Goal: Complete application form

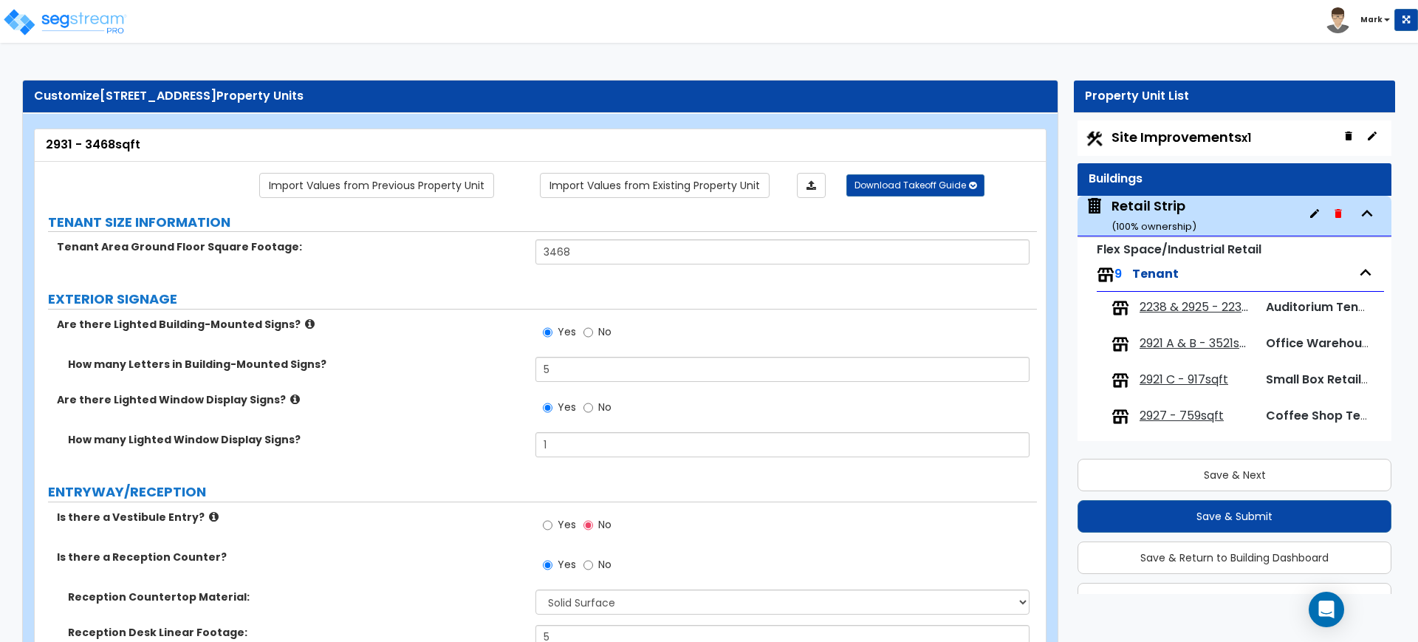
select select "2"
select select "1"
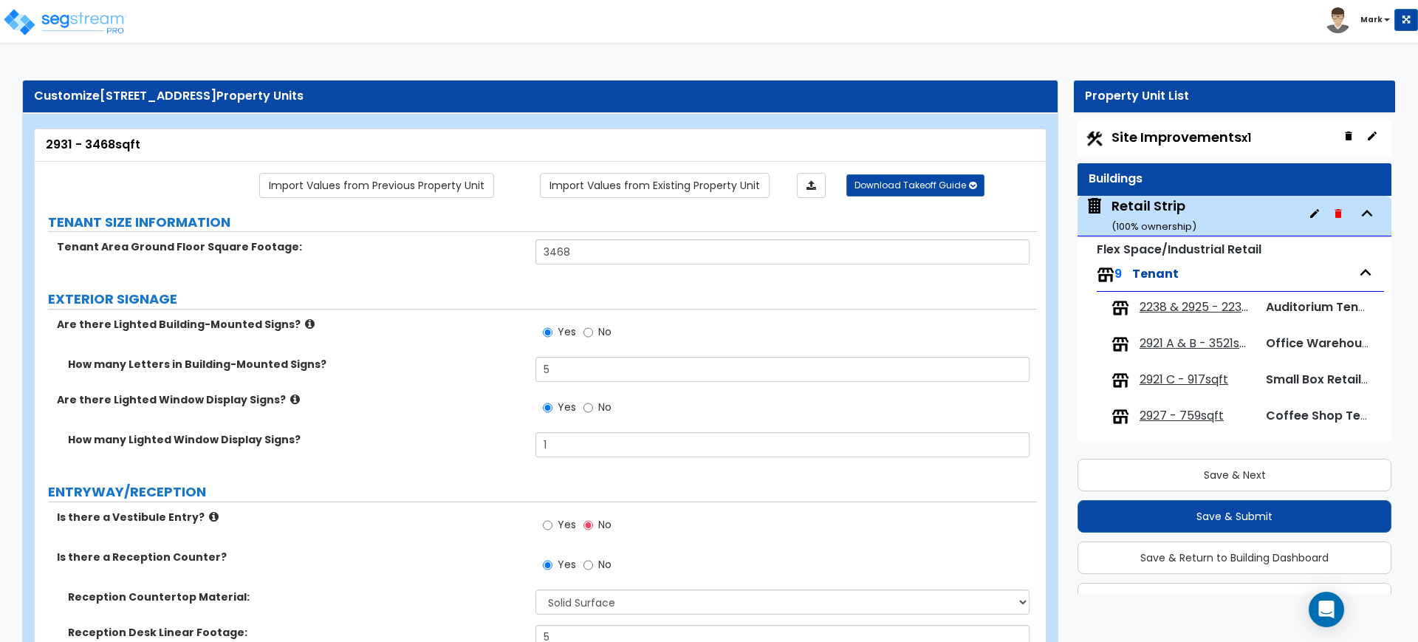
select select "1"
select select "2"
select select "3"
select select "5"
select select "1"
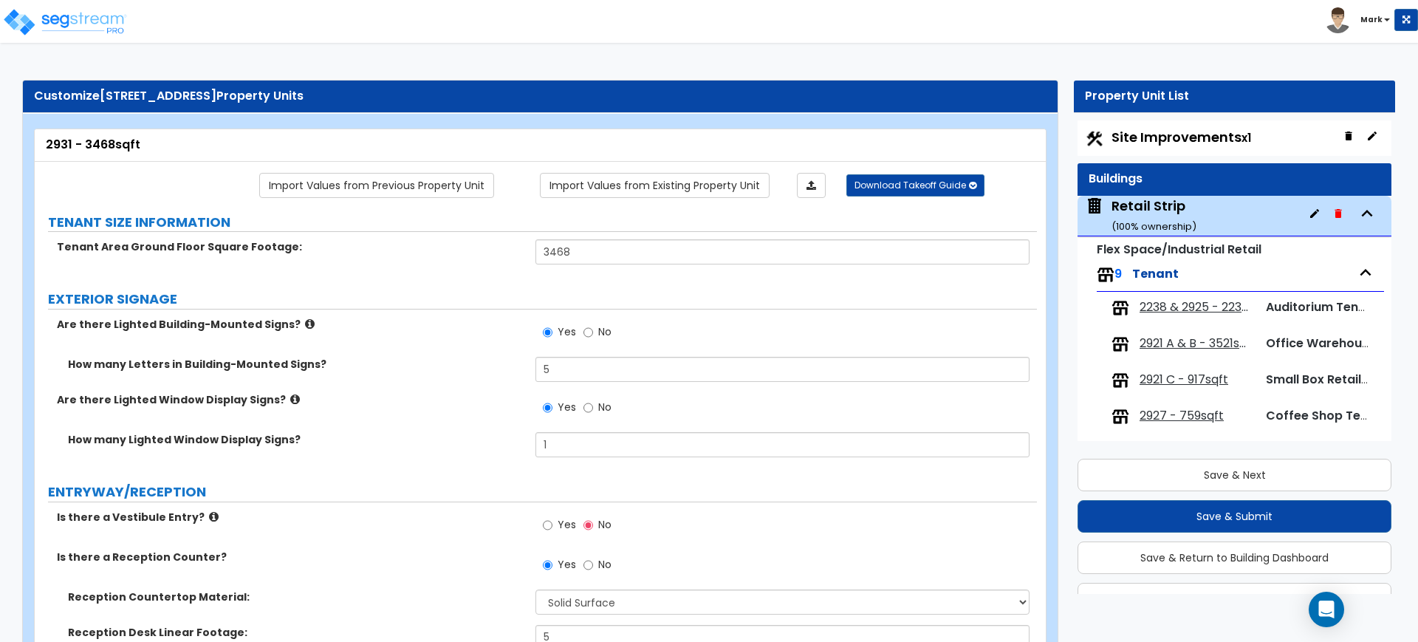
select select "4"
select select "5"
select select "1"
select select "2"
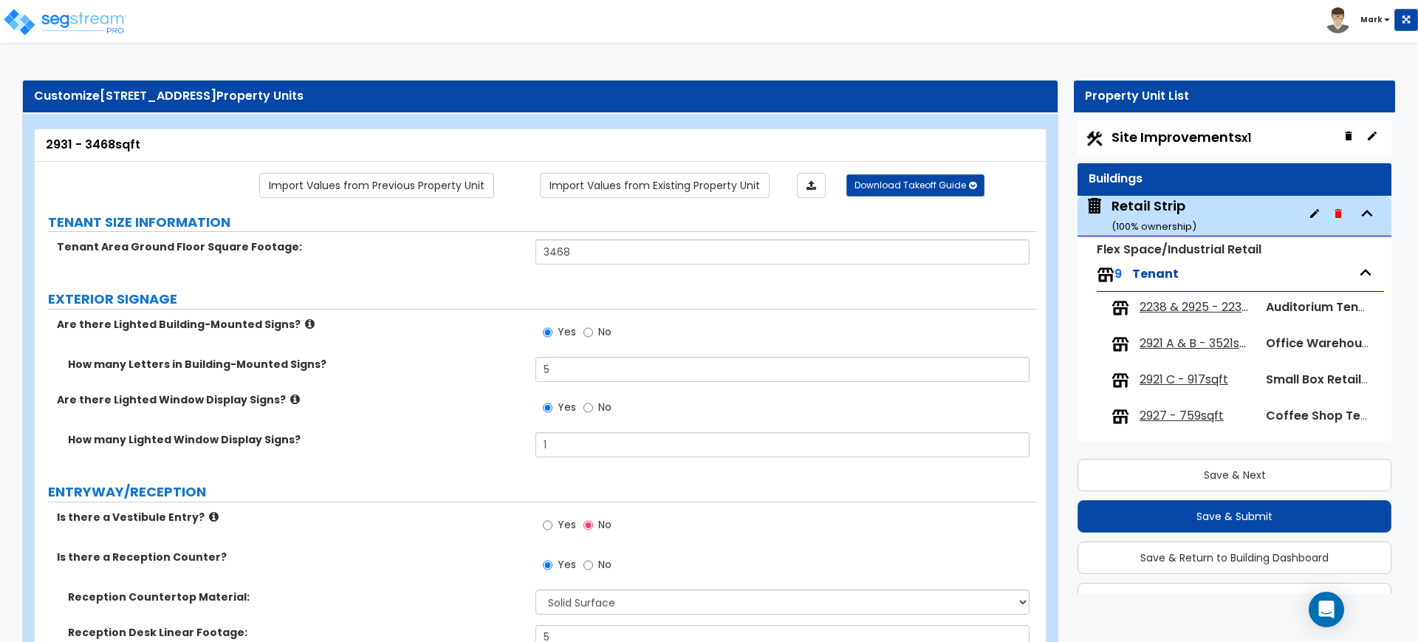
select select "1"
select select "2"
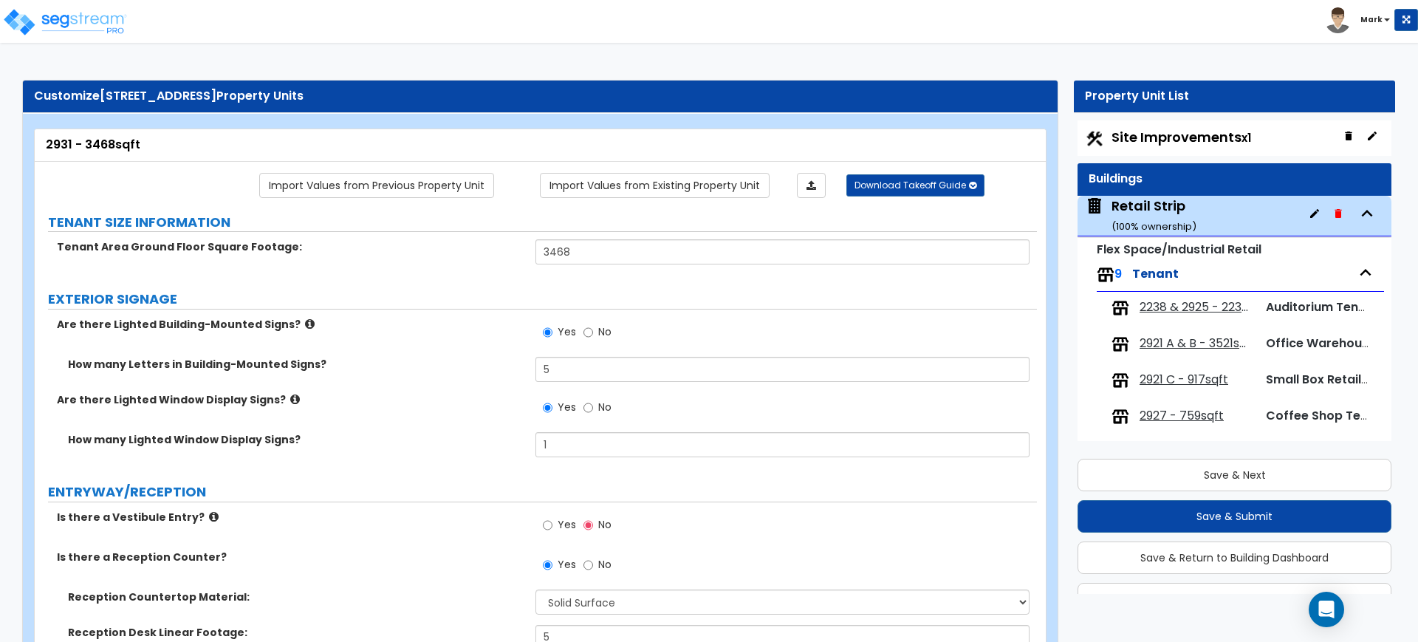
select select "1"
select select "2"
select select "10"
select select "1"
select select "2"
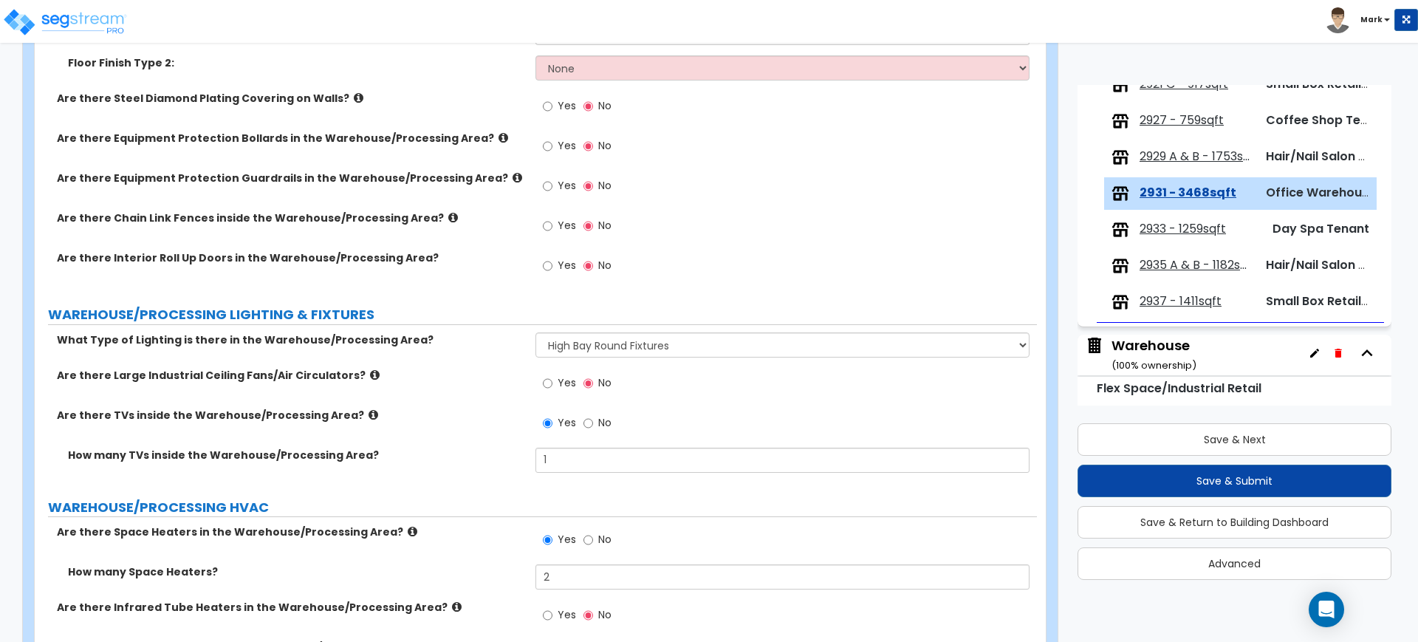
scroll to position [6082, 0]
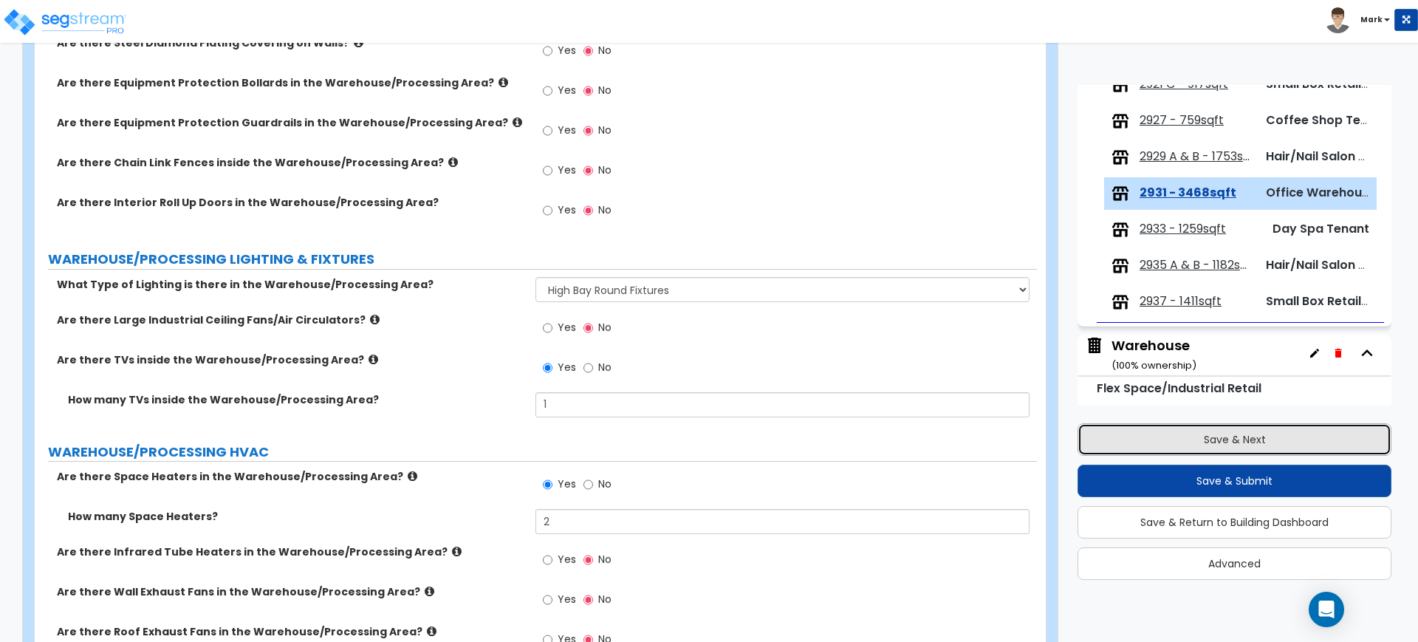
click at [1192, 436] on button "Save & Next" at bounding box center [1235, 439] width 314 height 32
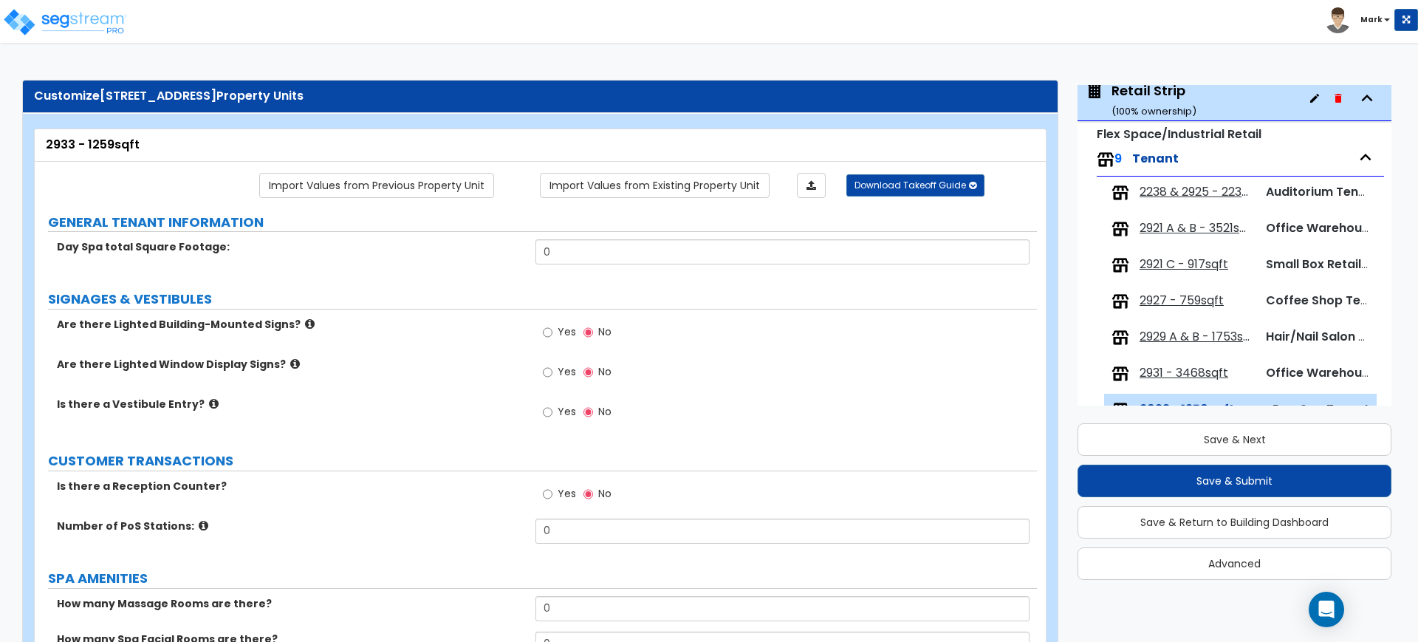
scroll to position [112, 0]
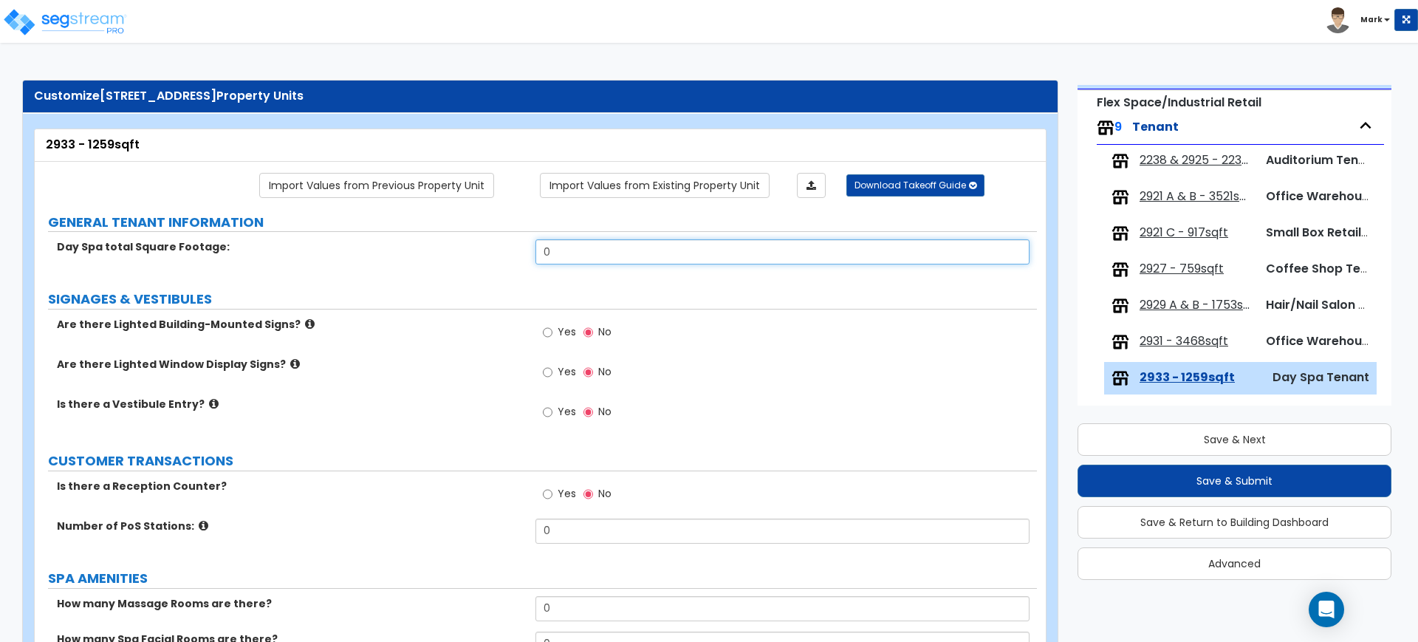
drag, startPoint x: 610, startPoint y: 254, endPoint x: 450, endPoint y: 255, distance: 160.3
click at [450, 255] on div "Day Spa total Square Footage: 0" at bounding box center [536, 256] width 1002 height 35
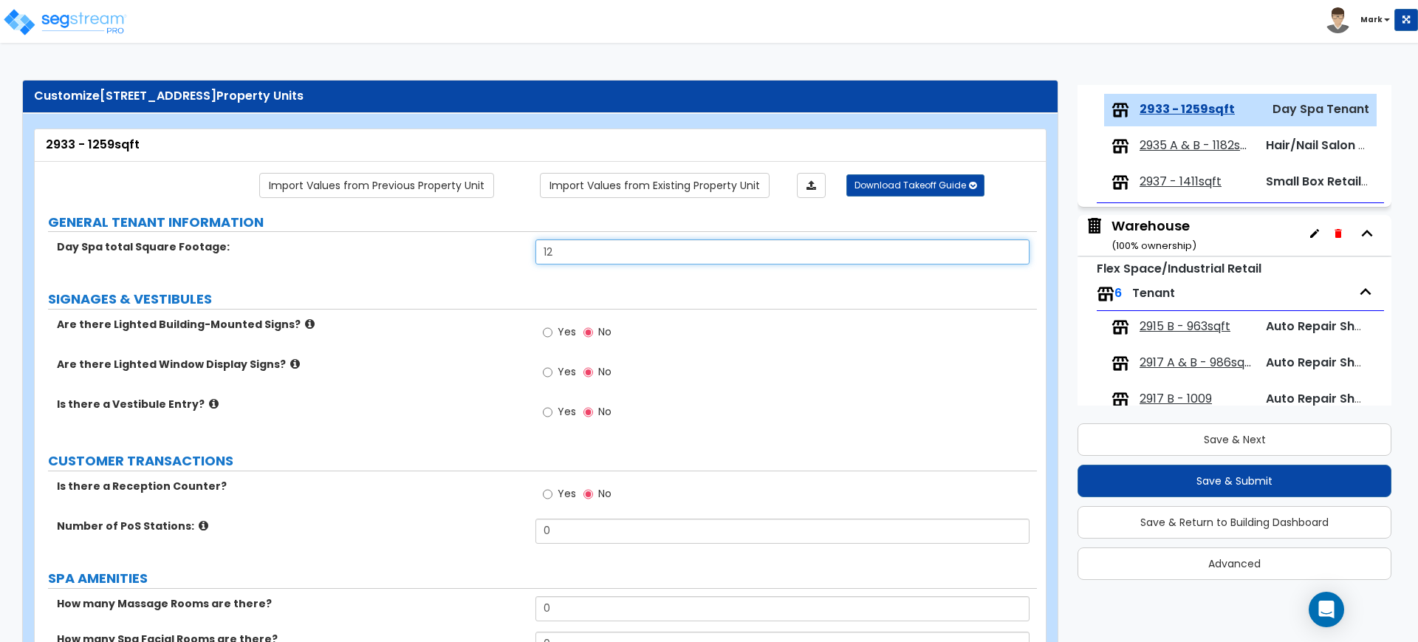
scroll to position [388, 0]
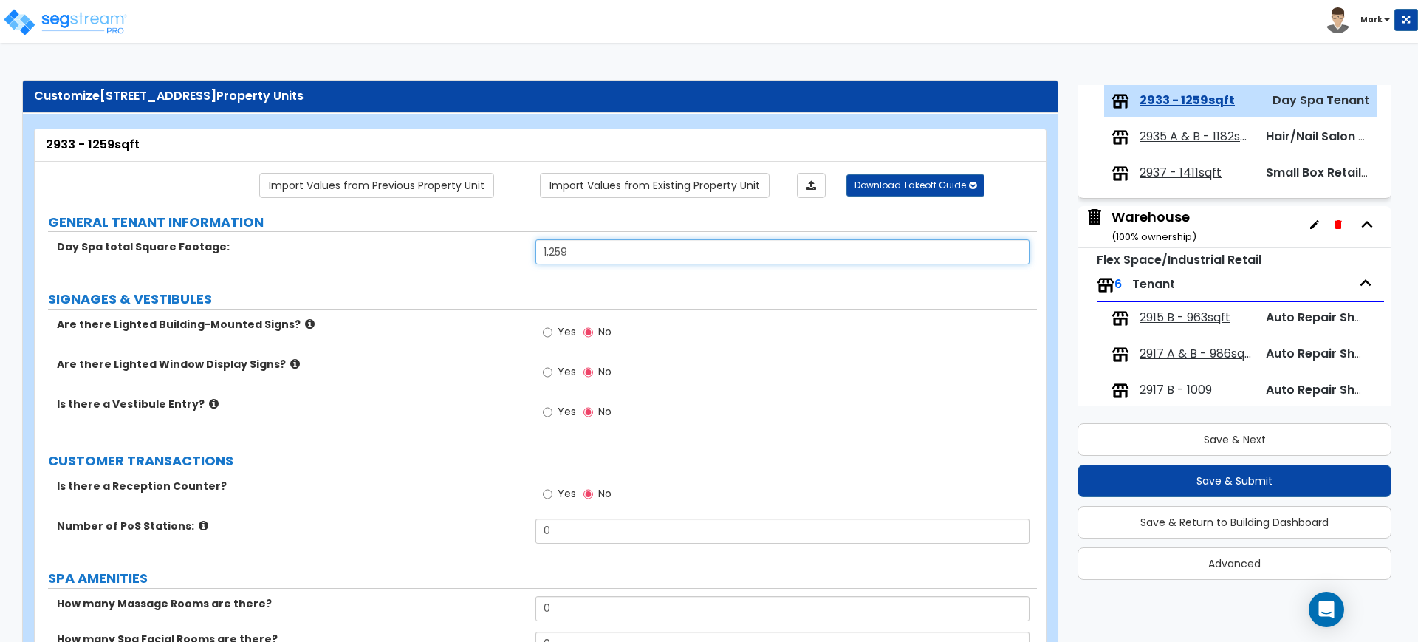
type input "1,259"
click at [549, 329] on input "Yes" at bounding box center [548, 332] width 10 height 16
radio input "true"
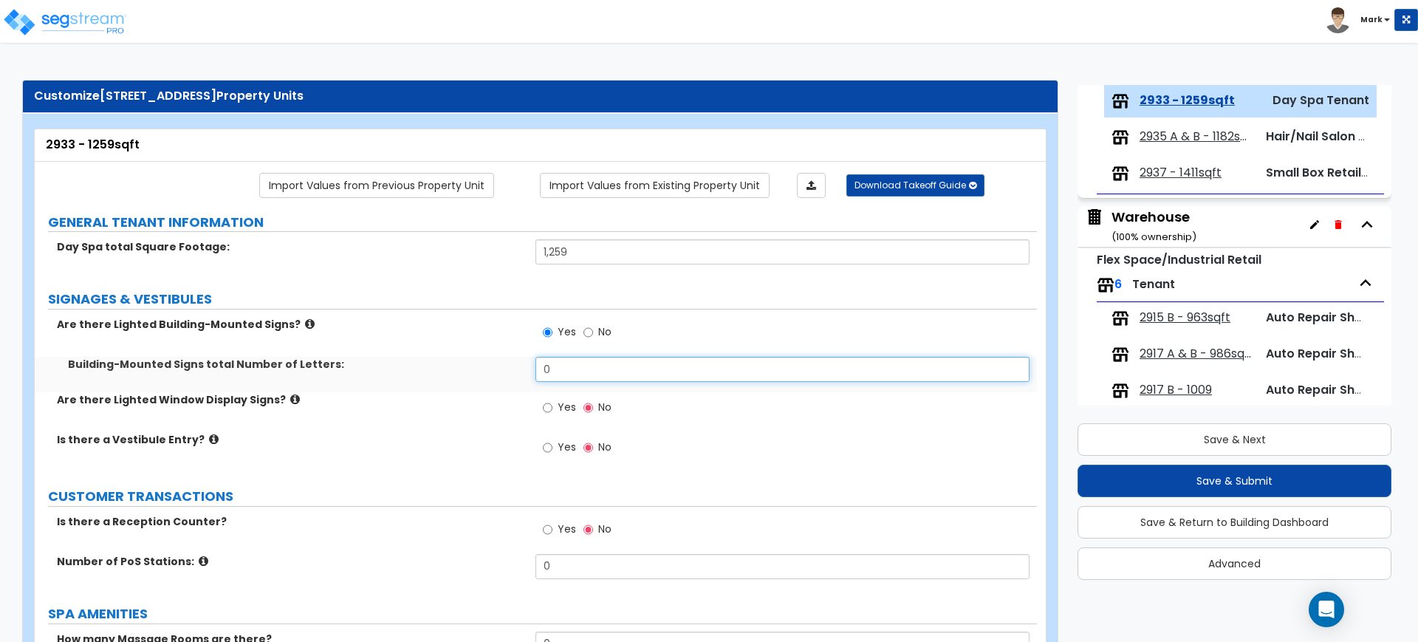
drag, startPoint x: 550, startPoint y: 374, endPoint x: 479, endPoint y: 366, distance: 72.1
click at [483, 367] on div "Building-Mounted Signs total Number of Letters: 0" at bounding box center [536, 374] width 1002 height 35
type input "6"
click at [555, 412] on label "Yes" at bounding box center [559, 409] width 33 height 25
click at [552, 412] on input "Yes" at bounding box center [548, 408] width 10 height 16
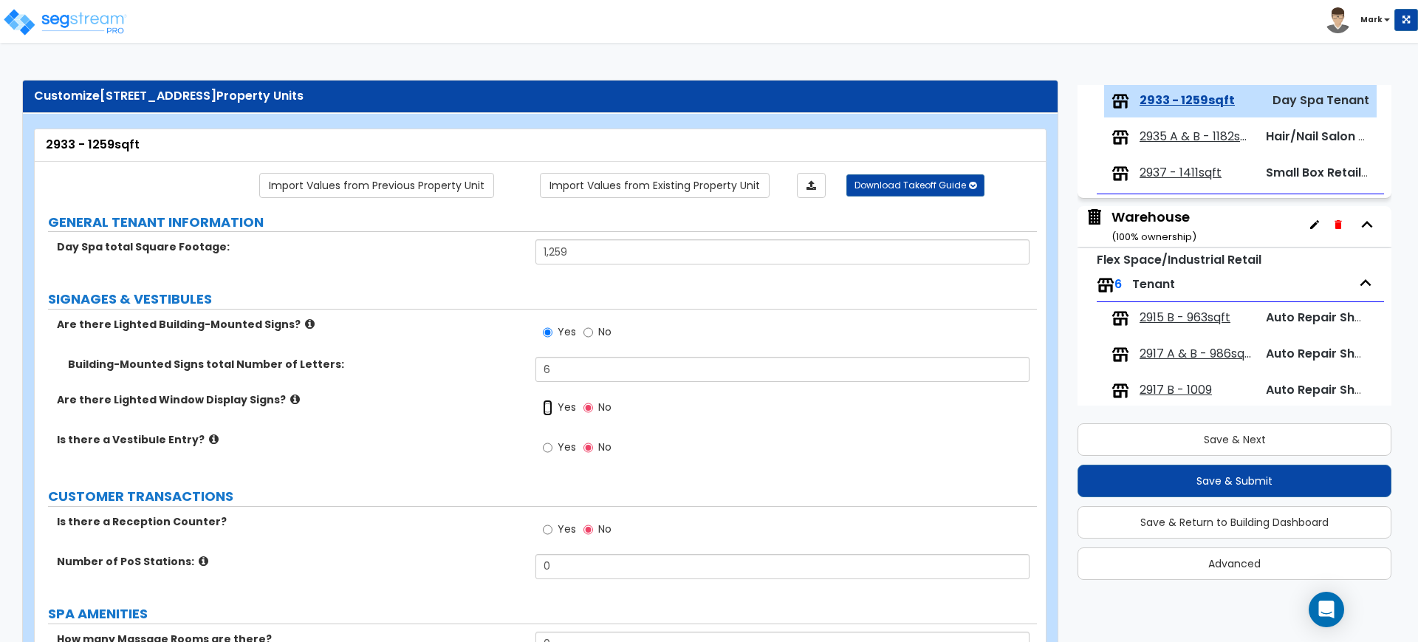
radio input "true"
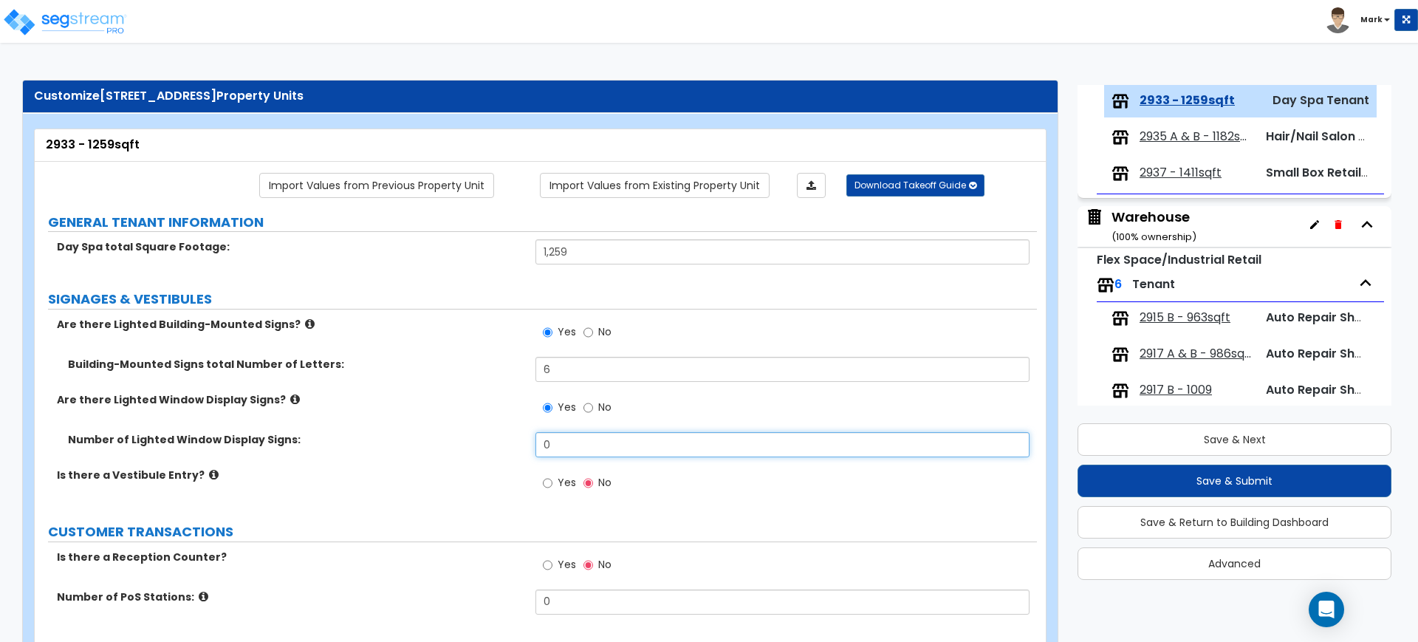
drag, startPoint x: 563, startPoint y: 439, endPoint x: 467, endPoint y: 436, distance: 96.8
click at [467, 436] on div "Number of Lighted Window Display Signs: 0" at bounding box center [536, 449] width 1002 height 35
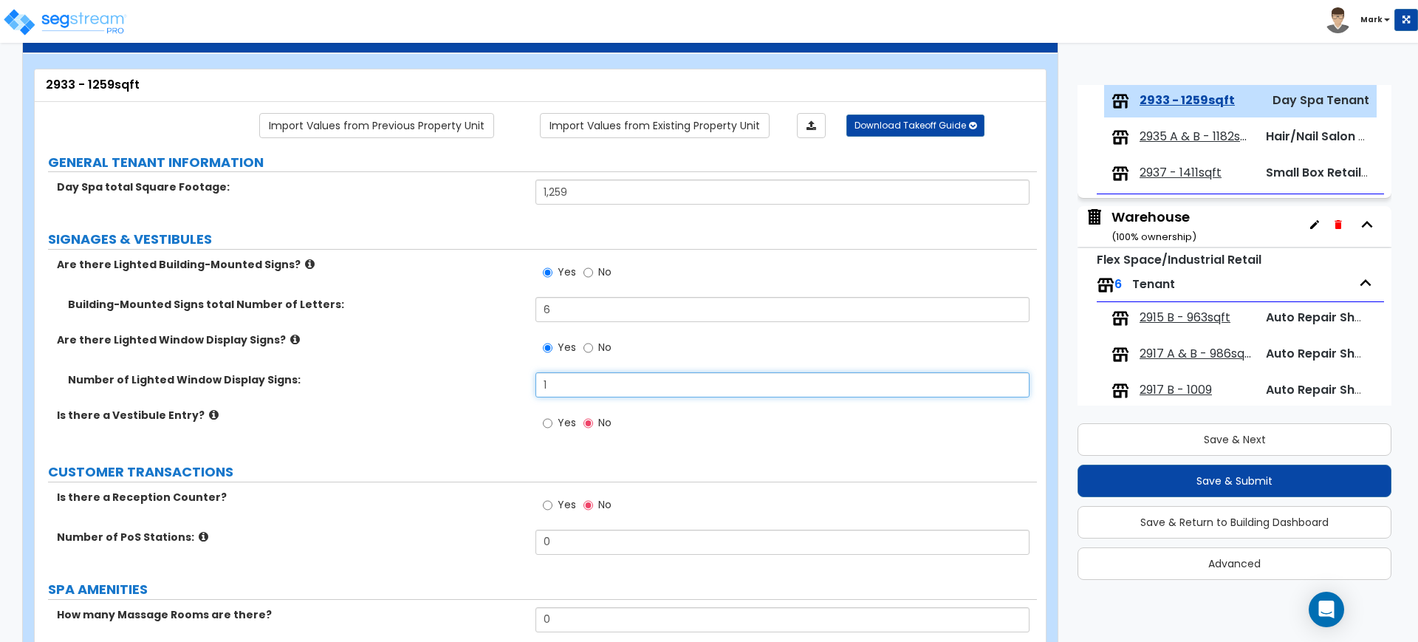
scroll to position [92, 0]
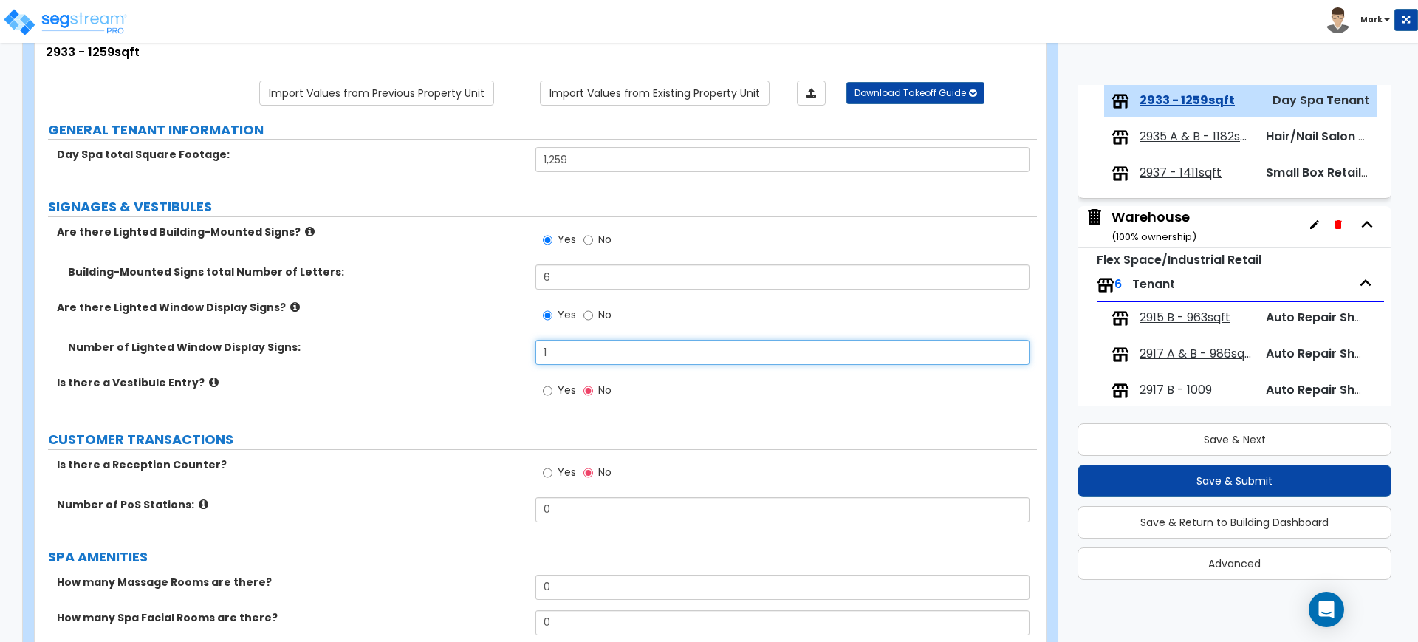
type input "1"
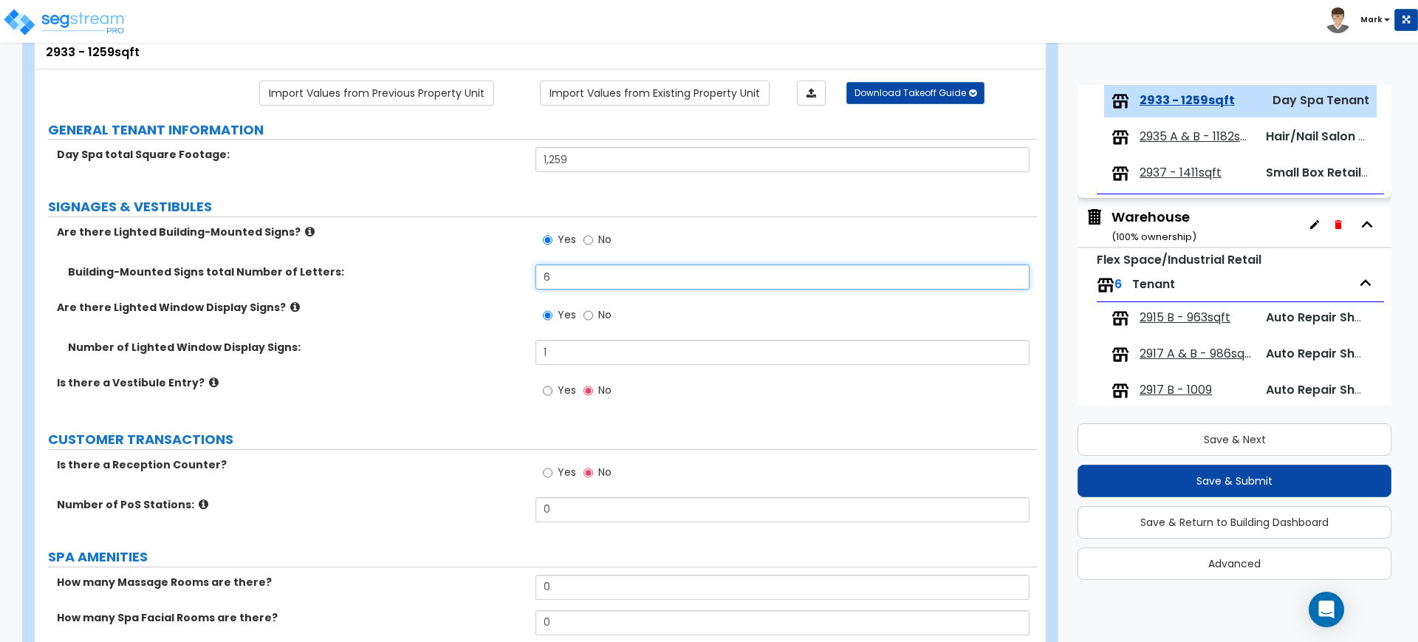
click at [504, 270] on div "Building-Mounted Signs total Number of Letters: 6" at bounding box center [536, 281] width 1002 height 35
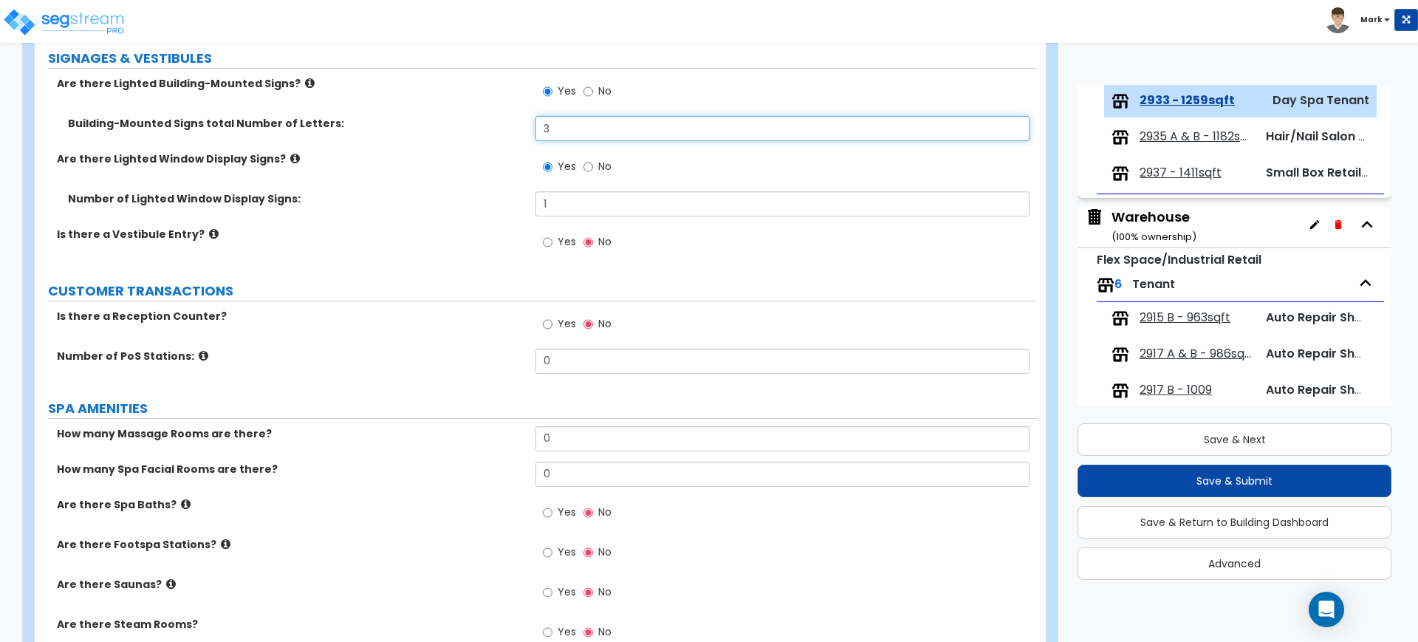
scroll to position [277, 0]
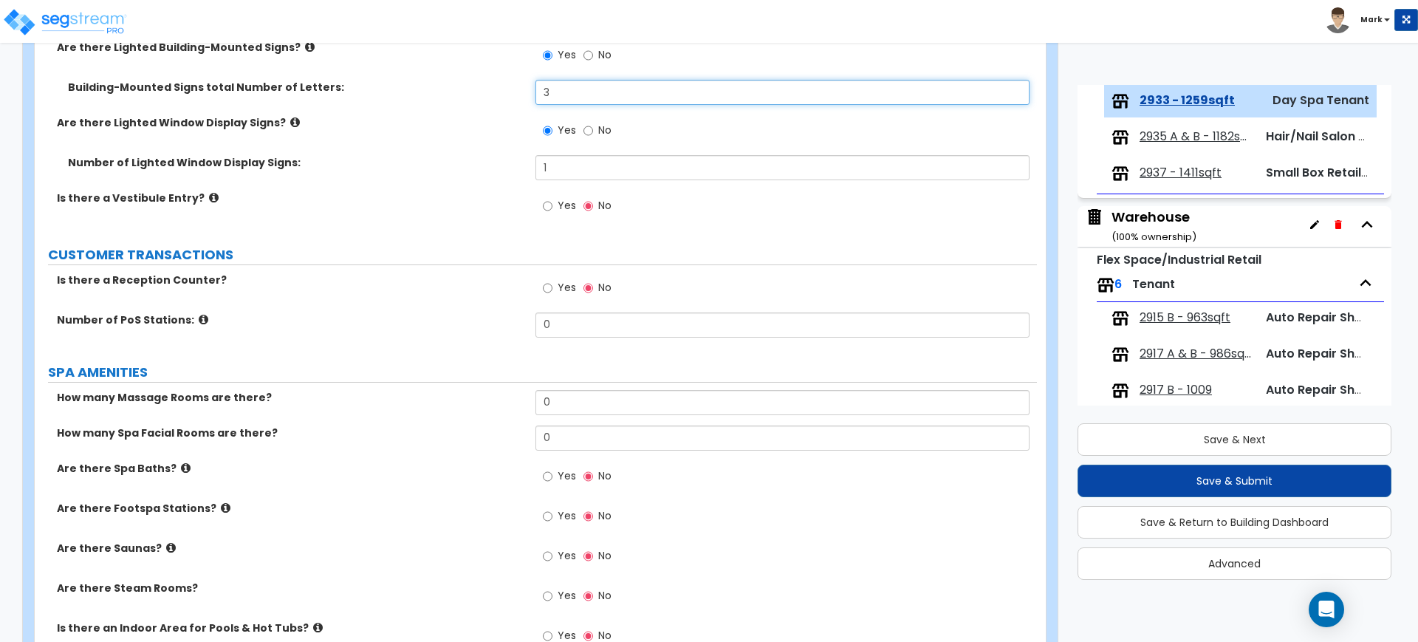
type input "3"
click at [547, 287] on input "Yes" at bounding box center [548, 288] width 10 height 16
radio input "true"
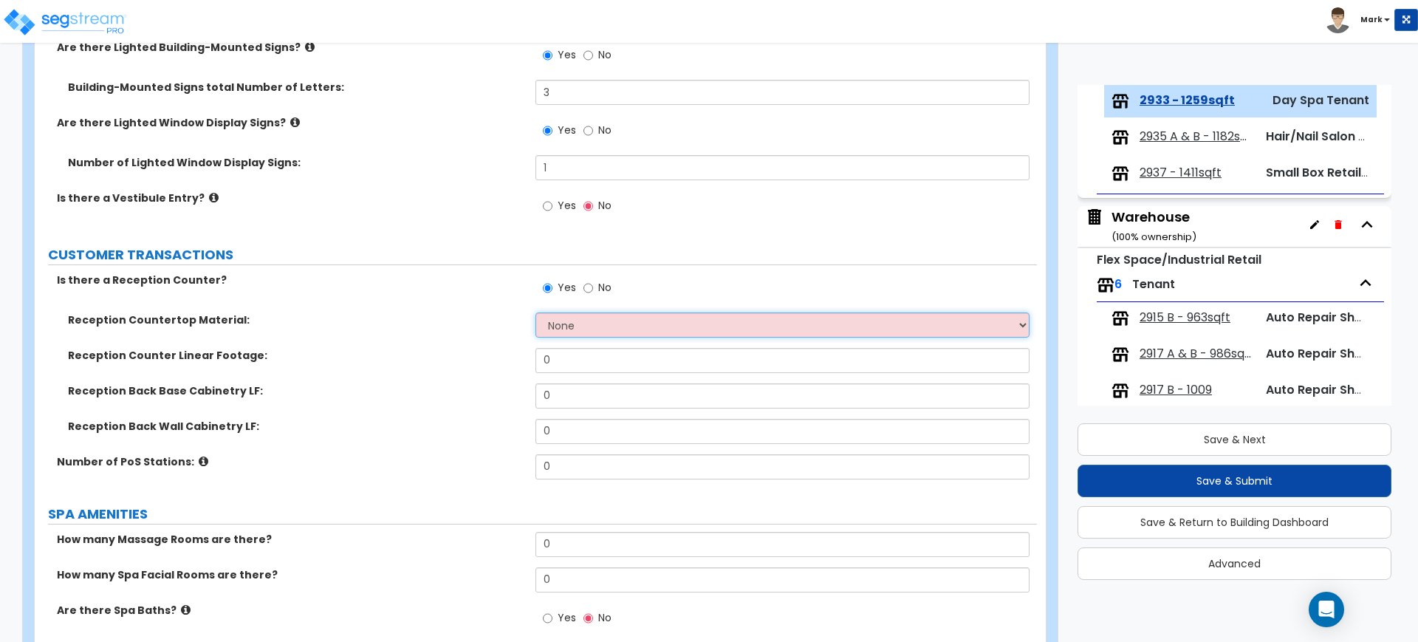
click at [583, 332] on select "None Plastic Laminate Solid Surface Stone Quartz Marble Tile Wood Stainless Ste…" at bounding box center [781, 324] width 493 height 25
select select "2"
click at [535, 312] on select "None Plastic Laminate Solid Surface Stone Quartz Marble Tile Wood Stainless Ste…" at bounding box center [781, 324] width 493 height 25
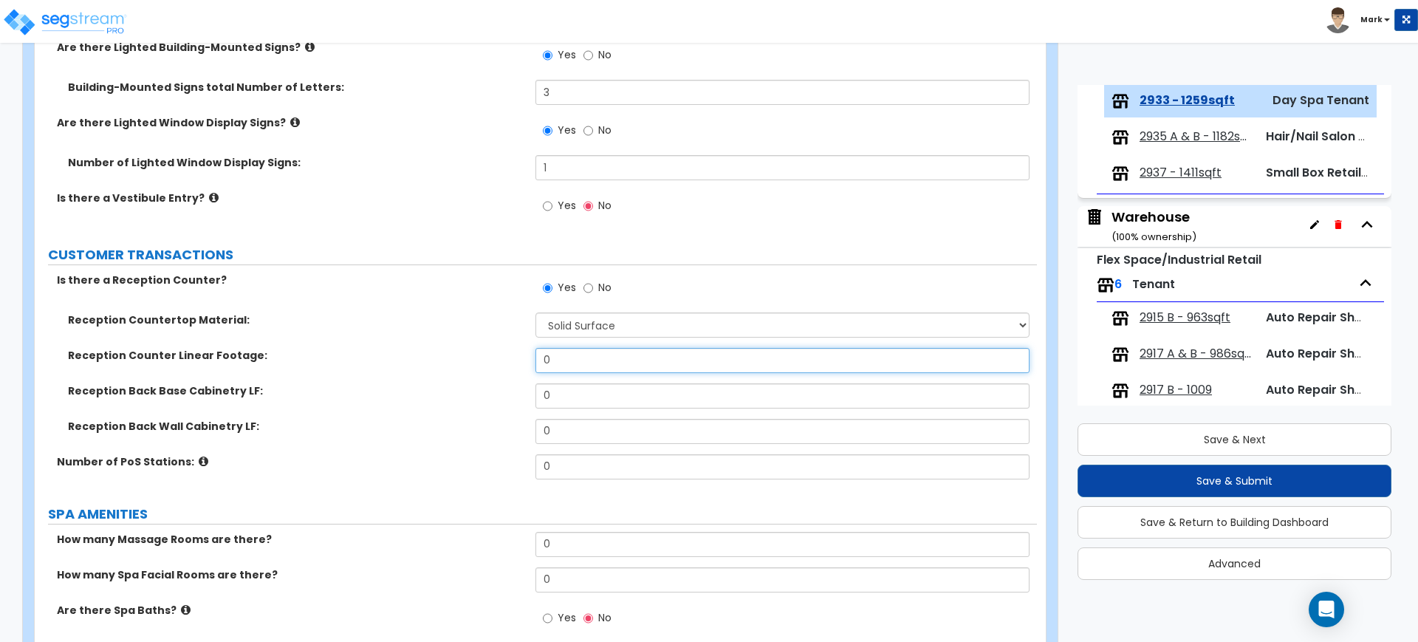
drag, startPoint x: 555, startPoint y: 355, endPoint x: 510, endPoint y: 354, distance: 45.1
click at [510, 354] on div "Reception Counter Linear Footage: 0" at bounding box center [536, 365] width 1002 height 35
type input "4"
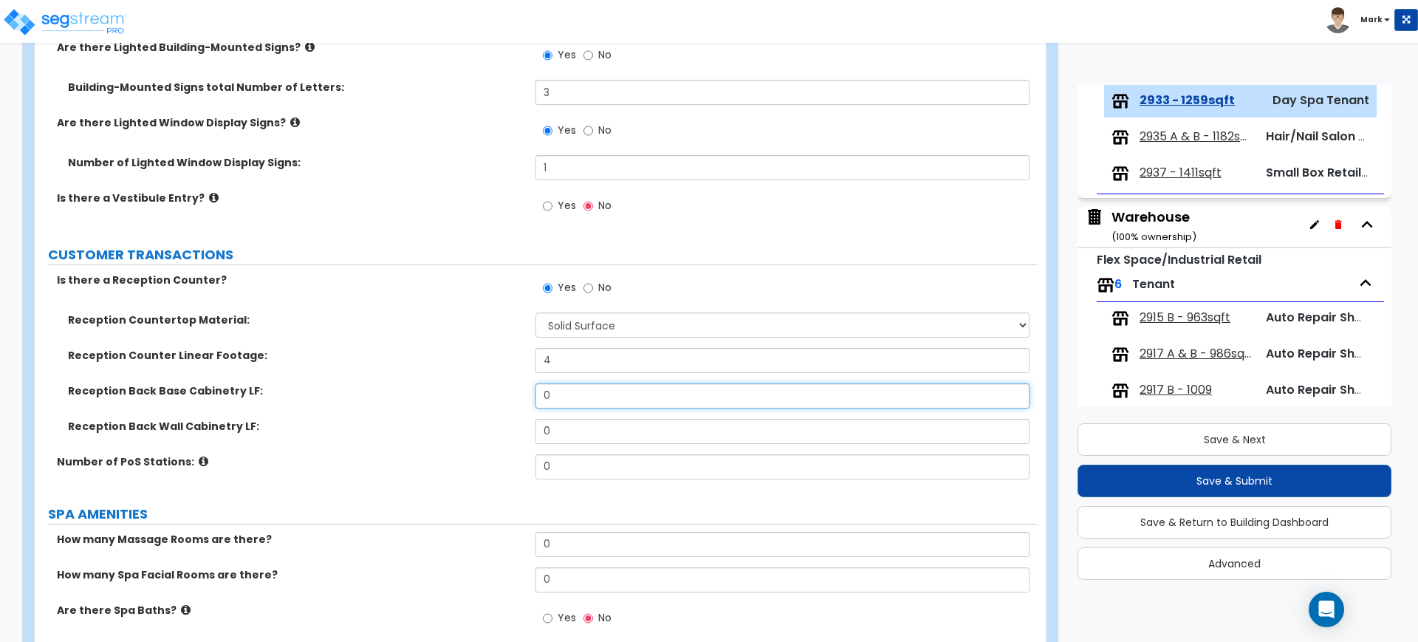
drag, startPoint x: 572, startPoint y: 397, endPoint x: 544, endPoint y: 394, distance: 27.5
click at [544, 394] on input "0" at bounding box center [781, 395] width 493 height 25
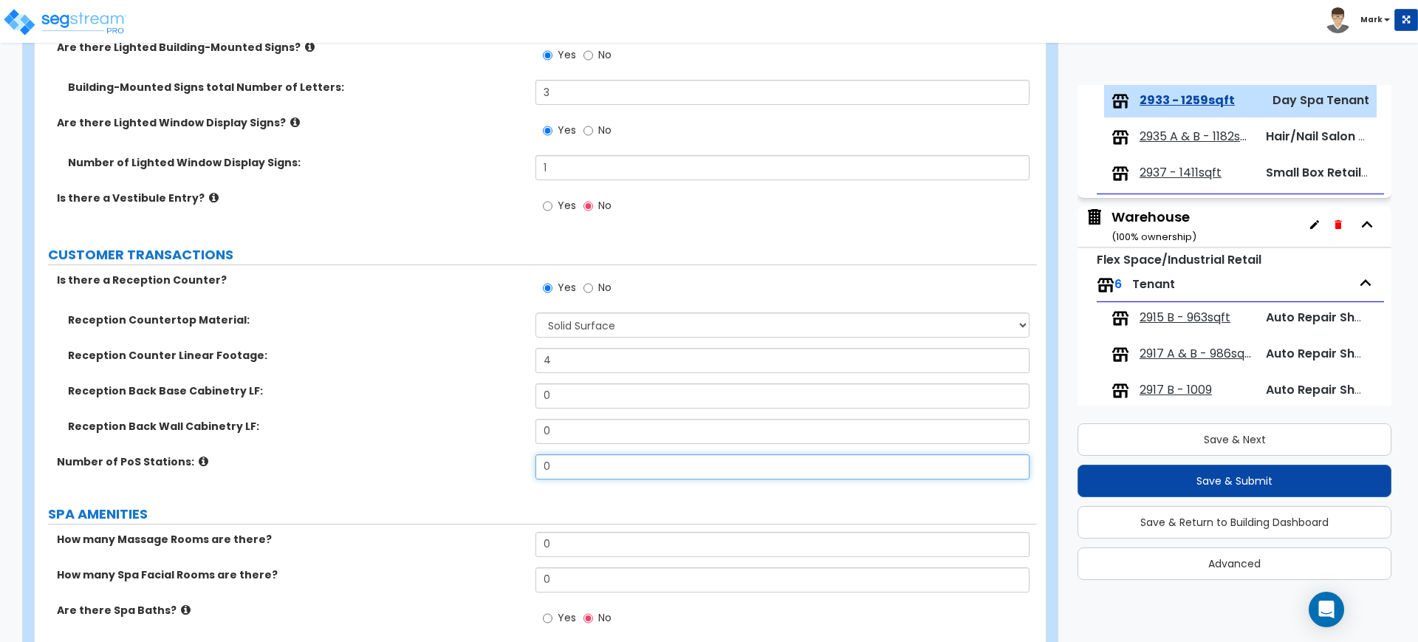
drag, startPoint x: 559, startPoint y: 462, endPoint x: 451, endPoint y: 462, distance: 107.8
click at [451, 462] on div "Number of PoS Stations: 0" at bounding box center [536, 471] width 1002 height 35
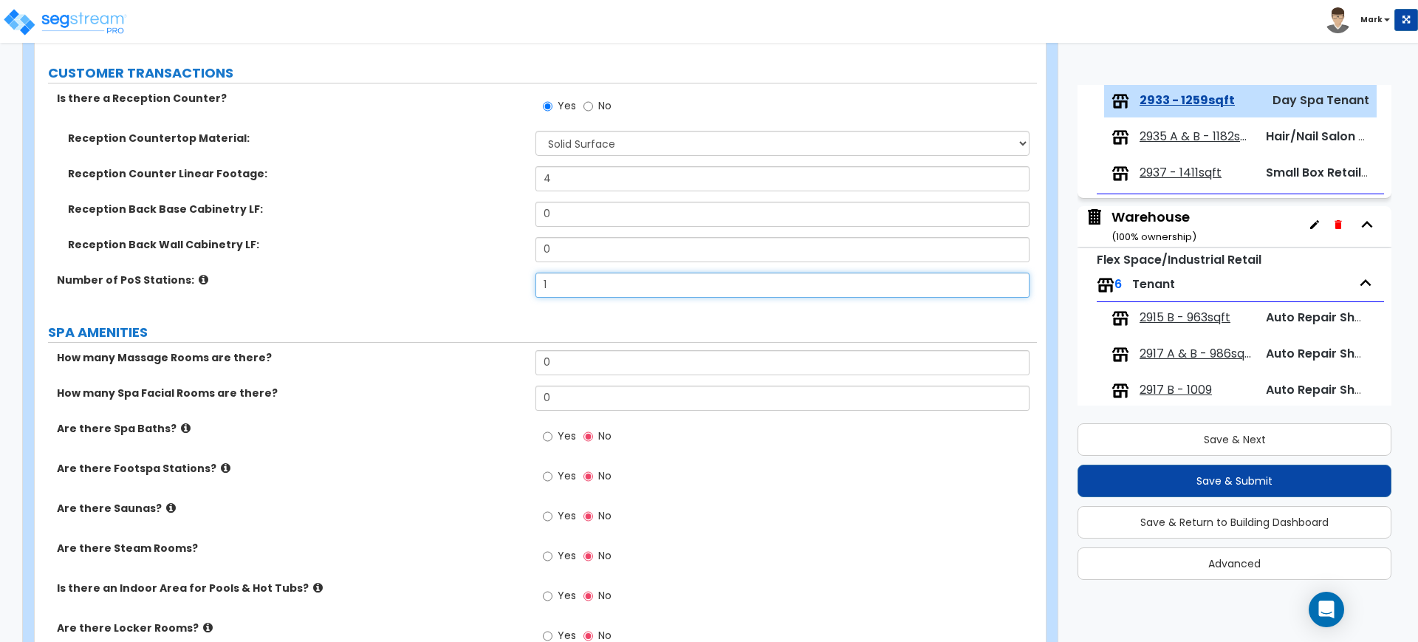
scroll to position [462, 0]
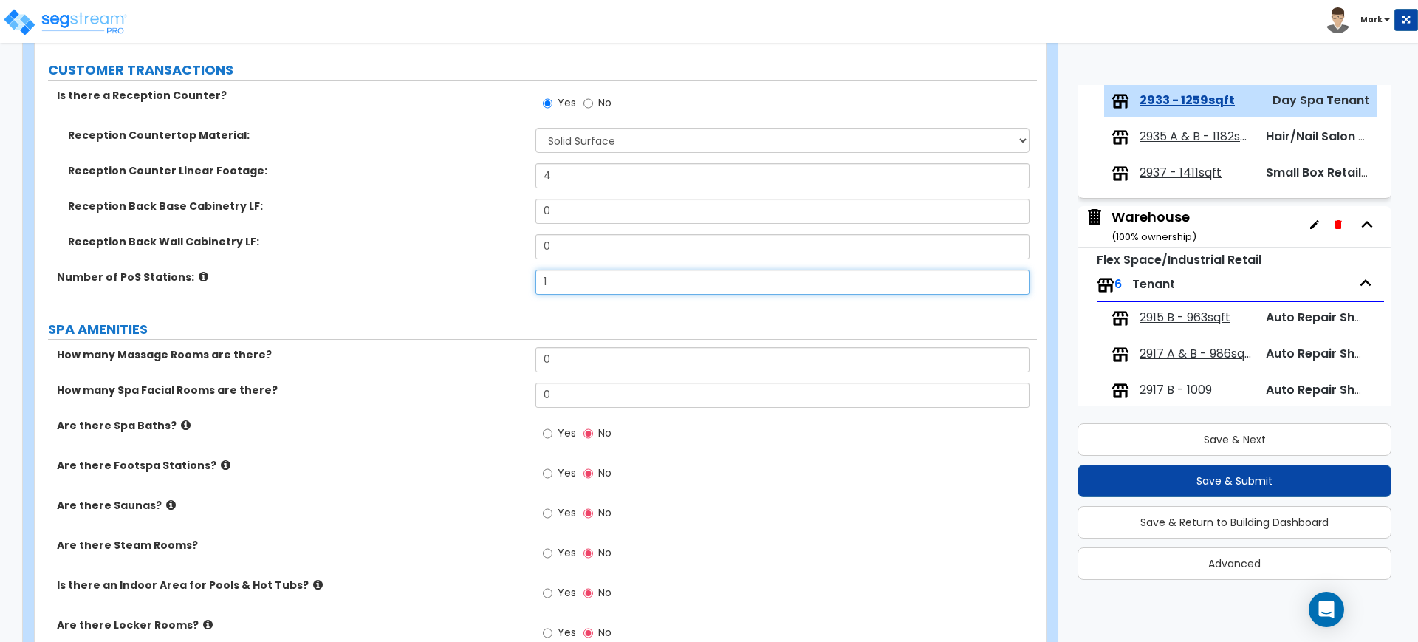
type input "1"
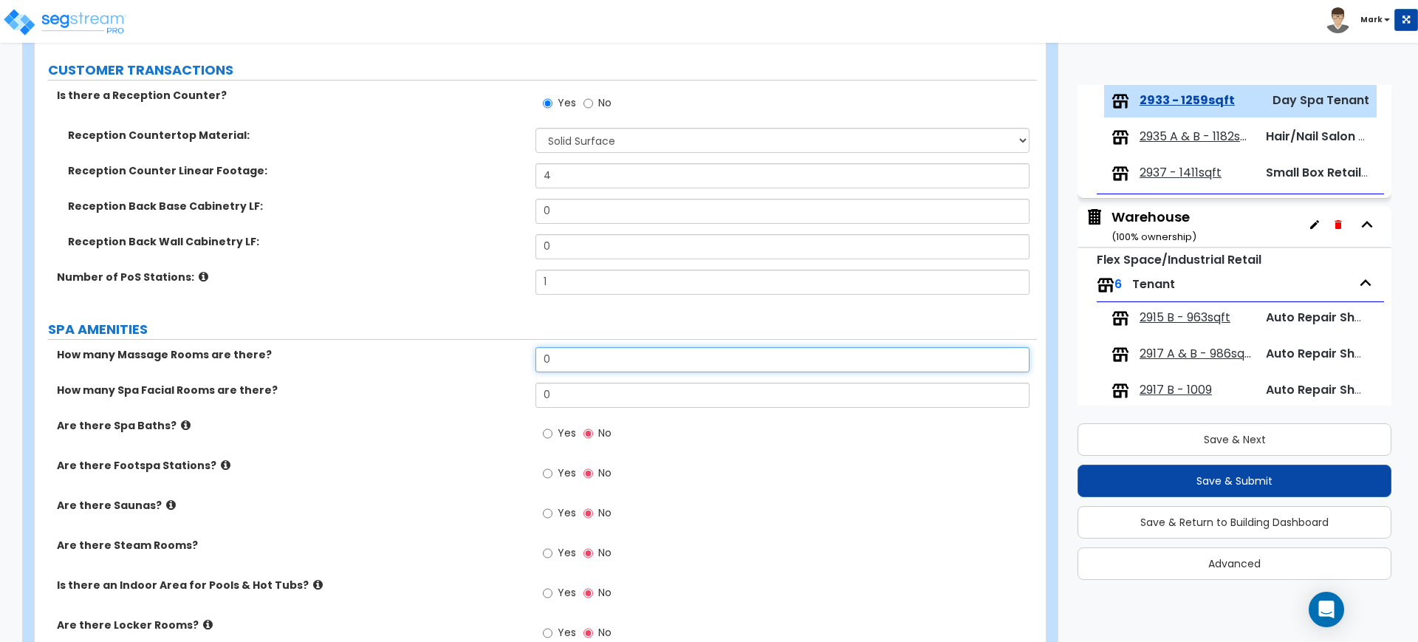
drag, startPoint x: 563, startPoint y: 357, endPoint x: 503, endPoint y: 356, distance: 60.6
click at [503, 356] on div "How many Massage Rooms are there? 0" at bounding box center [536, 364] width 1002 height 35
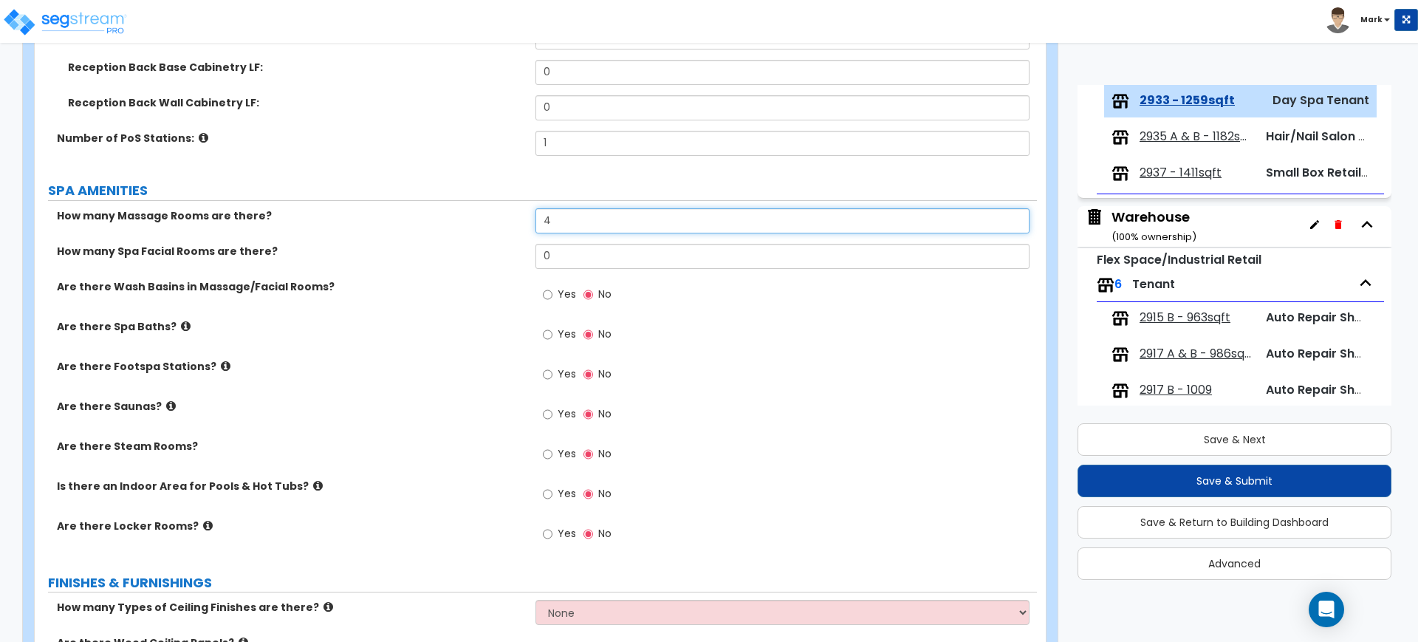
scroll to position [646, 0]
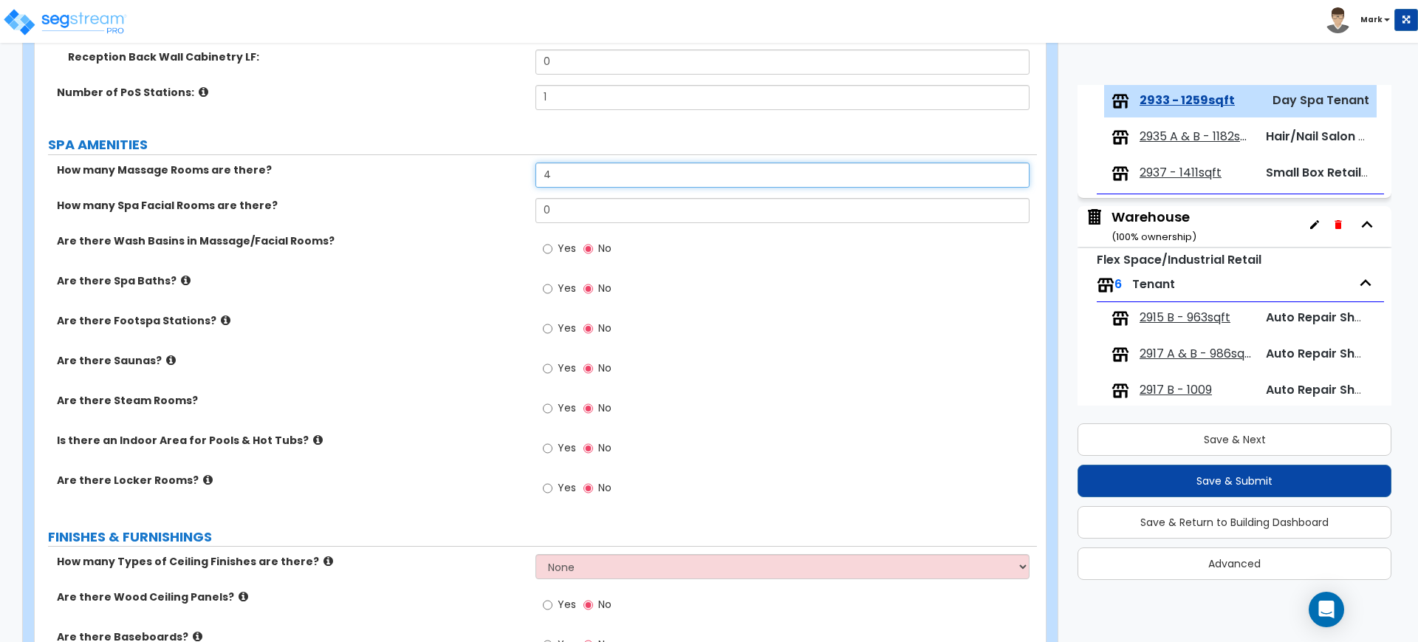
type input "4"
click at [549, 368] on input "Yes" at bounding box center [548, 368] width 10 height 16
radio input "true"
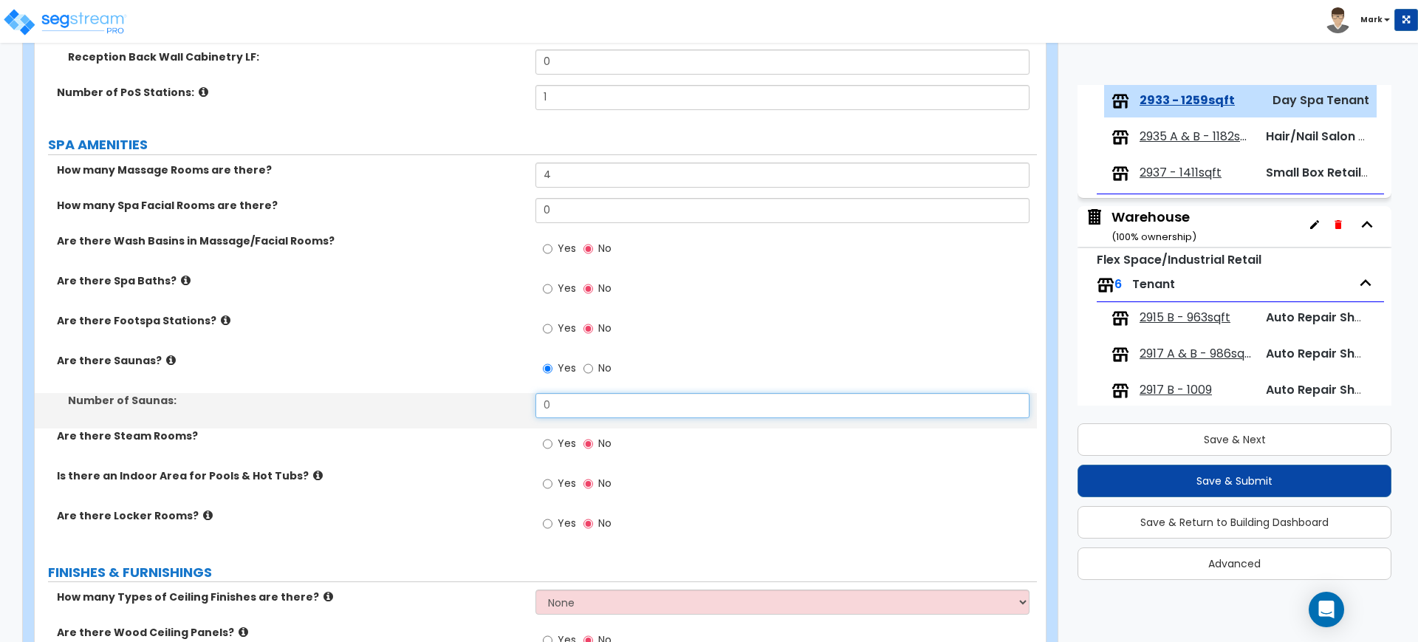
drag, startPoint x: 578, startPoint y: 408, endPoint x: 551, endPoint y: 409, distance: 26.6
click at [553, 409] on input "0" at bounding box center [781, 405] width 493 height 25
drag, startPoint x: 549, startPoint y: 409, endPoint x: 517, endPoint y: 408, distance: 32.5
click at [517, 408] on div "Number of Saunas: 0" at bounding box center [536, 410] width 1002 height 35
type input "1"
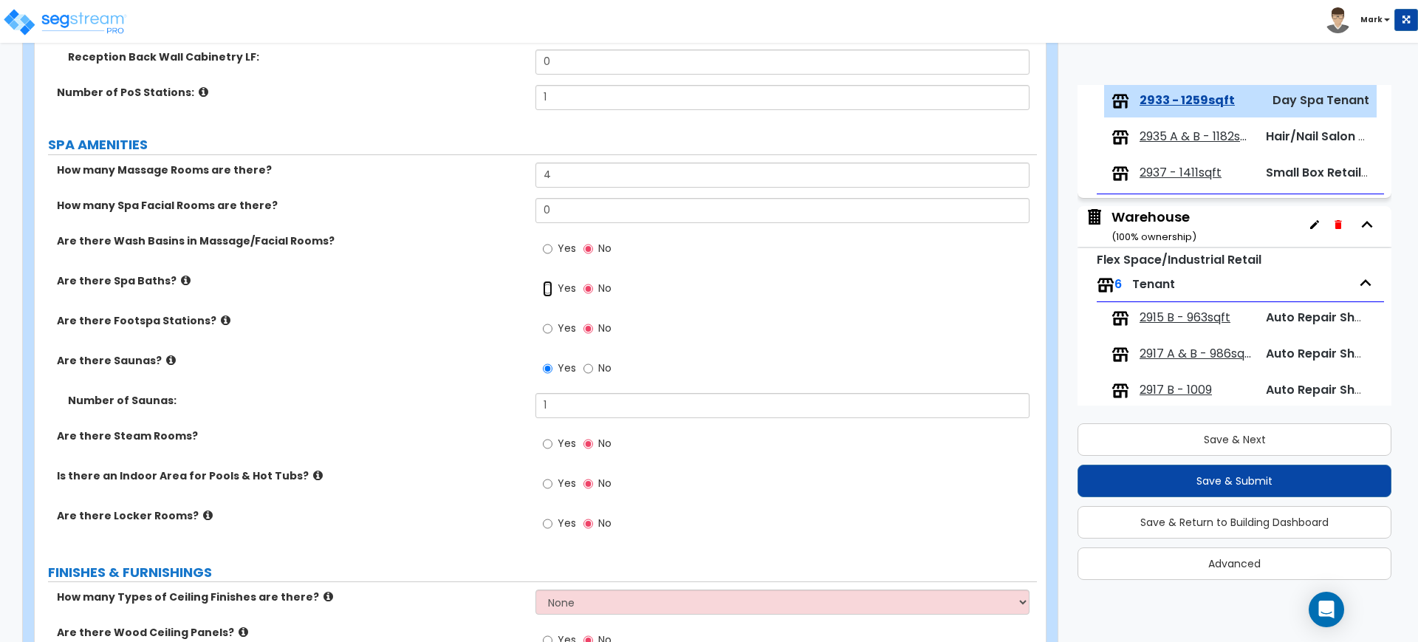
click at [546, 289] on input "Yes" at bounding box center [548, 289] width 10 height 16
radio input "true"
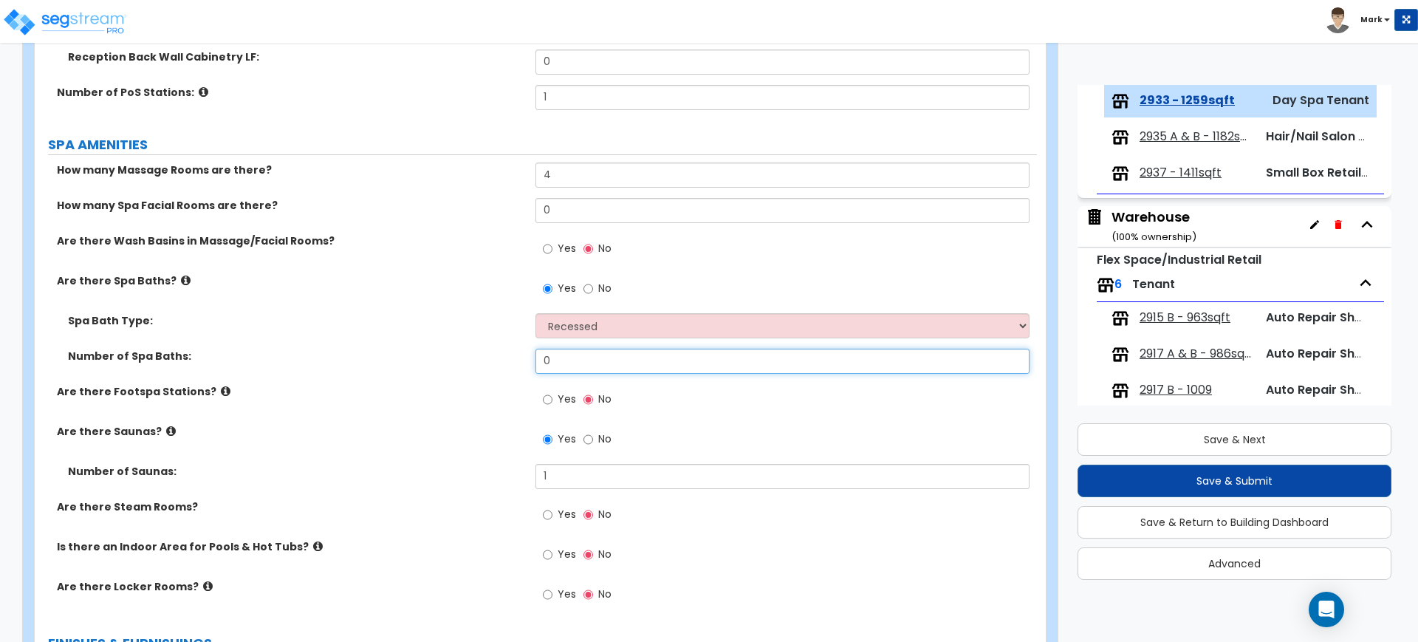
drag, startPoint x: 579, startPoint y: 357, endPoint x: 456, endPoint y: 360, distance: 122.6
click at [456, 360] on div "Number of Spa Baths: 0" at bounding box center [536, 366] width 1002 height 35
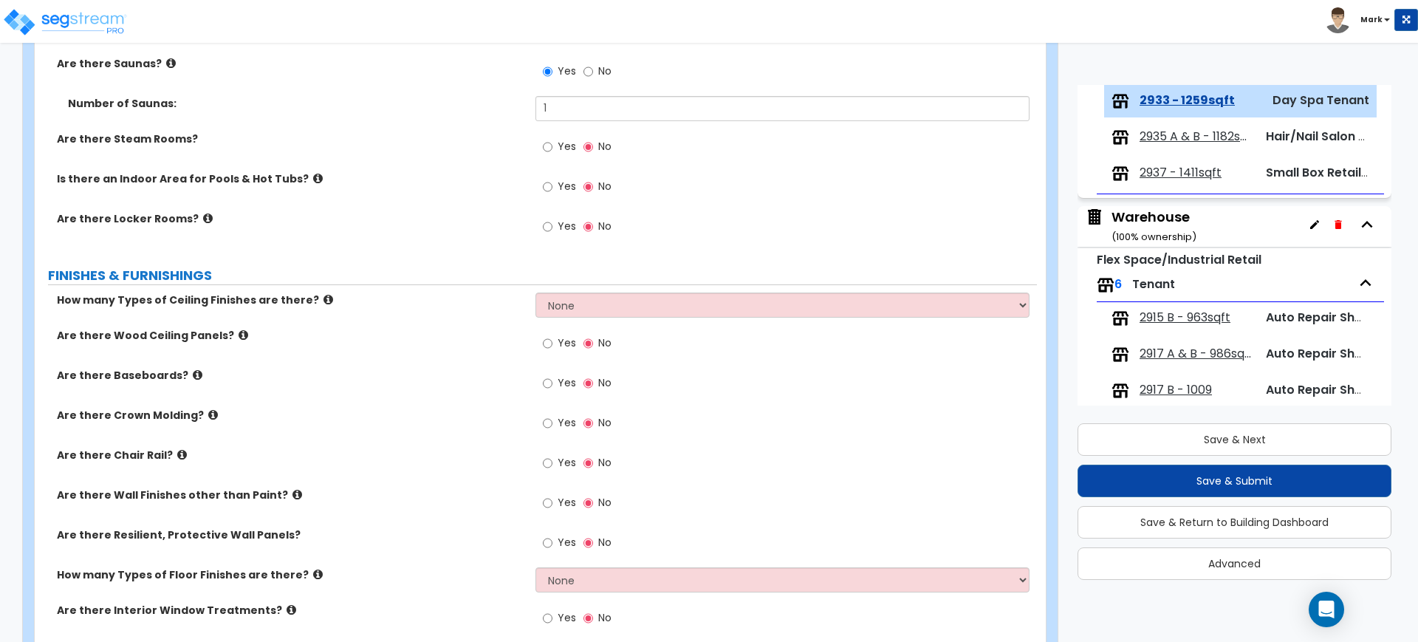
scroll to position [1015, 0]
type input "1"
click at [609, 312] on select "None 1 2 3" at bounding box center [781, 303] width 493 height 25
select select "1"
click at [535, 291] on select "None 1 2 3" at bounding box center [781, 303] width 493 height 25
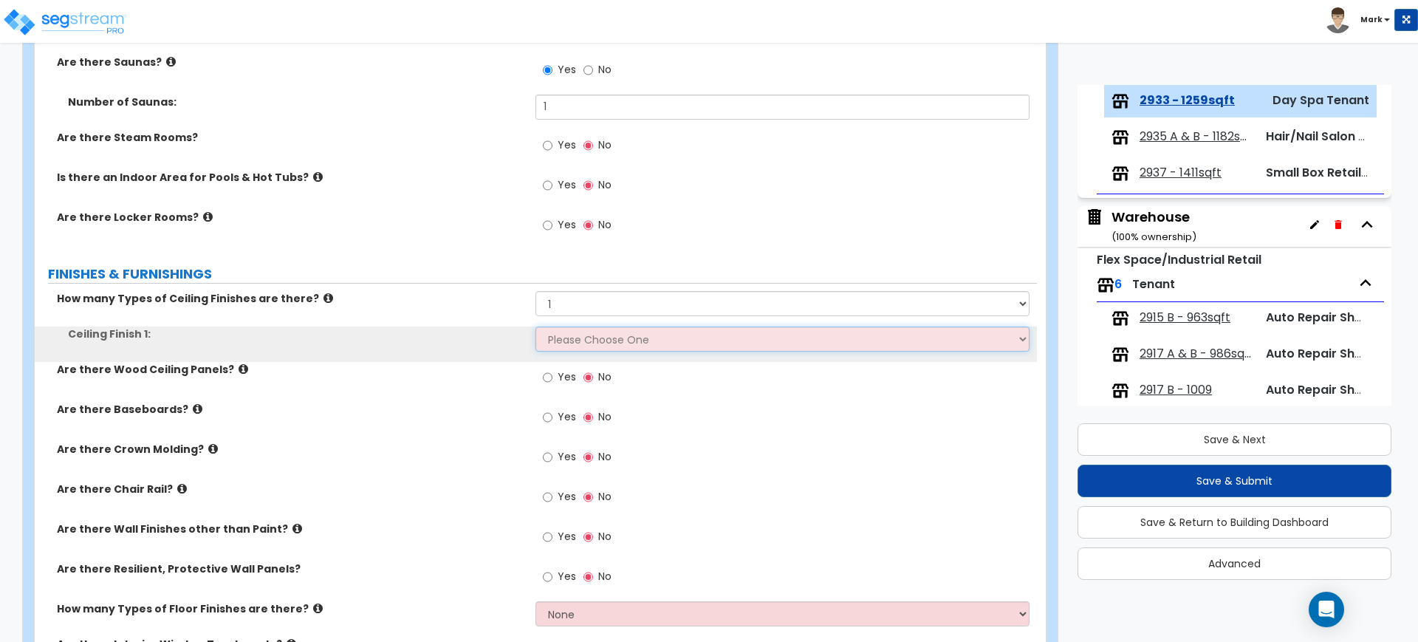
click at [568, 340] on select "Please Choose One Drop Ceiling Open Ceiling Drywall Ceiling" at bounding box center [781, 338] width 493 height 25
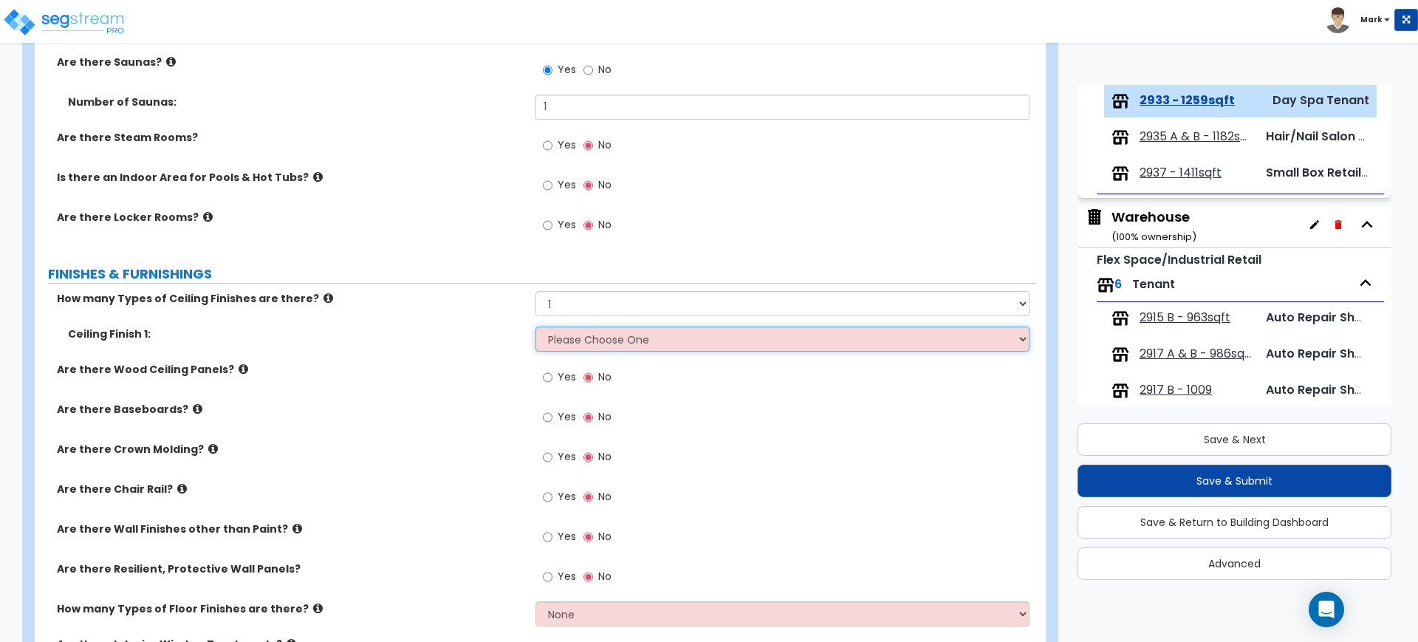
select select "1"
click at [535, 326] on select "Please Choose One Drop Ceiling Open Ceiling Drywall Ceiling" at bounding box center [781, 338] width 493 height 25
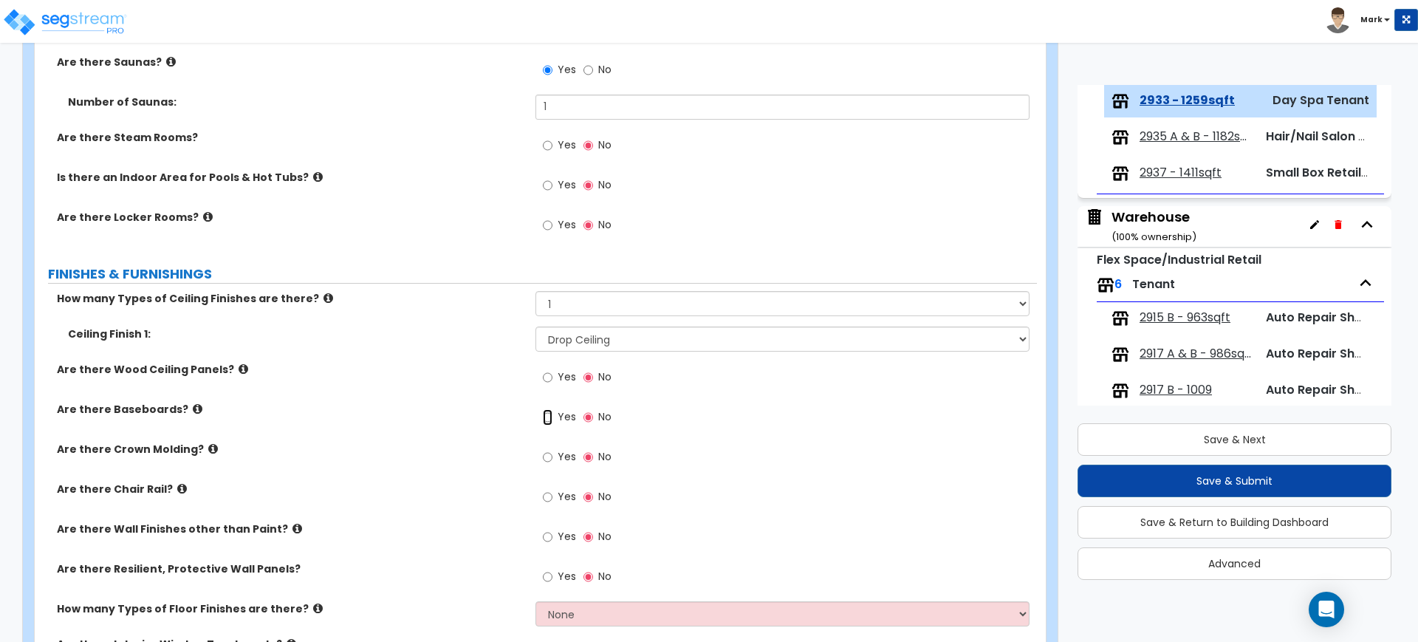
click at [547, 418] on input "Yes" at bounding box center [548, 417] width 10 height 16
radio input "true"
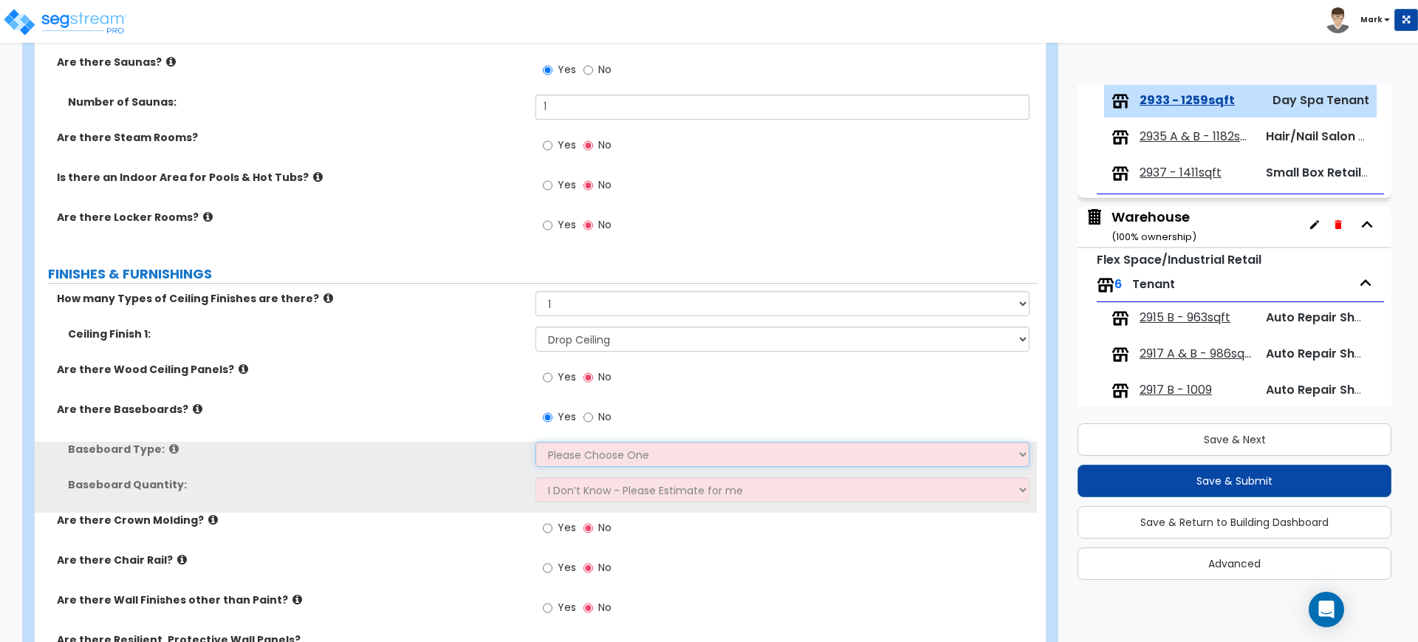
click at [572, 448] on select "Please Choose One Wood Vinyl Carpet Tile" at bounding box center [781, 454] width 493 height 25
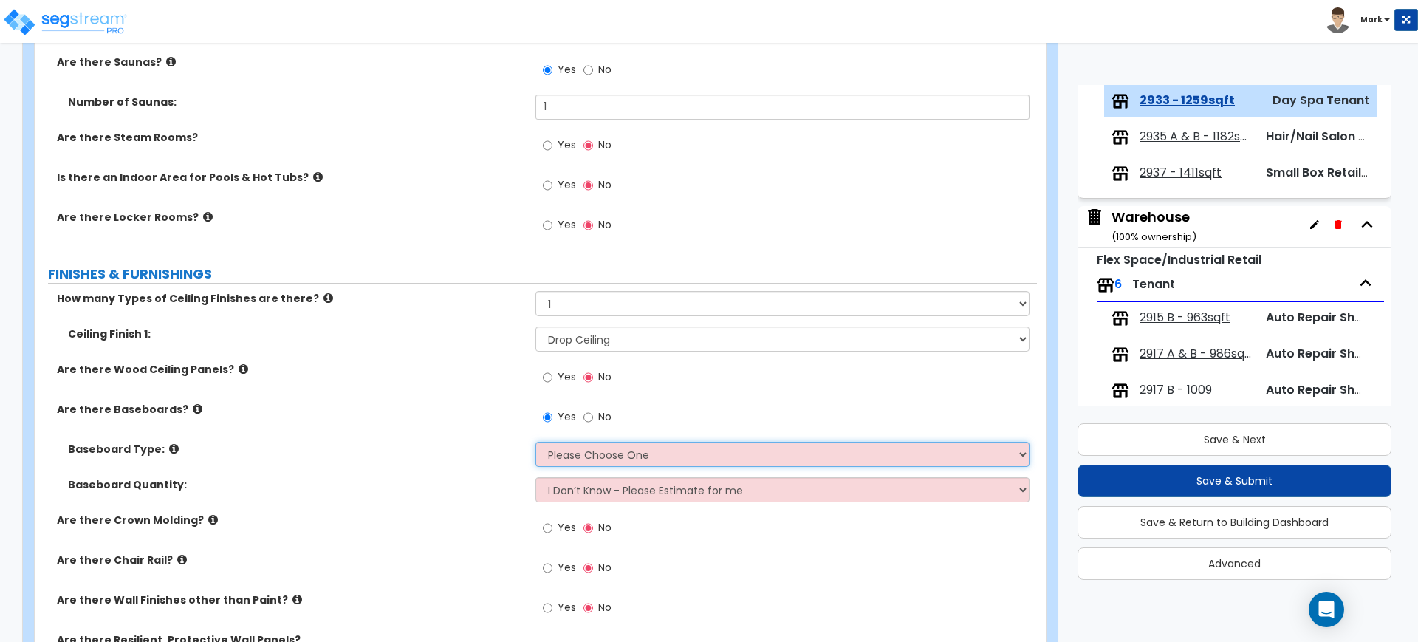
select select "1"
click at [535, 442] on select "Please Choose One Wood Vinyl Carpet Tile" at bounding box center [781, 454] width 493 height 25
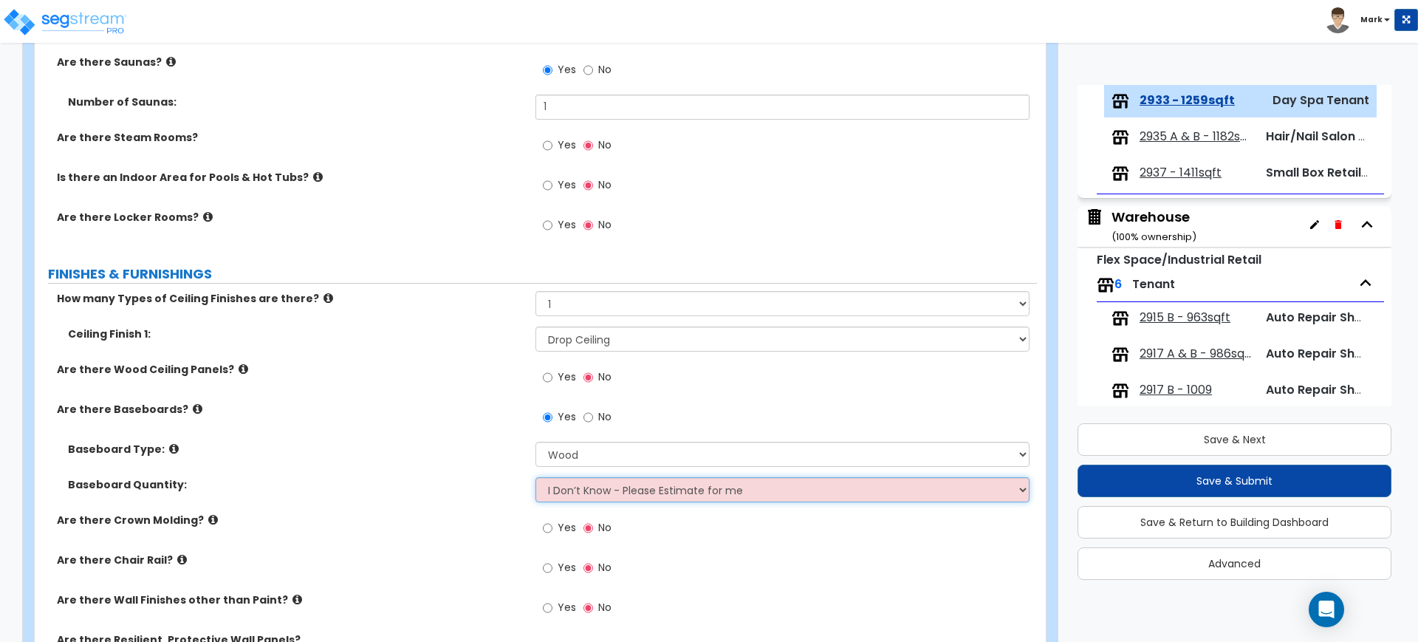
click at [587, 488] on select "I Don’t Know - Please Estimate for me I want to Enter the Linear Footage" at bounding box center [781, 489] width 493 height 25
click at [364, 519] on label "Are there Crown Molding?" at bounding box center [290, 520] width 467 height 15
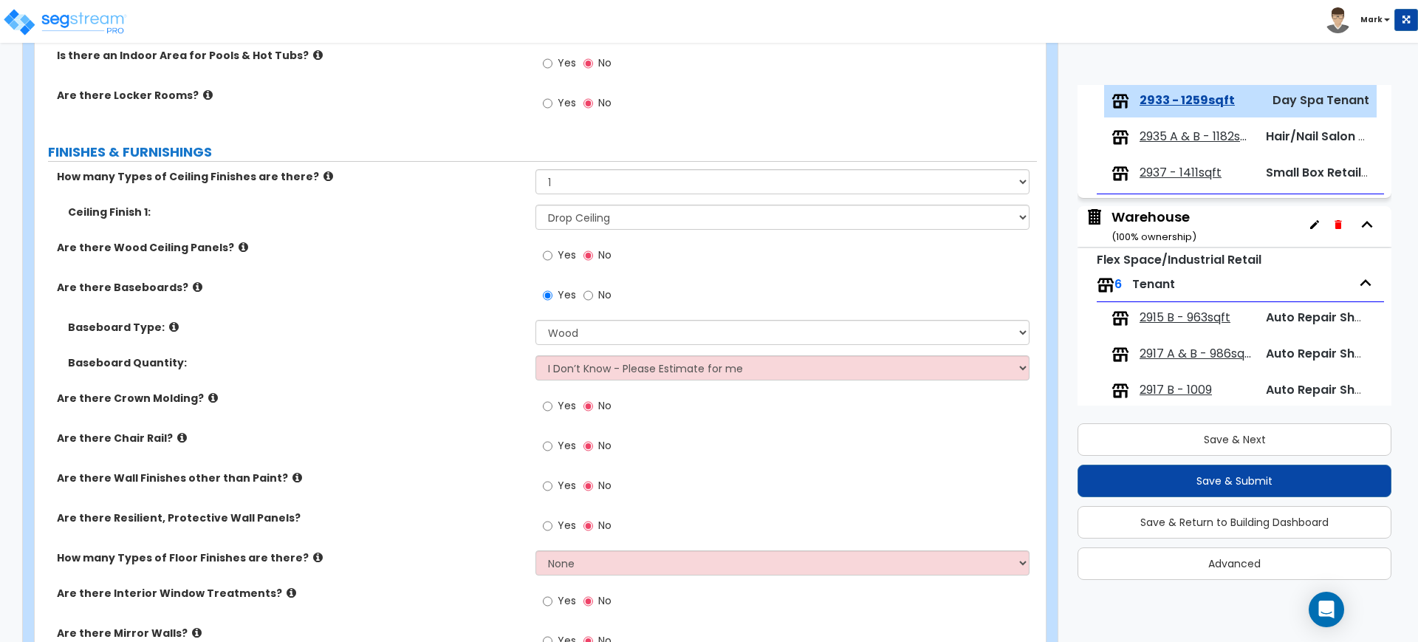
scroll to position [1200, 0]
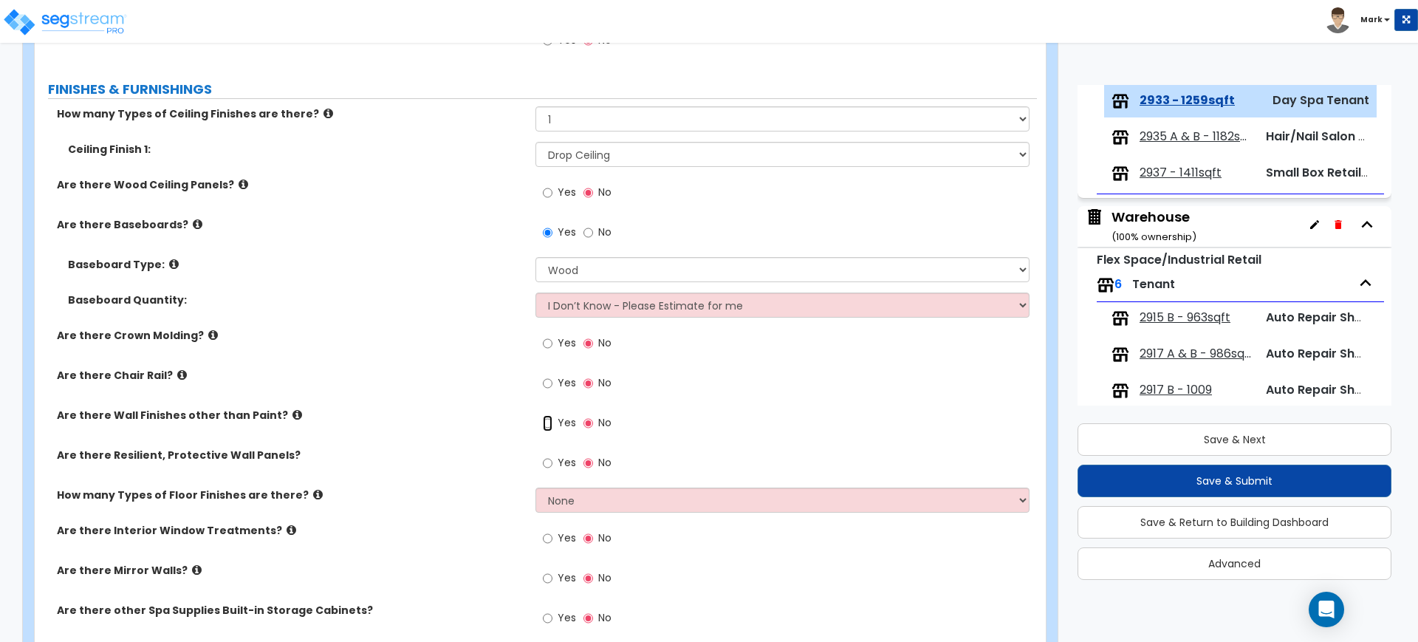
click at [544, 419] on input "Yes" at bounding box center [548, 423] width 10 height 16
radio input "true"
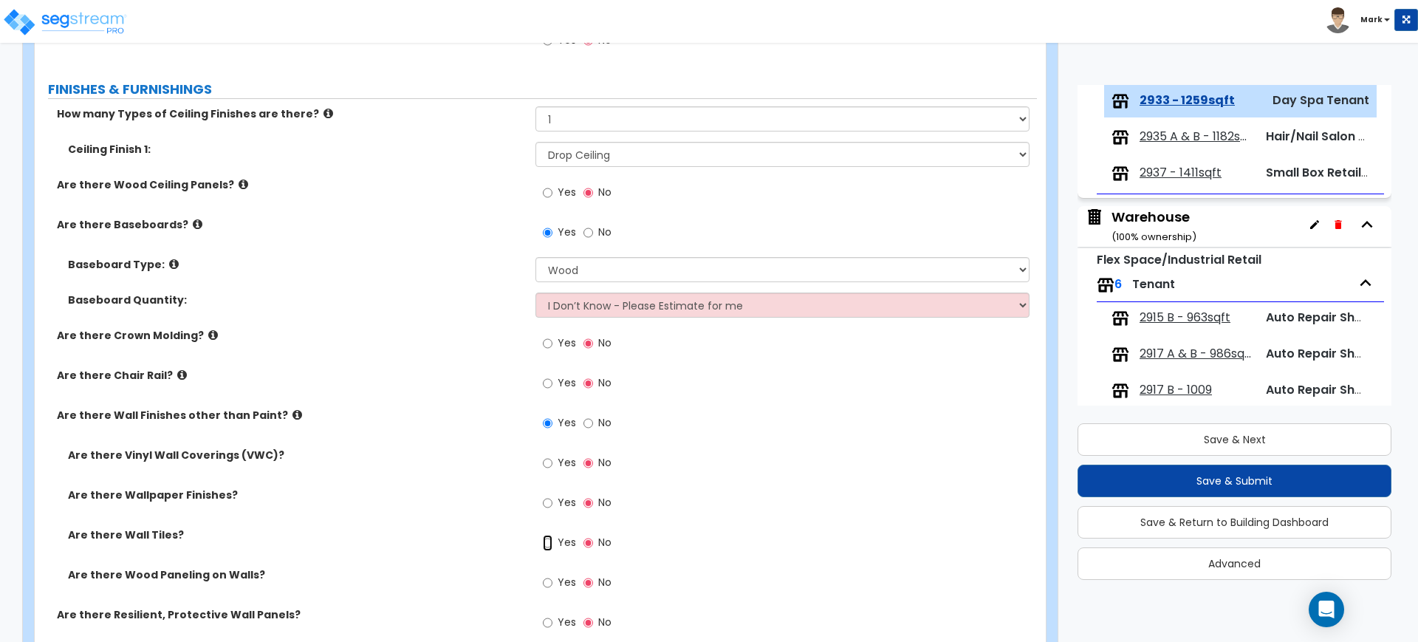
click at [549, 544] on input "Yes" at bounding box center [548, 543] width 10 height 16
radio input "true"
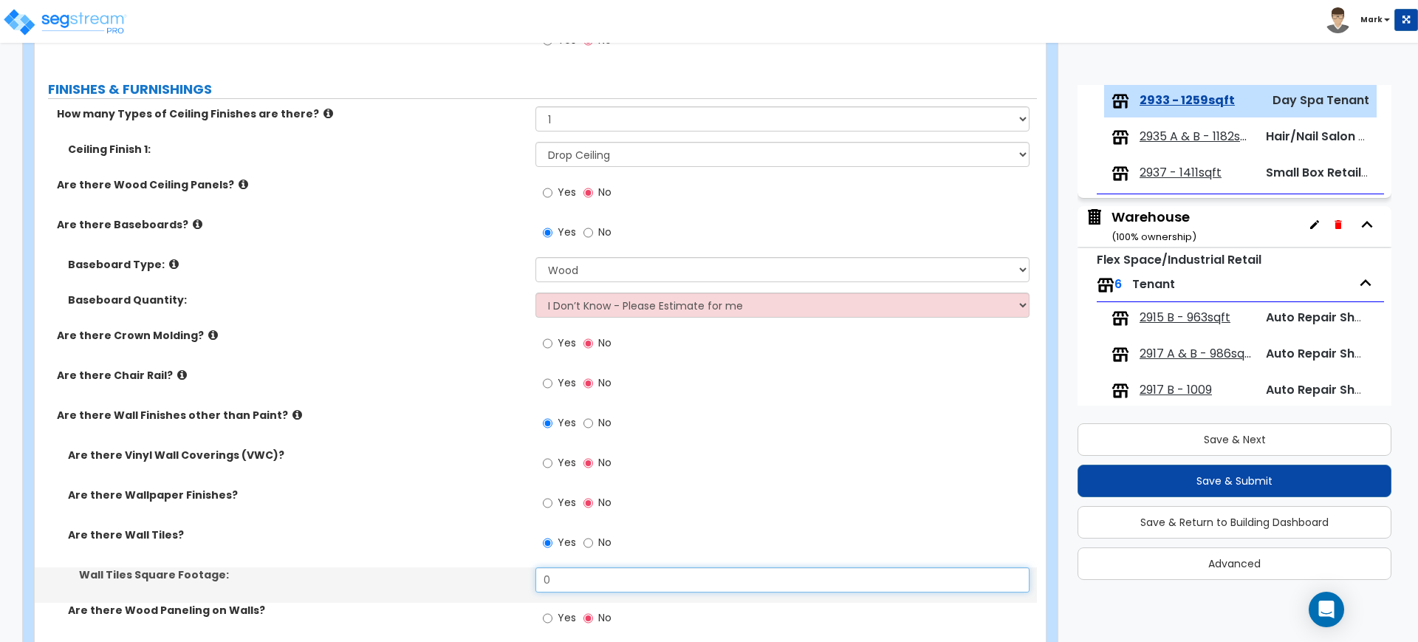
drag, startPoint x: 606, startPoint y: 569, endPoint x: 491, endPoint y: 560, distance: 115.5
click at [496, 569] on div "Wall Tiles Square Footage: 0" at bounding box center [536, 584] width 1002 height 35
type input "260"
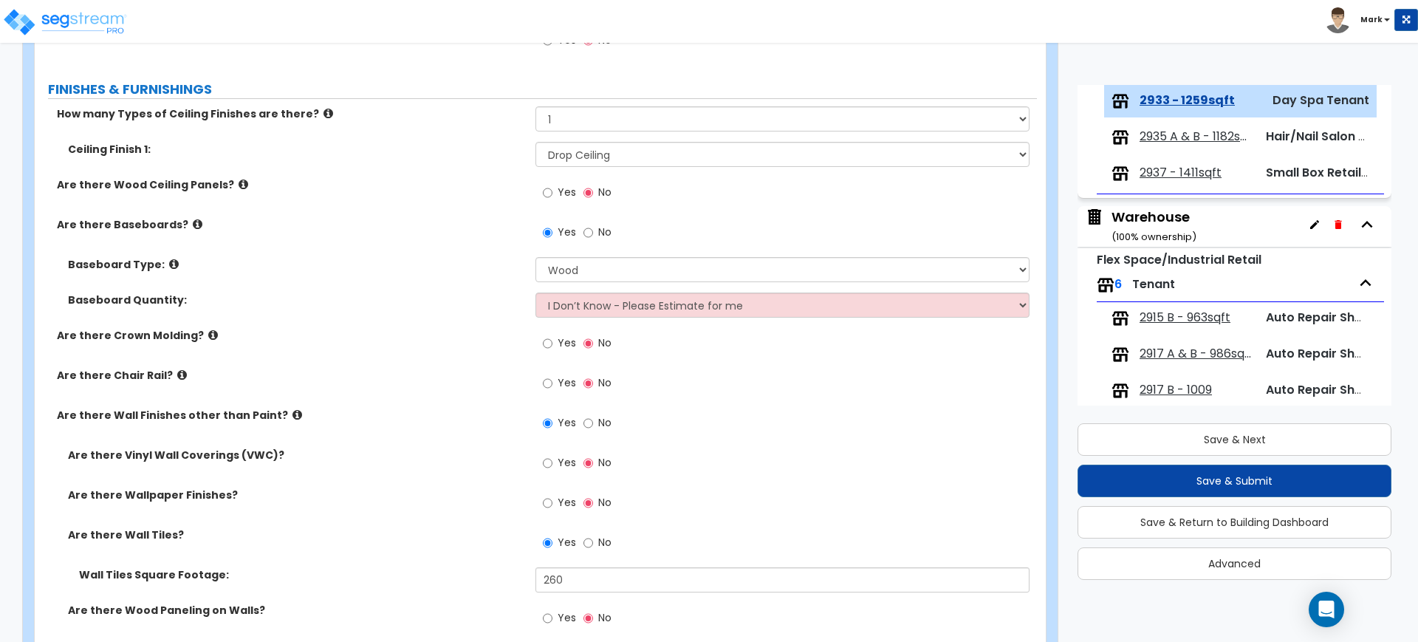
click at [465, 383] on div "Are there Chair Rail? Yes No" at bounding box center [536, 388] width 1002 height 40
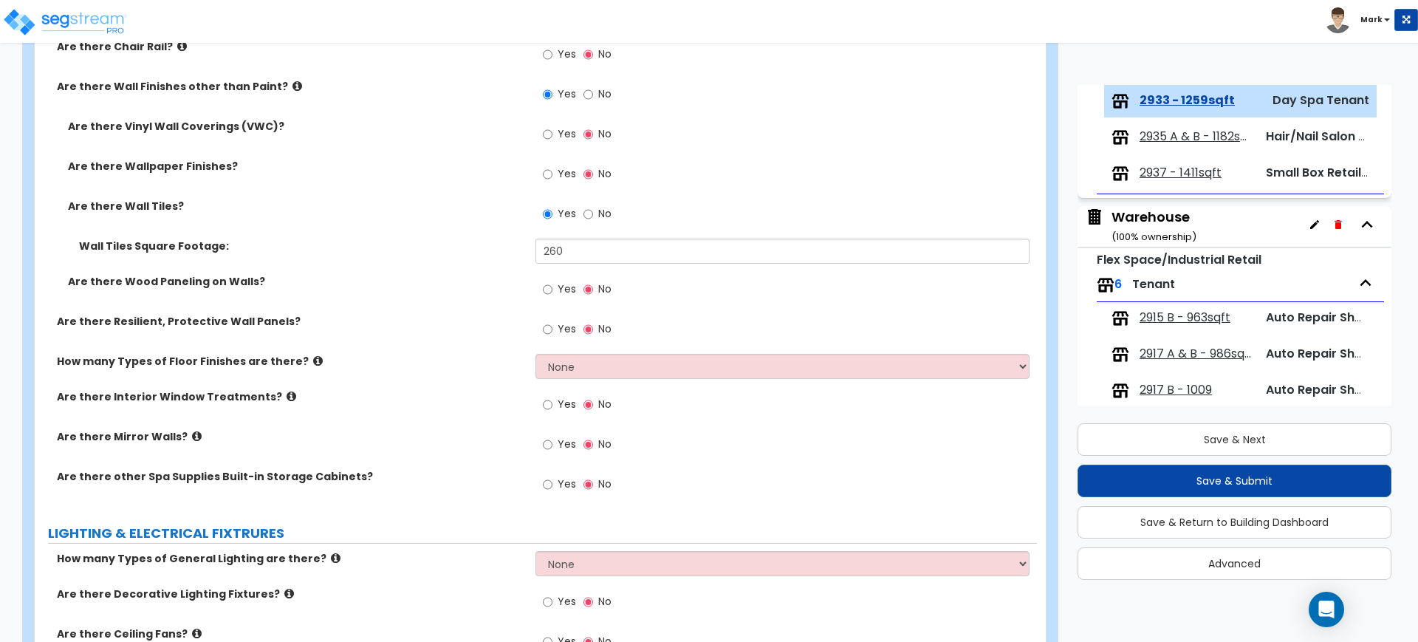
scroll to position [1569, 0]
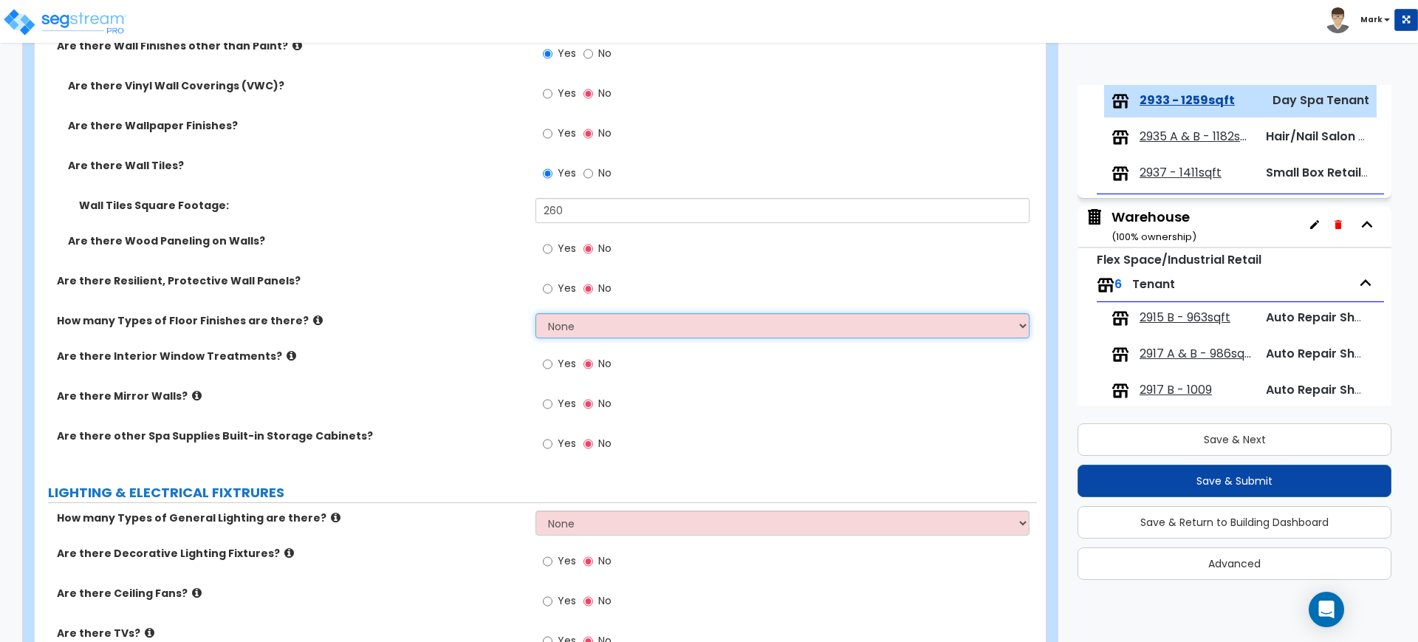
click at [620, 330] on select "None 1 2 3 4" at bounding box center [781, 325] width 493 height 25
select select "1"
click at [535, 313] on select "None 1 2 3 4" at bounding box center [781, 325] width 493 height 25
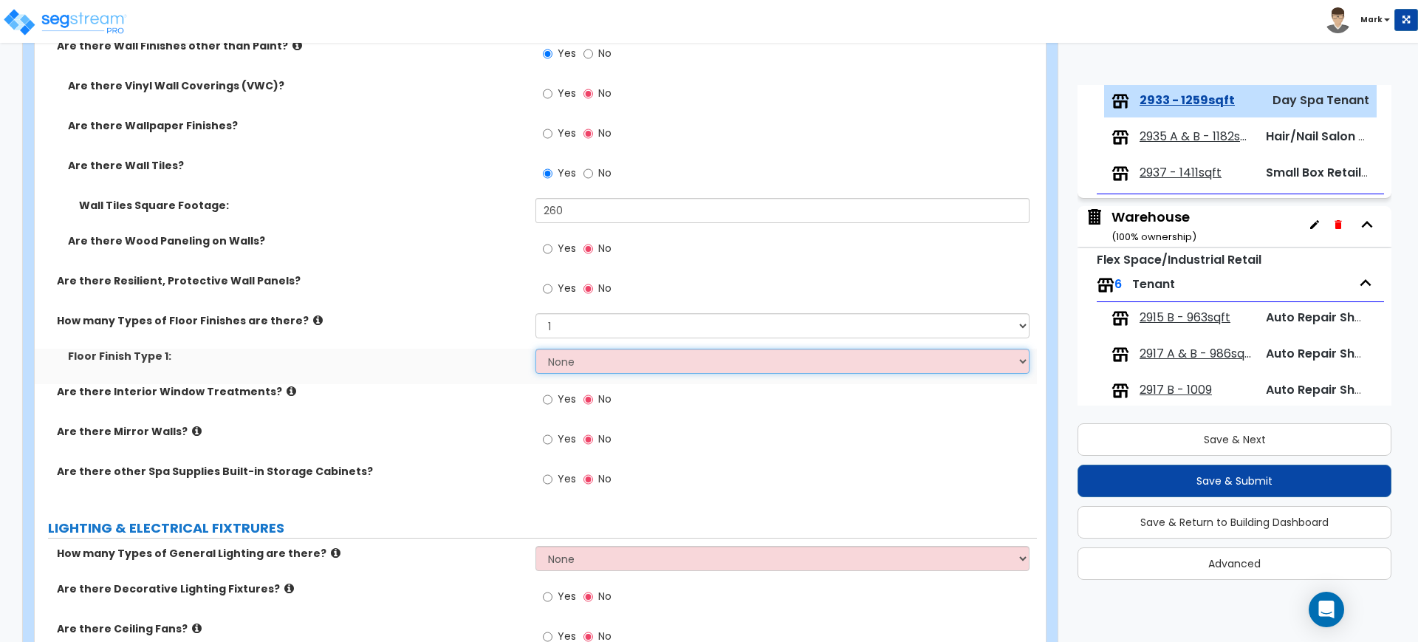
click at [571, 371] on select "None Tile Flooring Hardwood Flooring Resilient Laminate Flooring VCT Flooring S…" at bounding box center [781, 361] width 493 height 25
select select "3"
click at [535, 349] on select "None Tile Flooring Hardwood Flooring Resilient Laminate Flooring VCT Flooring S…" at bounding box center [781, 361] width 493 height 25
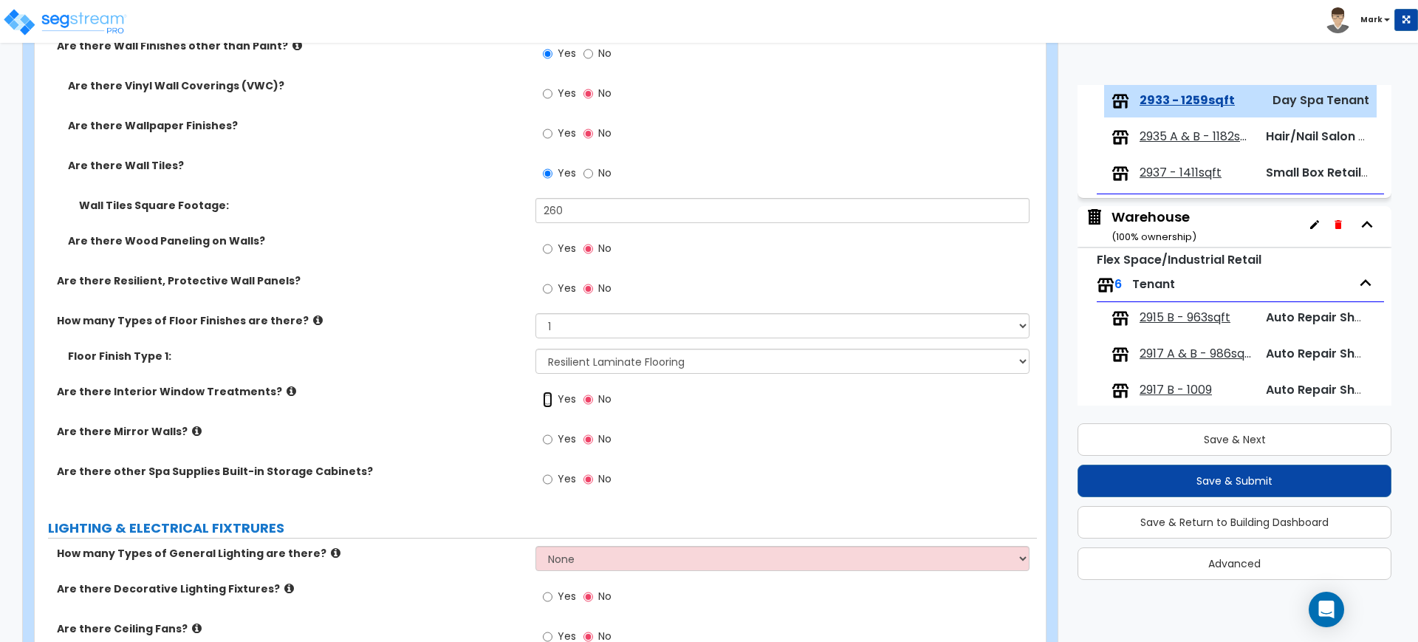
click at [549, 400] on input "Yes" at bounding box center [548, 399] width 10 height 16
radio input "true"
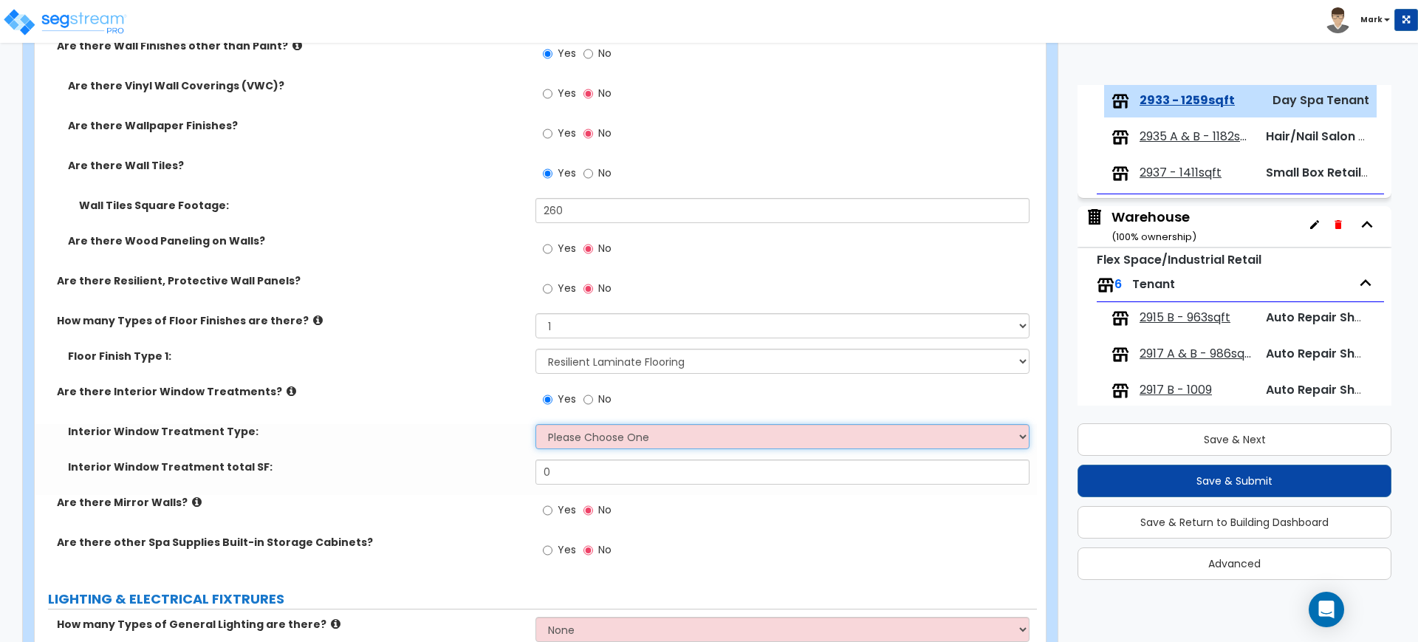
click at [594, 433] on select "Please Choose One Vertical Blinds Window Shades Venetian Blinds Wood Shutters" at bounding box center [781, 436] width 493 height 25
select select "2"
click at [535, 424] on select "Please Choose One Vertical Blinds Window Shades Venetian Blinds Wood Shutters" at bounding box center [781, 436] width 493 height 25
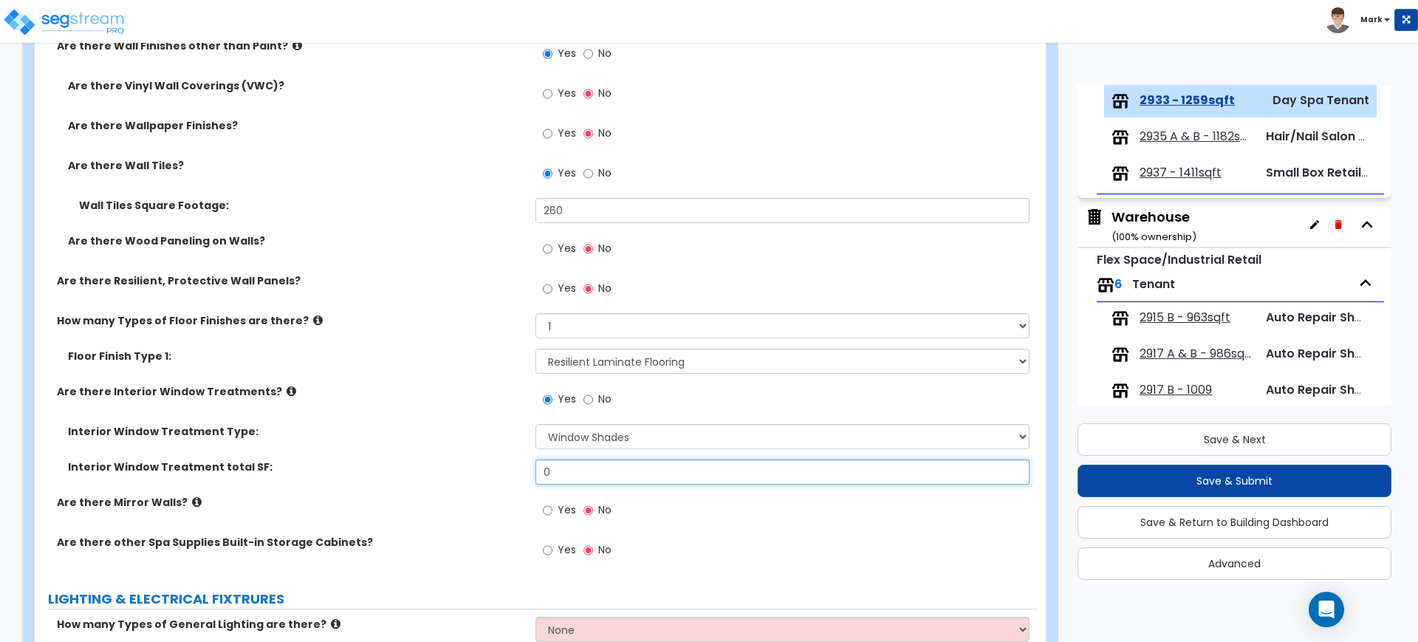
drag, startPoint x: 580, startPoint y: 460, endPoint x: 469, endPoint y: 469, distance: 111.9
click at [469, 469] on div "Interior Window Treatment total SF: 0" at bounding box center [536, 476] width 1002 height 35
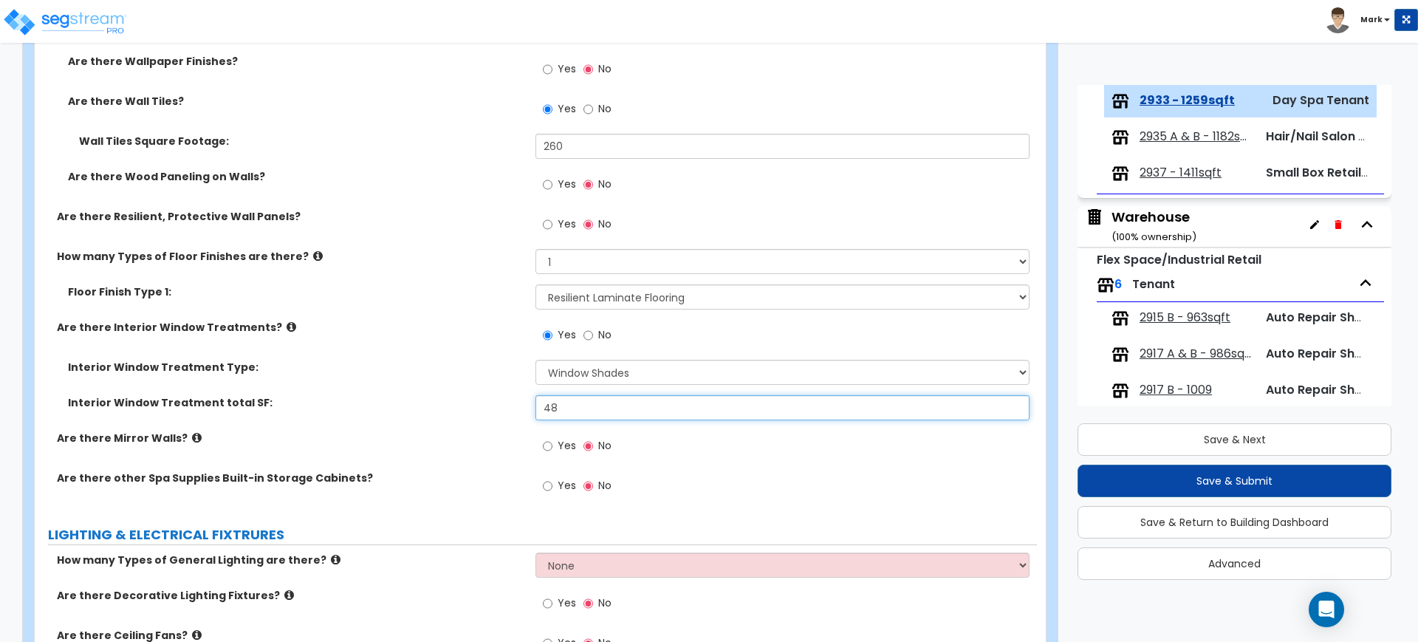
scroll to position [1754, 0]
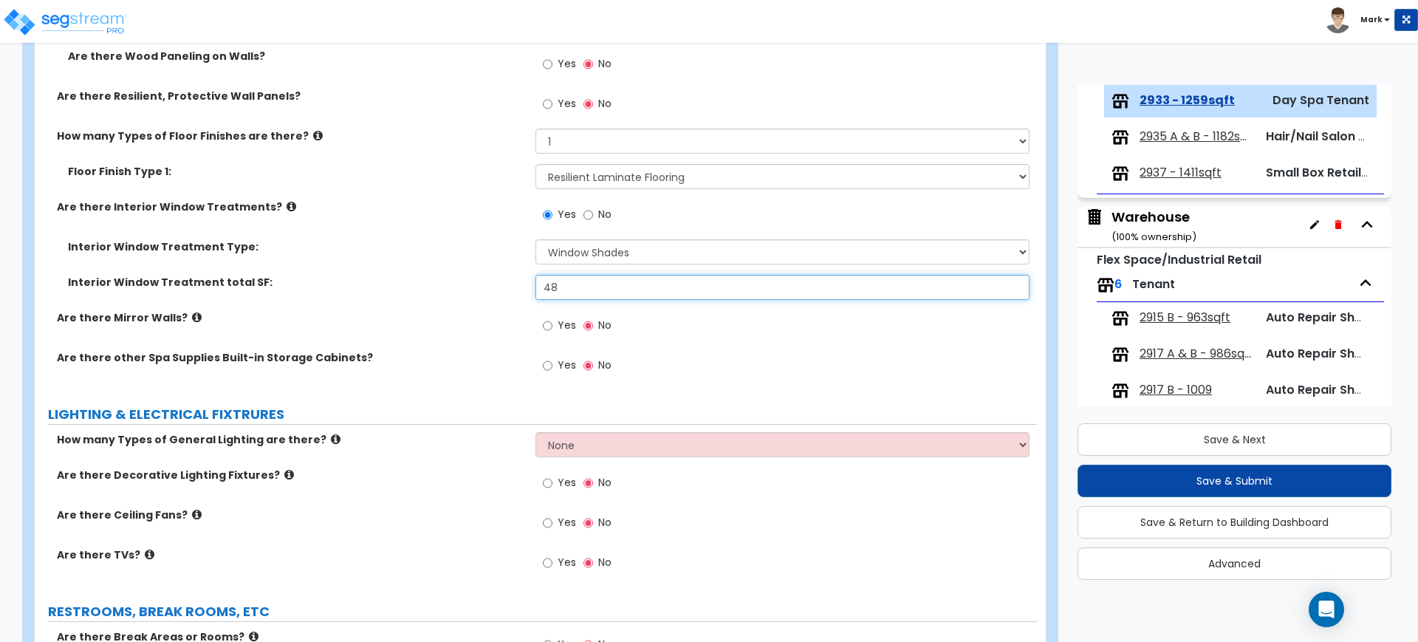
type input "48"
click at [547, 366] on input "Yes" at bounding box center [548, 365] width 10 height 16
radio input "true"
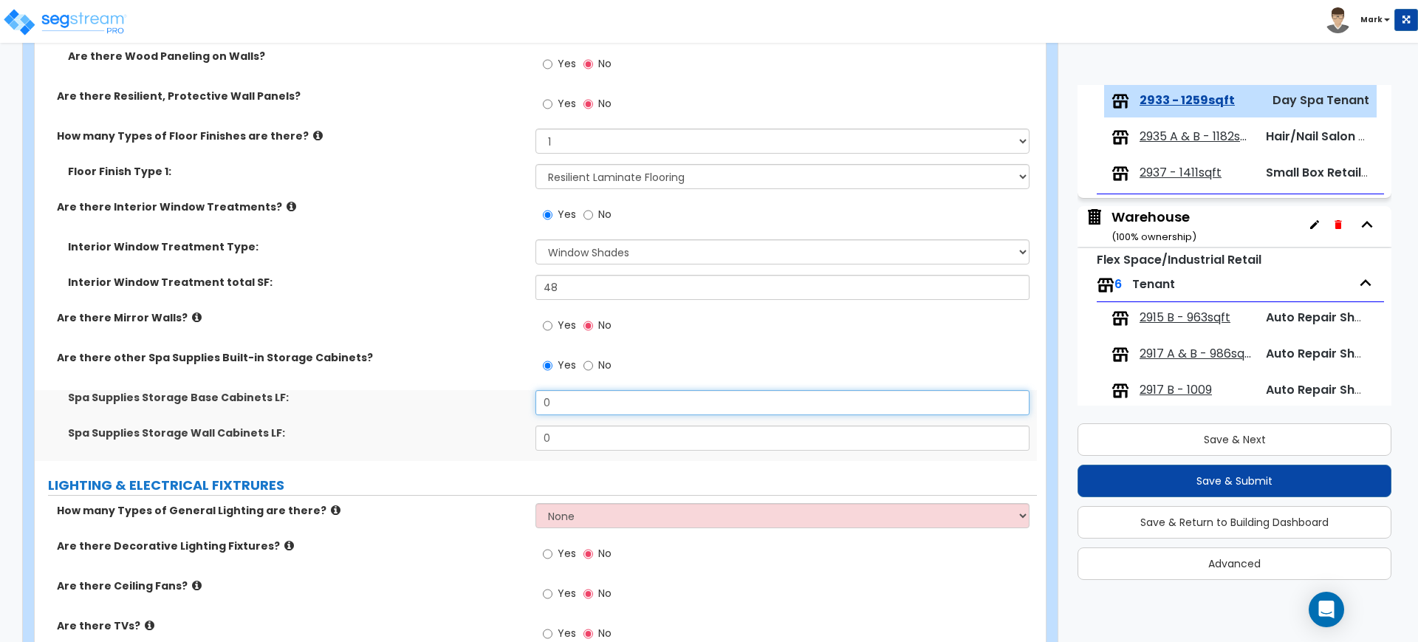
drag, startPoint x: 567, startPoint y: 403, endPoint x: 504, endPoint y: 405, distance: 63.5
click at [504, 405] on div "Spa Supplies Storage Base Cabinets LF: 0" at bounding box center [536, 407] width 1002 height 35
type input "6"
drag, startPoint x: 556, startPoint y: 434, endPoint x: 496, endPoint y: 434, distance: 59.8
click at [501, 436] on div "Spa Supplies Storage Wall Cabinets LF: 0" at bounding box center [536, 442] width 1002 height 35
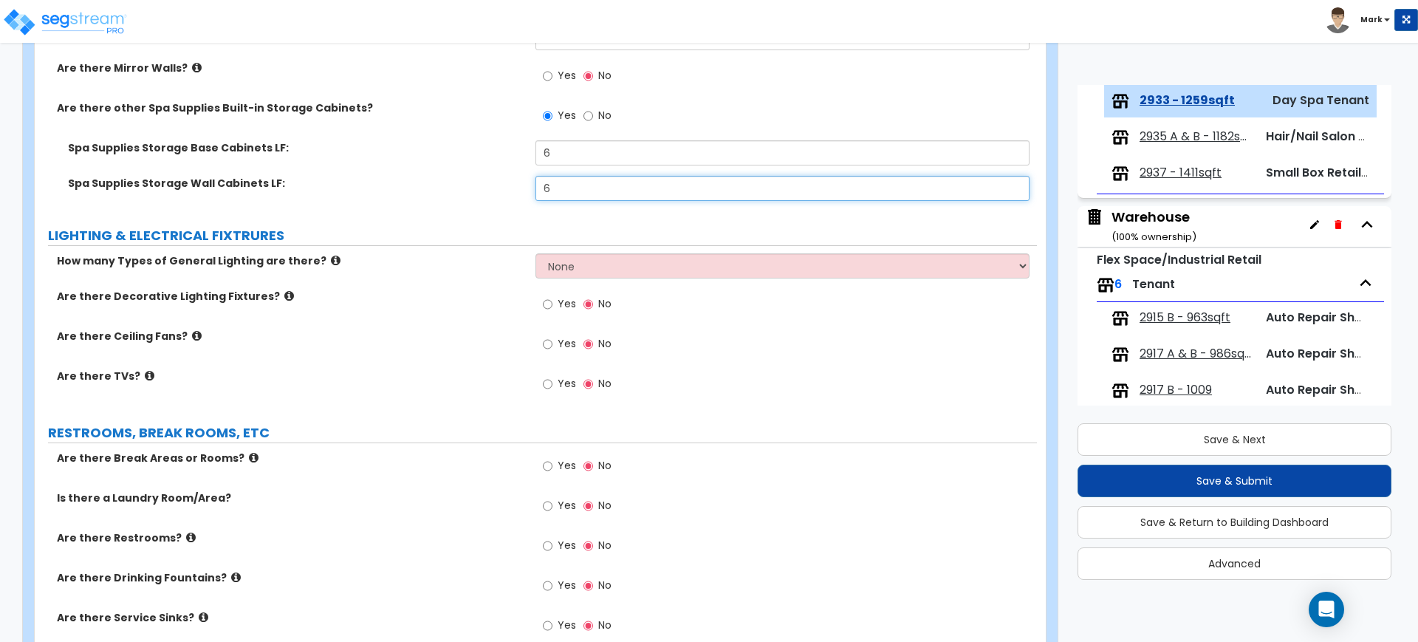
scroll to position [2031, 0]
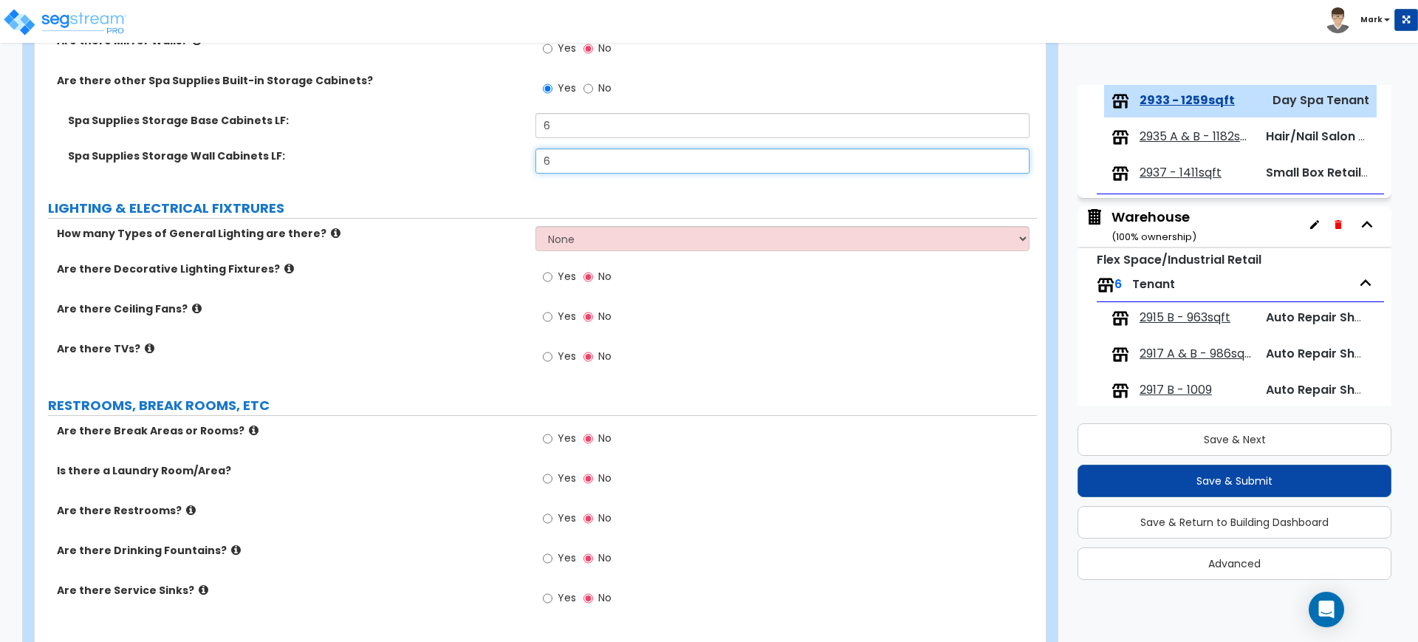
type input "6"
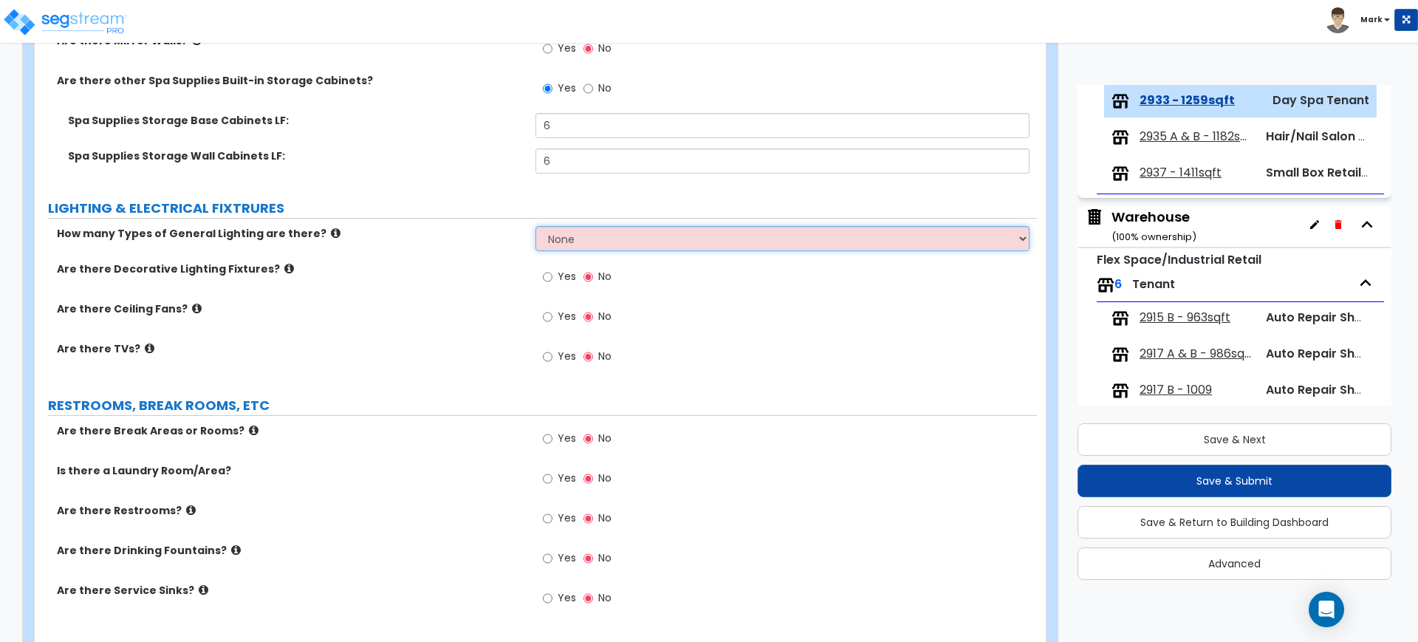
click at [581, 233] on select "None 1 2 3" at bounding box center [781, 238] width 493 height 25
click at [535, 226] on select "None 1 2 3" at bounding box center [781, 238] width 493 height 25
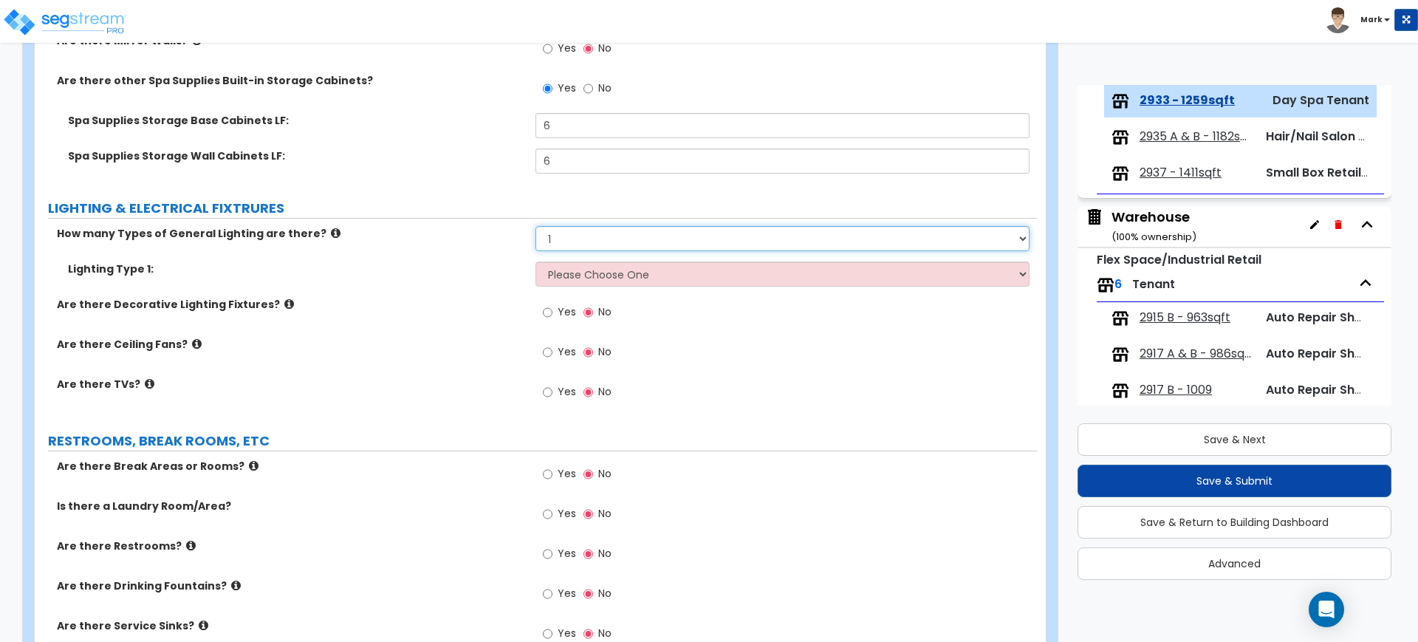
click at [572, 242] on select "None 1 2 3" at bounding box center [781, 238] width 493 height 25
click at [535, 226] on select "None 1 2 3" at bounding box center [781, 238] width 493 height 25
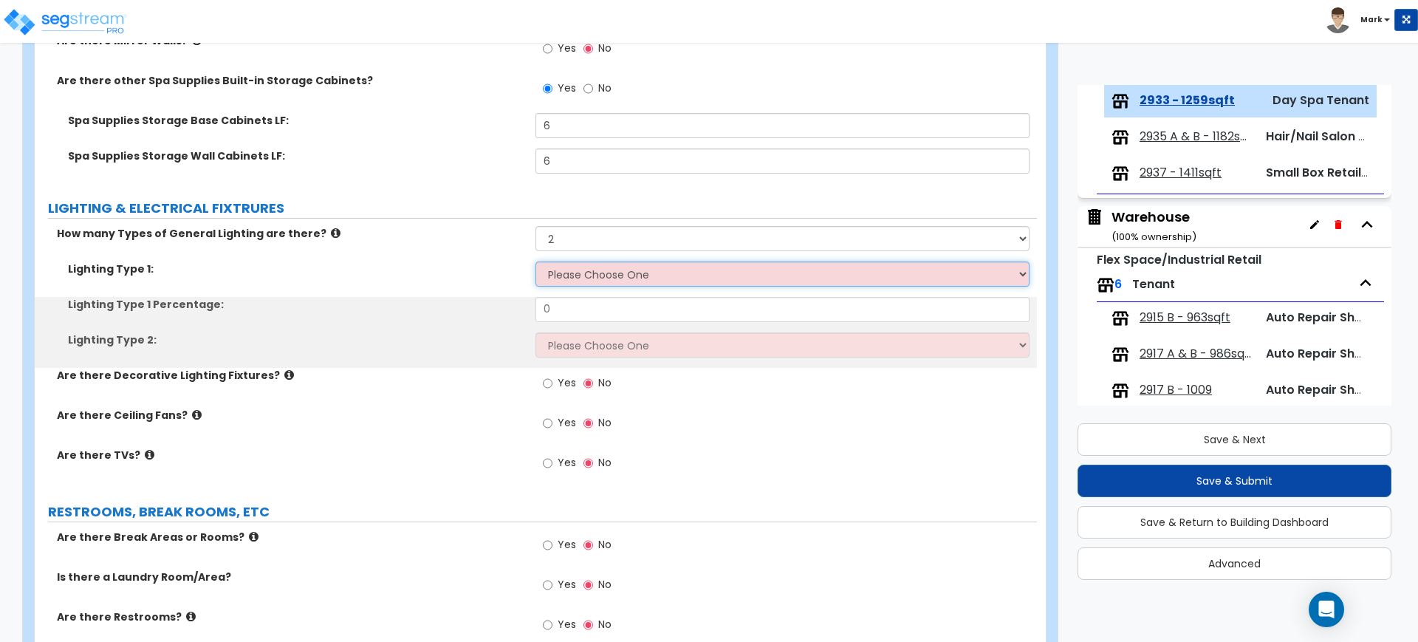
click at [573, 278] on select "Please Choose One LED Surface-Mounted LED Recessed Fluorescent Surface-Mounted …" at bounding box center [781, 273] width 493 height 25
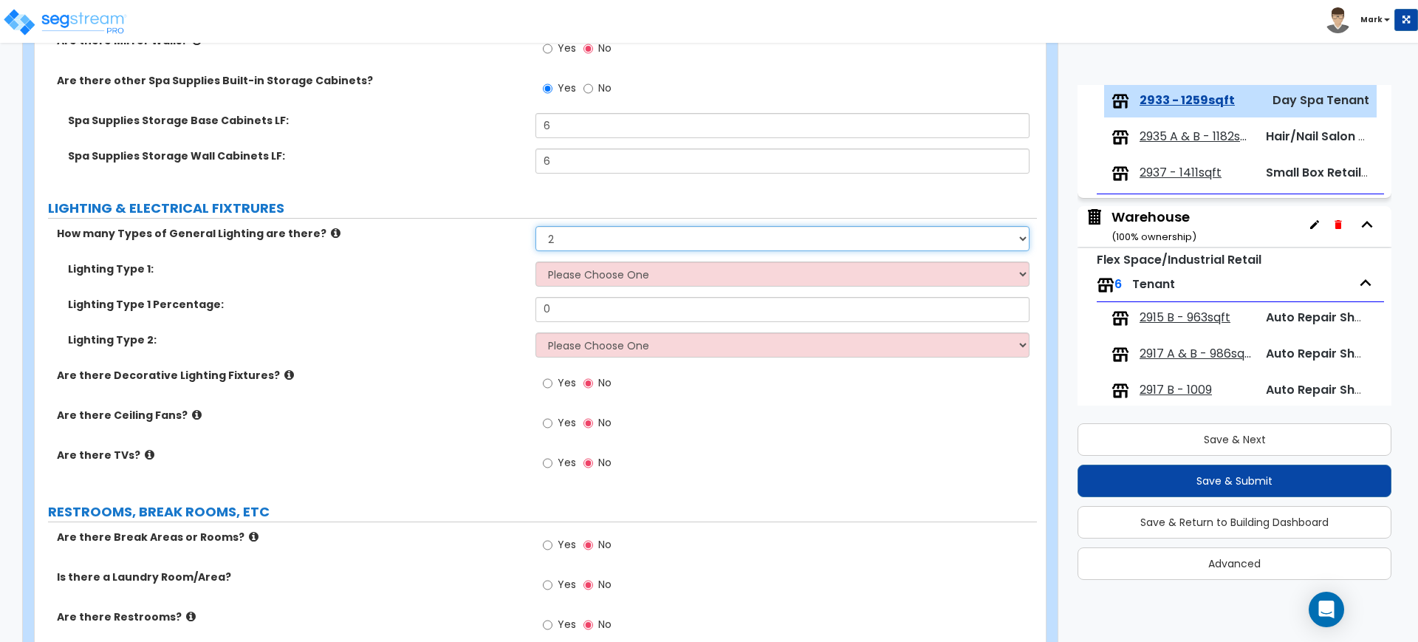
click at [592, 233] on select "None 1 2 3" at bounding box center [781, 238] width 493 height 25
select select "1"
click at [535, 226] on select "None 1 2 3" at bounding box center [781, 238] width 493 height 25
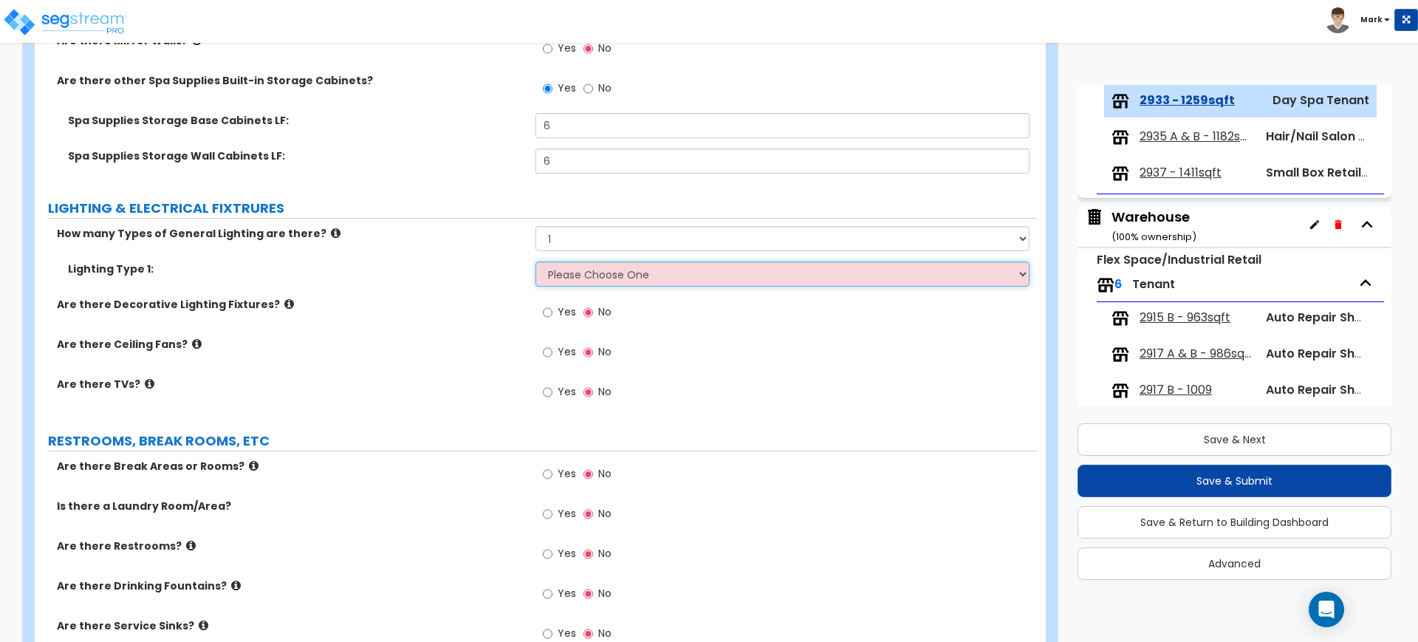
click at [578, 273] on select "Please Choose One LED Surface-Mounted LED Recessed Fluorescent Surface-Mounted …" at bounding box center [781, 273] width 493 height 25
select select "5"
click at [535, 261] on select "Please Choose One LED Surface-Mounted LED Recessed Fluorescent Surface-Mounted …" at bounding box center [781, 273] width 493 height 25
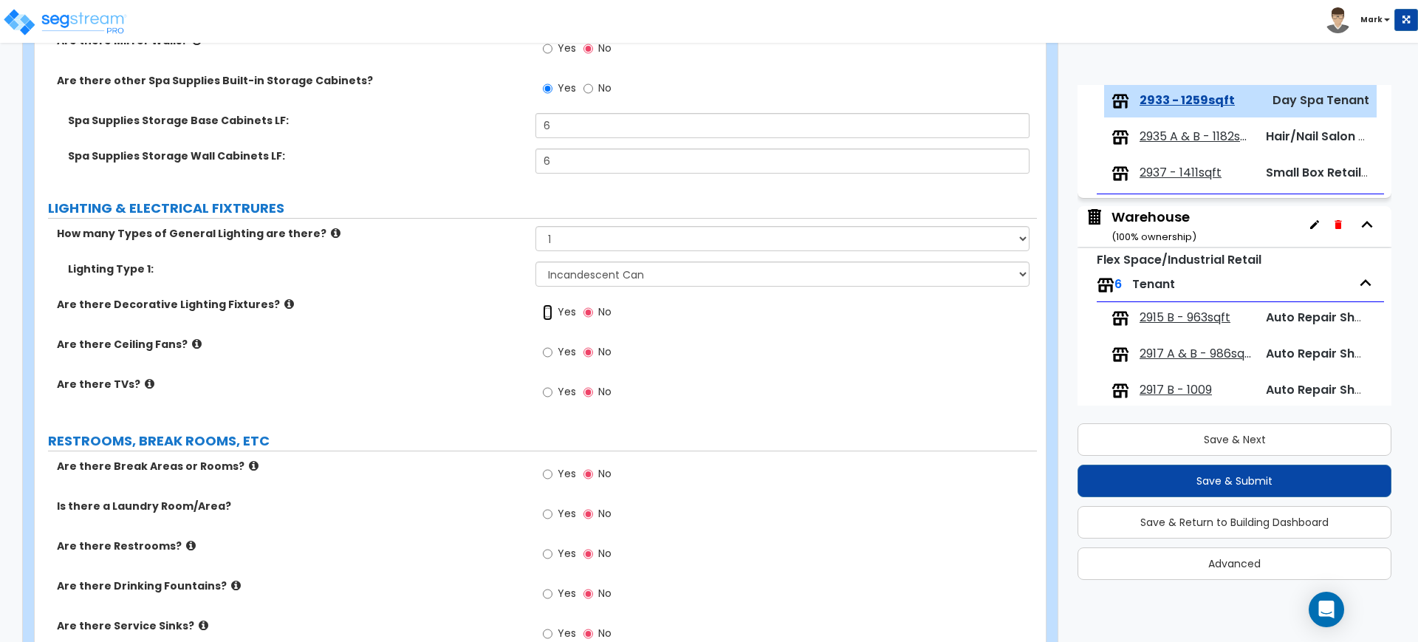
click at [543, 314] on input "Yes" at bounding box center [548, 312] width 10 height 16
radio input "true"
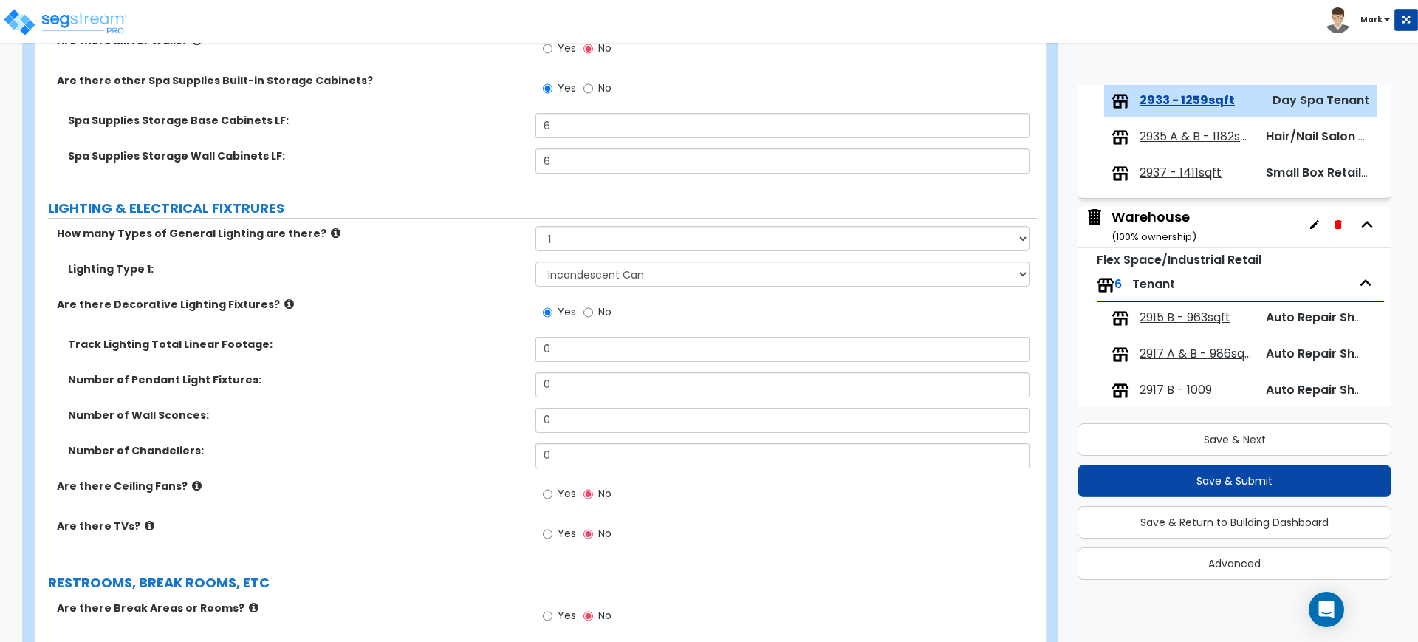
drag, startPoint x: 560, startPoint y: 369, endPoint x: 547, endPoint y: 370, distance: 13.4
click at [547, 370] on div "Track Lighting Total Linear Footage: 0" at bounding box center [536, 354] width 1002 height 35
drag, startPoint x: 557, startPoint y: 382, endPoint x: 463, endPoint y: 374, distance: 94.1
click at [470, 374] on div "Number of Pendant Light Fixtures: 0" at bounding box center [536, 389] width 1002 height 35
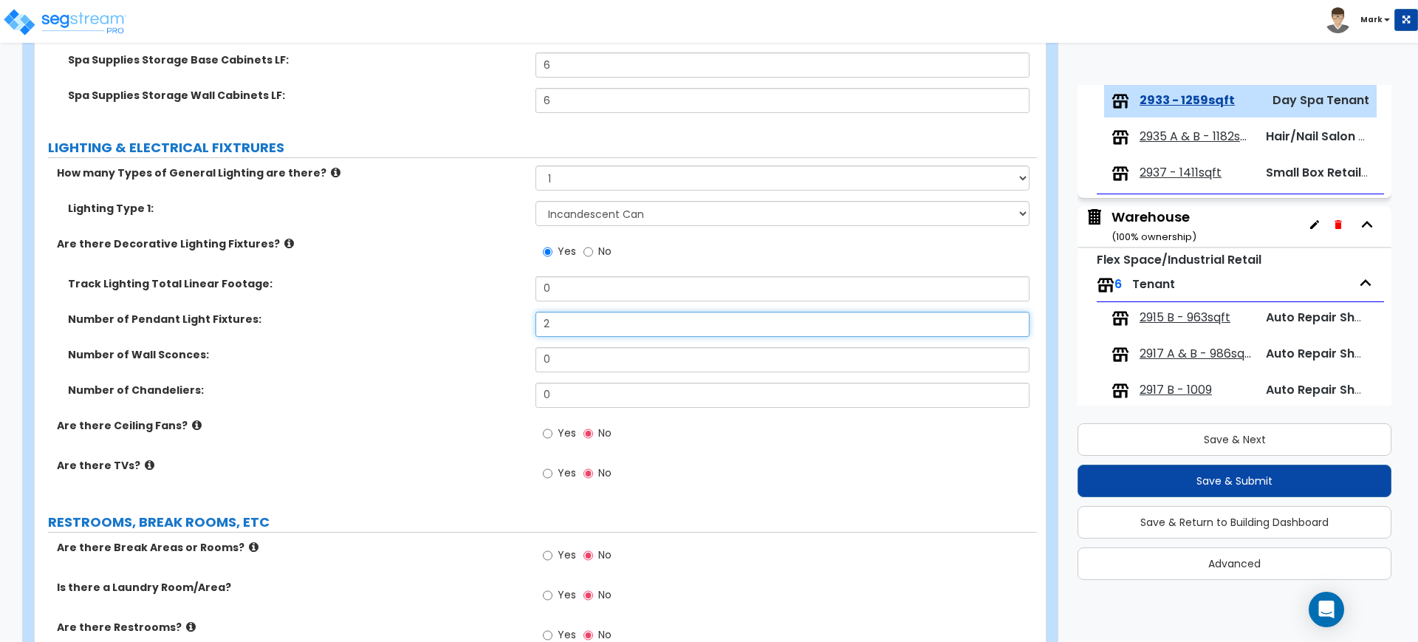
scroll to position [2123, 0]
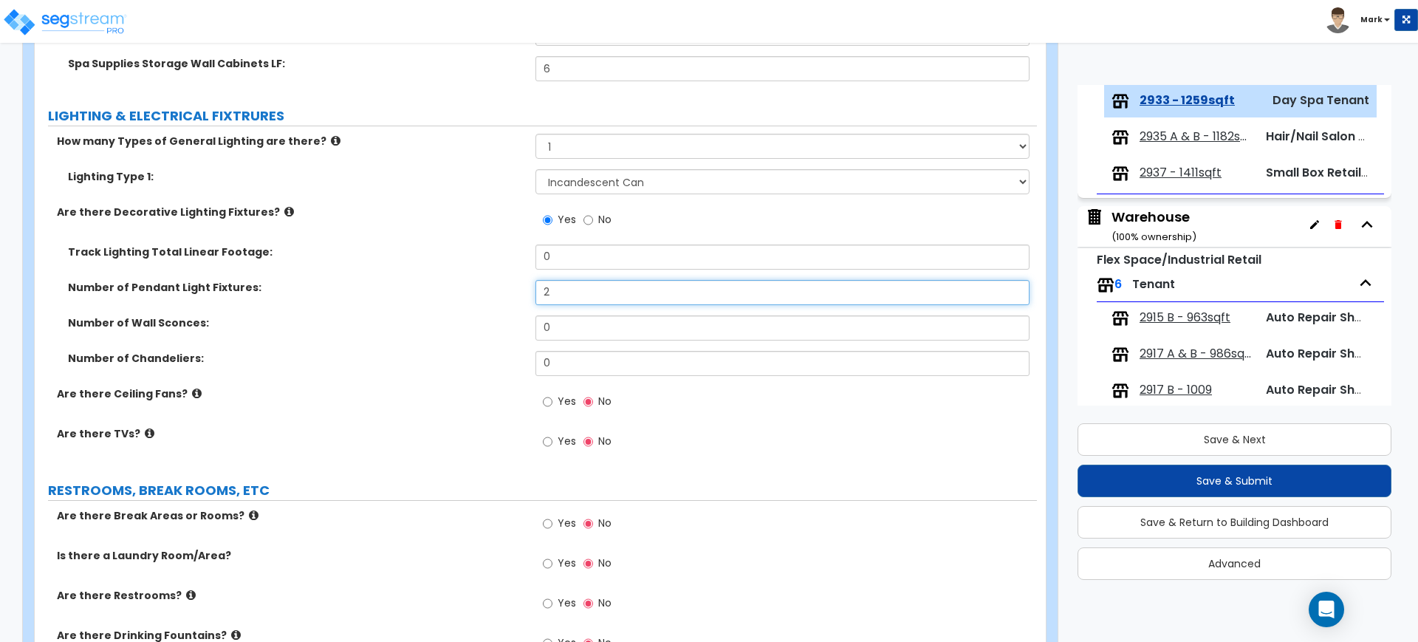
type input "2"
drag, startPoint x: 558, startPoint y: 330, endPoint x: 491, endPoint y: 332, distance: 67.2
click at [491, 332] on div "Number of Wall Sconces: 0" at bounding box center [536, 332] width 1002 height 35
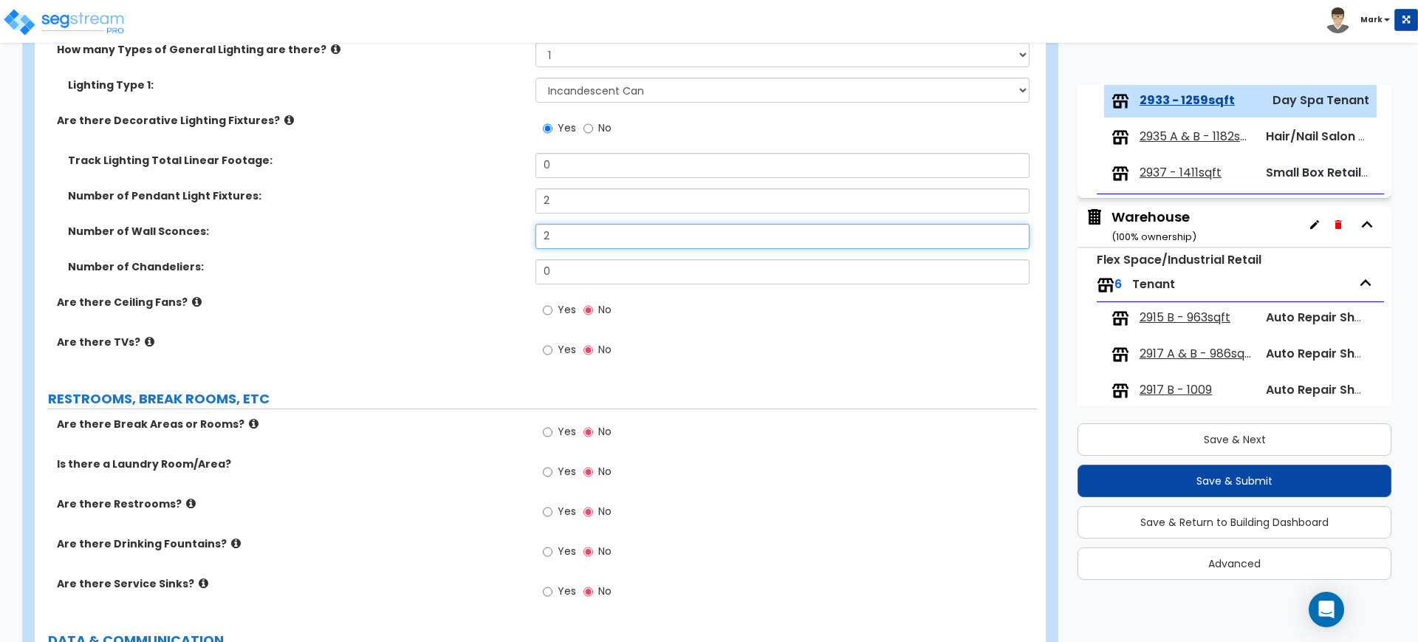
scroll to position [2216, 0]
type input "2"
click at [548, 350] on input "Yes" at bounding box center [548, 349] width 10 height 16
radio input "true"
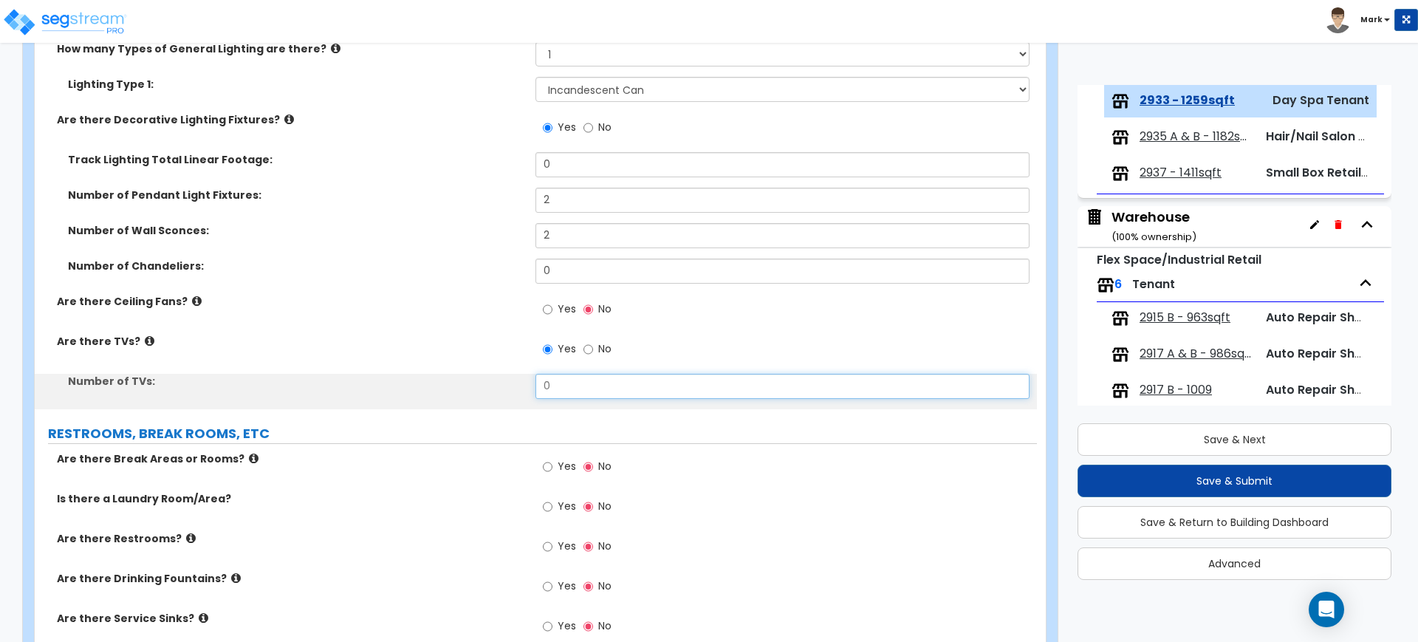
drag, startPoint x: 558, startPoint y: 390, endPoint x: 474, endPoint y: 391, distance: 84.2
click at [482, 391] on div "Number of TVs: 0" at bounding box center [536, 391] width 1002 height 35
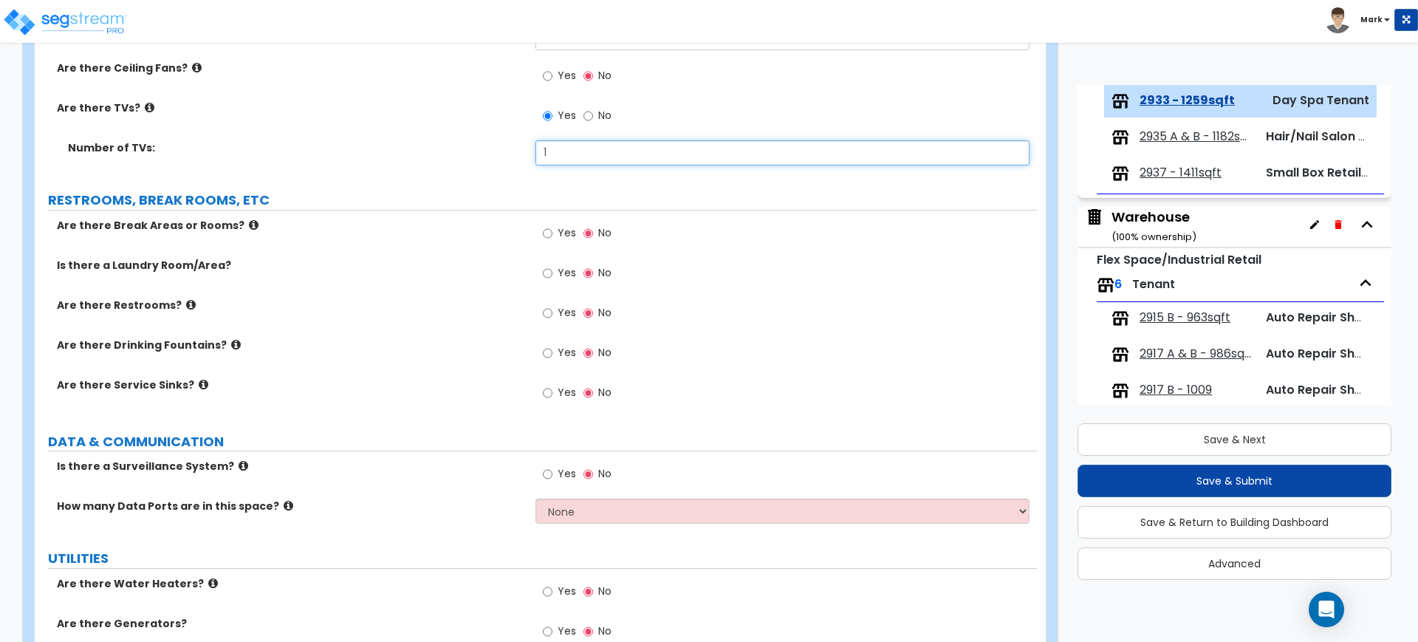
scroll to position [2493, 0]
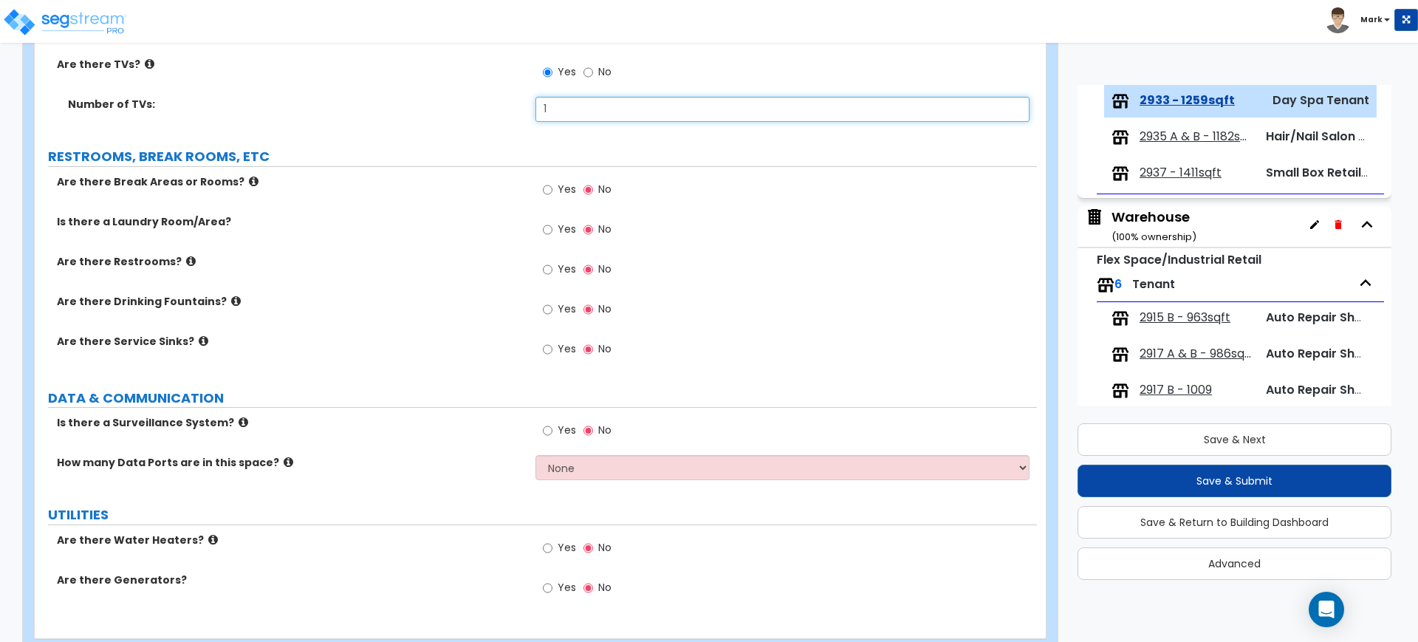
type input "1"
click at [546, 189] on input "Yes" at bounding box center [548, 190] width 10 height 16
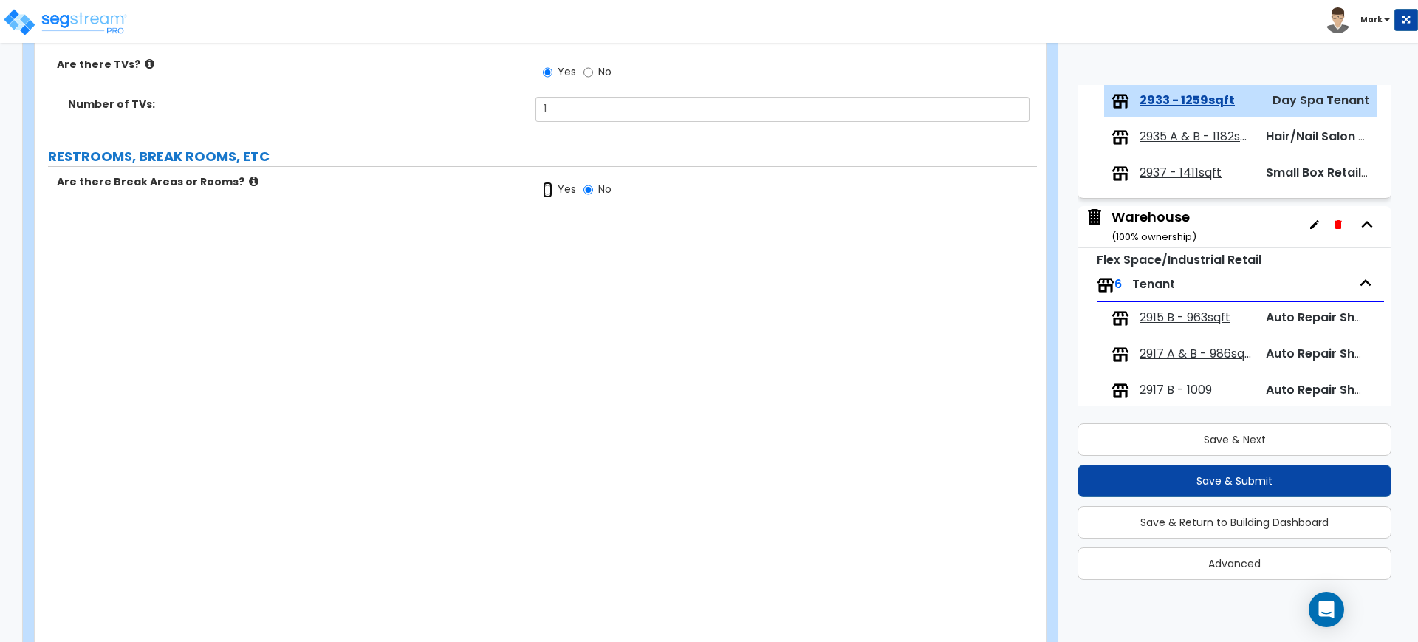
radio input "true"
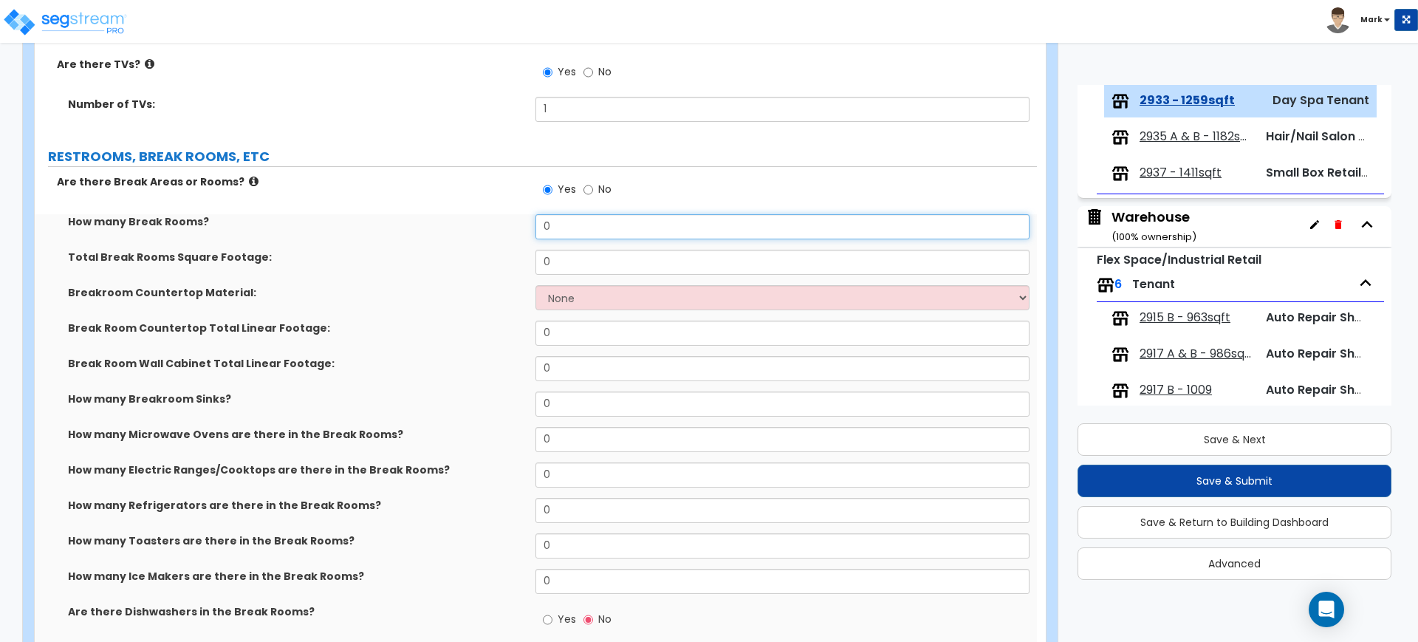
drag, startPoint x: 551, startPoint y: 219, endPoint x: 470, endPoint y: 219, distance: 80.5
click at [480, 219] on div "How many Break Rooms? 0" at bounding box center [536, 231] width 1002 height 35
type input "2"
type input "1"
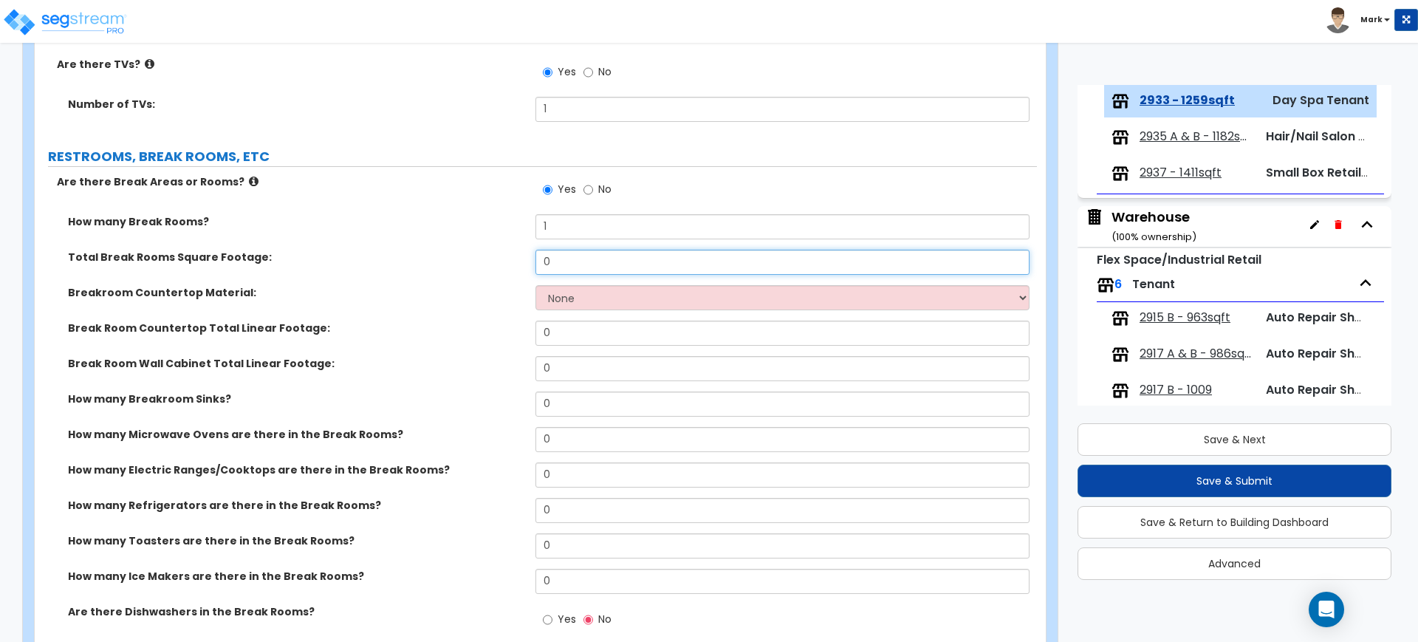
drag, startPoint x: 494, startPoint y: 263, endPoint x: 487, endPoint y: 256, distance: 9.4
click at [489, 263] on div "Total Break Rooms Square Footage: 0" at bounding box center [536, 267] width 1002 height 35
type input "80"
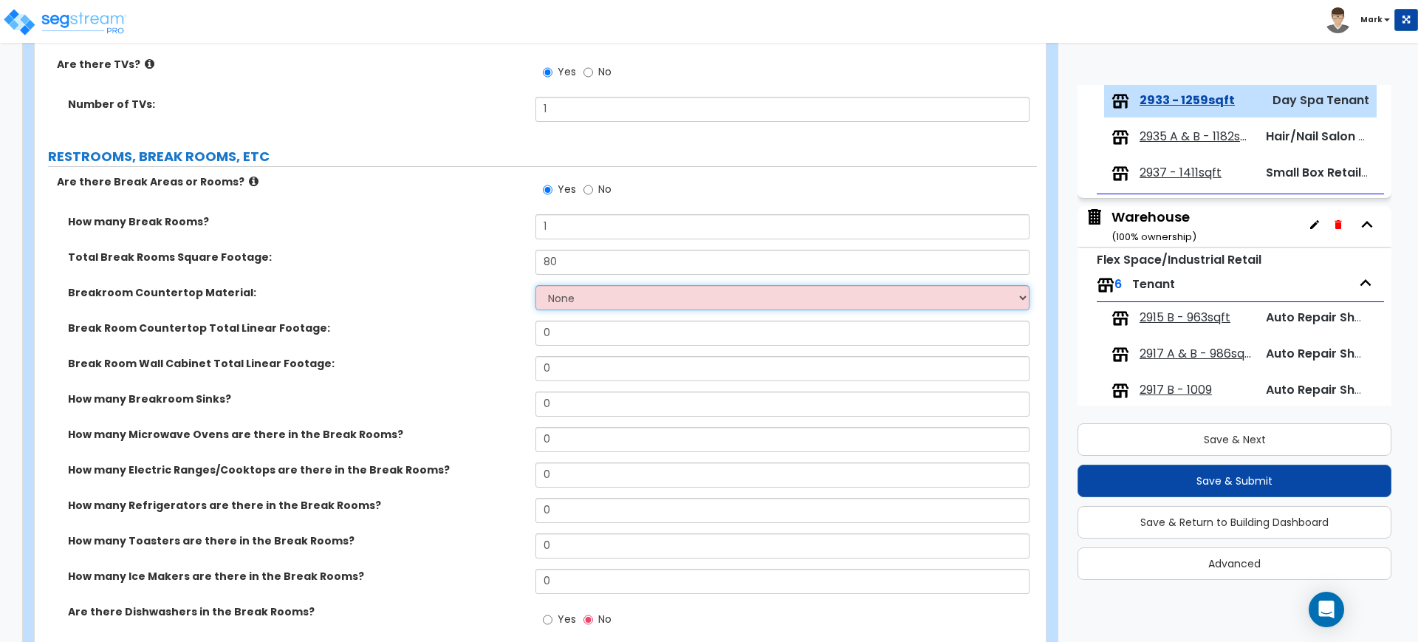
click at [591, 296] on select "None Plastic Laminate Solid Surface Stone Quartz Marble Tile Wood Stainless Ste…" at bounding box center [781, 297] width 493 height 25
click at [482, 352] on div "Break Room Countertop Total Linear Footage: 0" at bounding box center [536, 338] width 1002 height 35
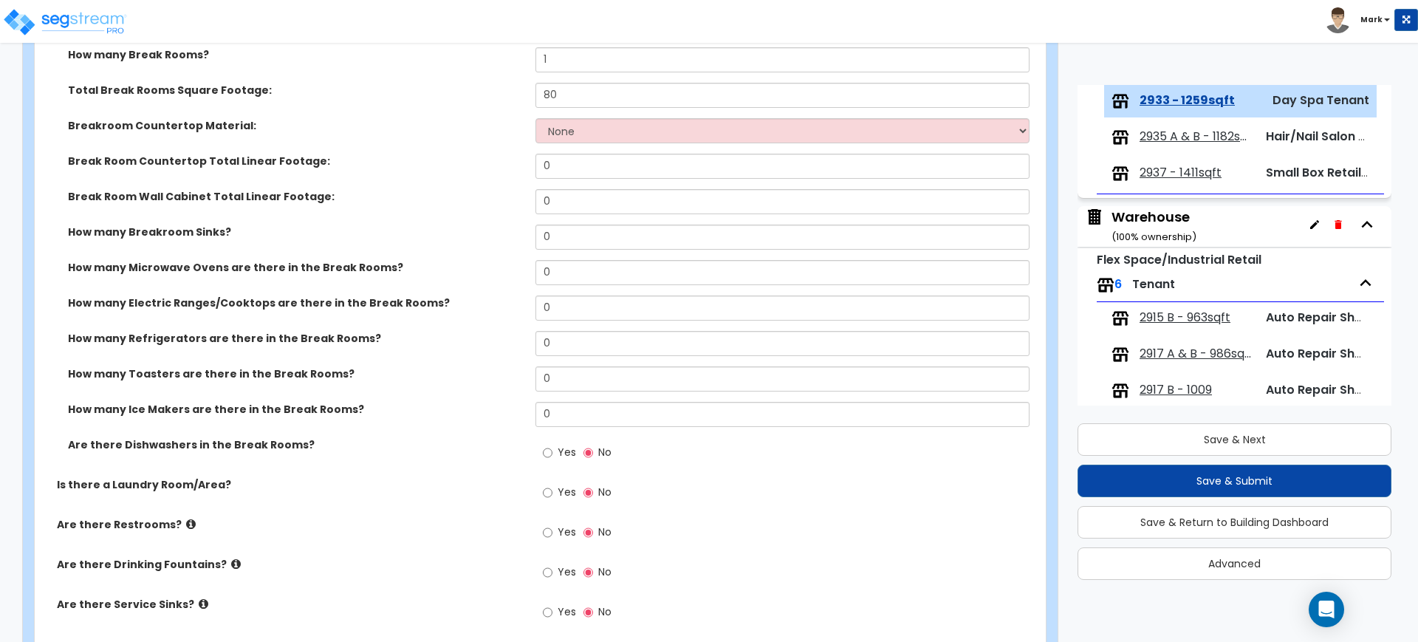
scroll to position [2677, 0]
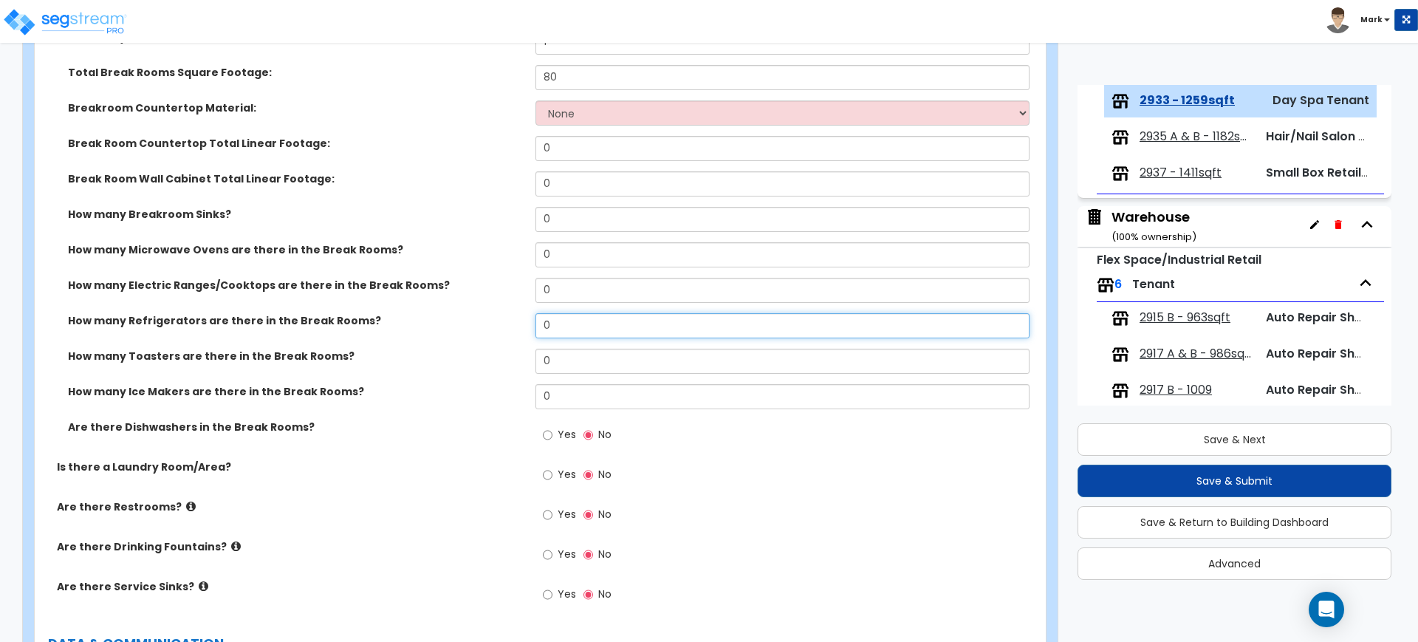
drag, startPoint x: 560, startPoint y: 323, endPoint x: 504, endPoint y: 319, distance: 56.2
click at [504, 319] on div "How many Refrigerators are there in the Break Rooms? 0" at bounding box center [536, 330] width 1002 height 35
type input "2"
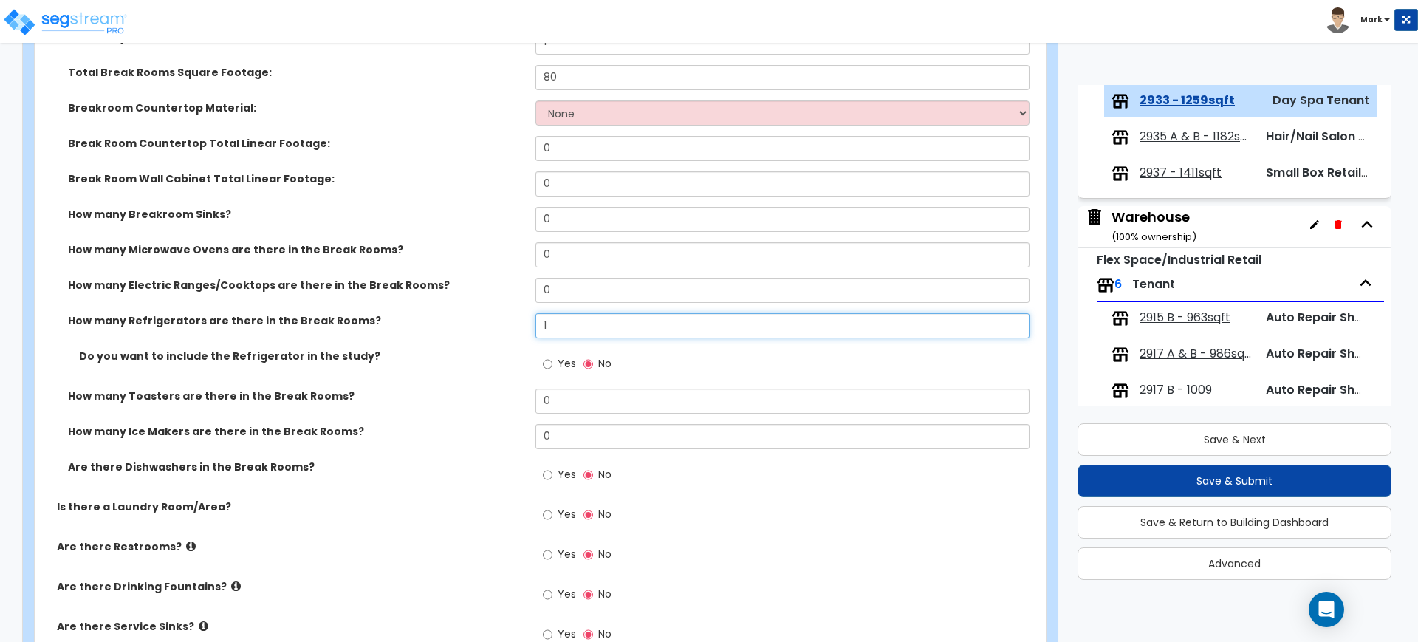
type input "1"
click at [547, 365] on input "Yes" at bounding box center [548, 364] width 10 height 16
radio input "true"
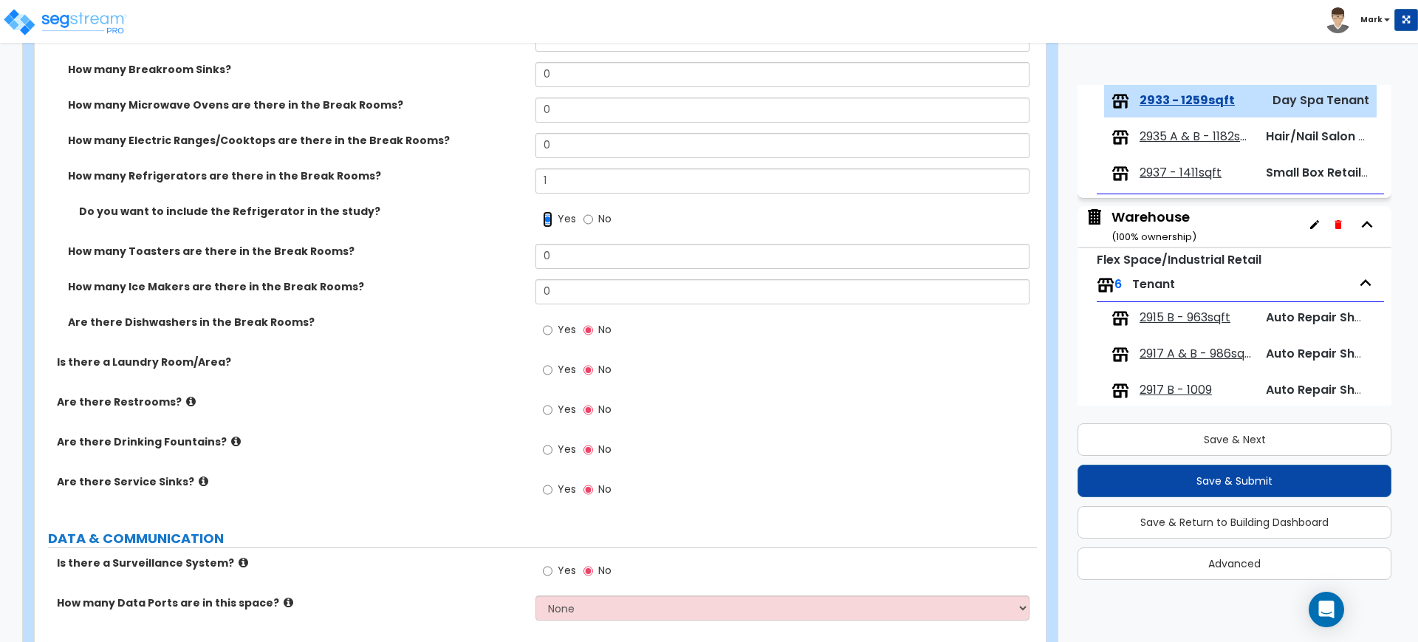
scroll to position [2954, 0]
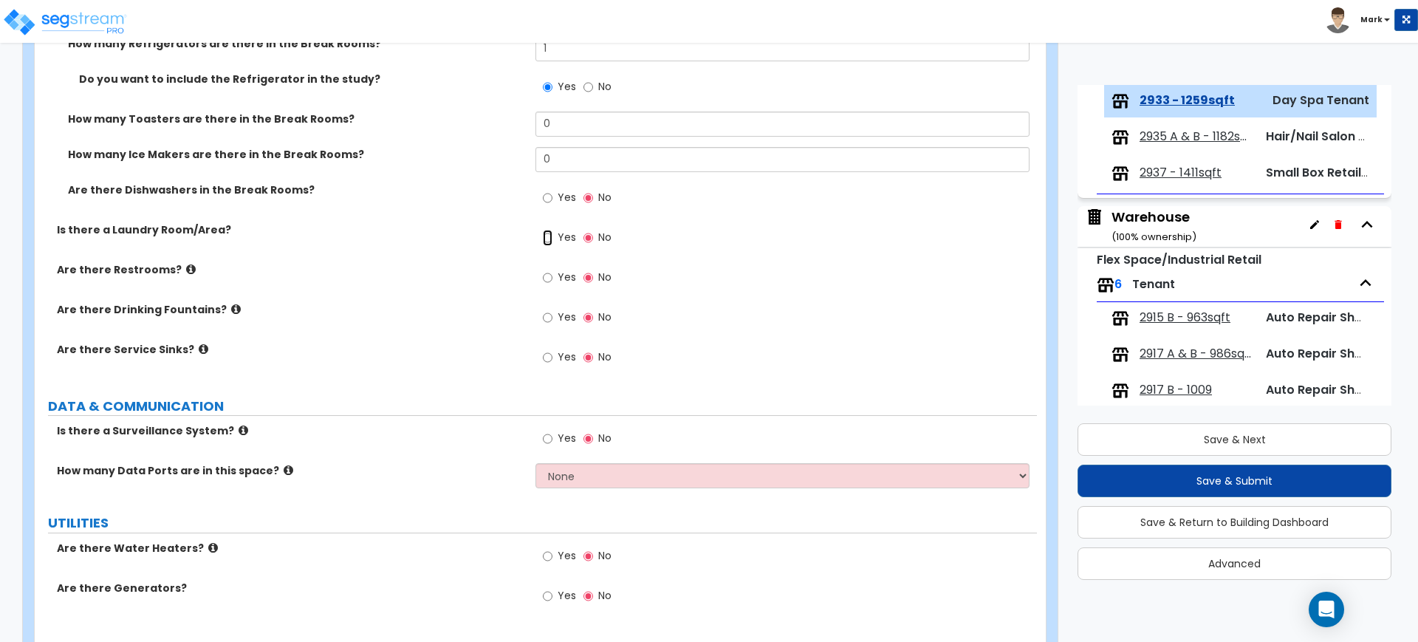
click at [547, 236] on input "Yes" at bounding box center [548, 238] width 10 height 16
radio input "true"
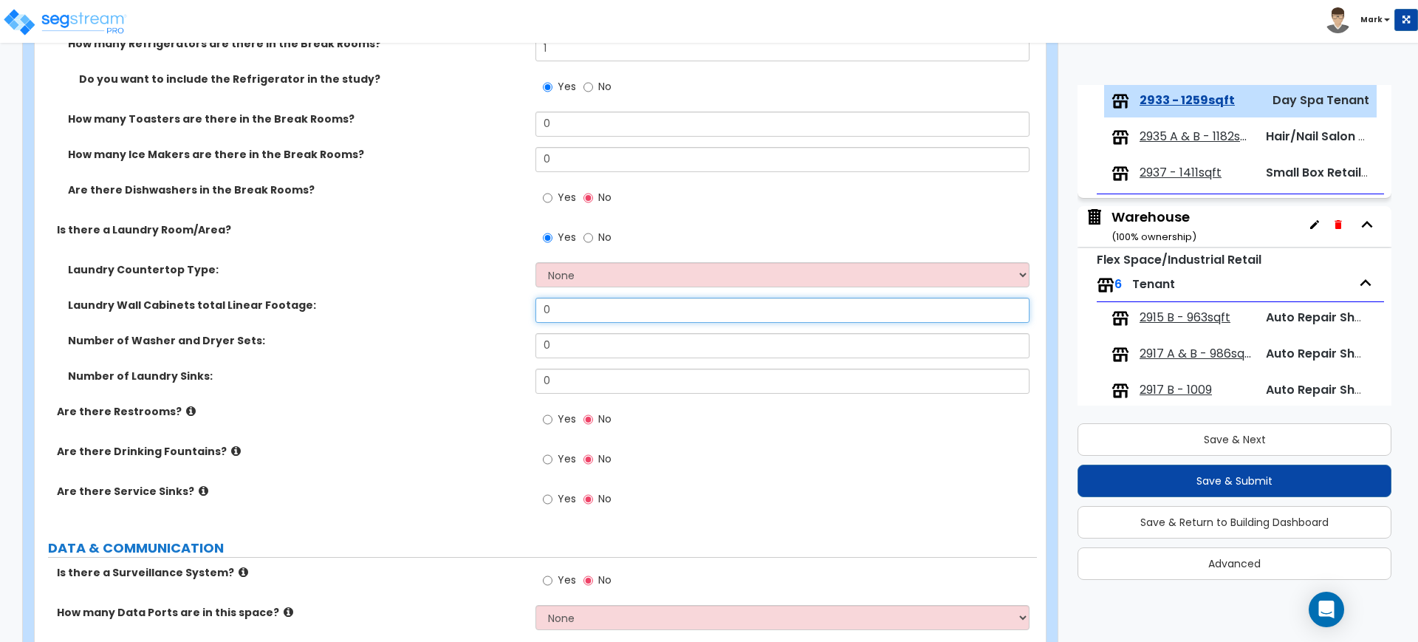
drag, startPoint x: 592, startPoint y: 303, endPoint x: 577, endPoint y: 300, distance: 15.1
click at [577, 300] on input "0" at bounding box center [781, 310] width 493 height 25
drag, startPoint x: 564, startPoint y: 342, endPoint x: 494, endPoint y: 340, distance: 70.2
click at [521, 340] on div "Number of Washer and Dryer Sets: 0" at bounding box center [536, 350] width 1002 height 35
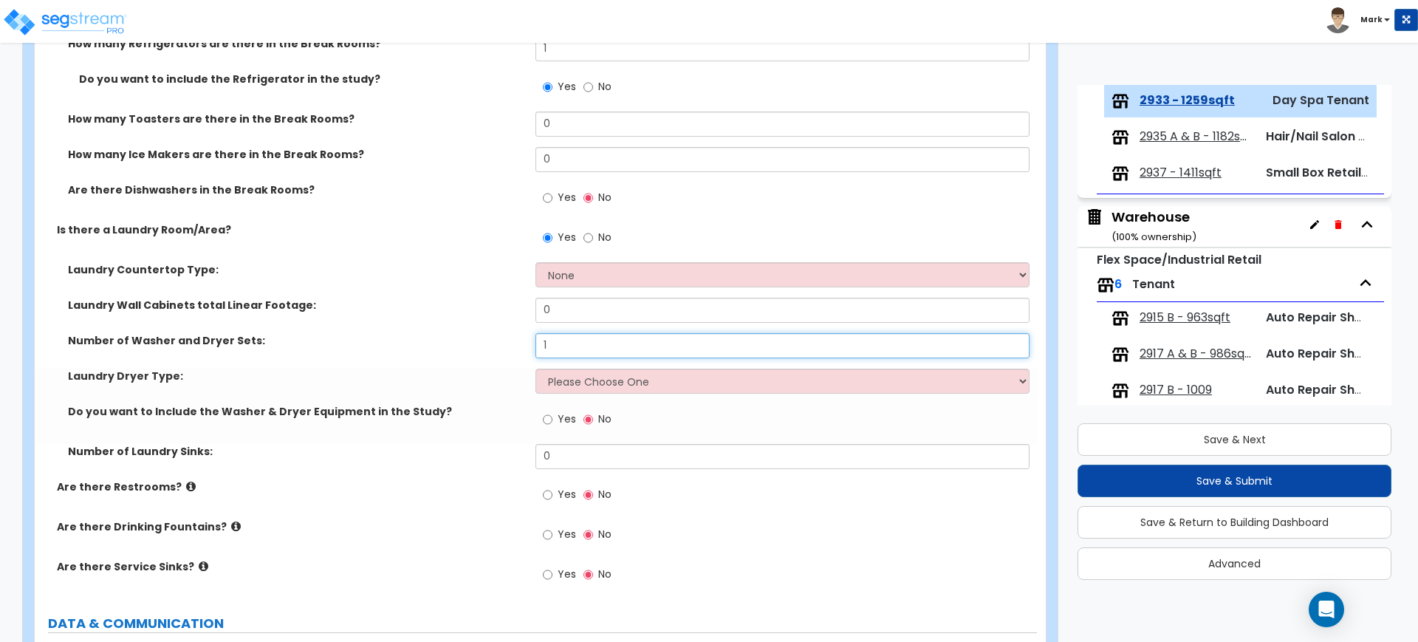
type input "1"
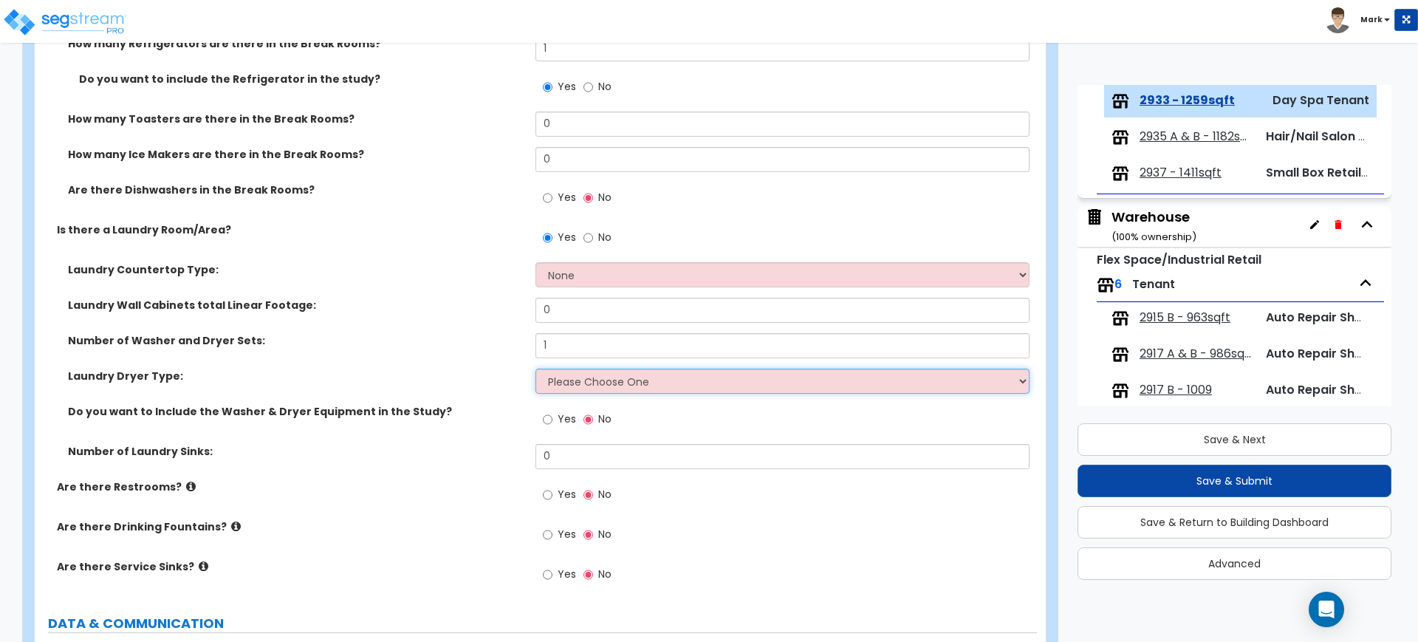
click at [584, 379] on select "Please Choose One Gas Electric" at bounding box center [781, 381] width 493 height 25
select select "2"
click at [535, 369] on select "Please Choose One Gas Electric" at bounding box center [781, 381] width 493 height 25
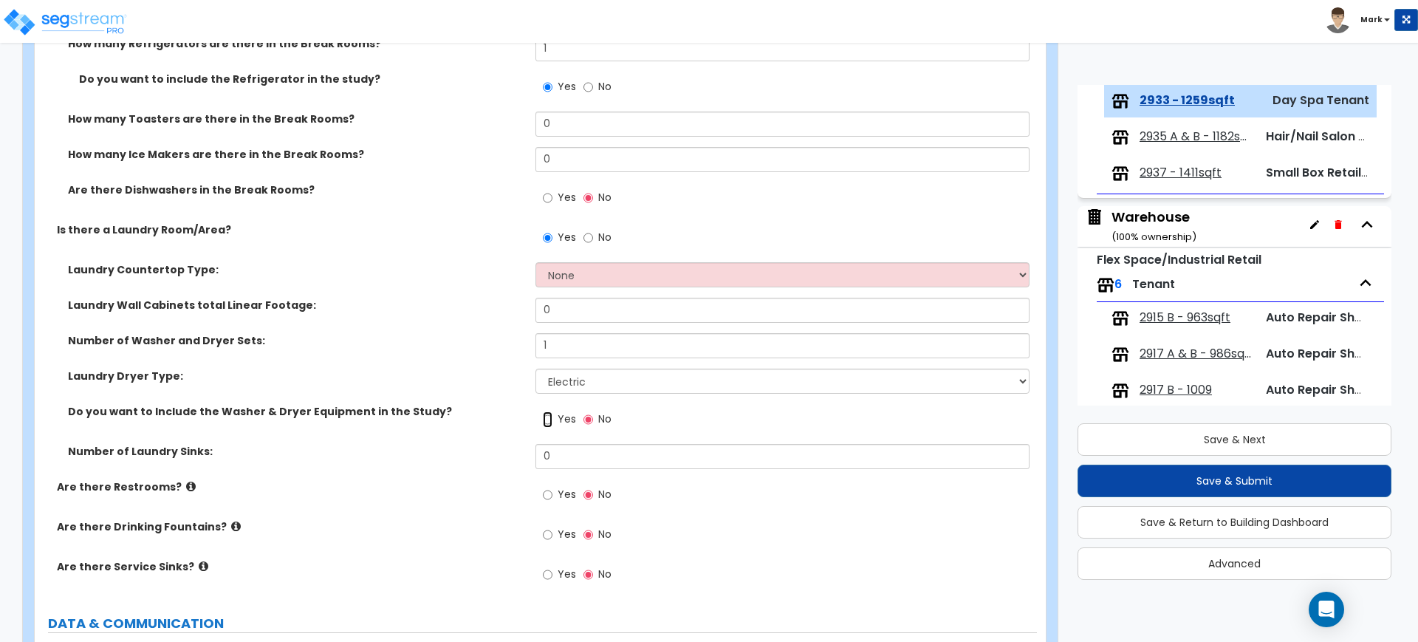
click at [547, 418] on input "Yes" at bounding box center [548, 419] width 10 height 16
radio input "true"
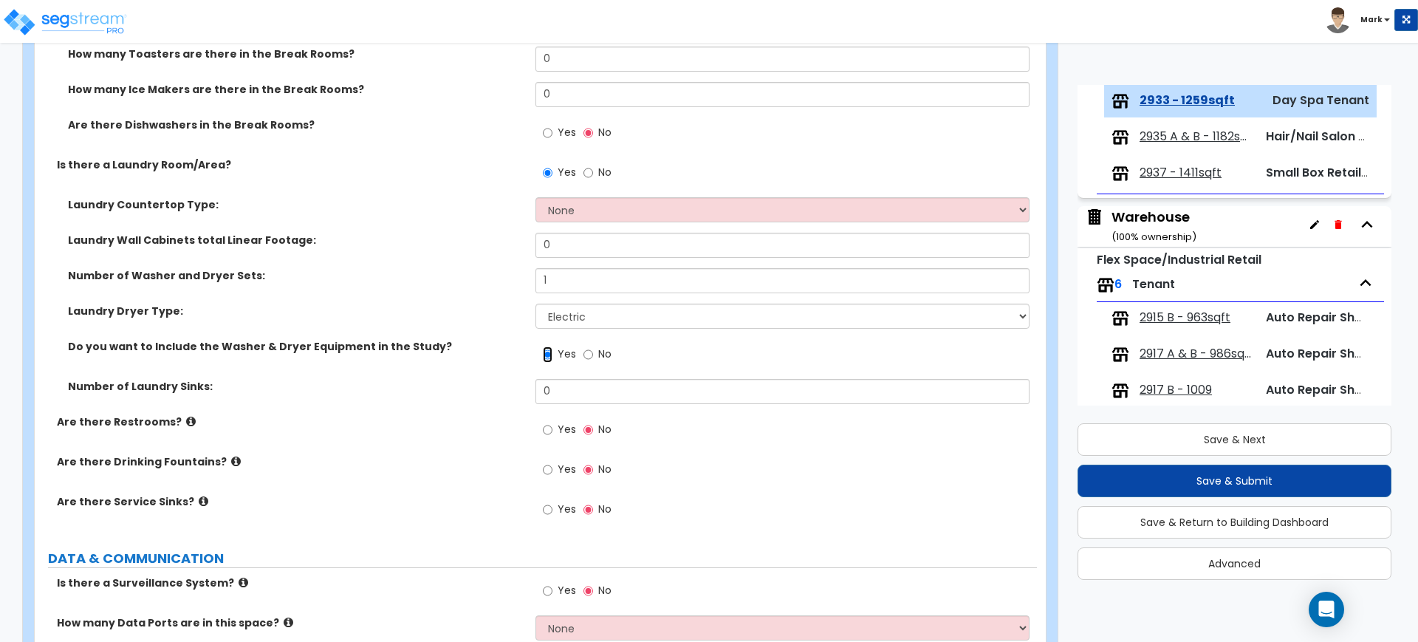
scroll to position [3046, 0]
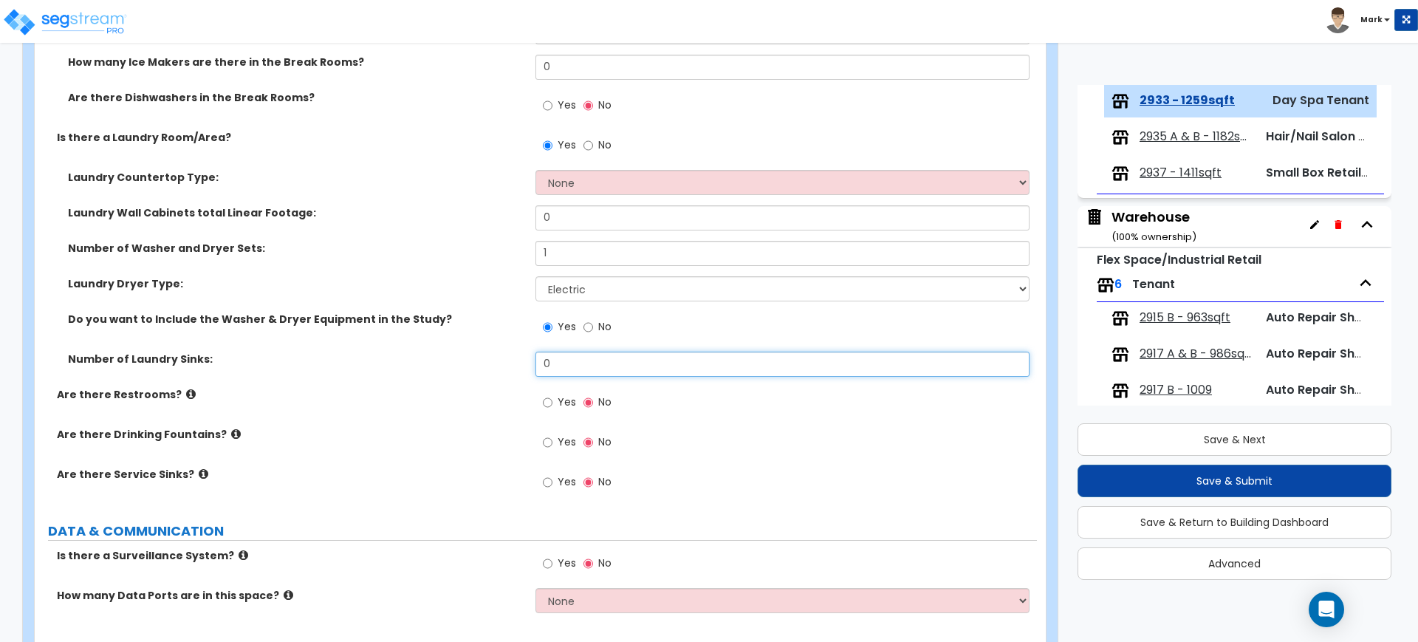
drag, startPoint x: 561, startPoint y: 369, endPoint x: 506, endPoint y: 369, distance: 55.4
click at [523, 369] on div "Number of Laundry Sinks: 0" at bounding box center [536, 369] width 1002 height 35
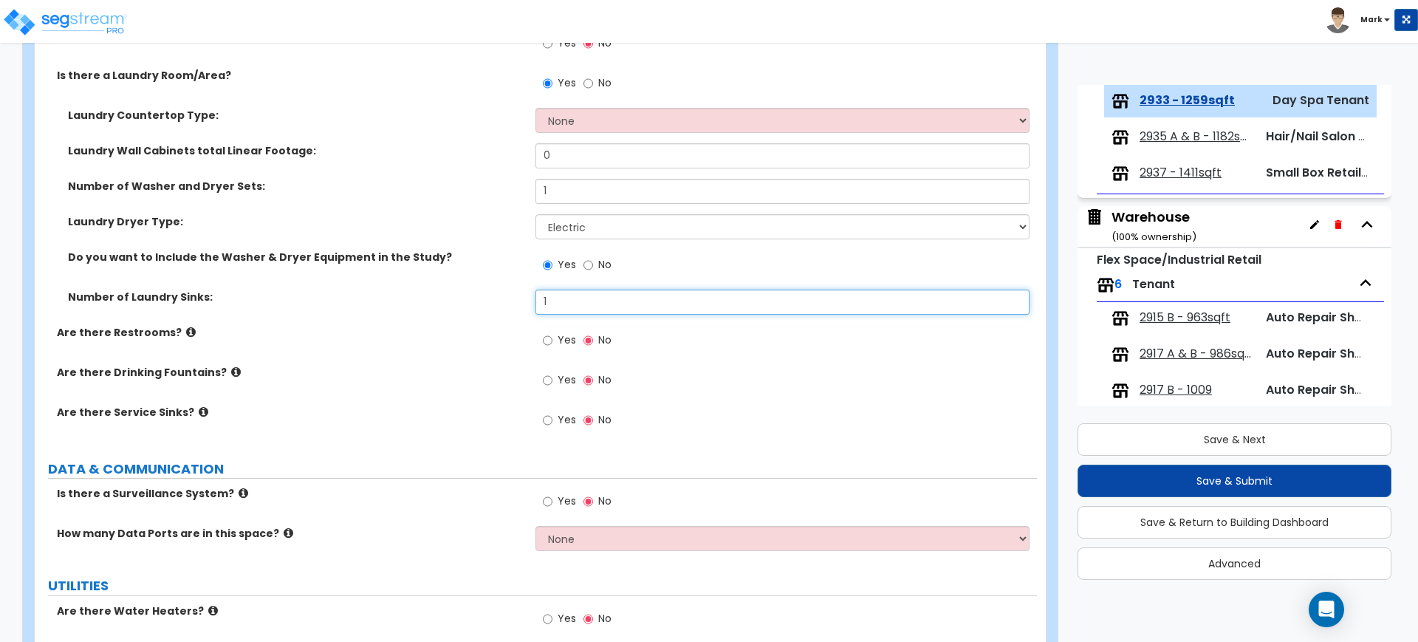
scroll to position [3139, 0]
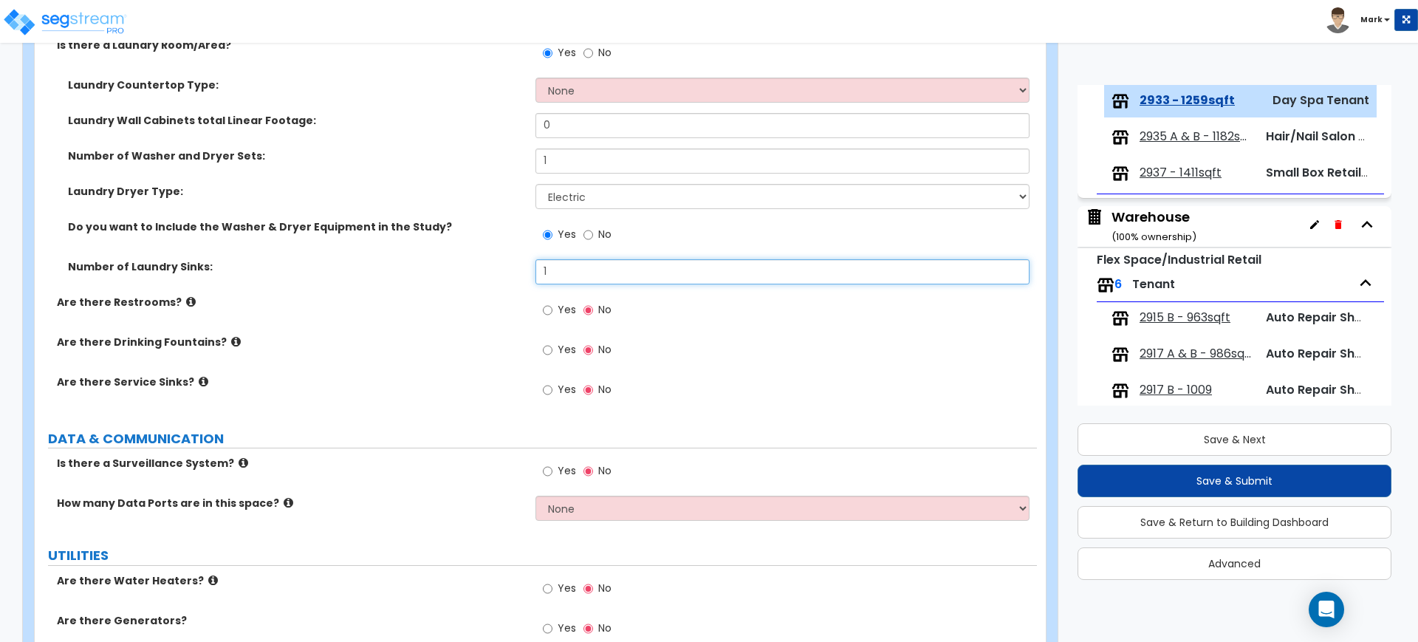
type input "1"
click at [547, 312] on input "Yes" at bounding box center [548, 310] width 10 height 16
radio input "true"
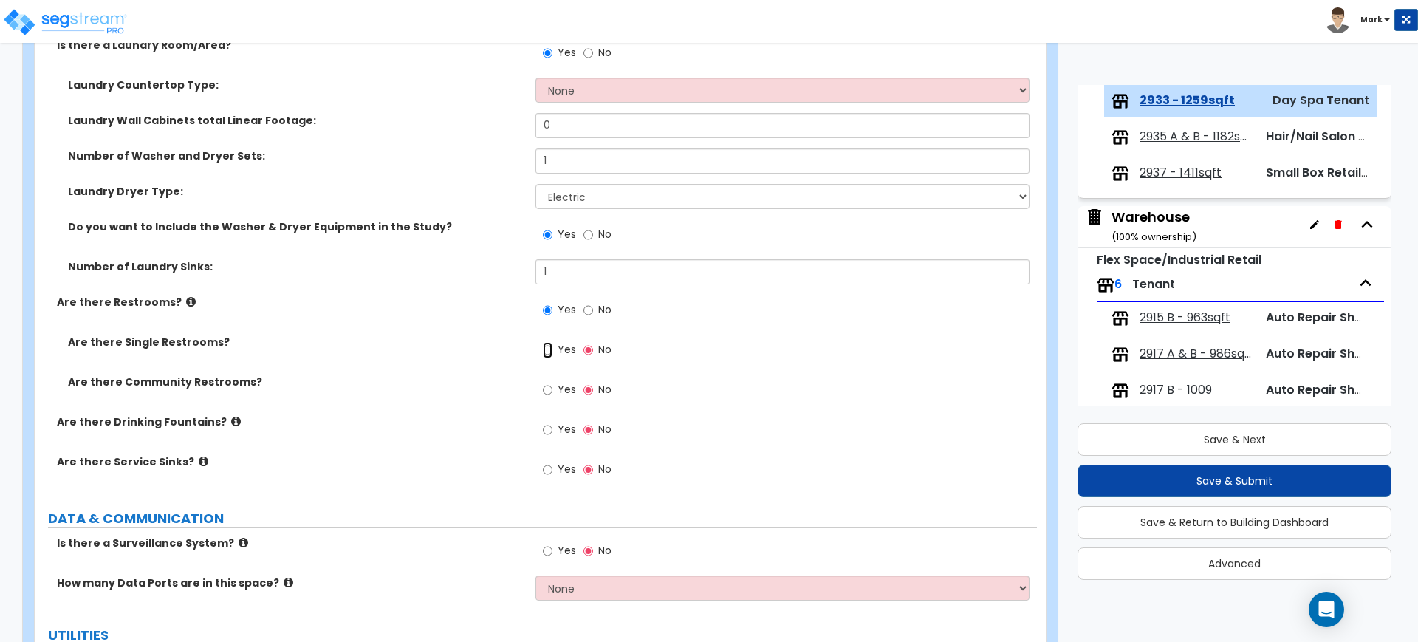
click at [547, 349] on input "Yes" at bounding box center [548, 350] width 10 height 16
radio input "true"
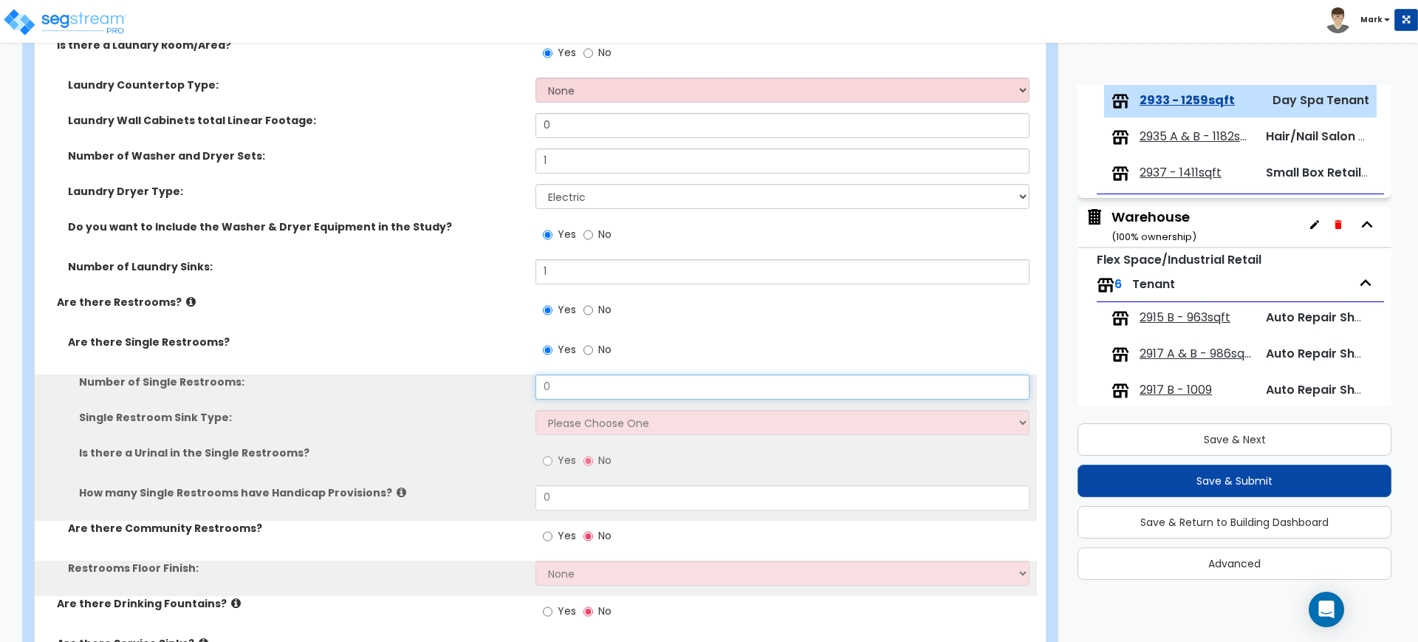
drag, startPoint x: 570, startPoint y: 385, endPoint x: 500, endPoint y: 386, distance: 70.2
click at [501, 386] on div "Number of Single Restrooms: 0" at bounding box center [536, 391] width 1002 height 35
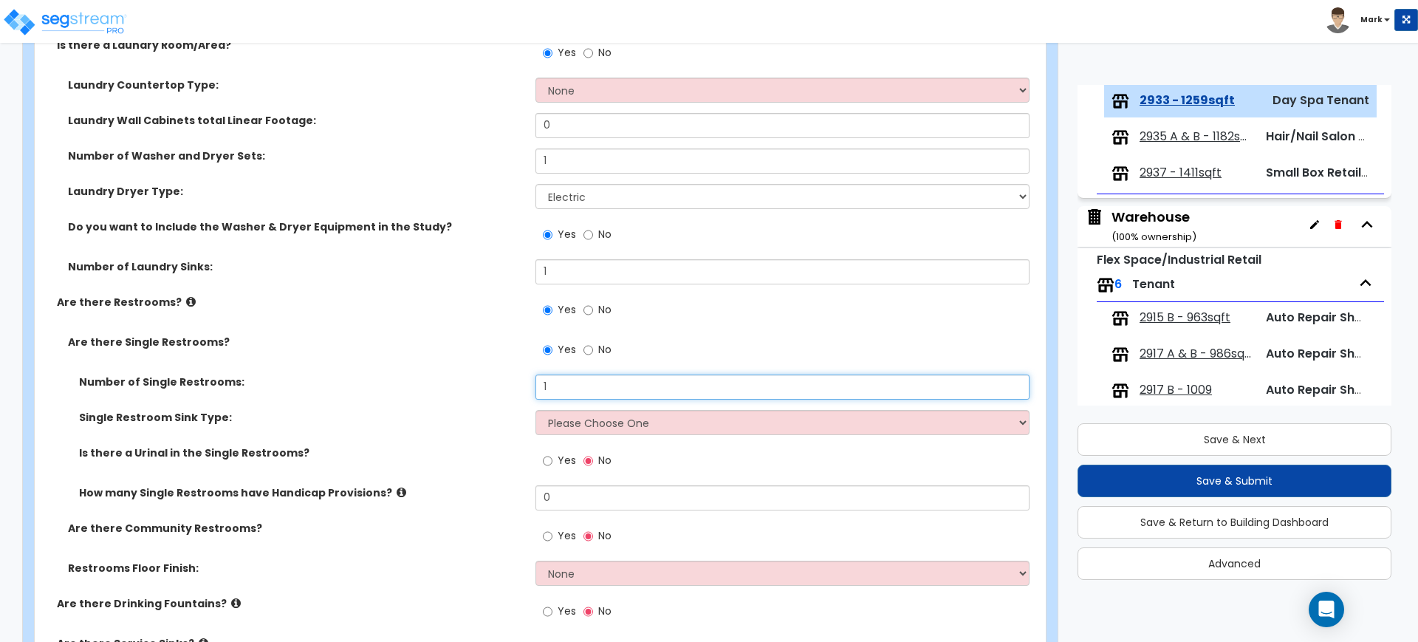
type input "1"
click at [582, 431] on select "Please Choose One Wall-mounted Vanity-mounted" at bounding box center [781, 422] width 493 height 25
click at [535, 410] on select "Please Choose One Wall-mounted Vanity-mounted" at bounding box center [781, 422] width 493 height 25
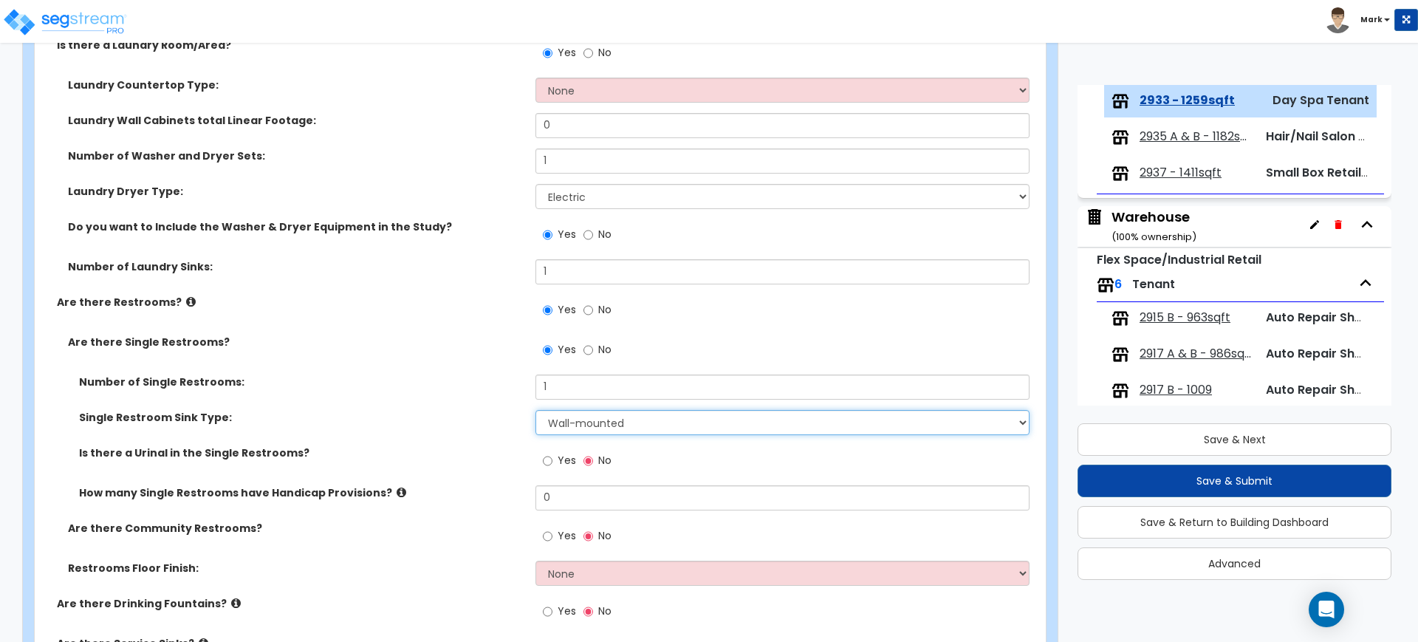
click at [593, 425] on select "Please Choose One Wall-mounted Vanity-mounted" at bounding box center [781, 422] width 493 height 25
select select "2"
click at [535, 410] on select "Please Choose One Wall-mounted Vanity-mounted" at bounding box center [781, 422] width 493 height 25
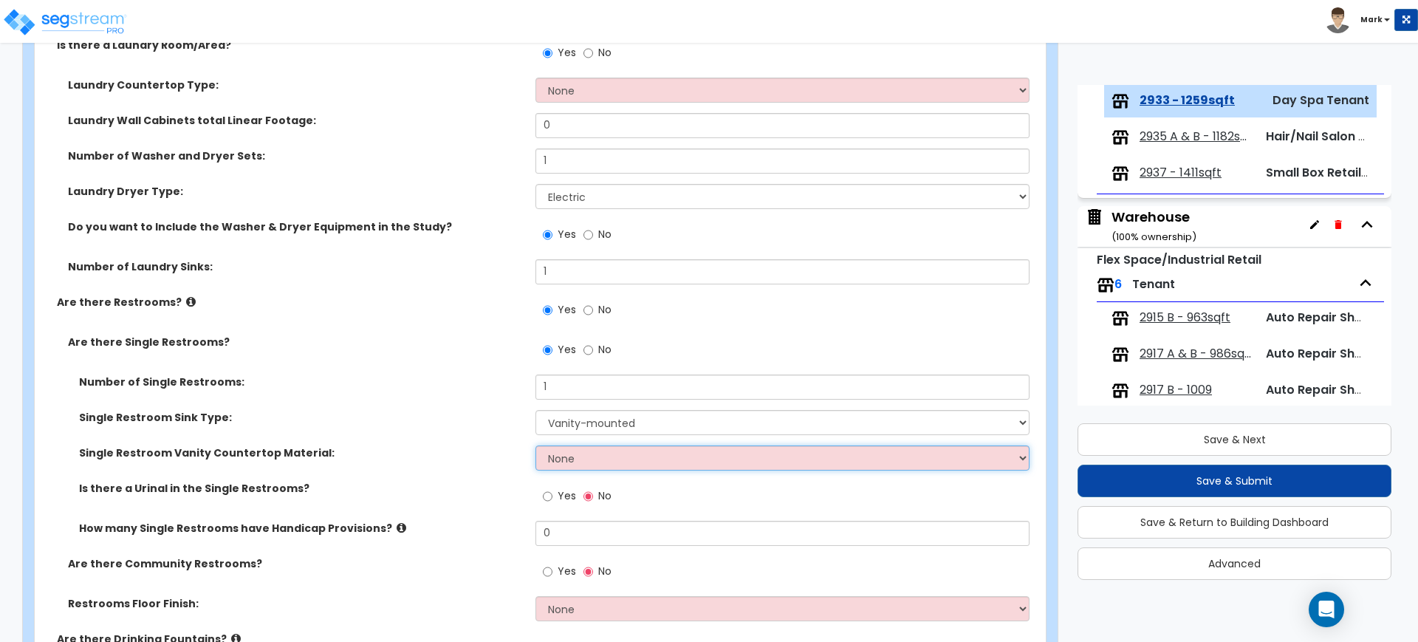
click at [583, 460] on select "None Plastic Laminate Solid Surface Stone Quartz Marble Tile Wood Stainless Ste…" at bounding box center [781, 457] width 493 height 25
select select "2"
click at [535, 445] on select "None Plastic Laminate Solid Surface Stone Quartz Marble Tile Wood Stainless Ste…" at bounding box center [781, 457] width 493 height 25
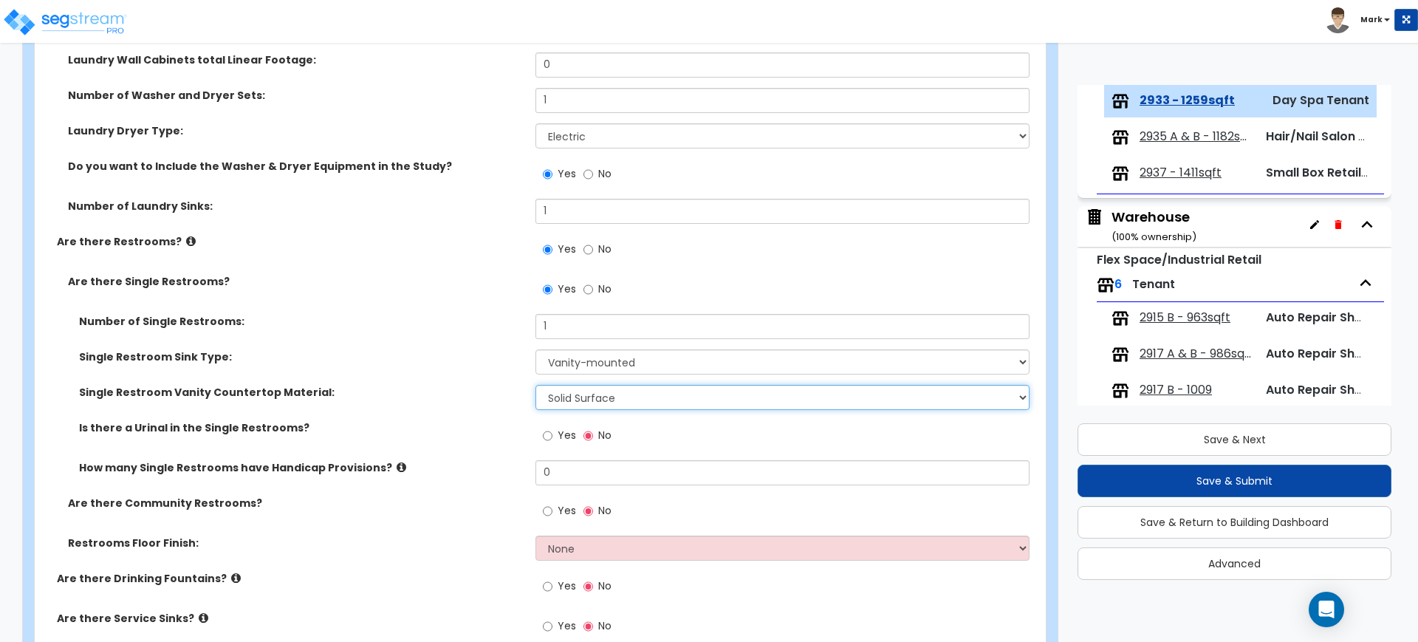
scroll to position [3231, 0]
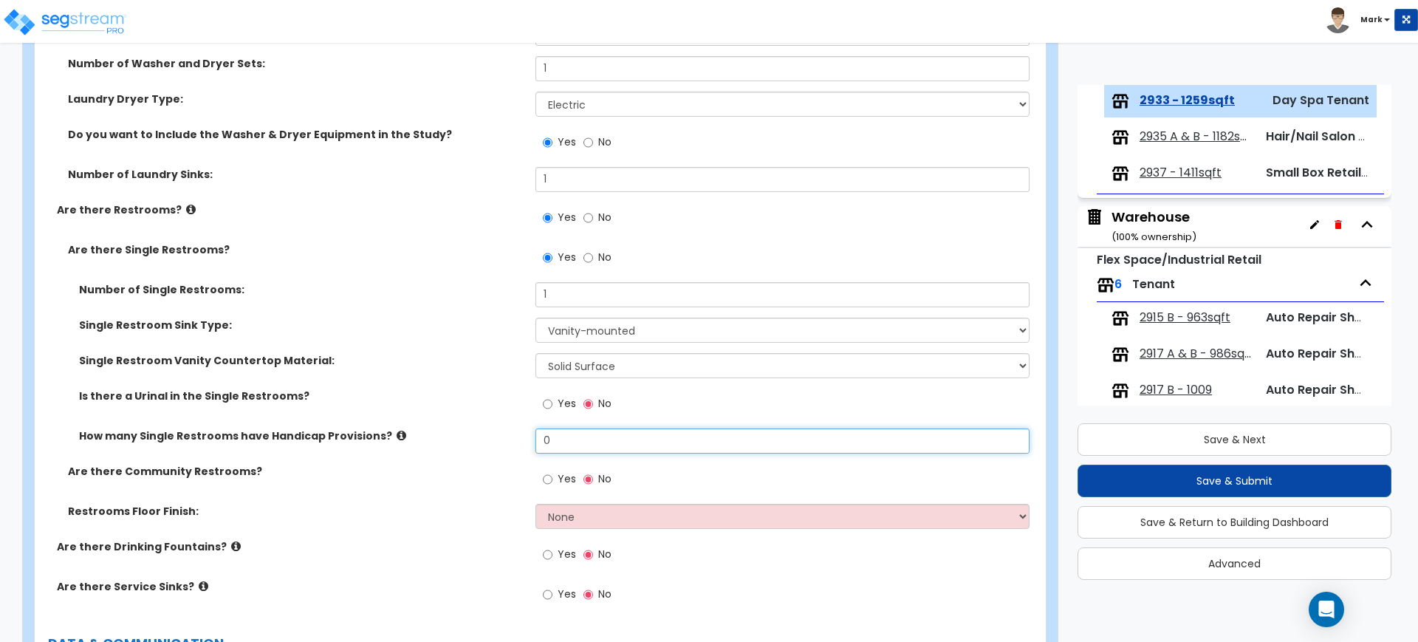
drag, startPoint x: 558, startPoint y: 442, endPoint x: 505, endPoint y: 439, distance: 52.5
click at [507, 441] on div "How many Single Restrooms have Handicap Provisions? 0" at bounding box center [536, 445] width 1002 height 35
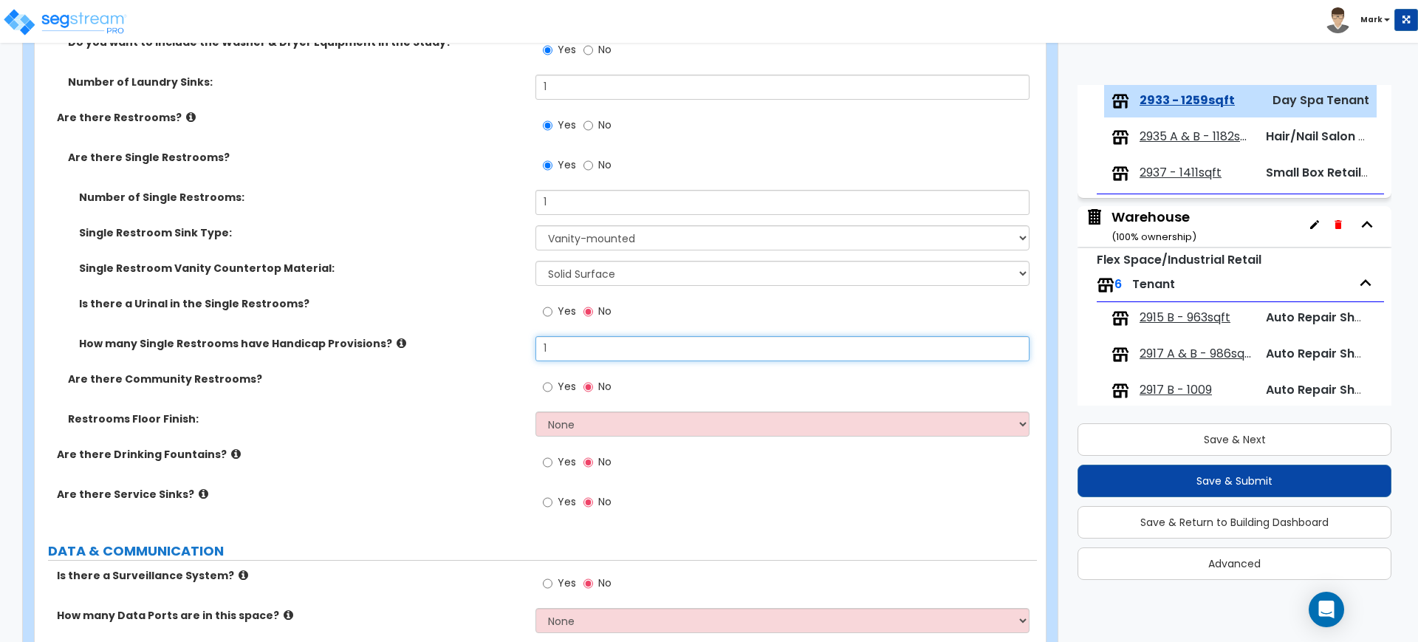
type input "1"
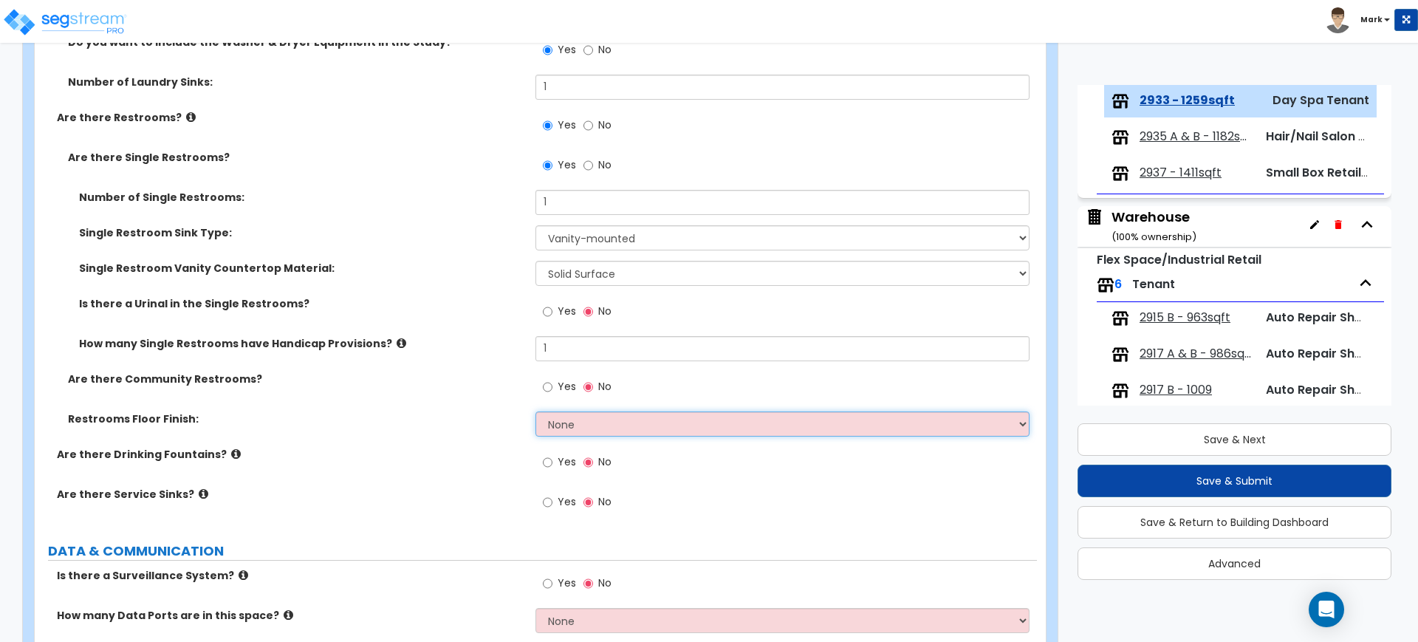
click at [597, 428] on select "None Tile Flooring Resilient Laminate Flooring VCT Flooring Sheet Vinyl Flooring" at bounding box center [781, 423] width 493 height 25
select select "1"
click at [535, 411] on select "None Tile Flooring Resilient Laminate Flooring VCT Flooring Sheet Vinyl Flooring" at bounding box center [781, 423] width 493 height 25
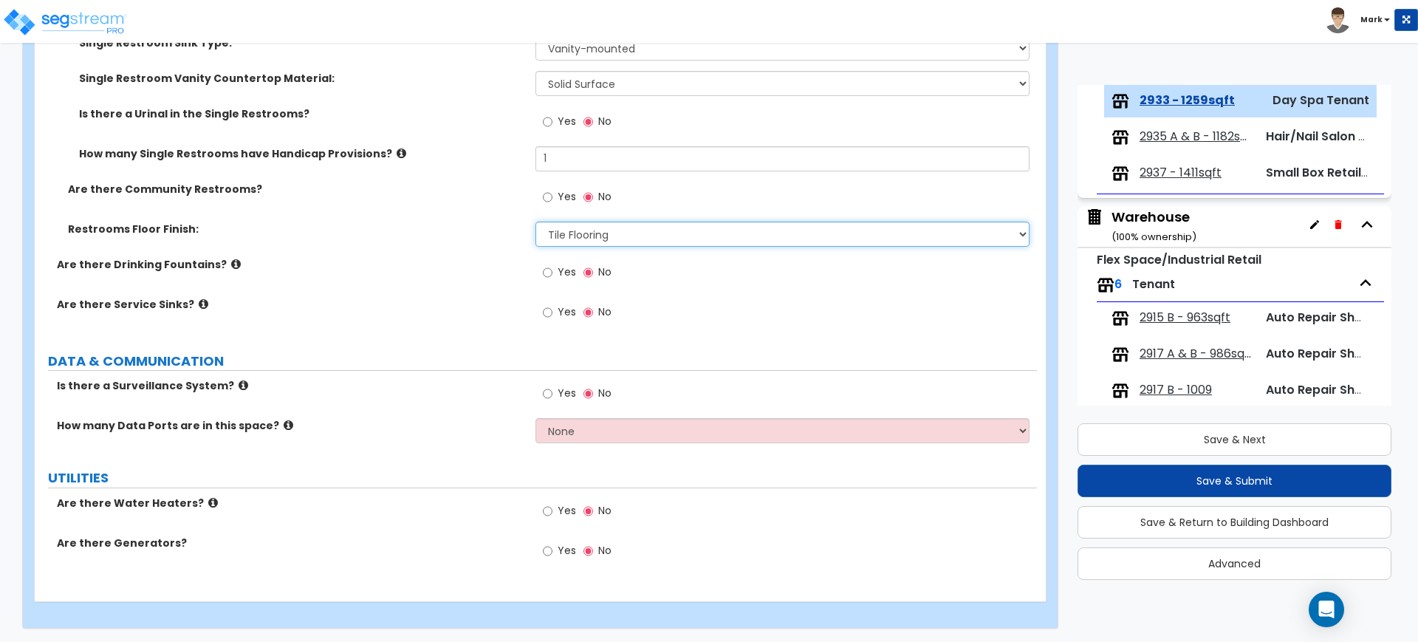
scroll to position [3515, 0]
click at [549, 390] on input "Yes" at bounding box center [548, 392] width 10 height 16
radio input "true"
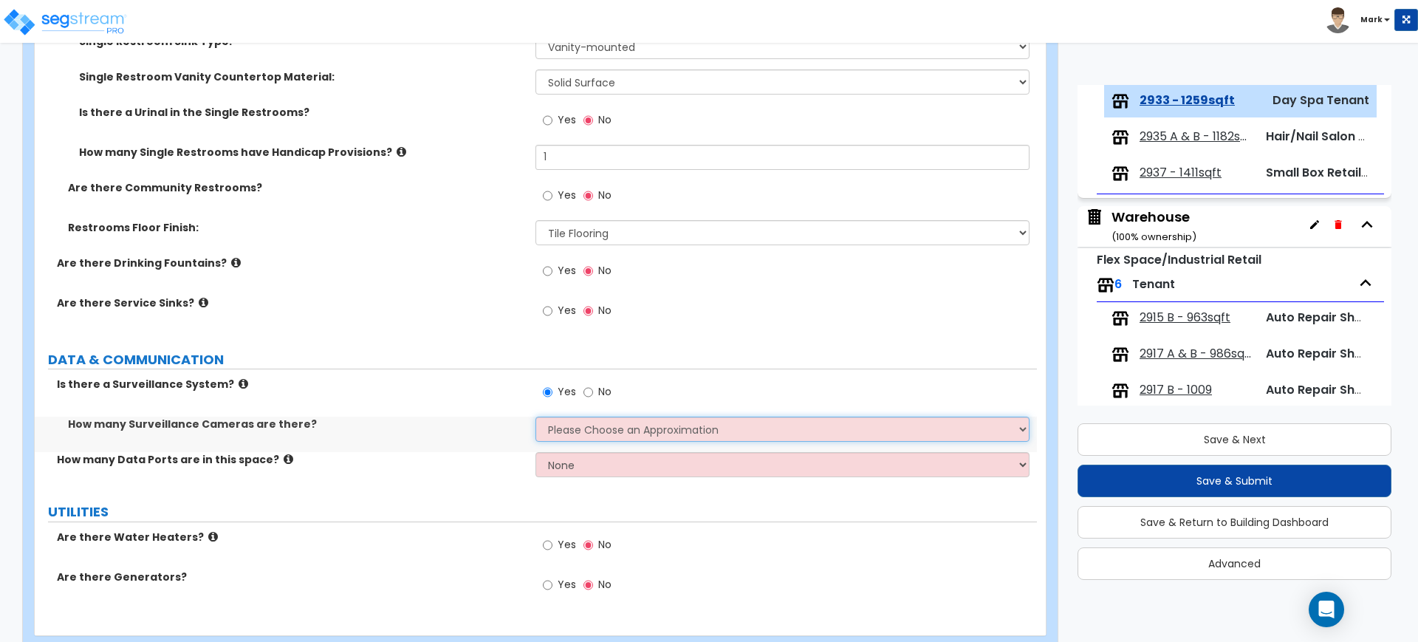
click at [574, 433] on select "Please Choose an Approximation Barely Noticed Any Noticed a Couple Frequently S…" at bounding box center [781, 429] width 493 height 25
select select "2"
click at [535, 417] on select "Please Choose an Approximation Barely Noticed Any Noticed a Couple Frequently S…" at bounding box center [781, 429] width 493 height 25
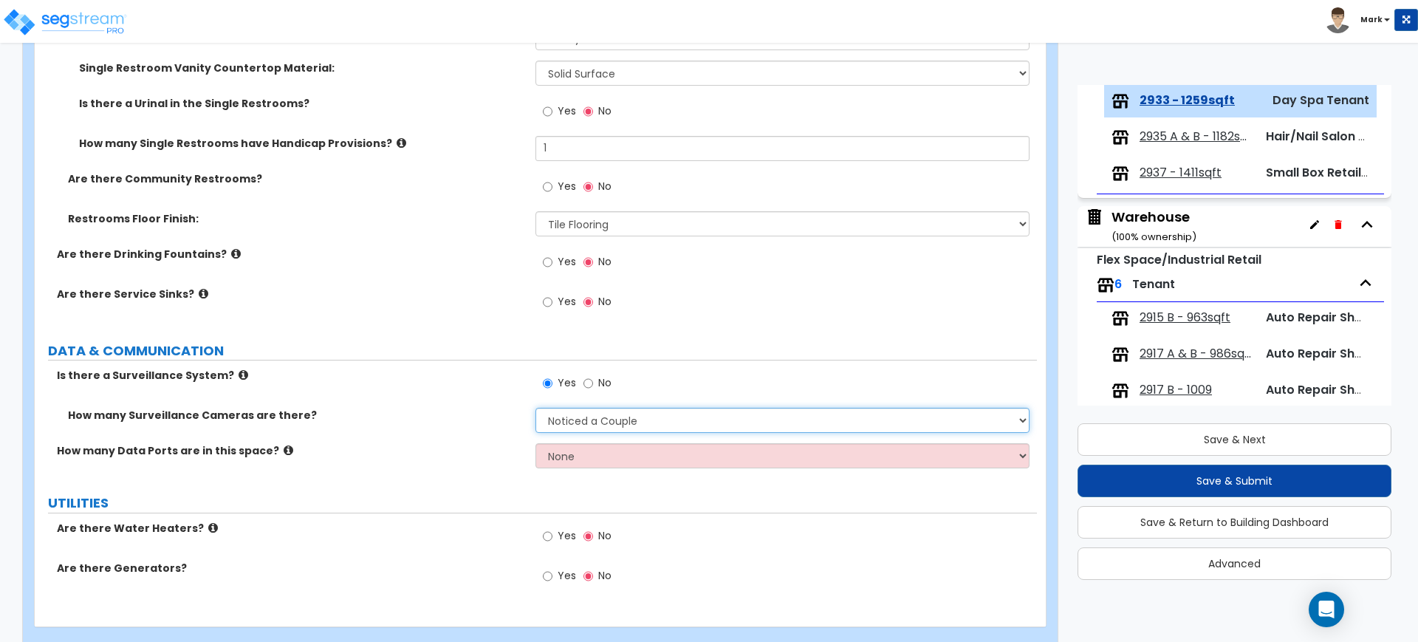
scroll to position [3550, 0]
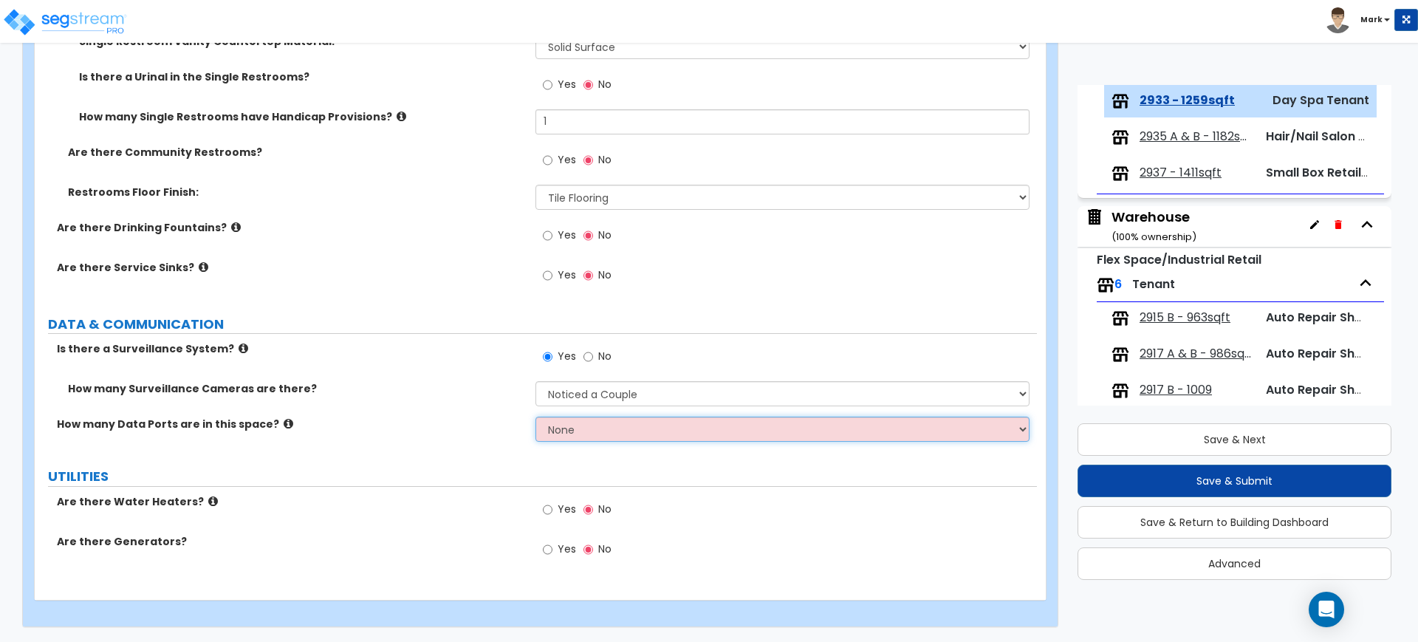
click at [611, 434] on select "None Please Estimate for Me I will specify the Quantity Exactly" at bounding box center [781, 429] width 493 height 25
select select "1"
click at [535, 417] on select "None Please Estimate for Me I will specify the Quantity Exactly" at bounding box center [781, 429] width 493 height 25
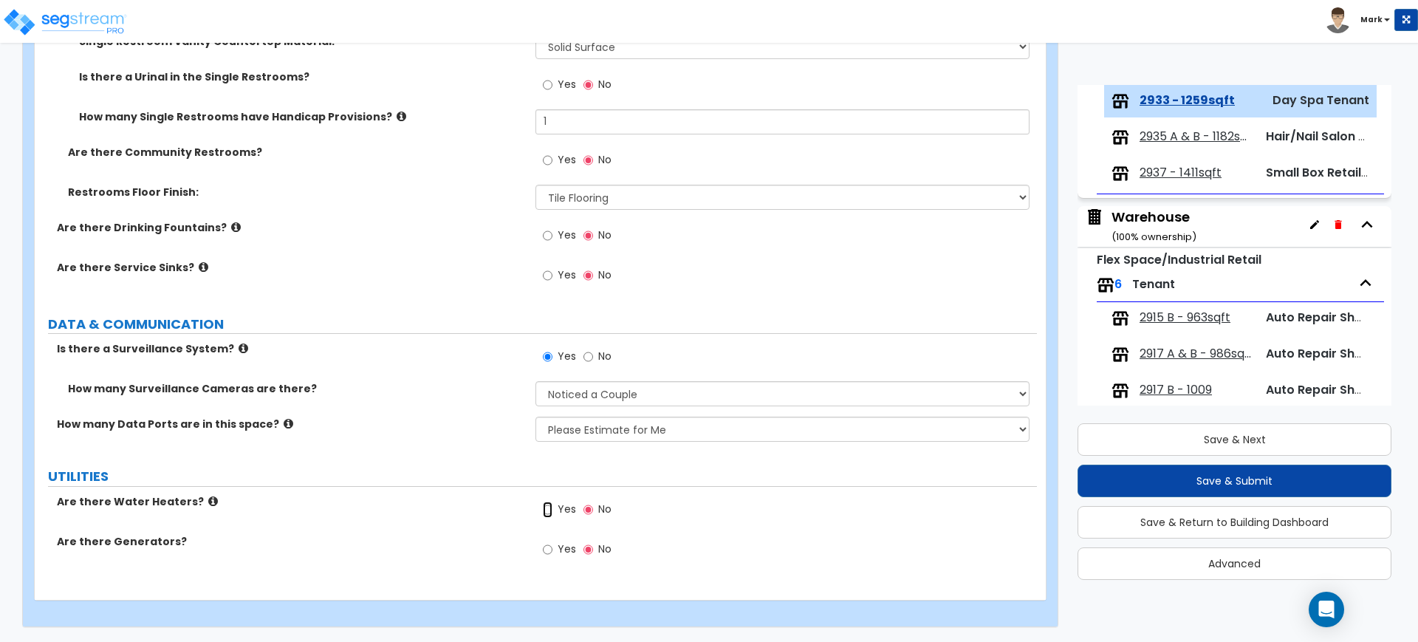
click at [547, 505] on input "Yes" at bounding box center [548, 509] width 10 height 16
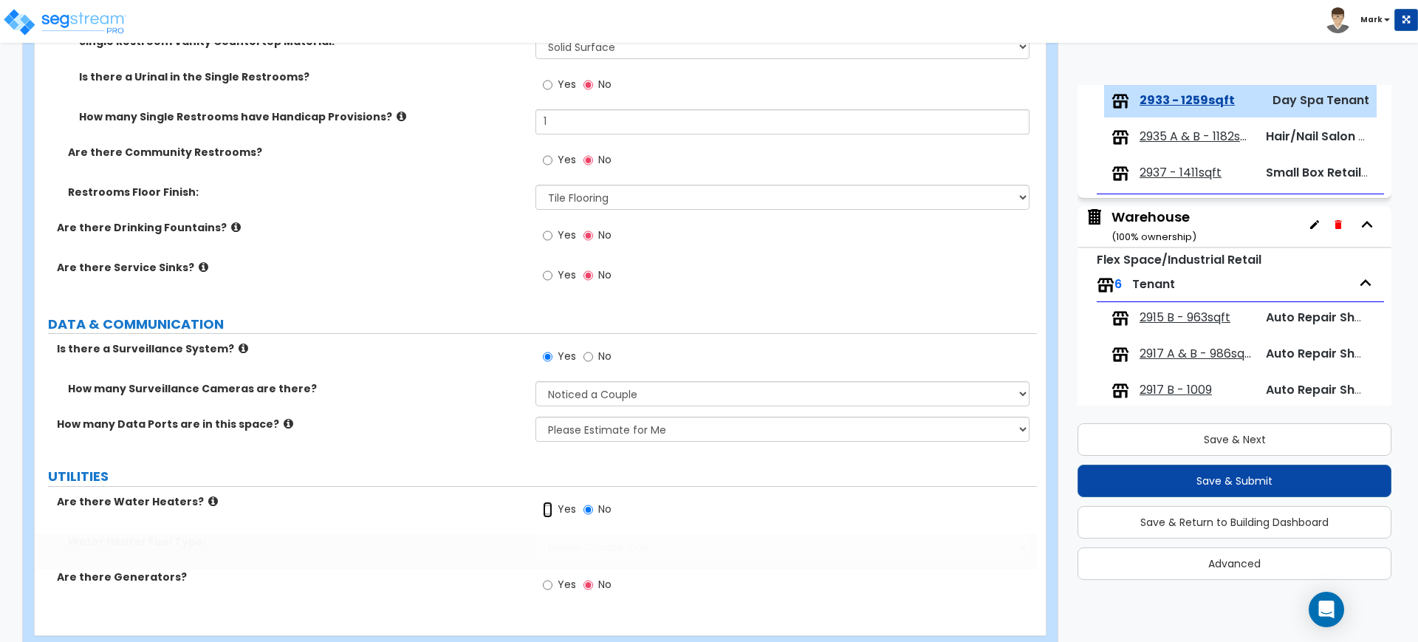
radio input "true"
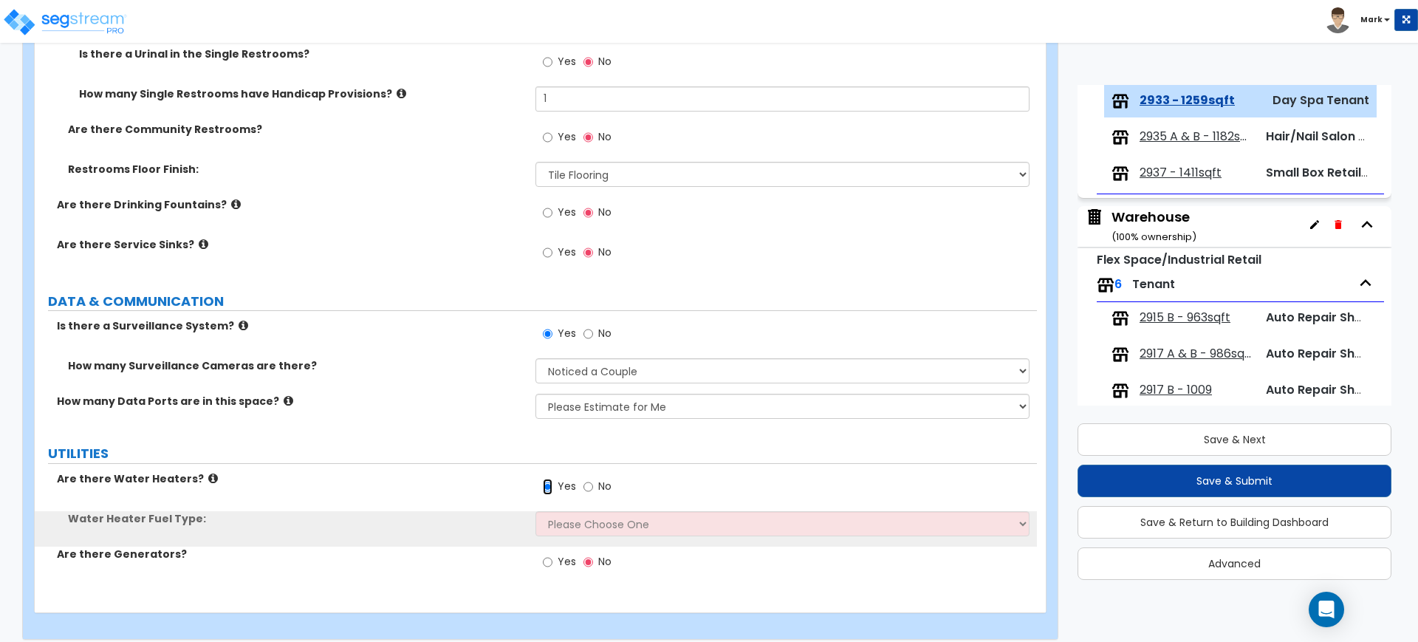
scroll to position [3586, 0]
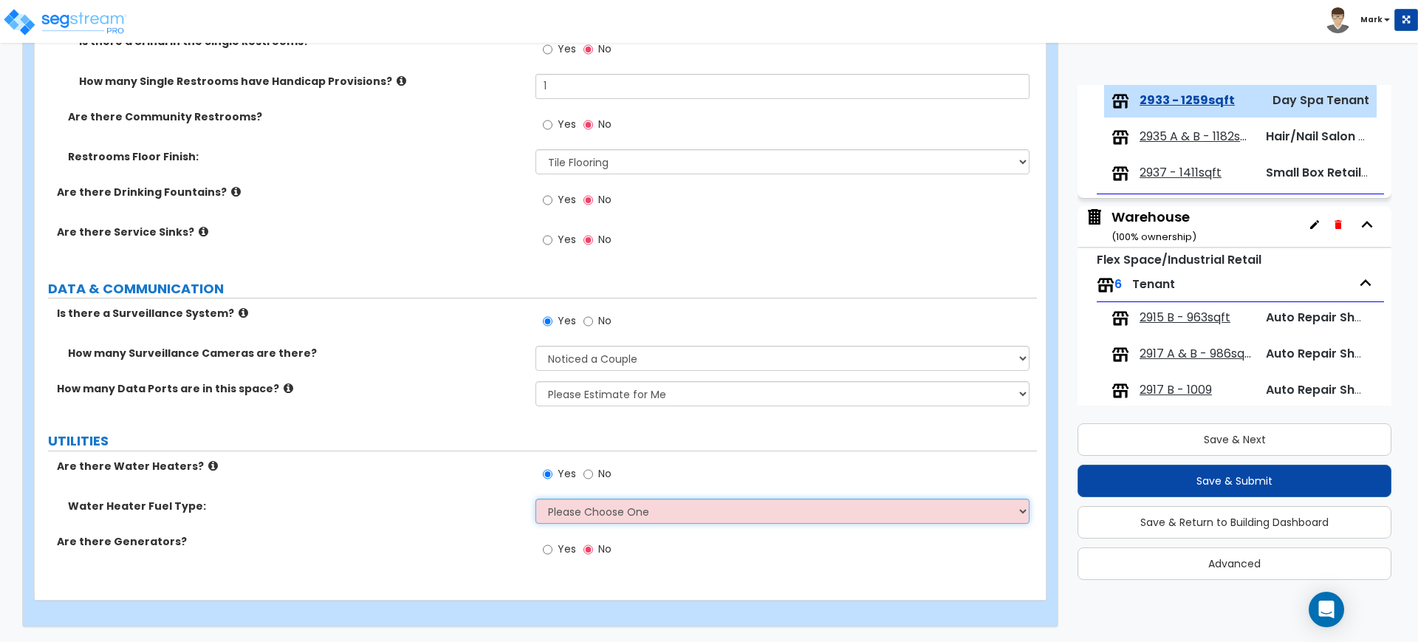
click at [606, 508] on select "Please Choose One Gas Electric" at bounding box center [781, 511] width 493 height 25
select select "2"
click at [535, 499] on select "Please Choose One Gas Electric" at bounding box center [781, 511] width 493 height 25
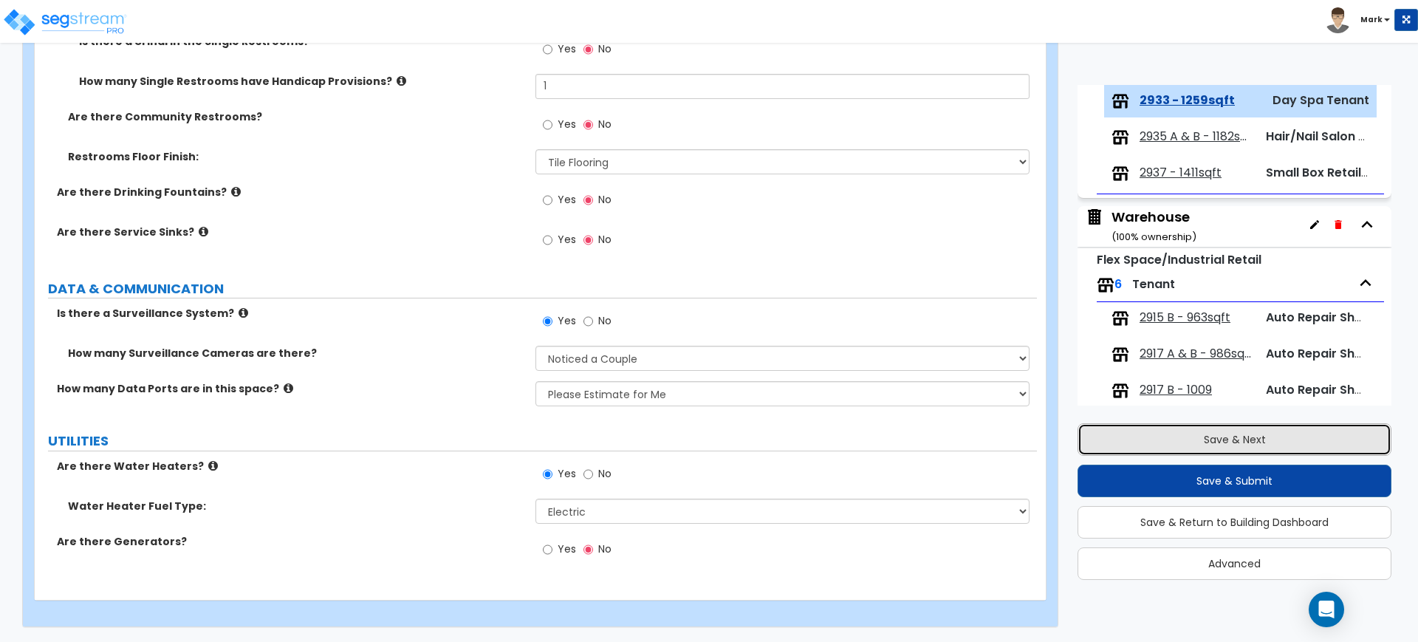
click at [1159, 439] on button "Save & Next" at bounding box center [1235, 439] width 314 height 32
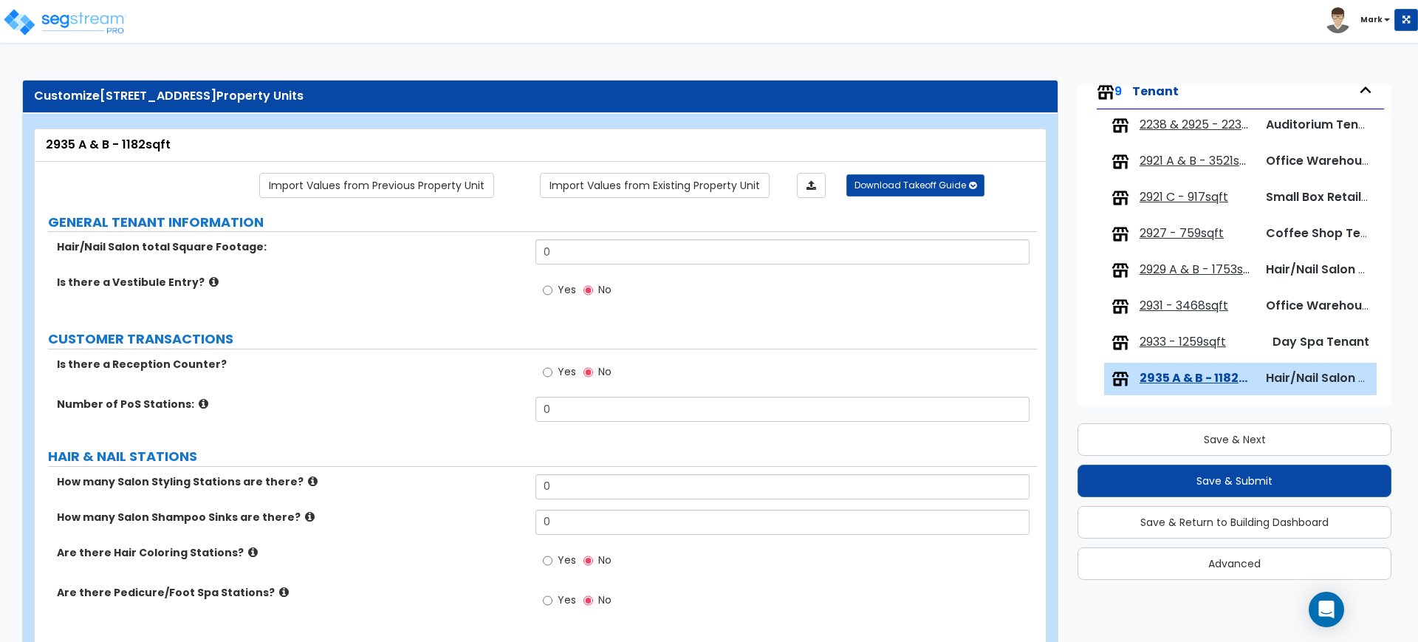
scroll to position [148, 0]
drag, startPoint x: 594, startPoint y: 244, endPoint x: 484, endPoint y: 241, distance: 110.1
click at [484, 241] on div "Hair/Nail Salon total Square Footage: 0" at bounding box center [536, 256] width 1002 height 35
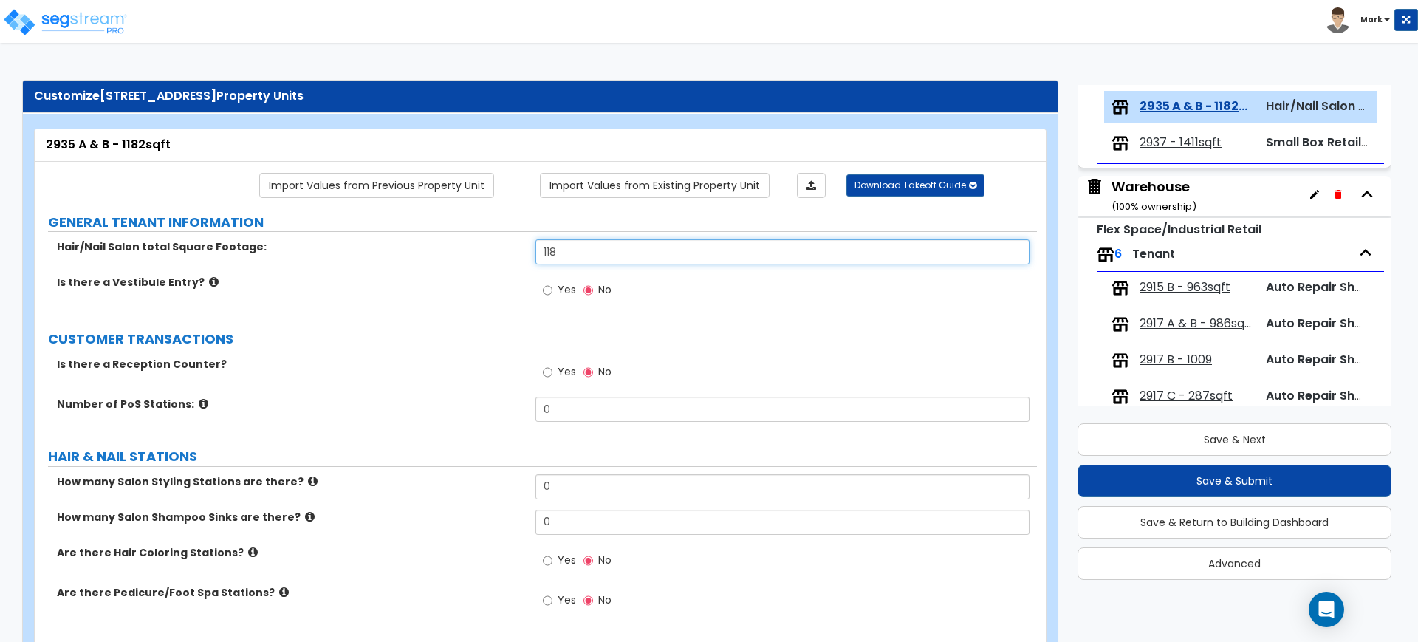
scroll to position [425, 0]
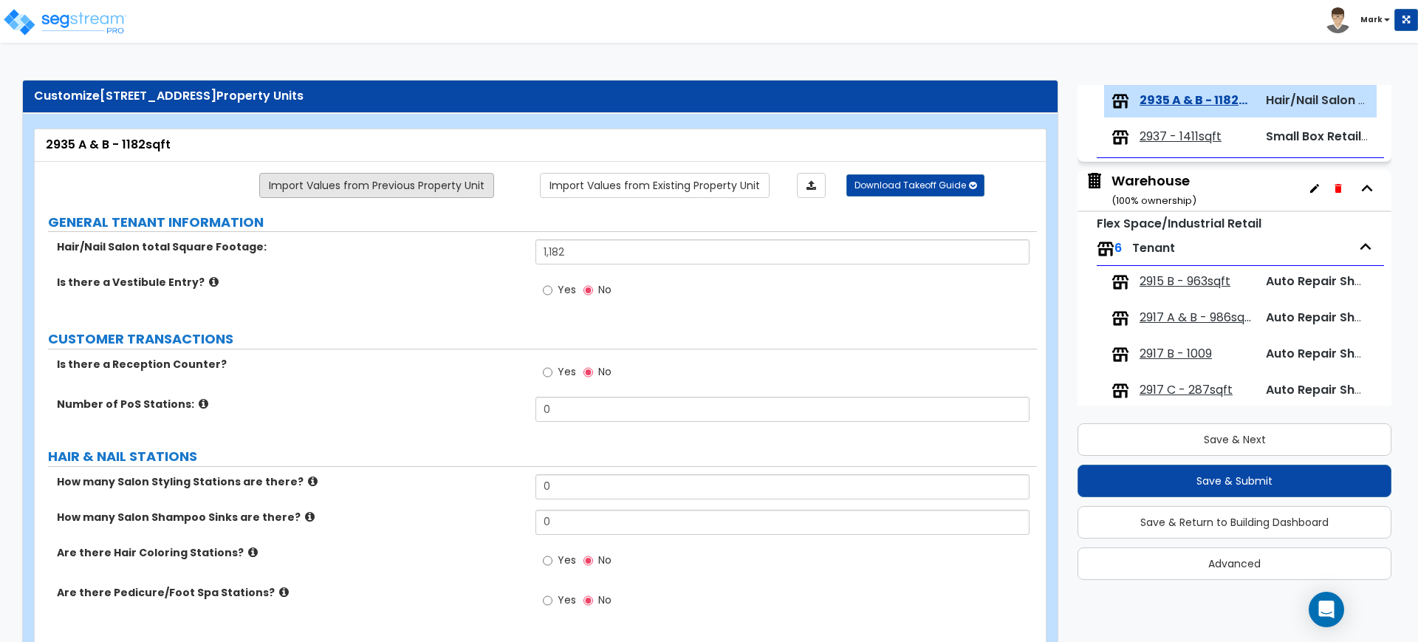
click at [399, 183] on link "Import Values from Previous Property Unit" at bounding box center [376, 185] width 235 height 25
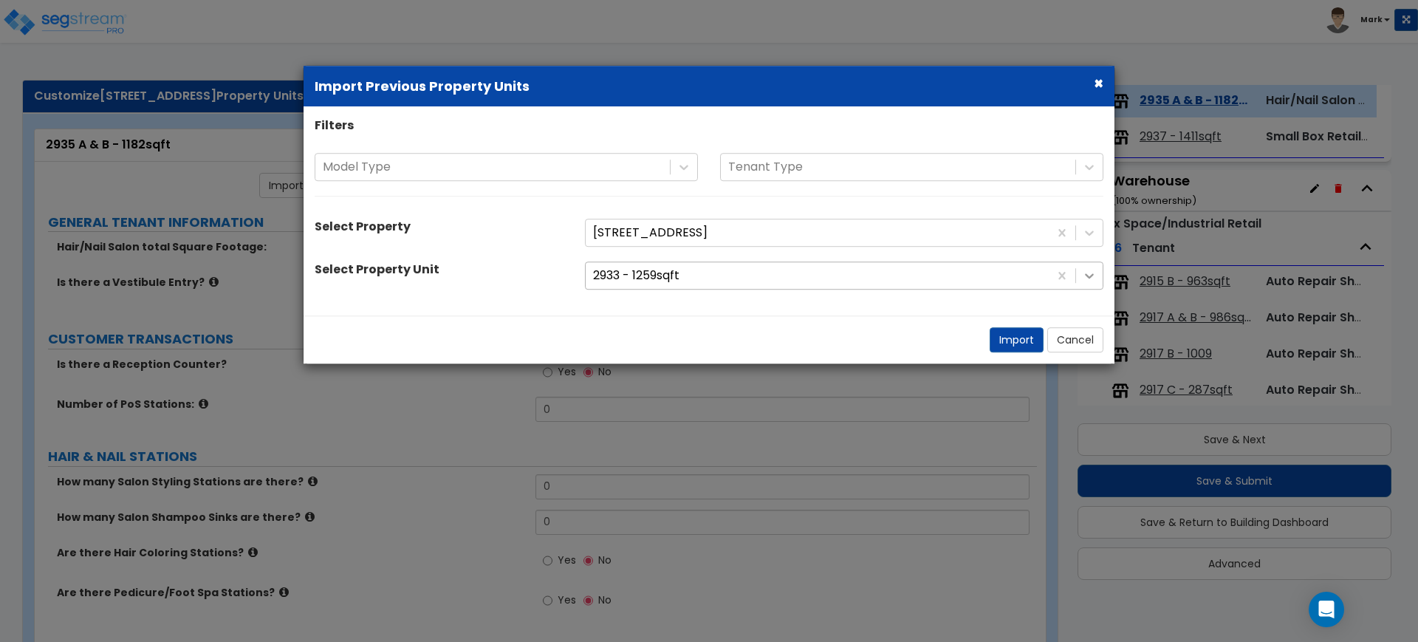
click at [1090, 275] on icon at bounding box center [1089, 275] width 15 height 15
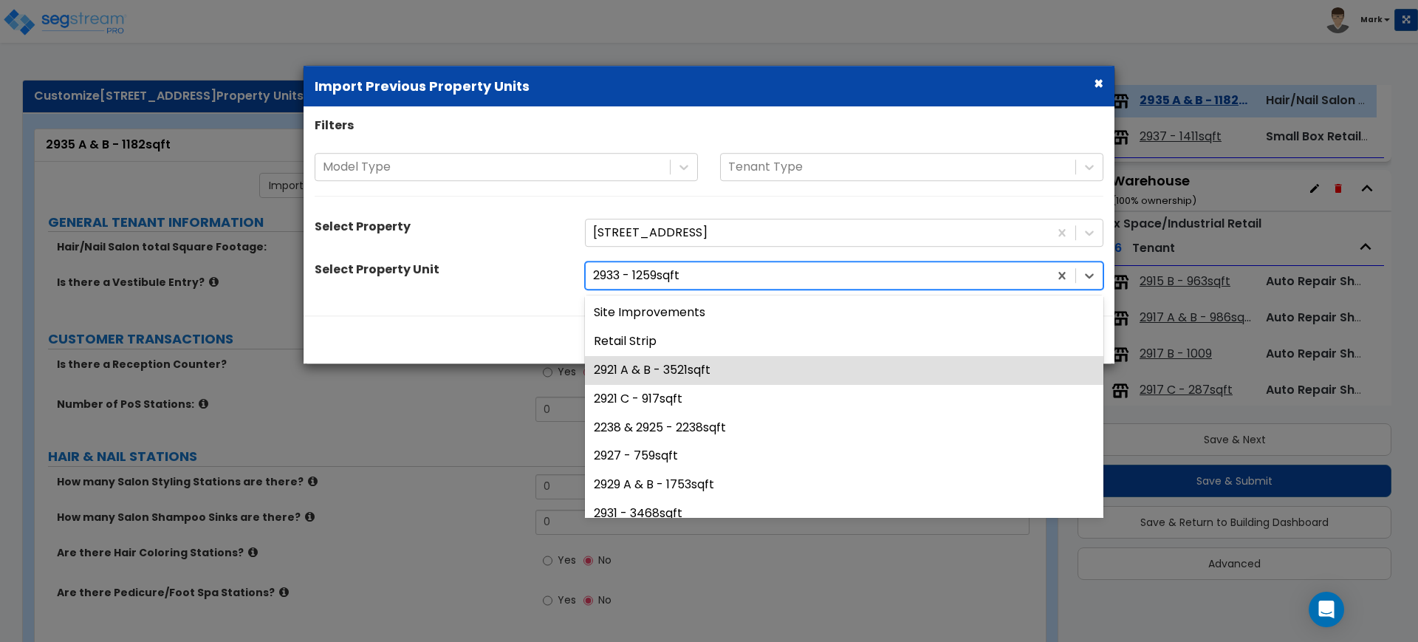
click at [473, 422] on div "× Import Previous Property Units Filters Model Type Tenant Type Select Property…" at bounding box center [709, 321] width 1418 height 642
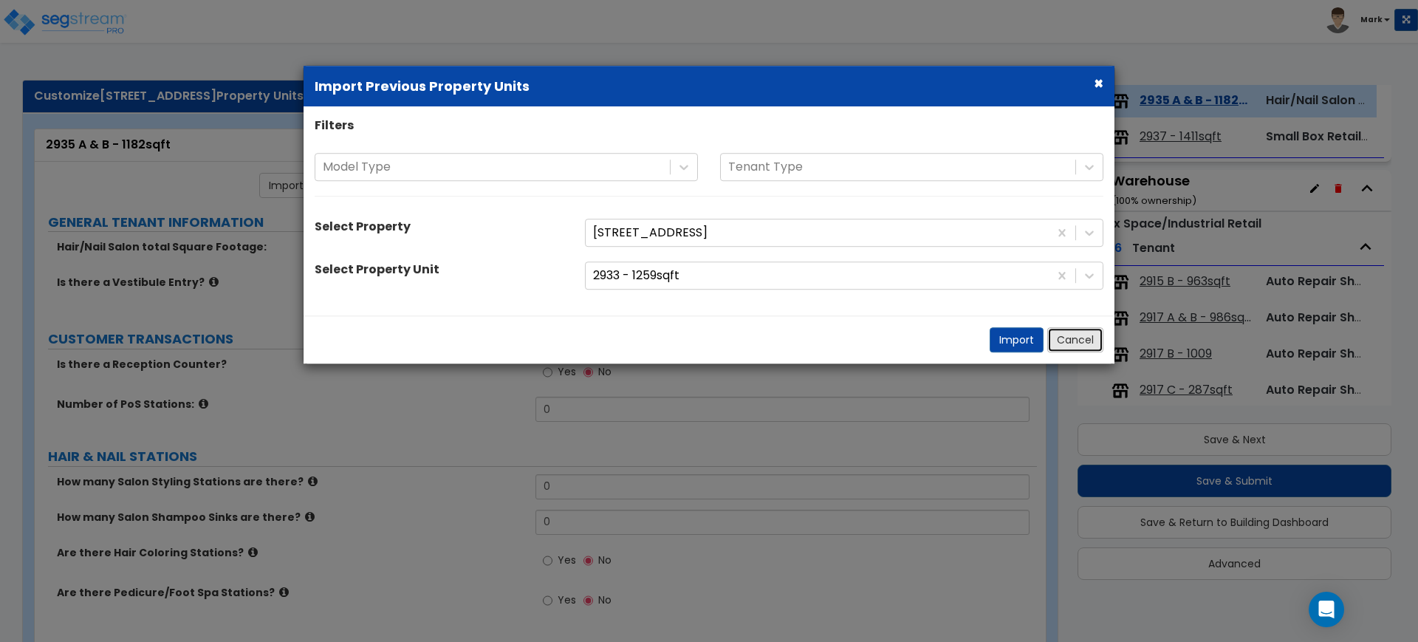
click at [1070, 341] on button "Cancel" at bounding box center [1075, 339] width 56 height 25
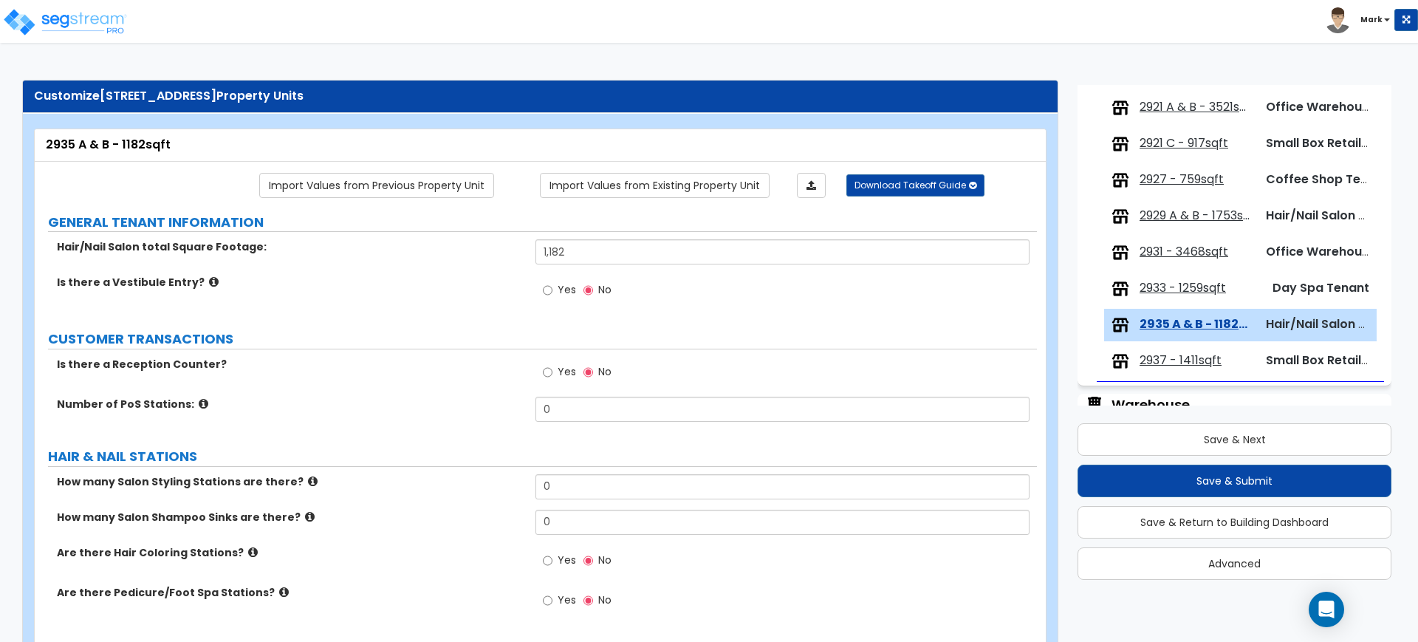
scroll to position [145, 0]
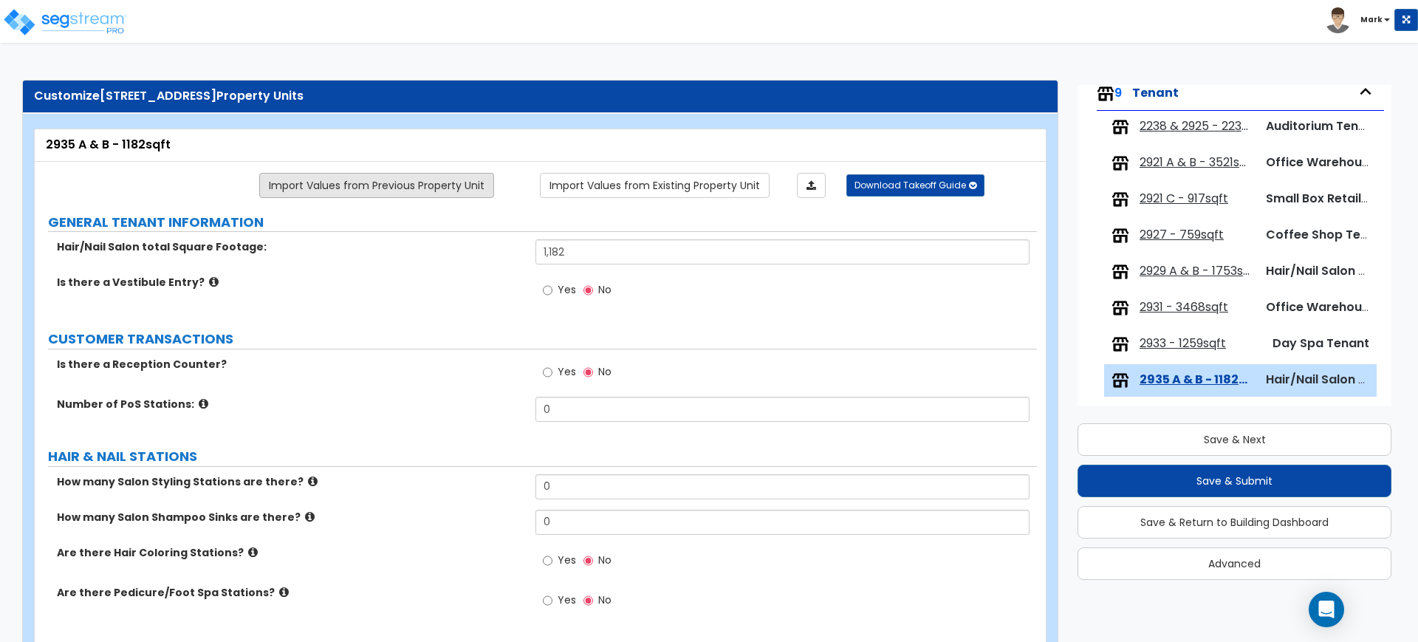
click at [448, 190] on link "Import Values from Previous Property Unit" at bounding box center [376, 185] width 235 height 25
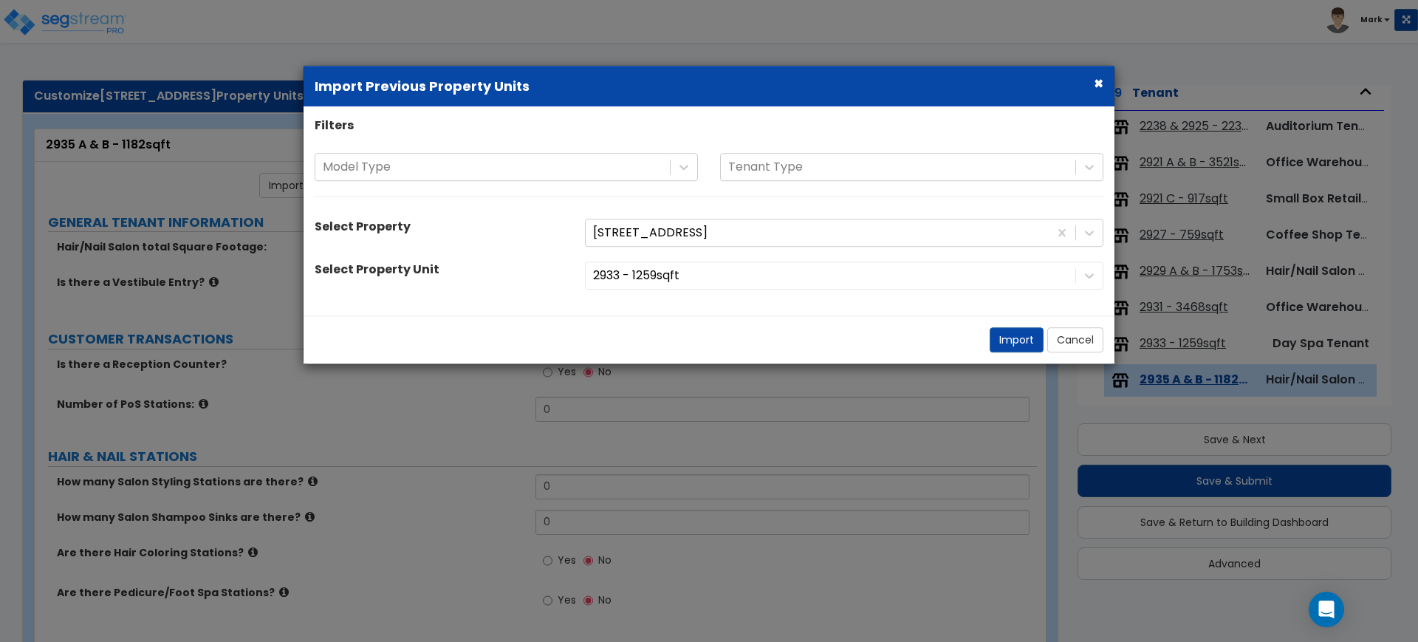
click at [781, 277] on div "2933 - 1259sqft" at bounding box center [844, 275] width 541 height 28
click at [1087, 277] on icon at bounding box center [1089, 275] width 15 height 15
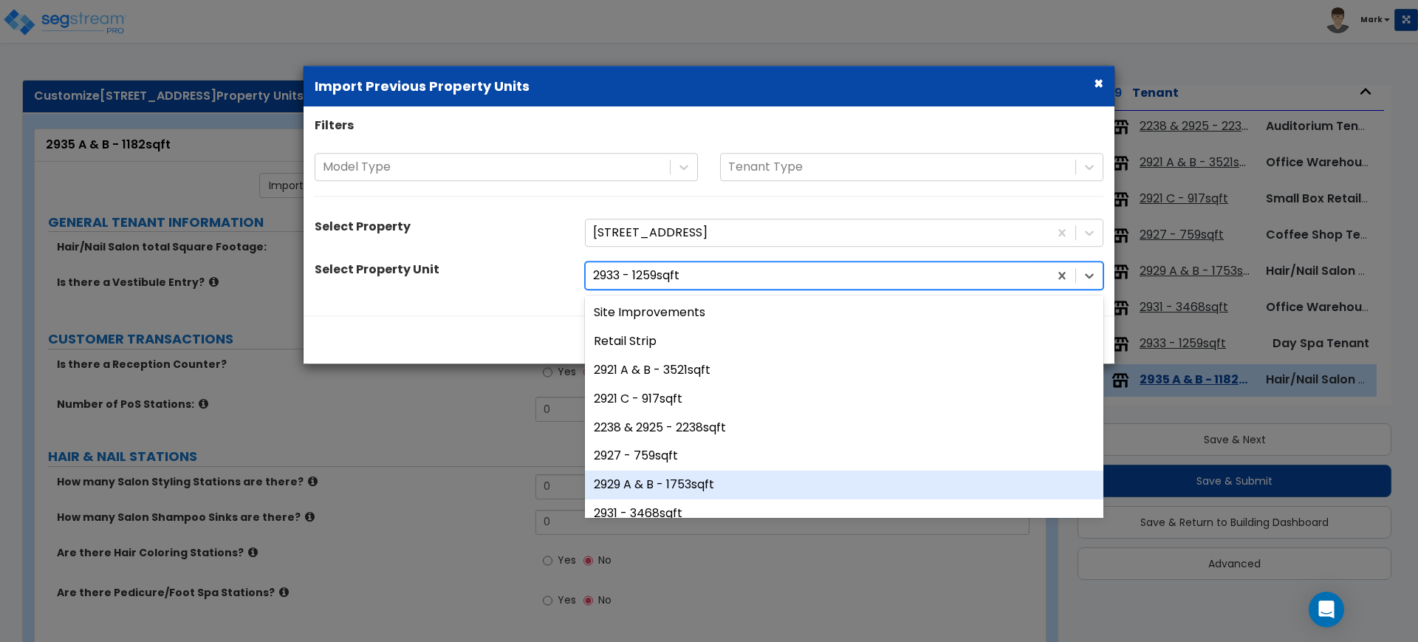
click at [674, 482] on div "2929 A & B - 1753sqft" at bounding box center [844, 485] width 518 height 29
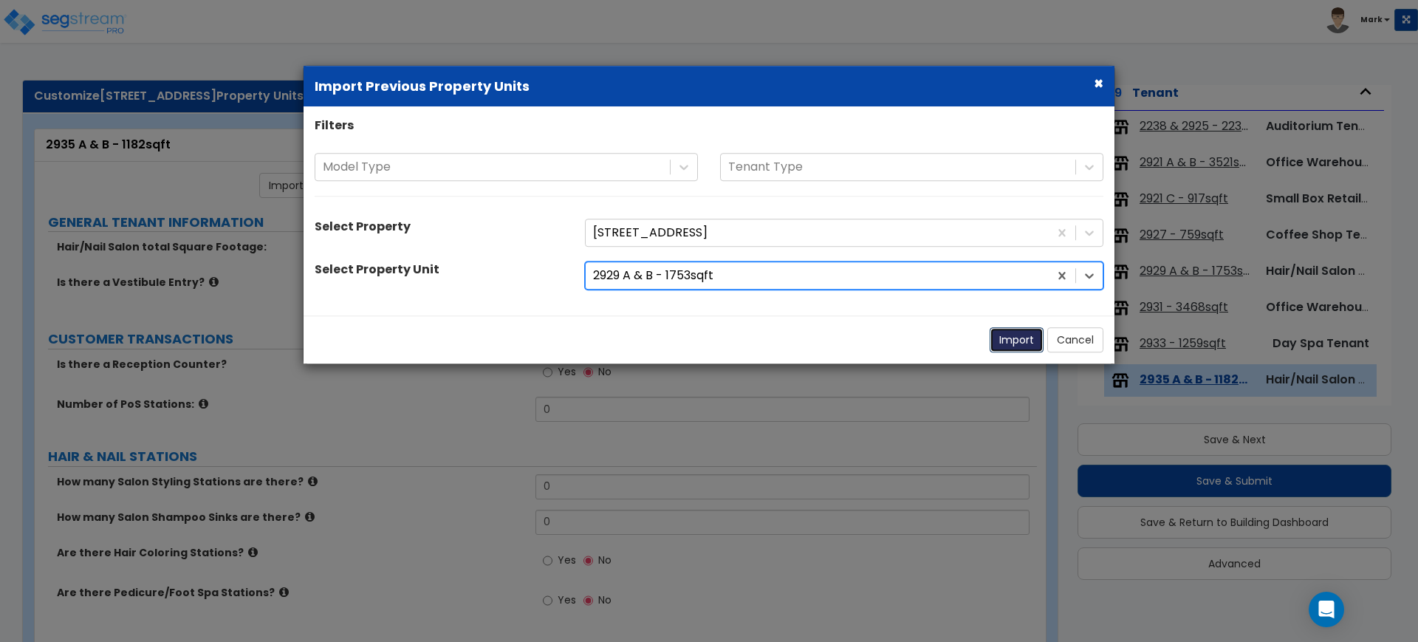
click at [1020, 340] on button "Import" at bounding box center [1017, 339] width 54 height 25
type input "1753"
radio input "true"
type input "1"
type input "6"
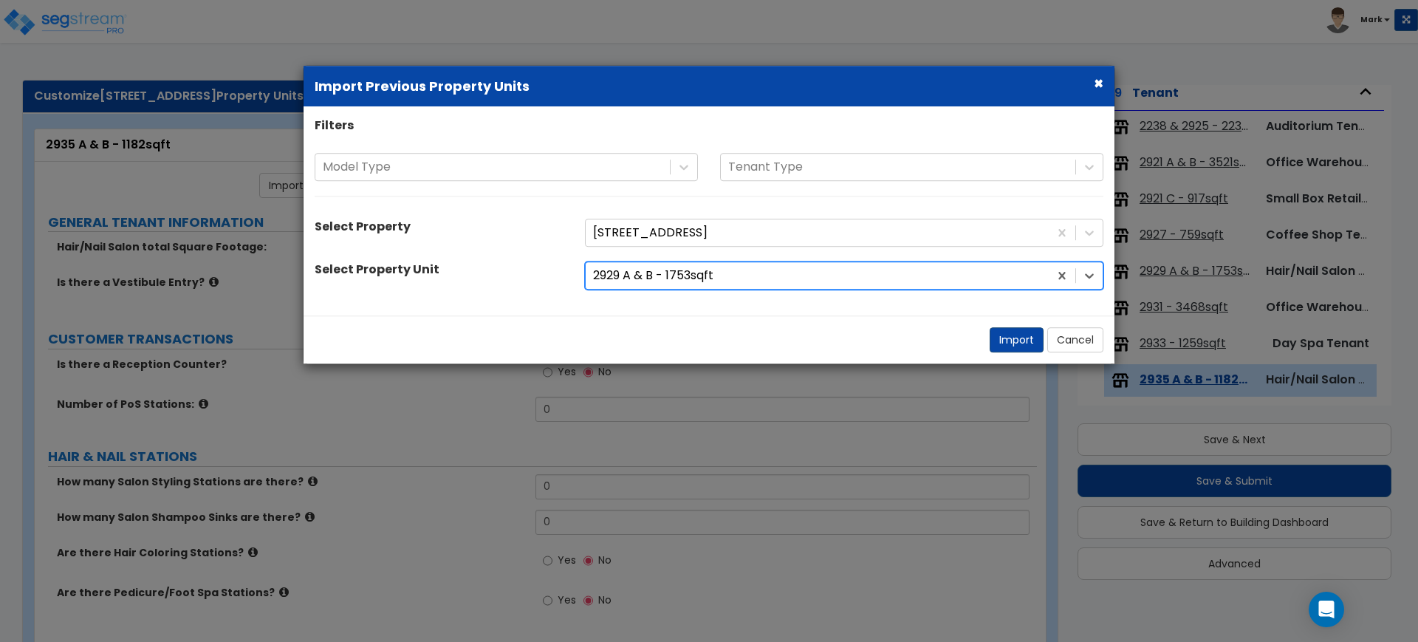
type input "3"
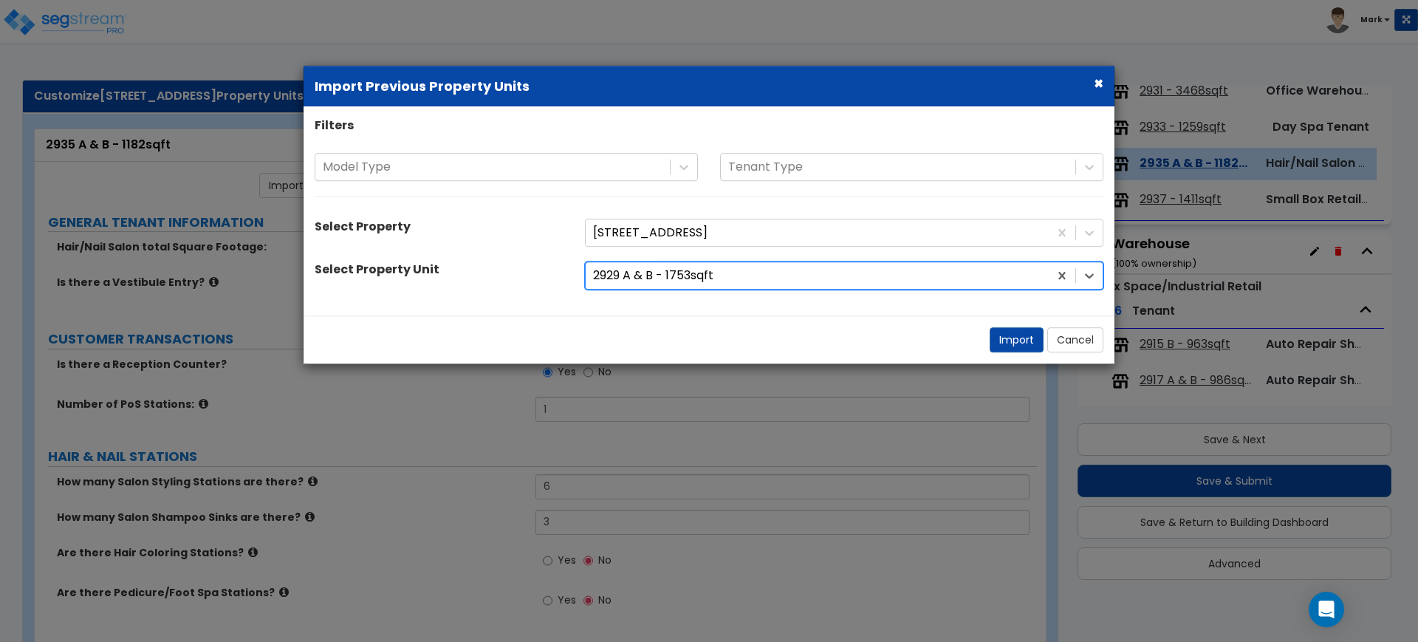
select select "2"
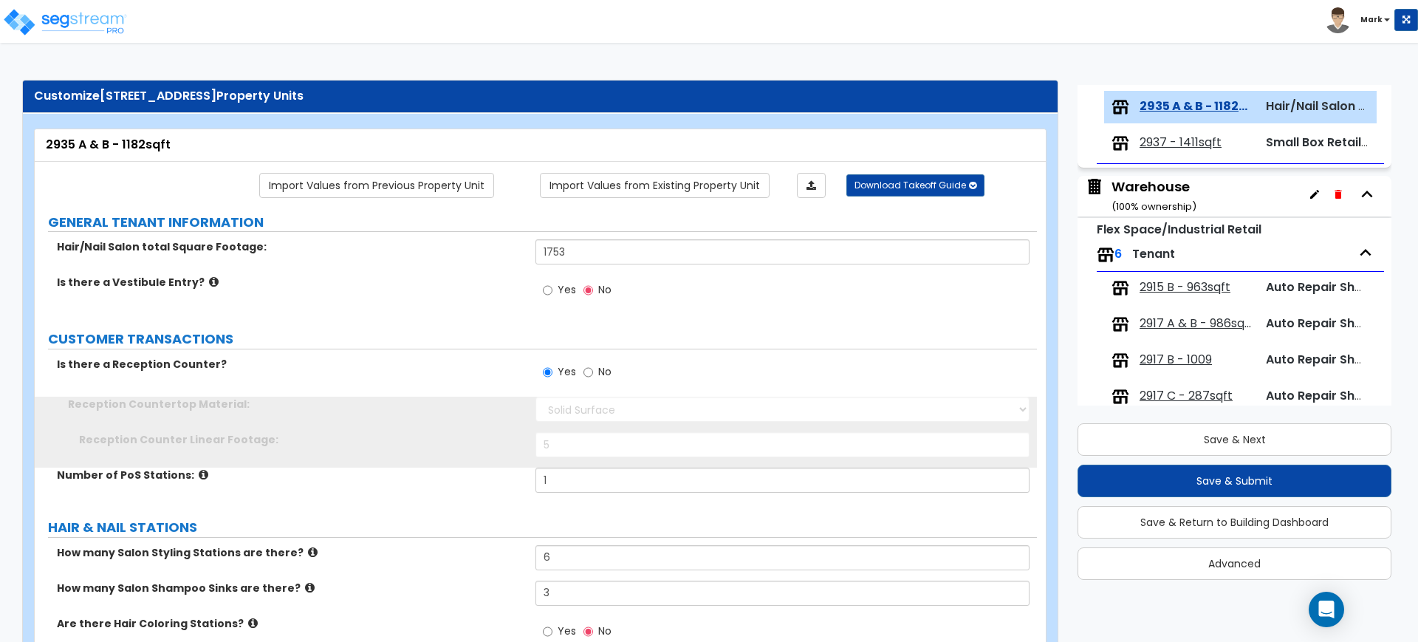
scroll to position [425, 0]
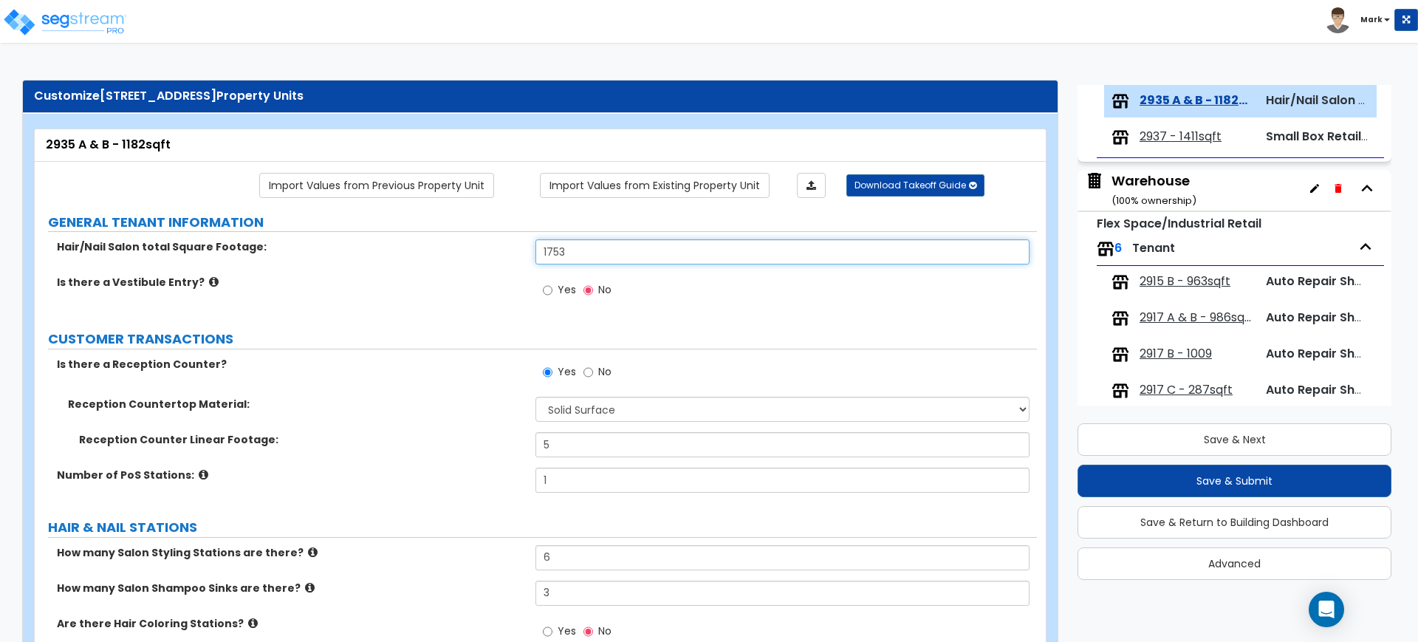
drag, startPoint x: 518, startPoint y: 244, endPoint x: 479, endPoint y: 244, distance: 39.9
click at [479, 244] on div "Hair/Nail Salon total Square Footage: 1753" at bounding box center [536, 256] width 1002 height 35
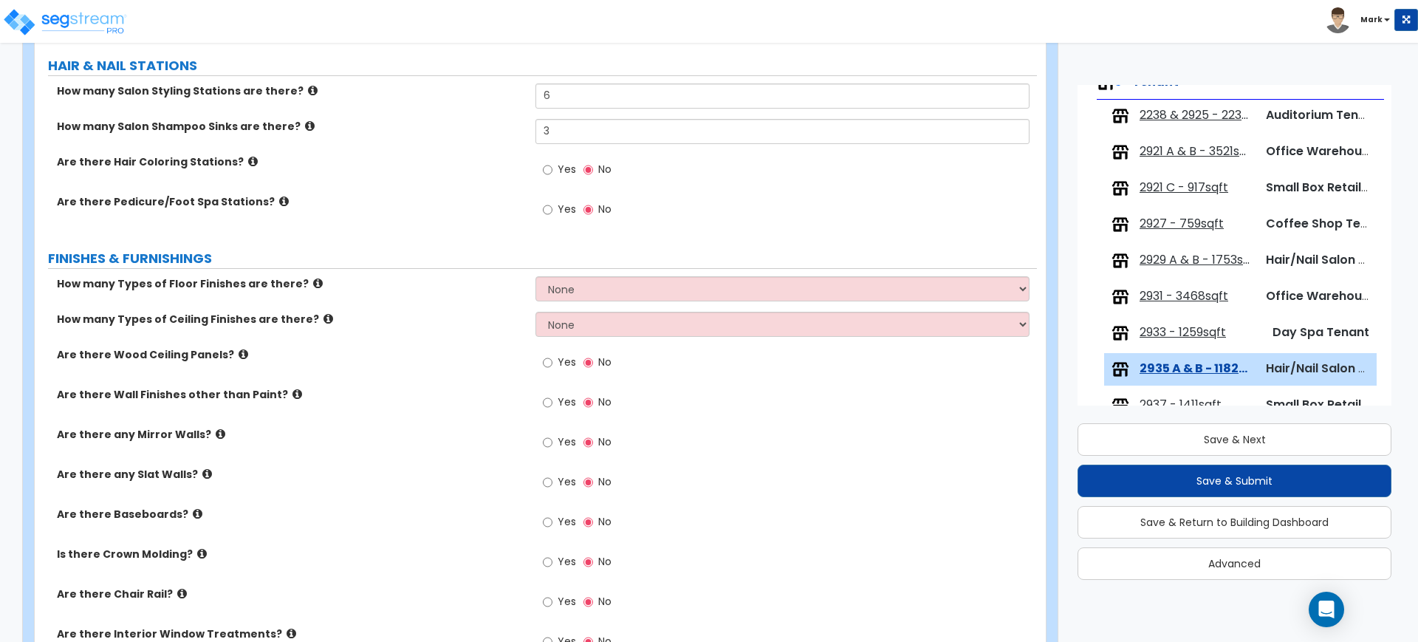
scroll to position [55, 0]
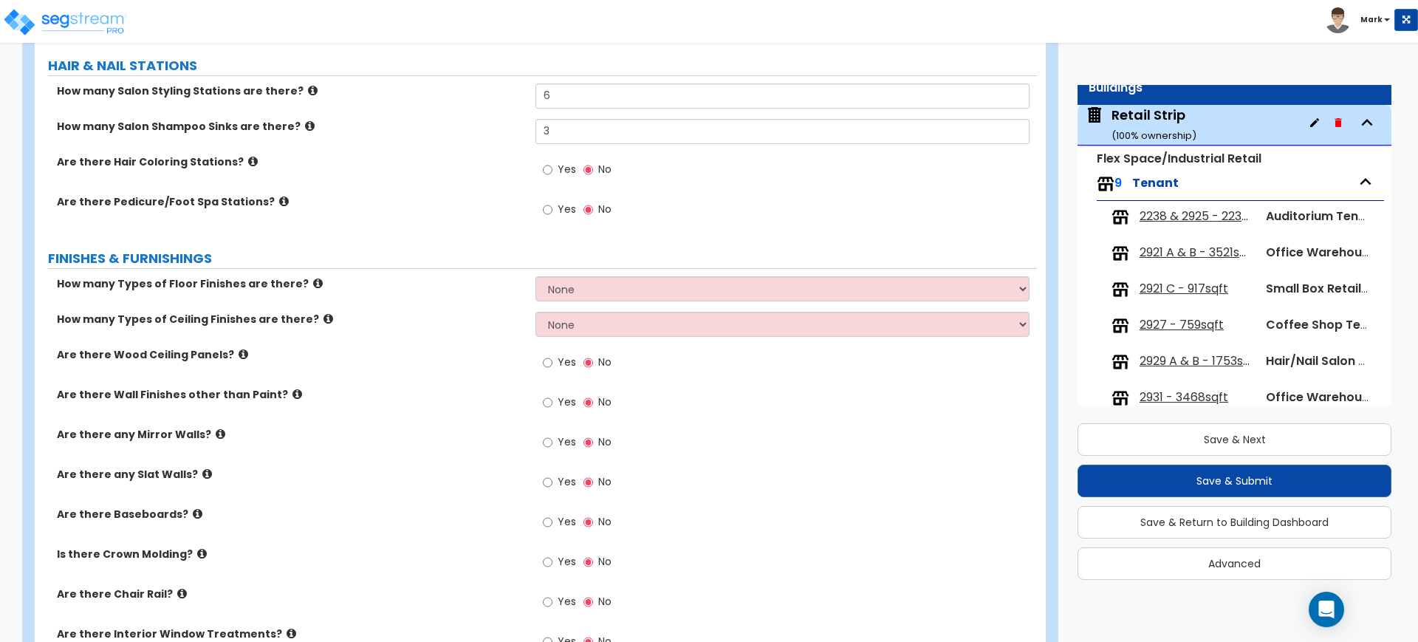
type input "1,182"
click at [1165, 360] on span "2929 A & B - 1753sqft" at bounding box center [1197, 361] width 114 height 17
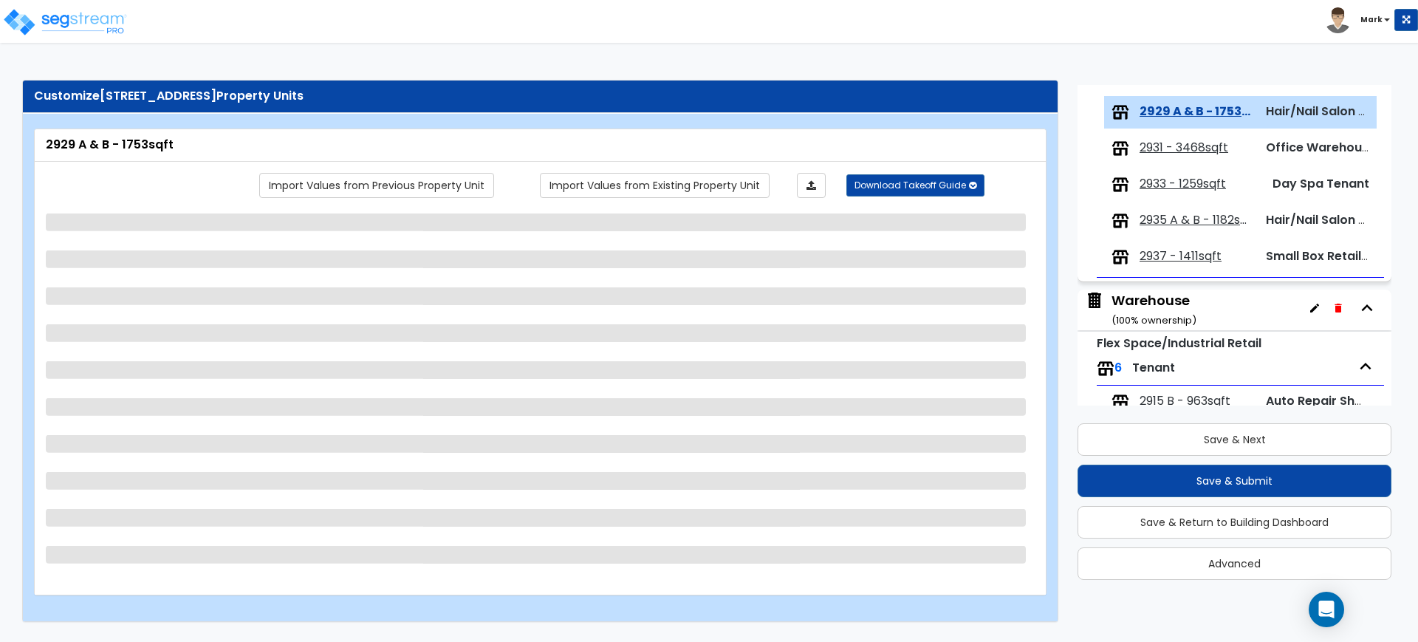
scroll to position [316, 0]
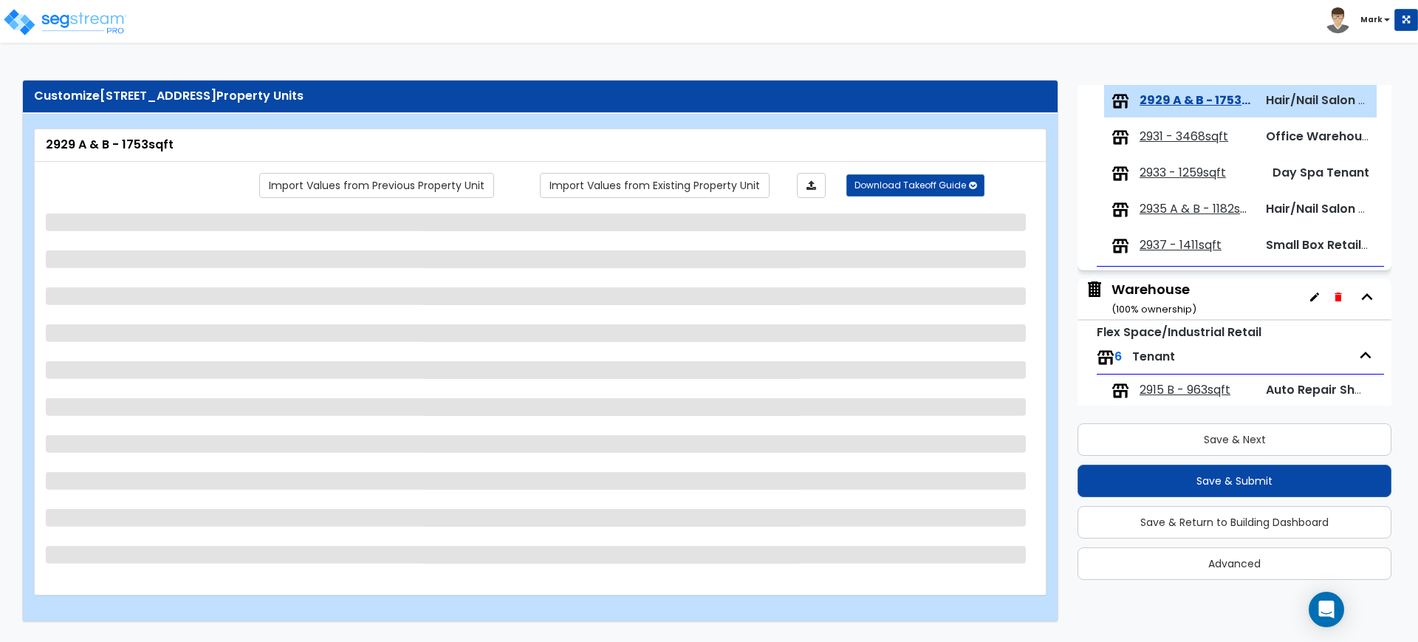
select select "2"
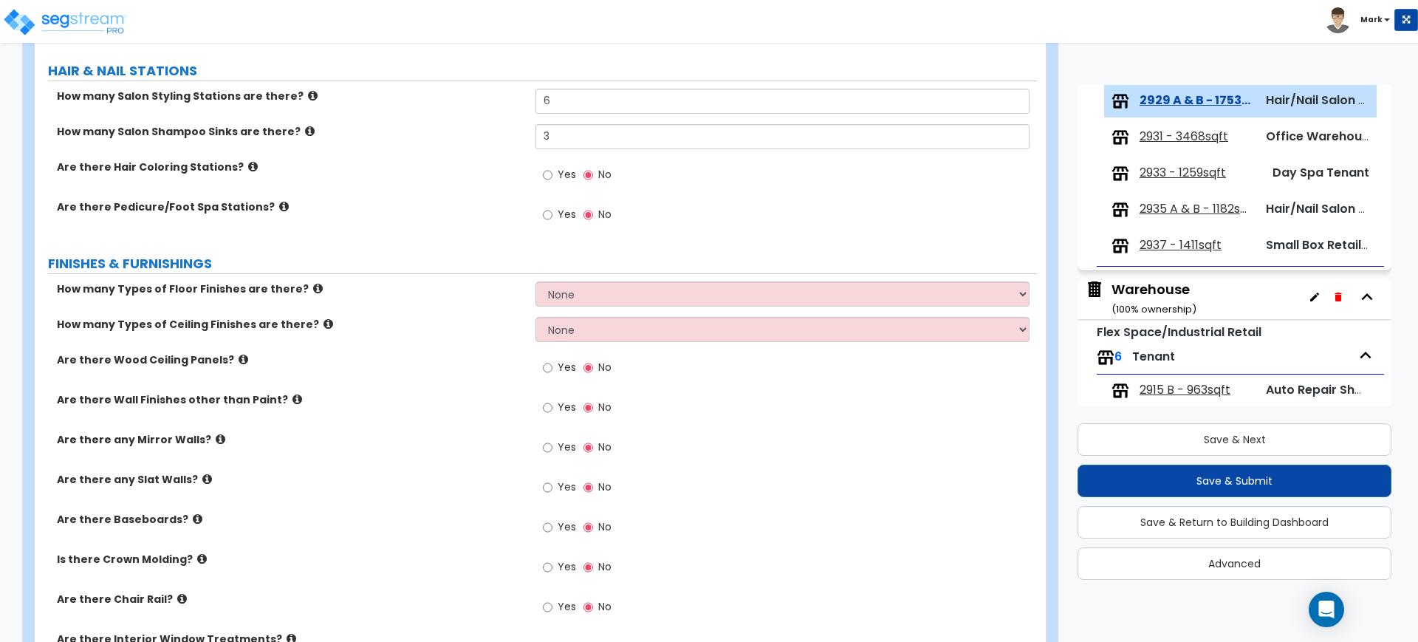
scroll to position [467, 0]
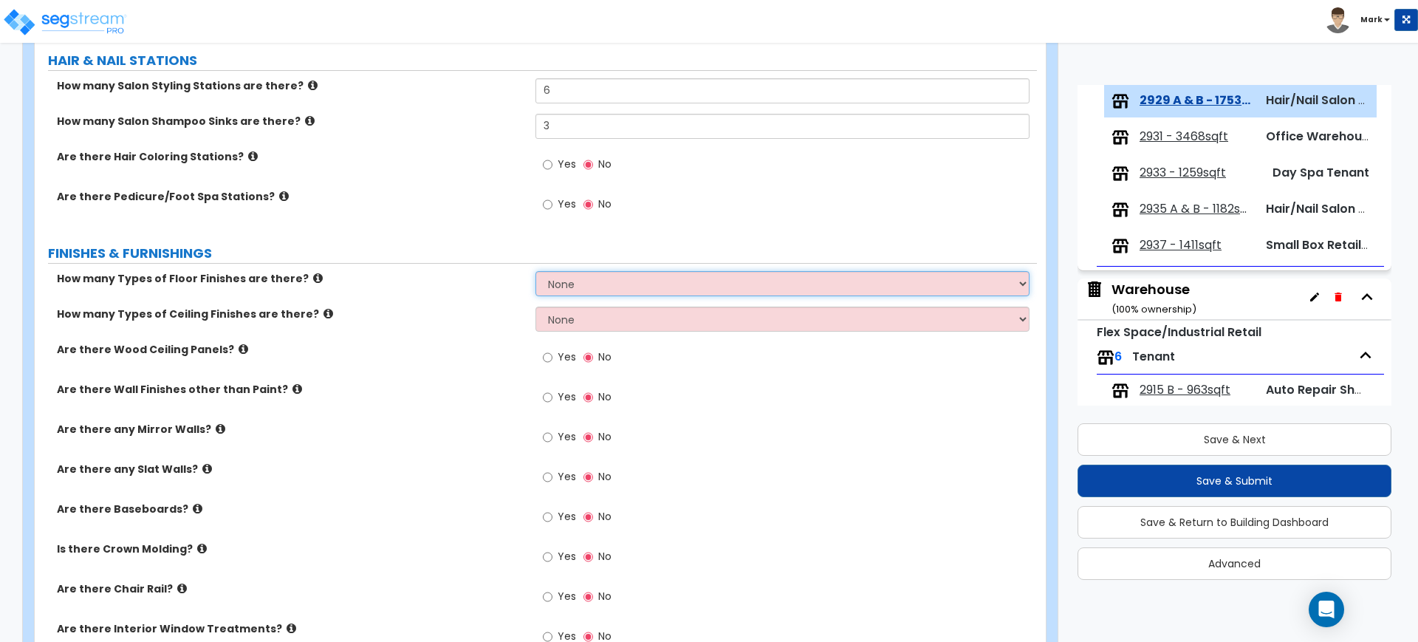
click at [580, 284] on select "None 1 2 3 4" at bounding box center [781, 283] width 493 height 25
select select "1"
click at [535, 271] on select "None 1 2 3 4" at bounding box center [781, 283] width 493 height 25
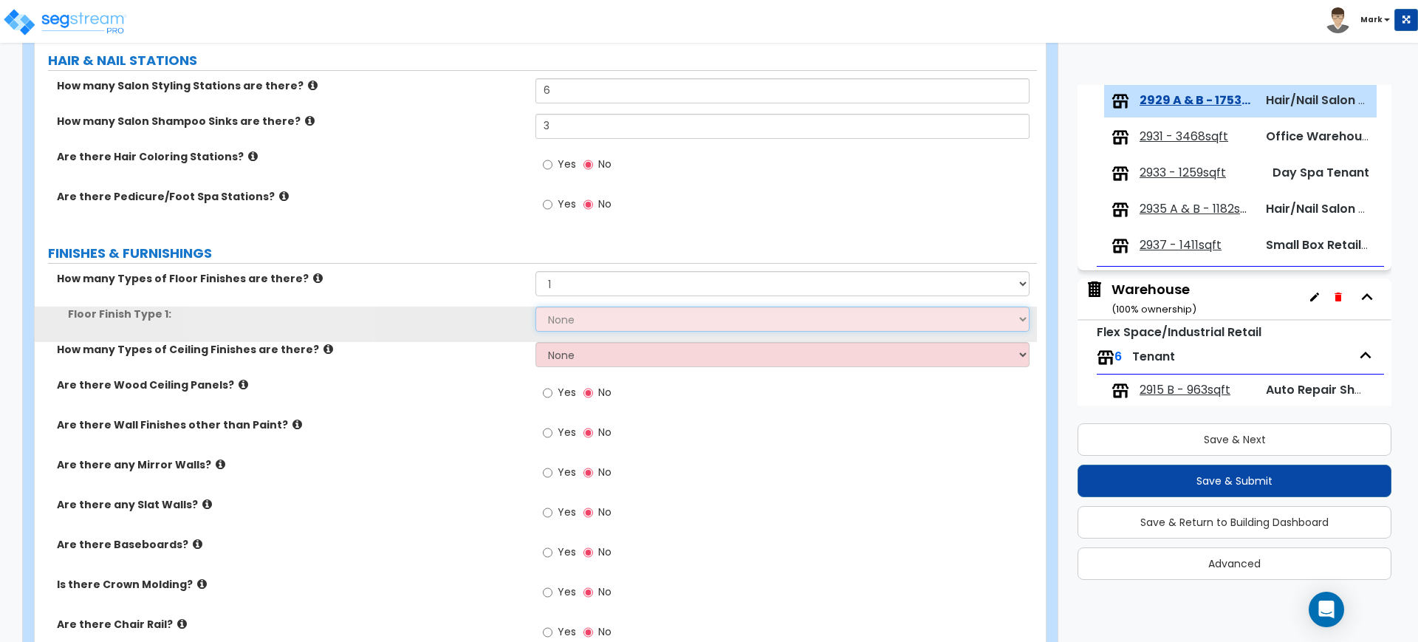
click at [583, 322] on select "None Tile Flooring Hardwood Flooring Resilient Laminate Flooring VCT Flooring S…" at bounding box center [781, 318] width 493 height 25
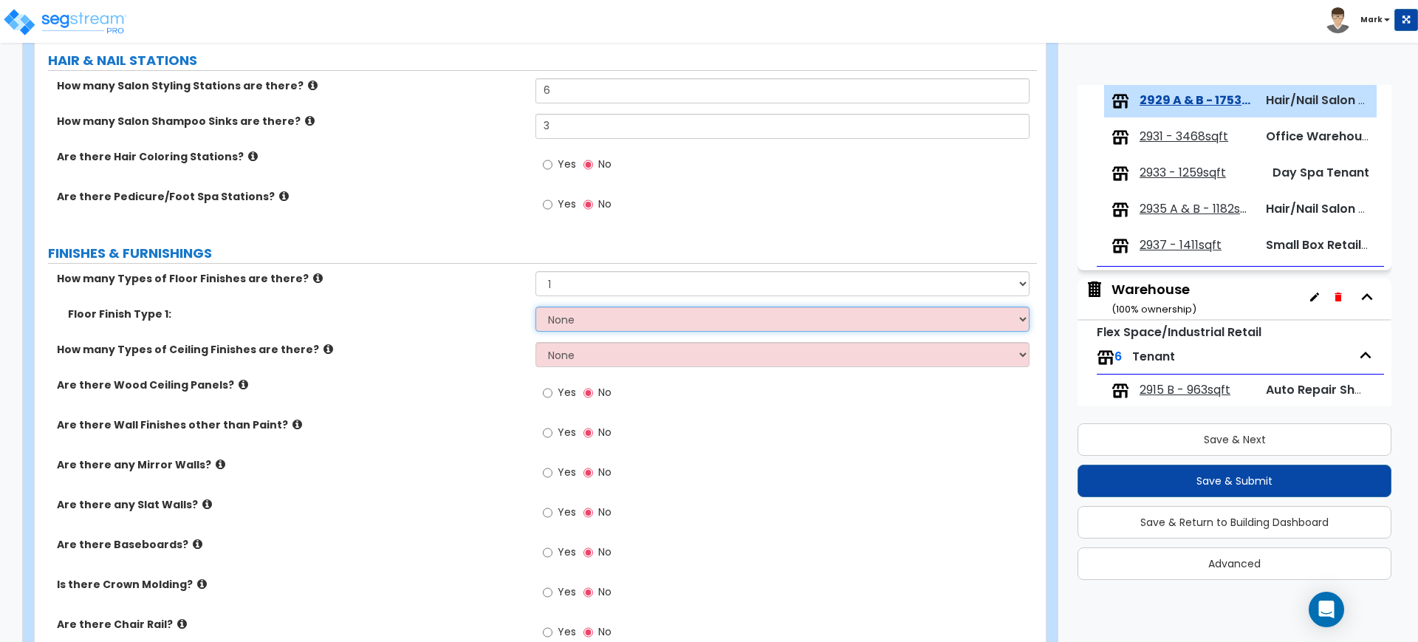
select select "3"
click at [535, 306] on select "None Tile Flooring Hardwood Flooring Resilient Laminate Flooring VCT Flooring S…" at bounding box center [781, 318] width 493 height 25
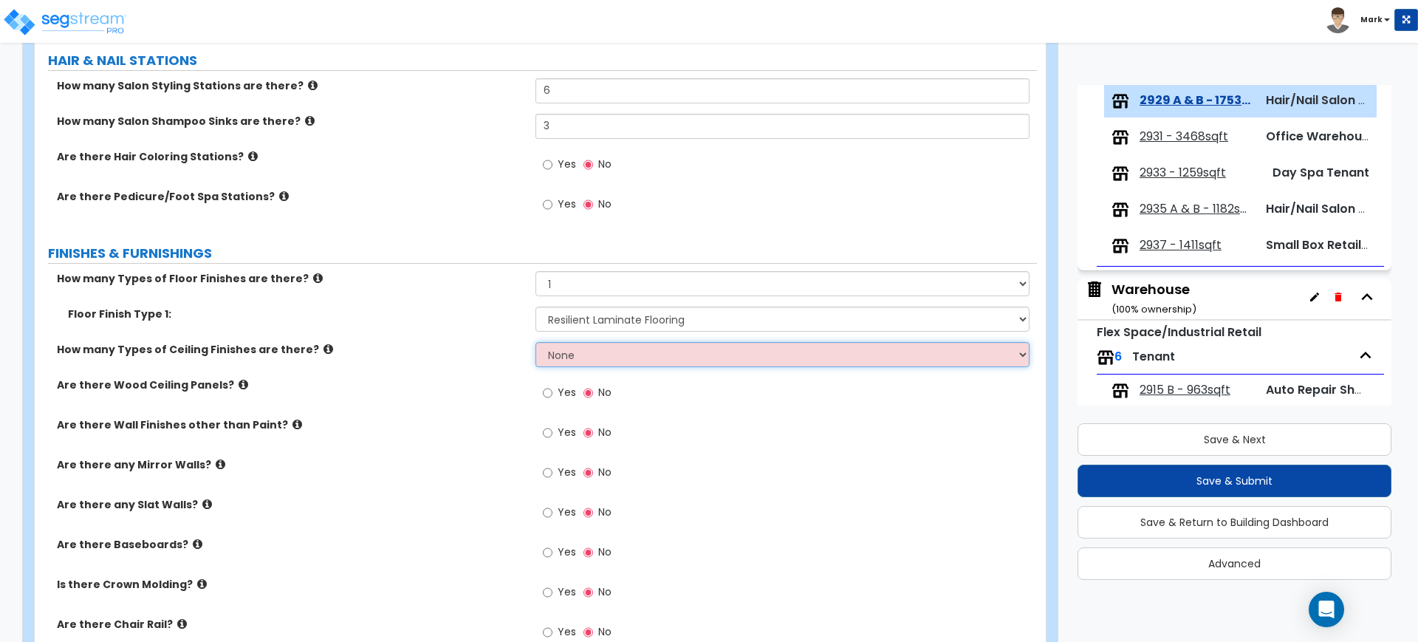
click at [594, 362] on select "None 1 2 3" at bounding box center [781, 354] width 493 height 25
select select "1"
click at [535, 342] on select "None 1 2 3" at bounding box center [781, 354] width 493 height 25
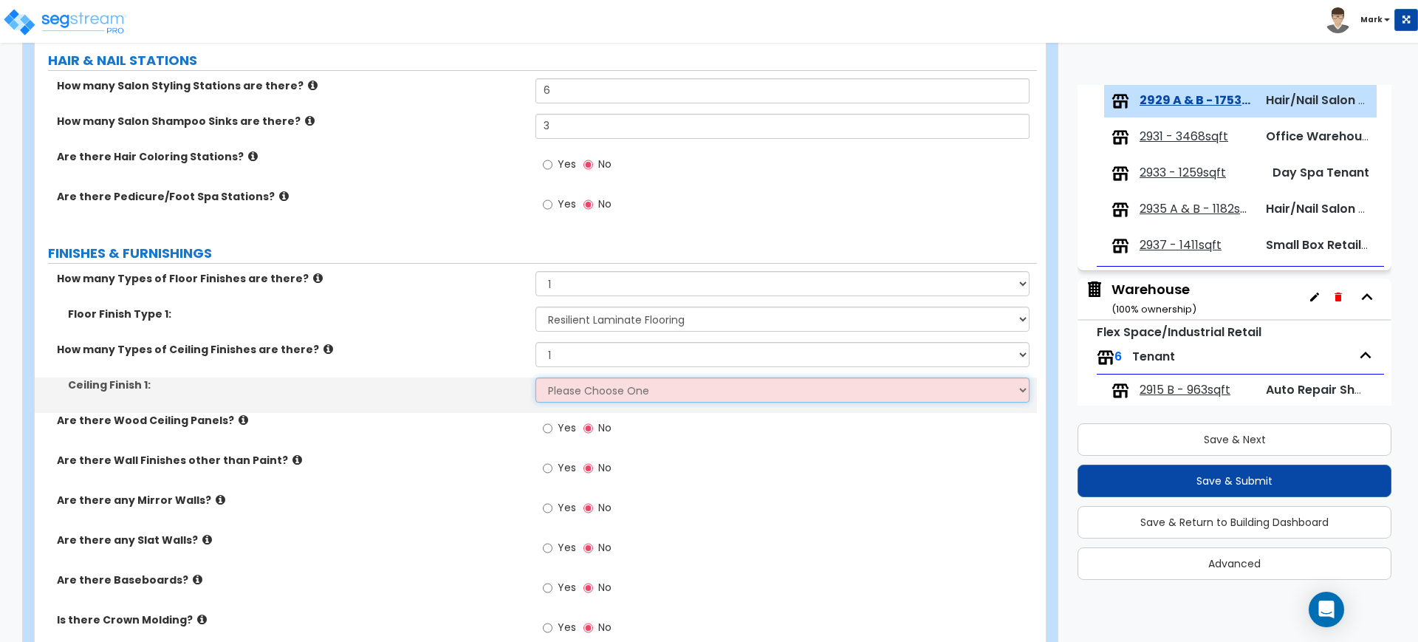
click at [595, 396] on select "Please Choose One Drop Ceiling Open Ceiling Drywall Ceiling" at bounding box center [781, 389] width 493 height 25
select select "1"
click at [535, 377] on select "Please Choose One Drop Ceiling Open Ceiling Drywall Ceiling" at bounding box center [781, 389] width 493 height 25
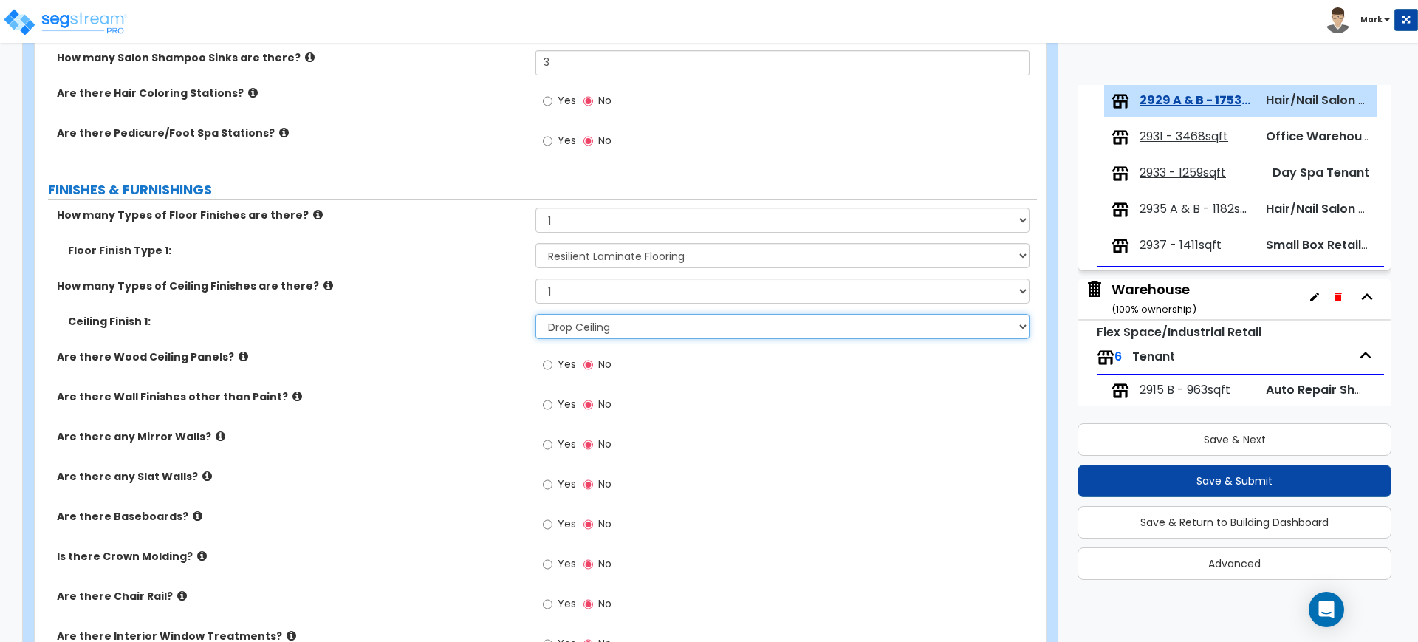
scroll to position [559, 0]
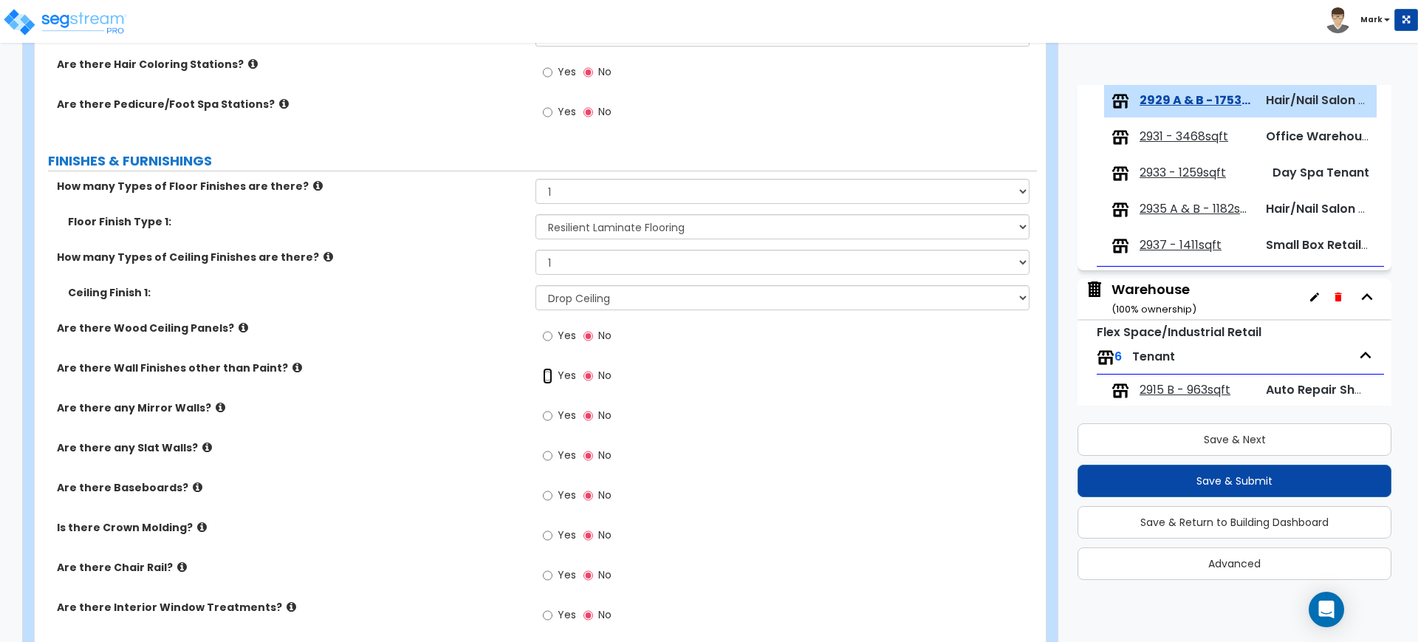
click at [547, 375] on input "Yes" at bounding box center [548, 376] width 10 height 16
radio input "true"
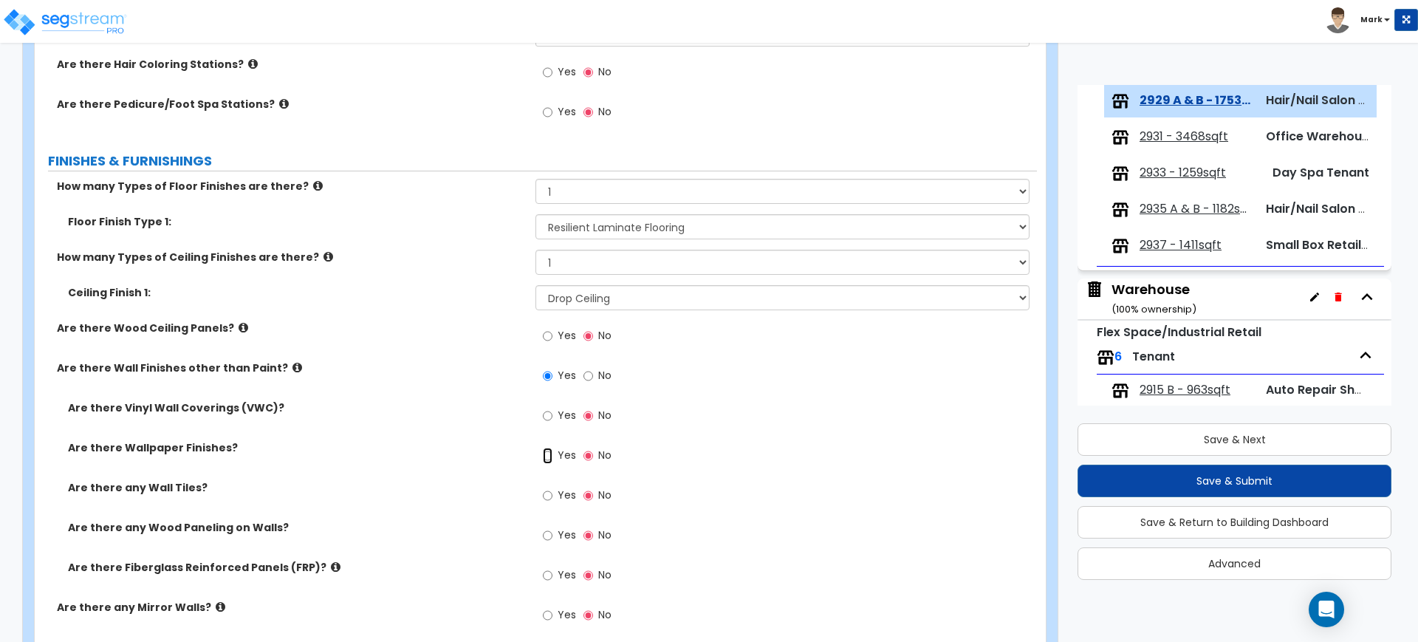
click at [547, 456] on input "Yes" at bounding box center [548, 456] width 10 height 16
radio input "true"
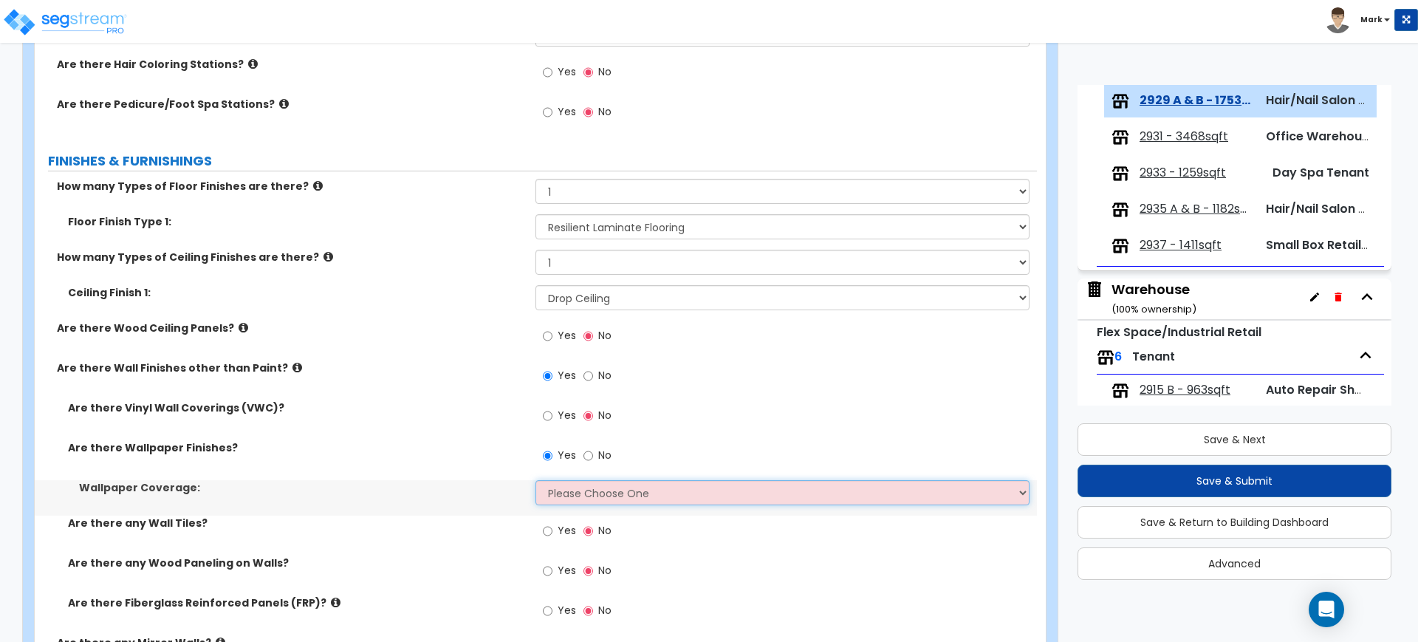
click at [598, 493] on select "Please Choose One Only a Small Portion of Walls are Covered Several Walls are C…" at bounding box center [781, 492] width 493 height 25
select select "5"
click at [535, 480] on select "Please Choose One Only a Small Portion of Walls are Covered Several Walls are C…" at bounding box center [781, 492] width 493 height 25
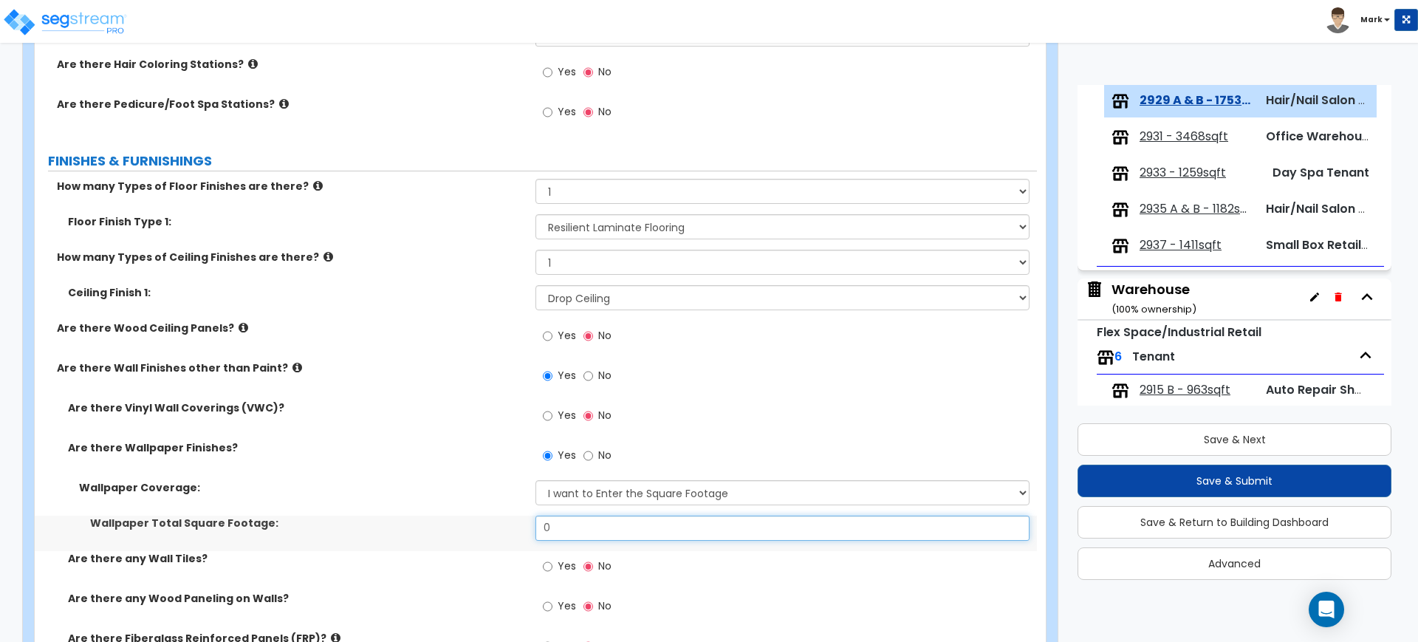
drag, startPoint x: 553, startPoint y: 521, endPoint x: 489, endPoint y: 527, distance: 64.5
click at [490, 528] on div "Wallpaper Total Square Footage: 0" at bounding box center [536, 532] width 1002 height 35
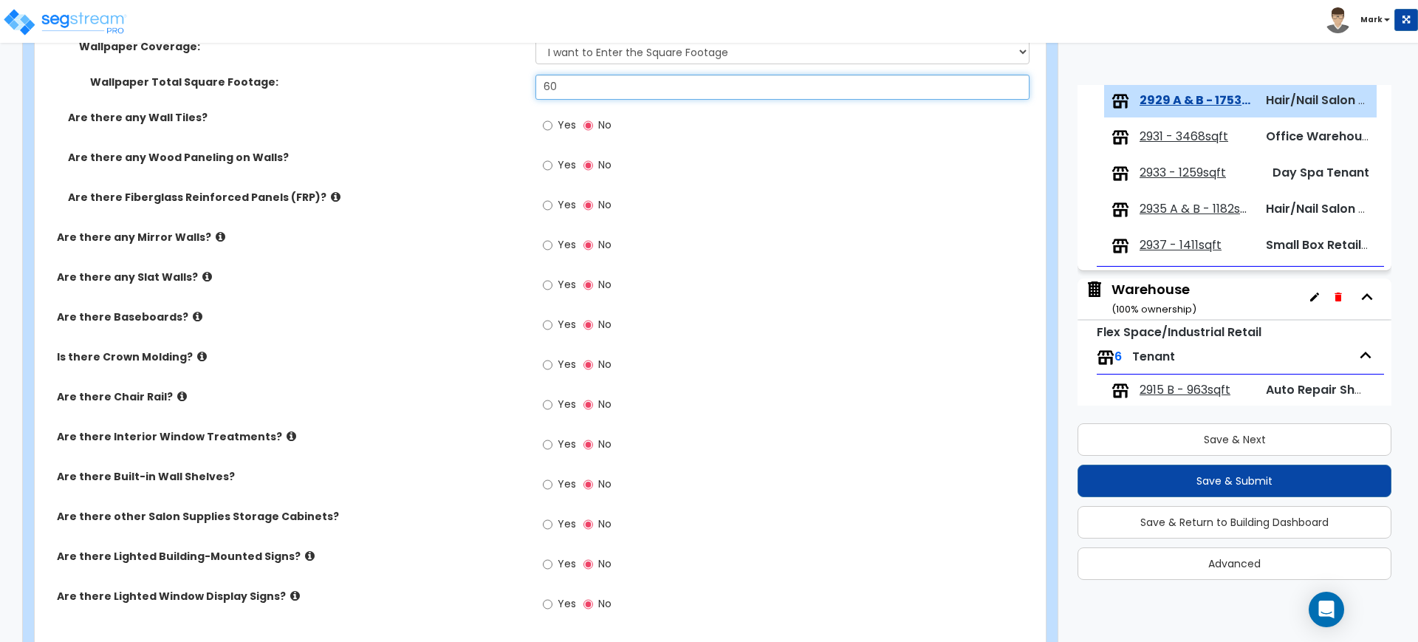
scroll to position [1021, 0]
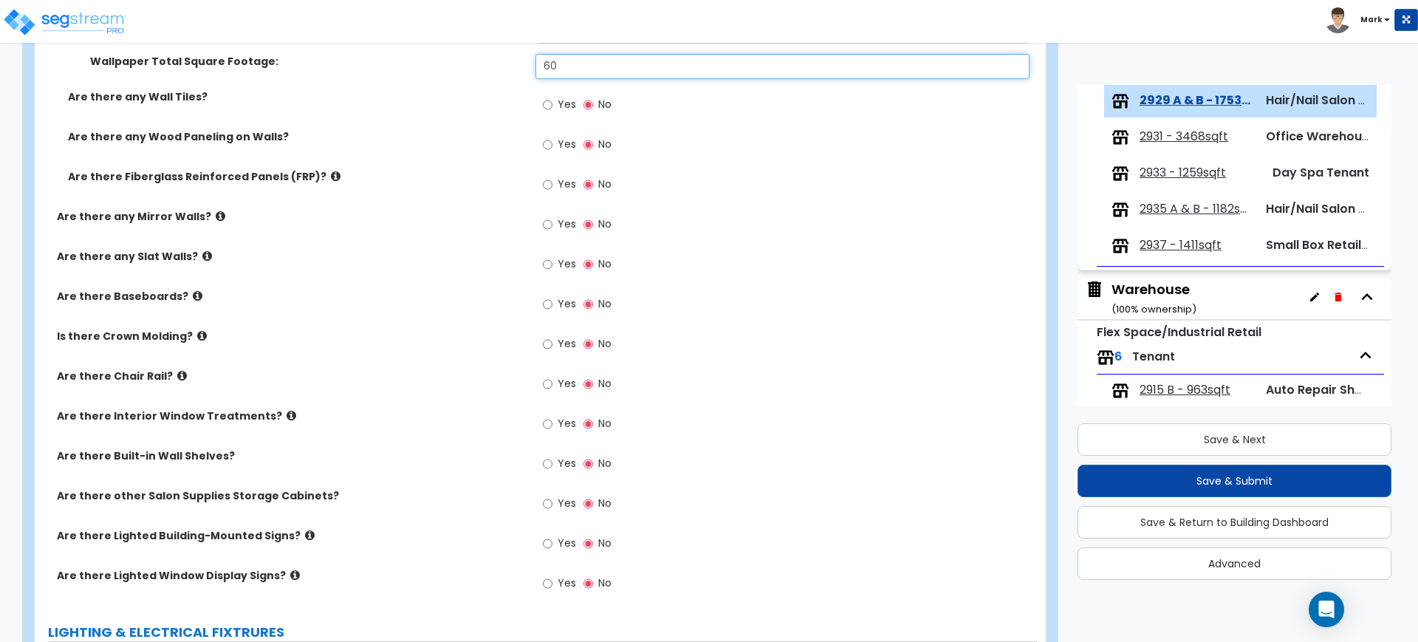
type input "60"
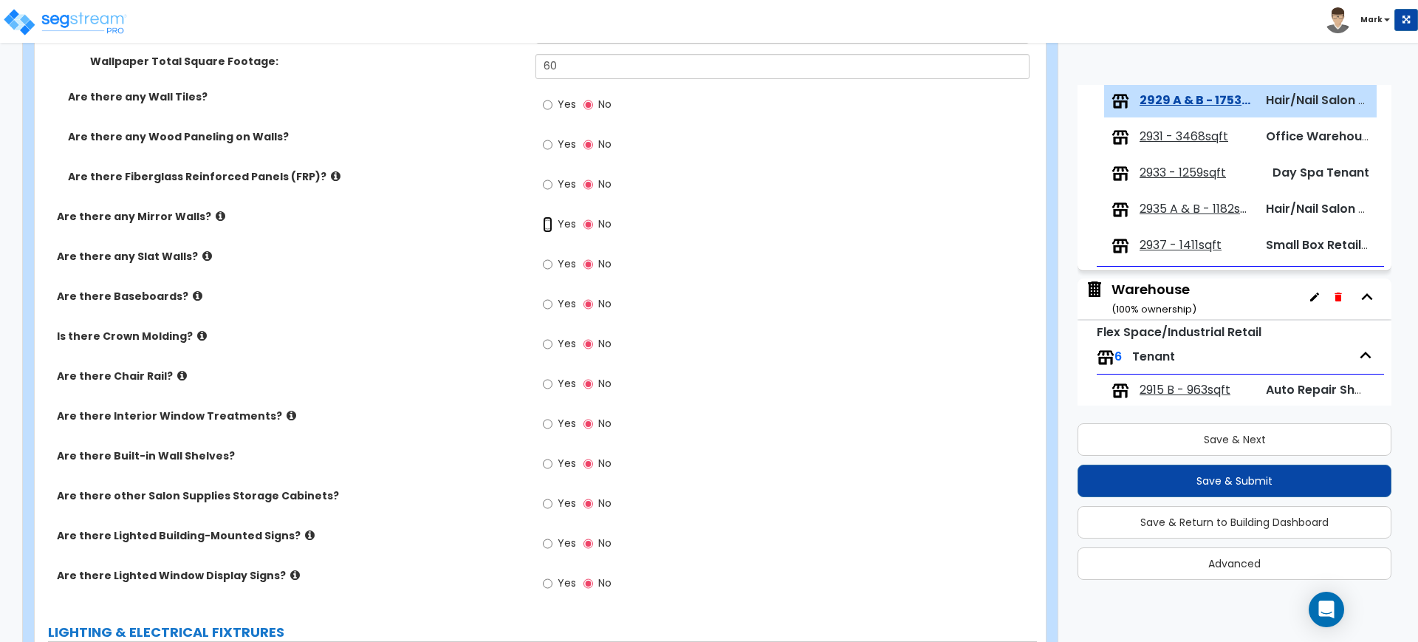
click at [550, 222] on input "Yes" at bounding box center [548, 224] width 10 height 16
radio input "true"
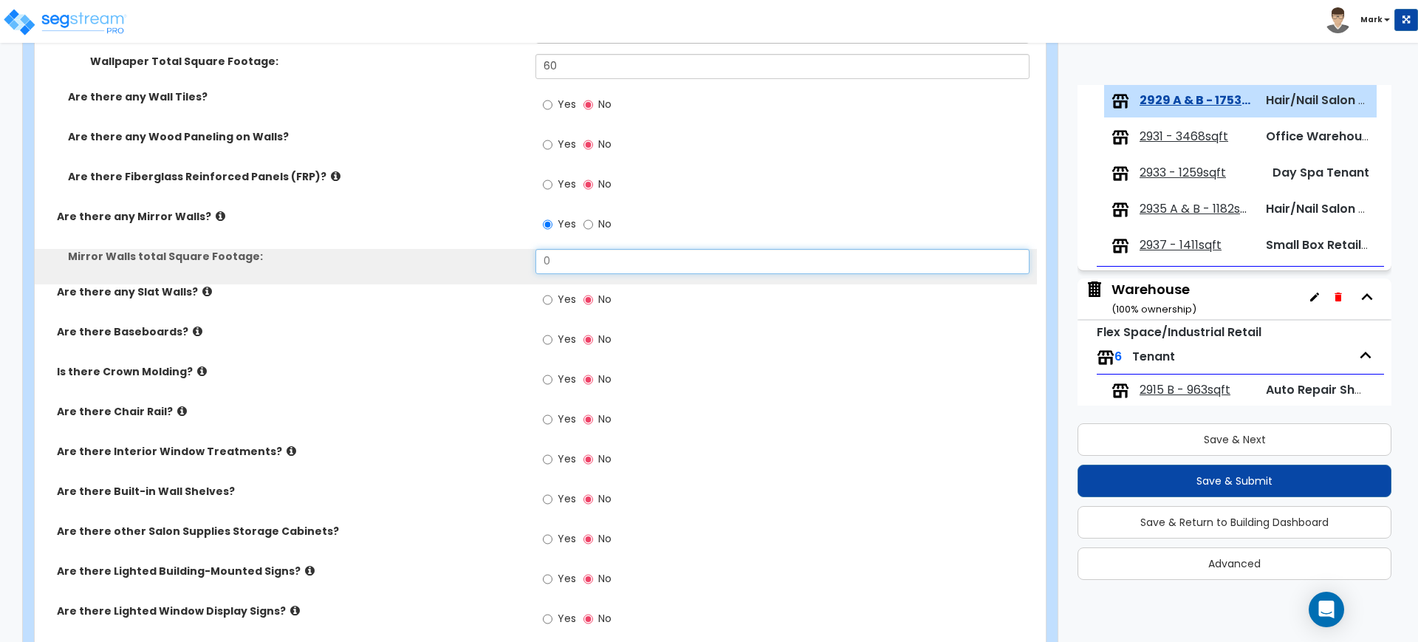
click at [447, 267] on div "Mirror Walls total Square Footage: 0" at bounding box center [536, 266] width 1002 height 35
type input "72"
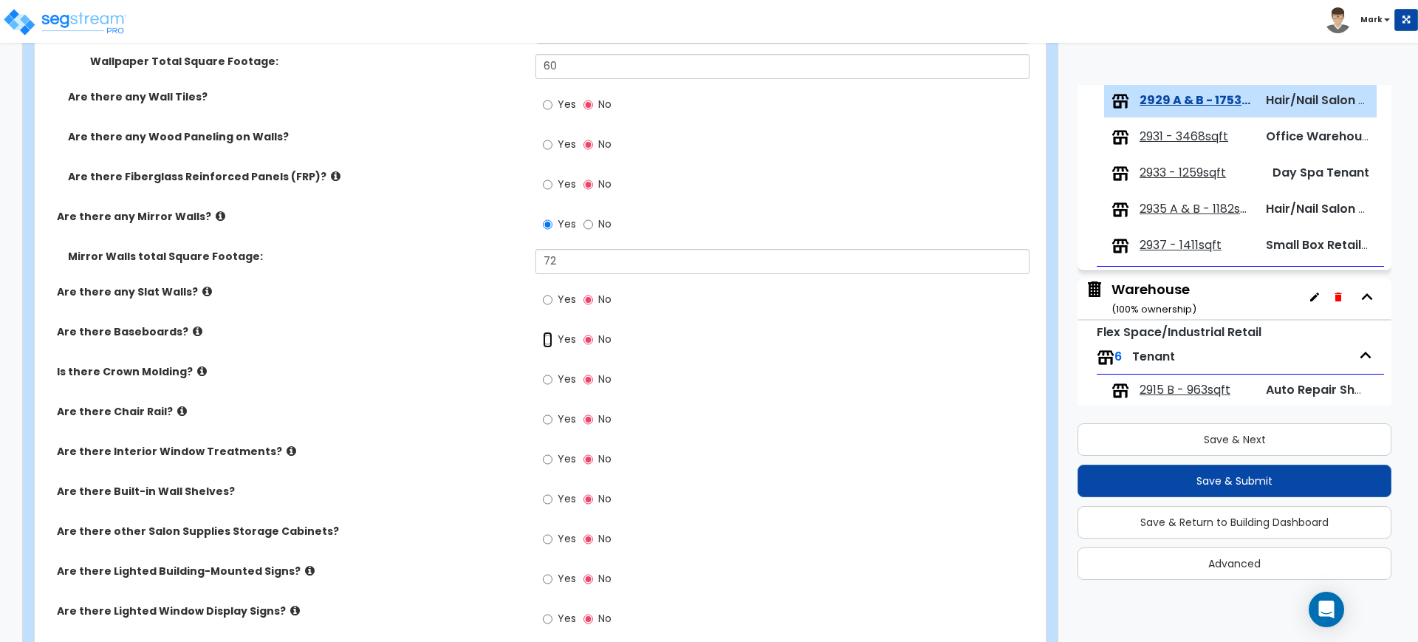
click at [547, 338] on input "Yes" at bounding box center [548, 340] width 10 height 16
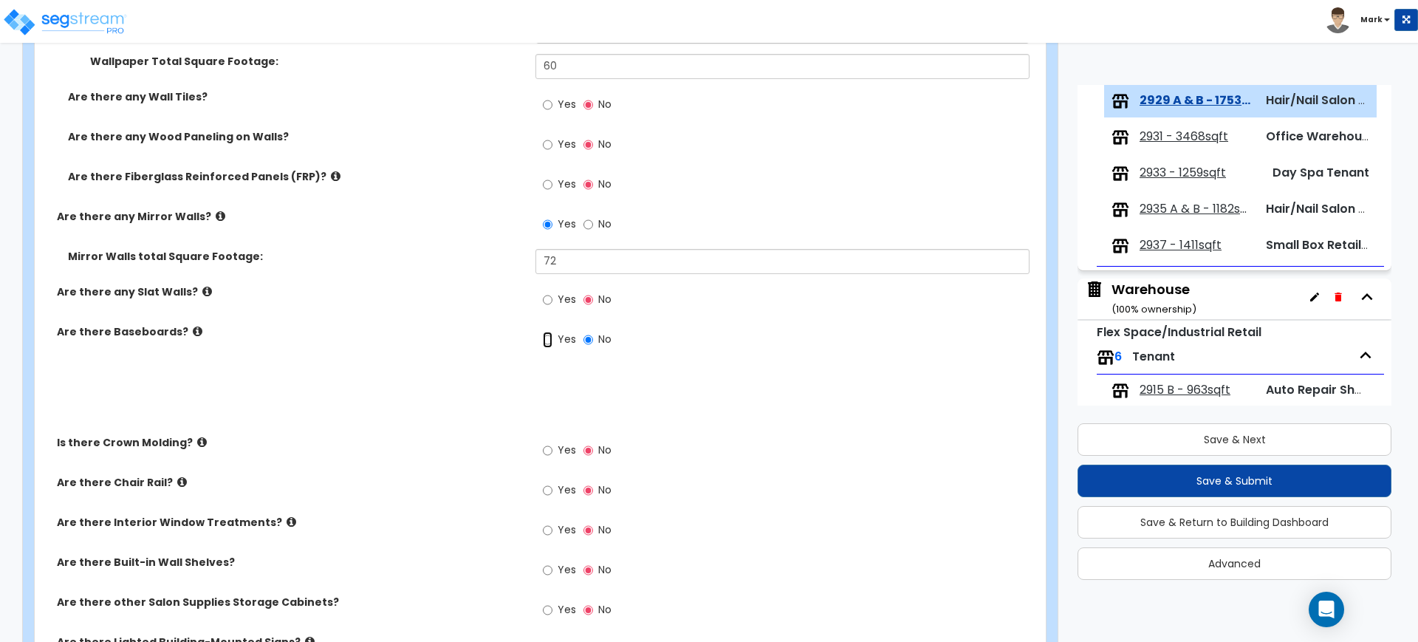
radio input "true"
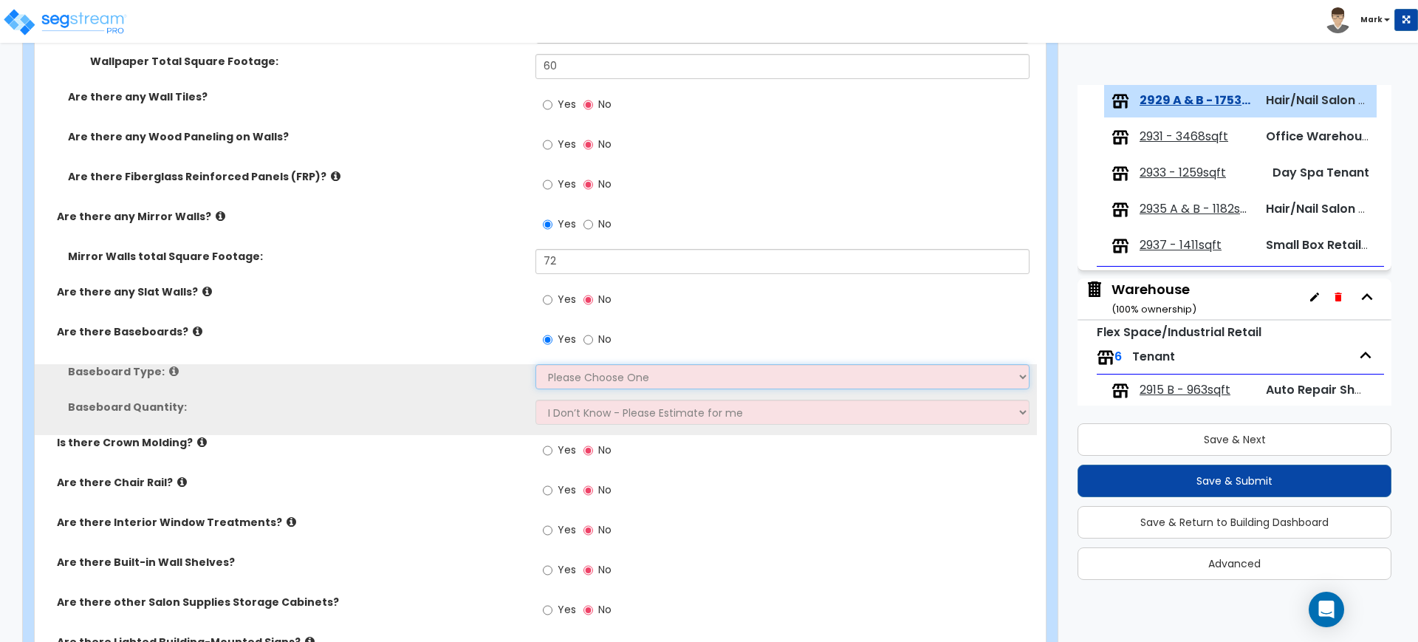
click at [567, 379] on select "Please Choose One Wood Vinyl Carpet Tile" at bounding box center [781, 376] width 493 height 25
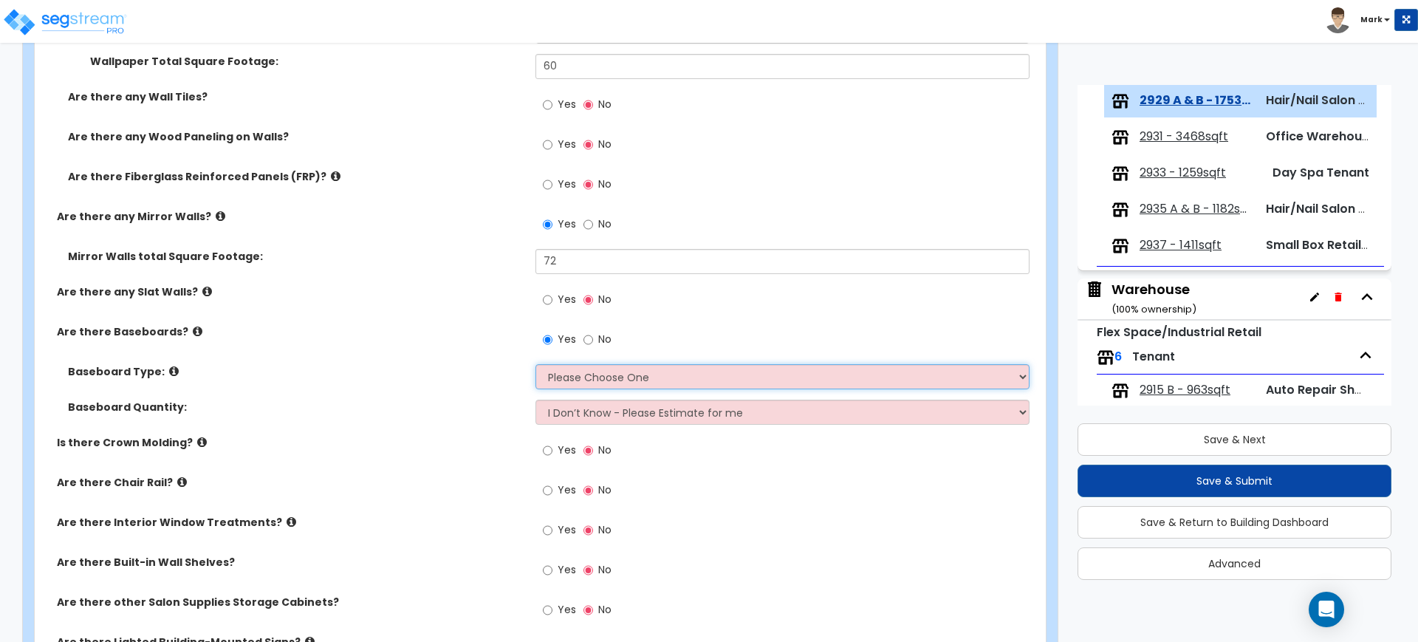
select select "1"
click at [535, 364] on select "Please Choose One Wood Vinyl Carpet Tile" at bounding box center [781, 376] width 493 height 25
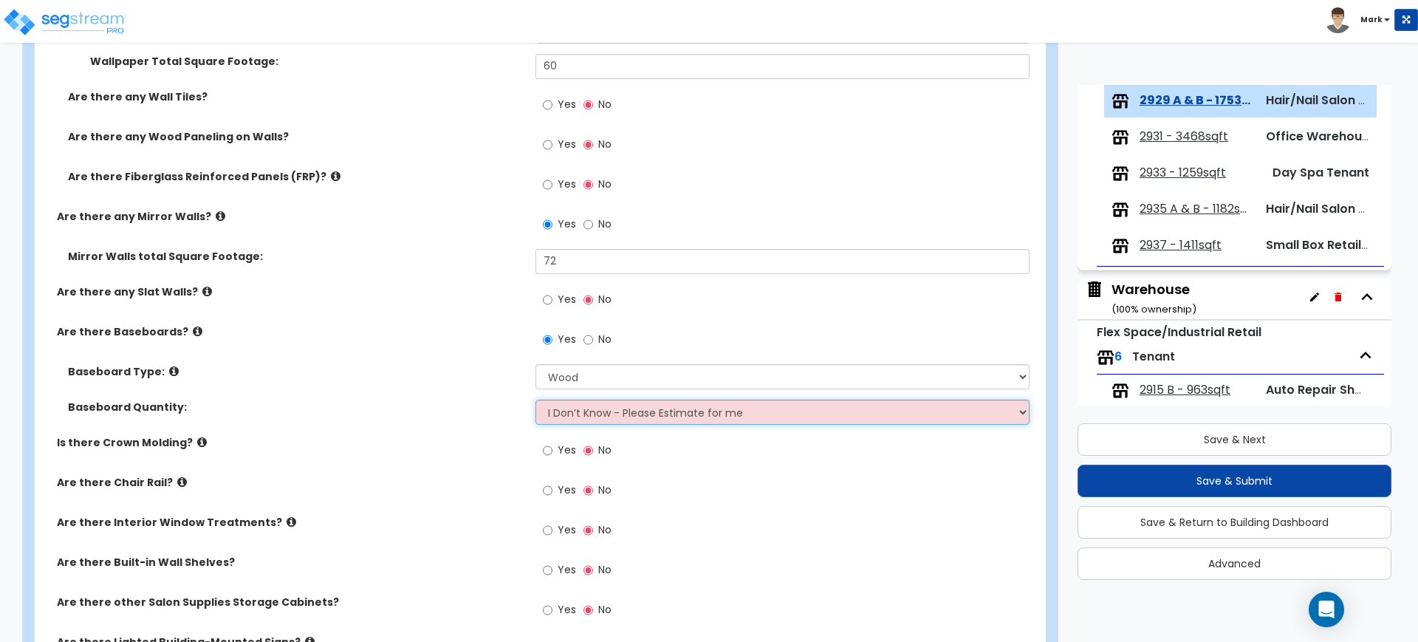
click at [595, 412] on select "I Don’t Know - Please Estimate for me I want to Enter the Linear Footage" at bounding box center [781, 412] width 493 height 25
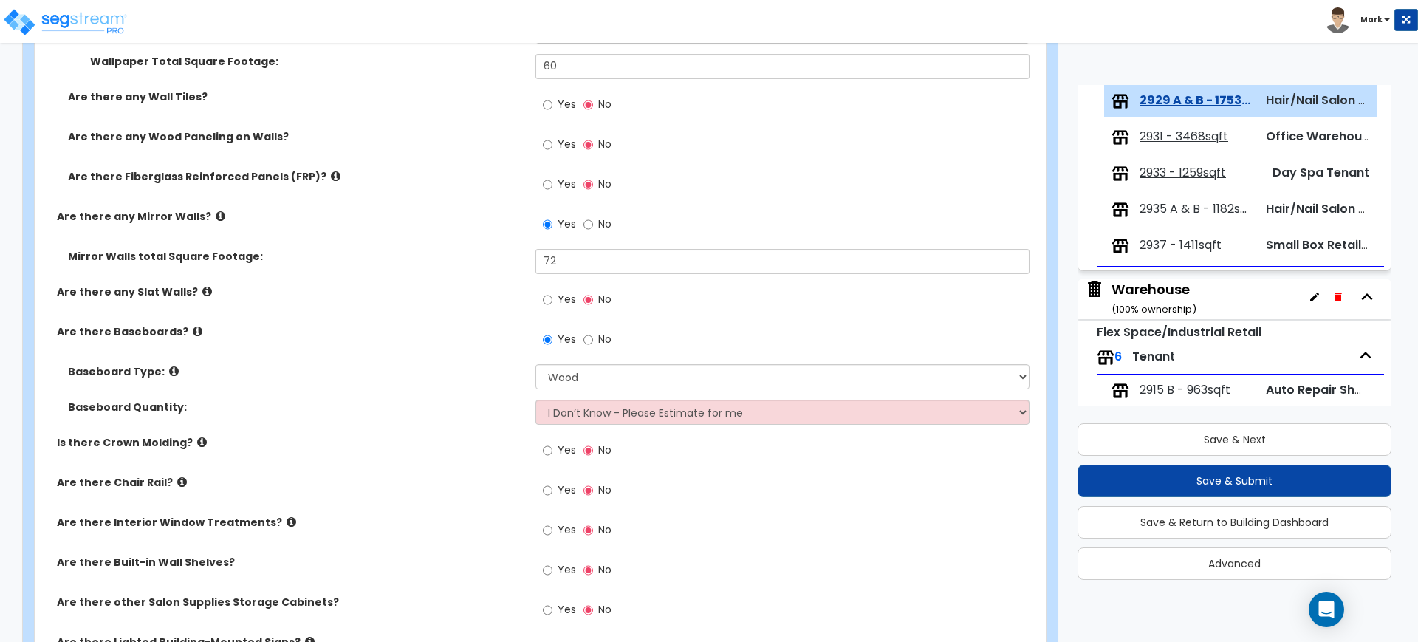
drag, startPoint x: 430, startPoint y: 432, endPoint x: 439, endPoint y: 431, distance: 9.0
click at [430, 432] on div "Baseboard Quantity: I Don’t Know - Please Estimate for me I want to Enter the L…" at bounding box center [536, 417] width 1002 height 35
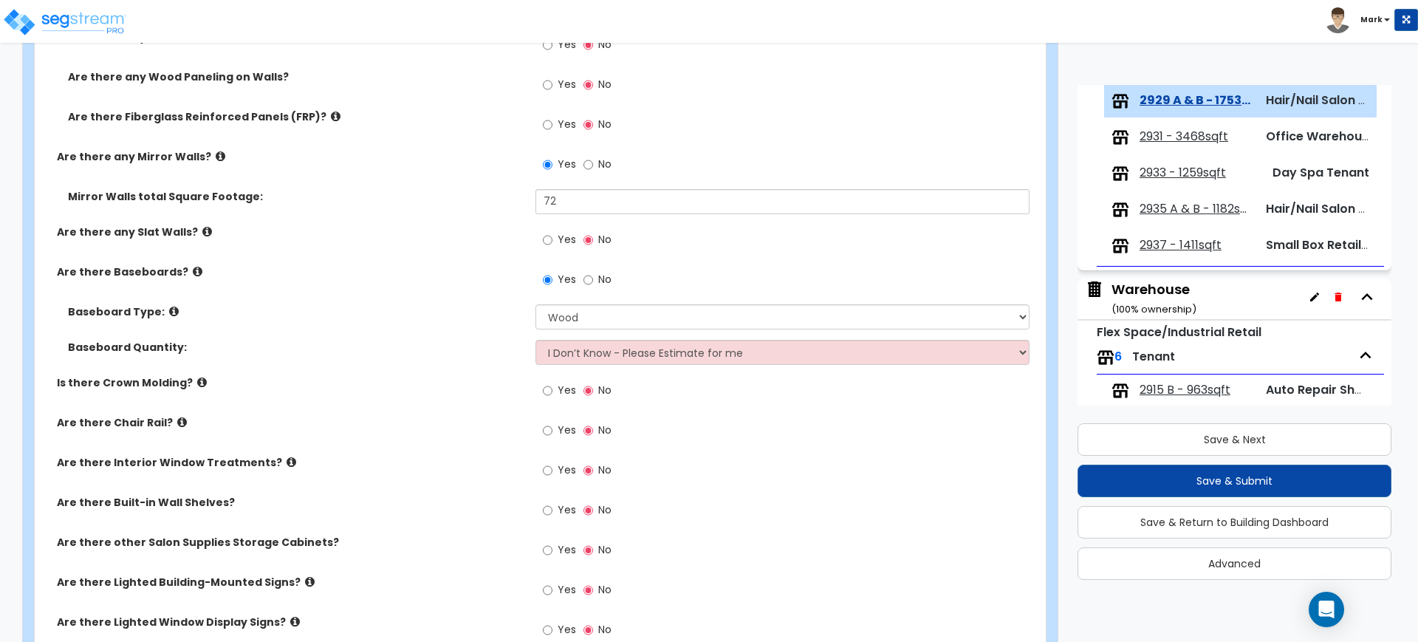
scroll to position [1113, 0]
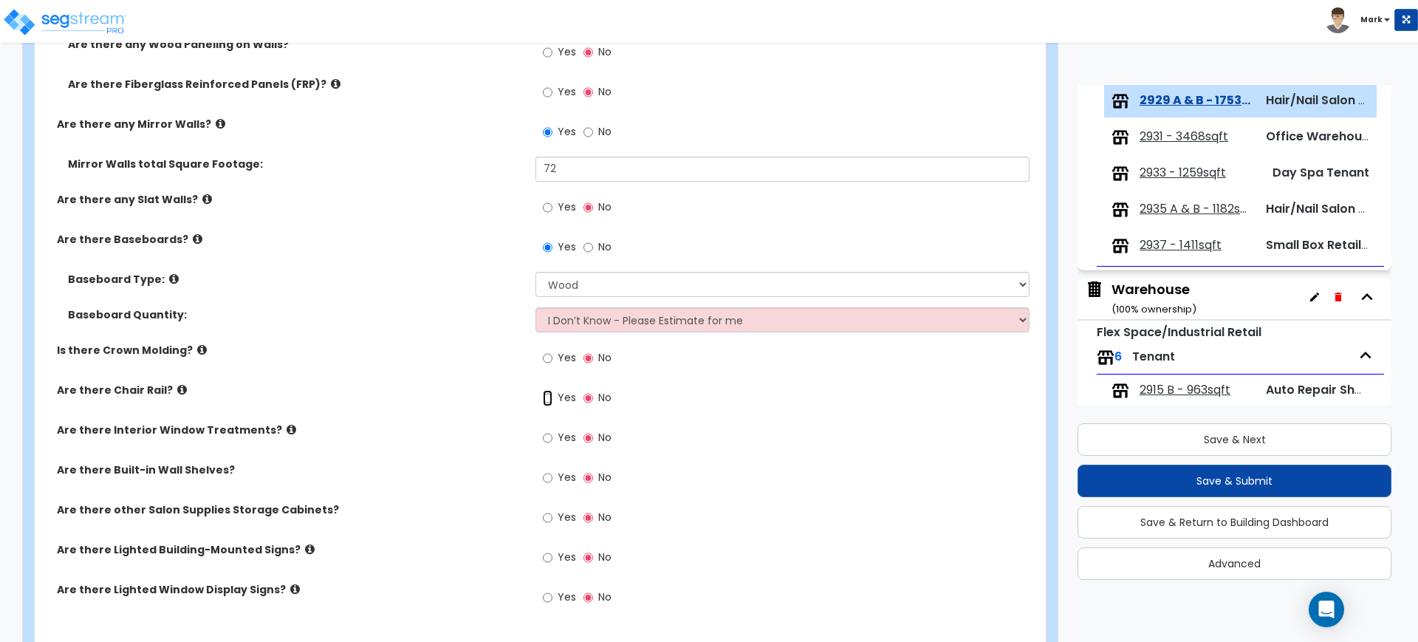
click at [545, 398] on input "Yes" at bounding box center [548, 398] width 10 height 16
radio input "true"
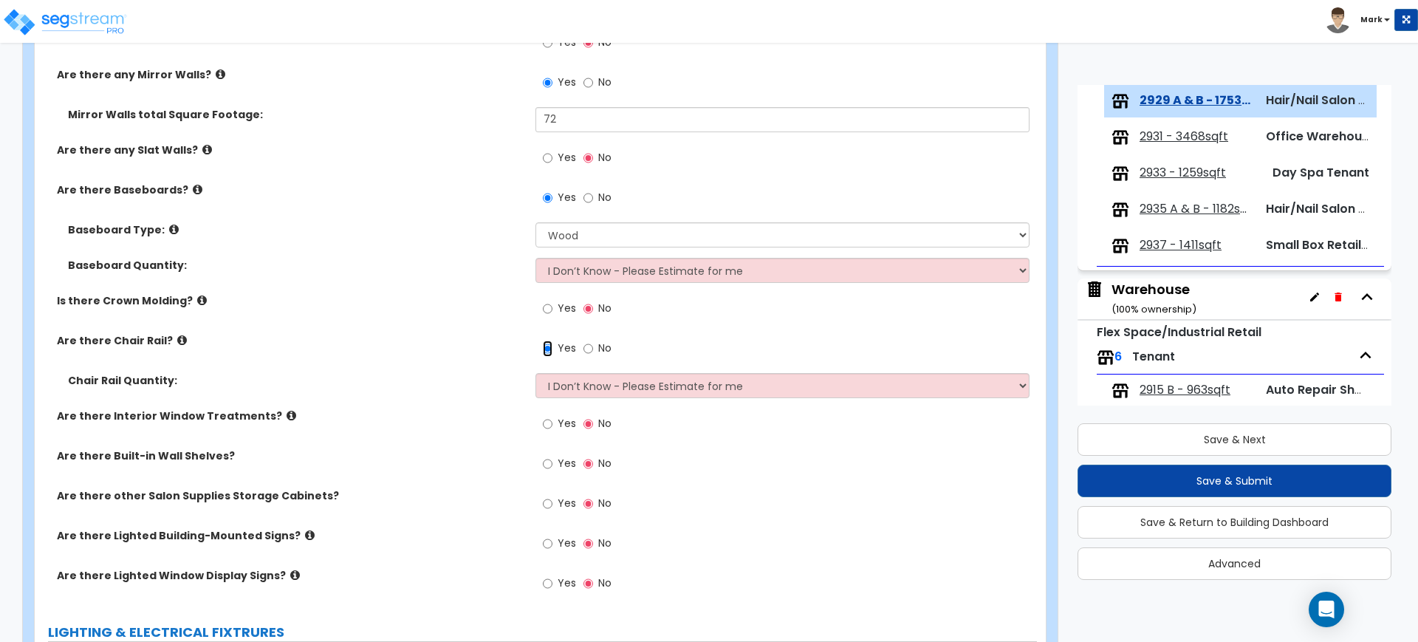
scroll to position [1205, 0]
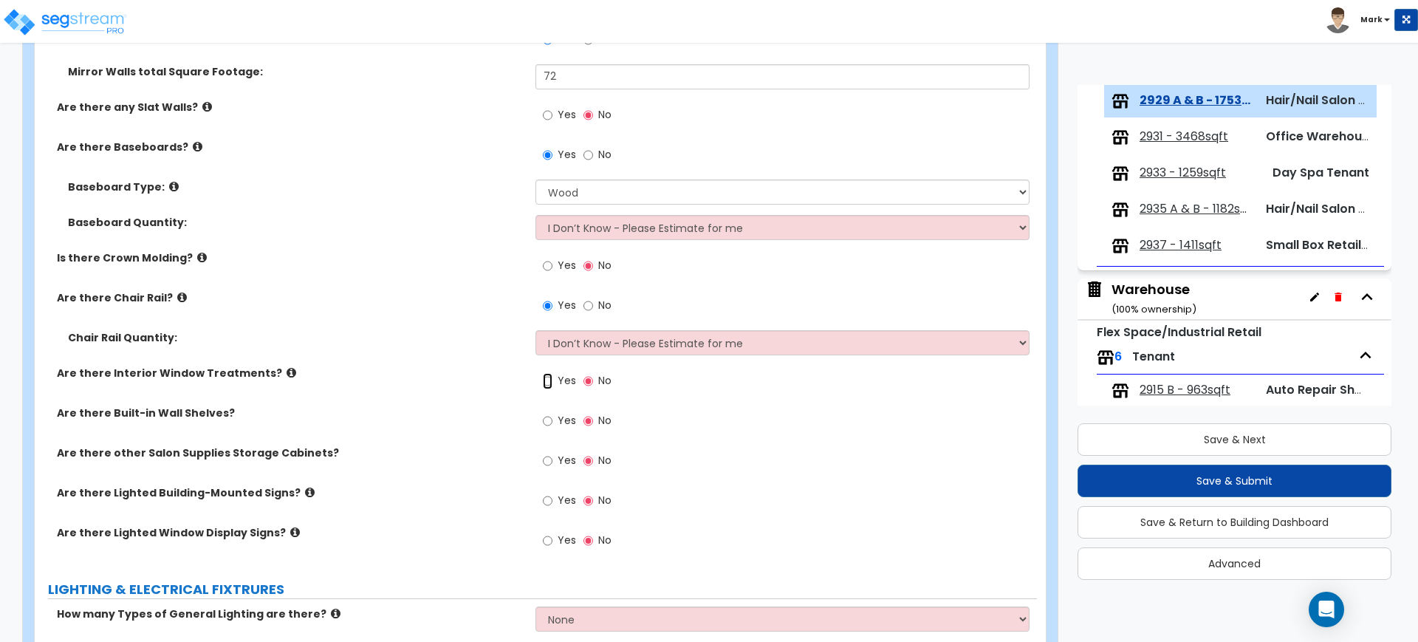
click at [549, 380] on input "Yes" at bounding box center [548, 381] width 10 height 16
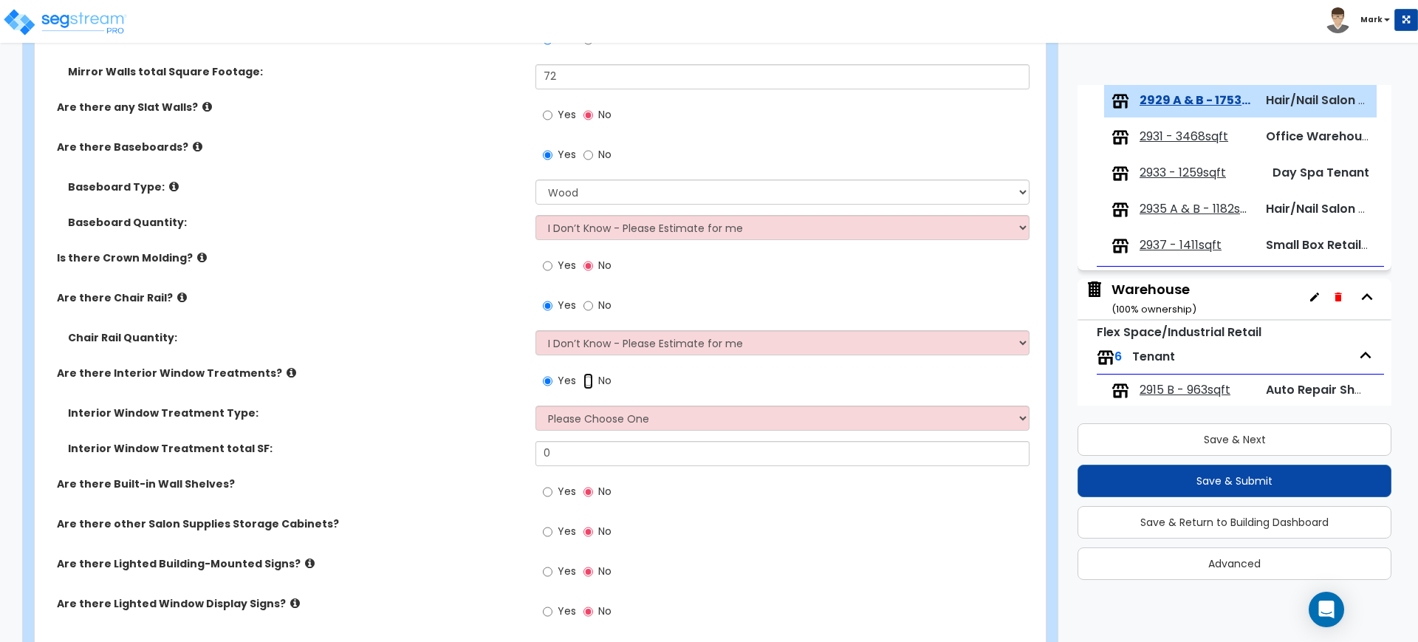
click at [586, 379] on input "No" at bounding box center [588, 381] width 10 height 16
radio input "false"
radio input "true"
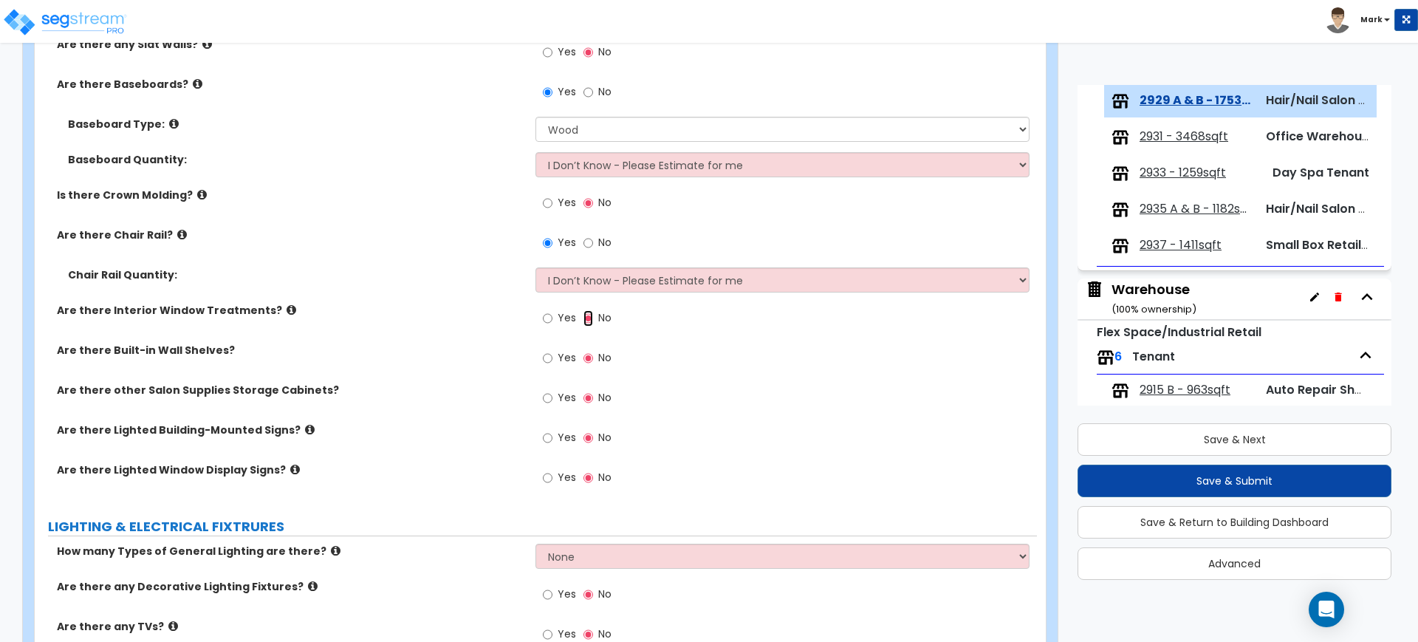
scroll to position [1298, 0]
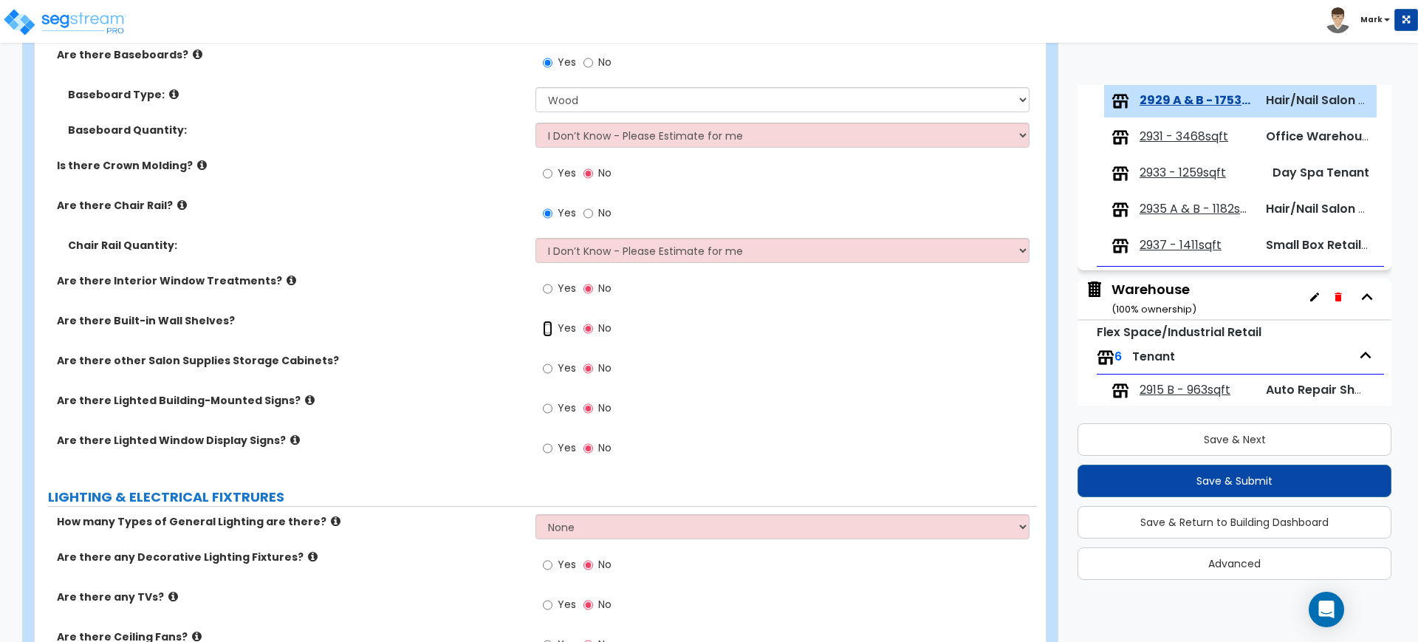
click at [549, 329] on input "Yes" at bounding box center [548, 329] width 10 height 16
radio input "true"
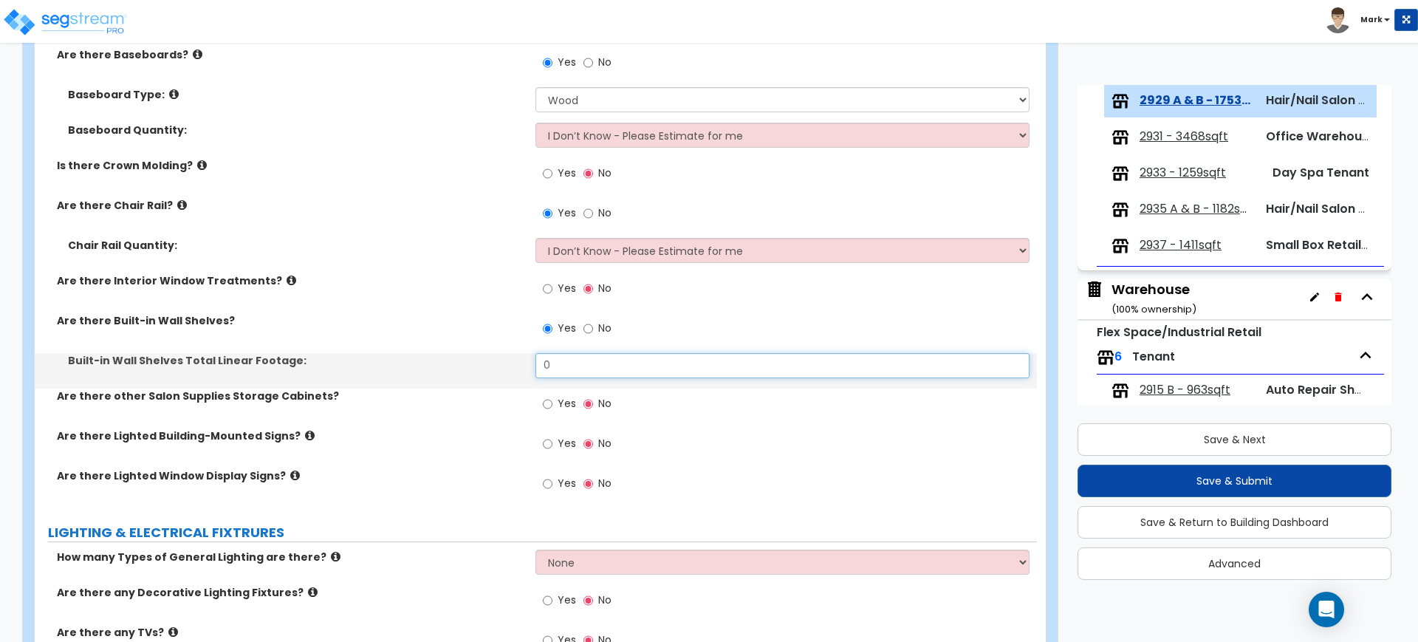
drag, startPoint x: 576, startPoint y: 369, endPoint x: 478, endPoint y: 366, distance: 98.3
click at [478, 366] on div "Built-in Wall Shelves Total Linear Footage: 0" at bounding box center [536, 370] width 1002 height 35
type input "24"
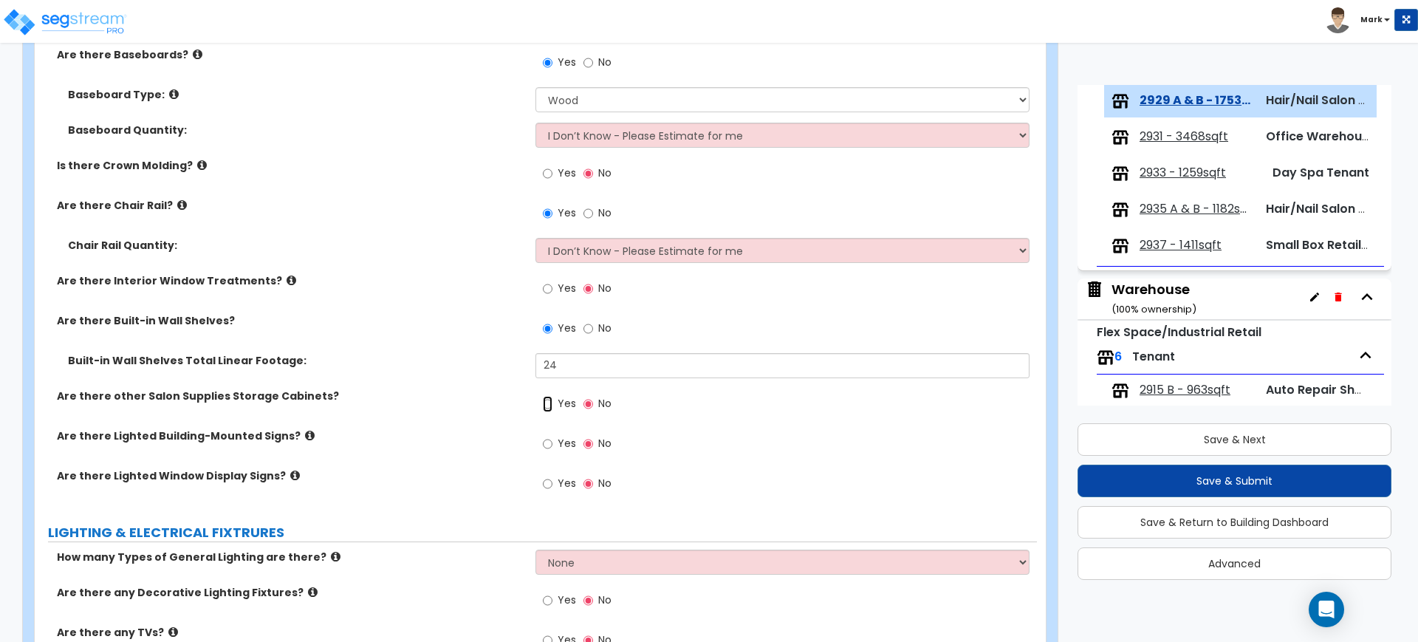
click at [551, 404] on input "Yes" at bounding box center [548, 404] width 10 height 16
radio input "true"
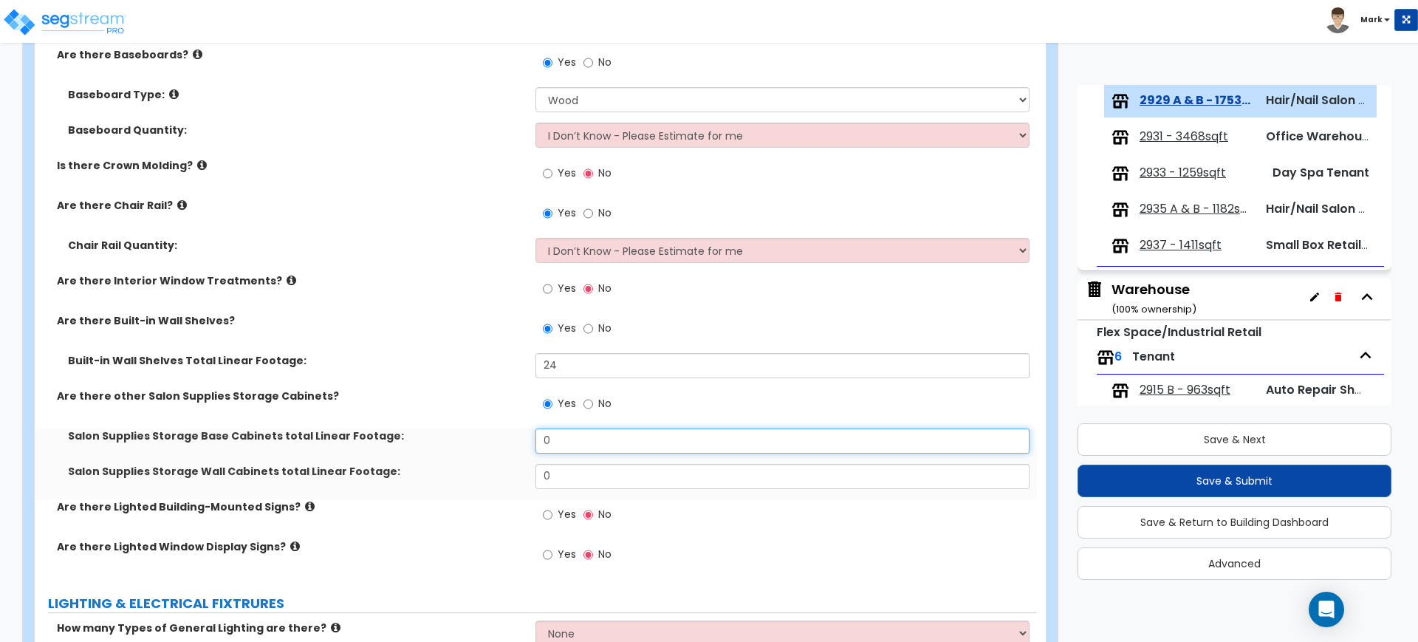
drag, startPoint x: 554, startPoint y: 444, endPoint x: 501, endPoint y: 442, distance: 53.2
click at [501, 442] on div "Salon Supplies Storage Base Cabinets total Linear Footage: 0" at bounding box center [536, 445] width 1002 height 35
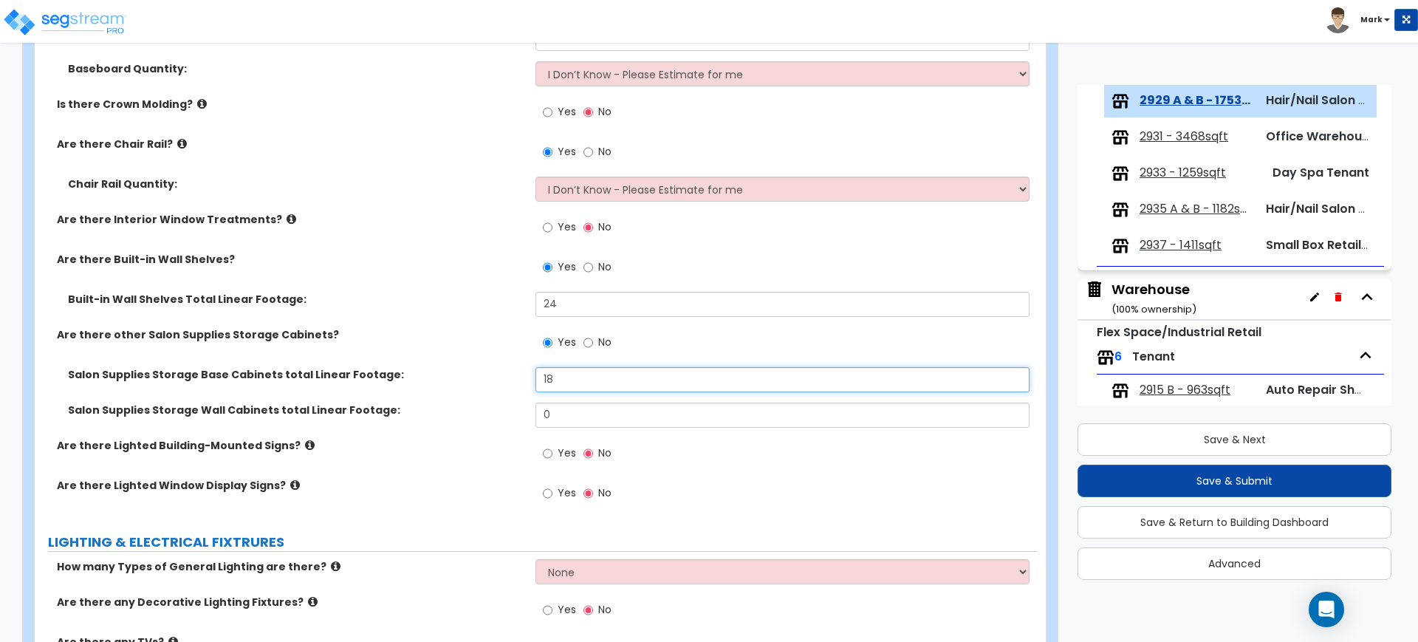
scroll to position [1390, 0]
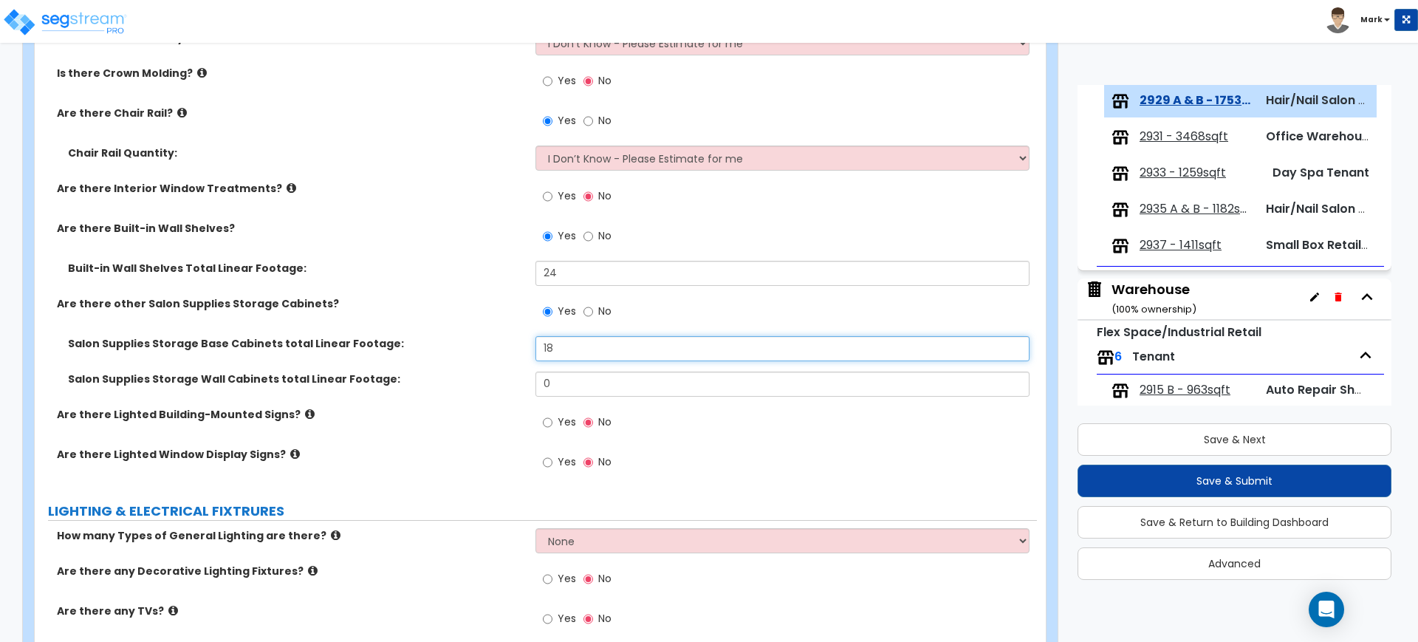
type input "18"
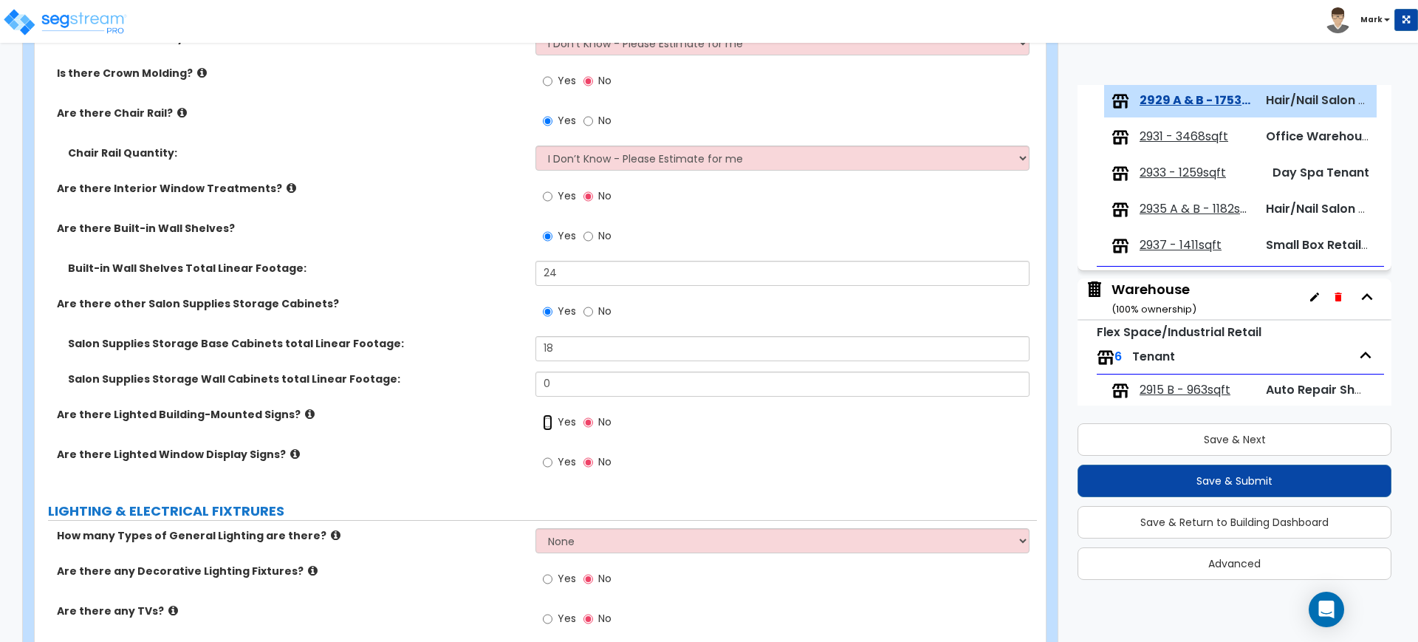
click at [547, 422] on input "Yes" at bounding box center [548, 422] width 10 height 16
radio input "true"
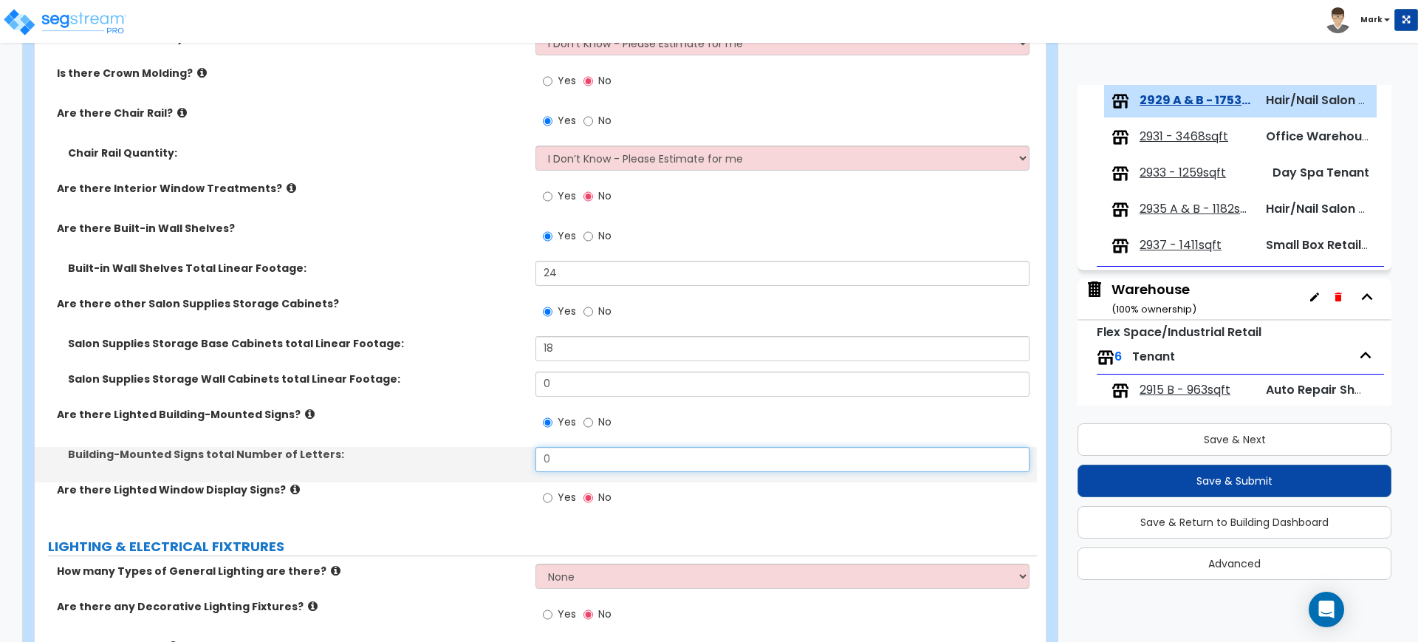
drag, startPoint x: 552, startPoint y: 461, endPoint x: 499, endPoint y: 459, distance: 54.0
click at [502, 461] on div "Building-Mounted Signs total Number of Letters: 0" at bounding box center [536, 464] width 1002 height 35
type input "5"
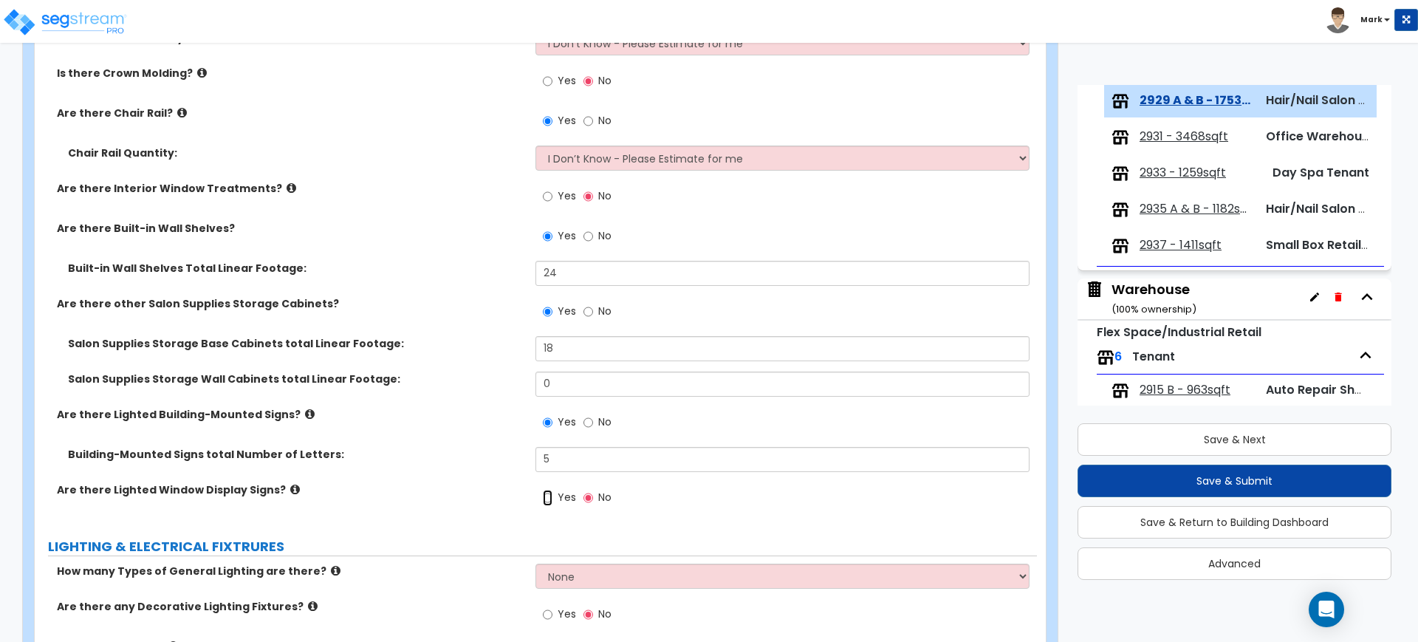
click at [546, 498] on input "Yes" at bounding box center [548, 498] width 10 height 16
radio input "true"
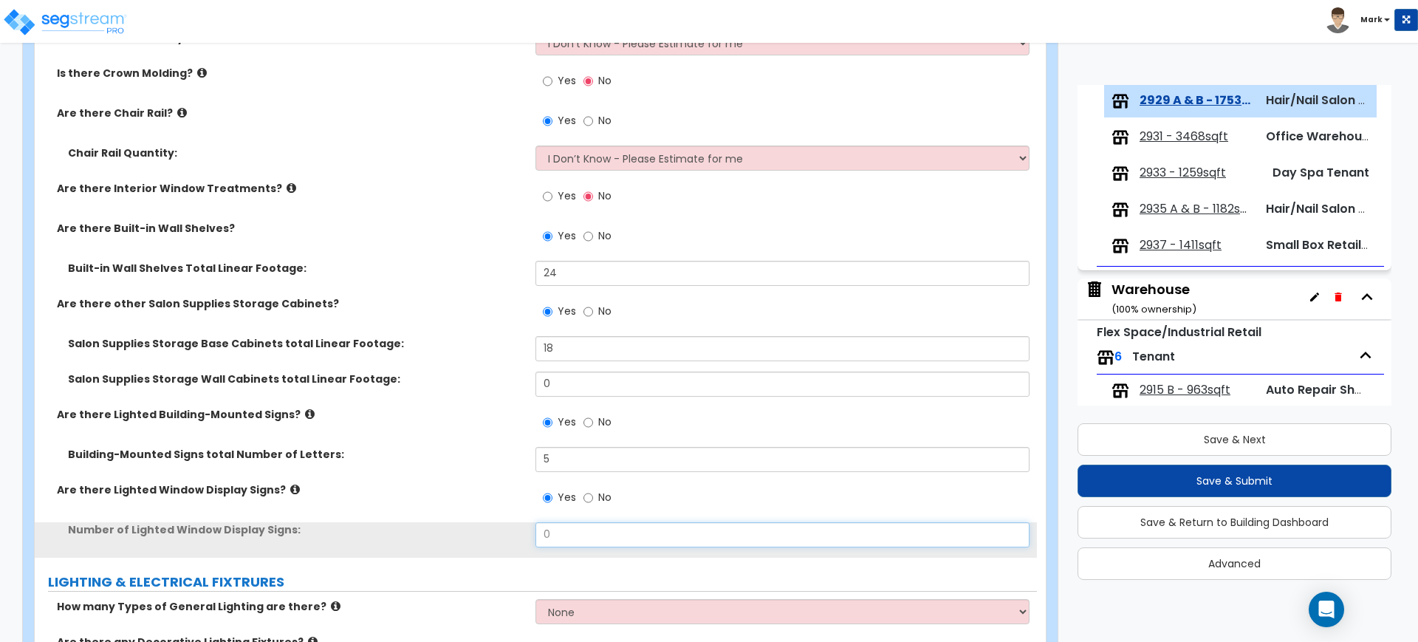
drag, startPoint x: 564, startPoint y: 540, endPoint x: 547, endPoint y: 543, distance: 17.2
click at [552, 543] on input "0" at bounding box center [781, 534] width 493 height 25
drag, startPoint x: 552, startPoint y: 538, endPoint x: 518, endPoint y: 532, distance: 35.1
click at [518, 532] on div "Number of Lighted Window Display Signs: 0" at bounding box center [536, 539] width 1002 height 35
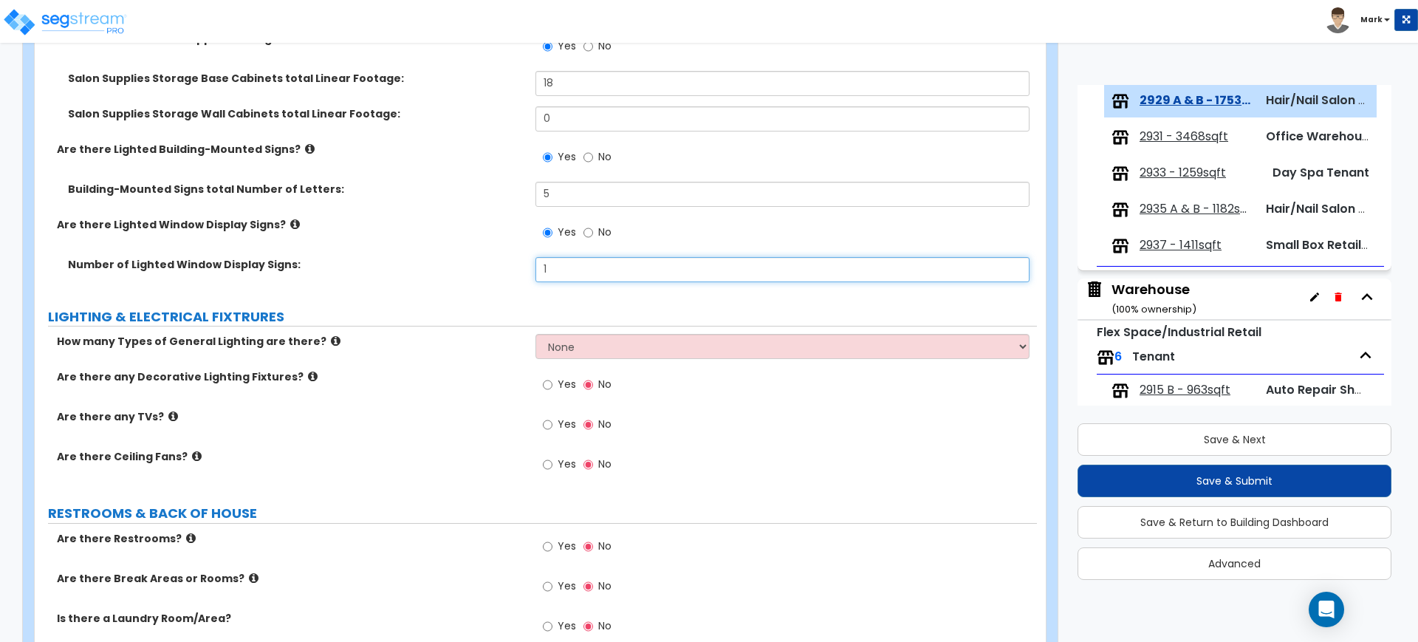
scroll to position [1667, 0]
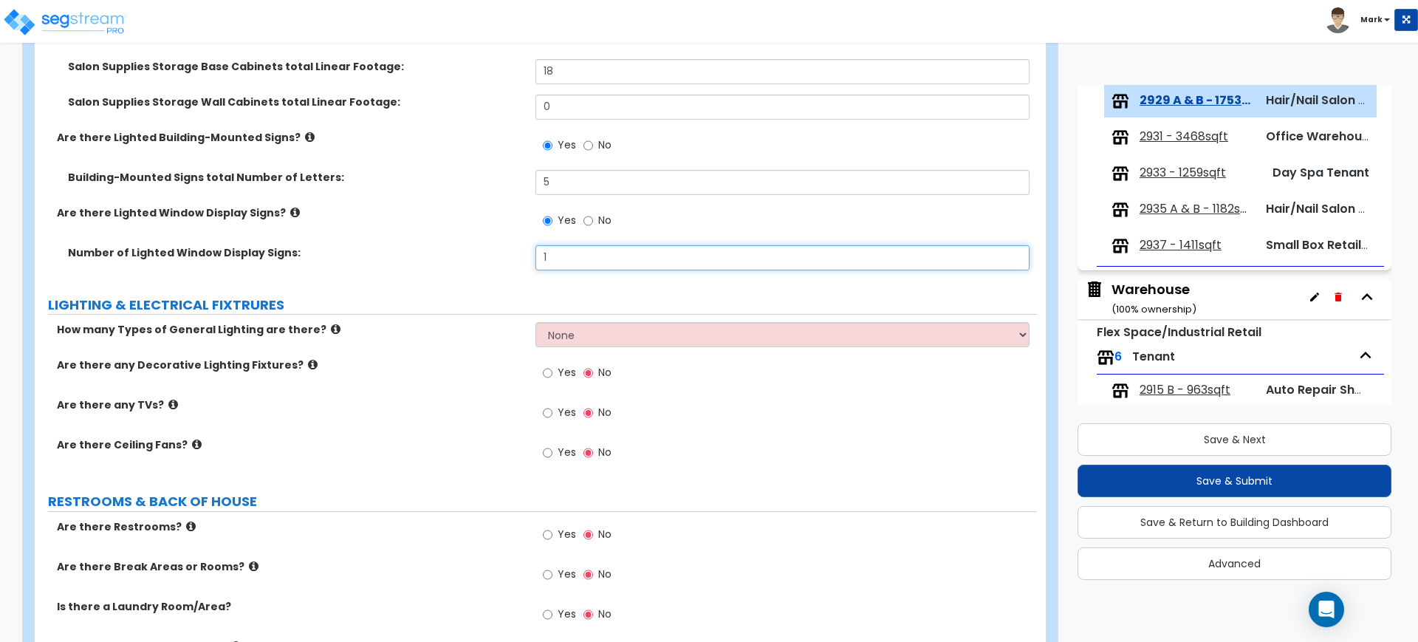
type input "1"
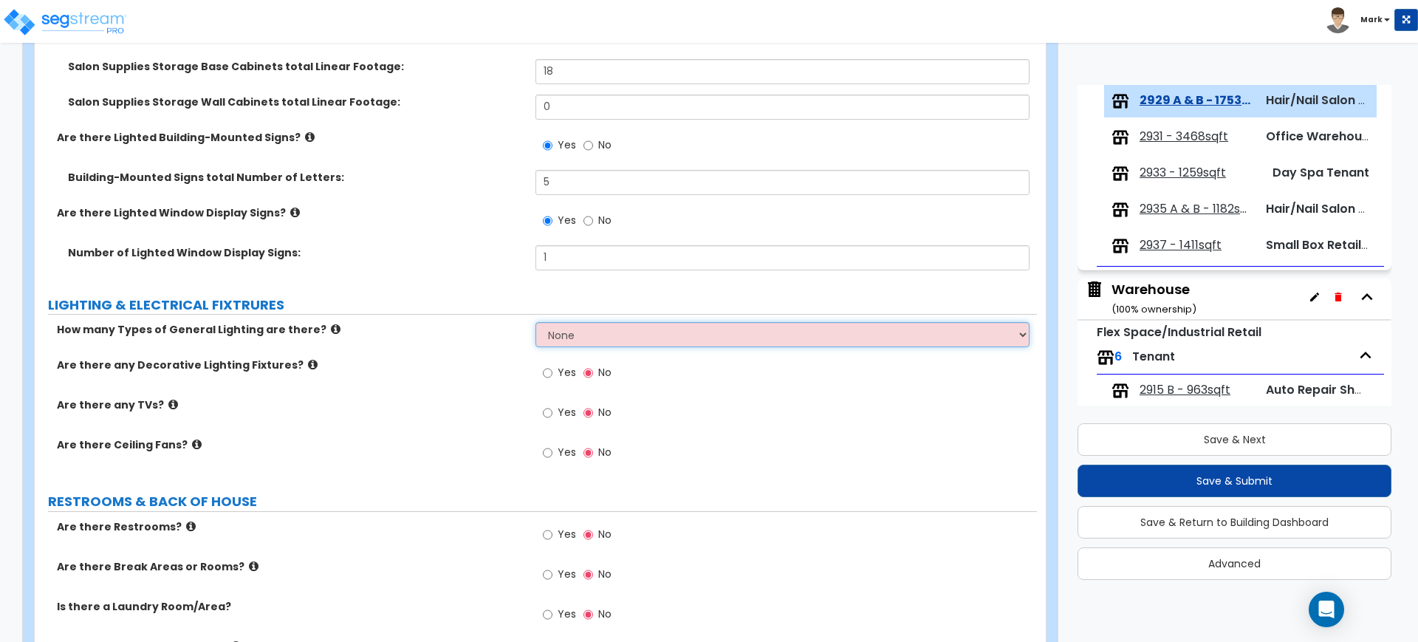
click at [619, 337] on select "None 1 2 3" at bounding box center [781, 334] width 493 height 25
select select "1"
click at [535, 322] on select "None 1 2 3" at bounding box center [781, 334] width 493 height 25
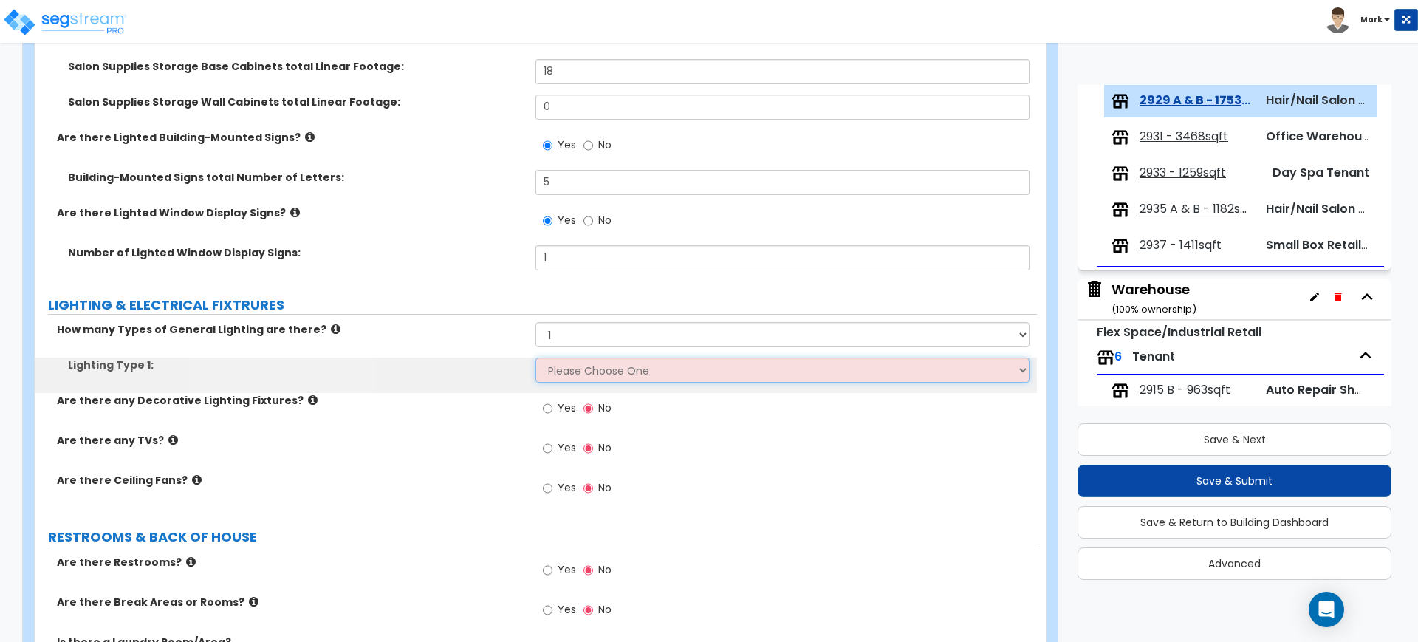
click at [593, 377] on select "Please Choose One LED Surface-Mounted LED Recessed Fluorescent Surface-Mounted …" at bounding box center [781, 369] width 493 height 25
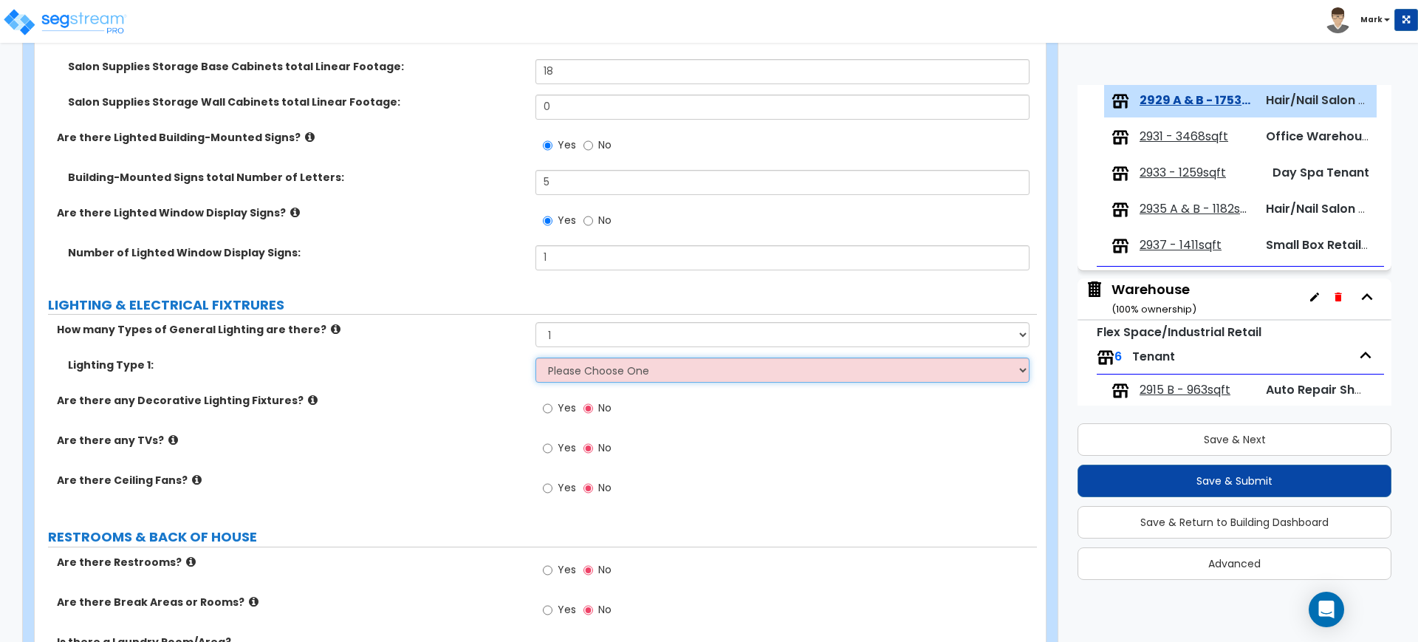
select select "4"
click at [535, 357] on select "Please Choose One LED Surface-Mounted LED Recessed Fluorescent Surface-Mounted …" at bounding box center [781, 369] width 493 height 25
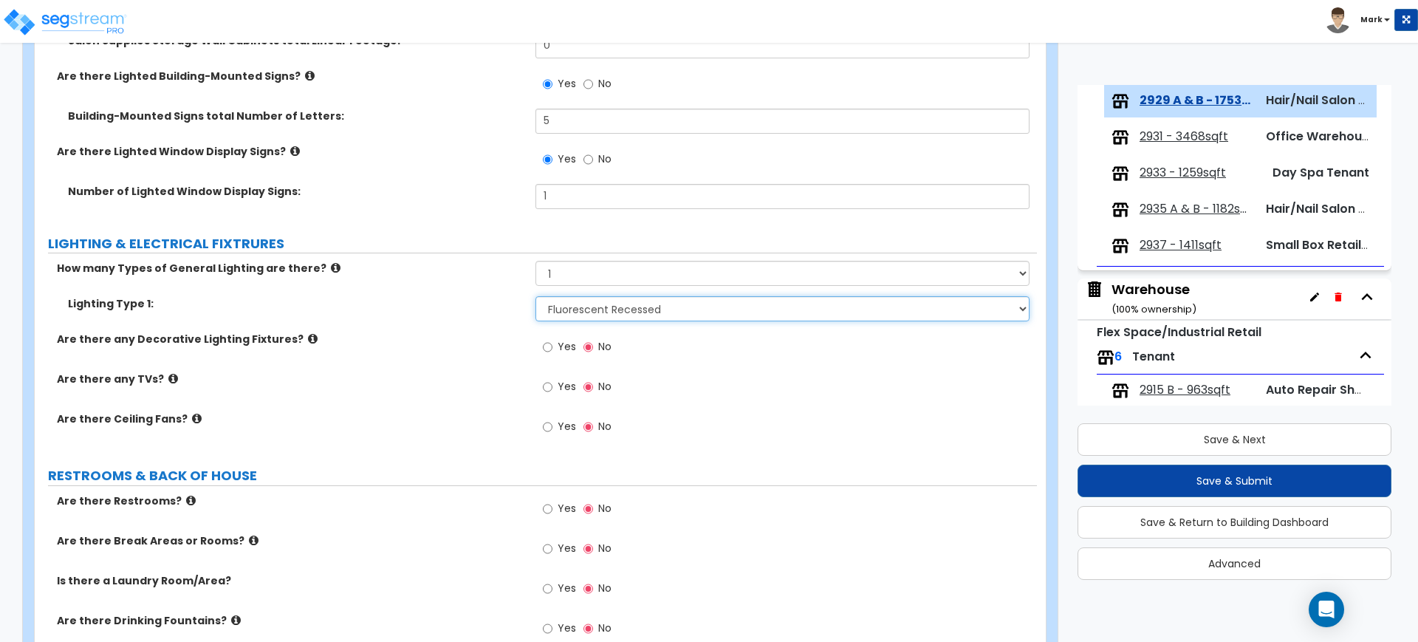
scroll to position [1759, 0]
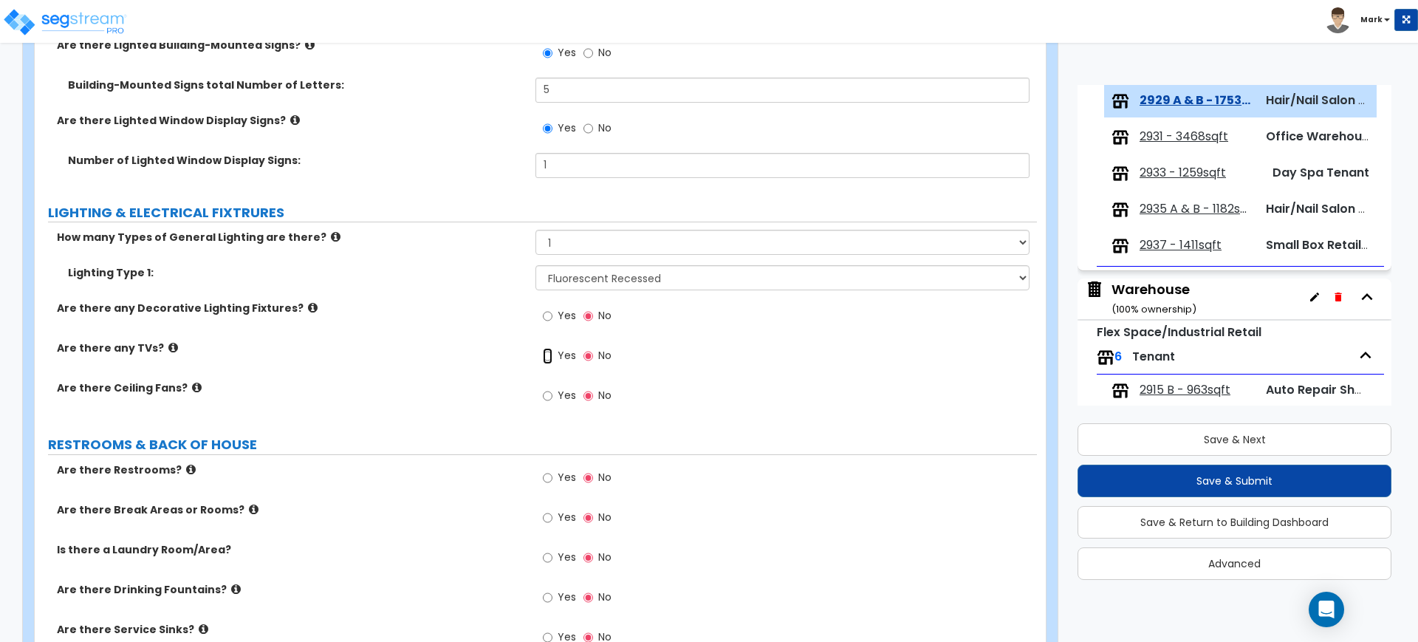
click at [547, 357] on input "Yes" at bounding box center [548, 356] width 10 height 16
radio input "true"
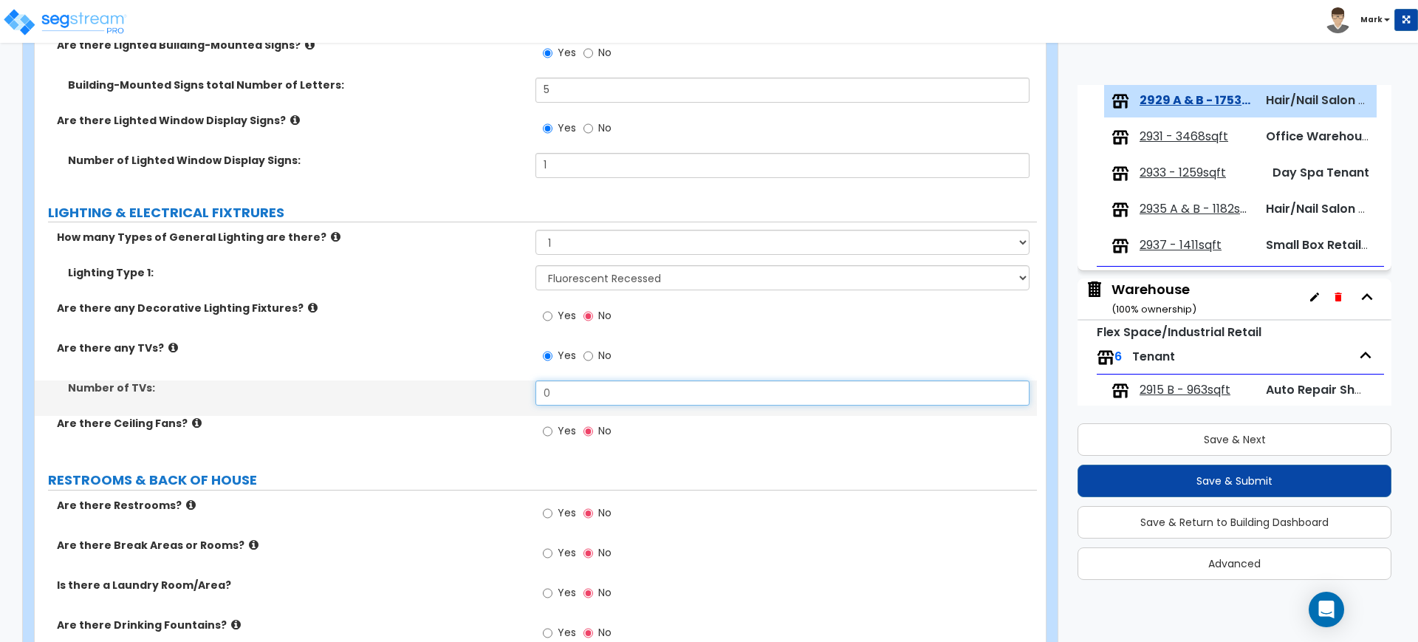
drag, startPoint x: 562, startPoint y: 400, endPoint x: 455, endPoint y: 390, distance: 107.5
click at [456, 390] on div "Number of TVs: 0" at bounding box center [536, 397] width 1002 height 35
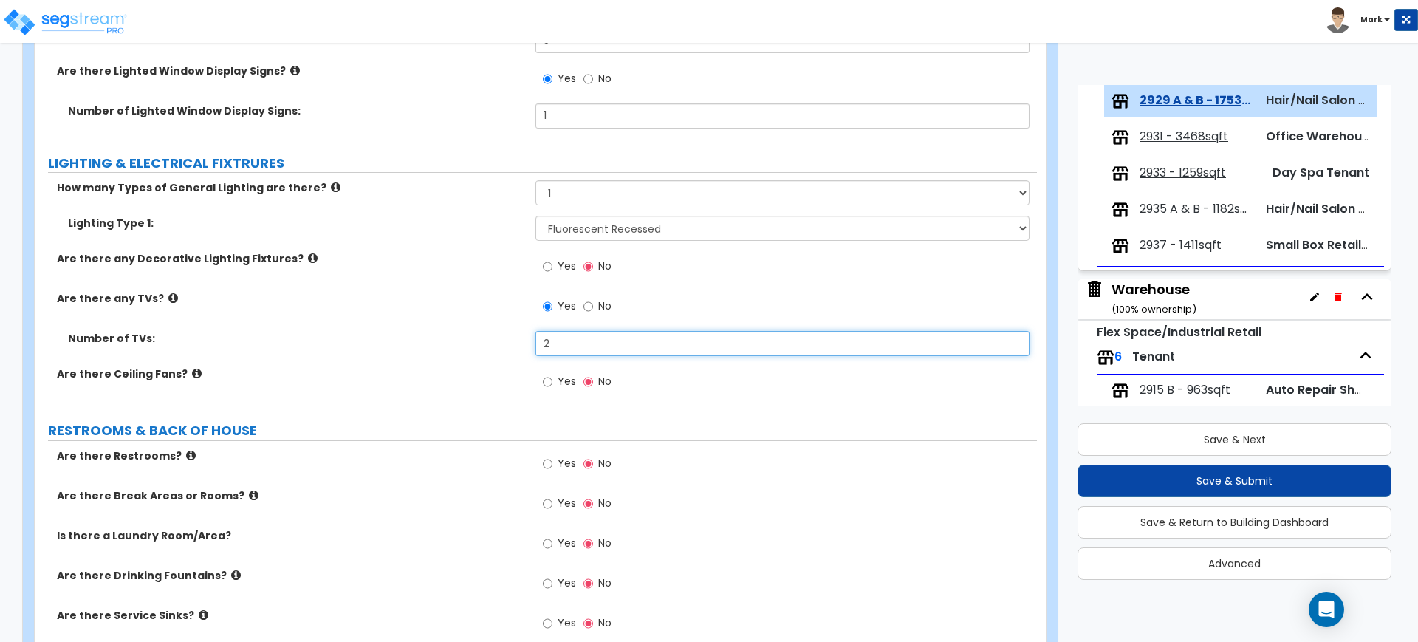
scroll to position [1851, 0]
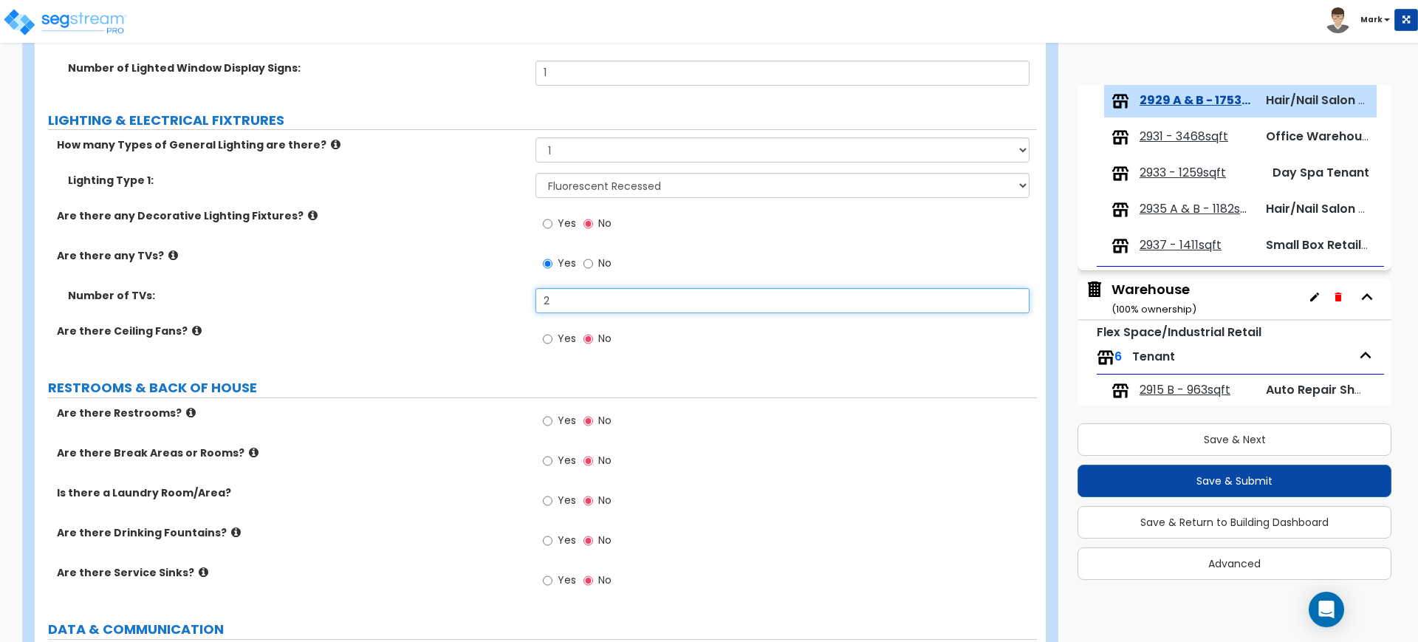
type input "2"
click at [547, 420] on input "Yes" at bounding box center [548, 421] width 10 height 16
radio input "true"
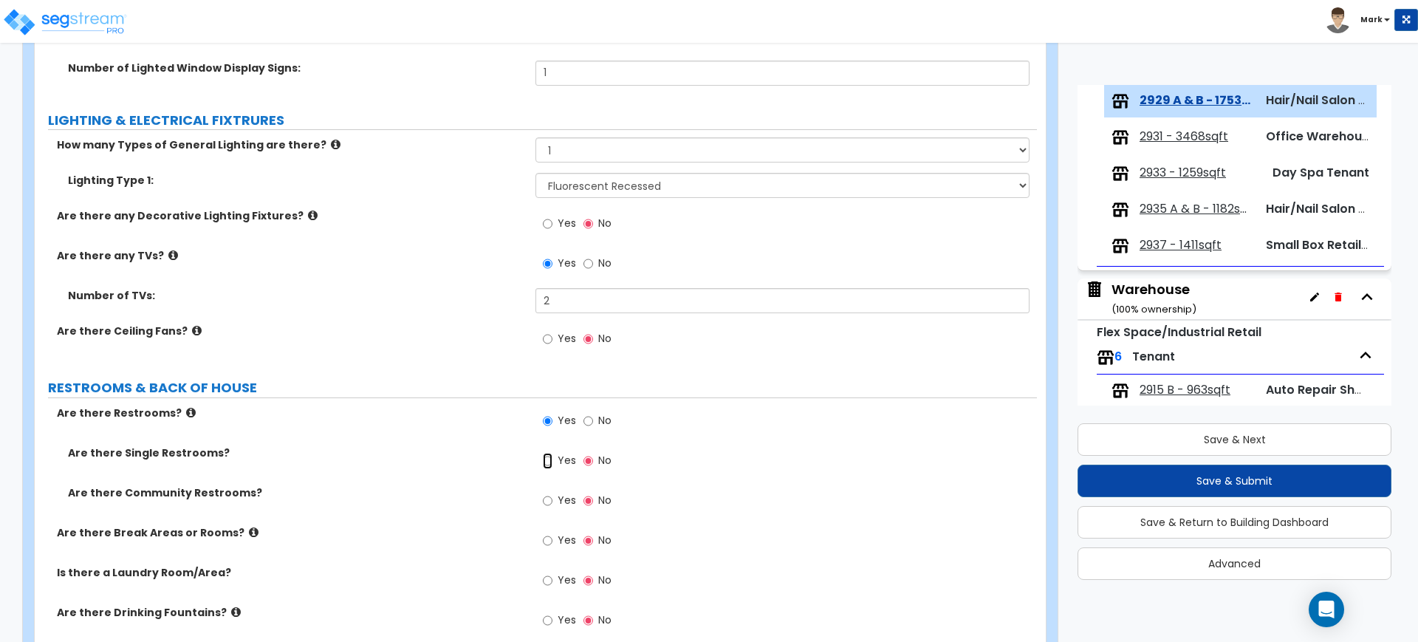
click at [552, 462] on input "Yes" at bounding box center [548, 461] width 10 height 16
radio input "true"
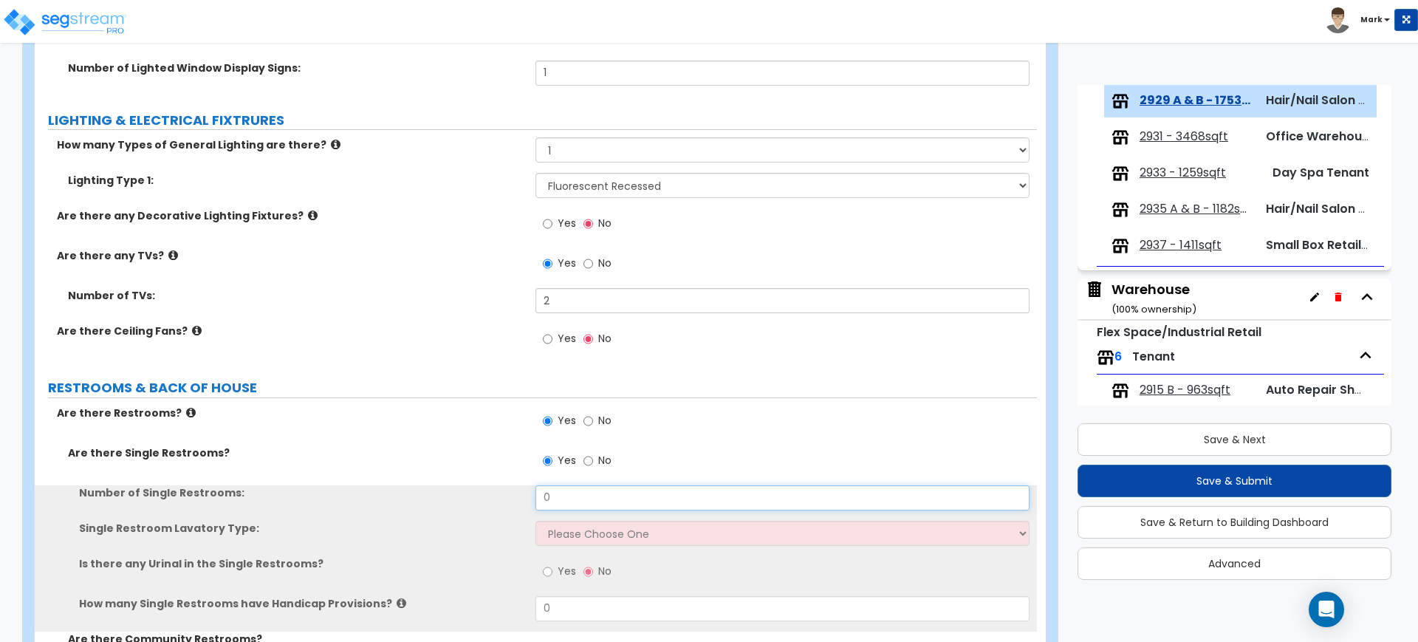
drag, startPoint x: 573, startPoint y: 490, endPoint x: 513, endPoint y: 494, distance: 60.7
click at [521, 494] on div "Number of Single Restrooms: 0" at bounding box center [536, 502] width 1002 height 35
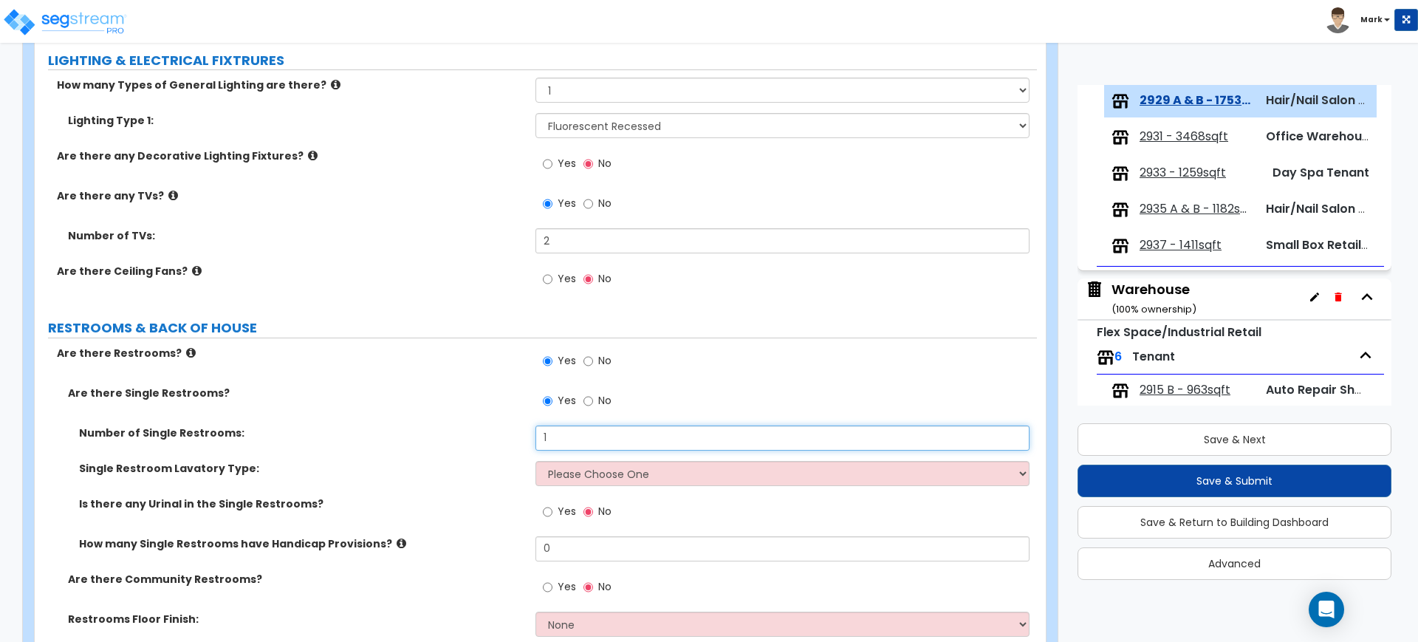
scroll to position [1944, 0]
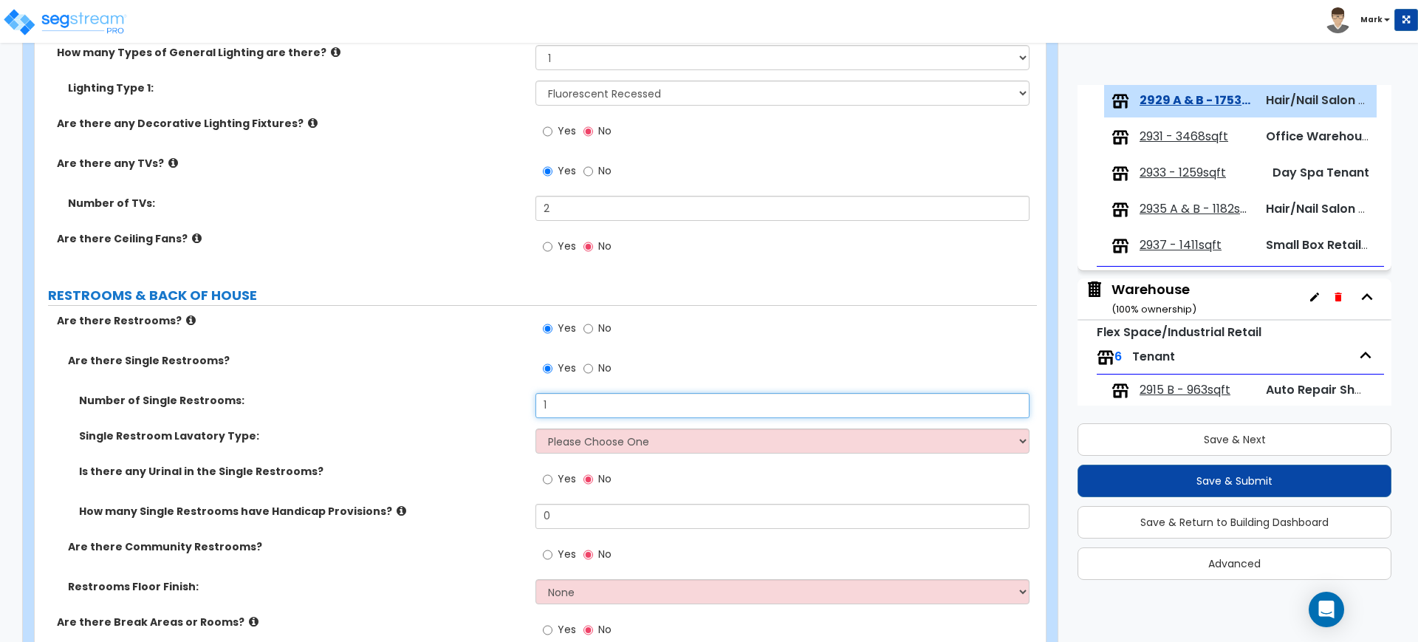
type input "1"
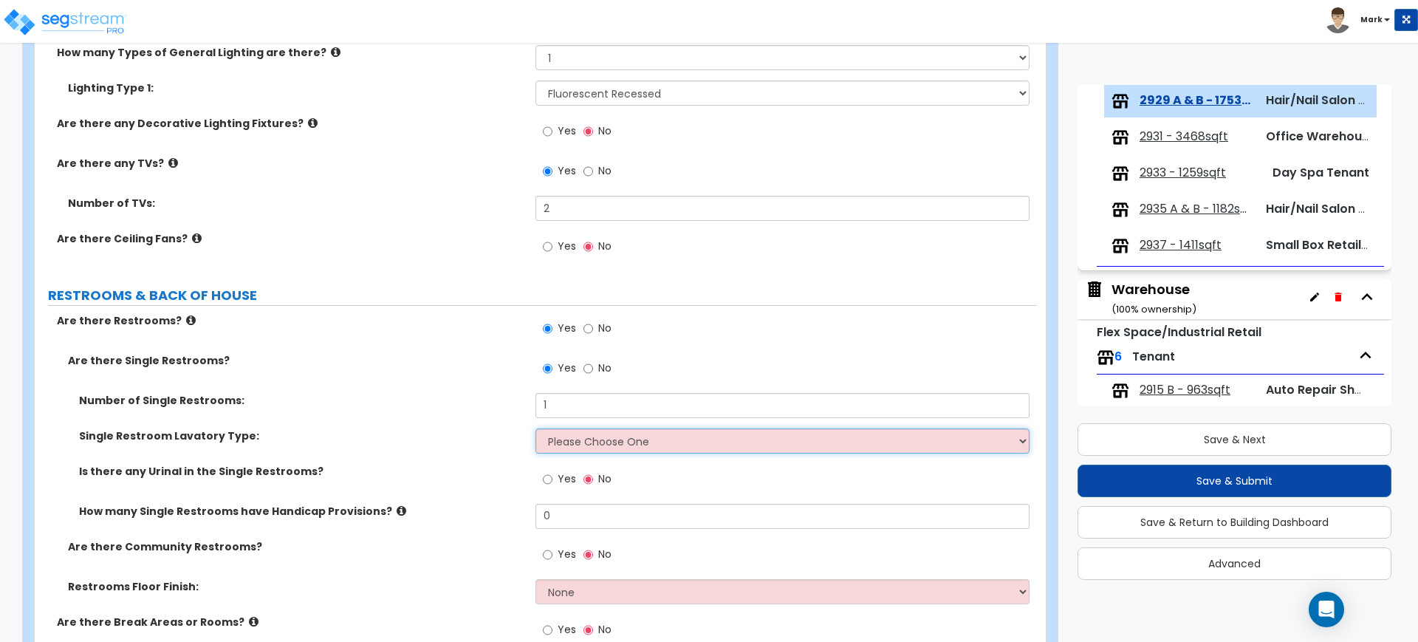
click at [615, 444] on select "Please Choose One Wall-mounted Vanity-mounted" at bounding box center [781, 440] width 493 height 25
select select "1"
click at [535, 428] on select "Please Choose One Wall-mounted Vanity-mounted" at bounding box center [781, 440] width 493 height 25
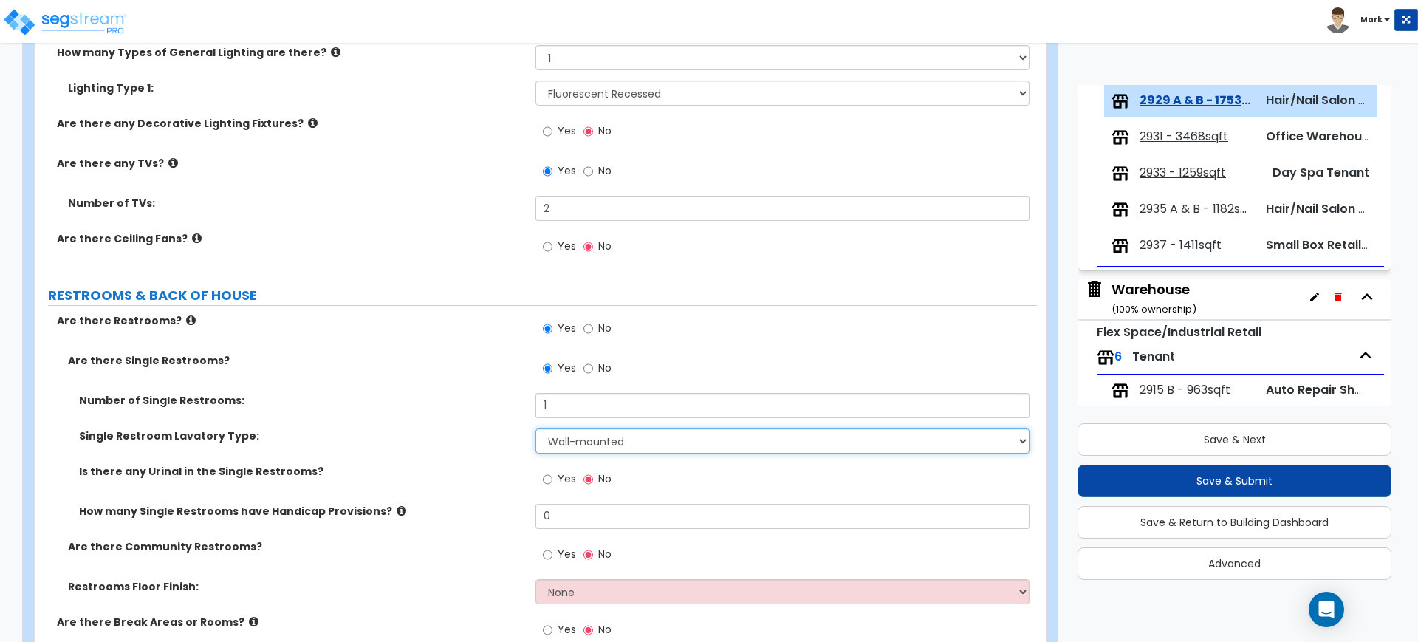
scroll to position [2036, 0]
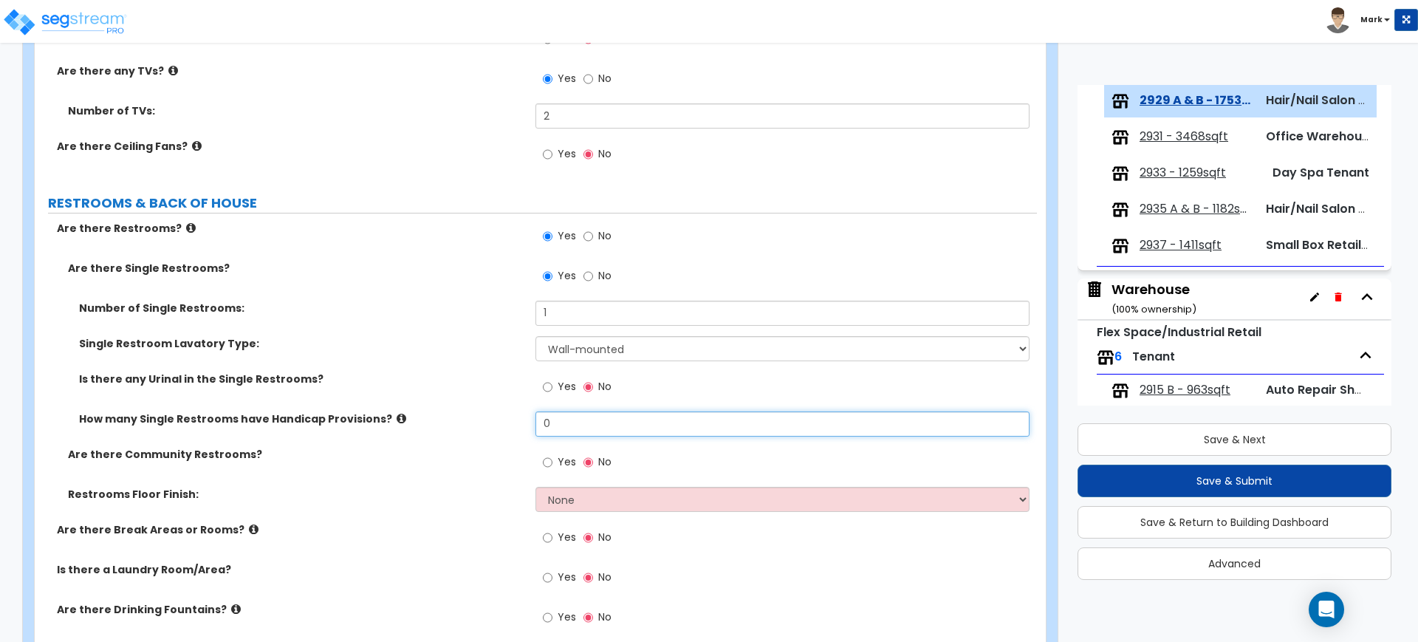
drag, startPoint x: 563, startPoint y: 425, endPoint x: 482, endPoint y: 425, distance: 82.0
click at [482, 425] on div "How many Single Restrooms have Handicap Provisions? 0" at bounding box center [536, 428] width 1002 height 35
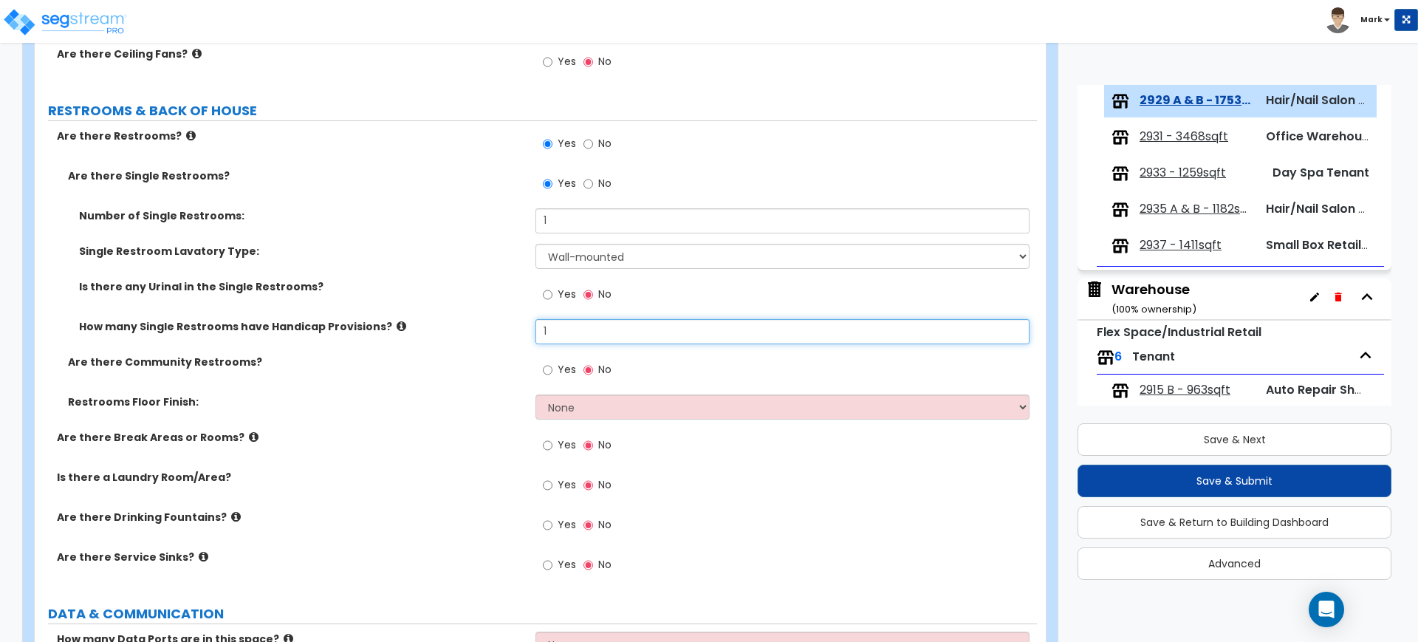
type input "1"
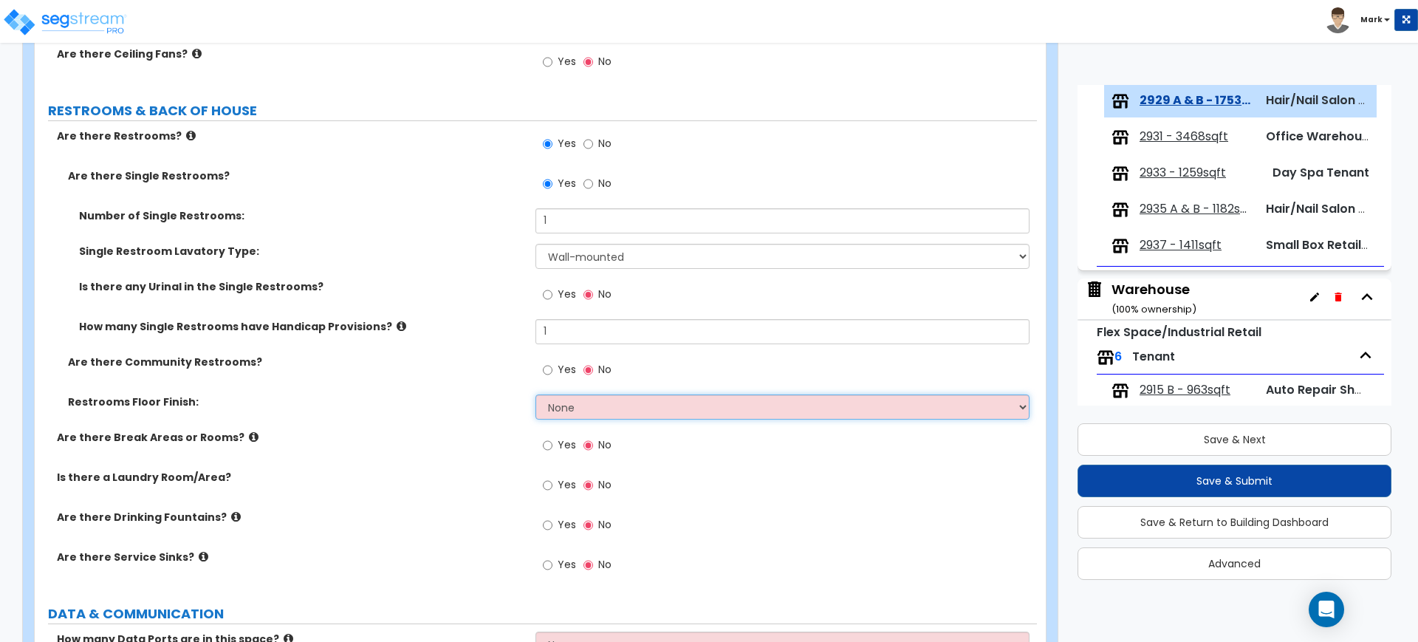
drag, startPoint x: 567, startPoint y: 409, endPoint x: 568, endPoint y: 417, distance: 8.2
click at [567, 409] on select "None Tile Flooring Resilient Laminate Flooring VCT Flooring Sheet Vinyl Flooring" at bounding box center [781, 406] width 493 height 25
select select "1"
click at [535, 394] on select "None Tile Flooring Resilient Laminate Flooring VCT Flooring Sheet Vinyl Flooring" at bounding box center [781, 406] width 493 height 25
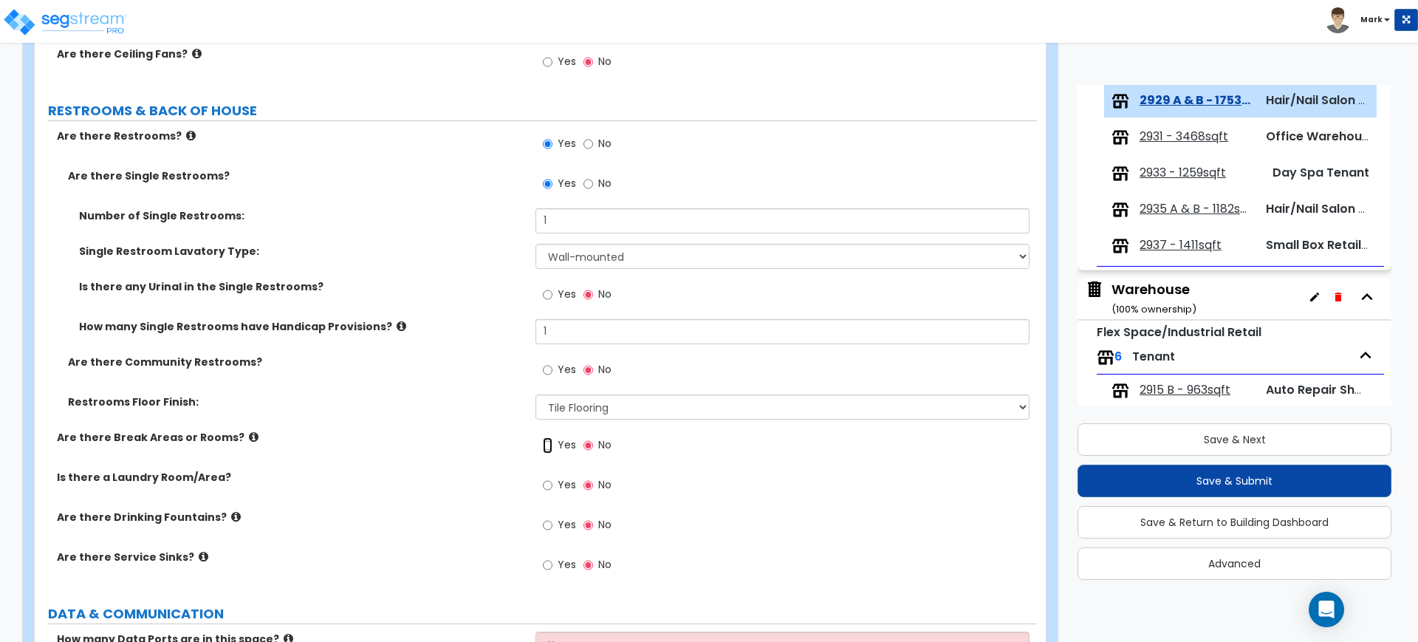
click at [548, 443] on input "Yes" at bounding box center [548, 445] width 10 height 16
radio input "true"
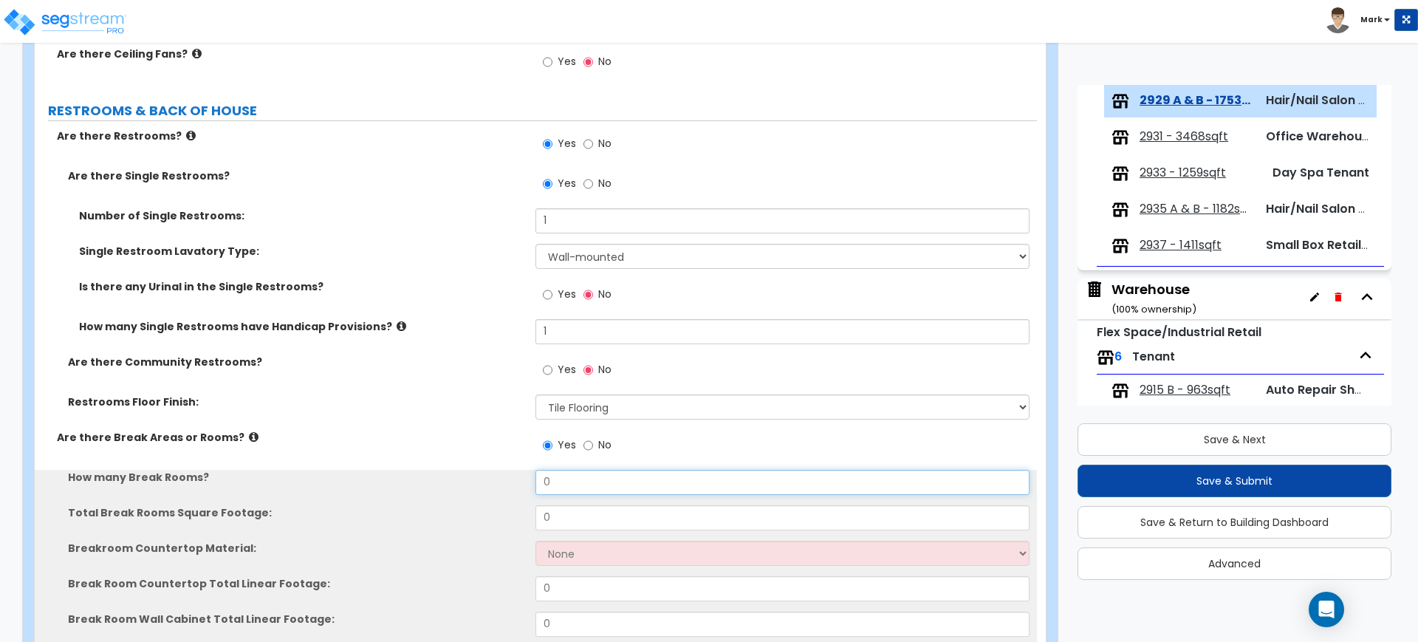
drag, startPoint x: 539, startPoint y: 478, endPoint x: 507, endPoint y: 479, distance: 32.5
click at [515, 479] on div "How many Break Rooms? 0" at bounding box center [536, 487] width 1002 height 35
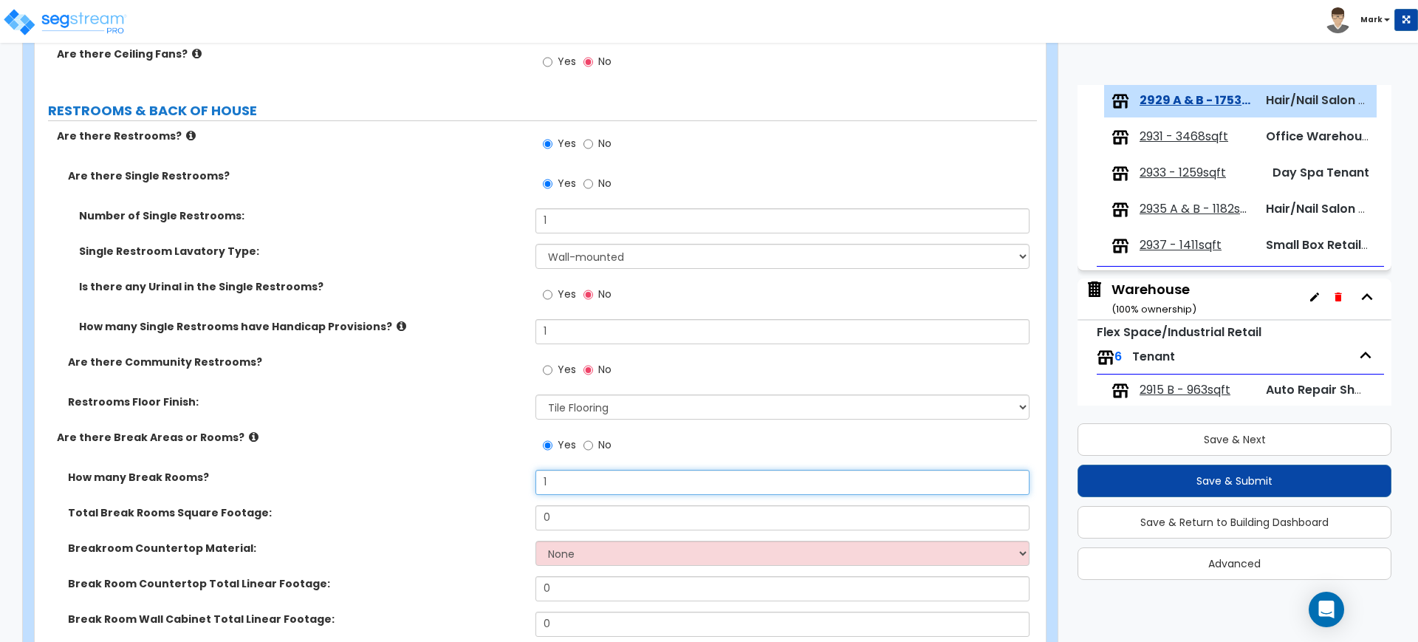
type input "1"
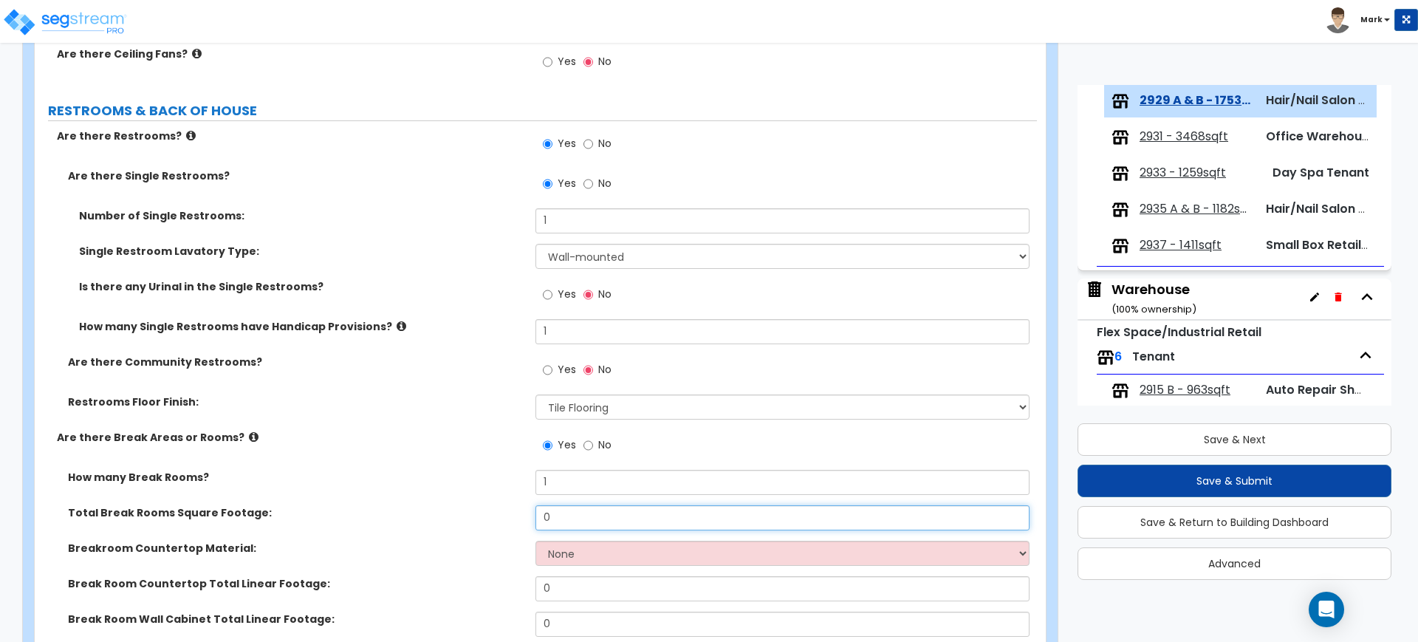
drag, startPoint x: 560, startPoint y: 511, endPoint x: 480, endPoint y: 511, distance: 79.8
click at [487, 513] on div "Total Break Rooms Square Footage: 0" at bounding box center [536, 522] width 1002 height 35
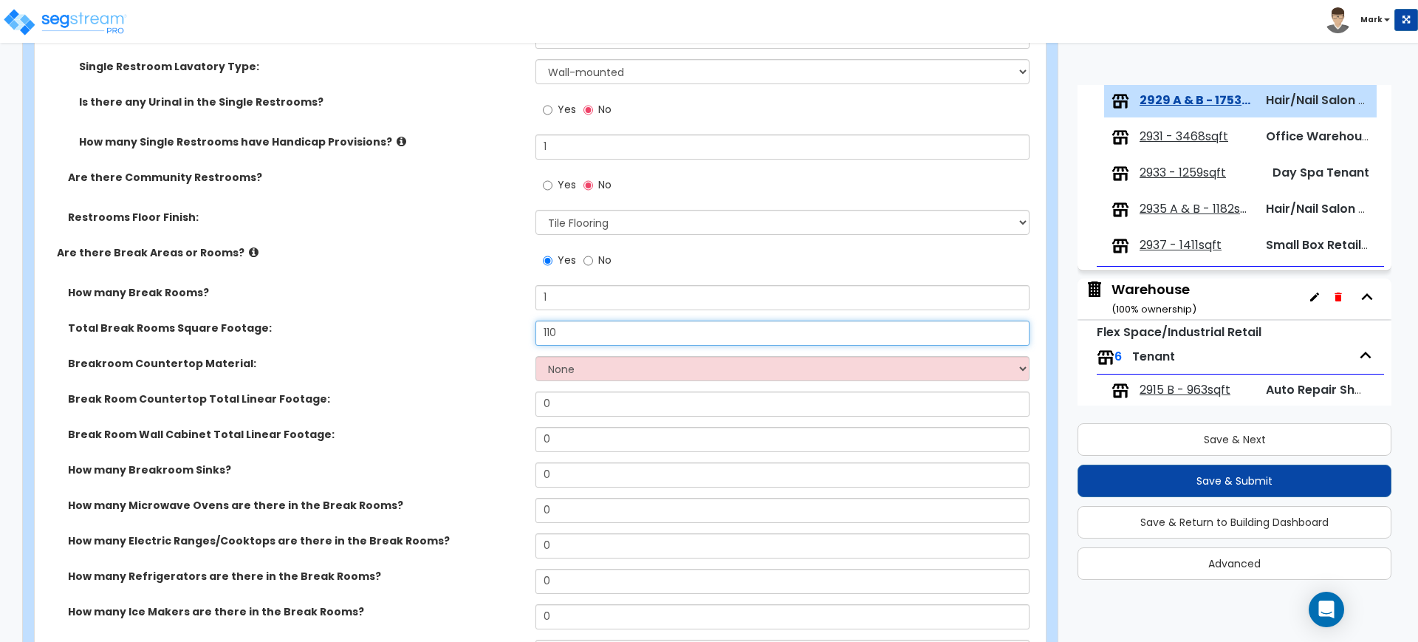
scroll to position [2405, 0]
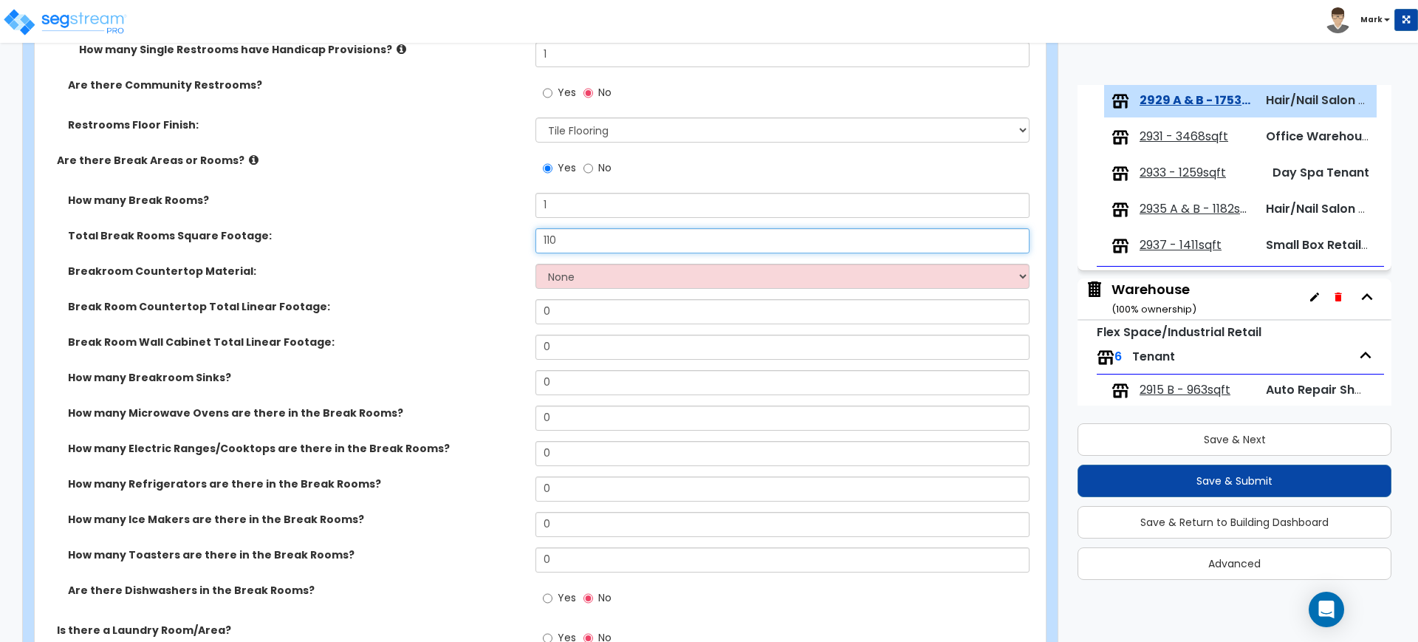
type input "110"
drag, startPoint x: 570, startPoint y: 349, endPoint x: 473, endPoint y: 344, distance: 96.8
click at [474, 344] on div "Break Room Wall Cabinet Total Linear Footage: 0" at bounding box center [536, 352] width 1002 height 35
type input "4"
drag, startPoint x: 530, startPoint y: 483, endPoint x: 507, endPoint y: 479, distance: 22.5
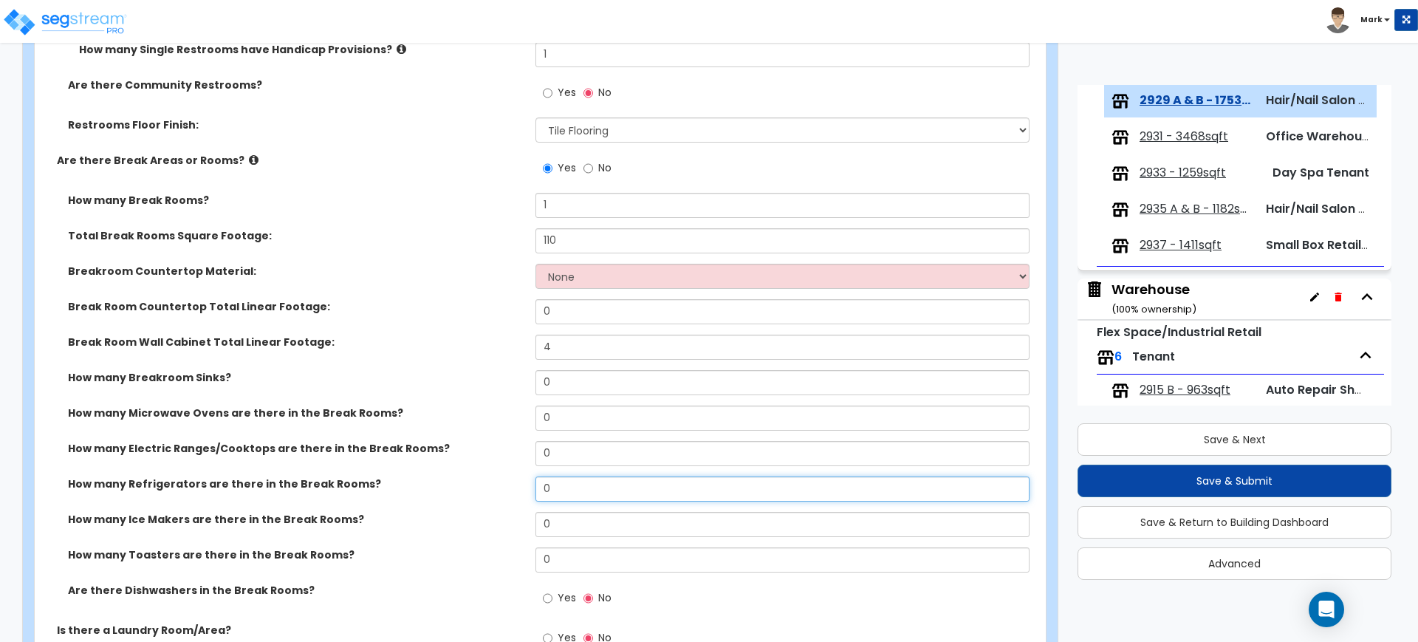
click at [502, 480] on div "How many Refrigerators are there in the Break Rooms? 0" at bounding box center [536, 493] width 1002 height 35
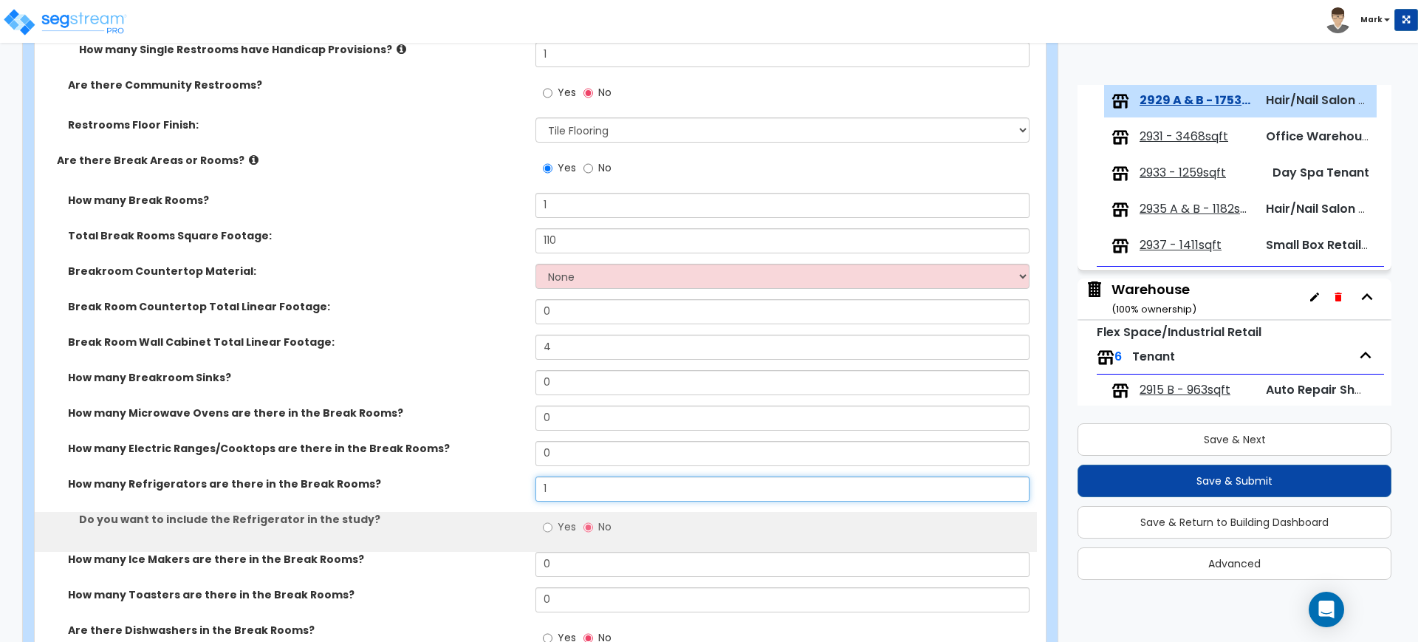
scroll to position [2498, 0]
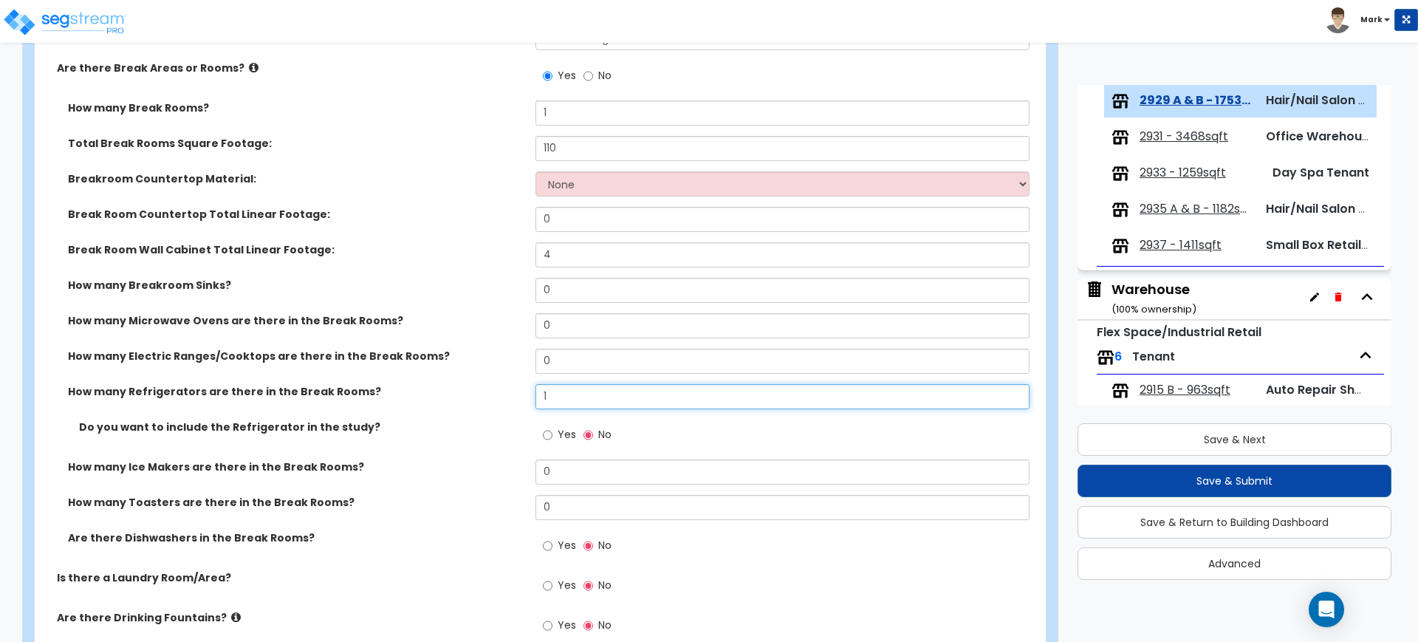
type input "1"
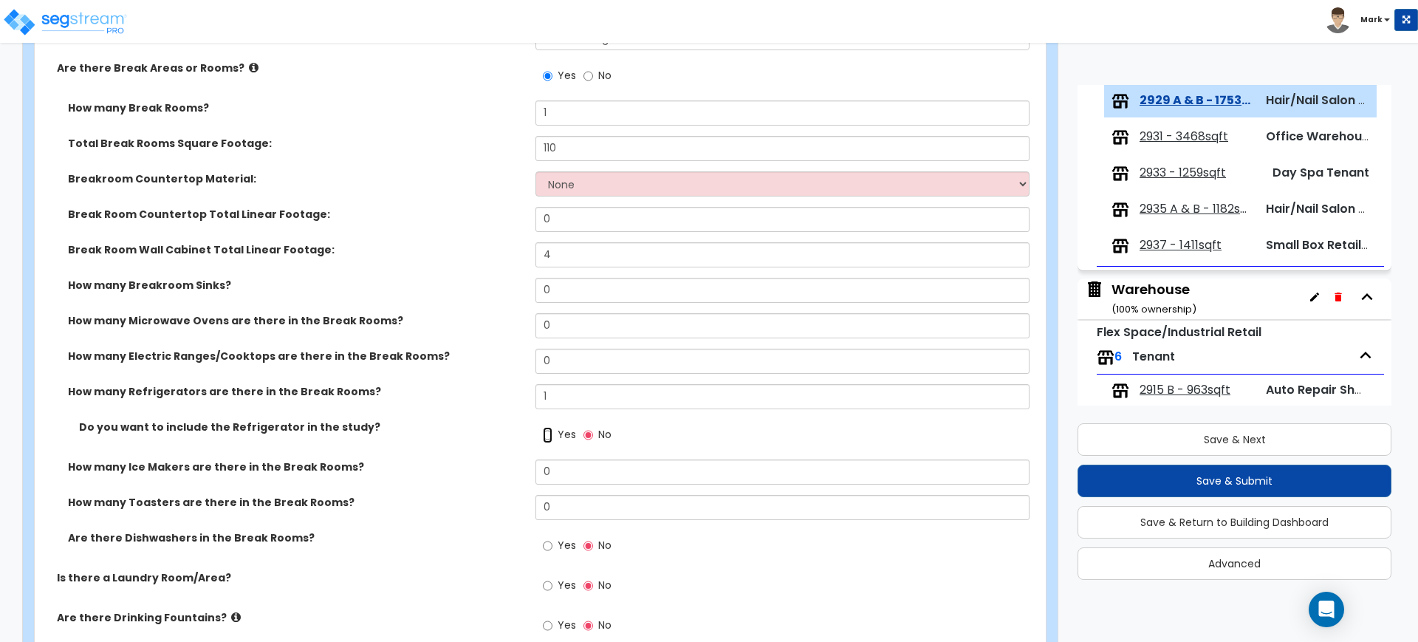
click at [544, 434] on input "Yes" at bounding box center [548, 435] width 10 height 16
radio input "true"
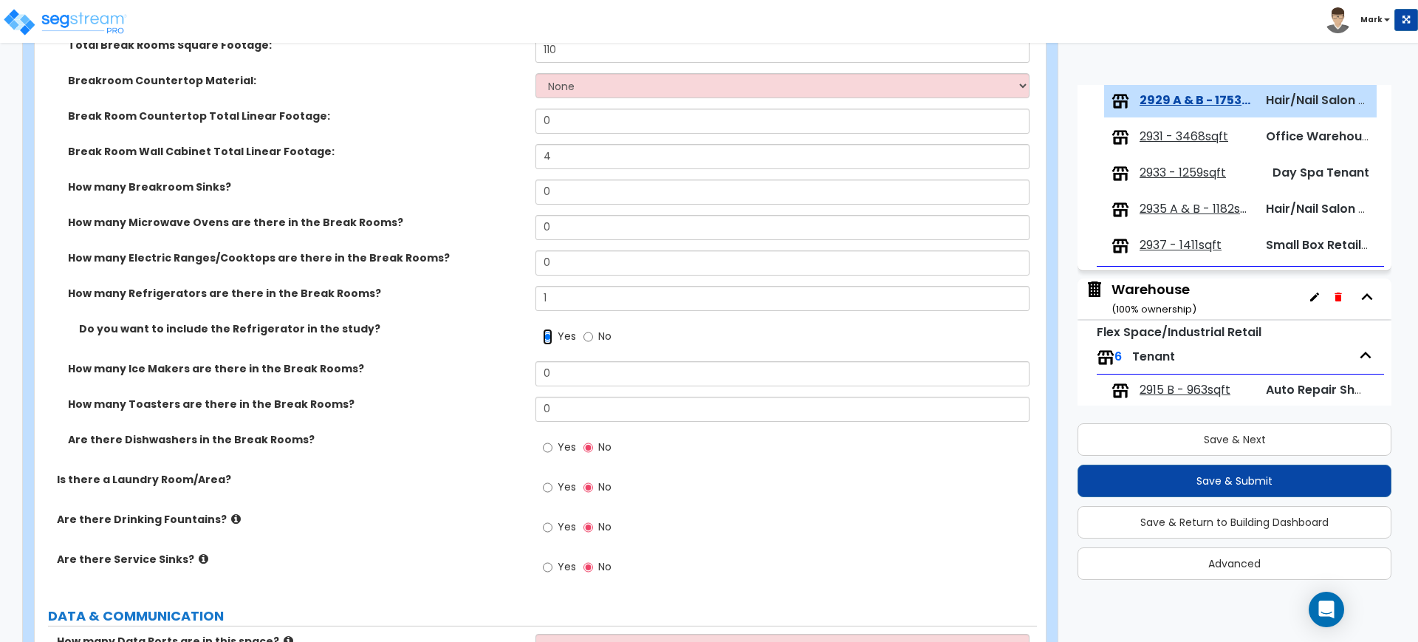
scroll to position [2682, 0]
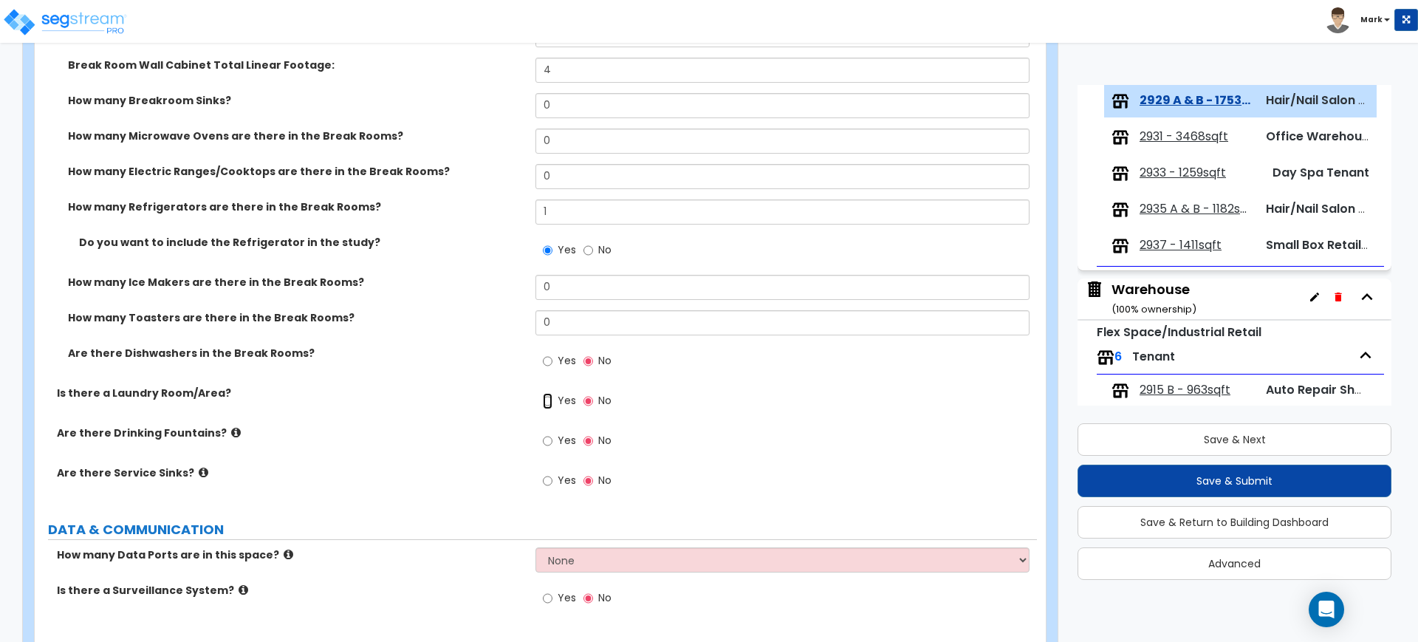
click at [547, 400] on input "Yes" at bounding box center [548, 401] width 10 height 16
radio input "true"
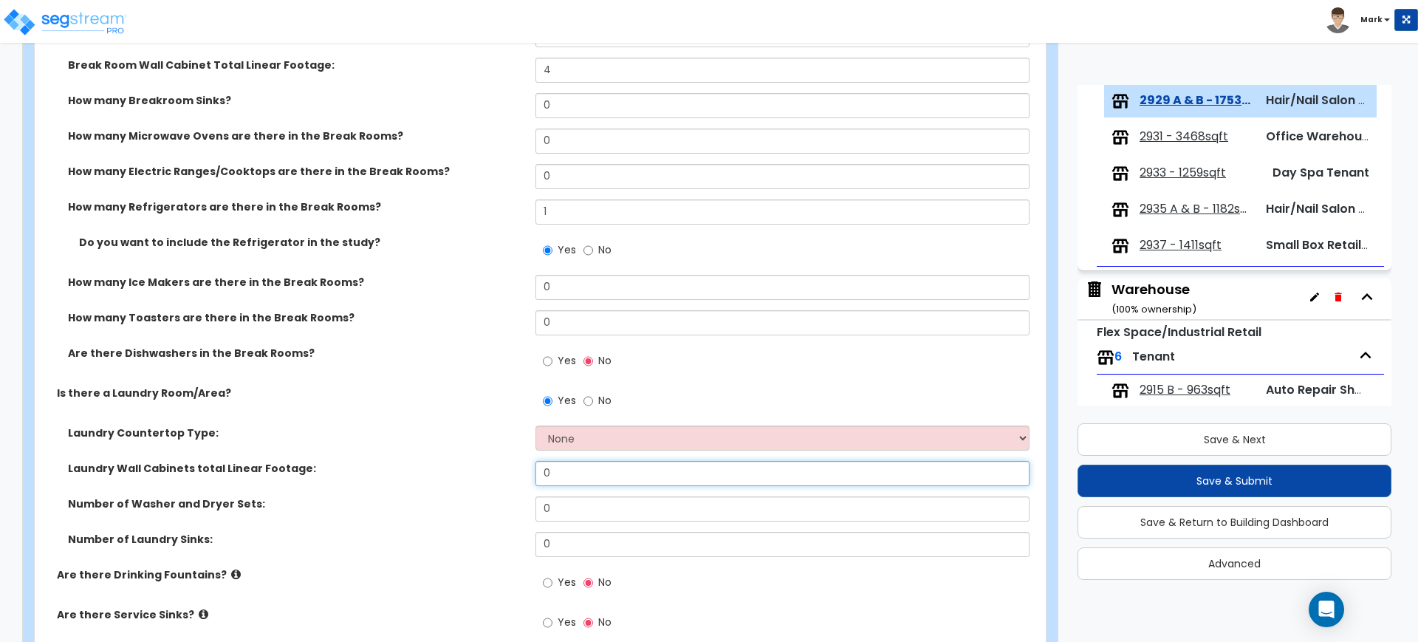
click at [445, 468] on div "Laundry Wall Cabinets total Linear Footage: 0" at bounding box center [536, 478] width 1002 height 35
drag, startPoint x: 558, startPoint y: 510, endPoint x: 527, endPoint y: 507, distance: 31.2
click at [529, 507] on div "Number of Washer and Dryer Sets: 0" at bounding box center [536, 513] width 1002 height 35
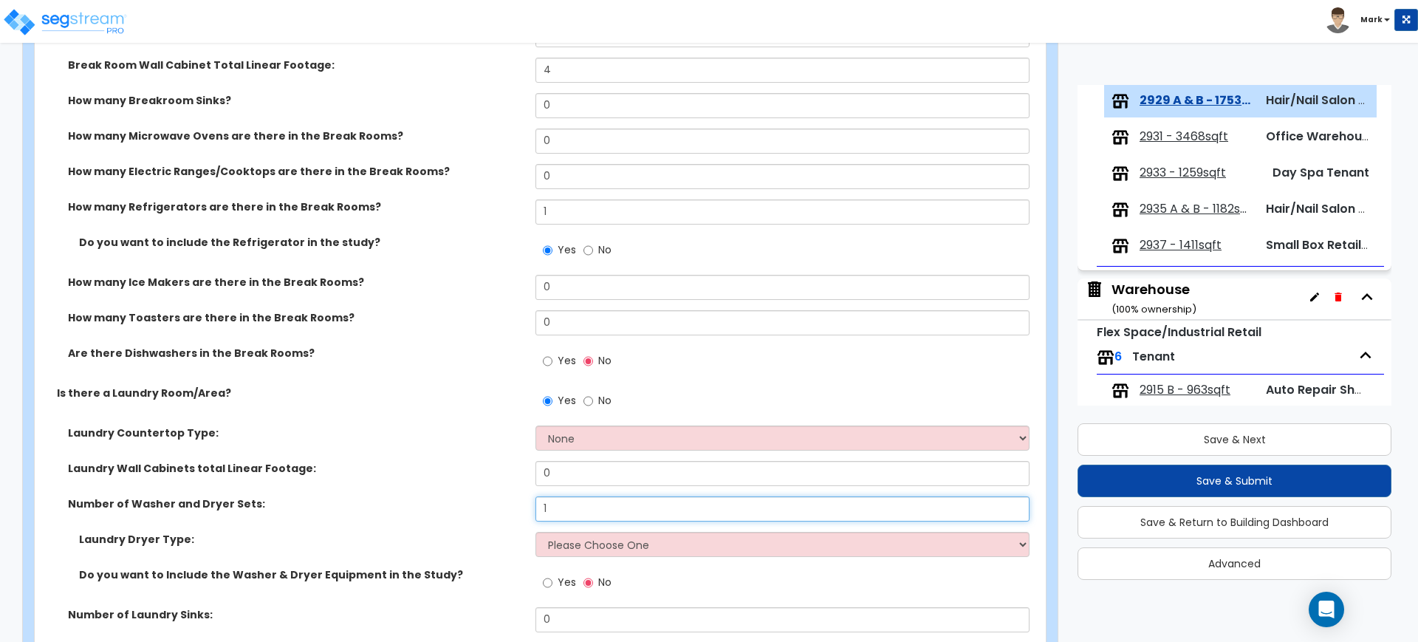
type input "1"
click at [546, 583] on input "Yes" at bounding box center [548, 583] width 10 height 16
radio input "true"
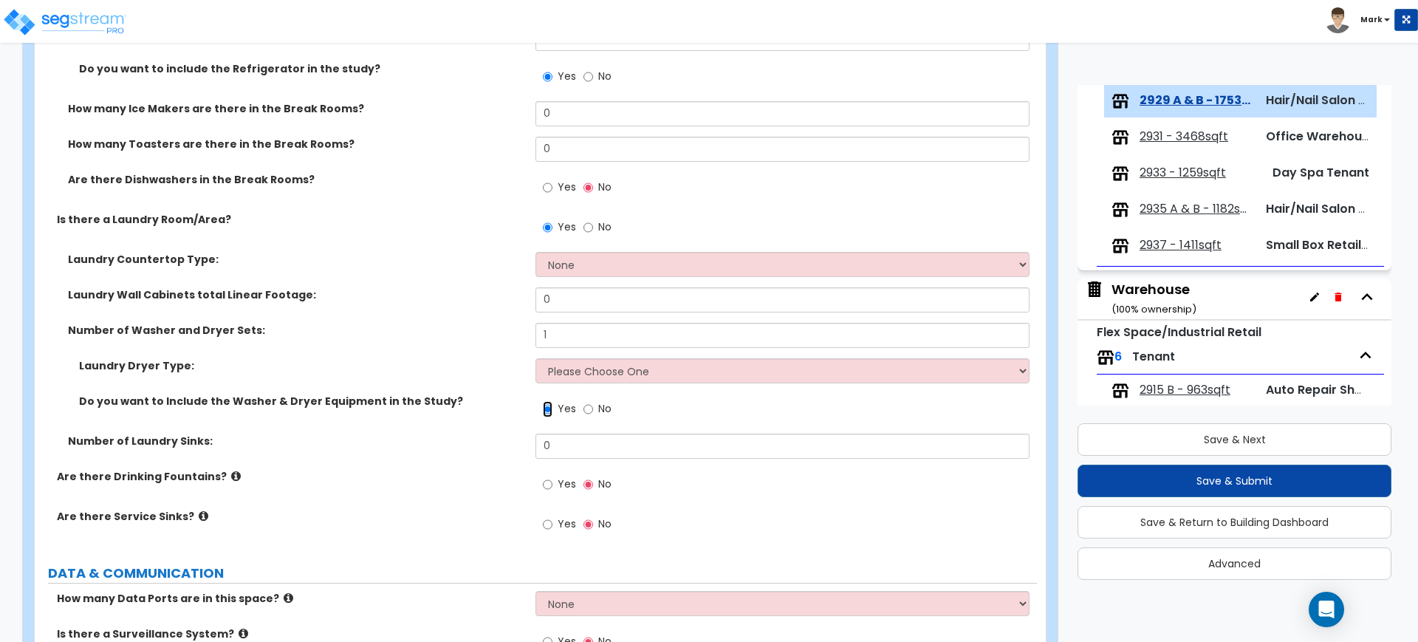
scroll to position [2867, 0]
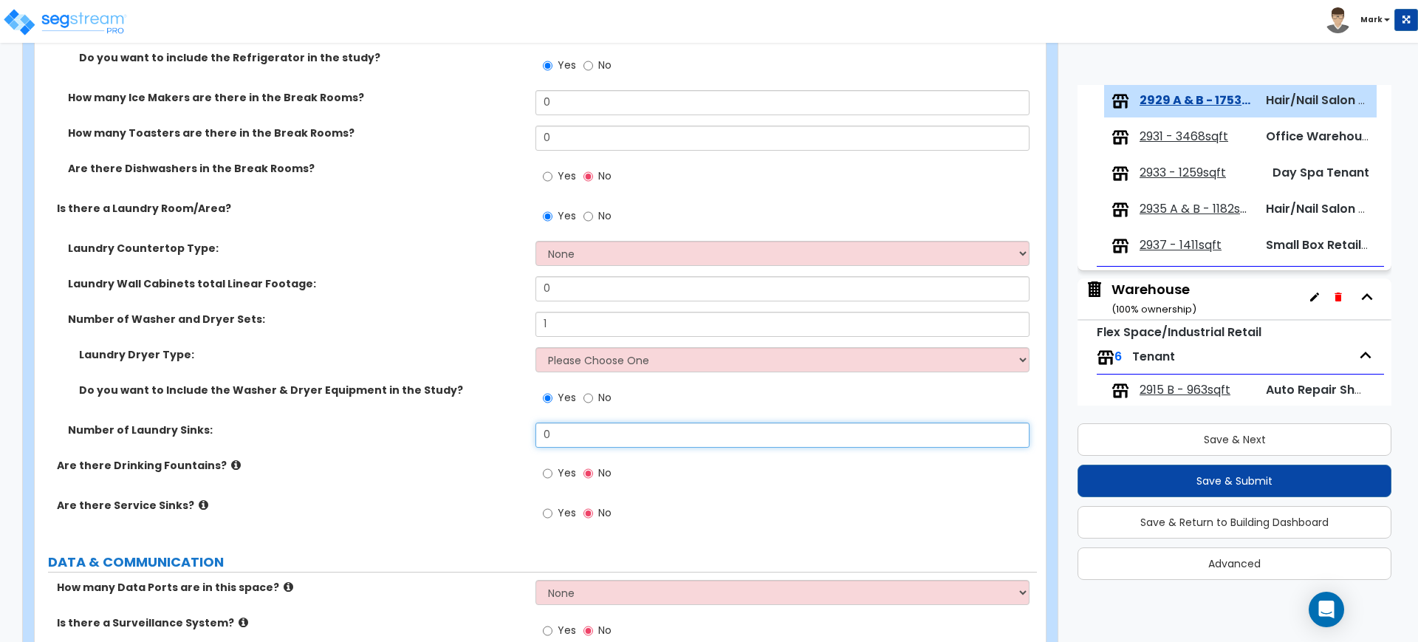
drag, startPoint x: 574, startPoint y: 428, endPoint x: 493, endPoint y: 426, distance: 80.5
click at [499, 426] on div "Number of Laundry Sinks: 0" at bounding box center [536, 439] width 1002 height 35
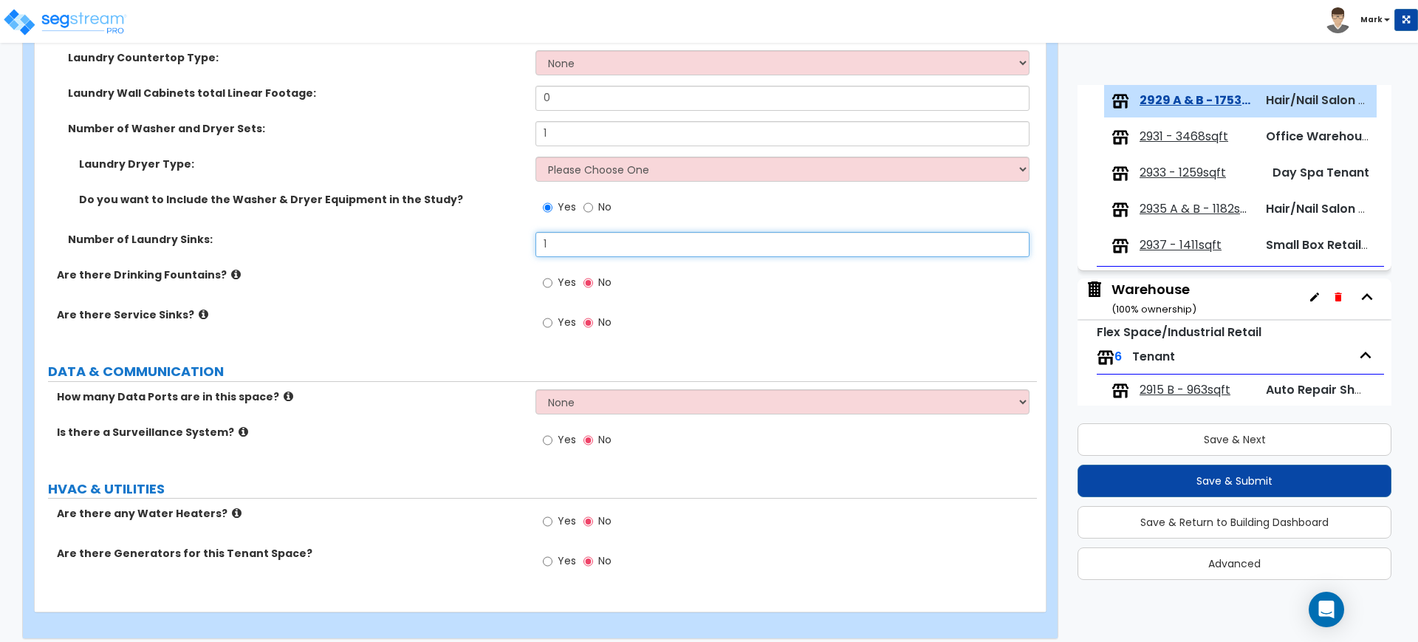
scroll to position [3069, 0]
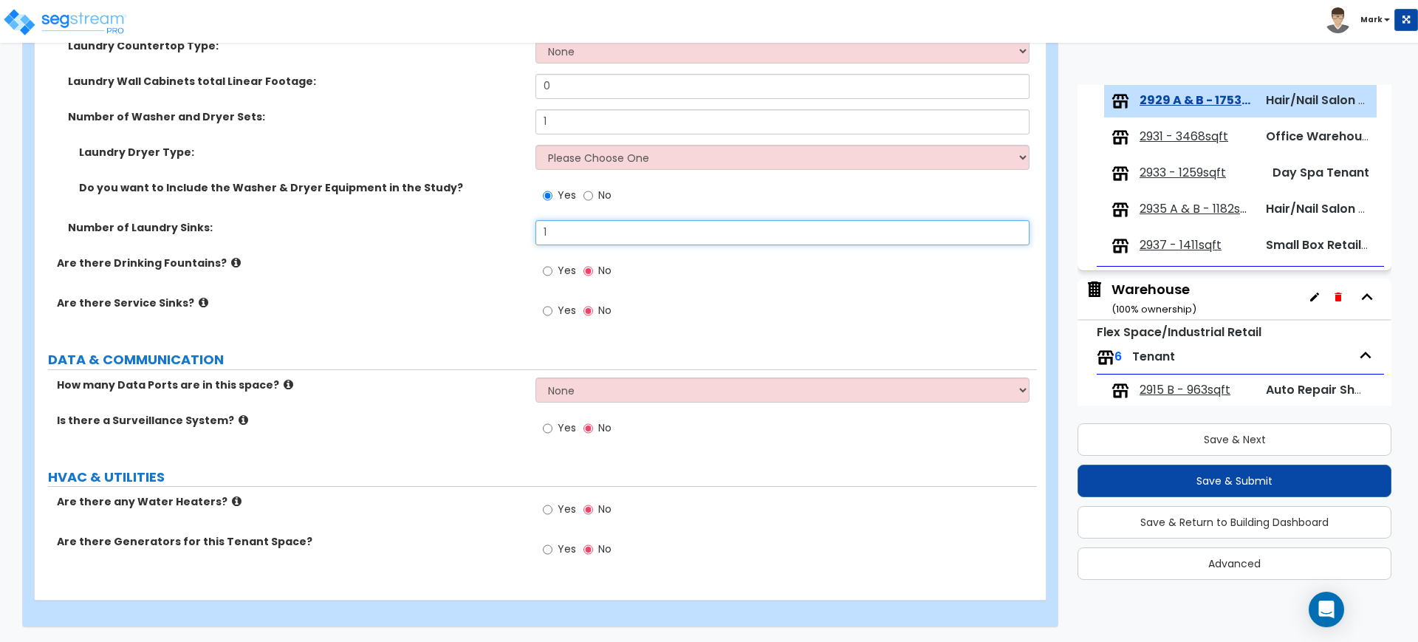
type input "1"
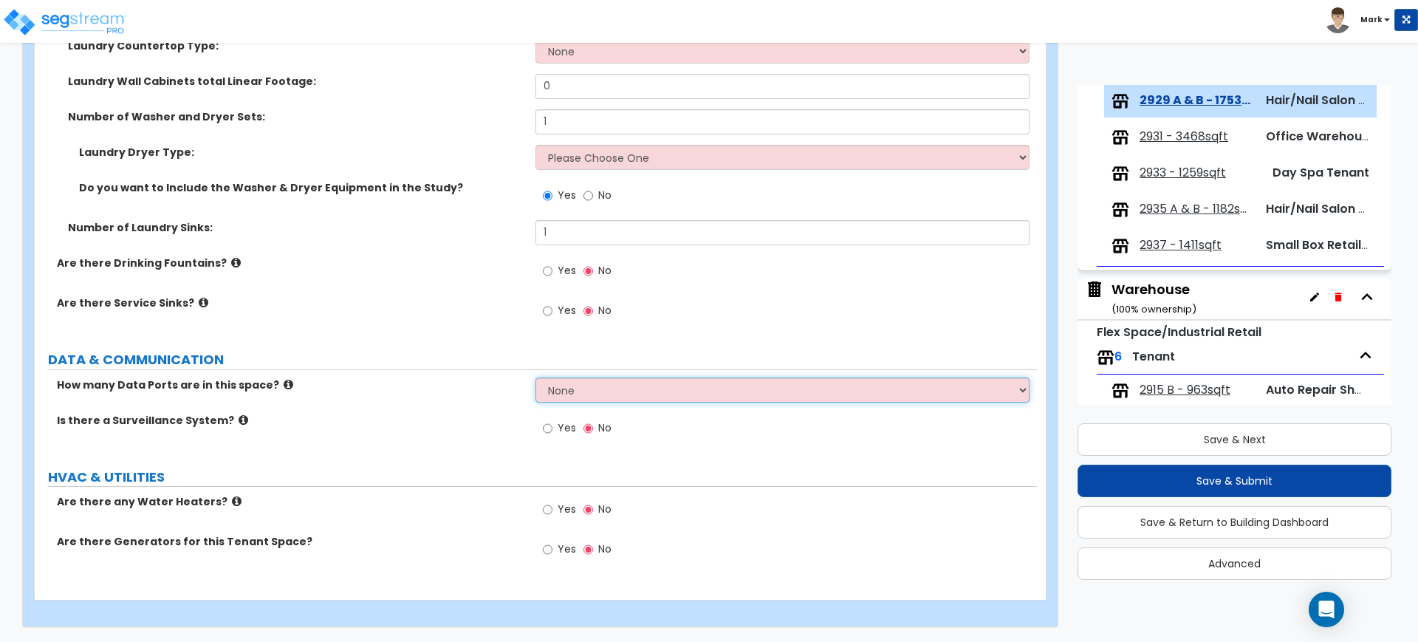
click at [557, 395] on select "None Please Estimate for Me I will specify the Quantity Exactly" at bounding box center [781, 389] width 493 height 25
select select "1"
click at [535, 377] on select "None Please Estimate for Me I will specify the Quantity Exactly" at bounding box center [781, 389] width 493 height 25
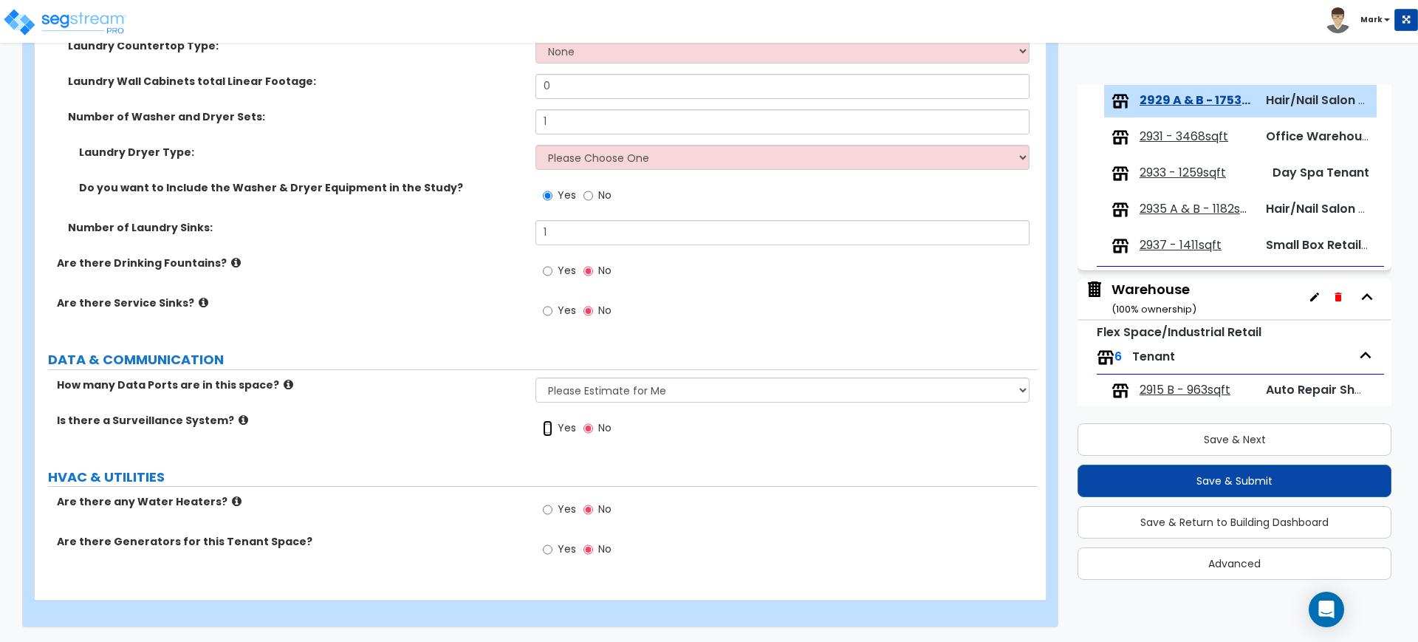
click at [547, 429] on input "Yes" at bounding box center [548, 428] width 10 height 16
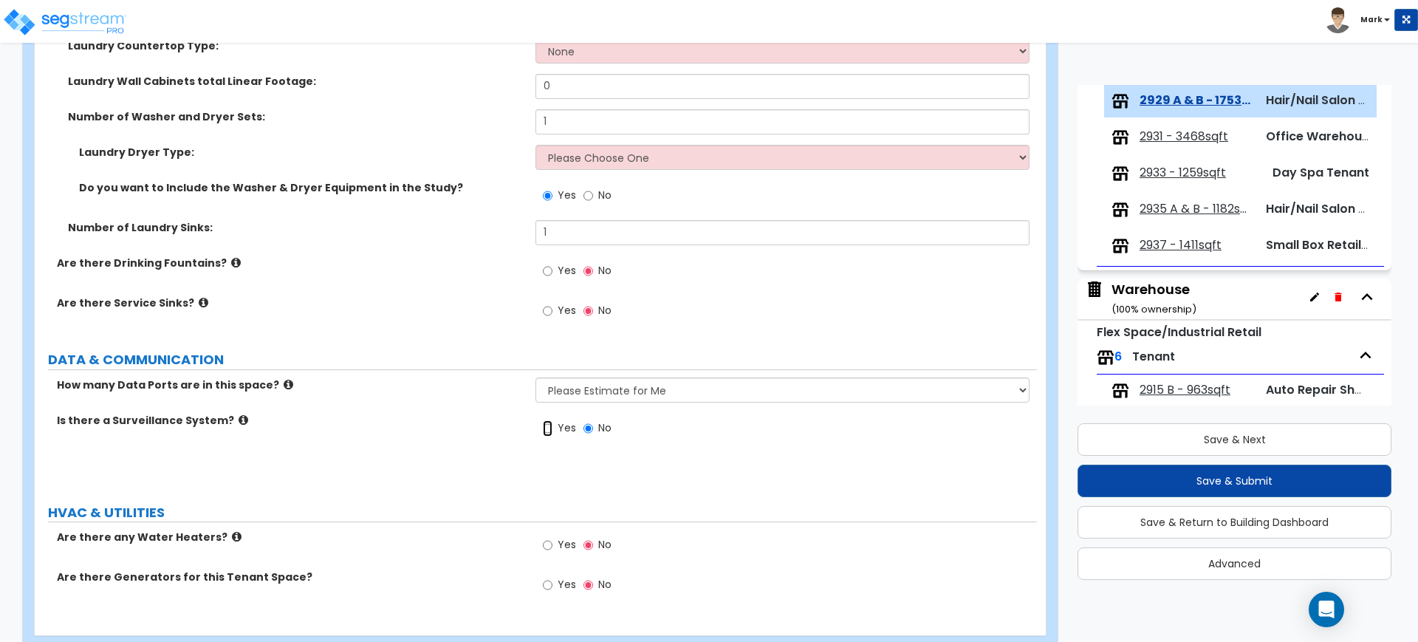
radio input "true"
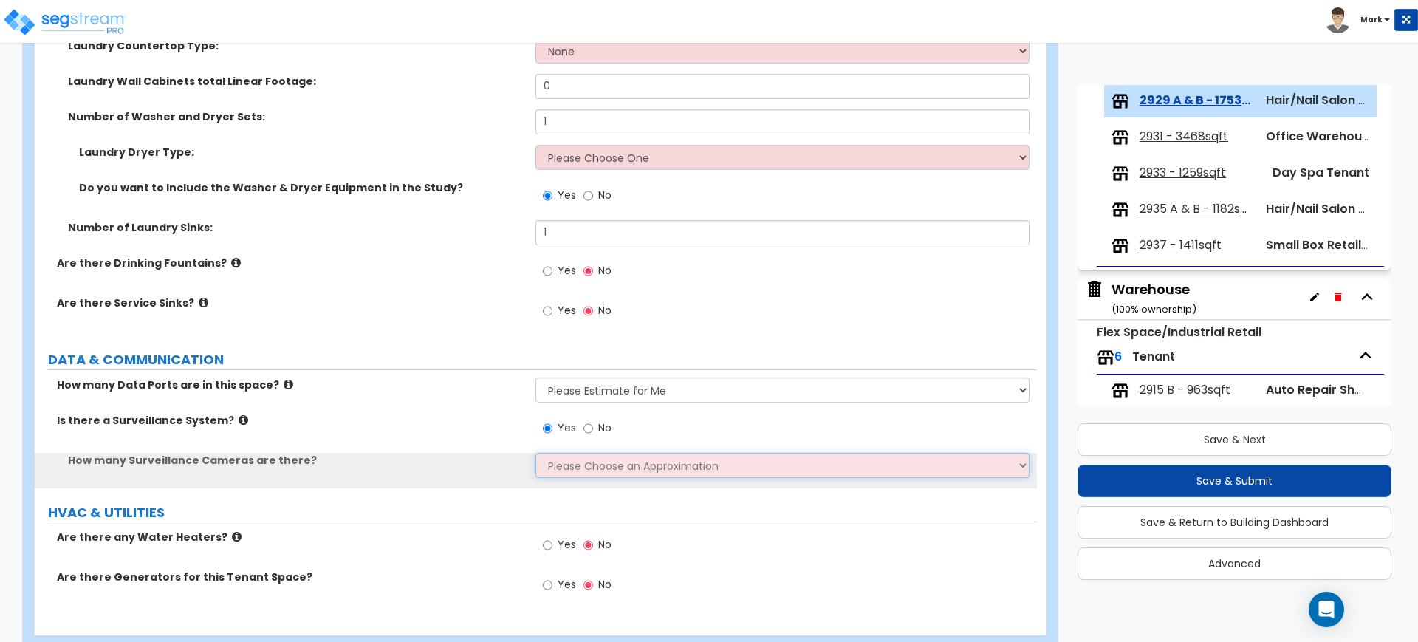
click at [562, 465] on select "Please Choose an Approximation Barely Noticed Any Noticed a Couple Frequently S…" at bounding box center [781, 465] width 493 height 25
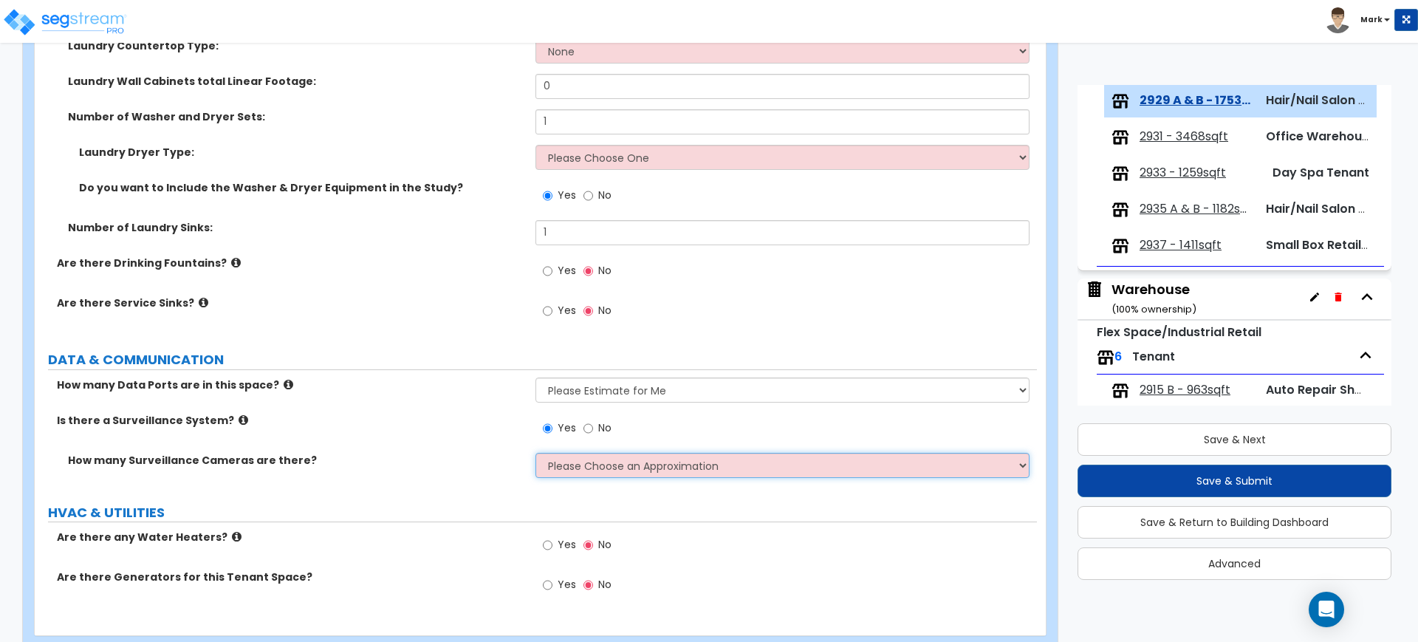
select select "2"
click at [535, 453] on select "Please Choose an Approximation Barely Noticed Any Noticed a Couple Frequently S…" at bounding box center [781, 465] width 493 height 25
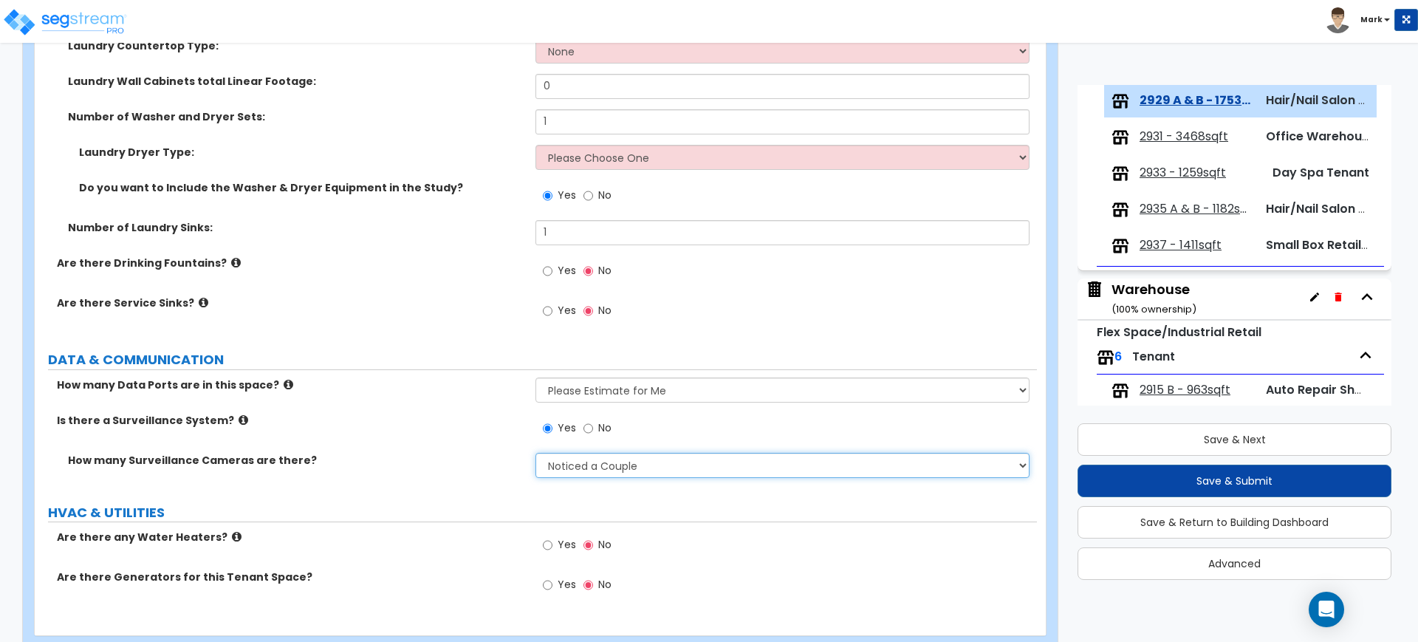
scroll to position [3105, 0]
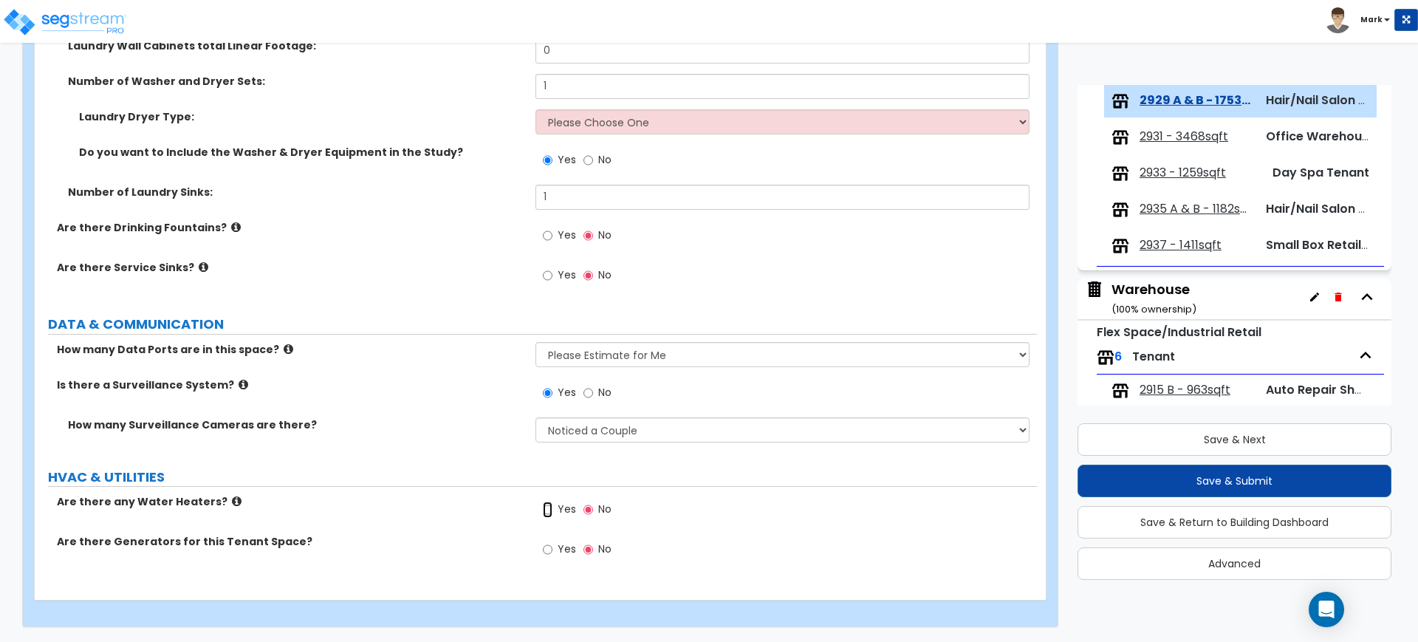
click at [547, 504] on input "Yes" at bounding box center [548, 509] width 10 height 16
radio input "true"
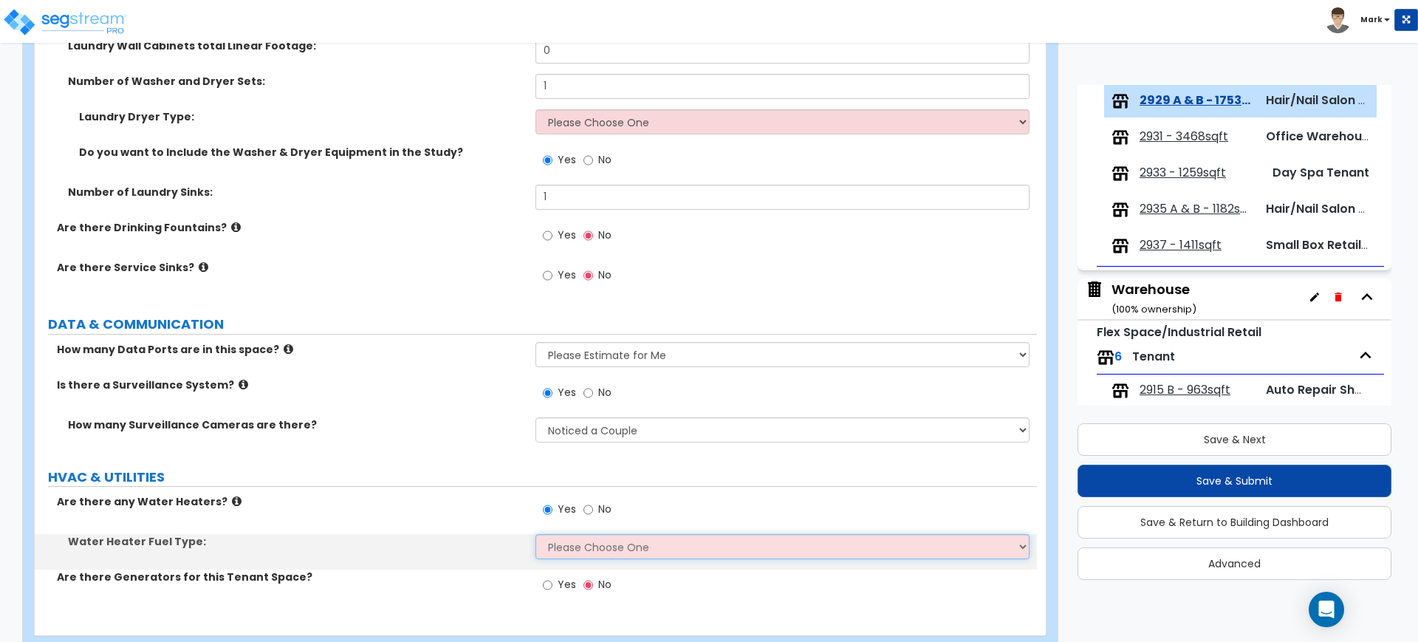
click at [571, 544] on select "Please Choose One Gas Electric" at bounding box center [781, 546] width 493 height 25
select select "2"
click at [535, 534] on select "Please Choose One Gas Electric" at bounding box center [781, 546] width 493 height 25
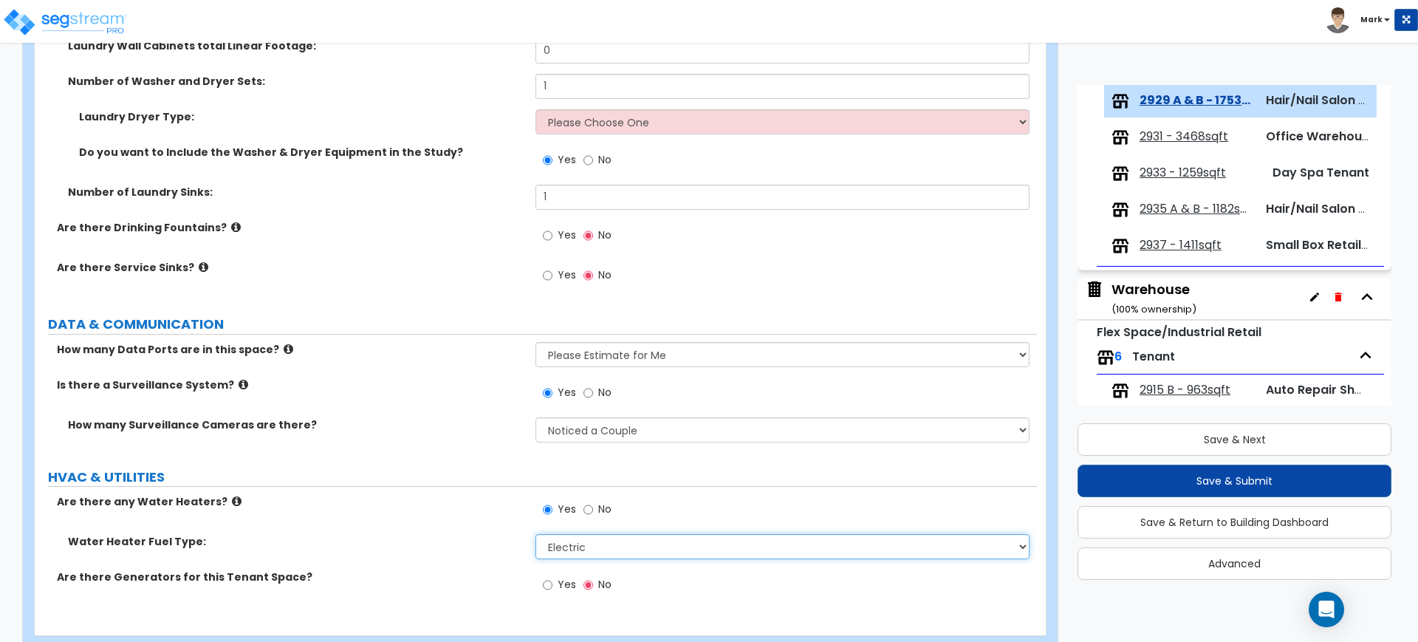
scroll to position [3140, 0]
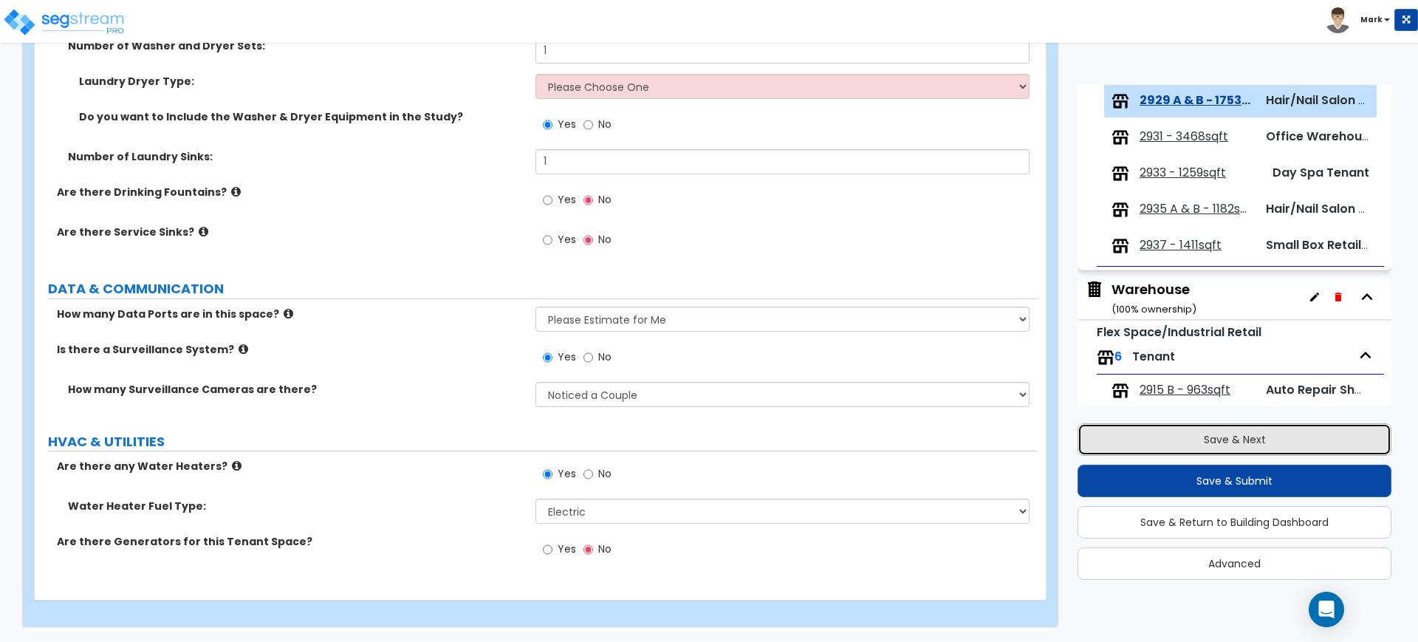
click at [1166, 437] on button "Save & Next" at bounding box center [1235, 439] width 314 height 32
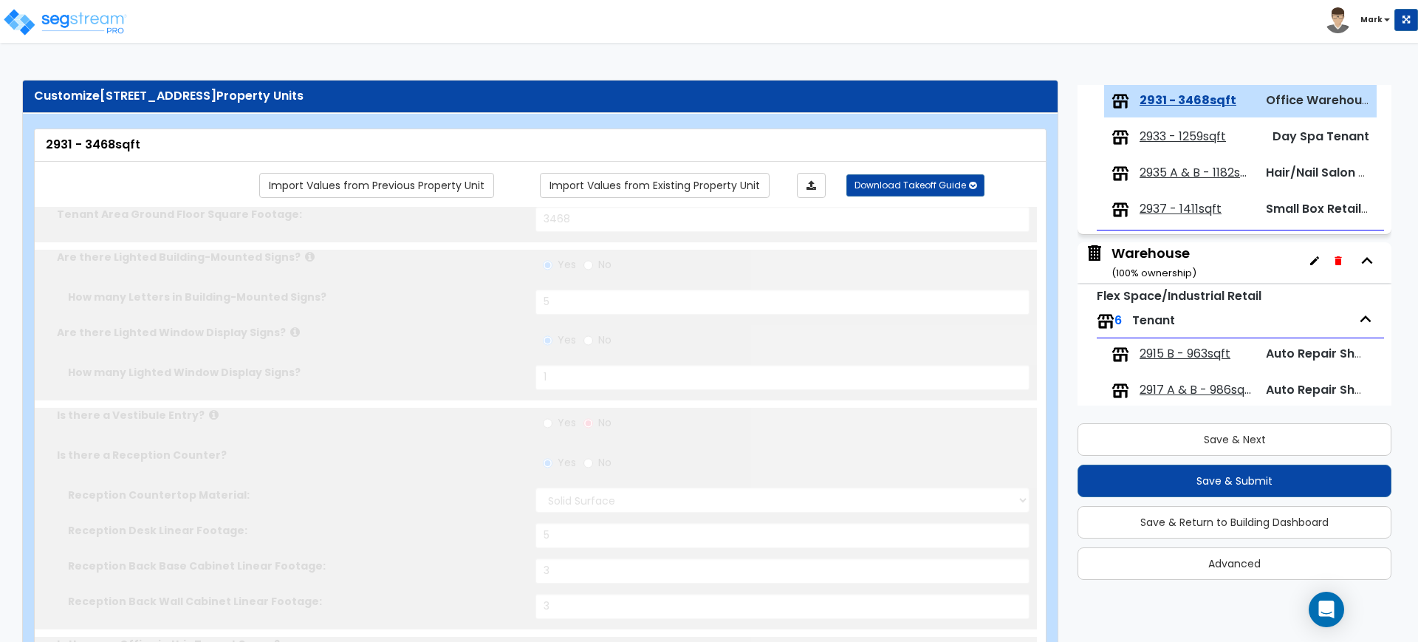
click at [1178, 173] on span "2935 A & B - 1182sqft" at bounding box center [1197, 173] width 114 height 17
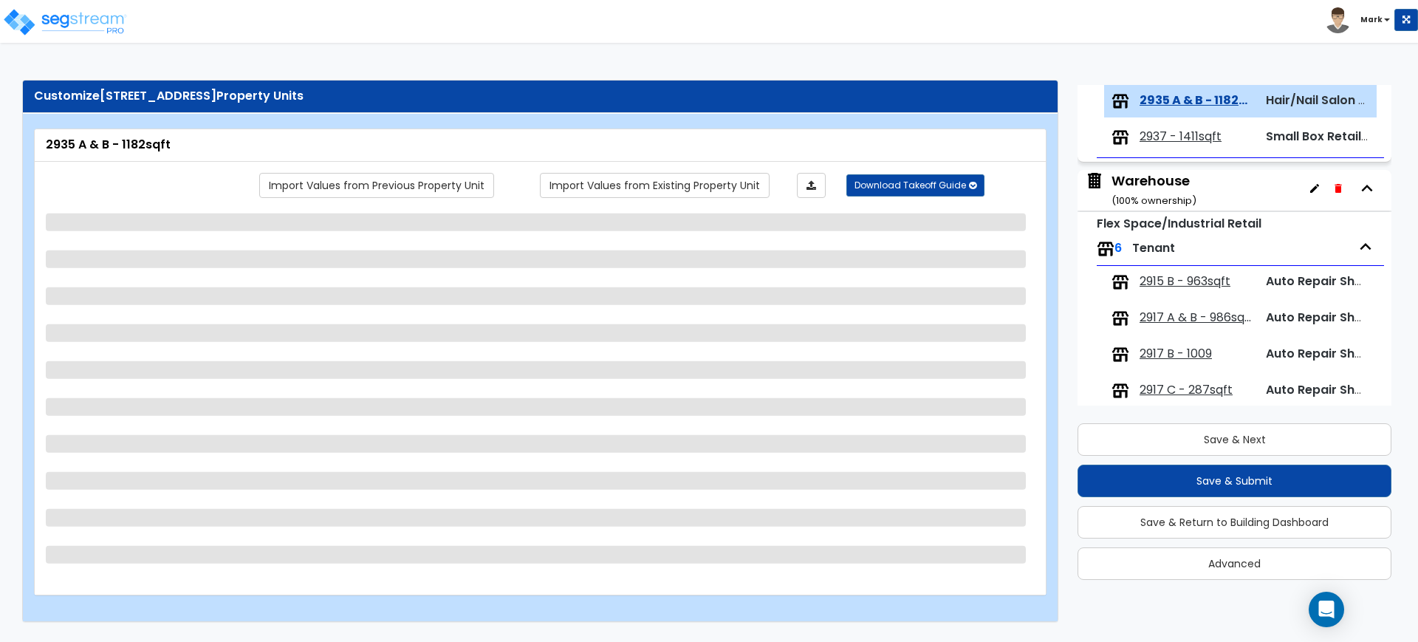
select select "2"
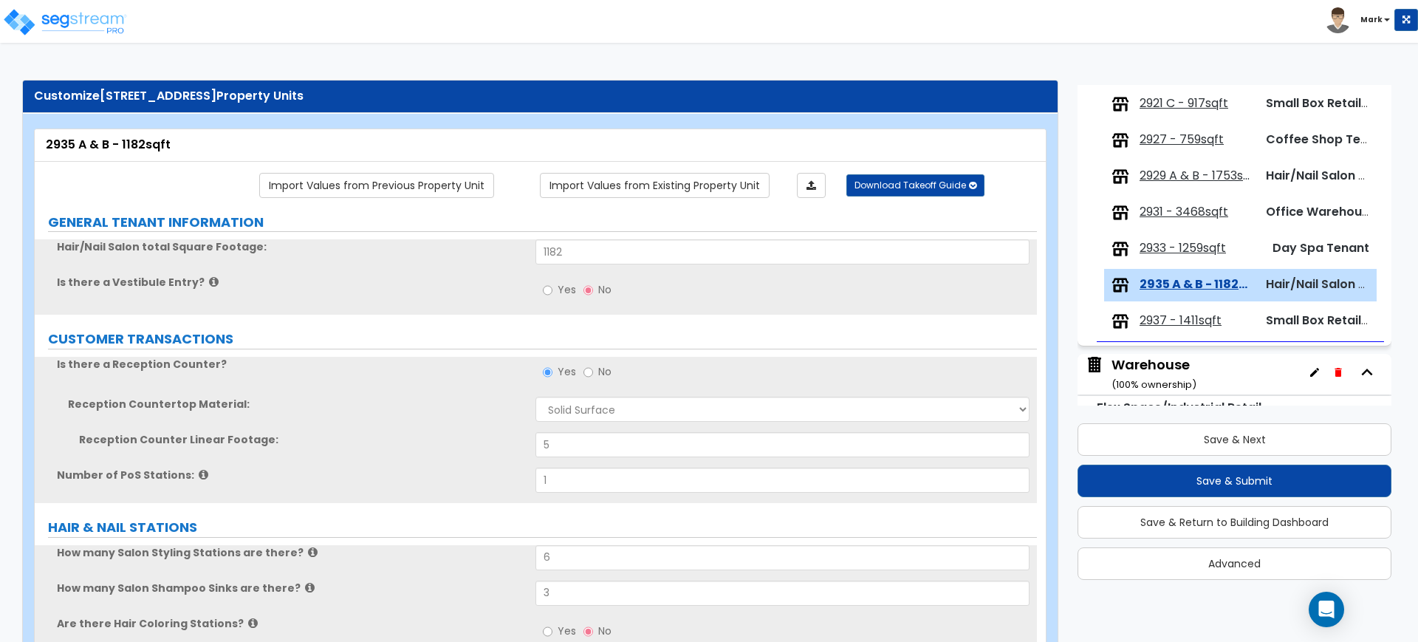
scroll to position [240, 0]
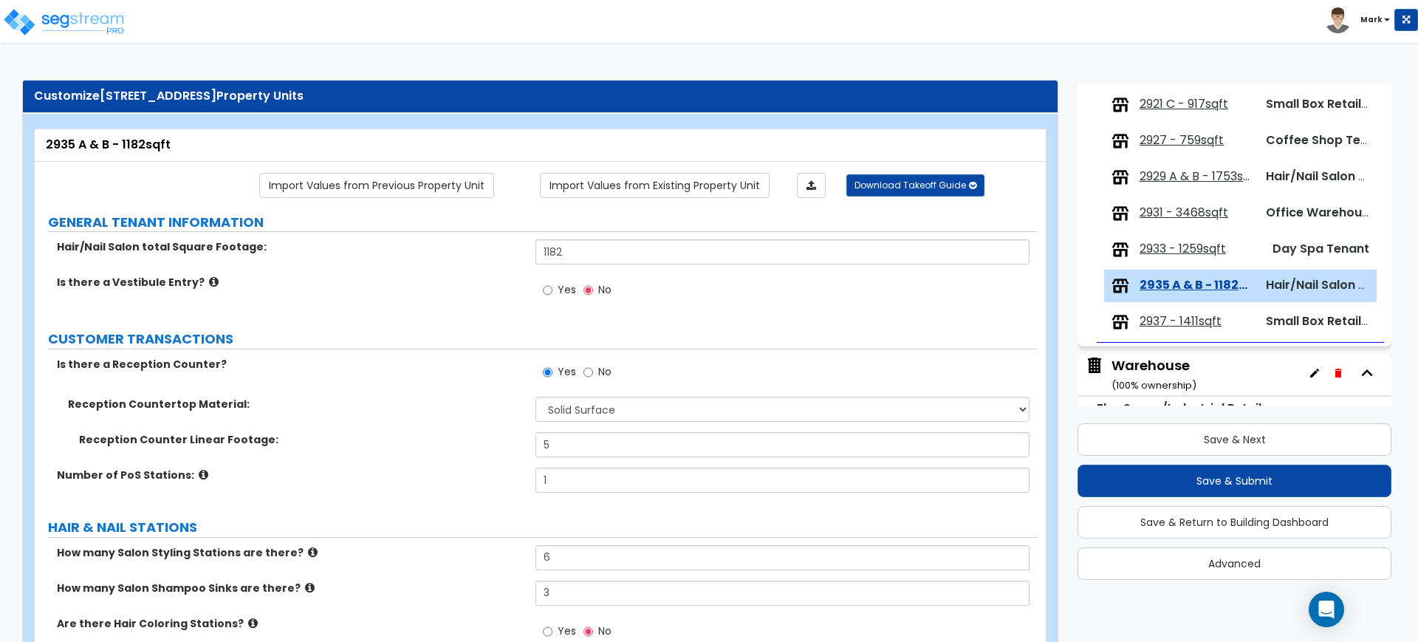
click at [1190, 174] on span "2929 A & B - 1753sqft" at bounding box center [1197, 176] width 114 height 17
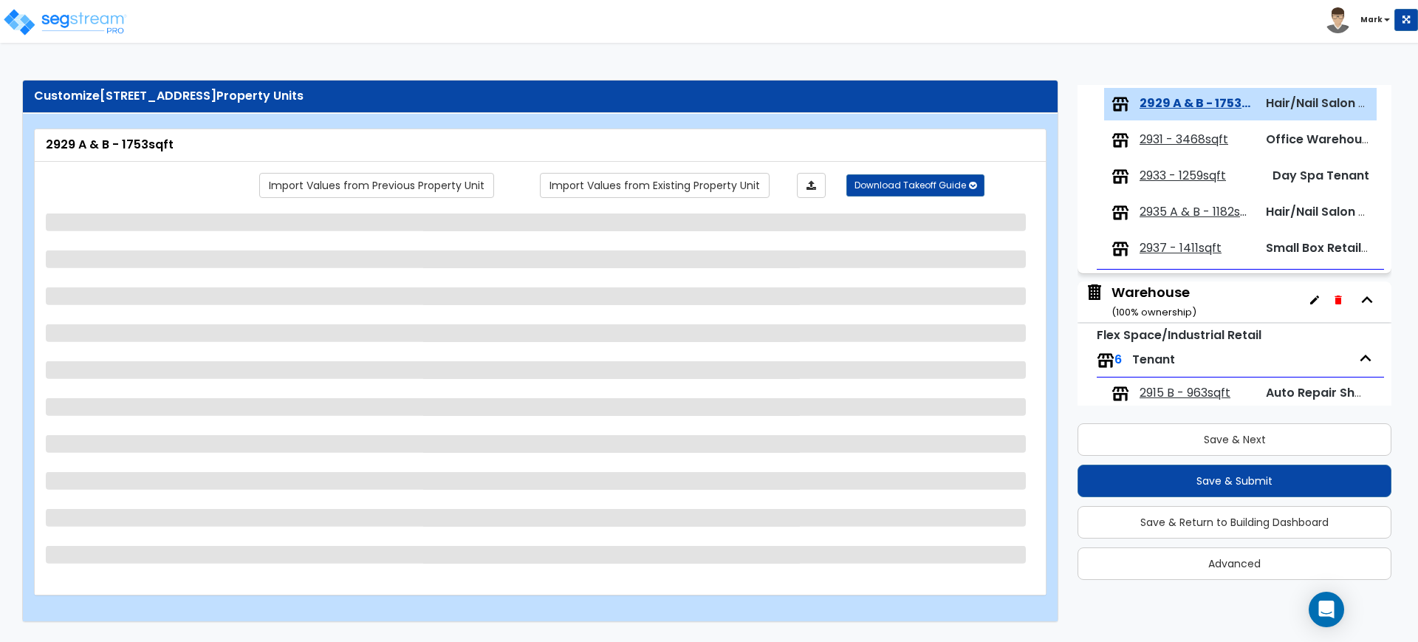
scroll to position [316, 0]
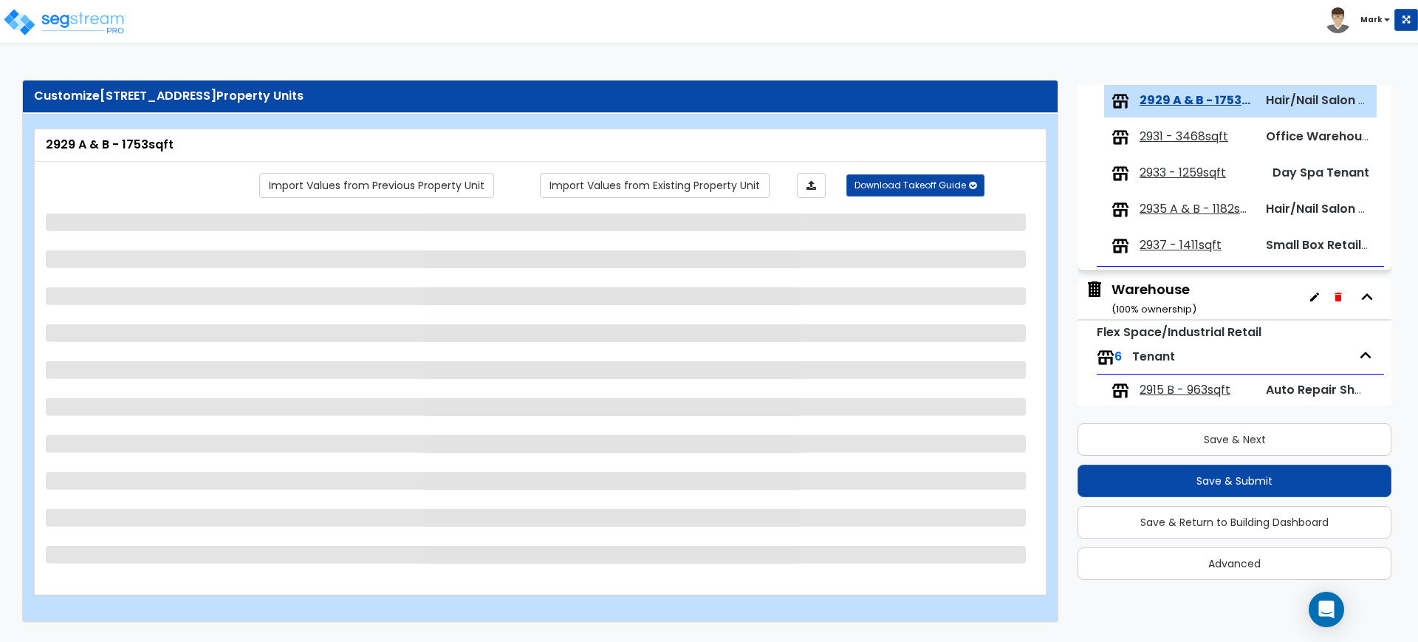
select select "2"
select select "1"
select select "3"
select select "1"
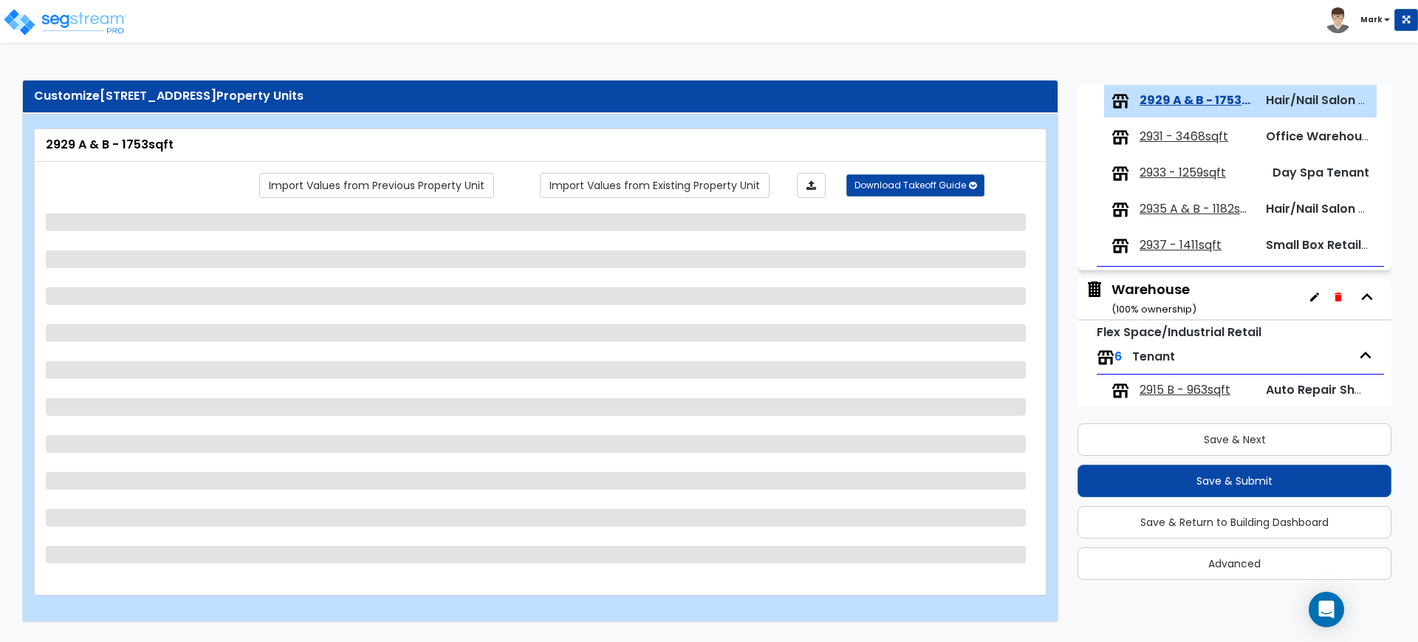
select select "5"
select select "1"
select select "4"
select select "1"
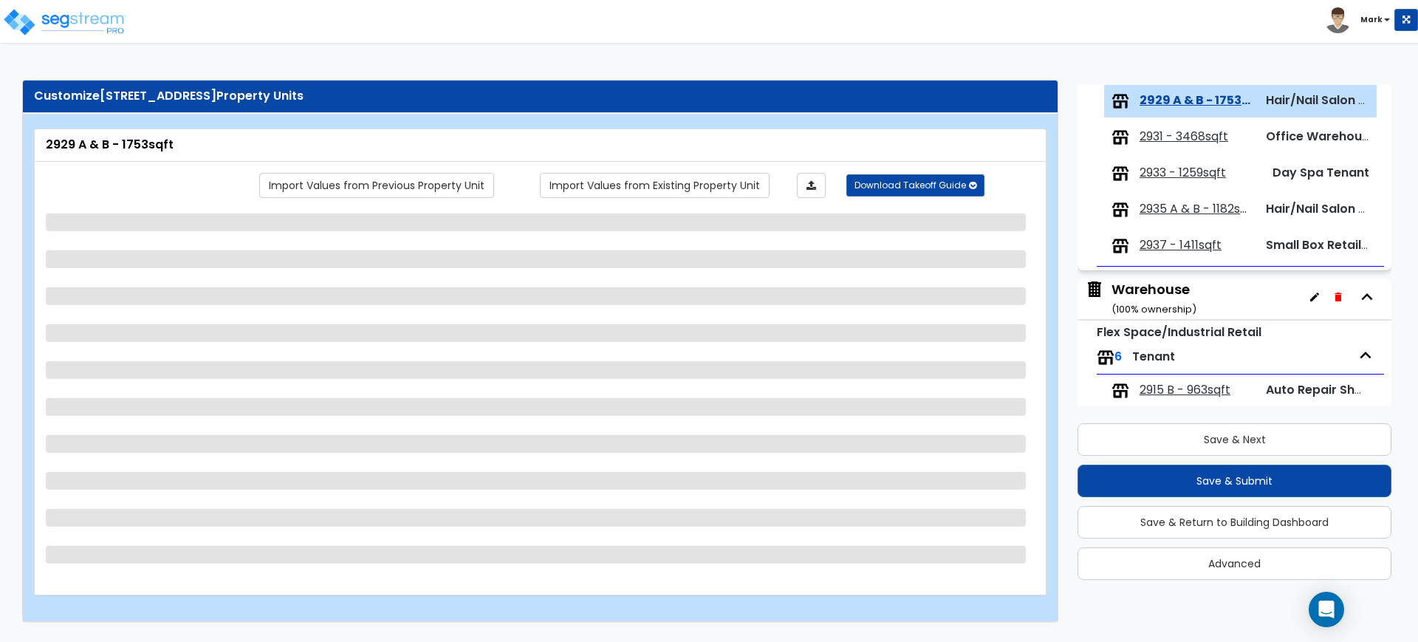
select select "1"
select select "2"
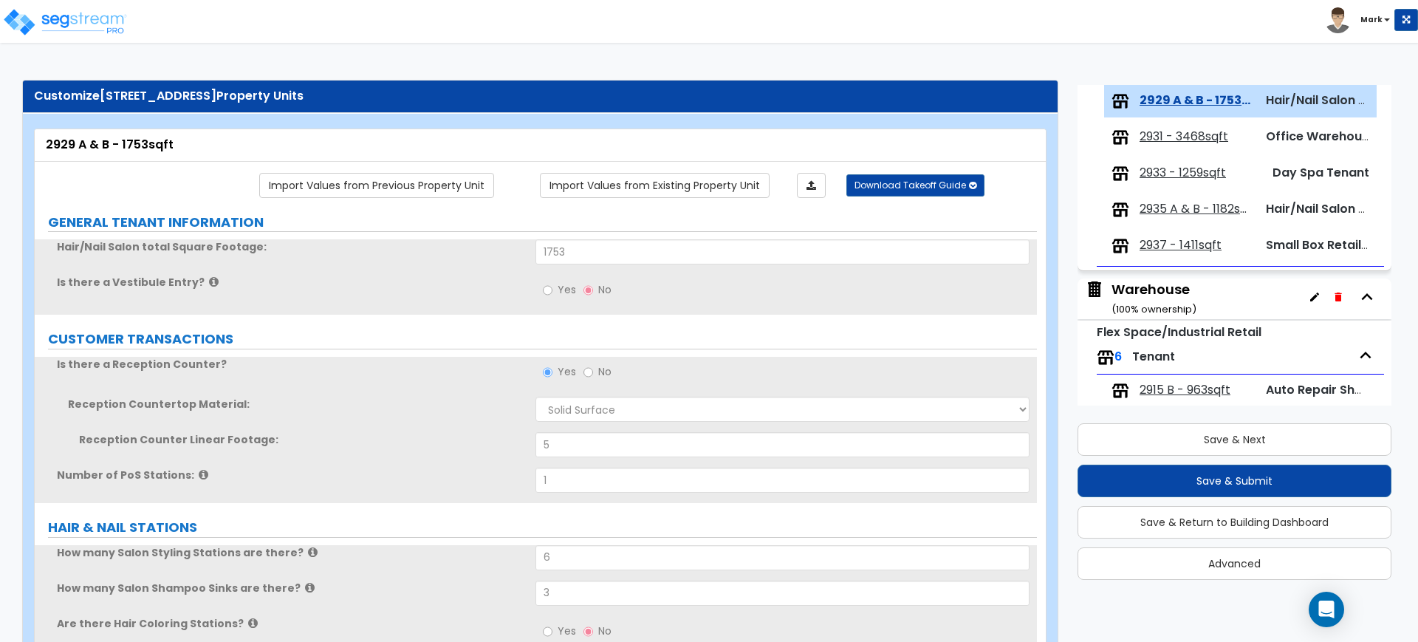
click at [1171, 204] on span "2935 A & B - 1182sqft" at bounding box center [1197, 209] width 114 height 17
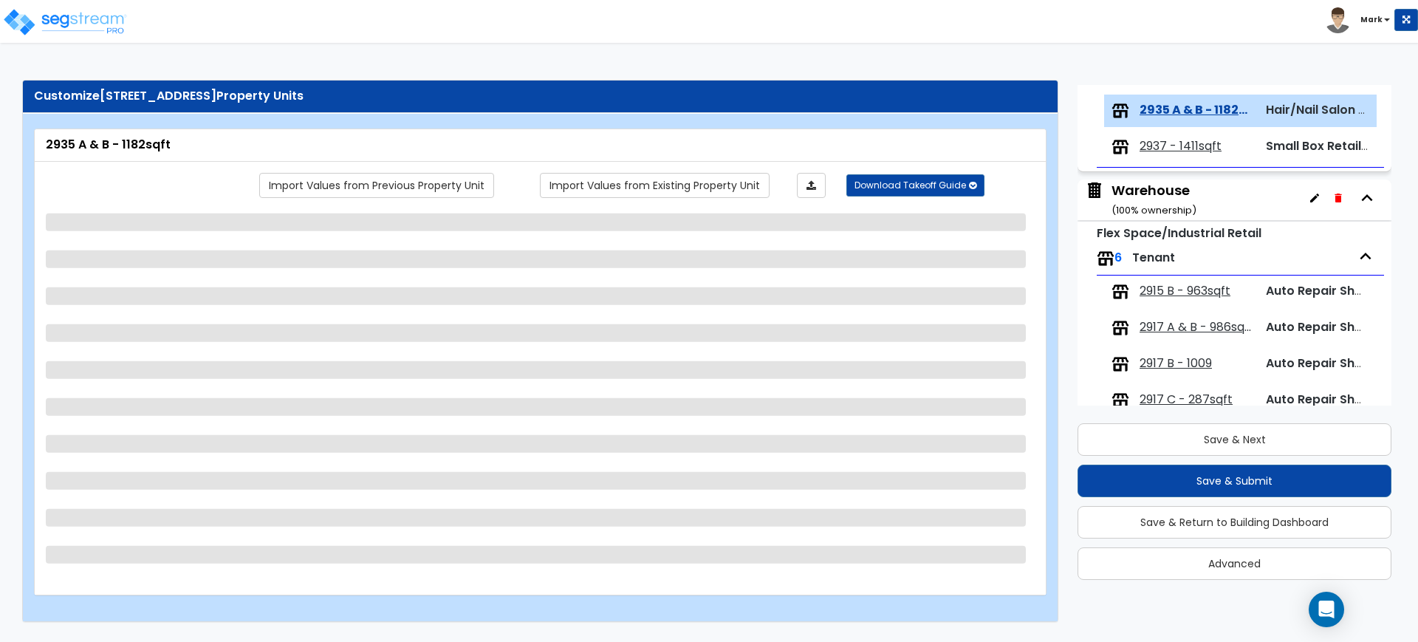
scroll to position [425, 0]
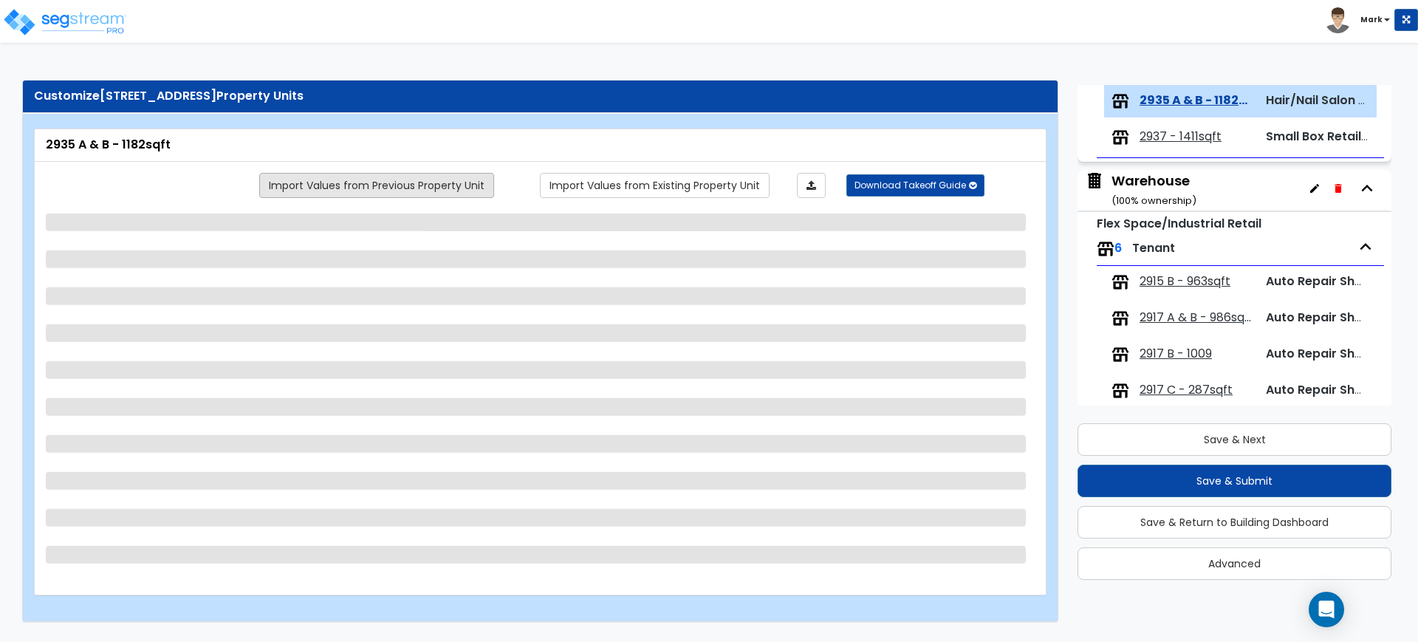
select select "2"
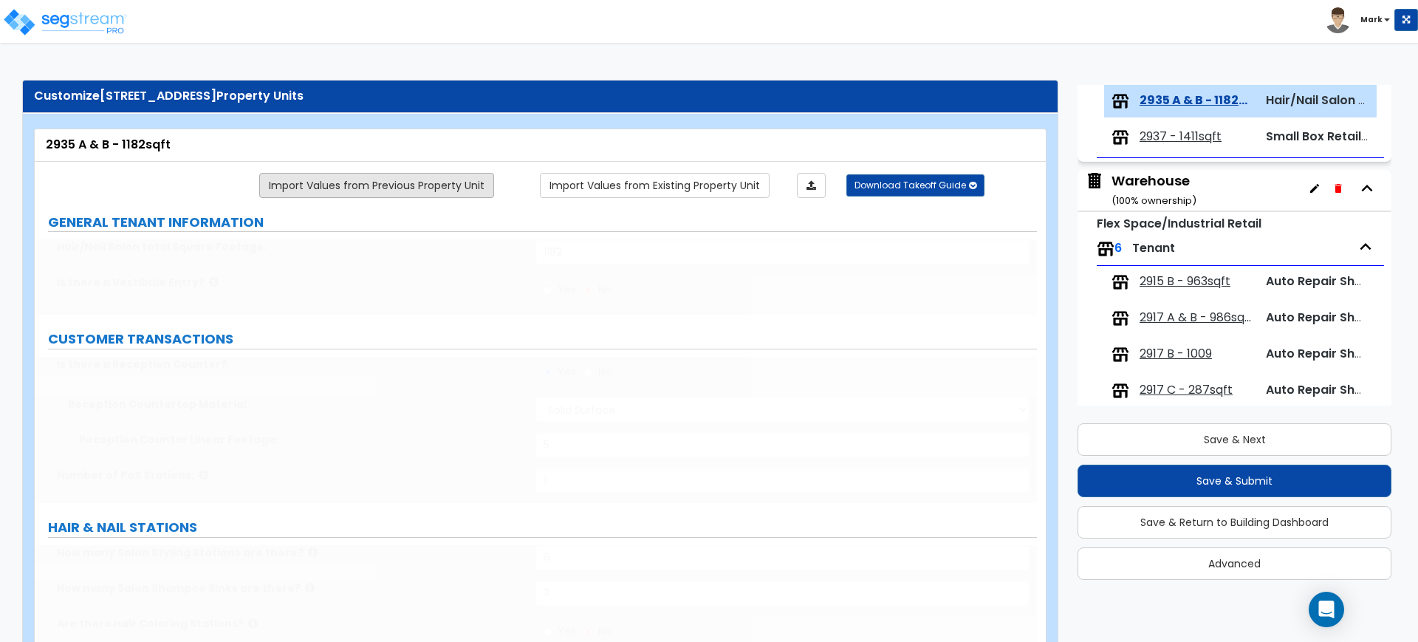
click at [366, 179] on link "Import Values from Previous Property Unit" at bounding box center [376, 185] width 235 height 25
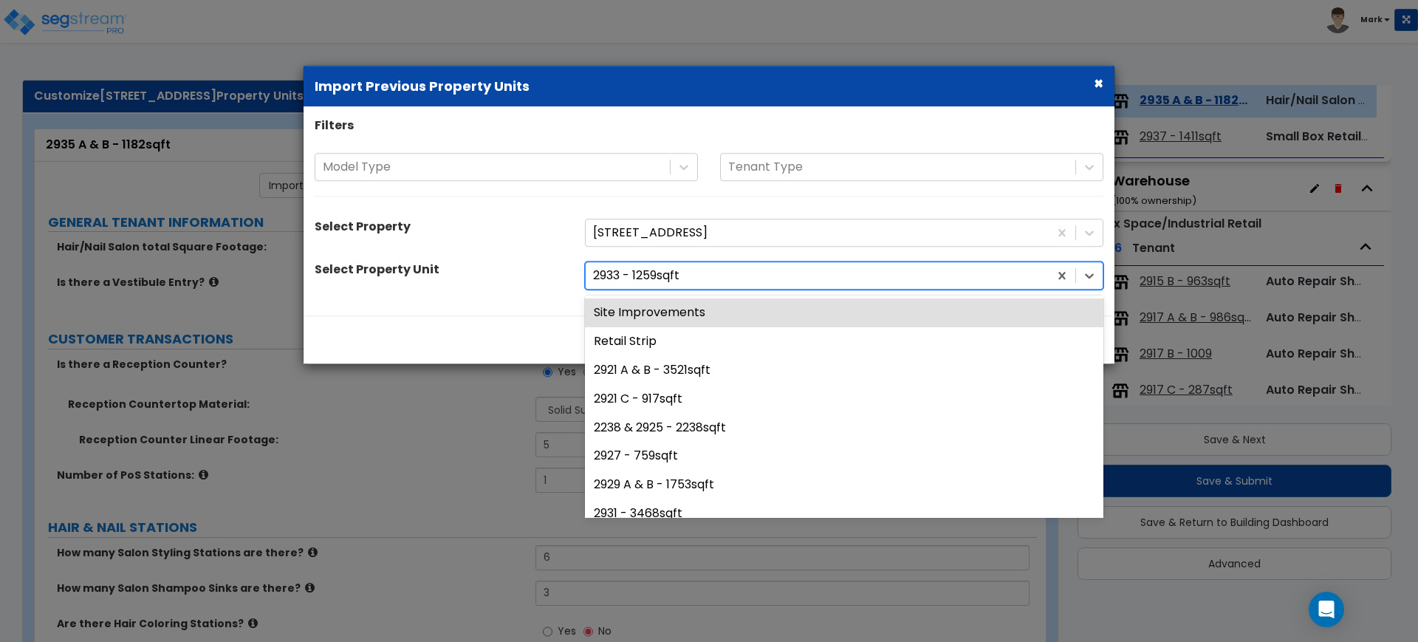
click at [802, 281] on div at bounding box center [817, 276] width 448 height 20
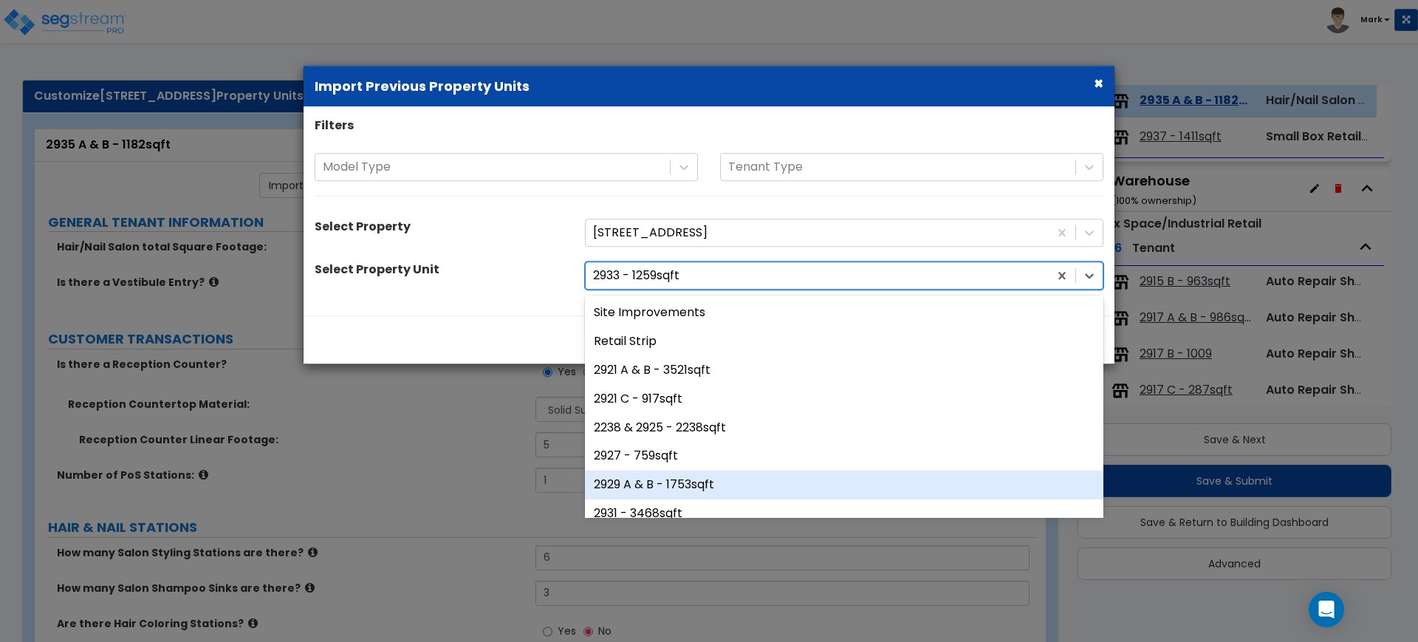
click at [669, 484] on div "2929 A & B - 1753sqft" at bounding box center [844, 485] width 518 height 29
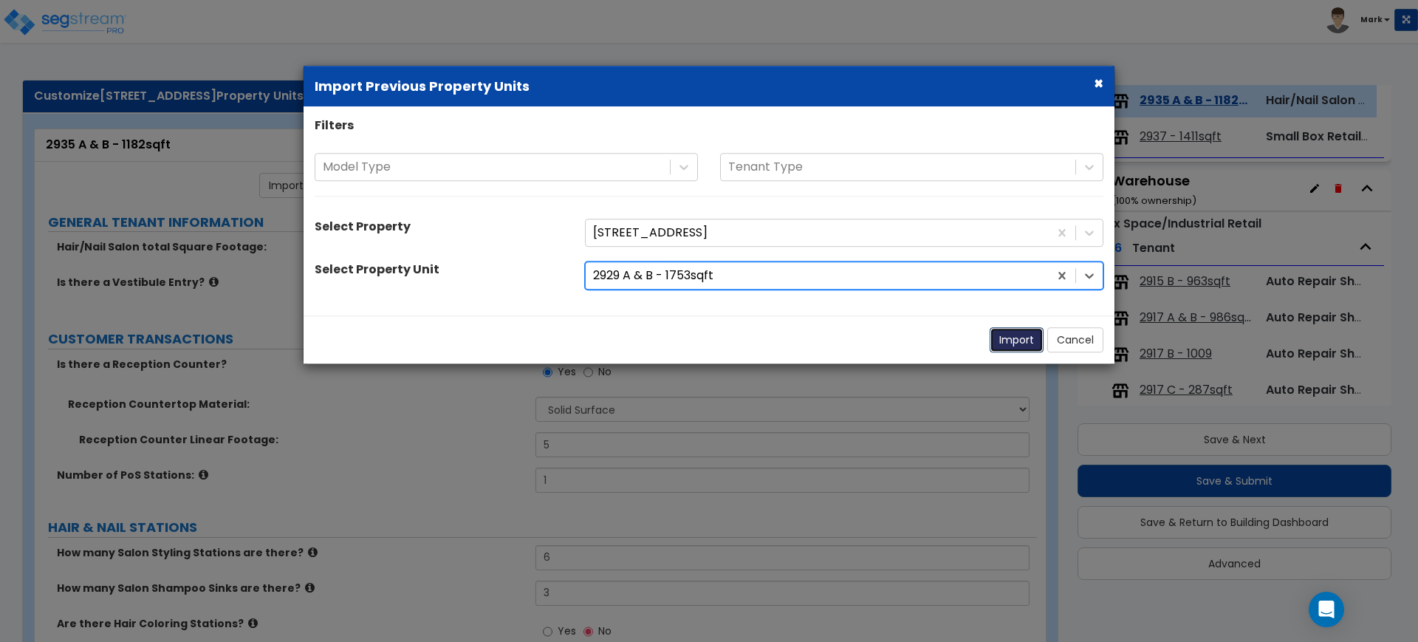
click at [1023, 340] on button "Import" at bounding box center [1017, 339] width 54 height 25
type input "1753"
select select "1"
radio input "true"
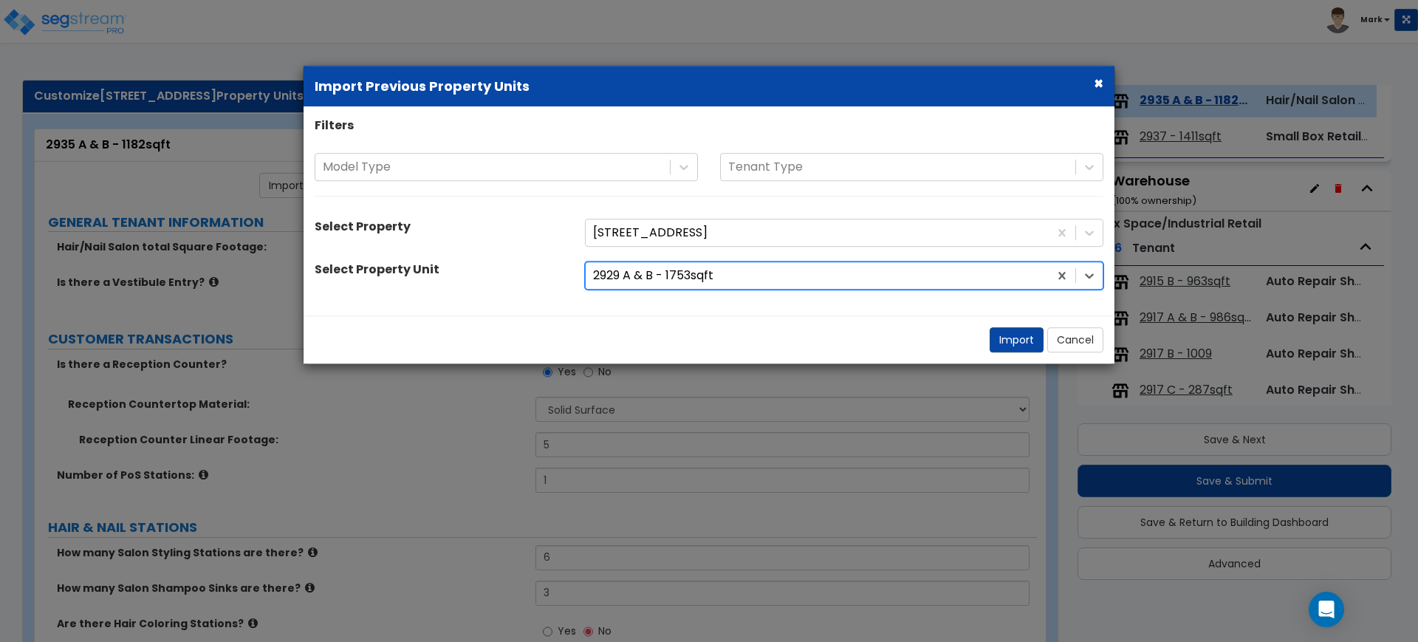
radio input "true"
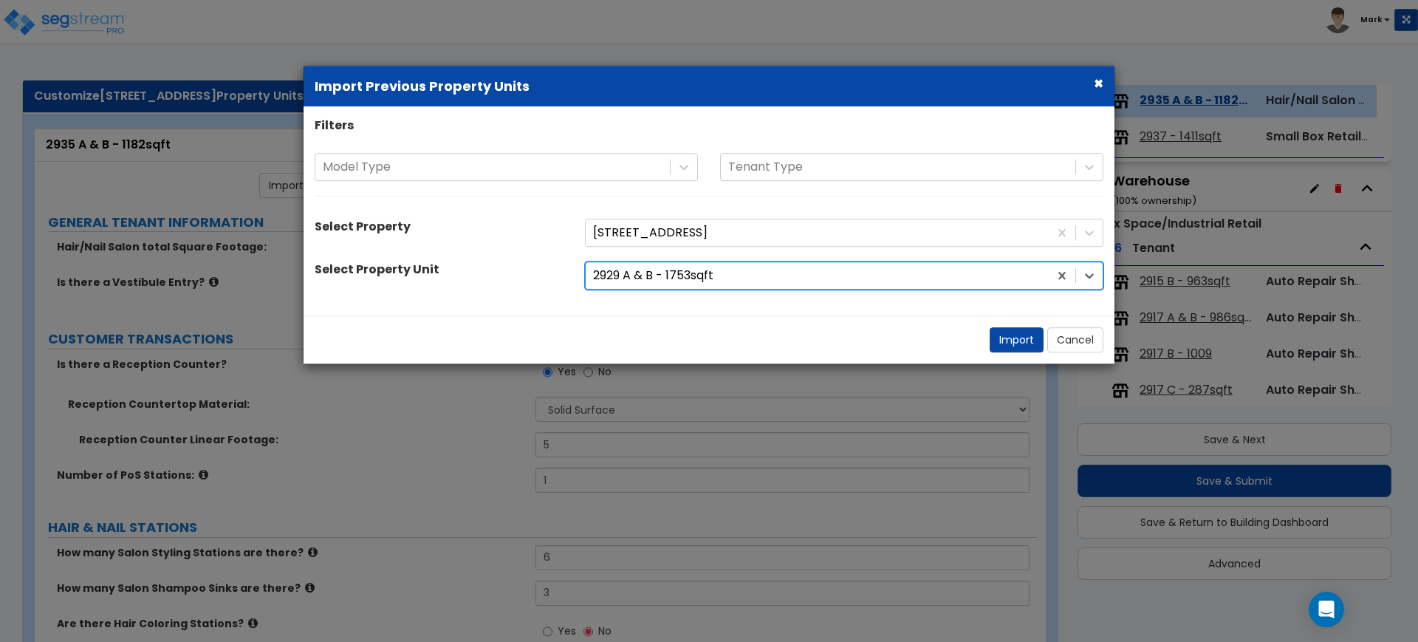
radio input "true"
select select "1"
radio input "true"
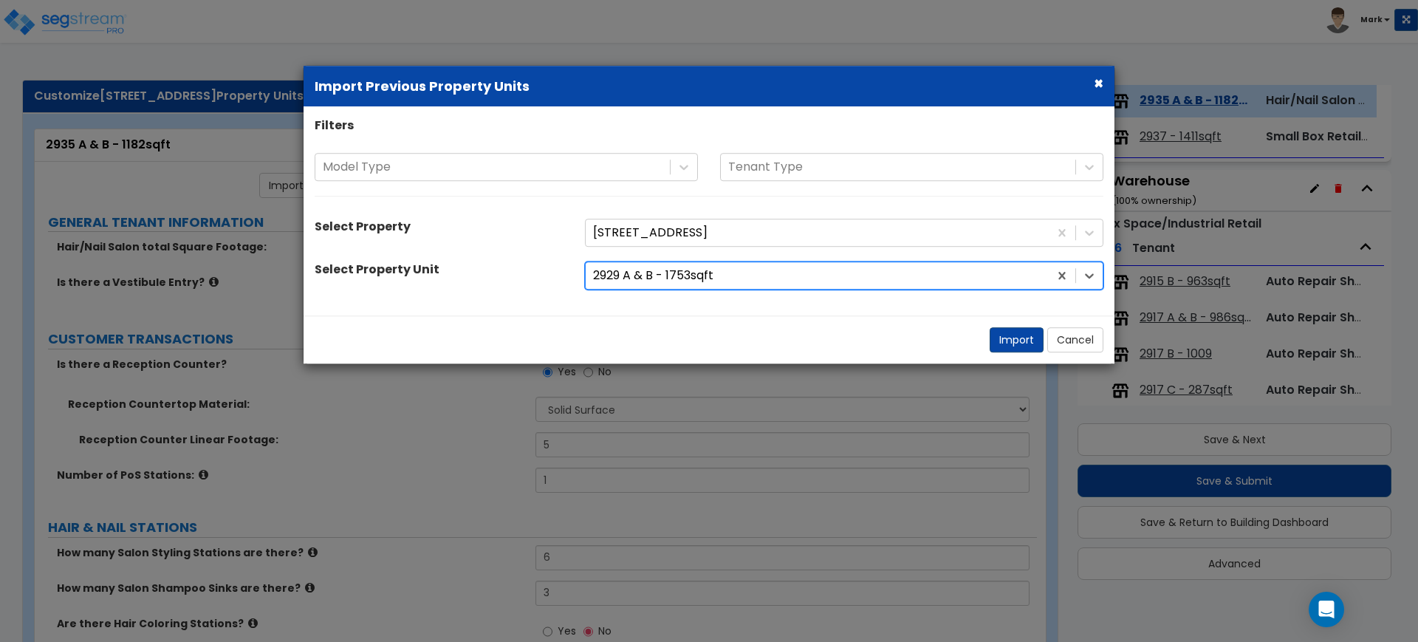
radio input "true"
select select "1"
radio input "true"
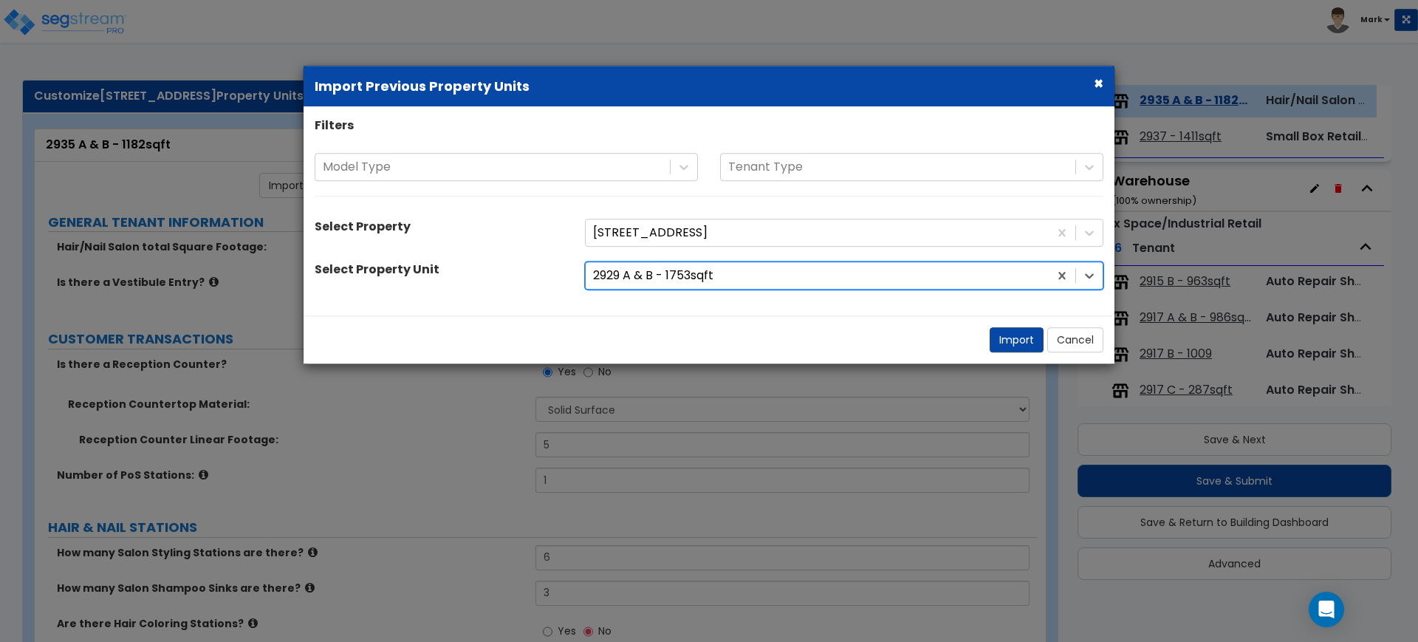
select select "3"
select select "1"
select select "5"
select select "1"
select select "4"
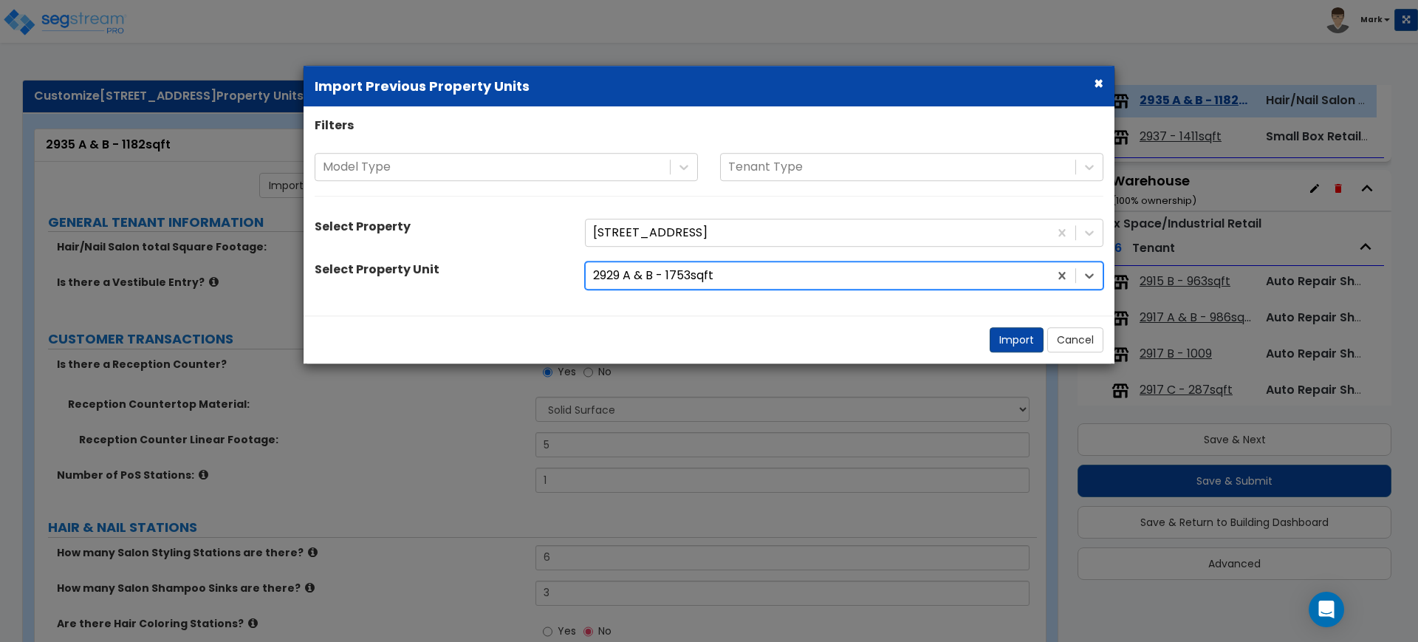
select select "1"
select select "2"
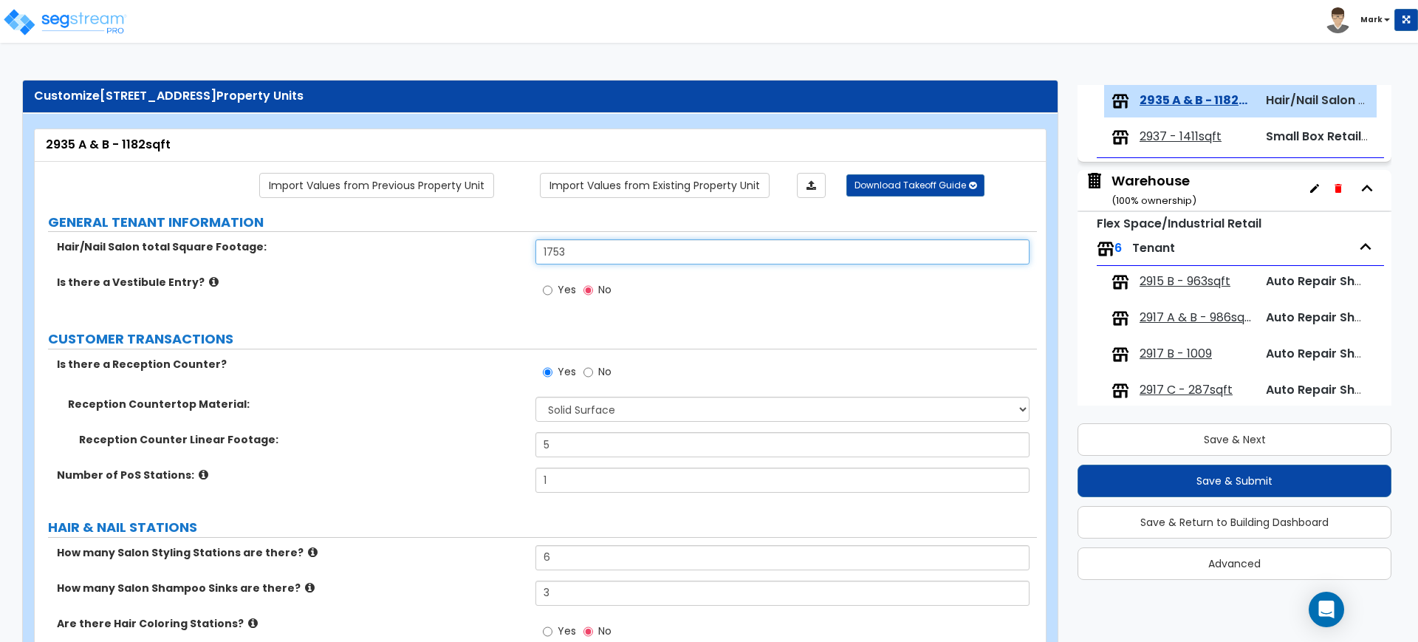
drag, startPoint x: 555, startPoint y: 244, endPoint x: 440, endPoint y: 253, distance: 115.5
click at [450, 253] on div "Hair/Nail Salon total Square Footage: 1753" at bounding box center [536, 256] width 1002 height 35
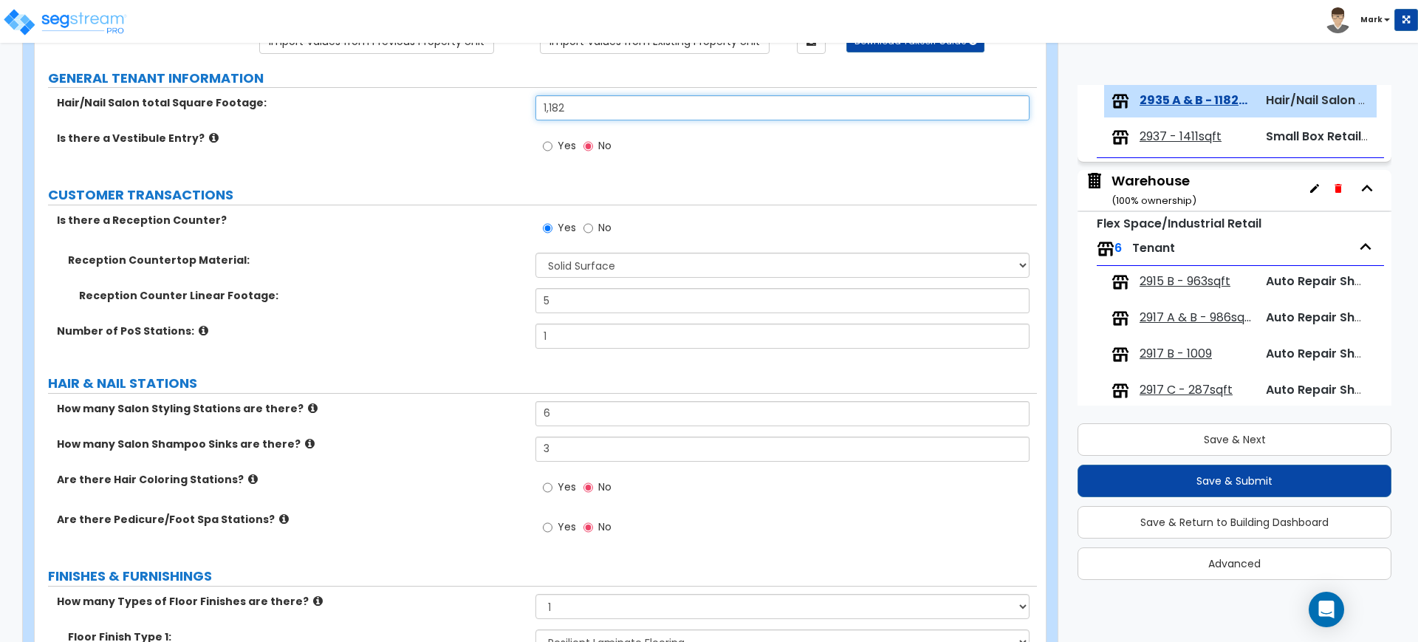
scroll to position [185, 0]
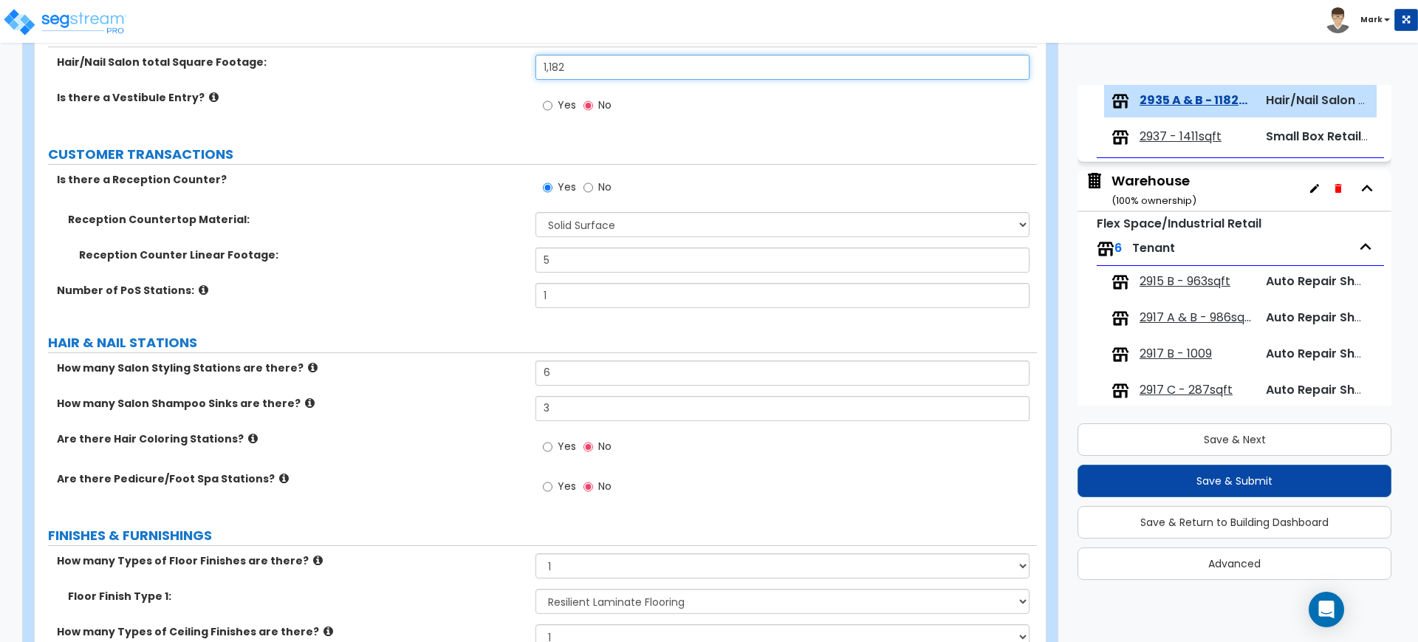
type input "1,182"
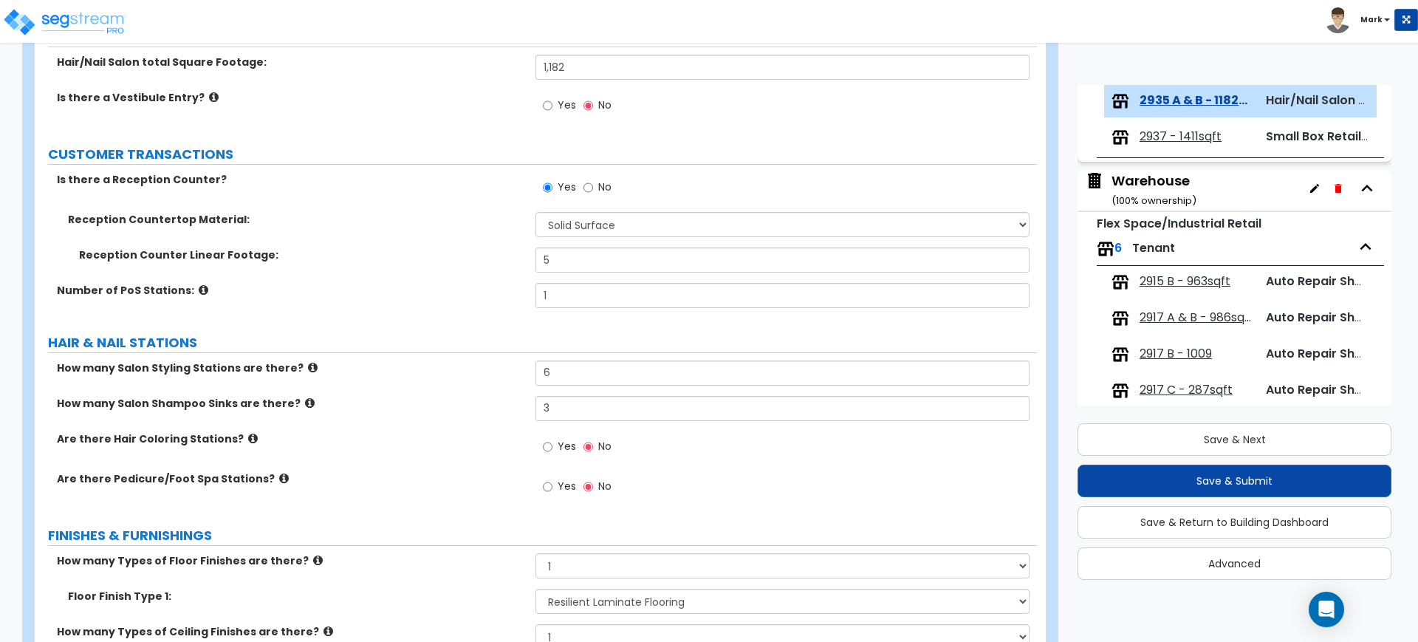
drag, startPoint x: 530, startPoint y: 270, endPoint x: 479, endPoint y: 271, distance: 50.2
click at [479, 271] on div "Reception Counter Linear Footage: 5" at bounding box center [536, 264] width 1002 height 35
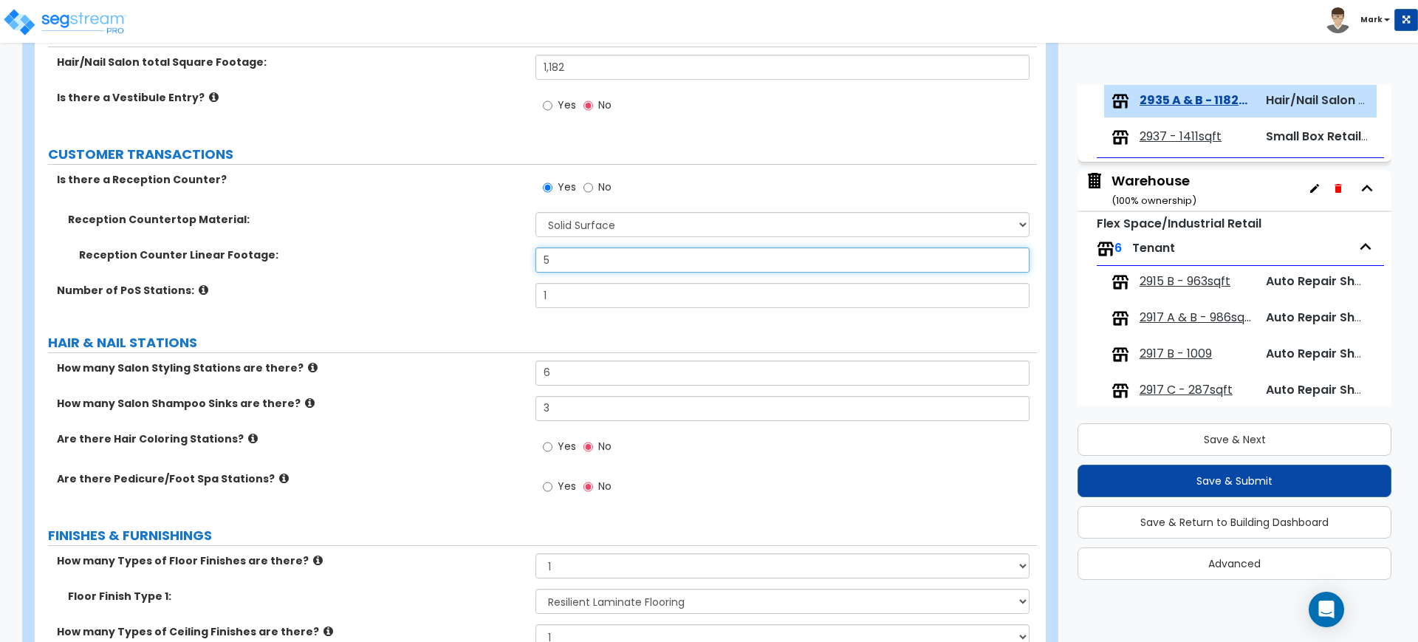
drag, startPoint x: 571, startPoint y: 261, endPoint x: 476, endPoint y: 260, distance: 94.5
click at [483, 260] on div "Reception Counter Linear Footage: 5" at bounding box center [536, 264] width 1002 height 35
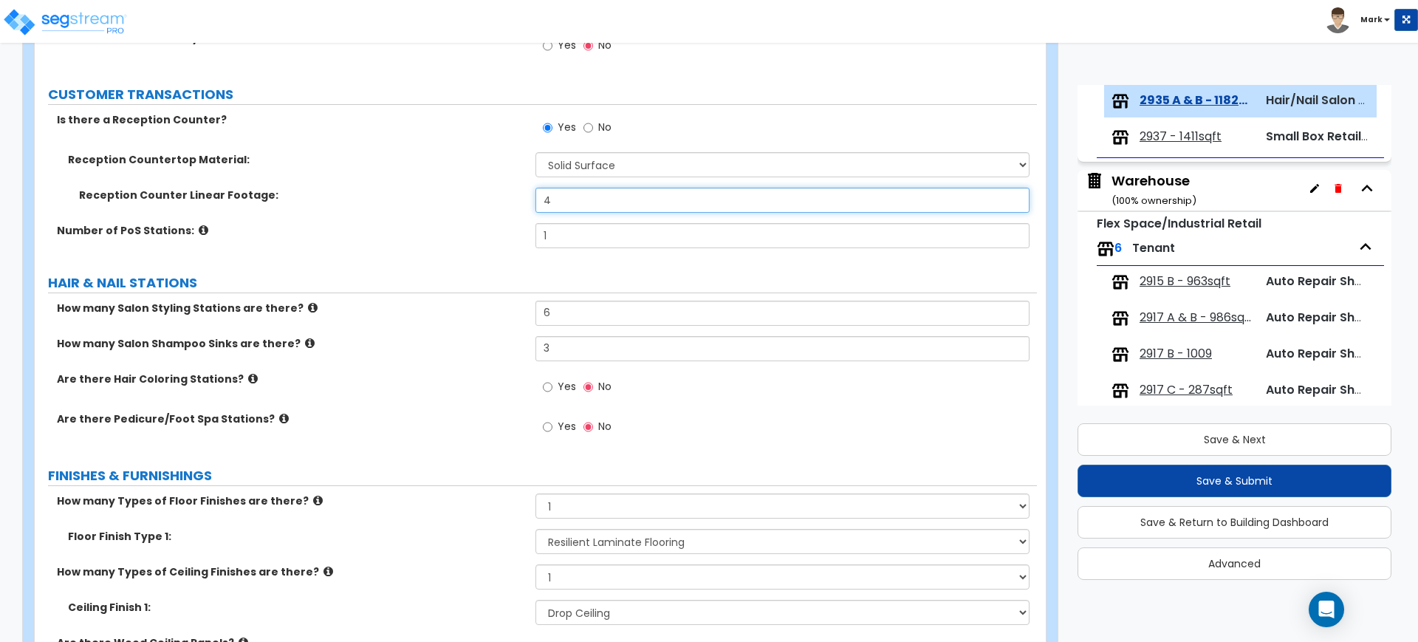
scroll to position [277, 0]
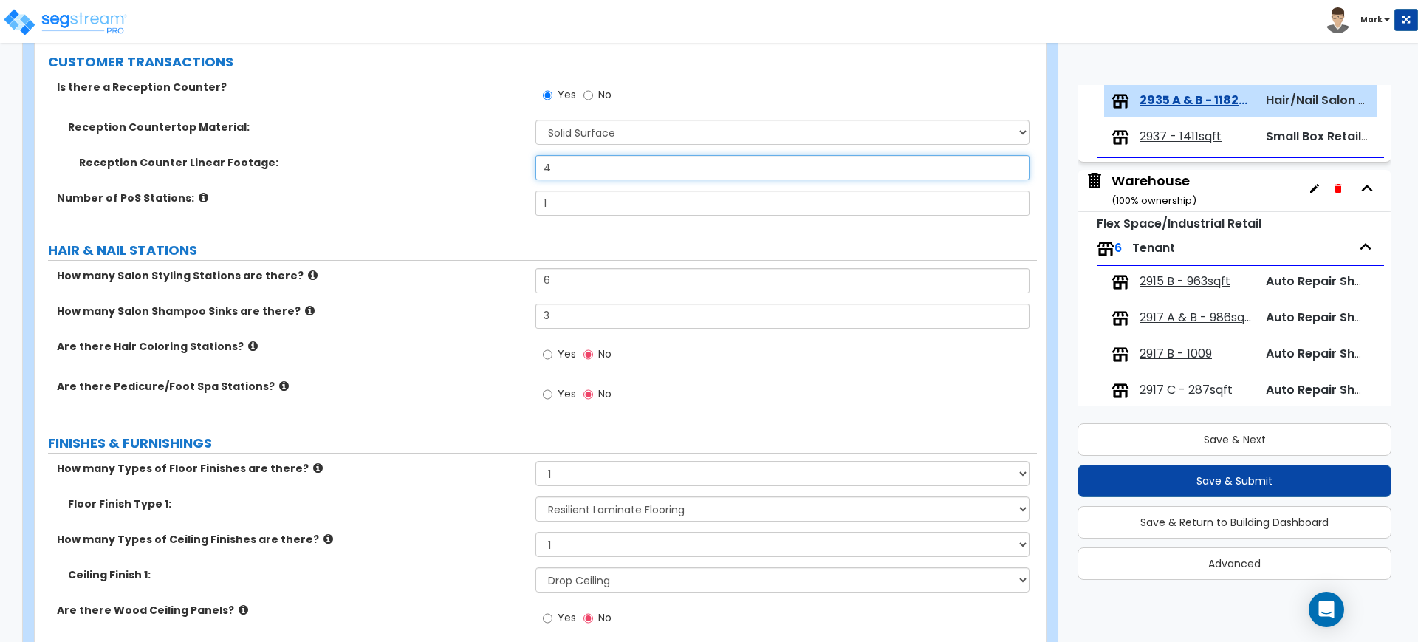
type input "4"
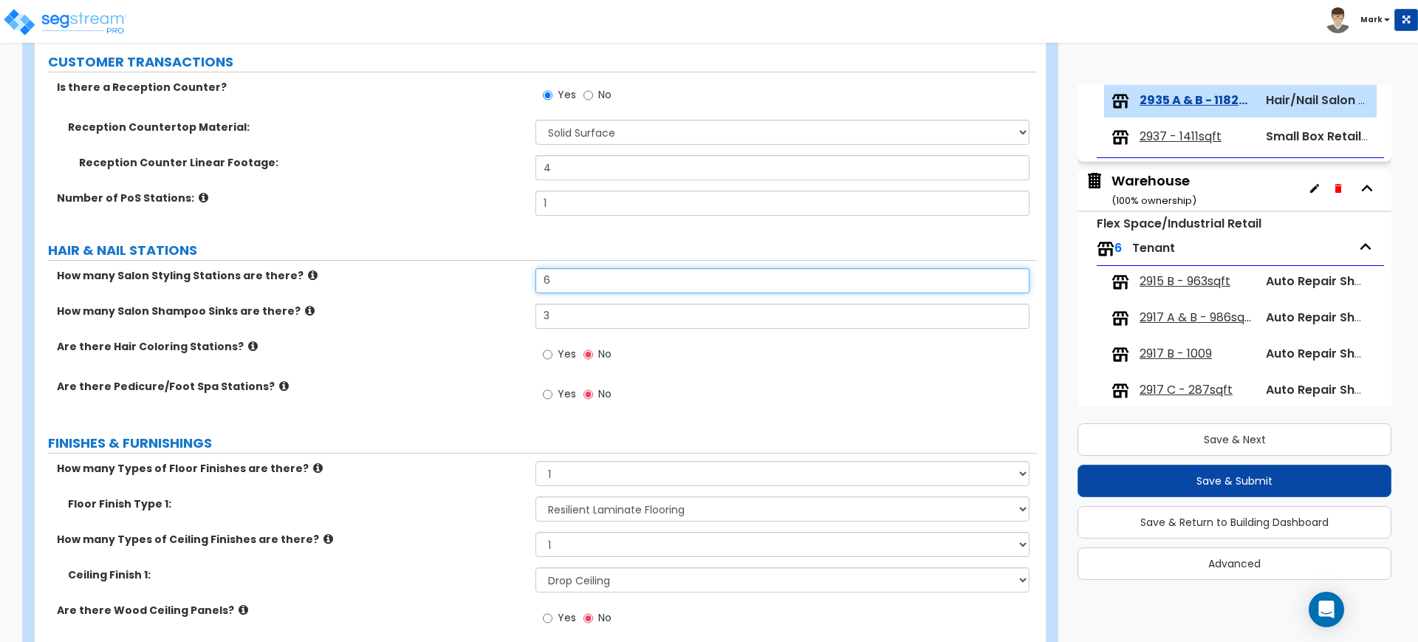
drag, startPoint x: 558, startPoint y: 281, endPoint x: 478, endPoint y: 278, distance: 80.6
click at [478, 278] on div "How many Salon Styling Stations are there? 6" at bounding box center [536, 285] width 1002 height 35
type input "5"
drag, startPoint x: 550, startPoint y: 320, endPoint x: 518, endPoint y: 315, distance: 32.2
click at [521, 315] on div "How many Salon Shampoo Sinks are there? 3" at bounding box center [536, 321] width 1002 height 35
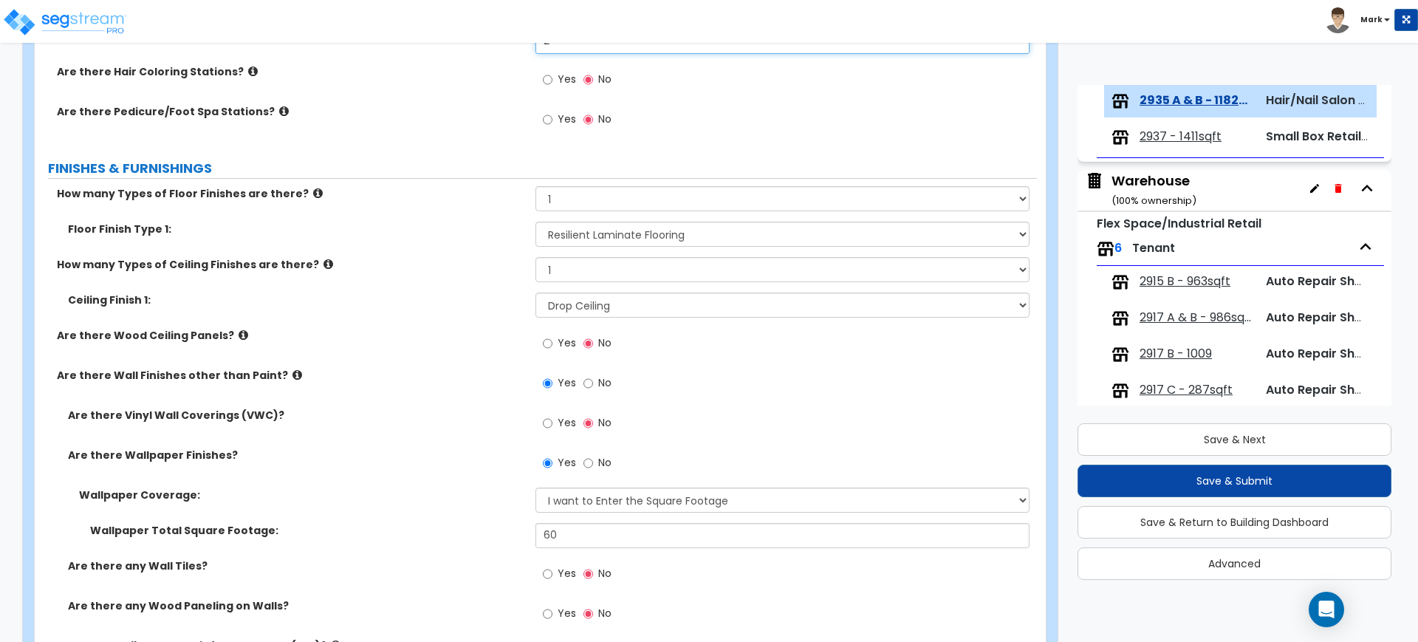
scroll to position [554, 0]
type input "2"
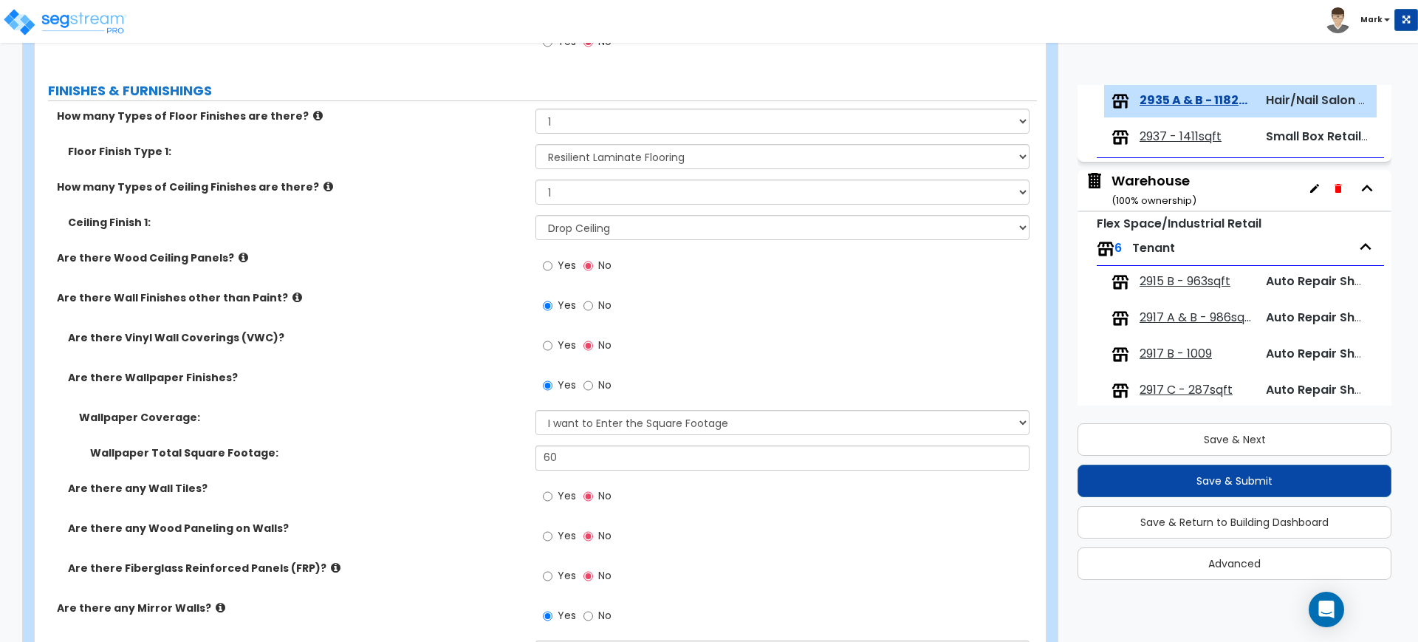
scroll to position [646, 0]
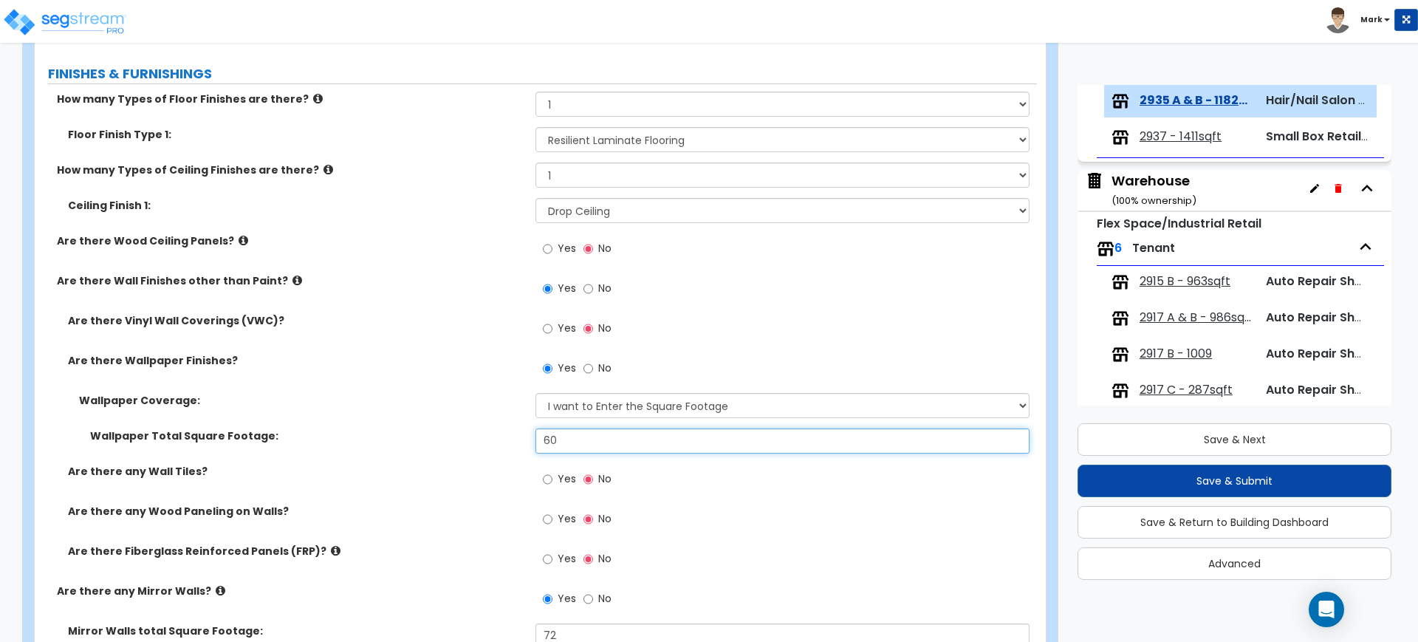
drag, startPoint x: 575, startPoint y: 436, endPoint x: 518, endPoint y: 439, distance: 56.9
click at [519, 439] on div "Wallpaper Total Square Footage: 60" at bounding box center [536, 445] width 1002 height 35
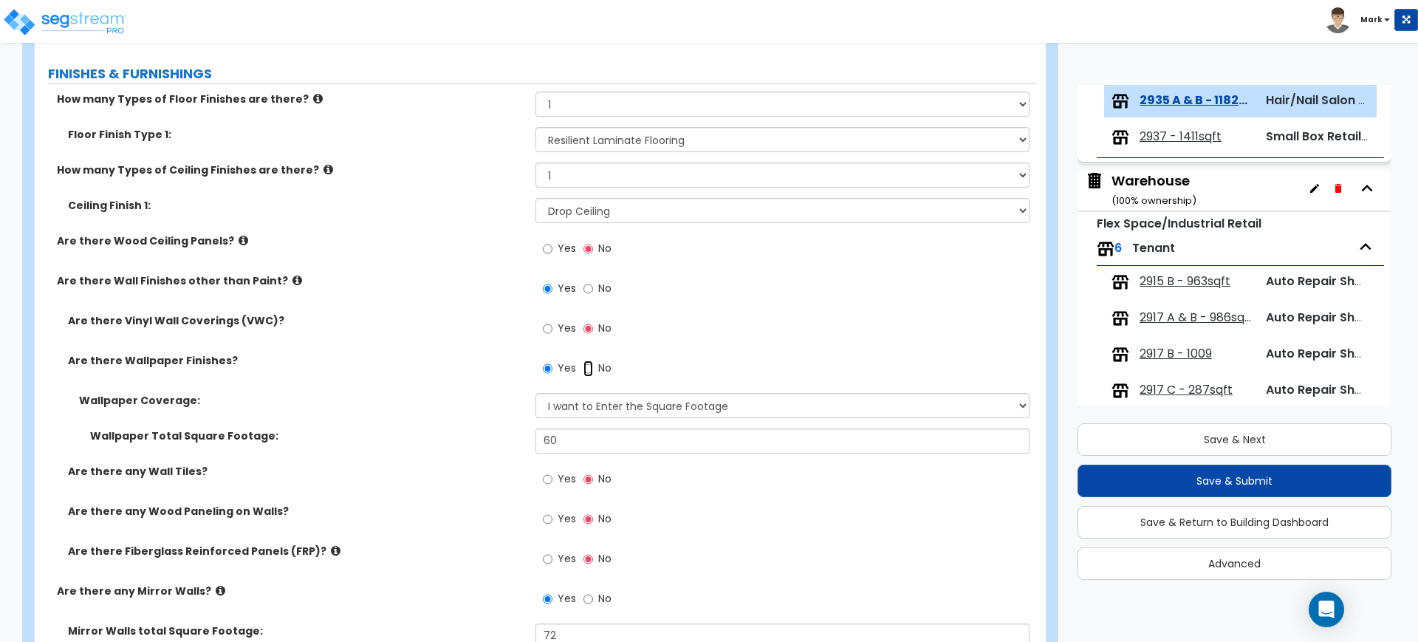
click at [588, 369] on input "No" at bounding box center [588, 368] width 10 height 16
radio input "false"
radio input "true"
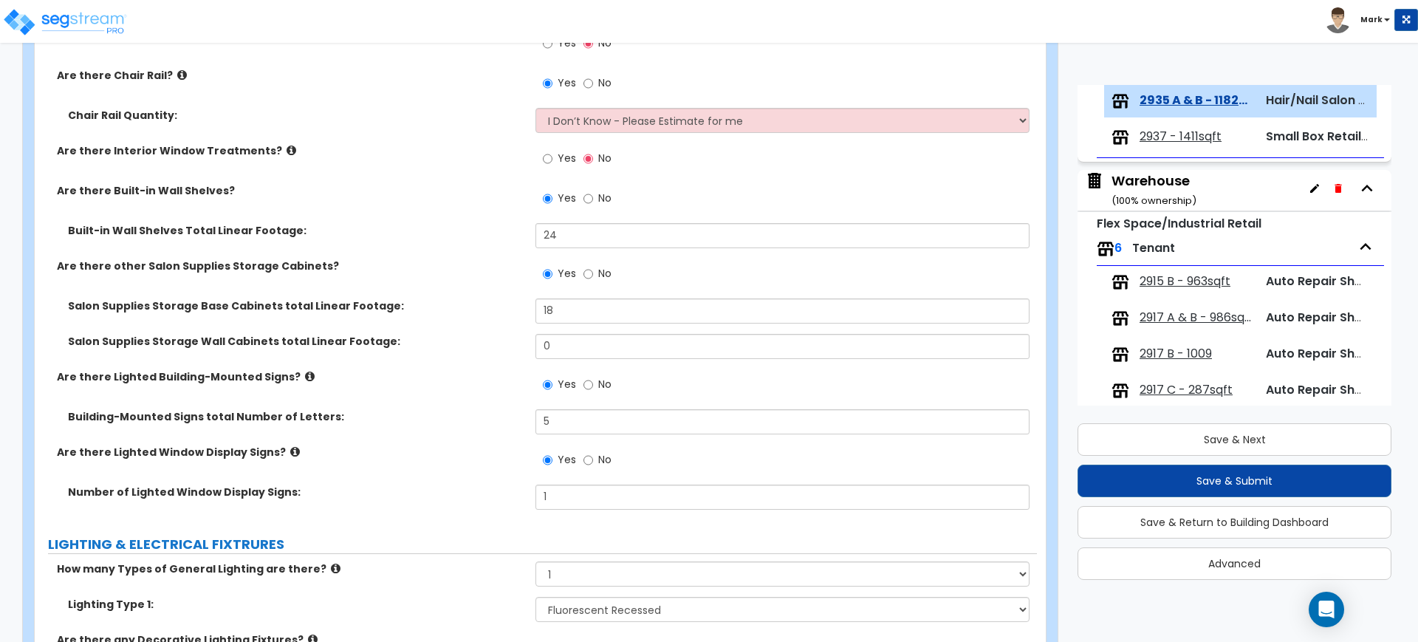
scroll to position [1385, 0]
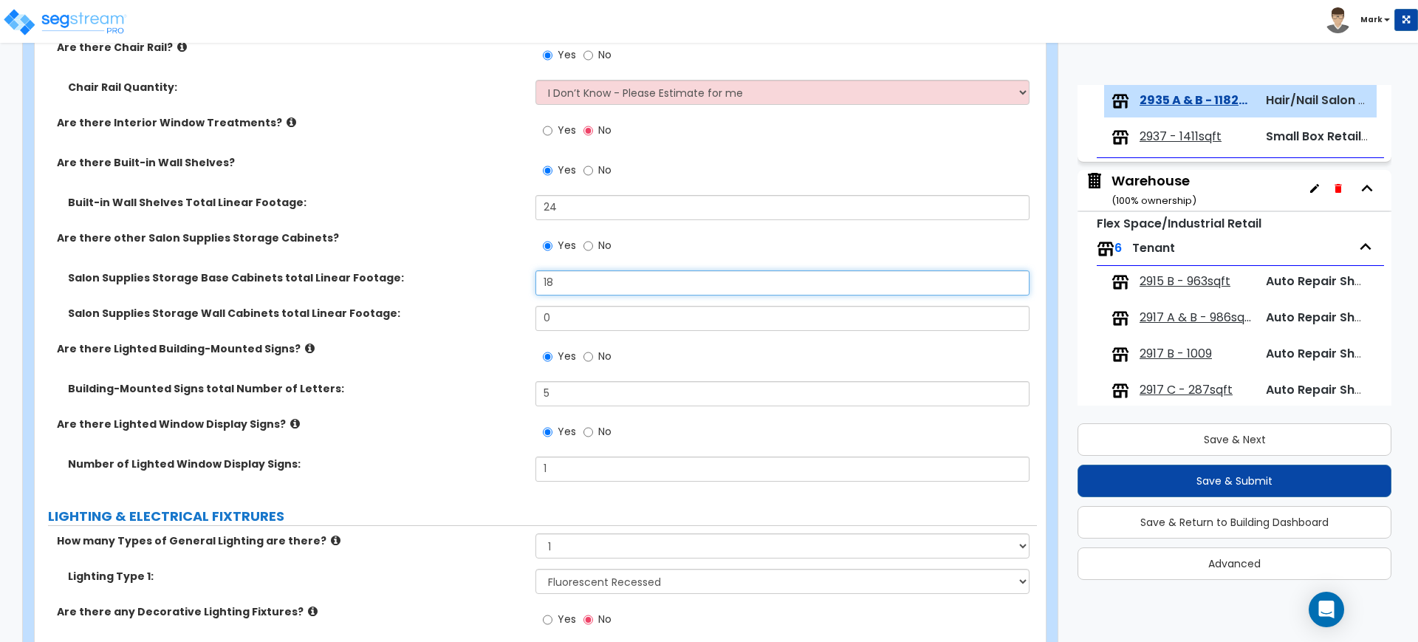
click at [444, 286] on div "Salon Supplies Storage Base Cabinets total Linear Footage: 18" at bounding box center [536, 287] width 1002 height 35
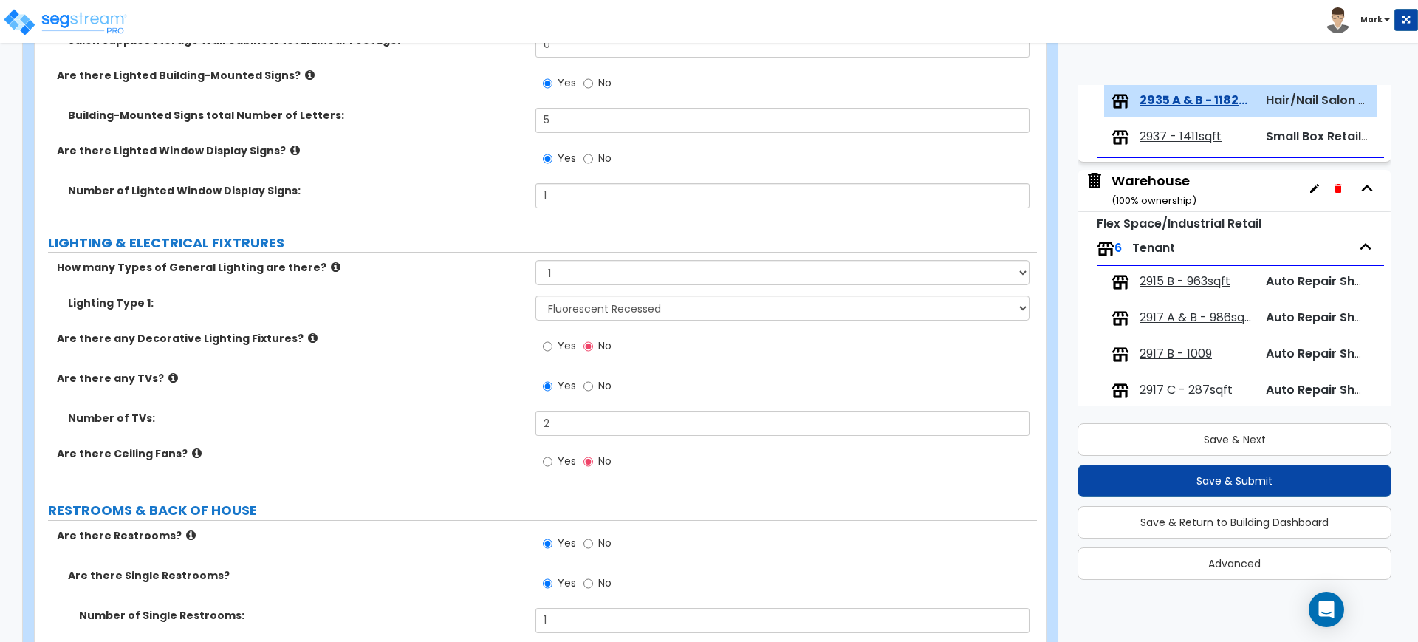
scroll to position [1662, 0]
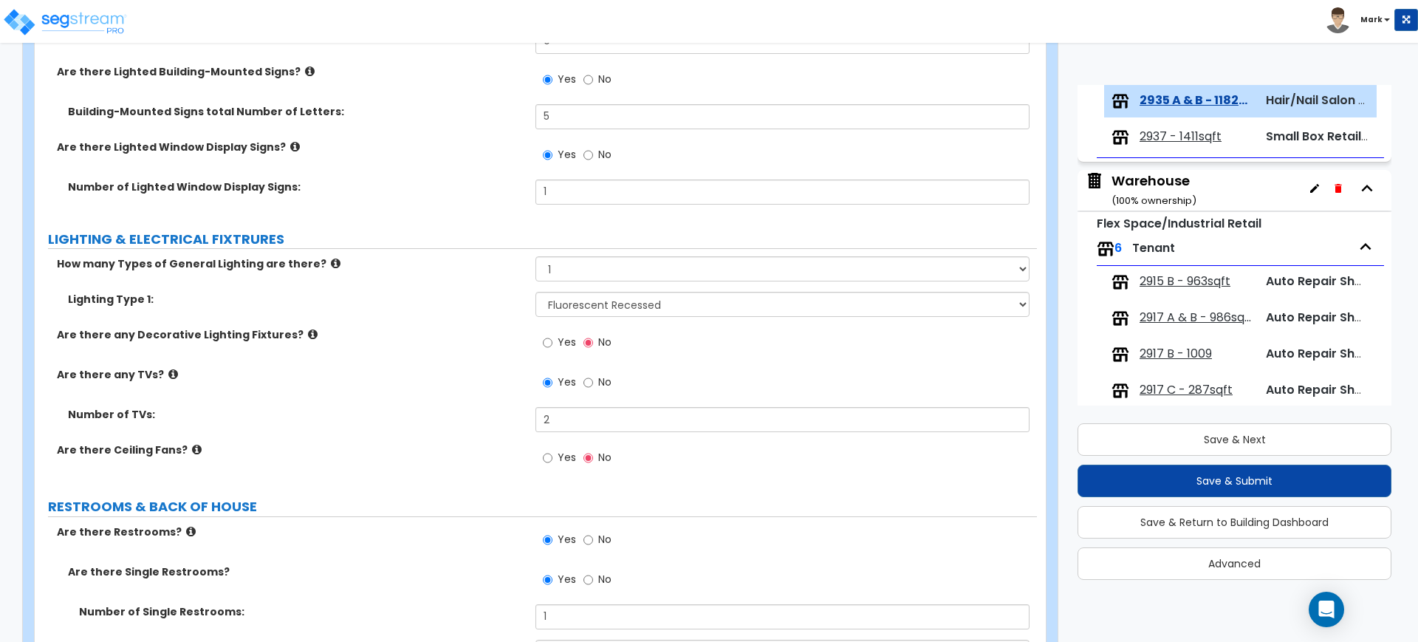
type input "10"
click at [548, 343] on input "Yes" at bounding box center [548, 343] width 10 height 16
radio input "true"
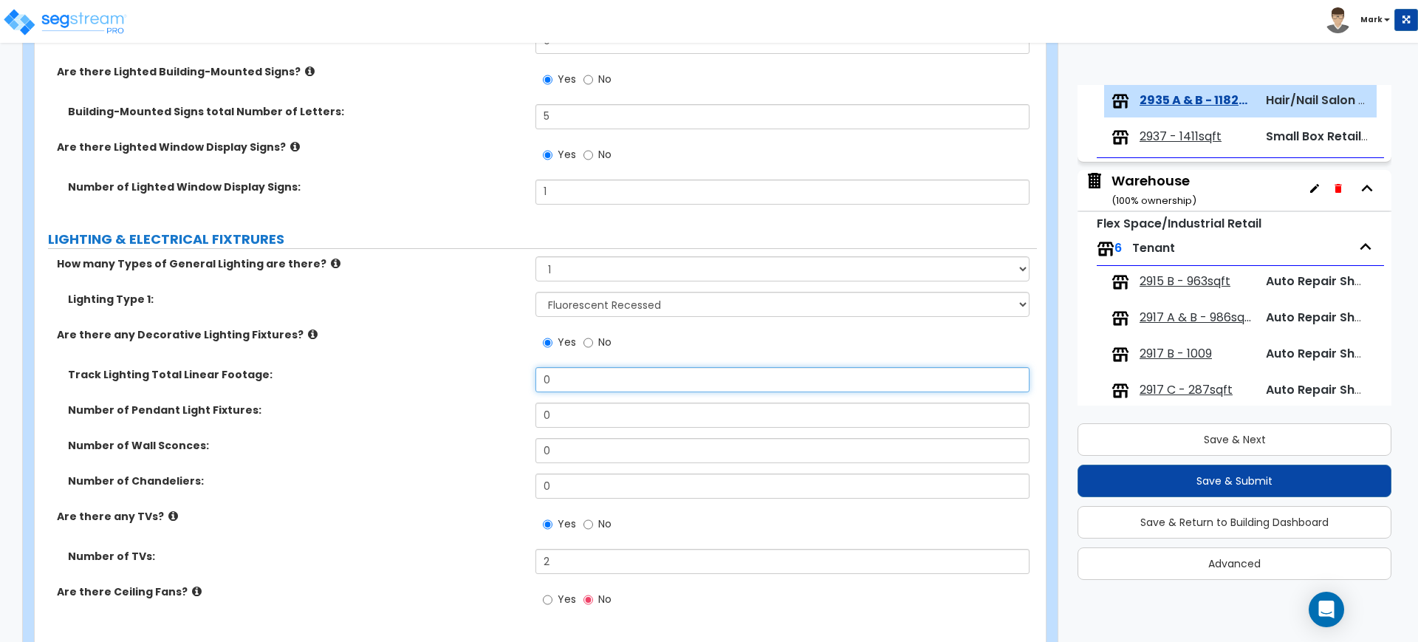
click at [564, 392] on div "Track Lighting Total Linear Footage: 0" at bounding box center [536, 384] width 1002 height 35
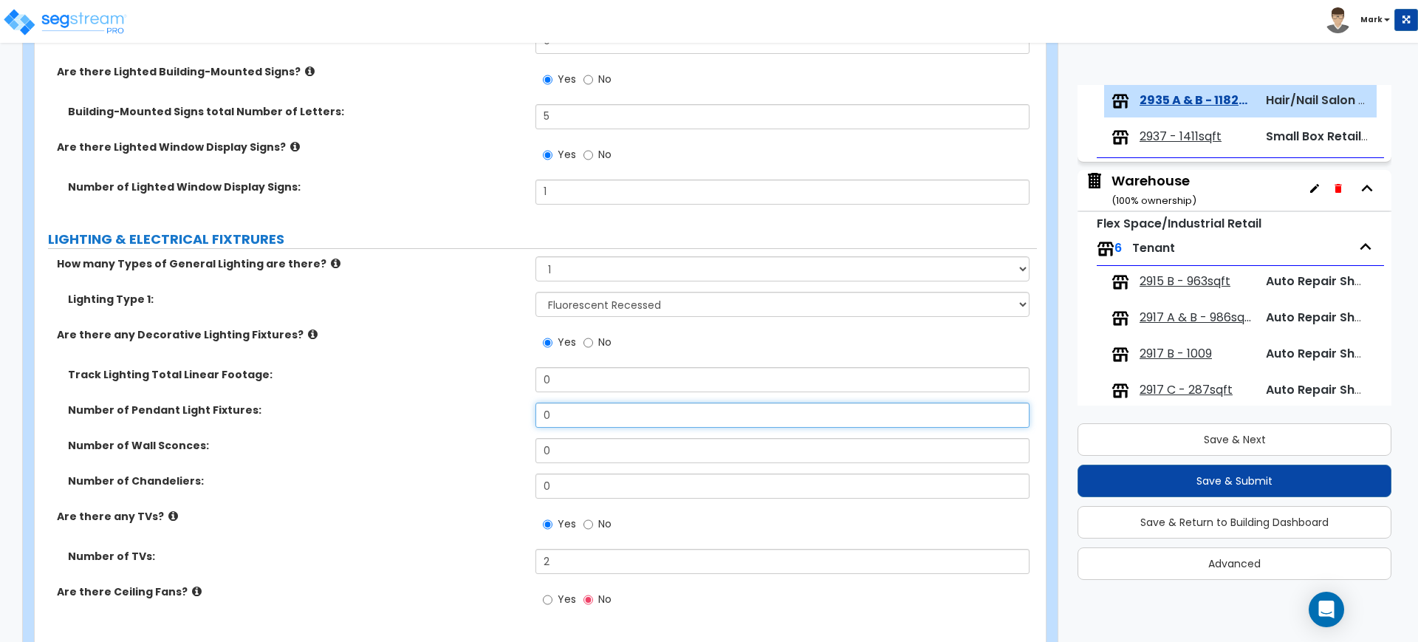
drag, startPoint x: 565, startPoint y: 414, endPoint x: 499, endPoint y: 419, distance: 66.7
click at [501, 418] on div "Number of Pendant Light Fixtures: 0" at bounding box center [536, 419] width 1002 height 35
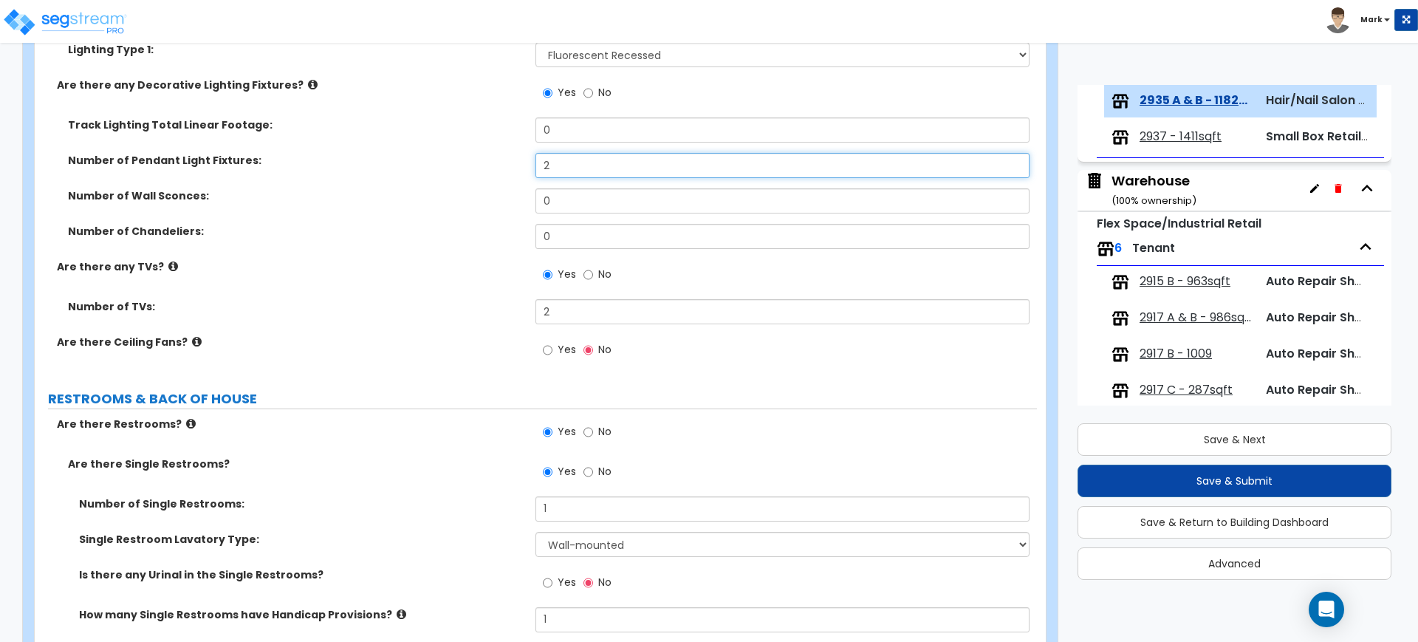
scroll to position [1939, 0]
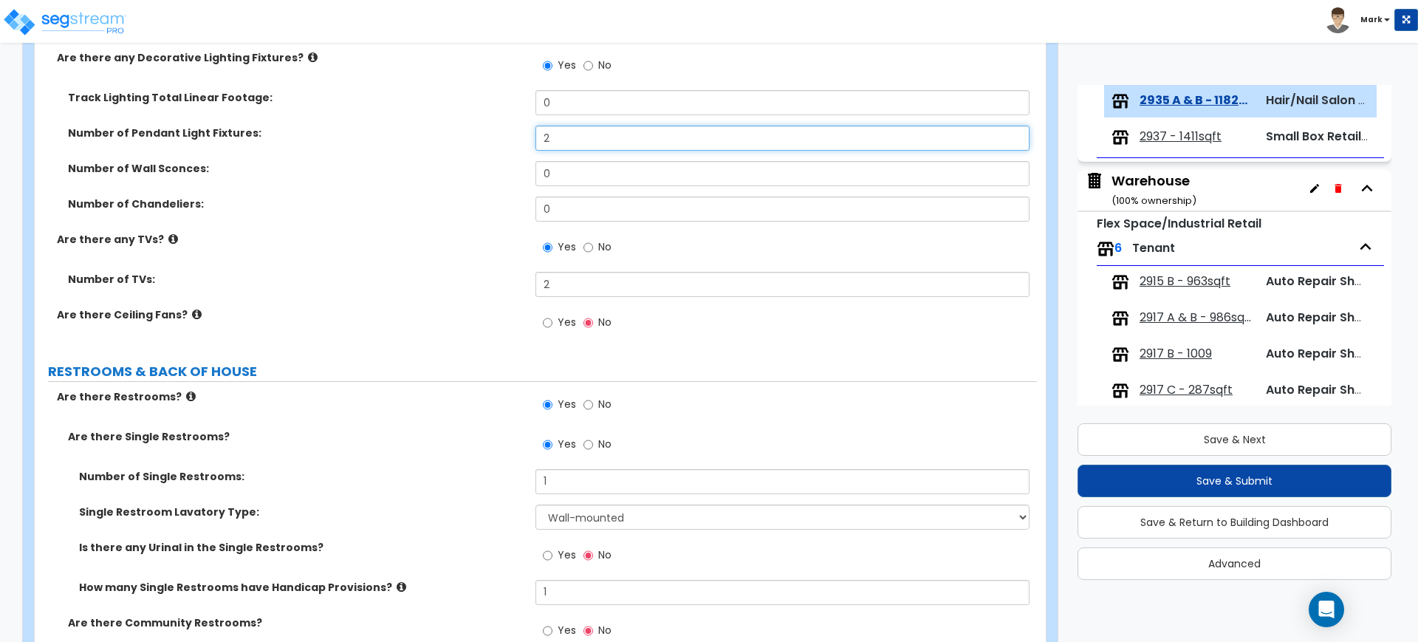
type input "2"
drag, startPoint x: 563, startPoint y: 287, endPoint x: 523, endPoint y: 287, distance: 40.6
click at [530, 287] on div "Number of TVs: 2" at bounding box center [536, 289] width 1002 height 35
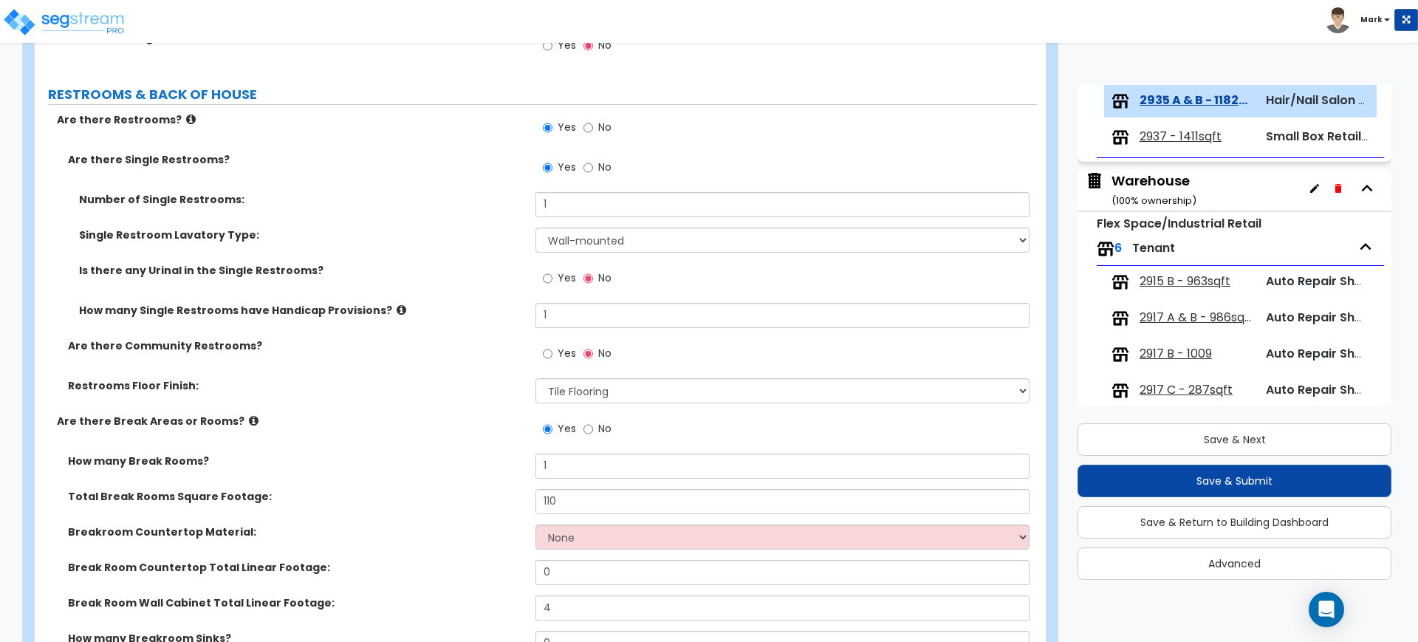
scroll to position [2308, 0]
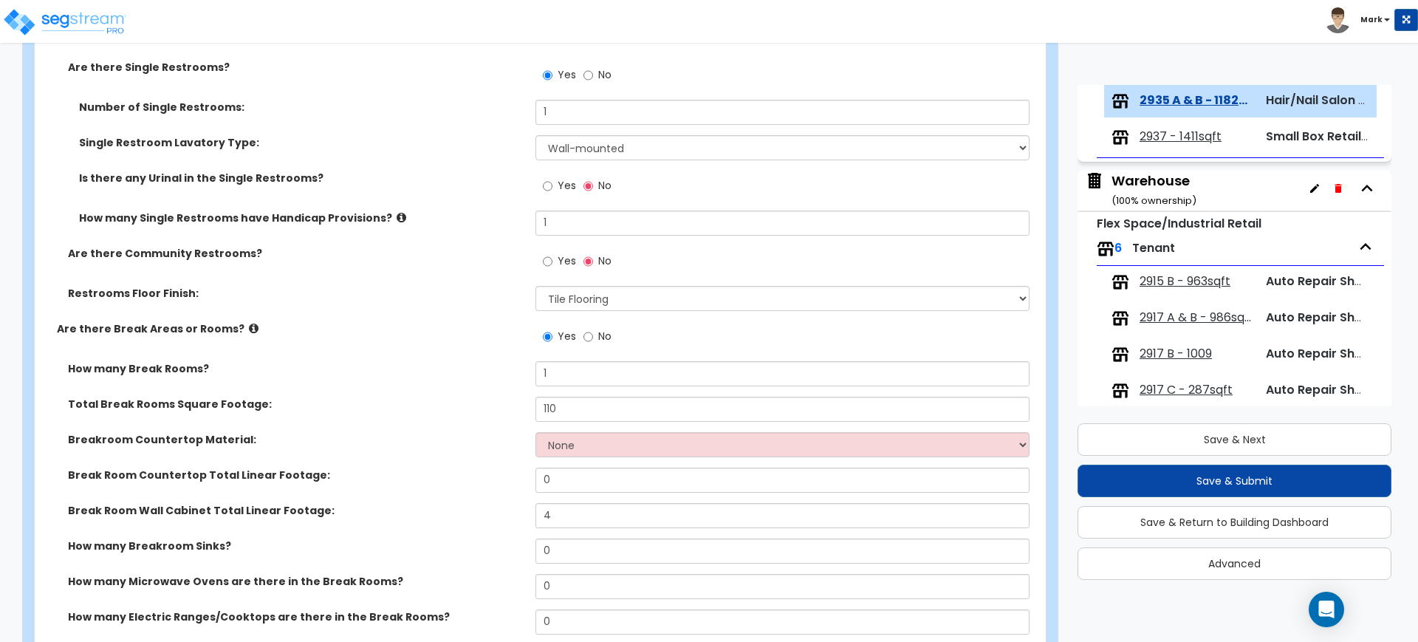
type input "1"
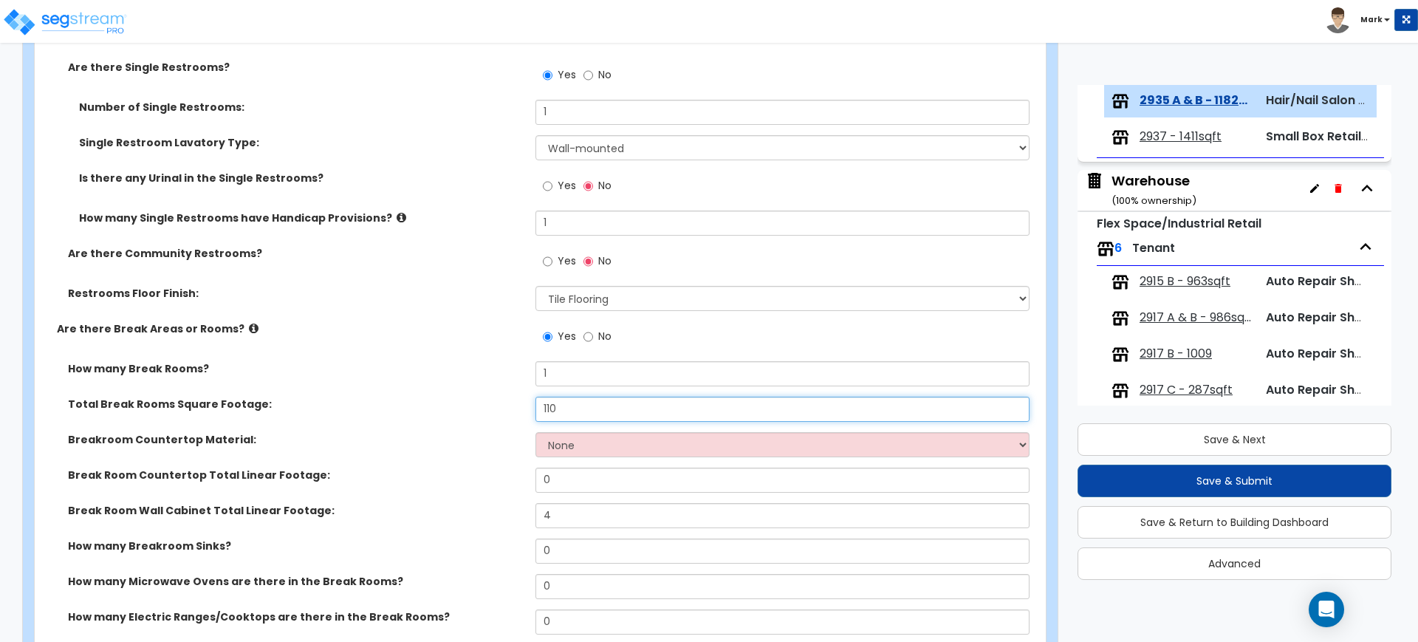
drag, startPoint x: 505, startPoint y: 415, endPoint x: 437, endPoint y: 420, distance: 68.1
click at [441, 419] on div "Total Break Rooms Square Footage: 110" at bounding box center [536, 414] width 1002 height 35
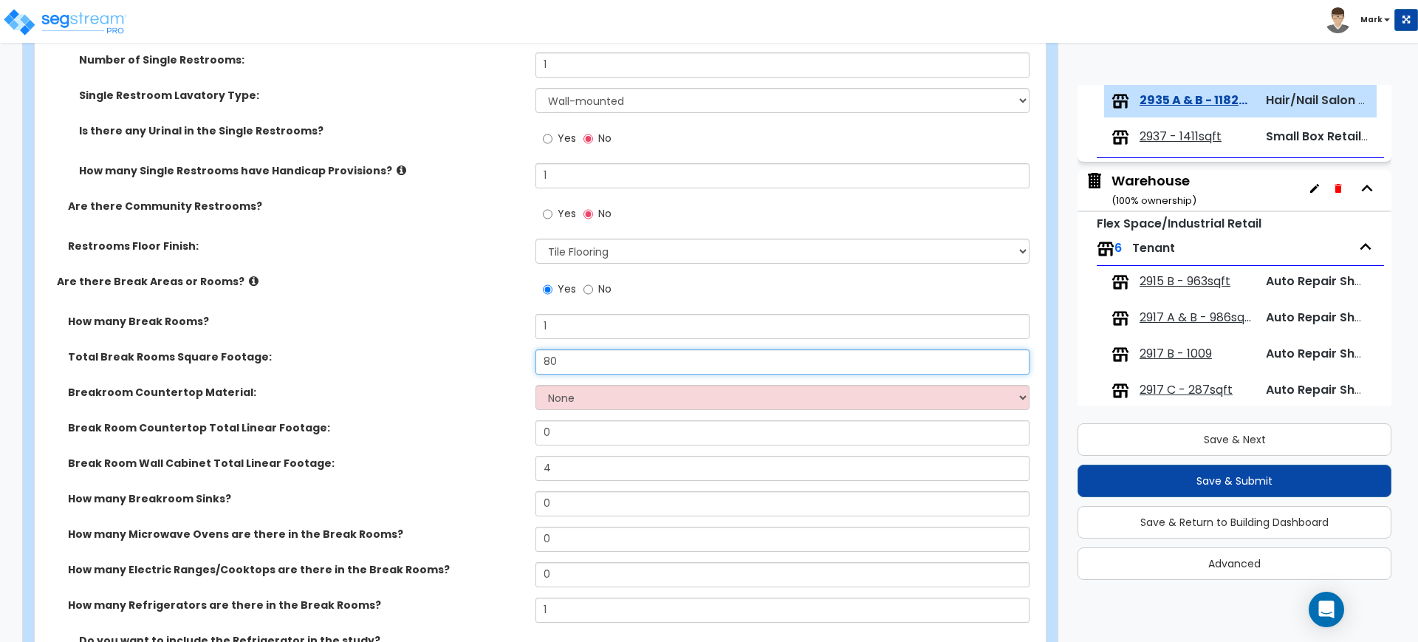
scroll to position [2400, 0]
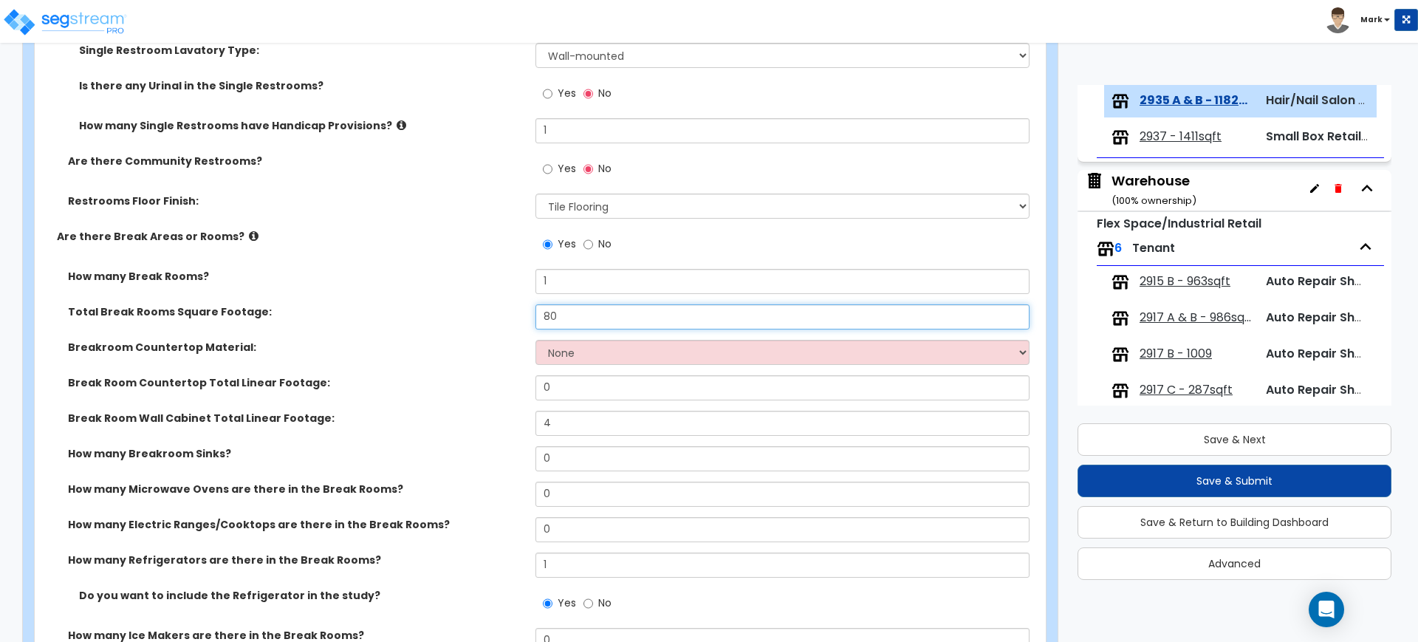
type input "80"
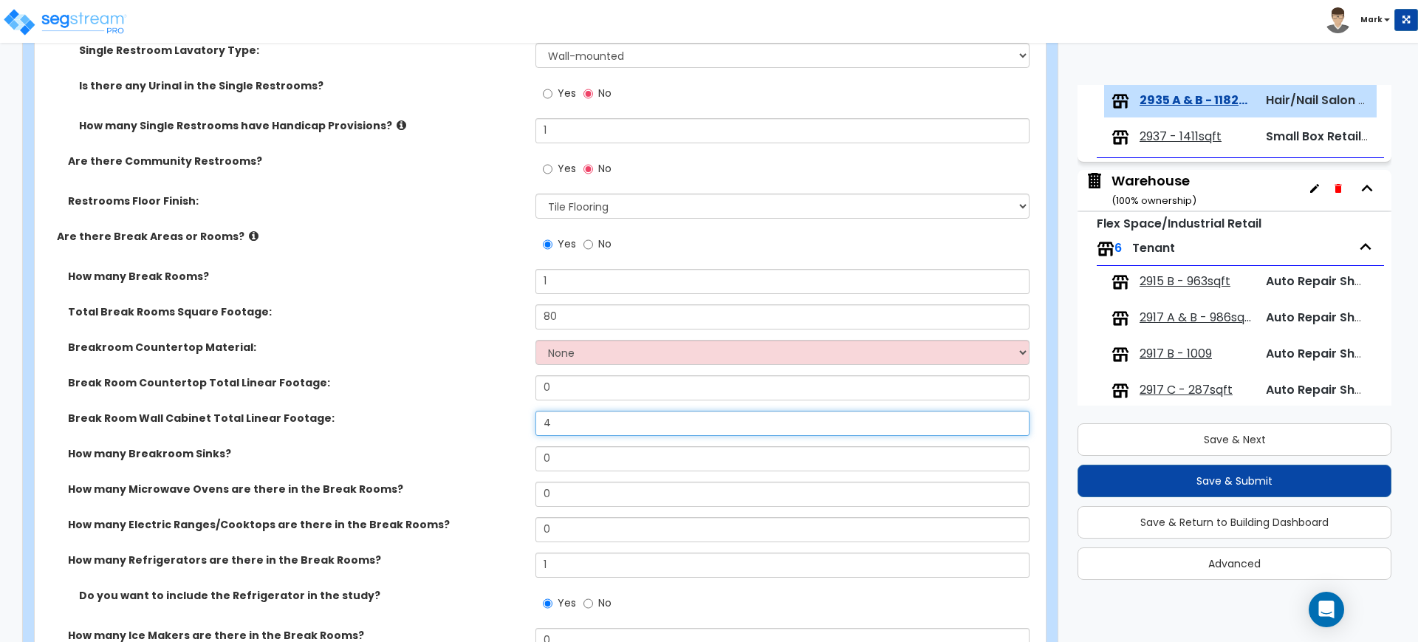
click at [470, 428] on div "Break Room Wall Cabinet Total Linear Footage: 4" at bounding box center [536, 428] width 1002 height 35
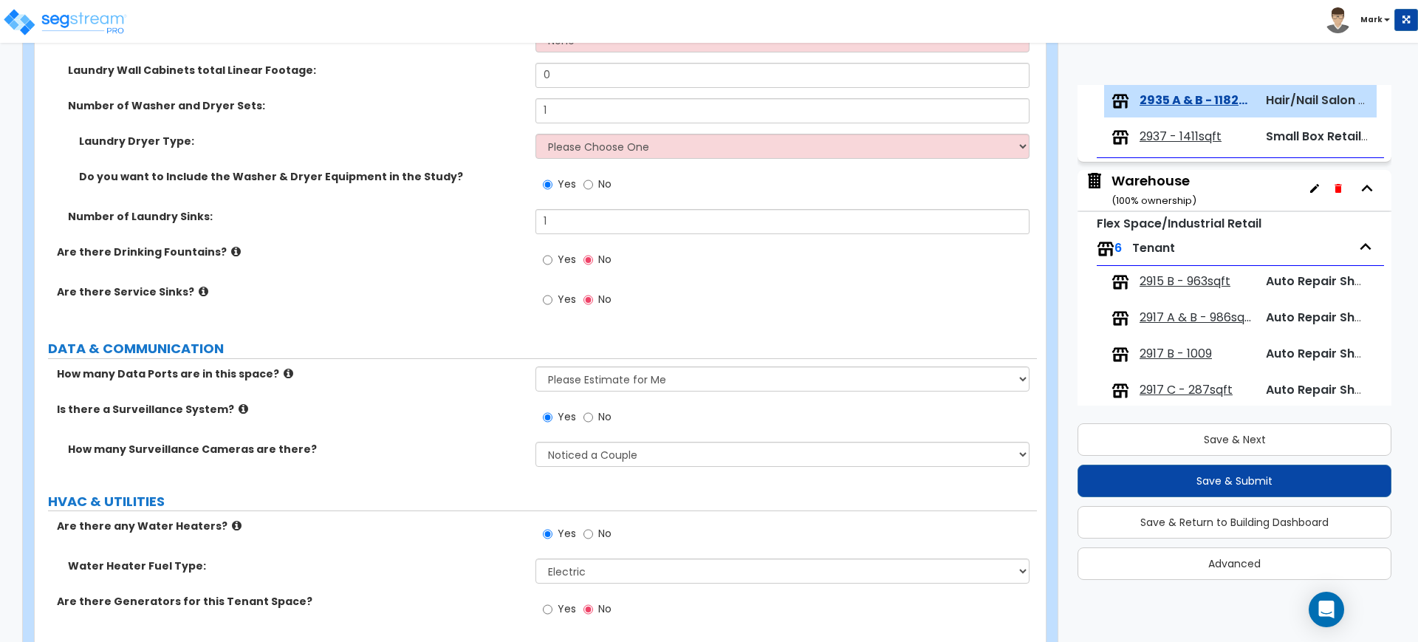
scroll to position [3119, 0]
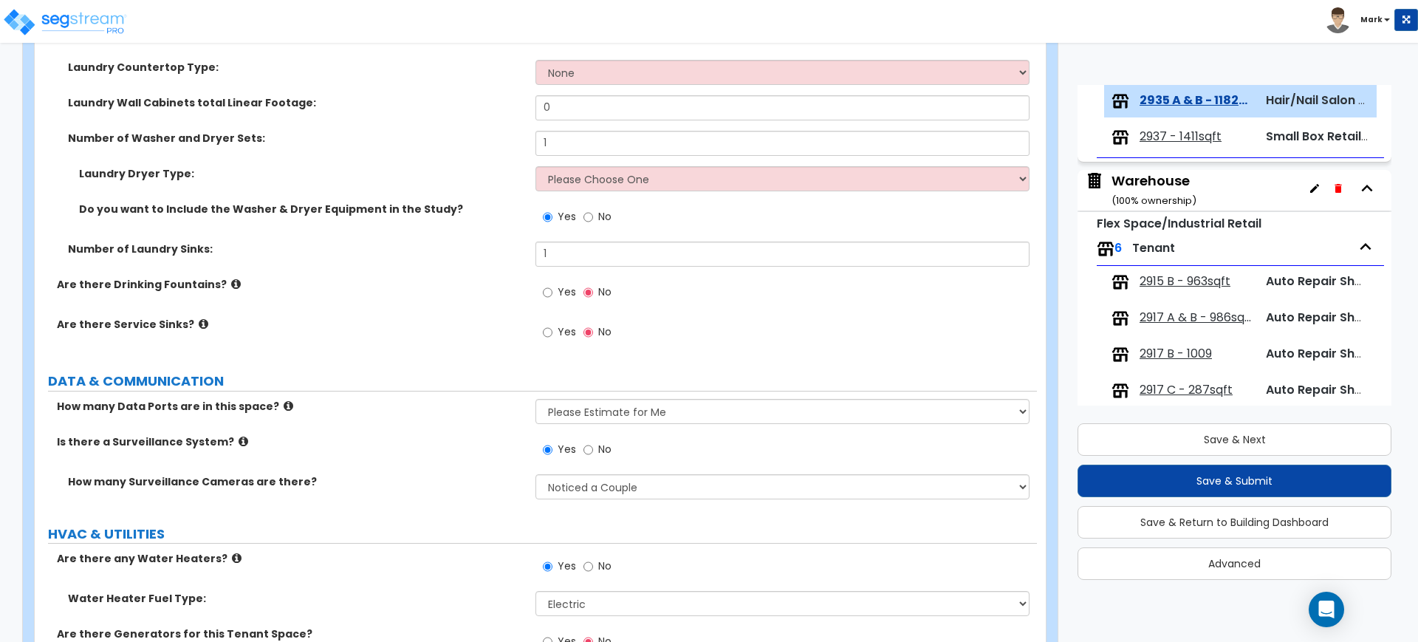
type input "3"
click at [547, 334] on input "Yes" at bounding box center [548, 332] width 10 height 16
radio input "true"
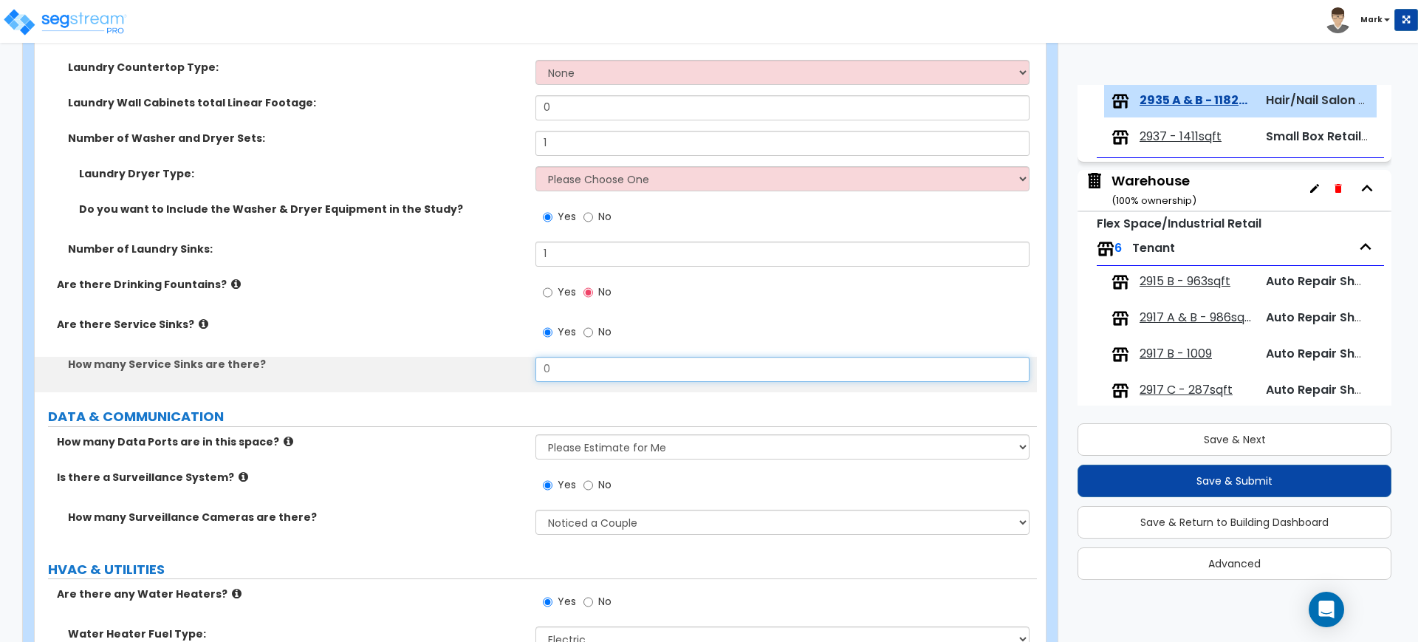
drag, startPoint x: 561, startPoint y: 368, endPoint x: 476, endPoint y: 368, distance: 84.9
click at [484, 368] on div "How many Service Sinks are there? 0" at bounding box center [536, 374] width 1002 height 35
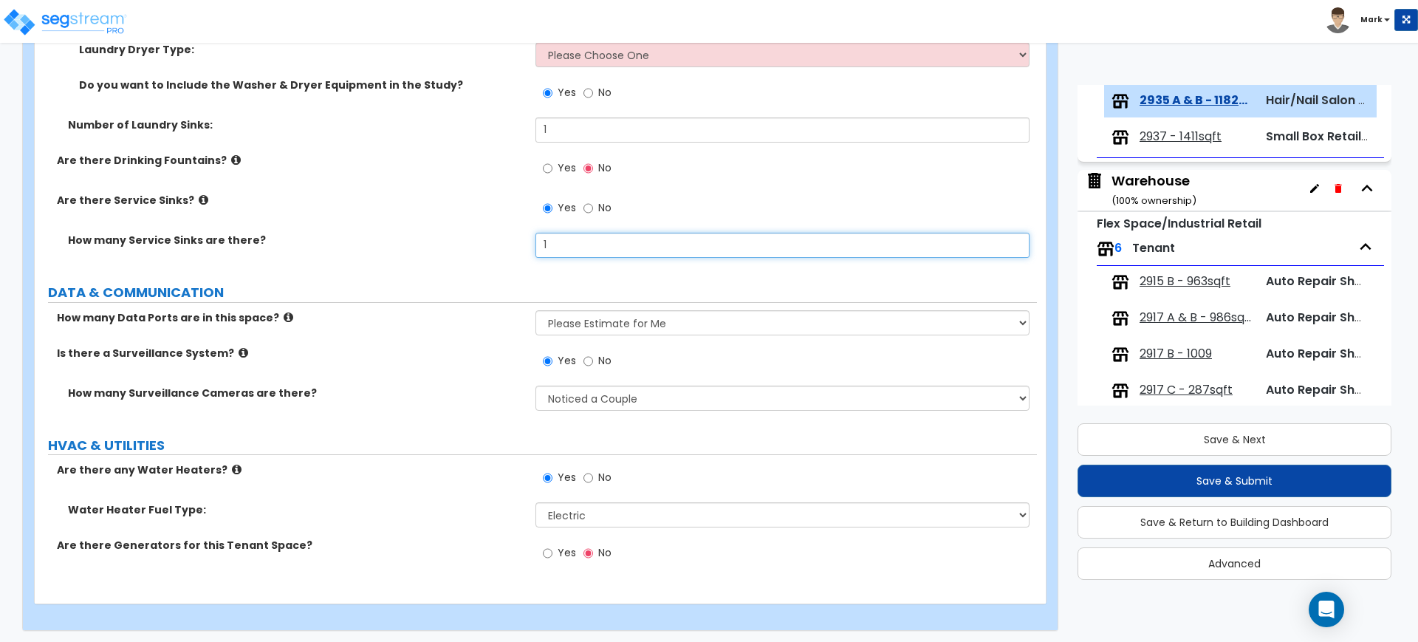
scroll to position [3247, 0]
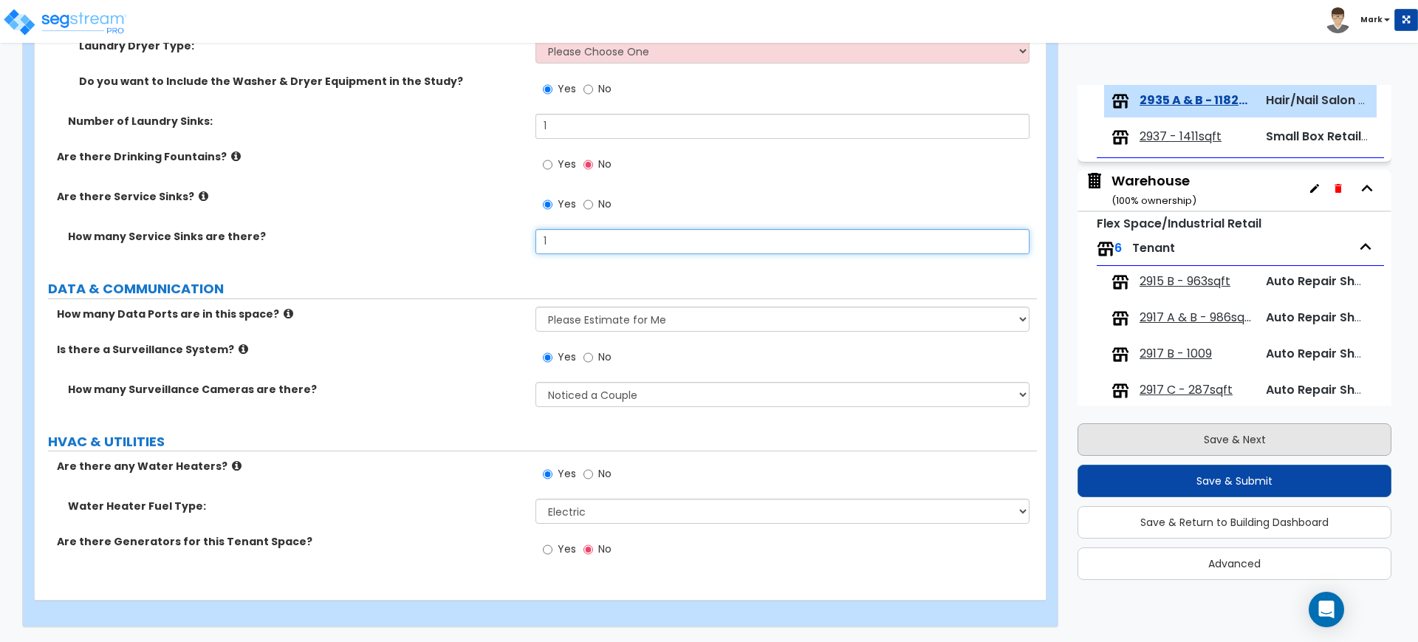
type input "1"
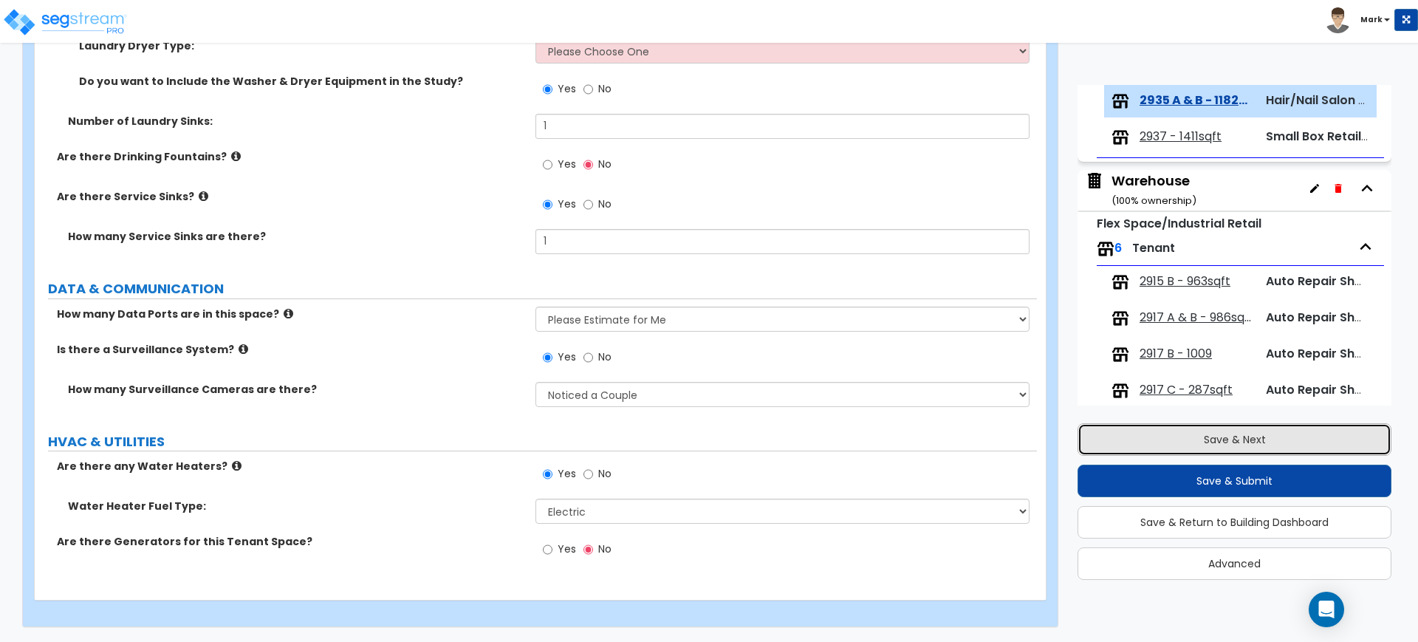
click at [1202, 436] on button "Save & Next" at bounding box center [1235, 439] width 314 height 32
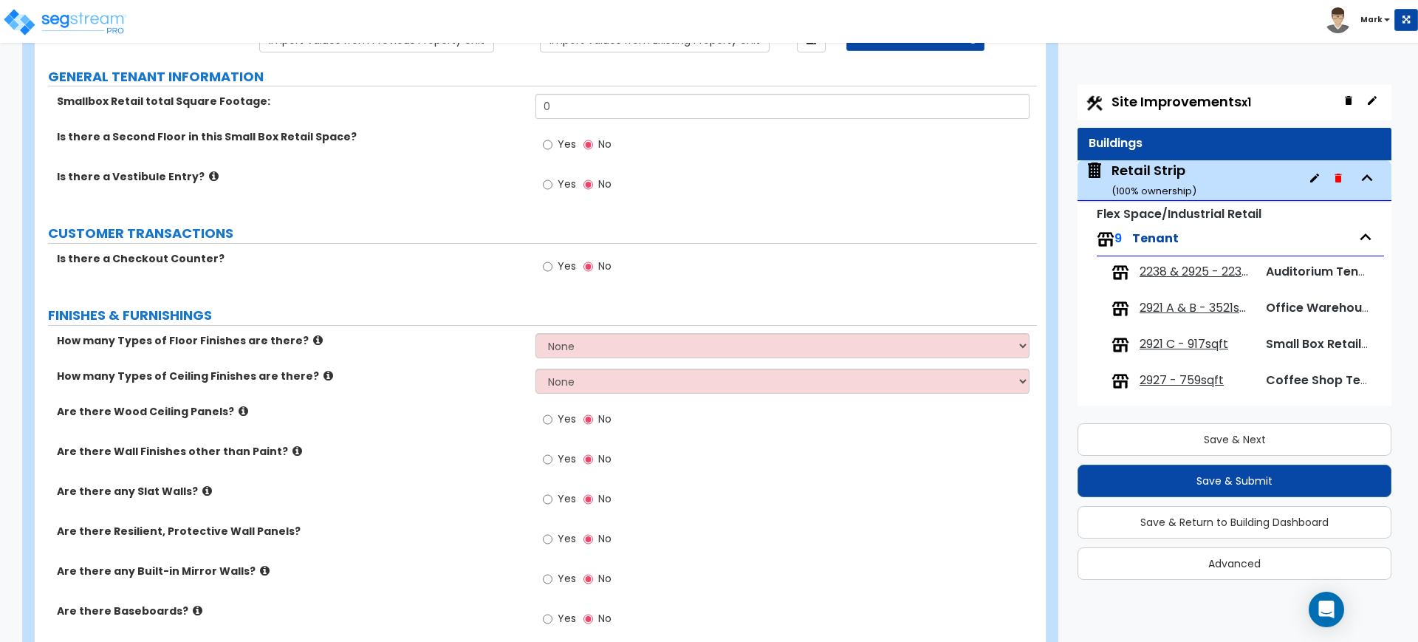
scroll to position [92, 0]
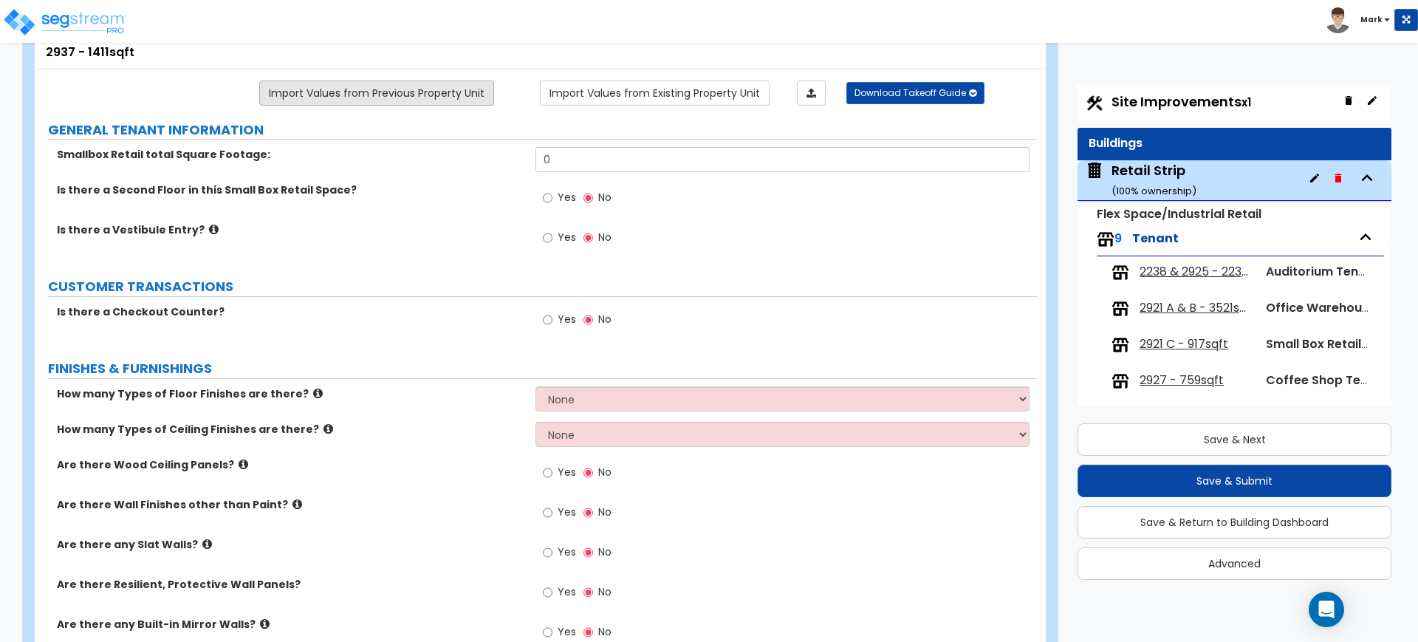
click at [441, 87] on link "Import Values from Previous Property Unit" at bounding box center [376, 92] width 235 height 25
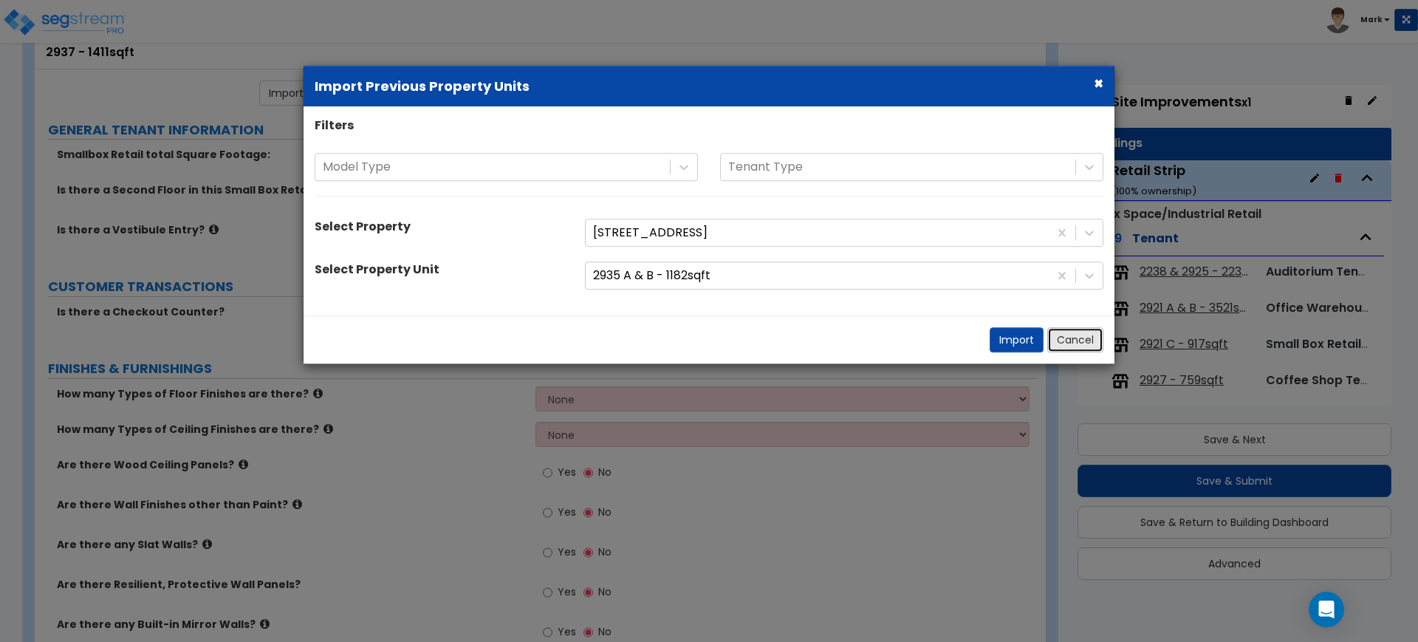
click at [1081, 345] on button "Cancel" at bounding box center [1075, 339] width 56 height 25
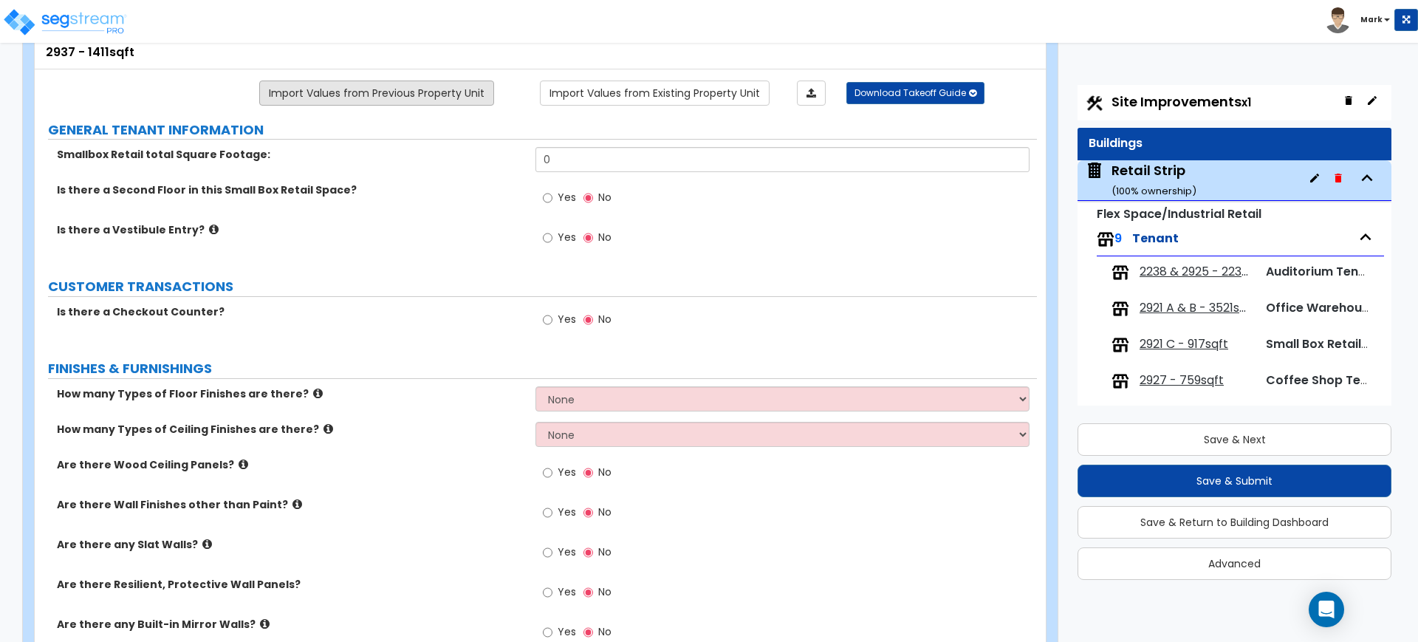
click at [432, 92] on link "Import Values from Previous Property Unit" at bounding box center [376, 92] width 235 height 25
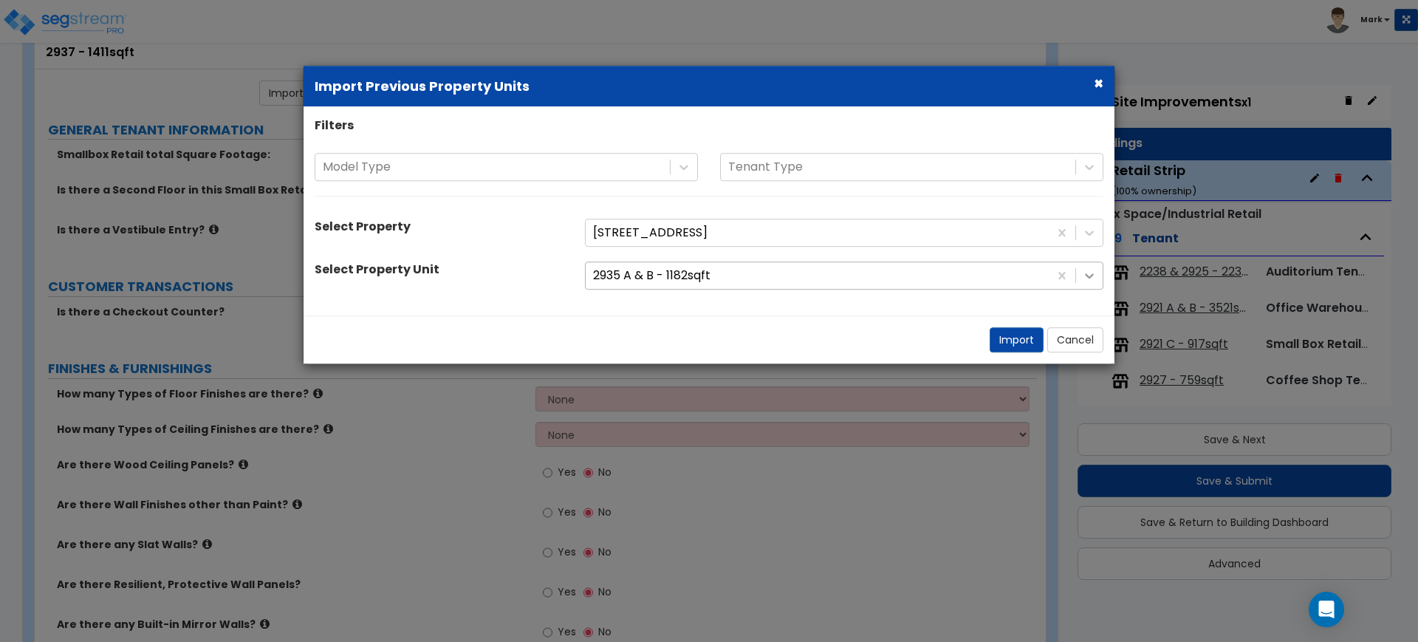
click at [1092, 270] on icon at bounding box center [1089, 275] width 15 height 15
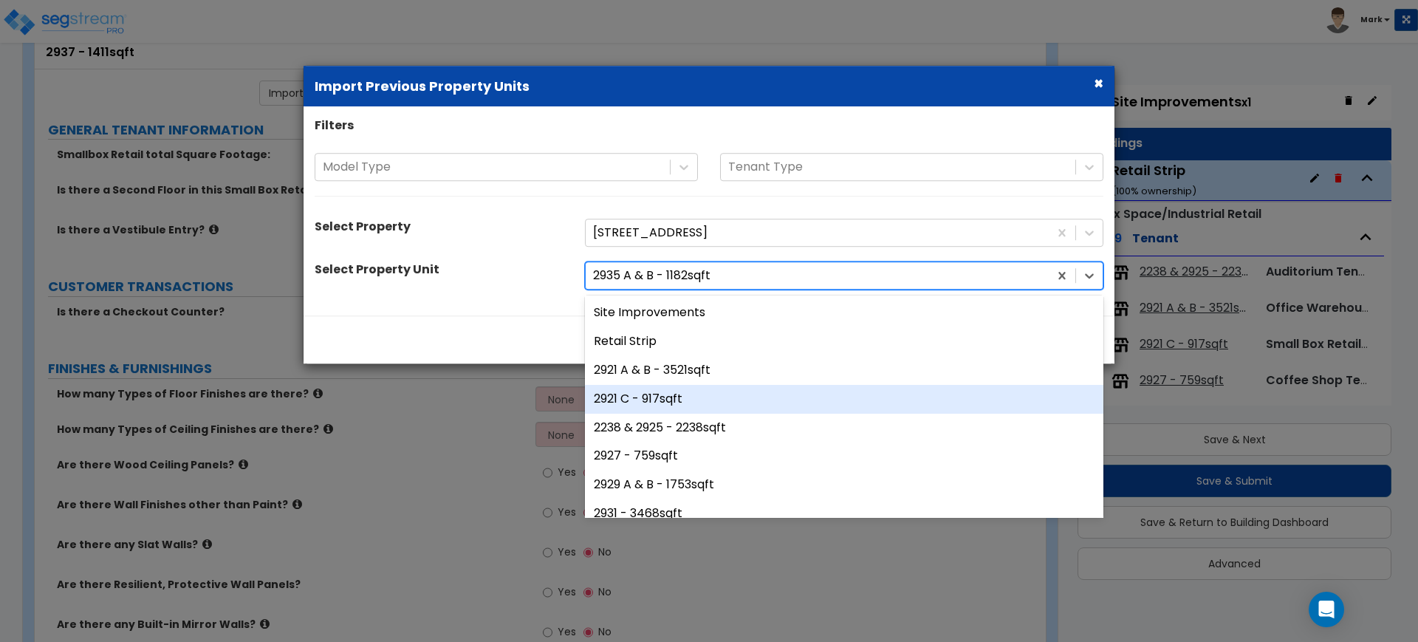
click at [657, 395] on div "2921 C - 917sqft" at bounding box center [844, 399] width 518 height 29
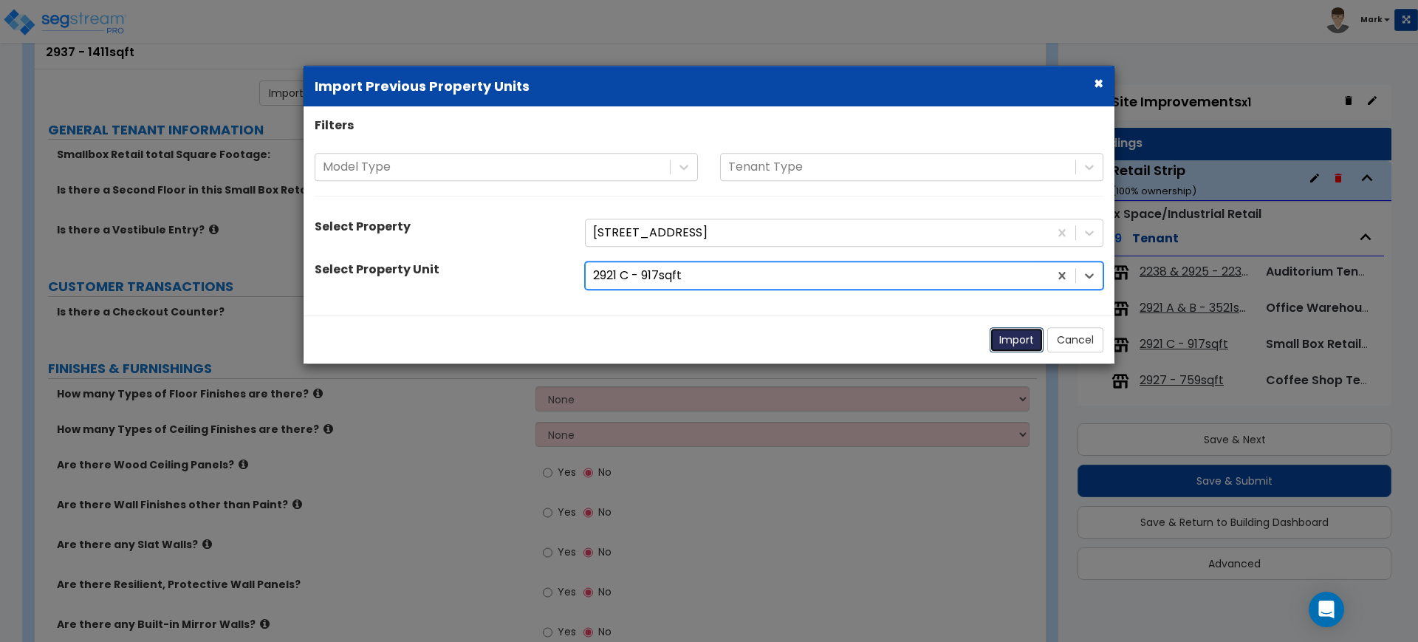
click at [1007, 341] on button "Import" at bounding box center [1017, 339] width 54 height 25
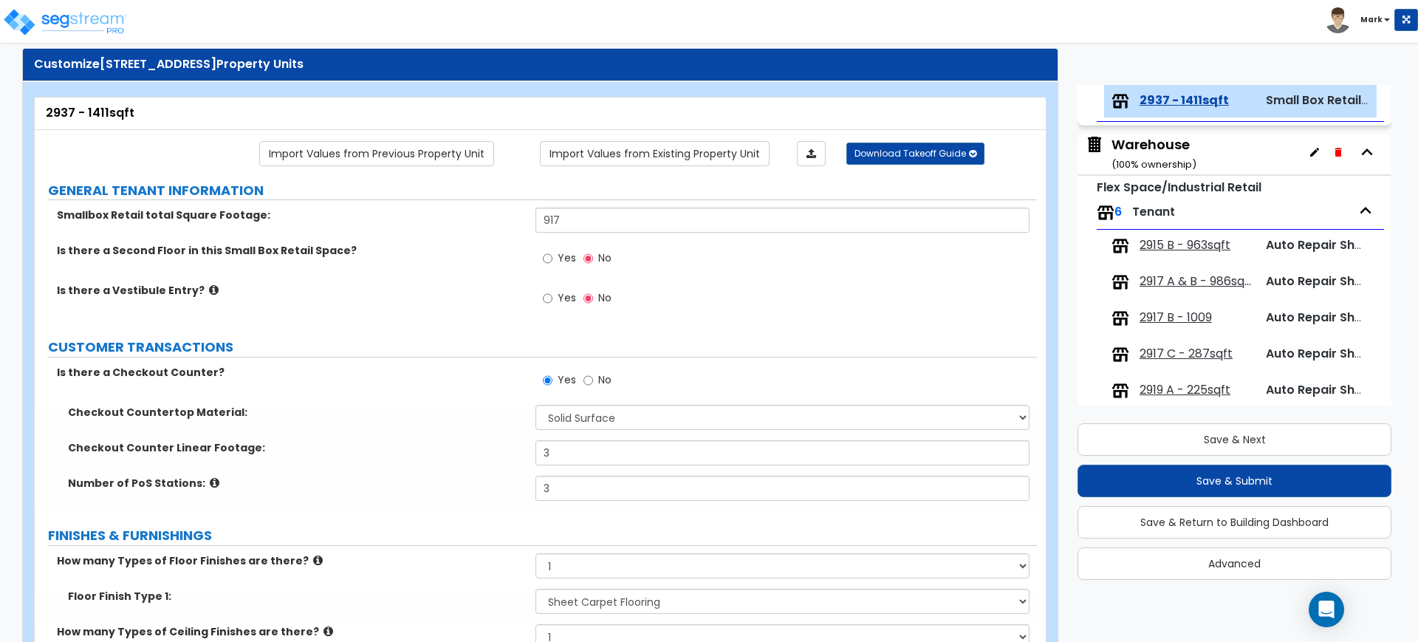
scroll to position [0, 0]
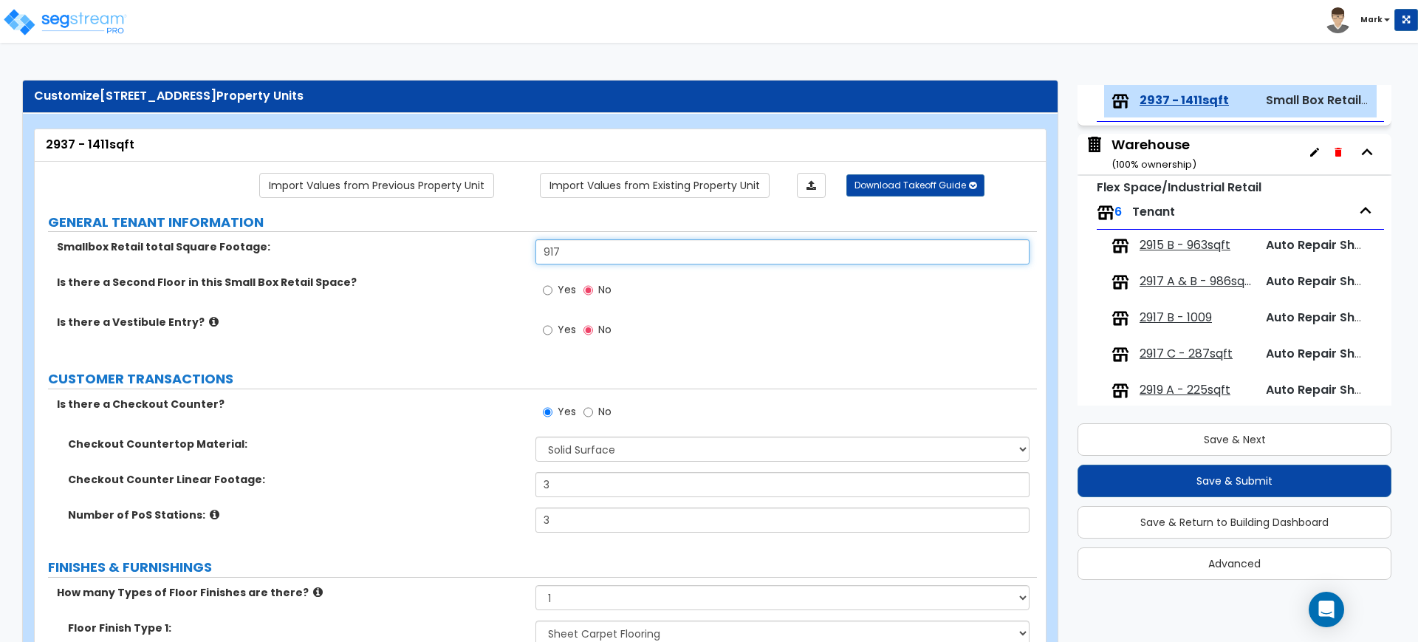
drag, startPoint x: 592, startPoint y: 243, endPoint x: 428, endPoint y: 239, distance: 164.7
click at [449, 241] on div "Smallbox Retail total Square Footage: 917" at bounding box center [536, 256] width 1002 height 35
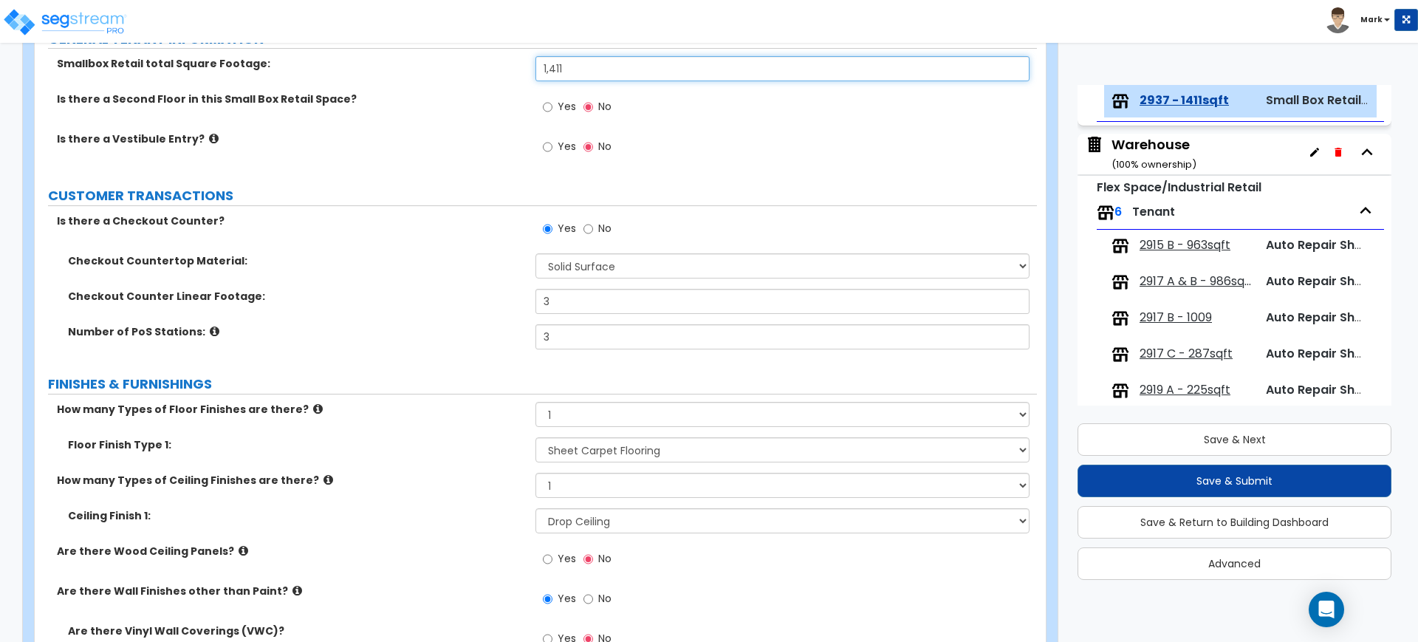
scroll to position [185, 0]
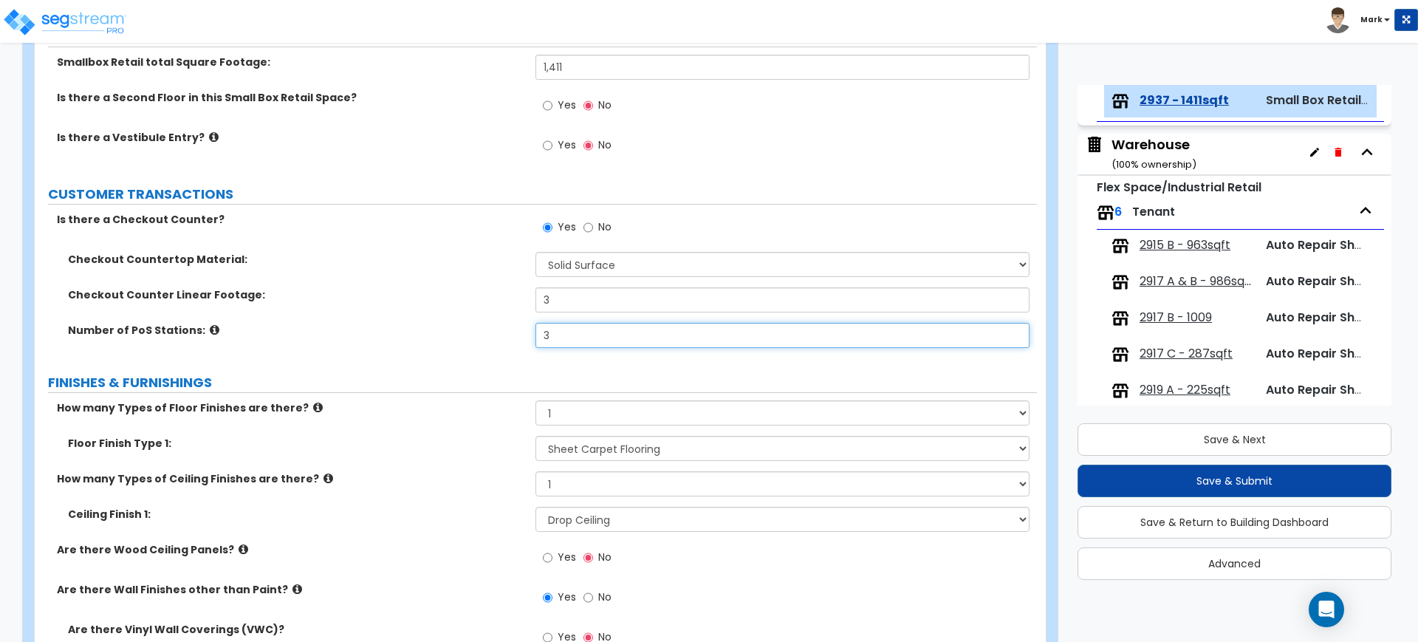
drag, startPoint x: 557, startPoint y: 342, endPoint x: 504, endPoint y: 332, distance: 53.3
click at [504, 332] on div "Number of PoS Stations: 3" at bounding box center [536, 340] width 1002 height 35
click at [532, 336] on div "Number of PoS Stations: 1" at bounding box center [536, 340] width 1002 height 35
click at [479, 301] on div "Checkout Counter Linear Footage: 3" at bounding box center [536, 304] width 1002 height 35
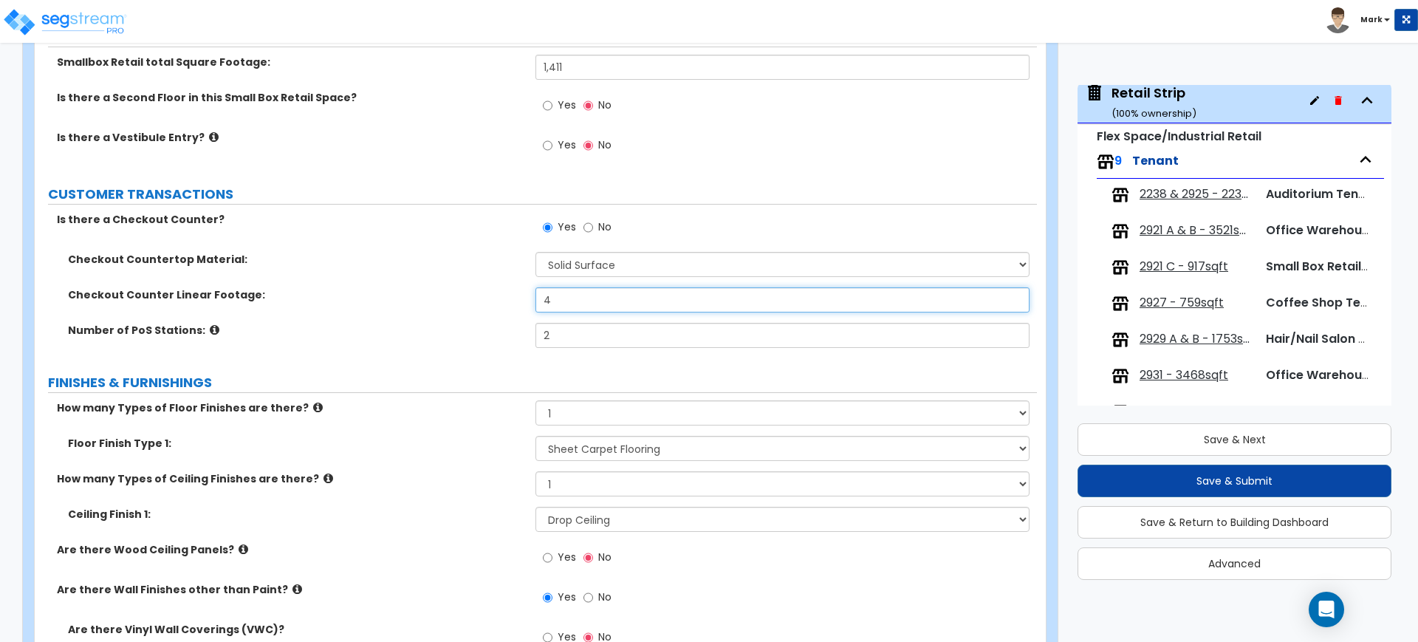
scroll to position [0, 0]
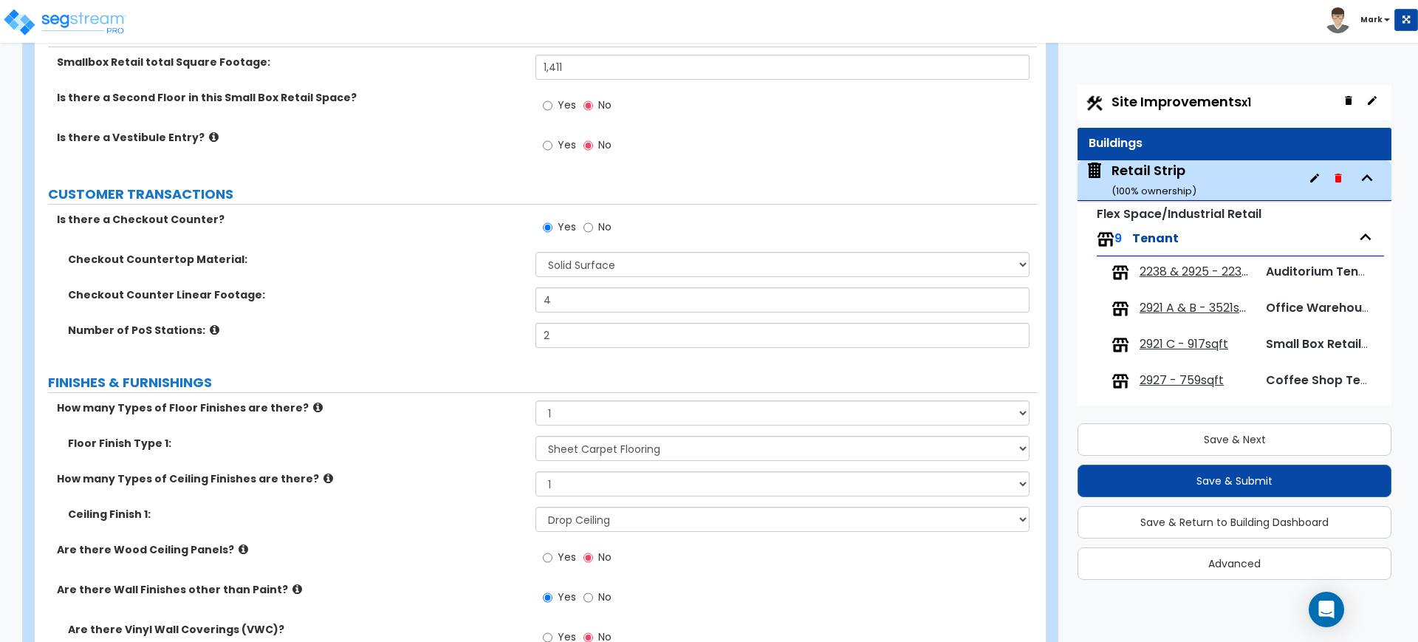
click at [1170, 342] on span "2921 C - 917sqft" at bounding box center [1184, 344] width 89 height 17
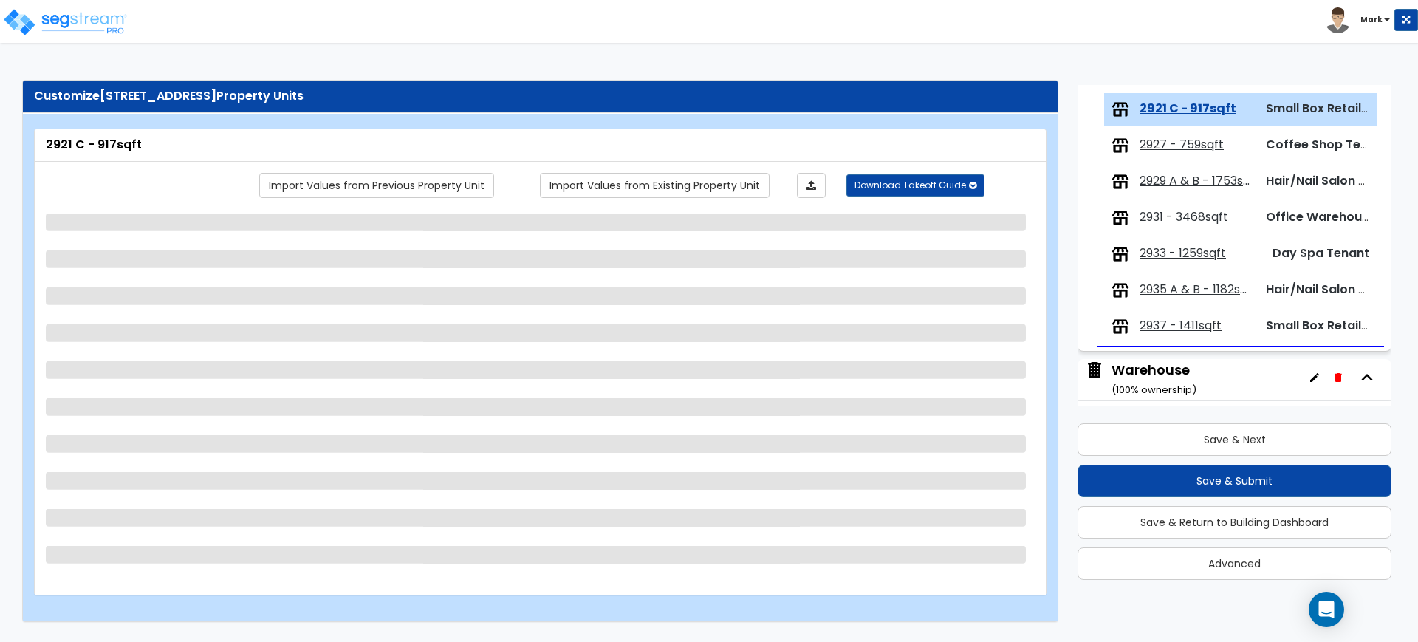
scroll to position [244, 0]
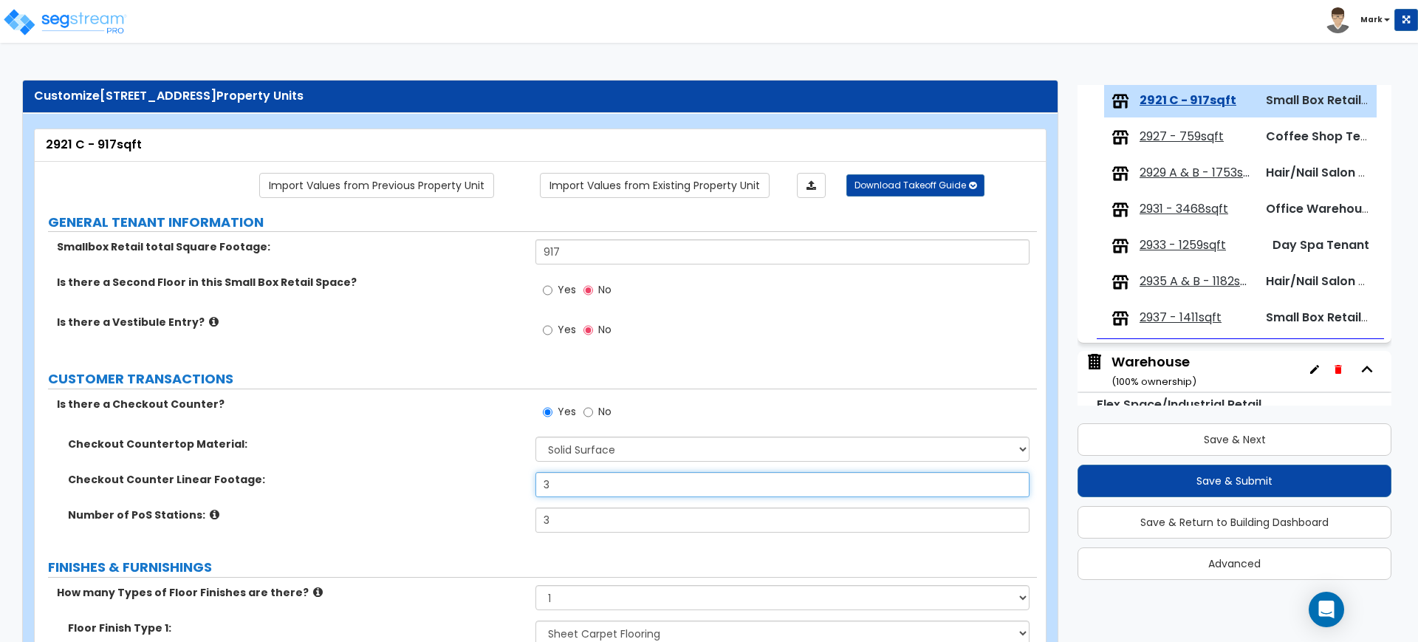
click at [498, 484] on div "Checkout Counter Linear Footage: 3" at bounding box center [536, 489] width 1002 height 35
drag, startPoint x: 554, startPoint y: 518, endPoint x: 507, endPoint y: 520, distance: 46.6
click at [511, 520] on div "Number of PoS Stations: 3" at bounding box center [536, 524] width 1002 height 35
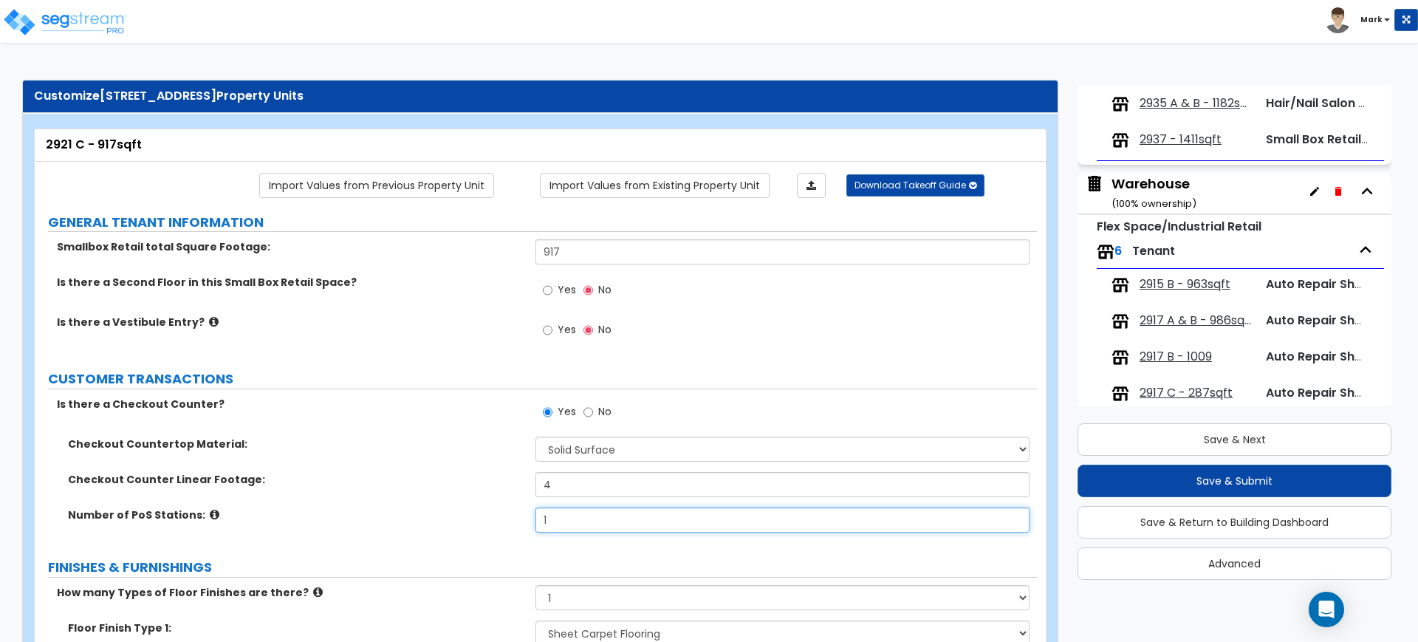
scroll to position [329, 0]
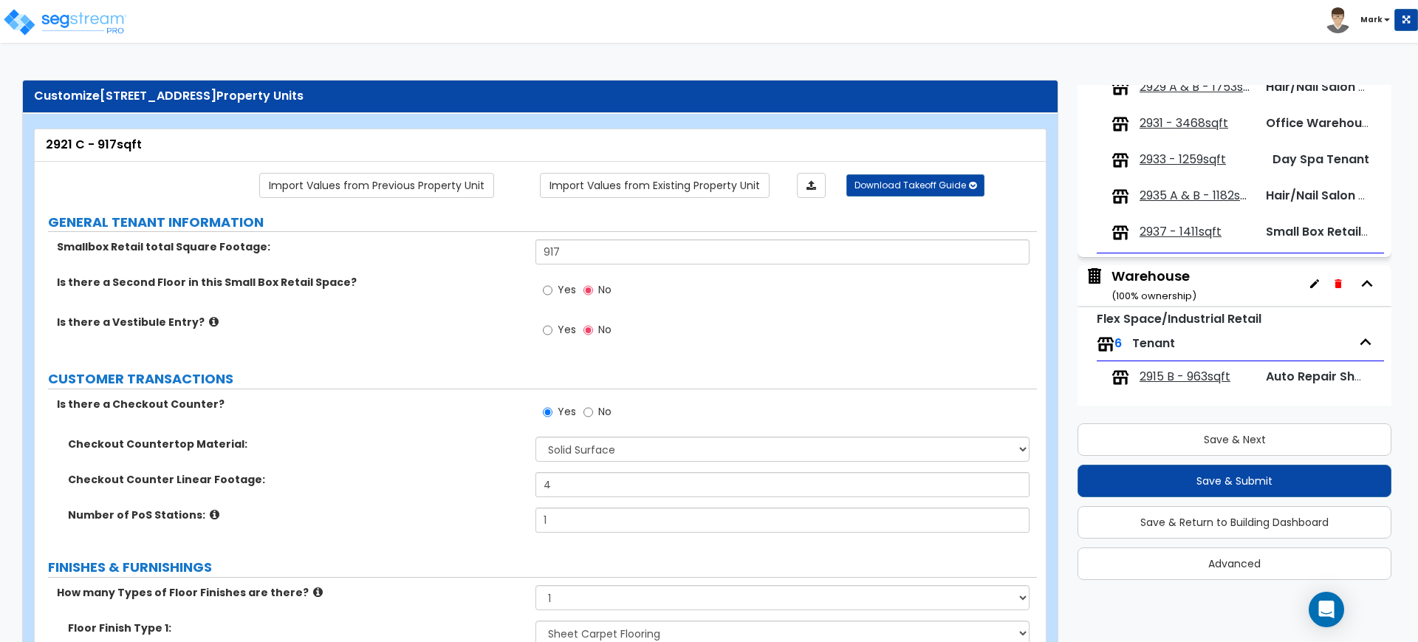
click at [1182, 230] on span "2937 - 1411sqft" at bounding box center [1181, 232] width 82 height 17
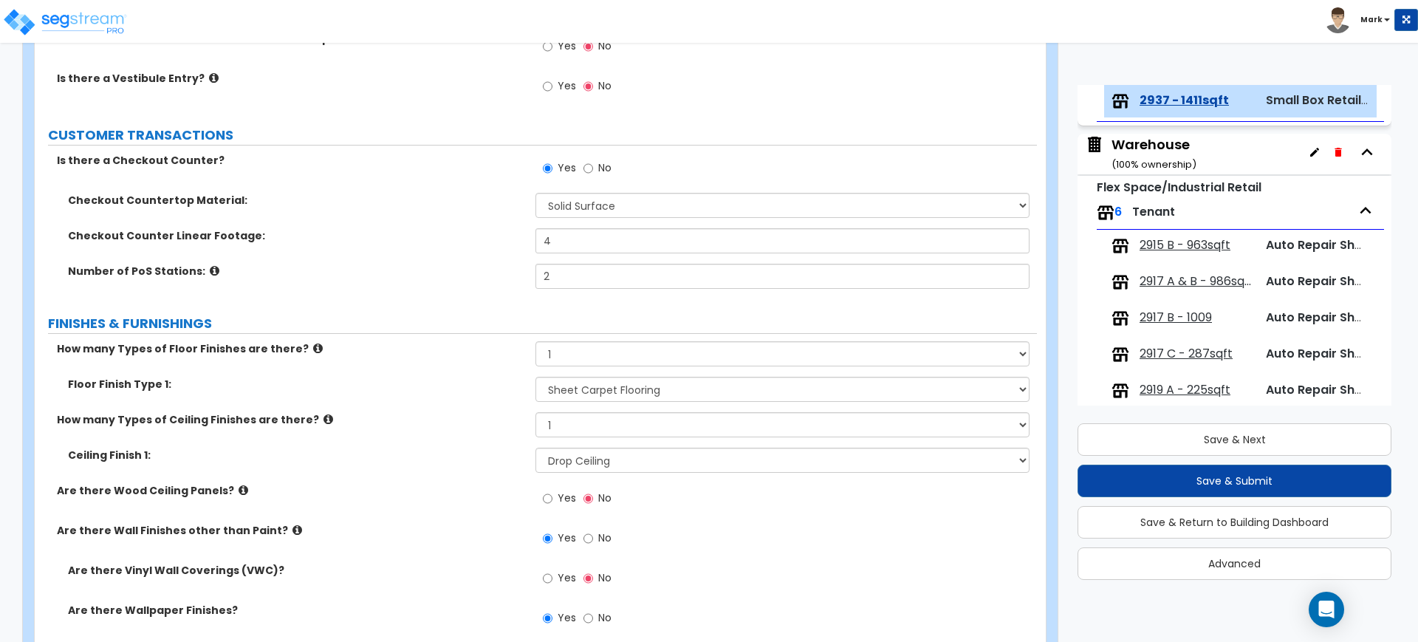
scroll to position [277, 0]
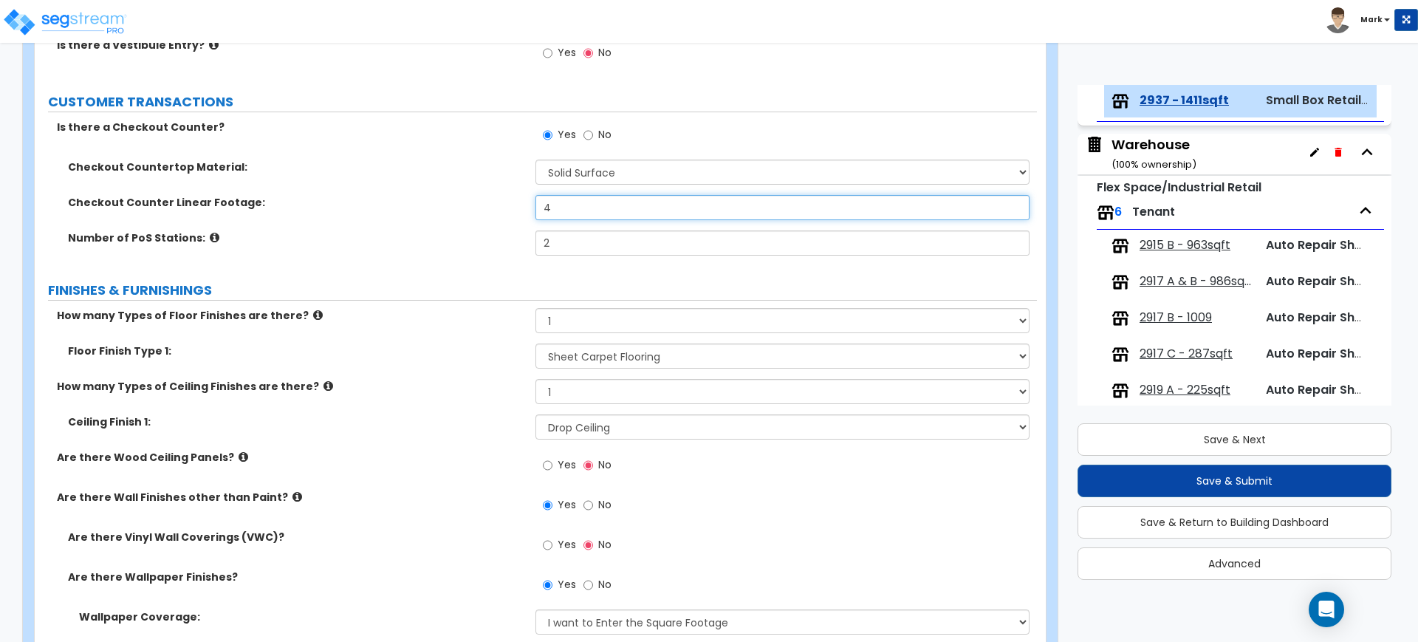
drag, startPoint x: 558, startPoint y: 210, endPoint x: 504, endPoint y: 205, distance: 54.9
click at [515, 207] on div "Checkout Counter Linear Footage: 4" at bounding box center [536, 212] width 1002 height 35
click at [527, 242] on div "Number of PoS Stations: 2" at bounding box center [536, 247] width 1002 height 35
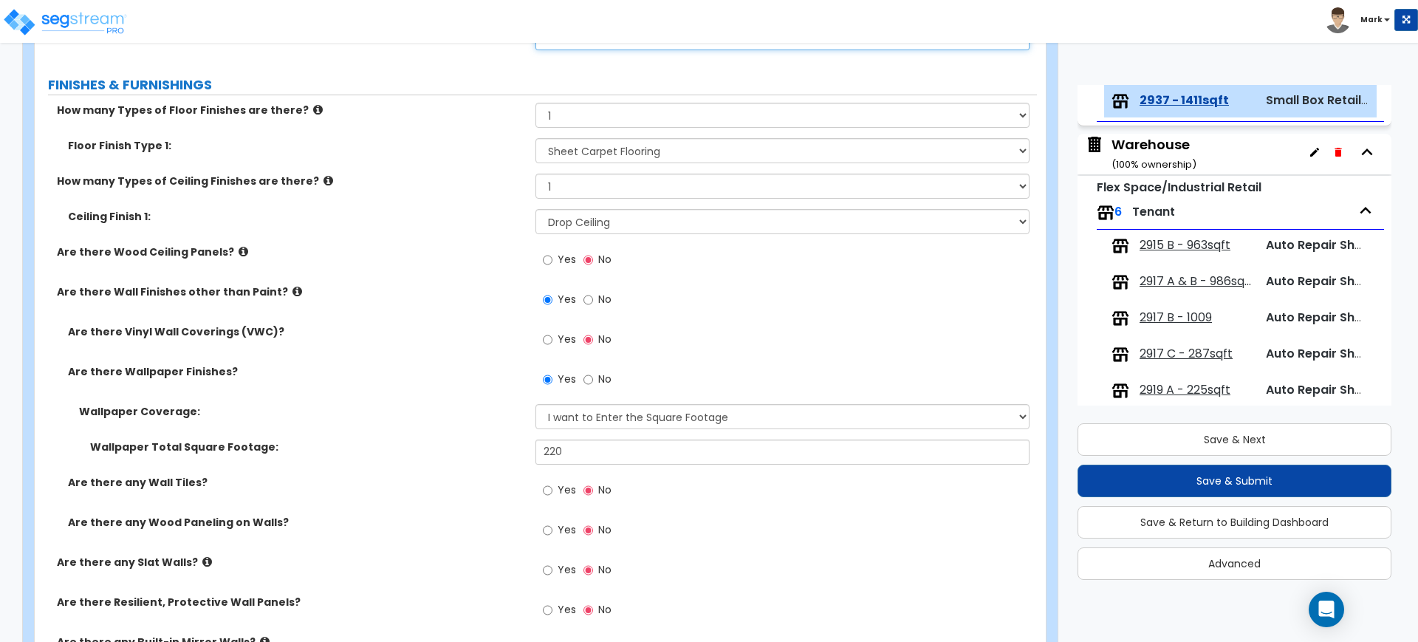
scroll to position [462, 0]
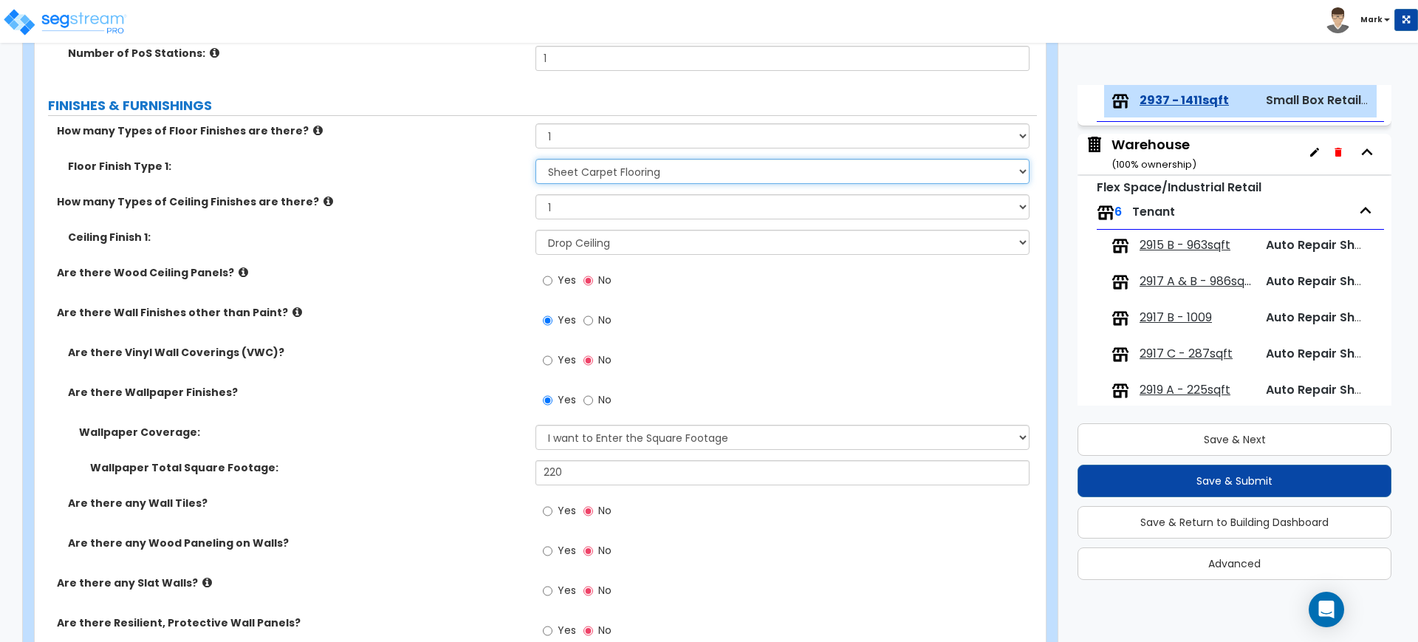
click at [603, 160] on select "None Tile Flooring Hardwood Flooring Resilient Laminate Flooring VCT Flooring S…" at bounding box center [781, 171] width 493 height 25
click at [535, 159] on select "None Tile Flooring Hardwood Flooring Resilient Laminate Flooring VCT Flooring S…" at bounding box center [781, 171] width 493 height 25
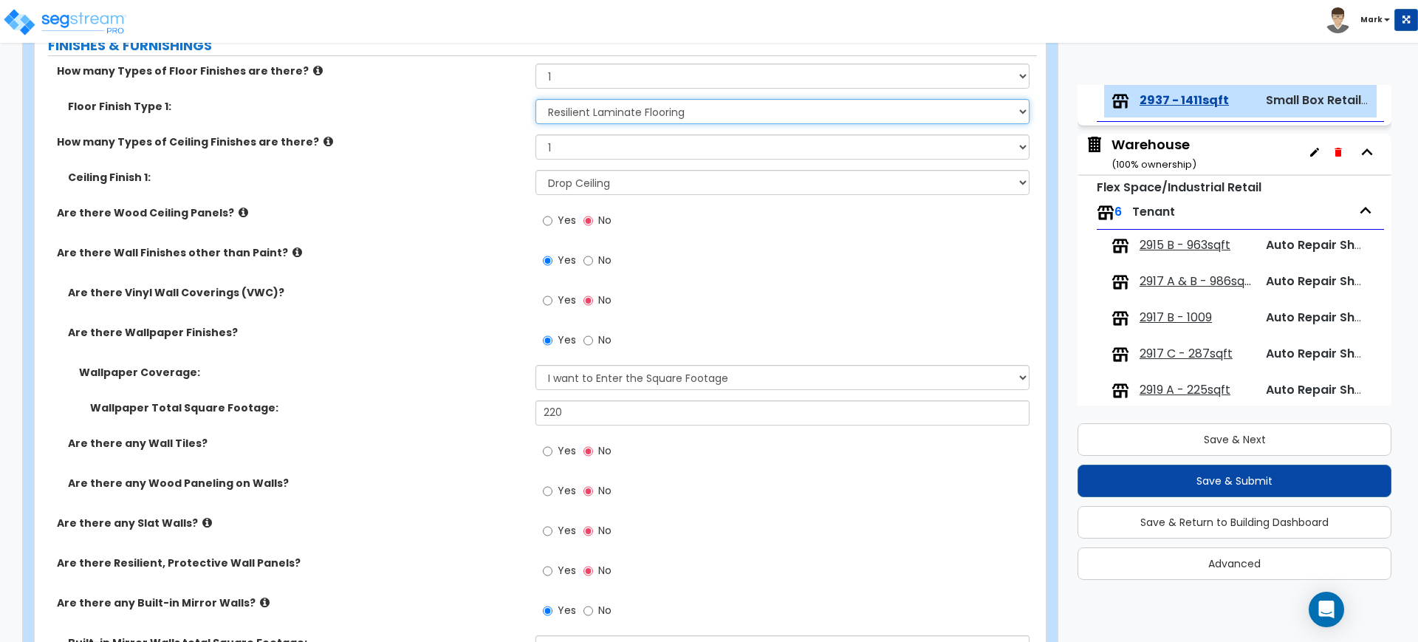
scroll to position [554, 0]
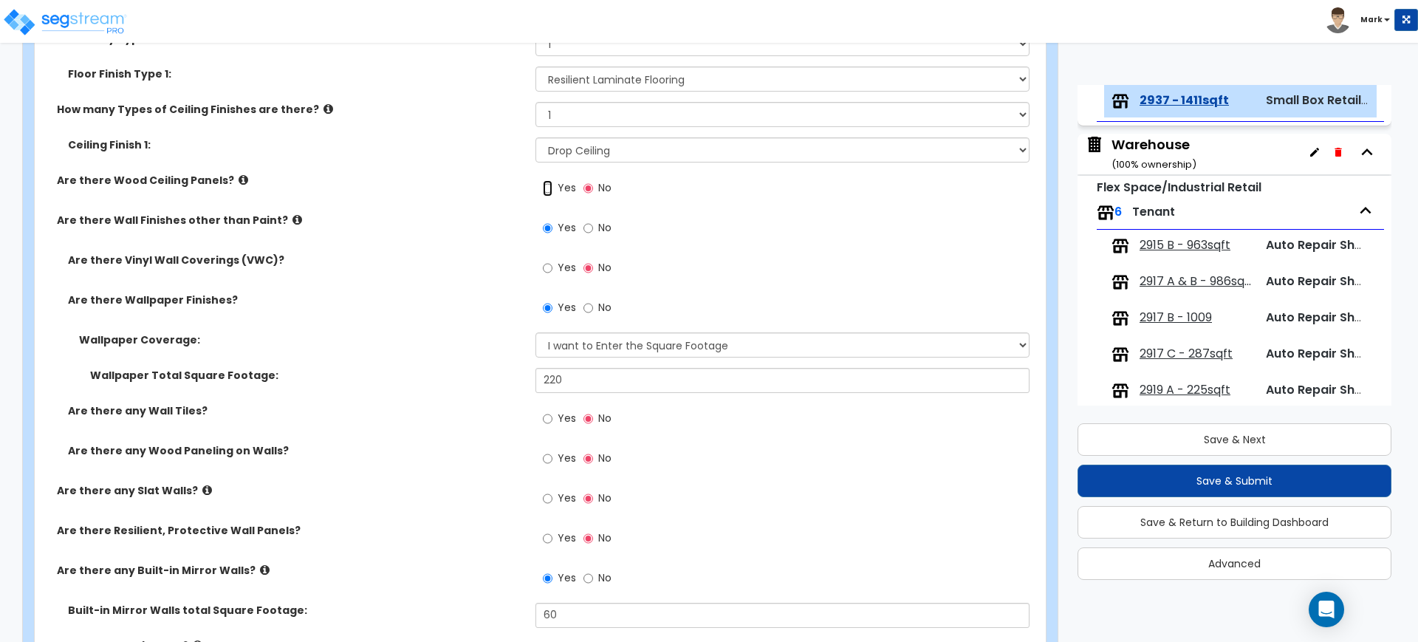
click at [546, 188] on input "Yes" at bounding box center [548, 188] width 10 height 16
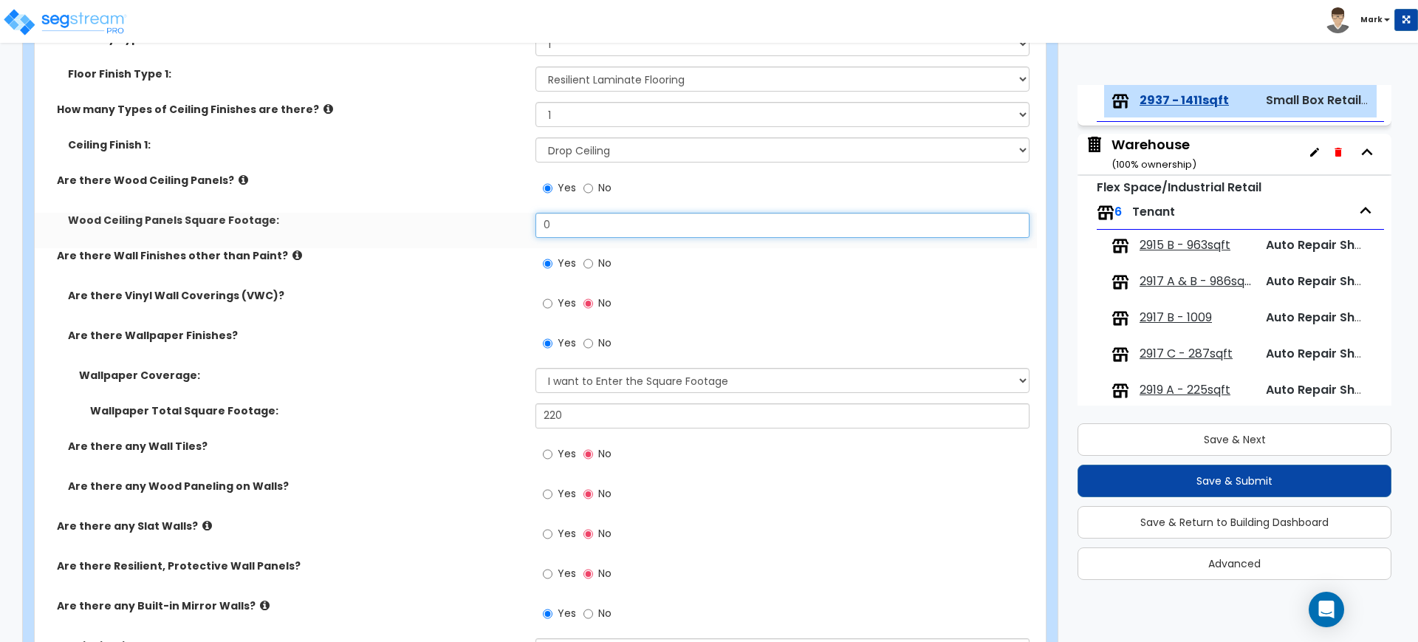
drag, startPoint x: 535, startPoint y: 227, endPoint x: 456, endPoint y: 226, distance: 79.0
click at [456, 226] on div "Wood Ceiling Panels Square Footage: 0" at bounding box center [536, 230] width 1002 height 35
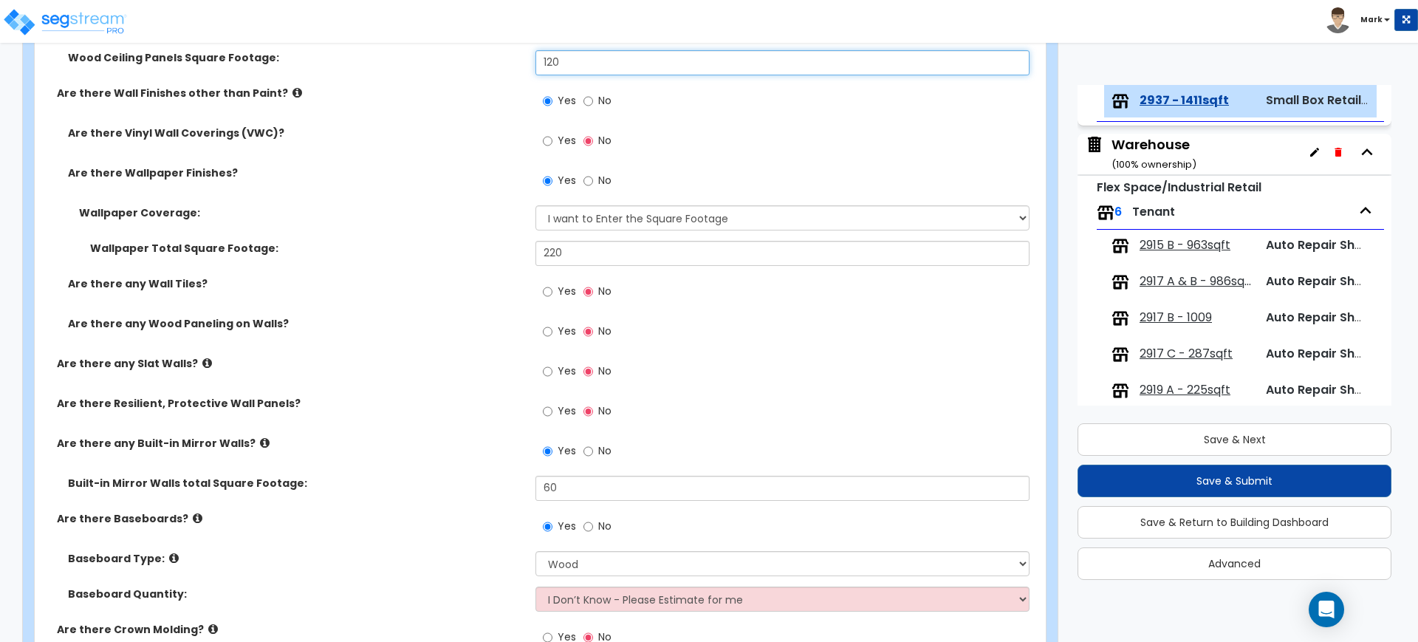
scroll to position [739, 0]
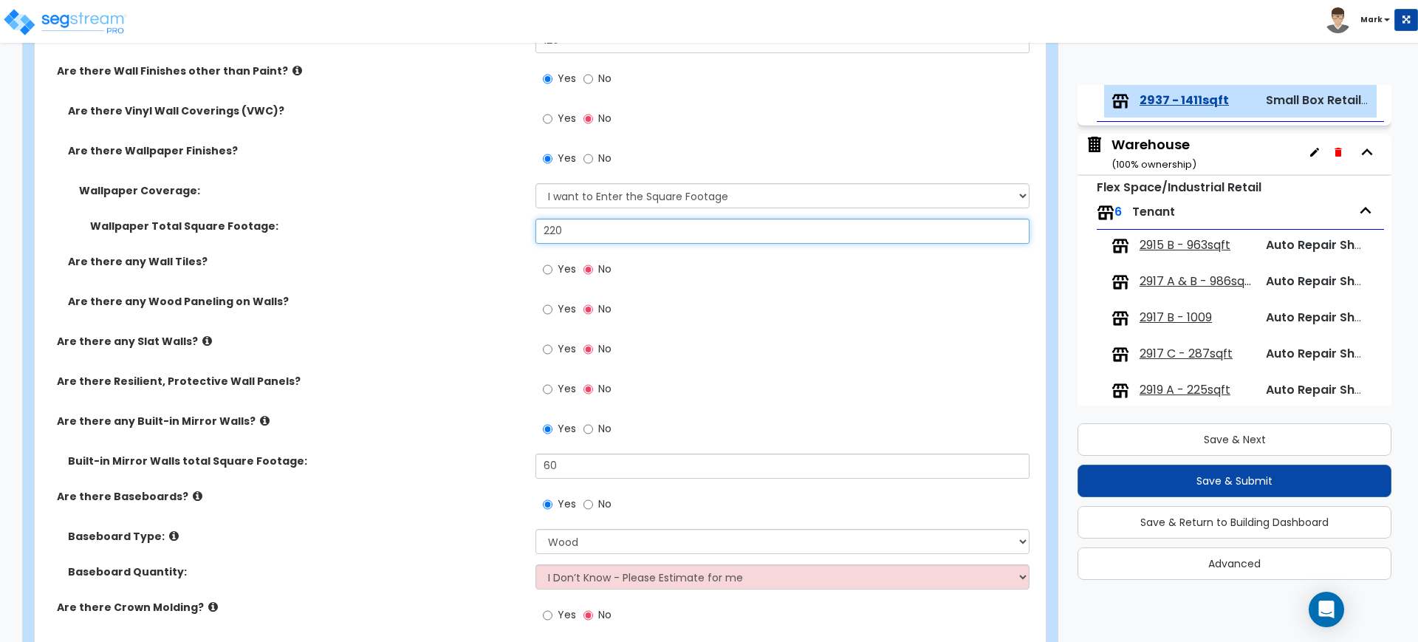
click at [479, 235] on div "Wallpaper Total Square Footage: 220" at bounding box center [536, 236] width 1002 height 35
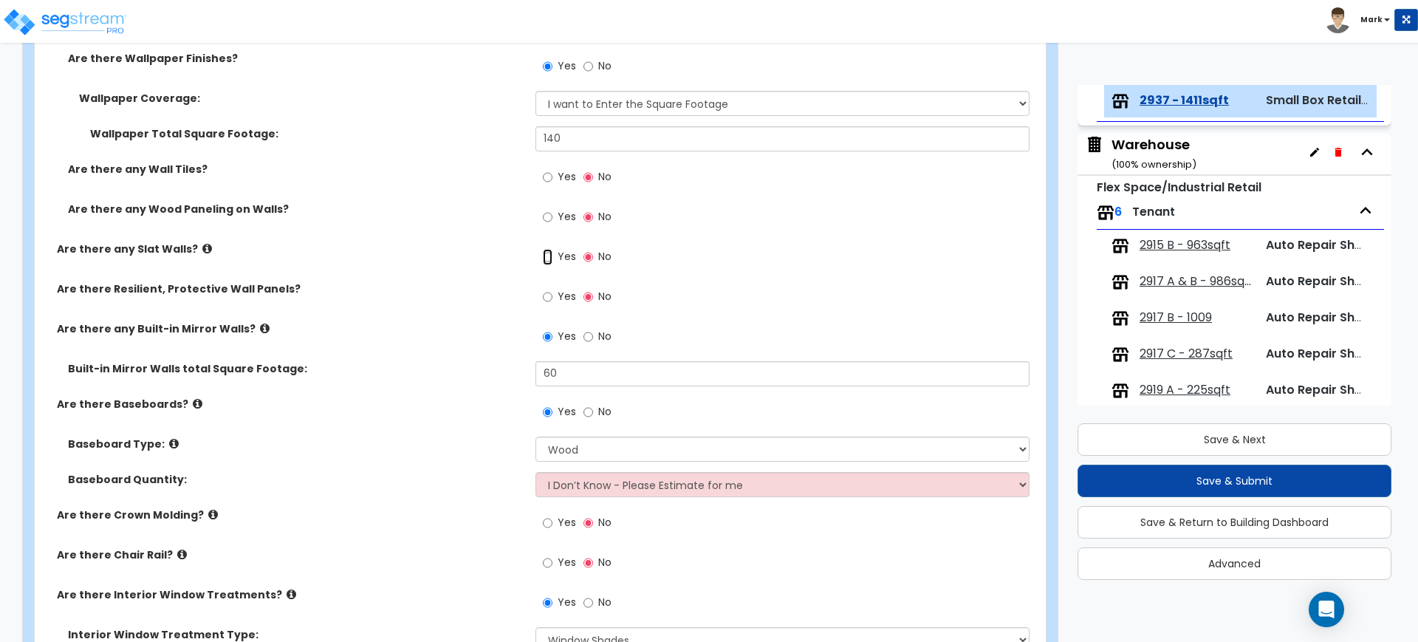
click at [548, 259] on input "Yes" at bounding box center [548, 257] width 10 height 16
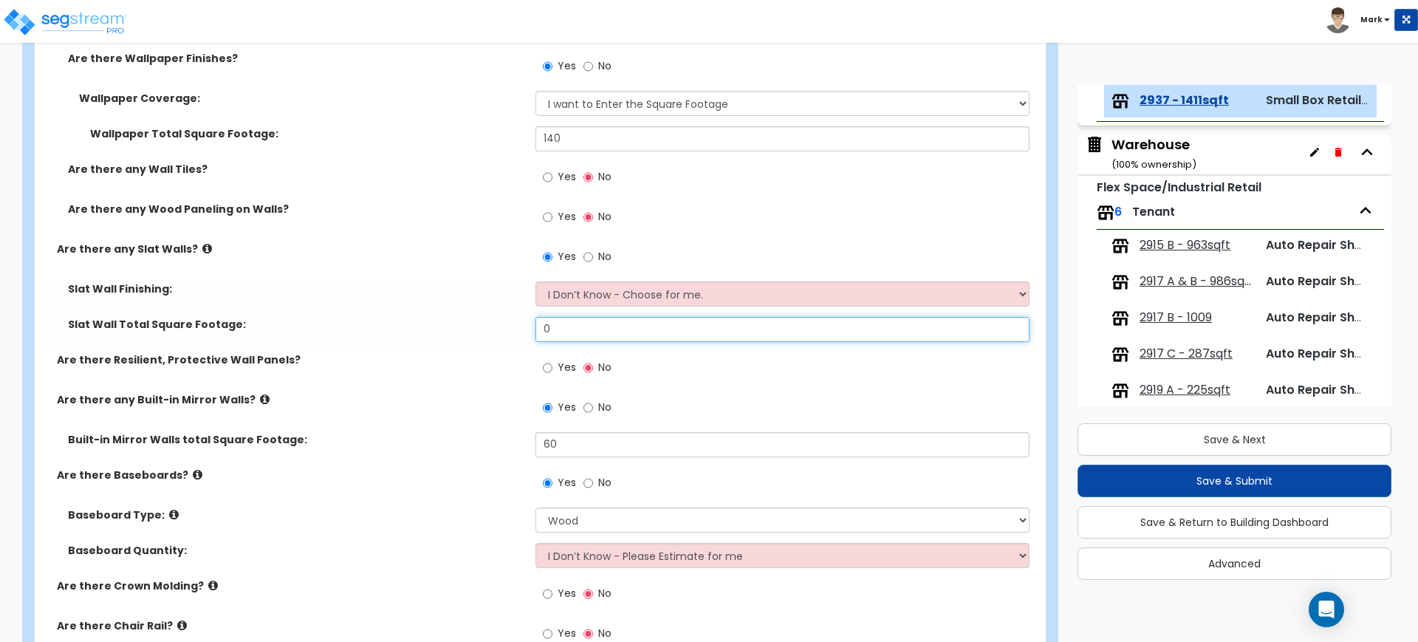
drag, startPoint x: 573, startPoint y: 329, endPoint x: 502, endPoint y: 324, distance: 71.1
click at [507, 326] on div "Slat Wall Total Square Footage: 0" at bounding box center [536, 334] width 1002 height 35
click at [566, 298] on select "I Don’t Know - Choose for me. Paint Finish Melamine Finish Plastic Laminate Fin…" at bounding box center [781, 293] width 493 height 25
click at [535, 281] on select "I Don’t Know - Choose for me. Paint Finish Melamine Finish Plastic Laminate Fin…" at bounding box center [781, 293] width 493 height 25
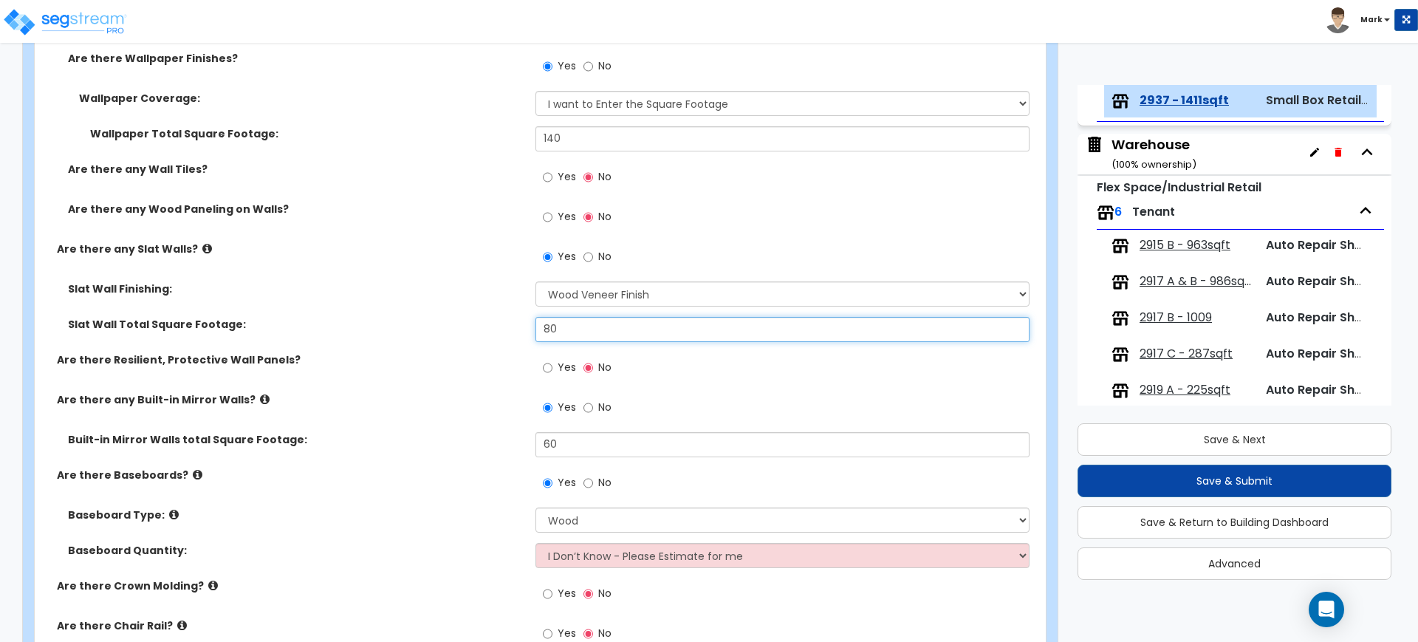
drag, startPoint x: 558, startPoint y: 329, endPoint x: 468, endPoint y: 321, distance: 89.7
click at [495, 324] on div "Slat Wall Total Square Footage: 80" at bounding box center [536, 334] width 1002 height 35
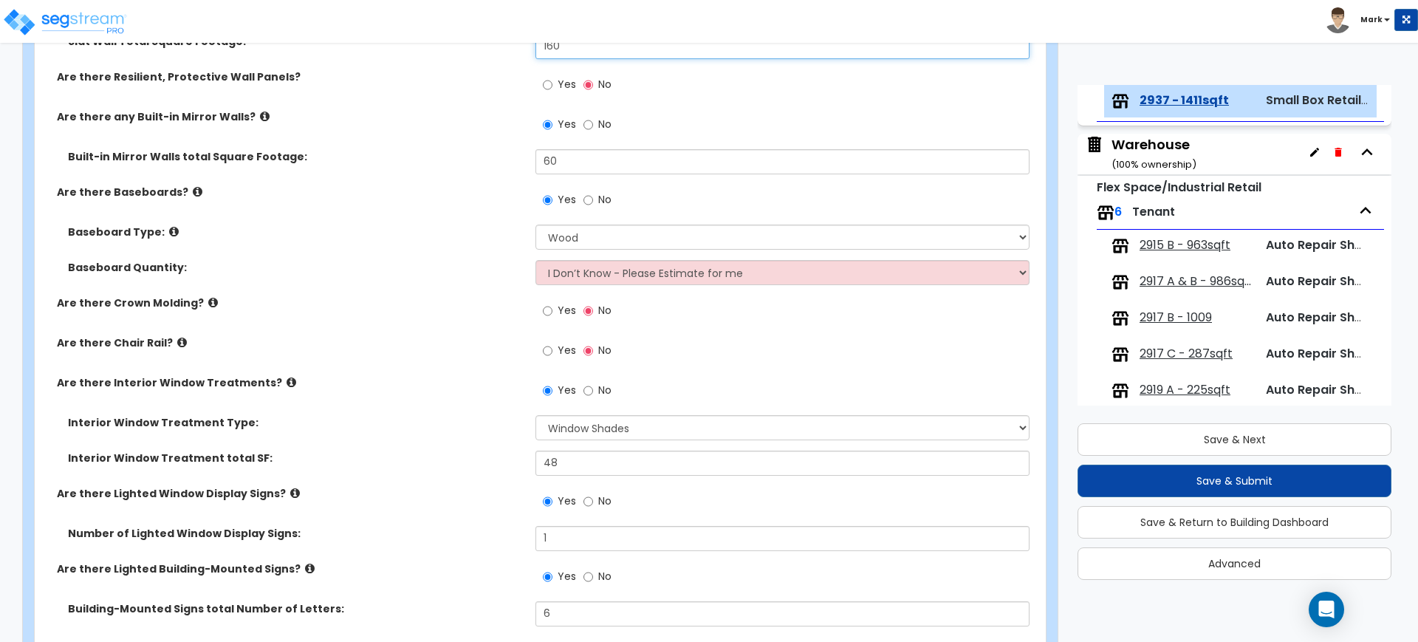
scroll to position [1200, 0]
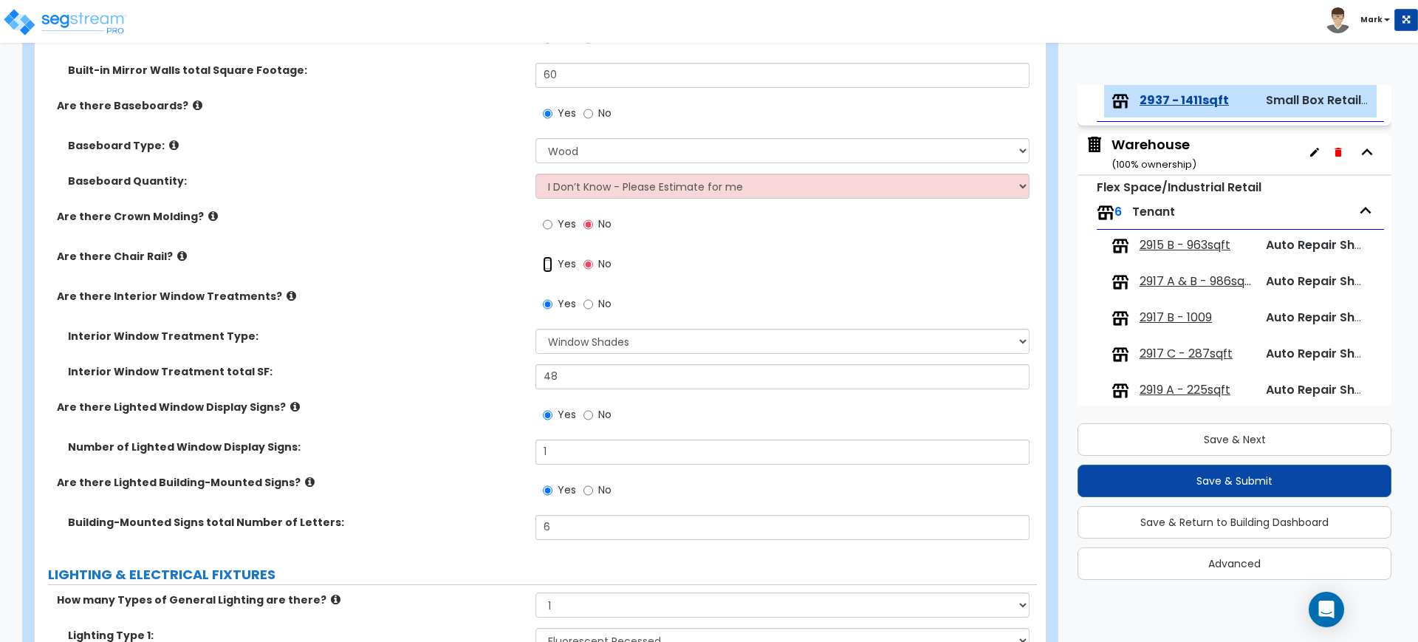
click at [549, 264] on input "Yes" at bounding box center [548, 264] width 10 height 16
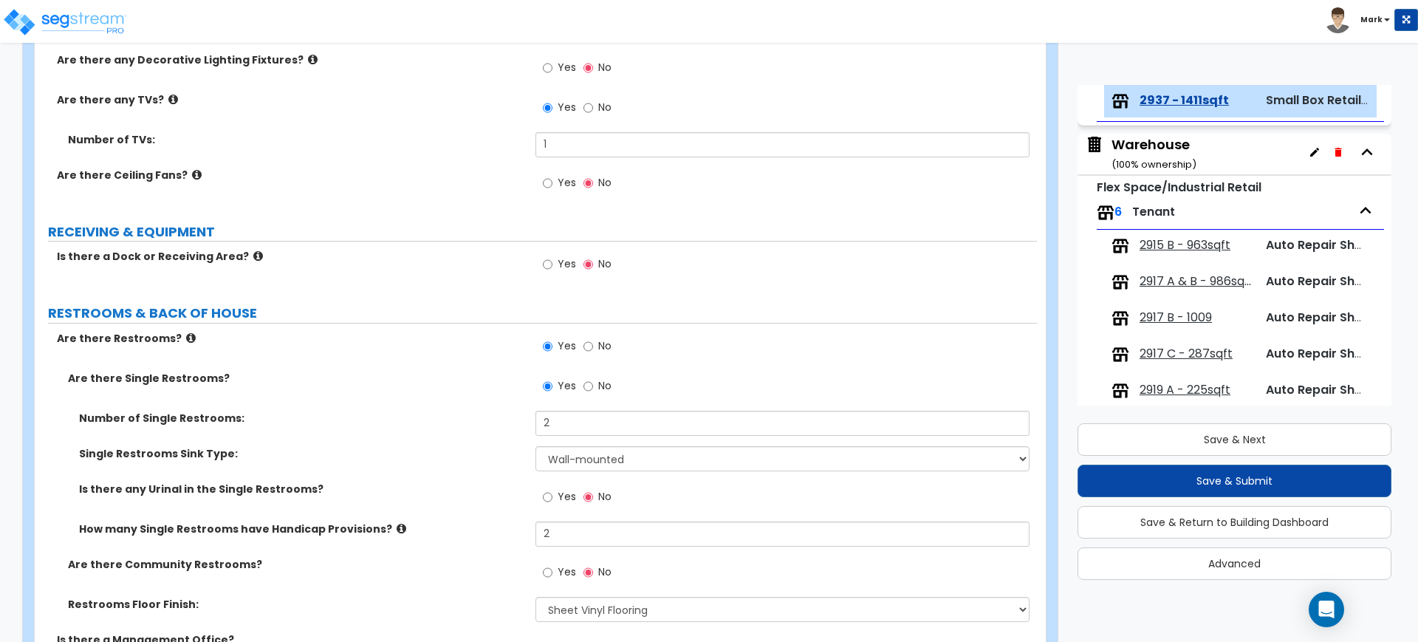
scroll to position [1939, 0]
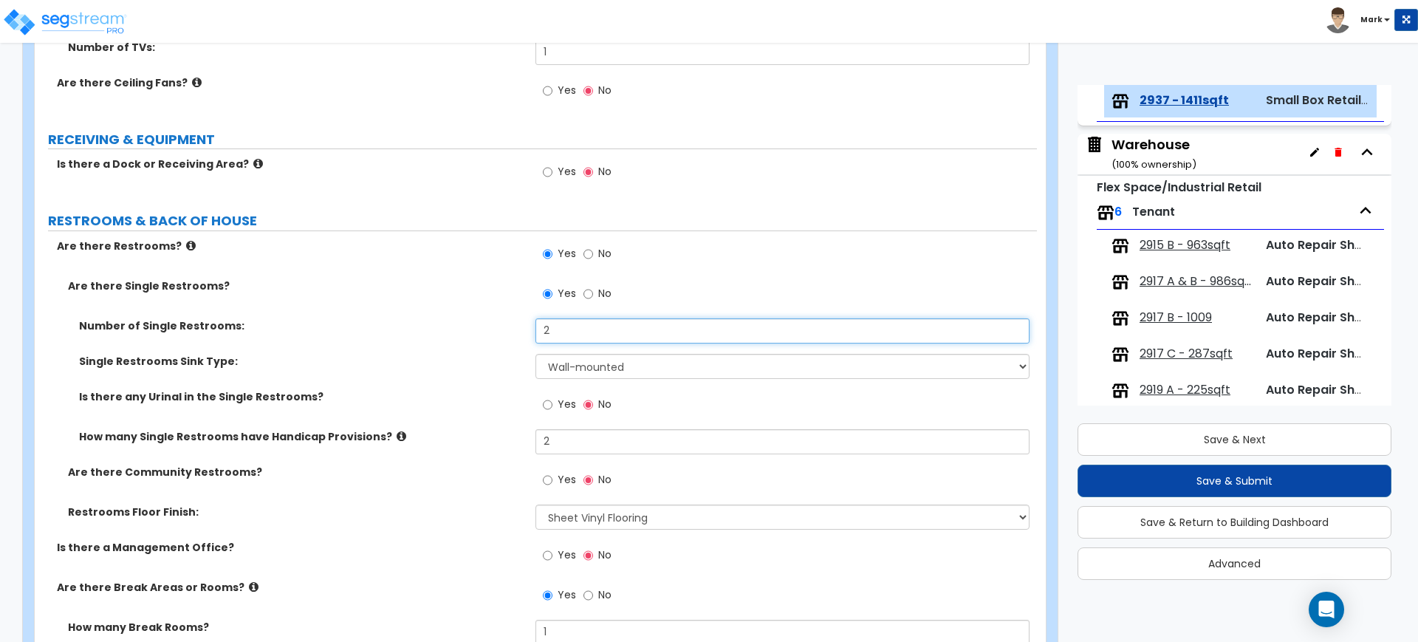
drag, startPoint x: 507, startPoint y: 326, endPoint x: 416, endPoint y: 329, distance: 91.6
click at [417, 329] on div "Number of Single Restrooms: 2" at bounding box center [536, 335] width 1002 height 35
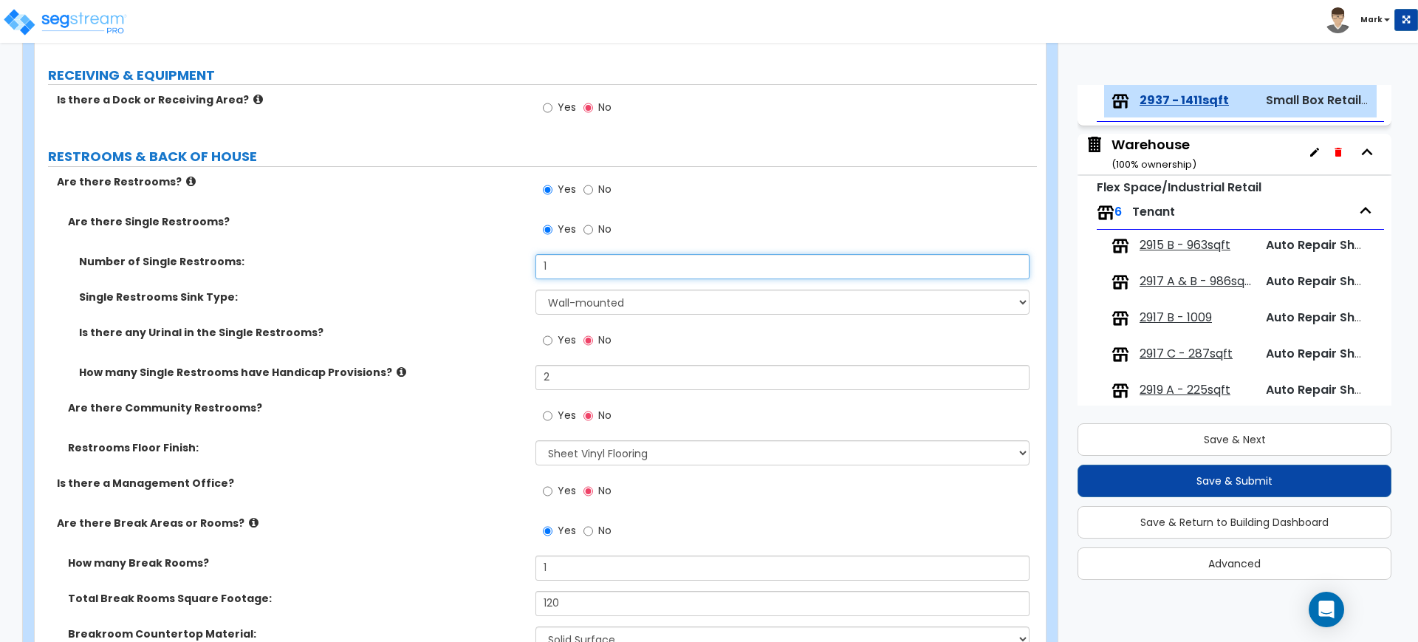
scroll to position [2031, 0]
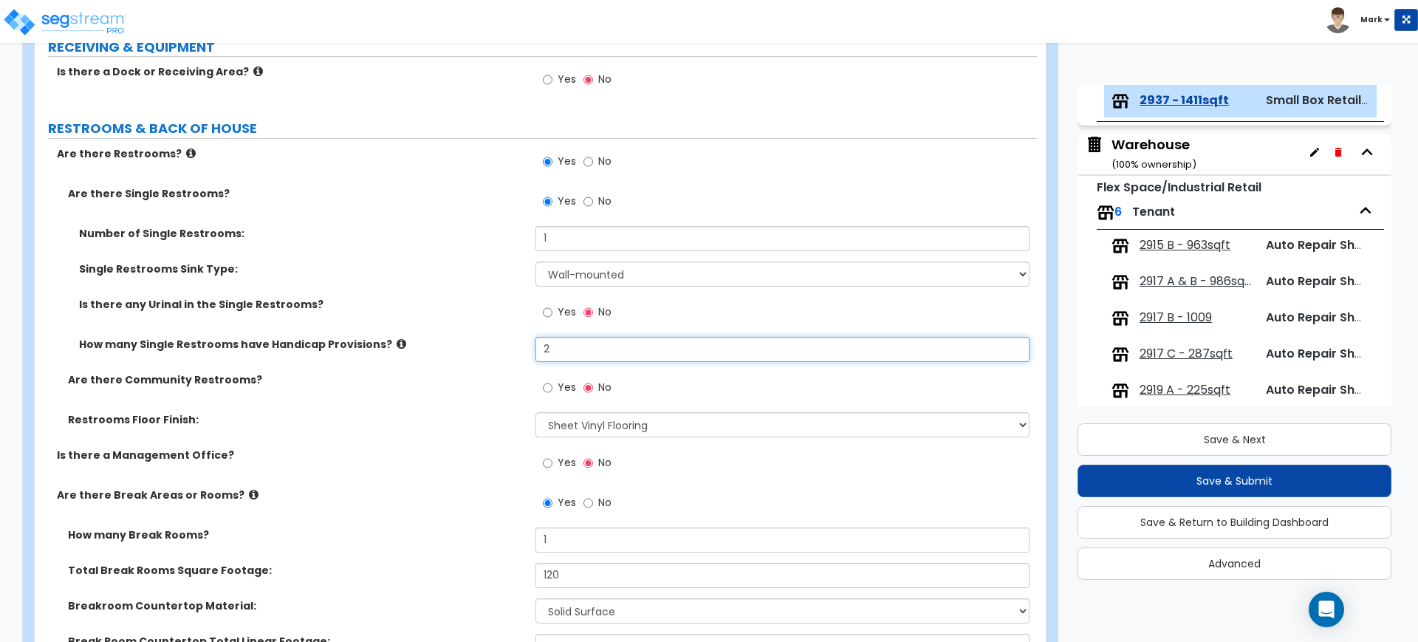
drag, startPoint x: 566, startPoint y: 354, endPoint x: 432, endPoint y: 352, distance: 133.7
click at [442, 352] on div "How many Single Restrooms have Handicap Provisions? 2" at bounding box center [536, 354] width 1002 height 35
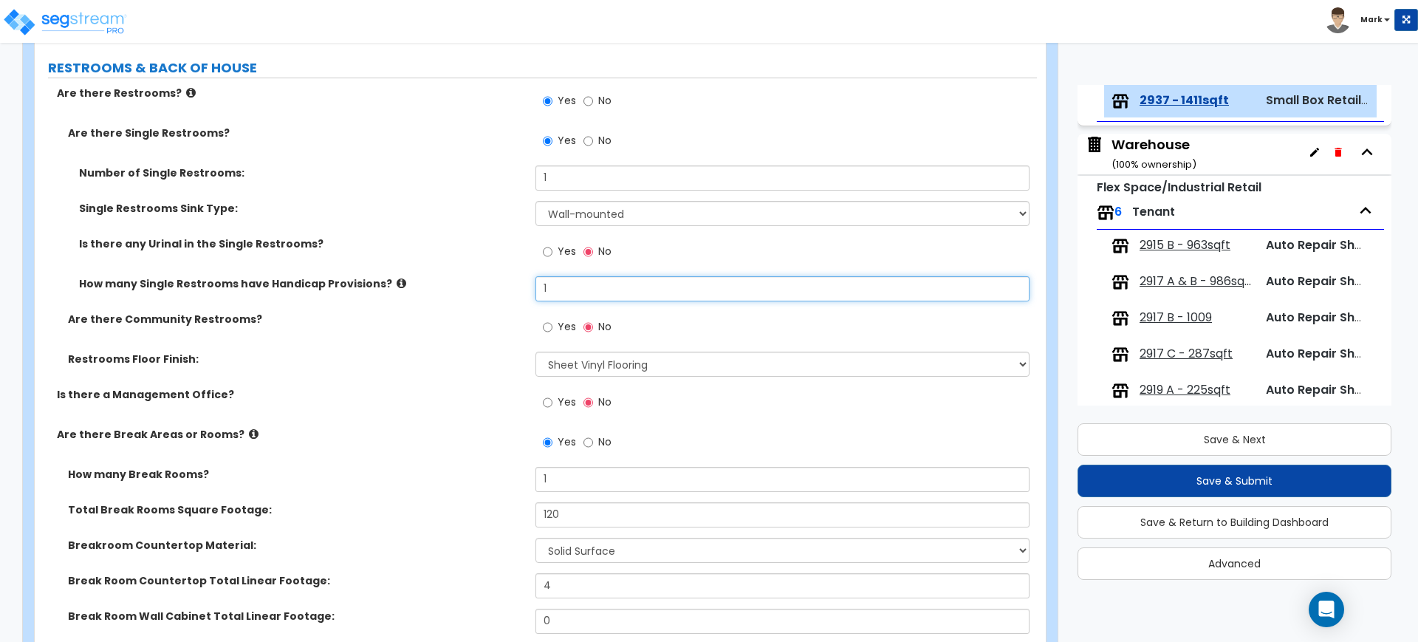
scroll to position [2123, 0]
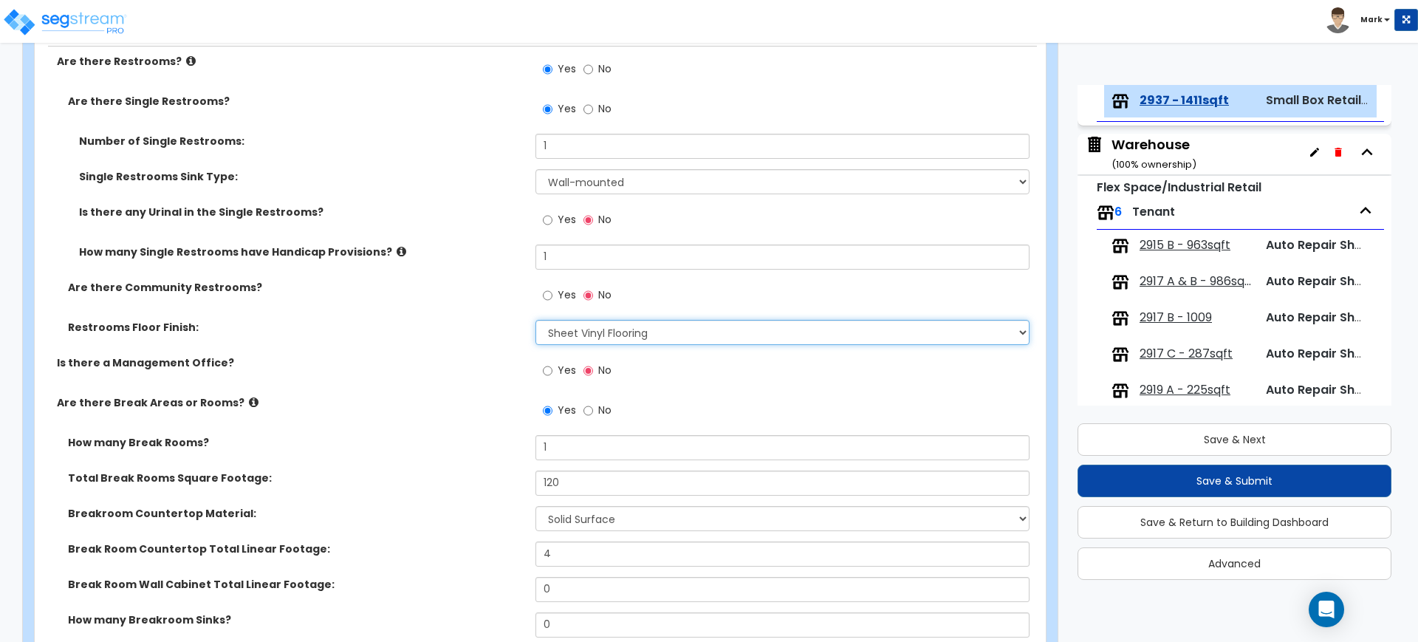
click at [628, 335] on select "None Tile Flooring Resilient Laminate Flooring VCT Flooring Sheet Vinyl Flooring" at bounding box center [781, 332] width 493 height 25
click at [535, 320] on select "None Tile Flooring Resilient Laminate Flooring VCT Flooring Sheet Vinyl Flooring" at bounding box center [781, 332] width 493 height 25
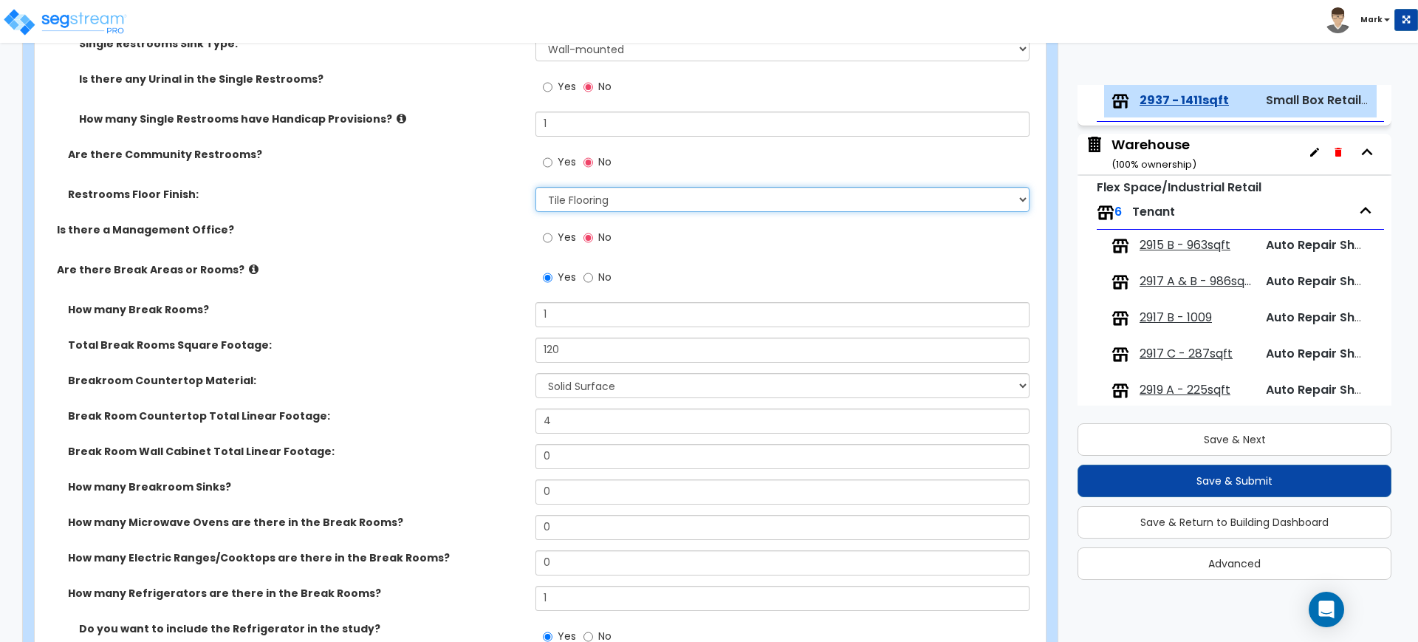
scroll to position [2308, 0]
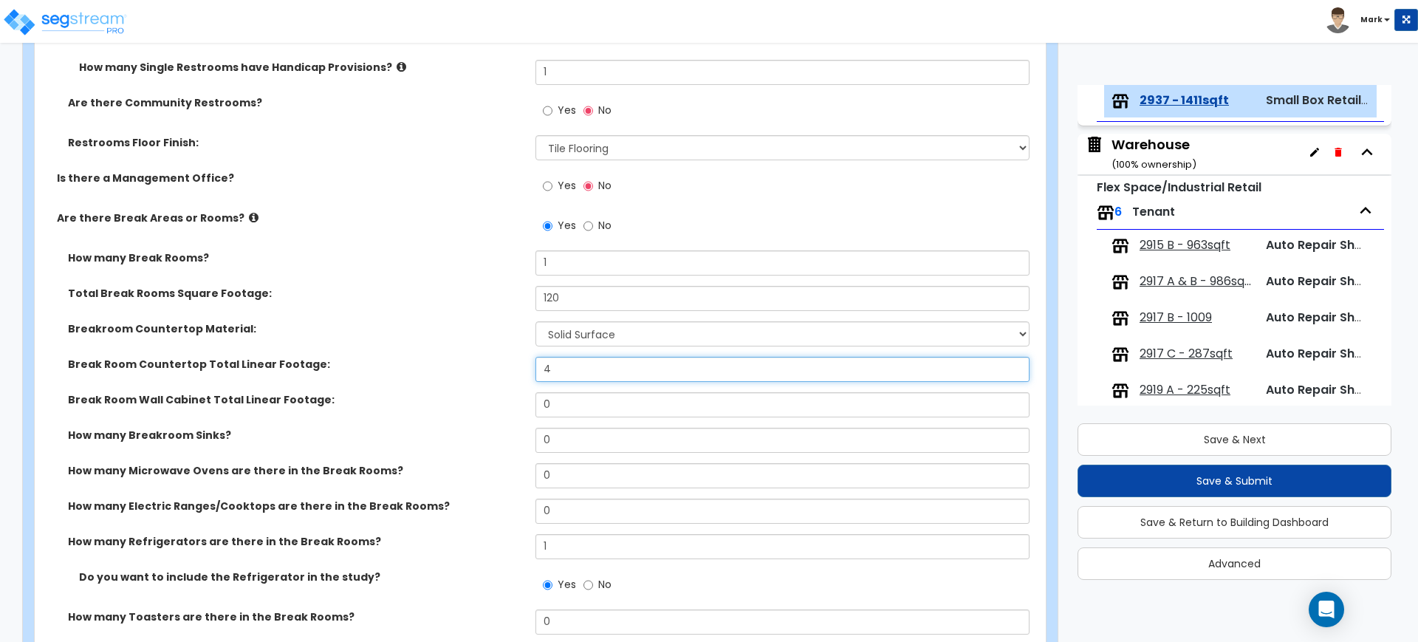
drag, startPoint x: 560, startPoint y: 364, endPoint x: 514, endPoint y: 361, distance: 45.9
click at [515, 362] on div "Break Room Countertop Total Linear Footage: 4" at bounding box center [536, 374] width 1002 height 35
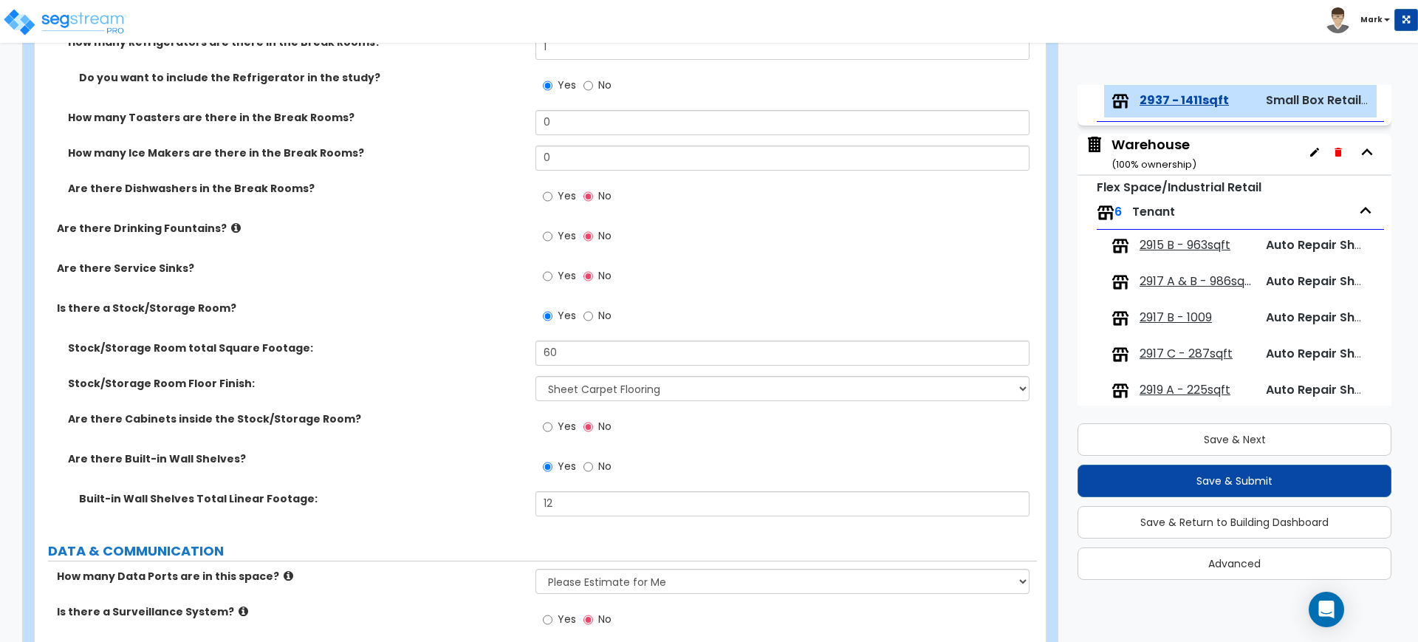
scroll to position [2862, 0]
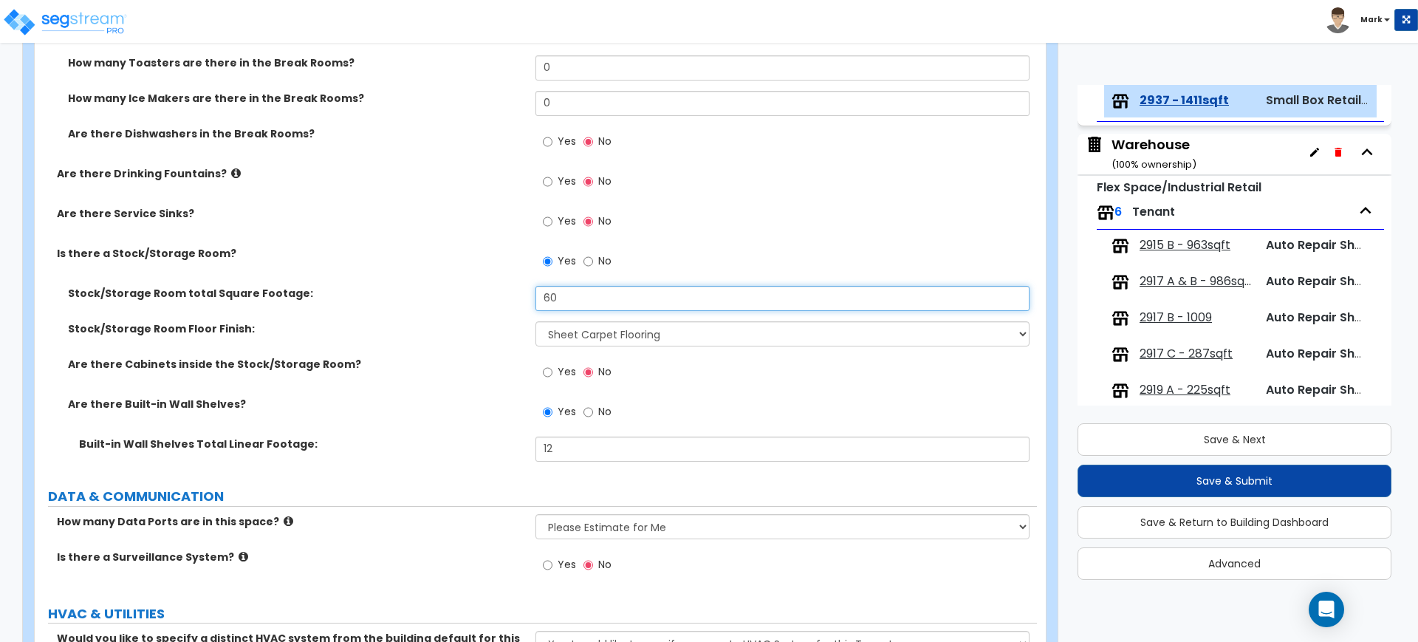
drag, startPoint x: 557, startPoint y: 288, endPoint x: 483, endPoint y: 287, distance: 73.9
click at [489, 287] on div "Stock/Storage Room total Square Footage: 60" at bounding box center [536, 303] width 1002 height 35
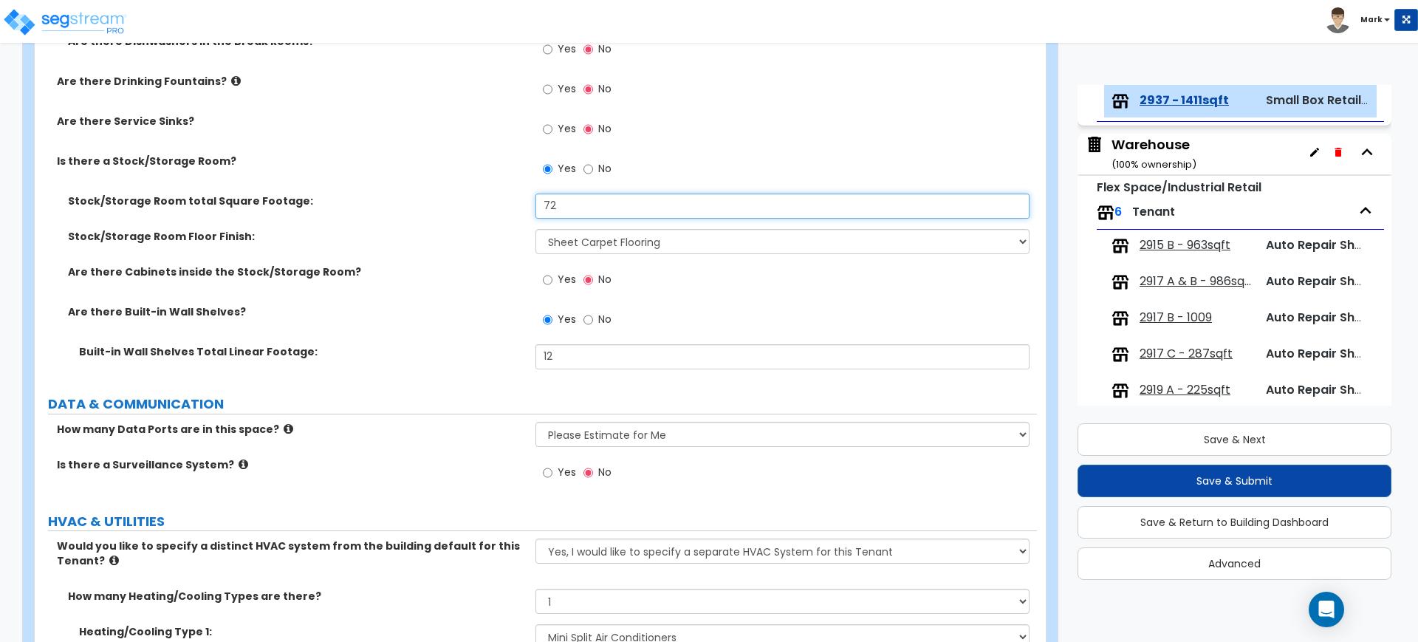
scroll to position [3046, 0]
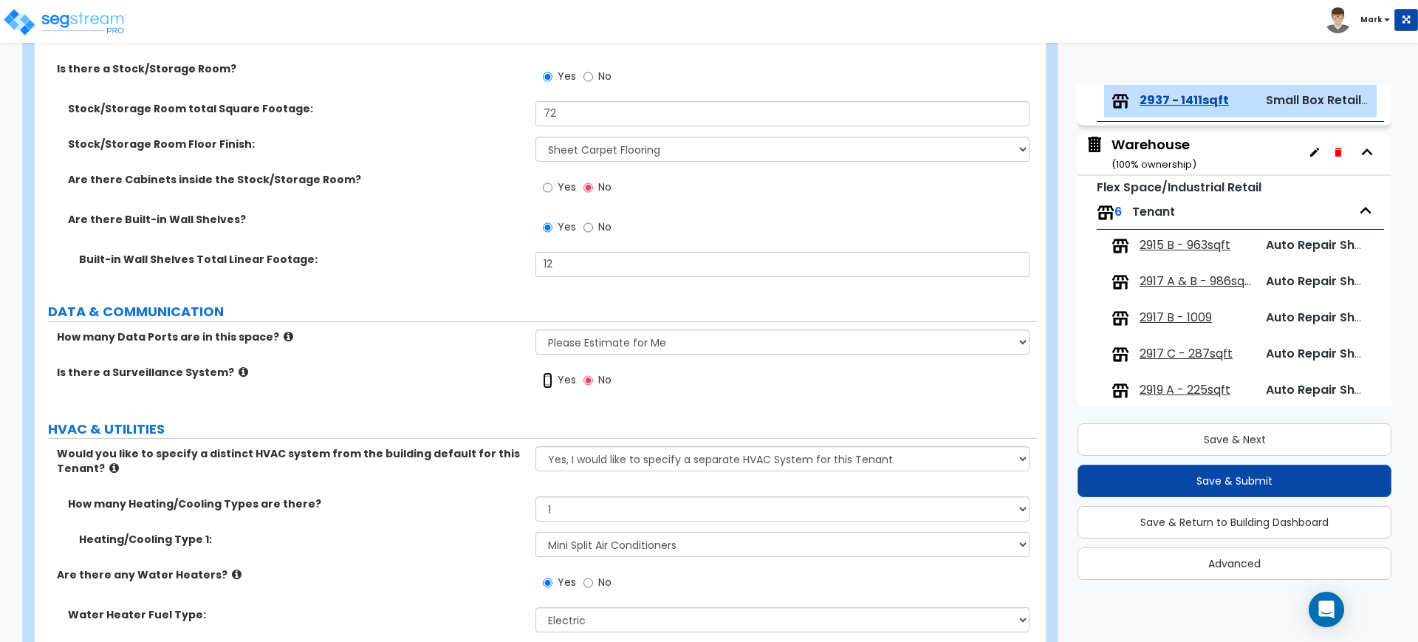
click at [544, 380] on input "Yes" at bounding box center [548, 380] width 10 height 16
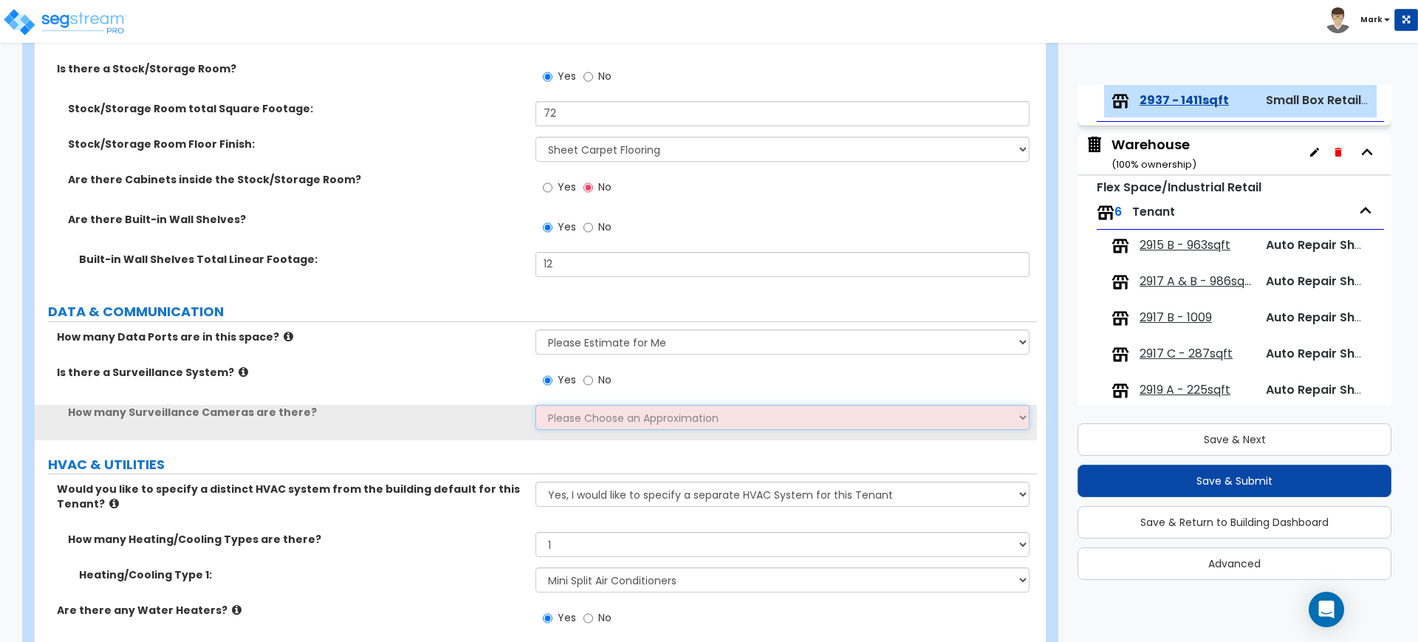
click at [563, 419] on select "Please Choose an Approximation Barely Noticed Any Noticed a Couple Frequently S…" at bounding box center [781, 417] width 493 height 25
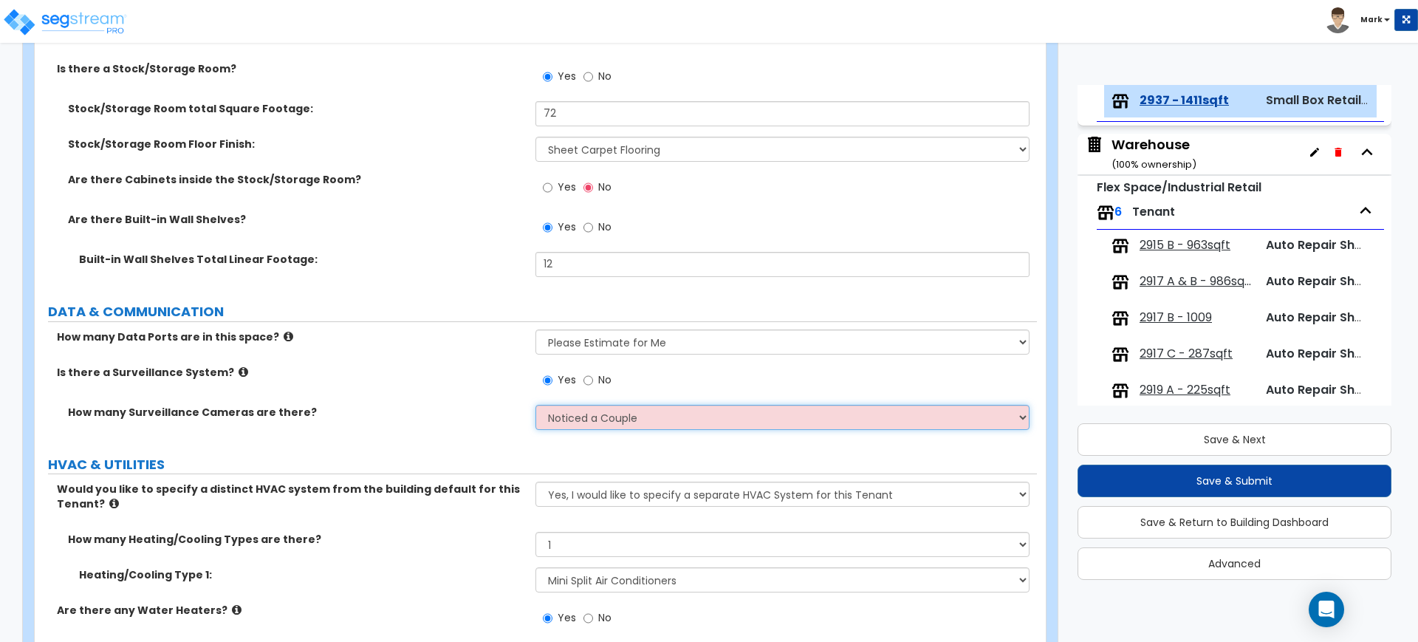
click at [535, 405] on select "Please Choose an Approximation Barely Noticed Any Noticed a Couple Frequently S…" at bounding box center [781, 417] width 493 height 25
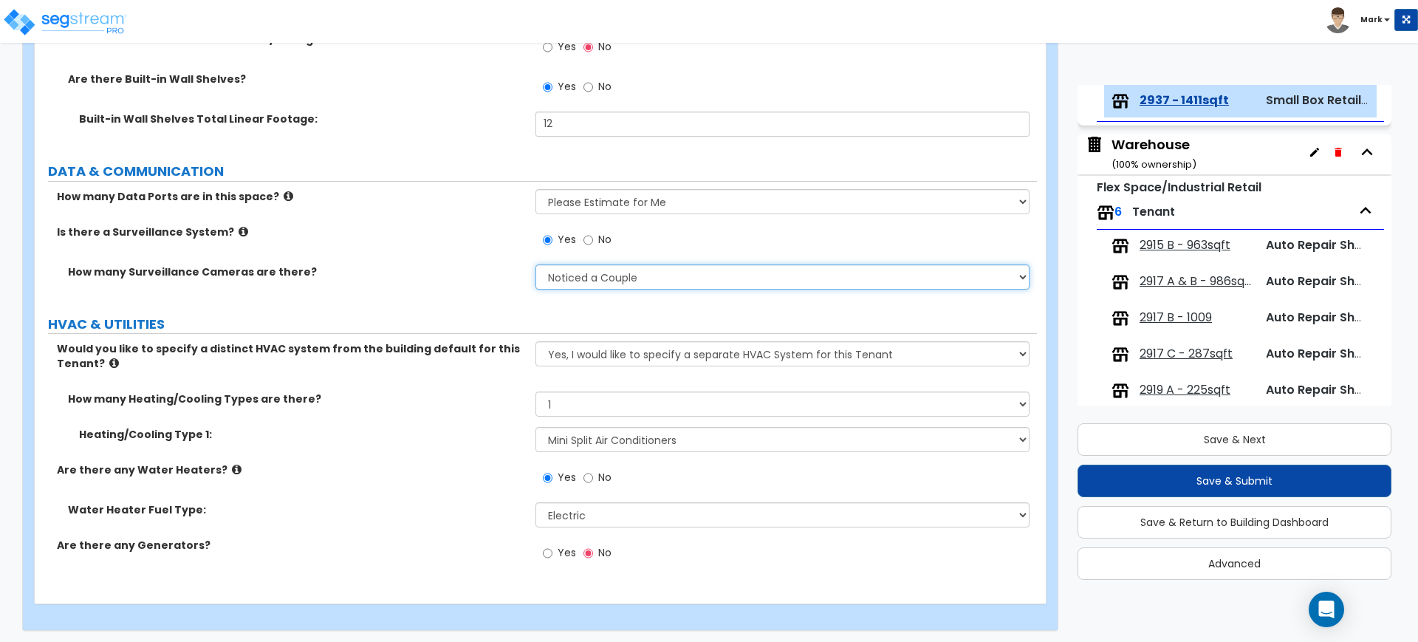
scroll to position [3190, 0]
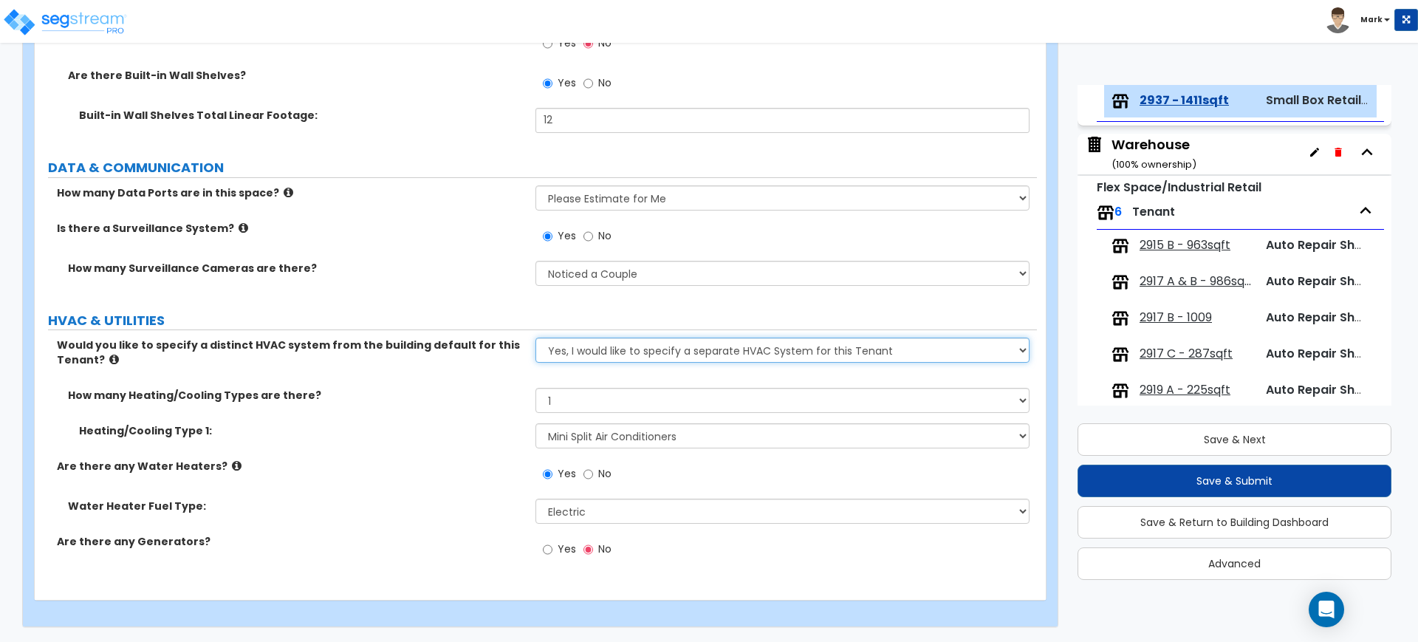
click at [706, 340] on select "No, the HVAC for this Tenant will be included in the Building HVAC System Yes, …" at bounding box center [781, 350] width 493 height 25
click at [535, 338] on select "No, the HVAC for this Tenant will be included in the Building HVAC System Yes, …" at bounding box center [781, 350] width 493 height 25
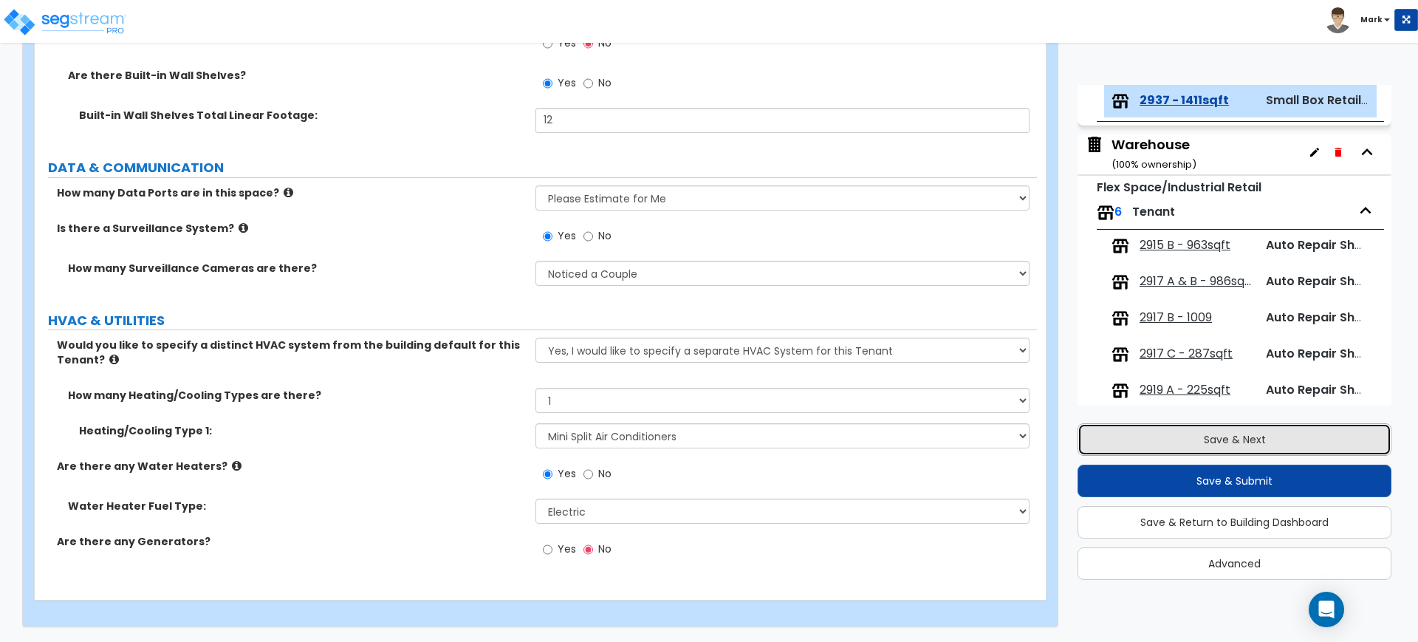
click at [1270, 439] on button "Save & Next" at bounding box center [1235, 439] width 314 height 32
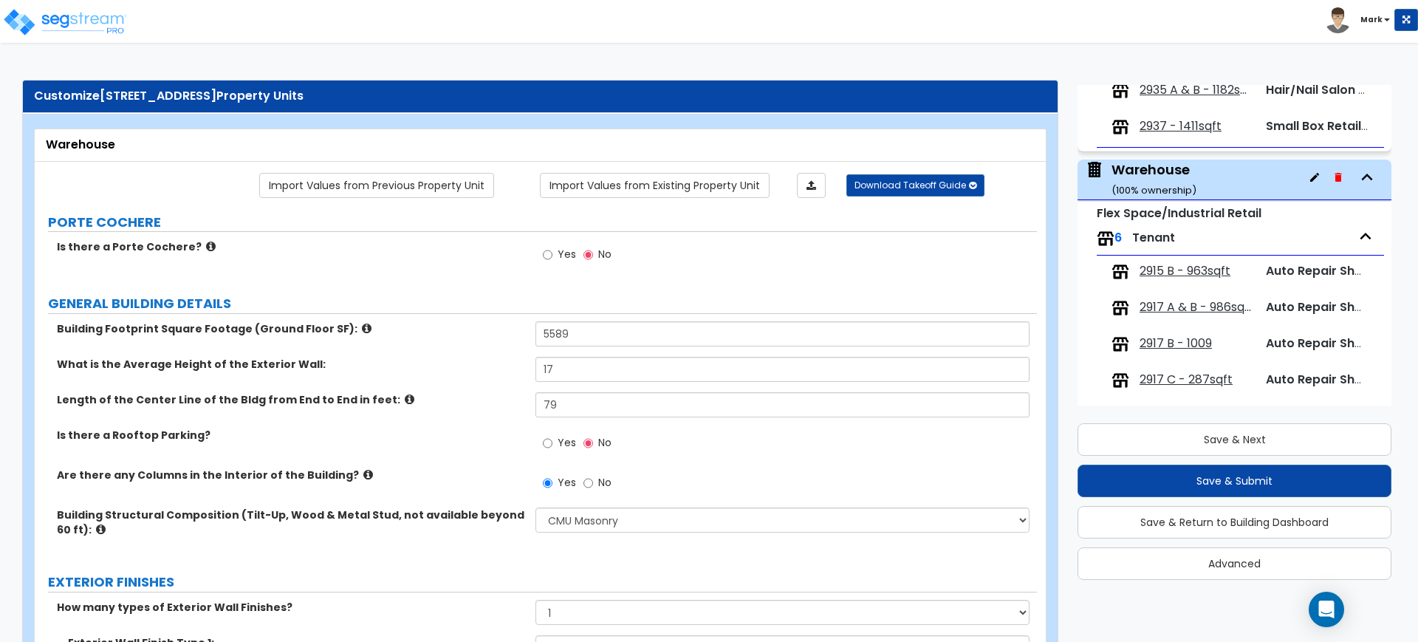
scroll to position [514, 0]
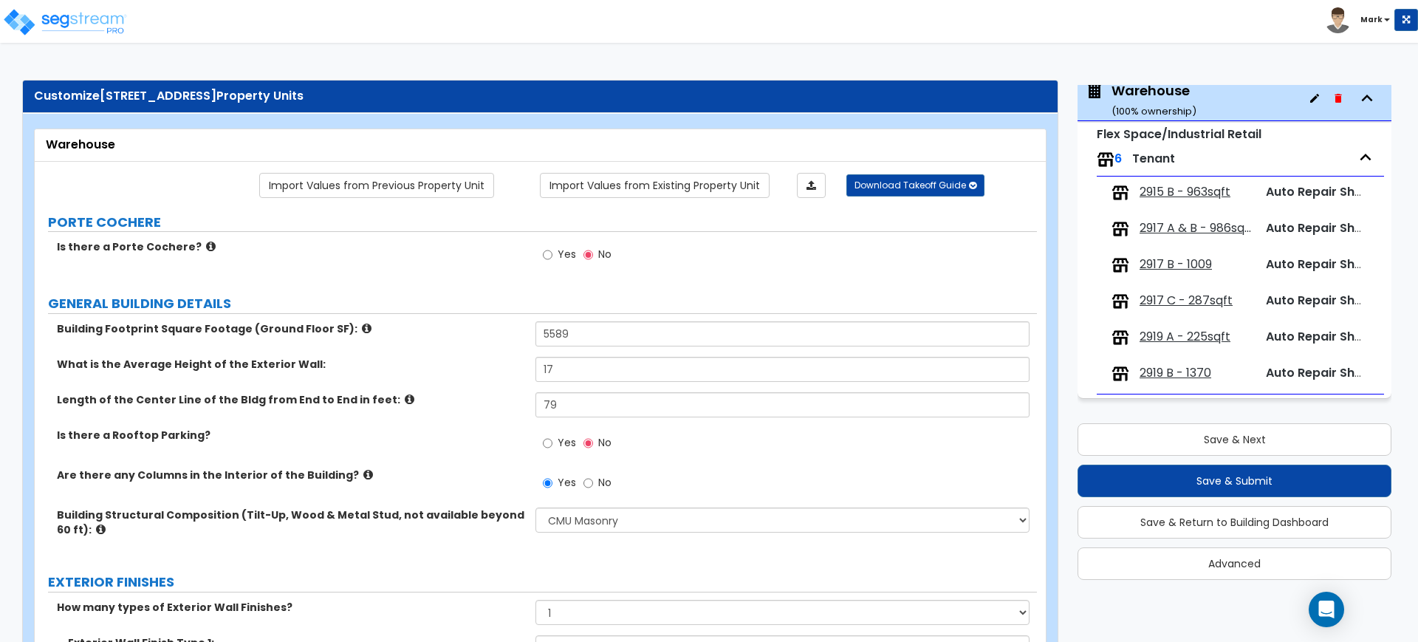
click at [1165, 191] on span "2915 B - 963sqft" at bounding box center [1185, 192] width 91 height 17
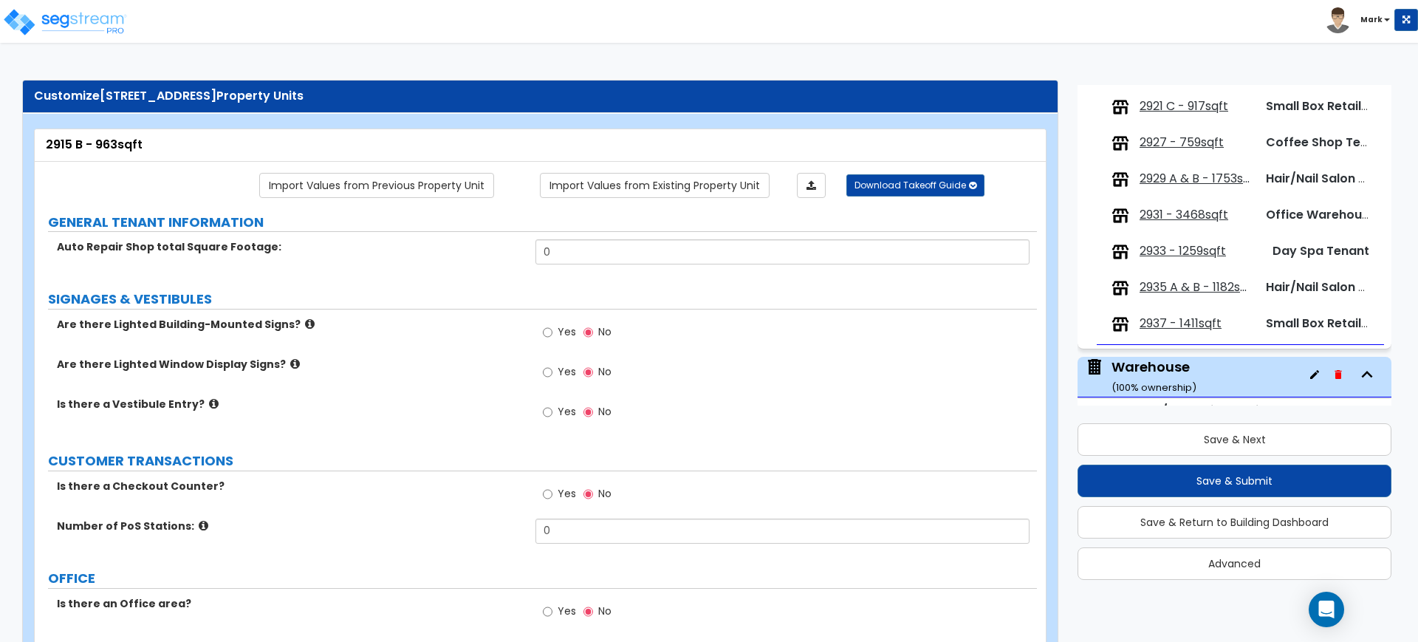
scroll to position [422, 0]
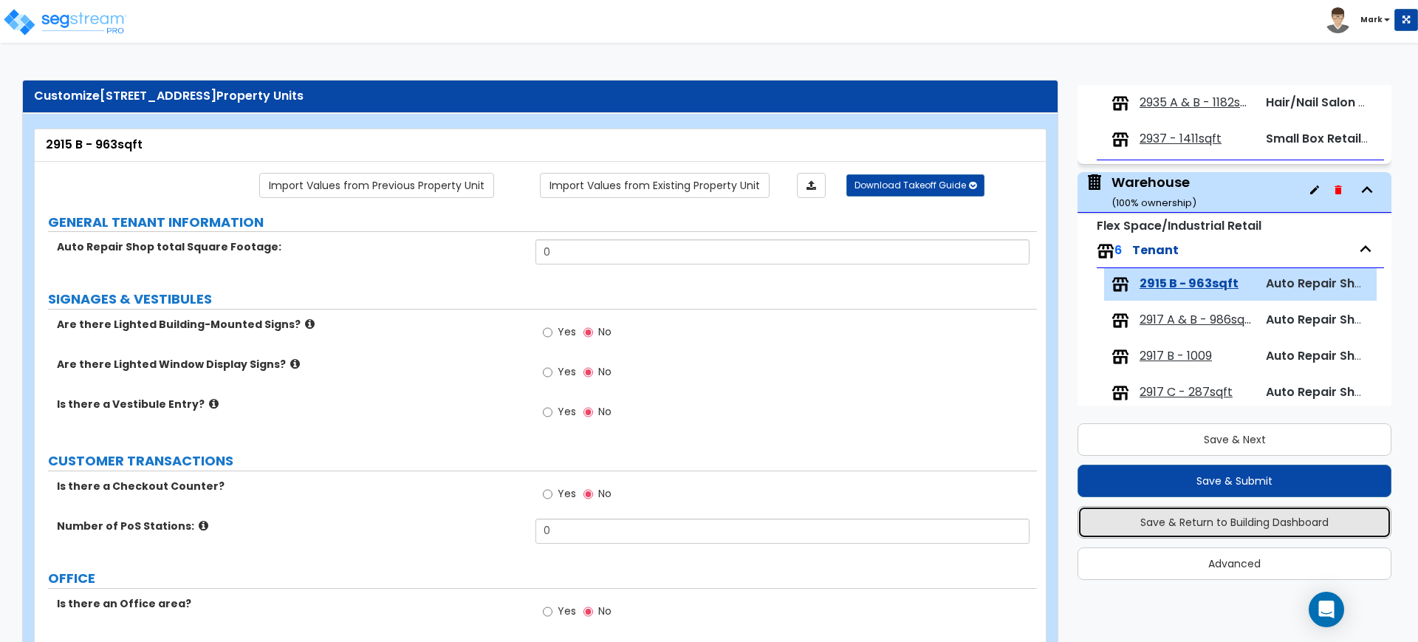
click at [1284, 518] on button "Save & Return to Building Dashboard" at bounding box center [1235, 522] width 314 height 32
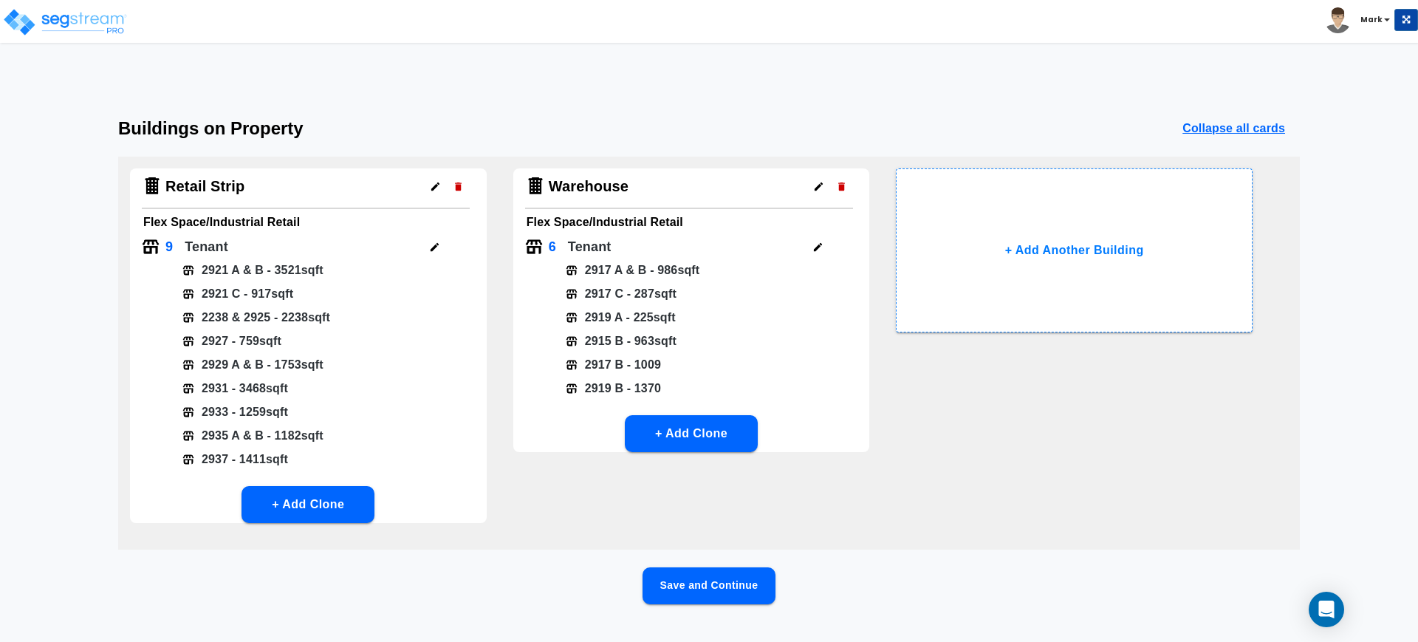
click at [820, 244] on icon "button" at bounding box center [817, 246] width 11 height 11
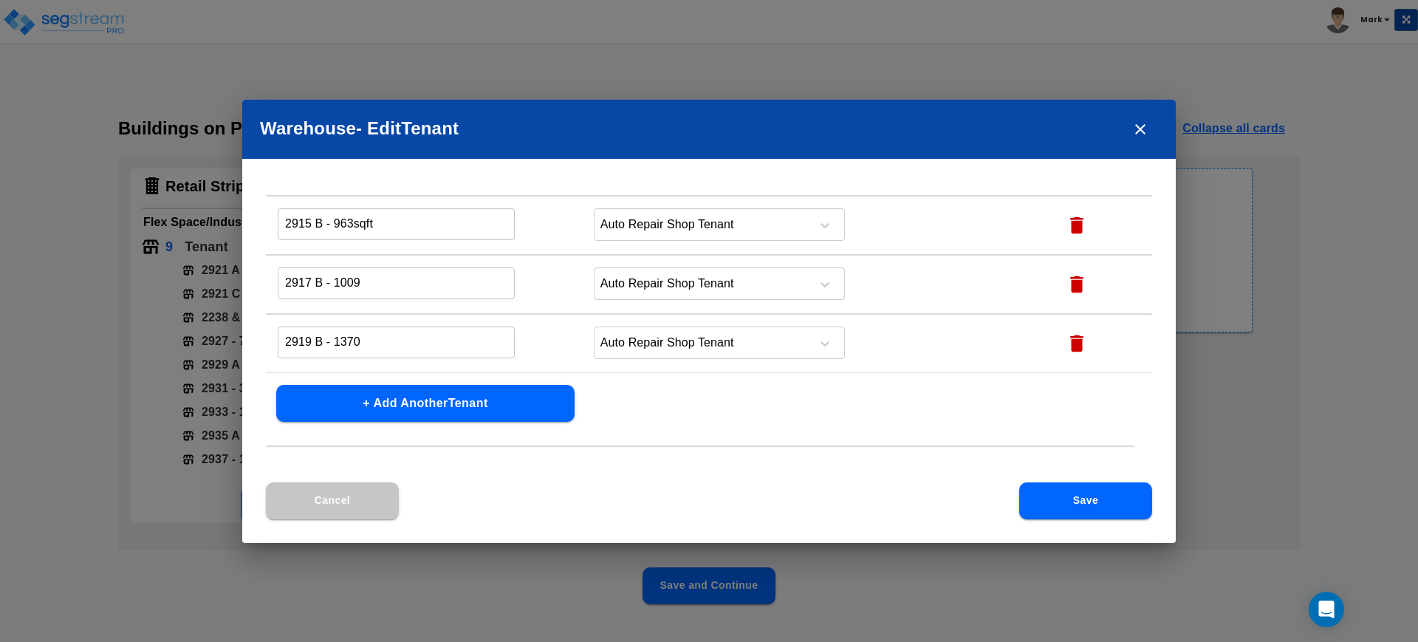
scroll to position [76, 0]
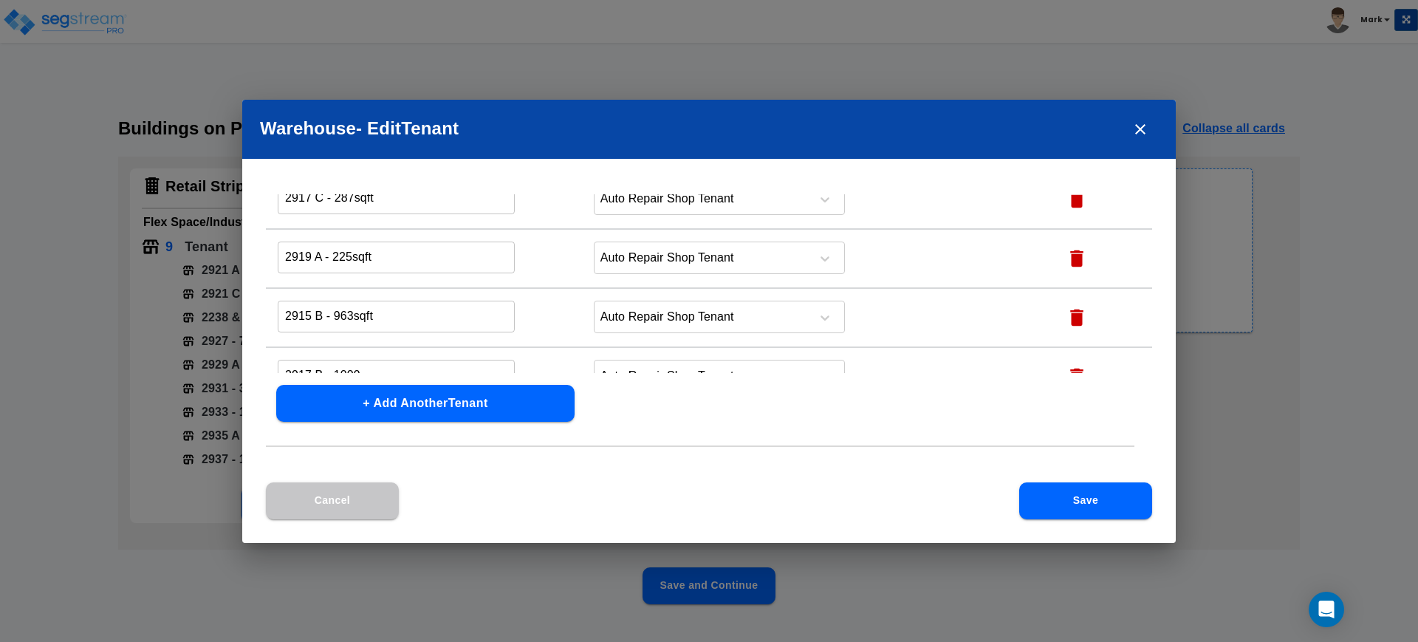
click at [456, 405] on button "+ Add Another Tenant" at bounding box center [425, 403] width 298 height 37
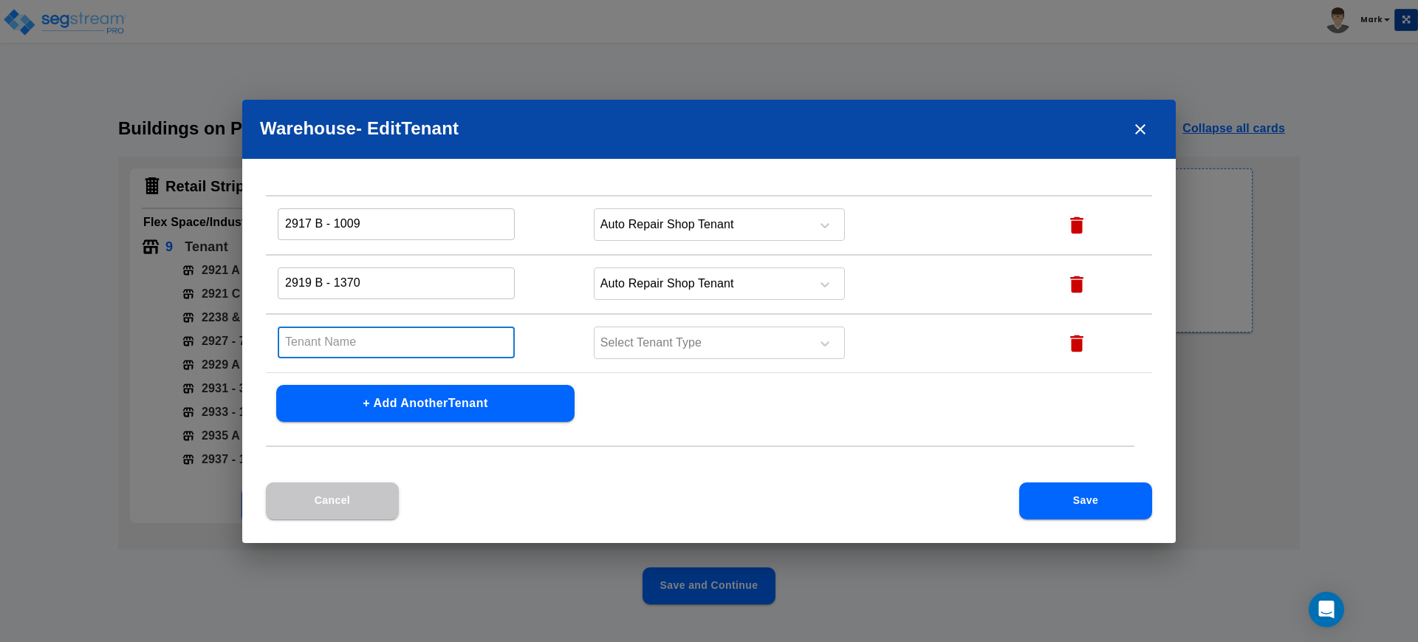
click at [332, 346] on input "text" at bounding box center [396, 342] width 237 height 32
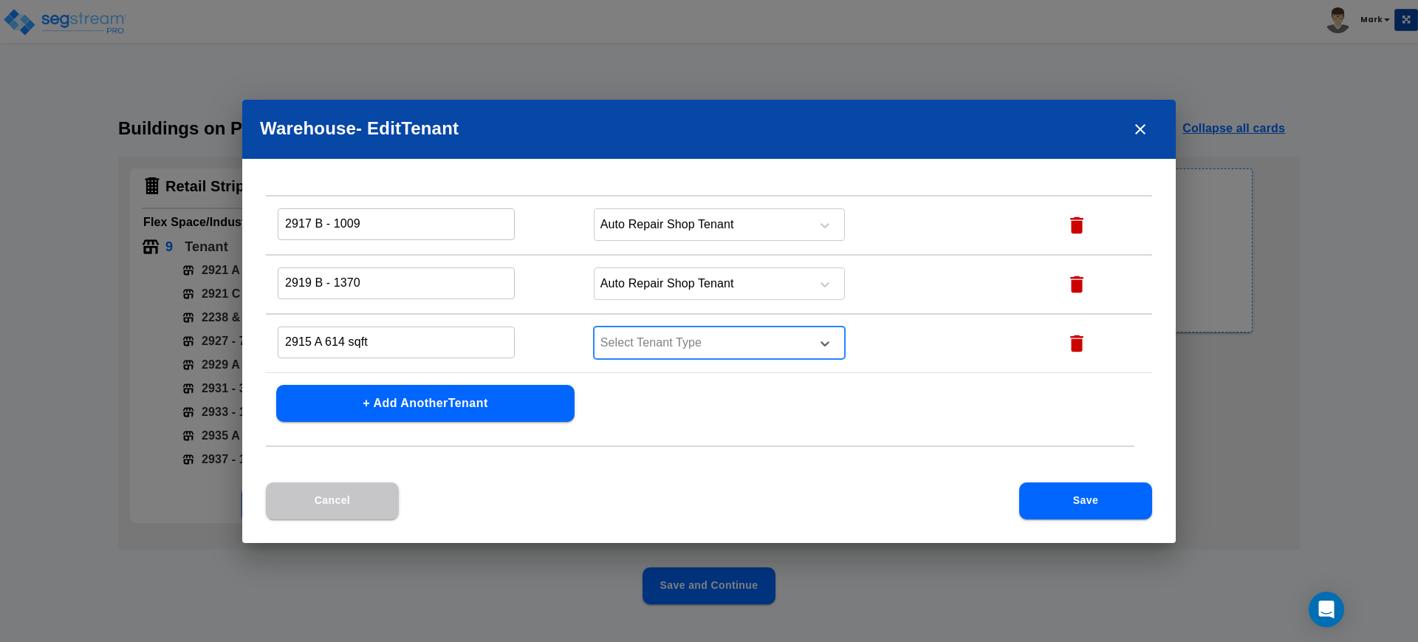
click at [744, 344] on div at bounding box center [700, 343] width 202 height 20
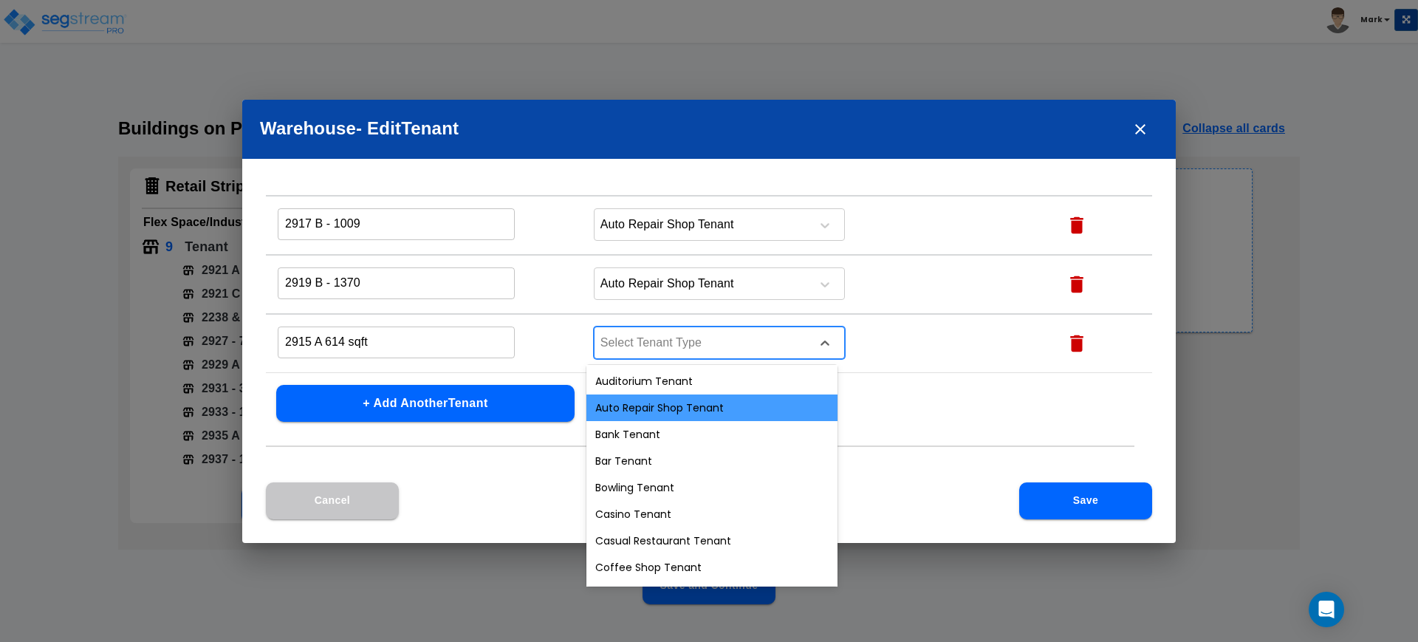
click at [712, 400] on div "Auto Repair Shop Tenant" at bounding box center [711, 407] width 251 height 27
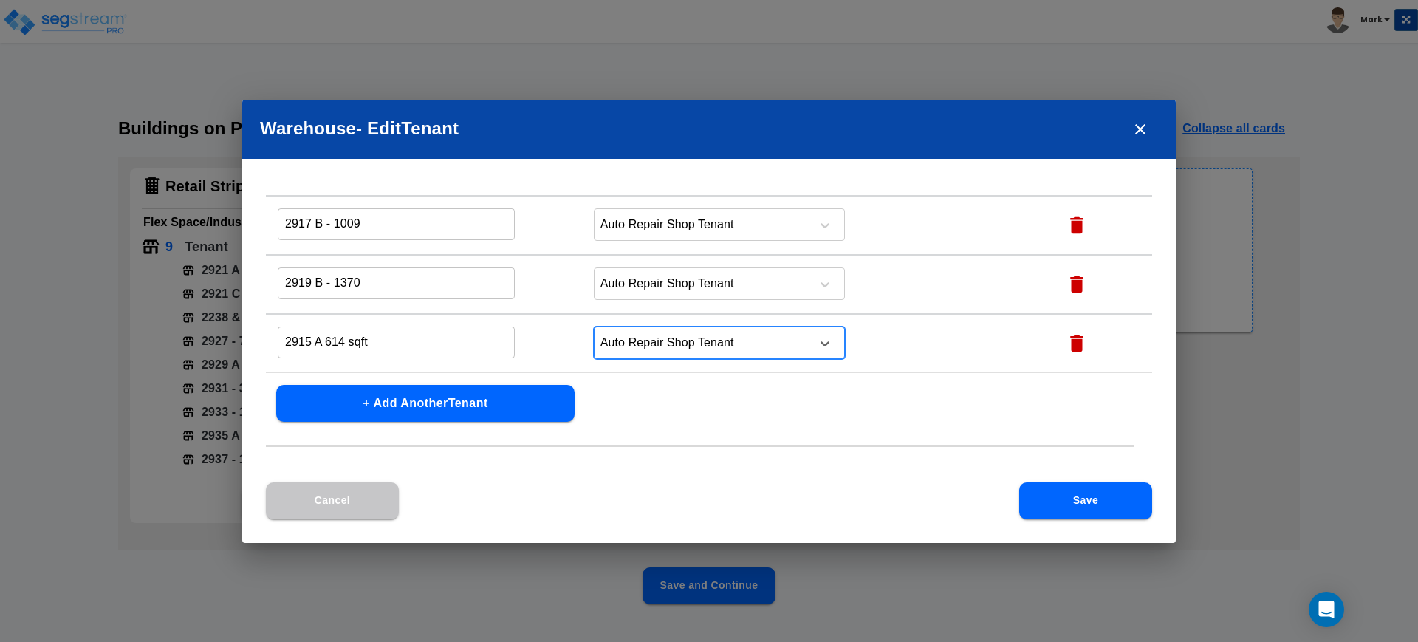
click at [1066, 507] on button "Save" at bounding box center [1085, 500] width 133 height 37
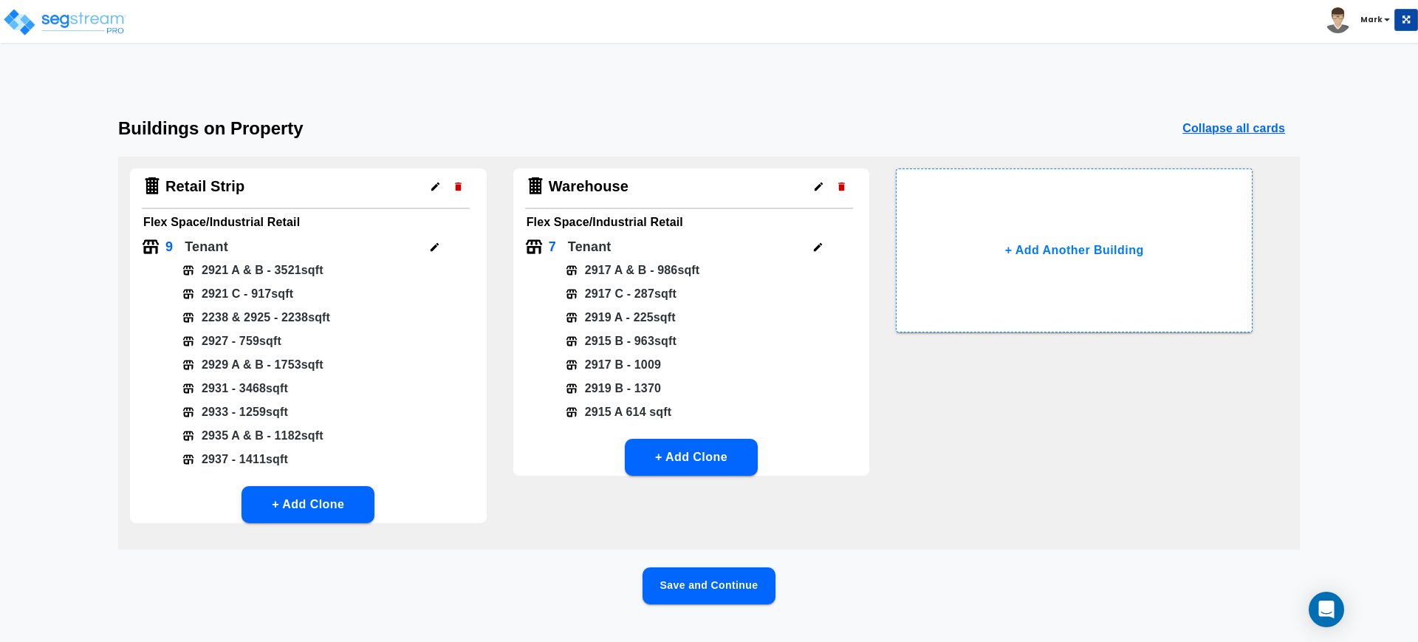
click at [722, 588] on button "Save and Continue" at bounding box center [709, 585] width 133 height 37
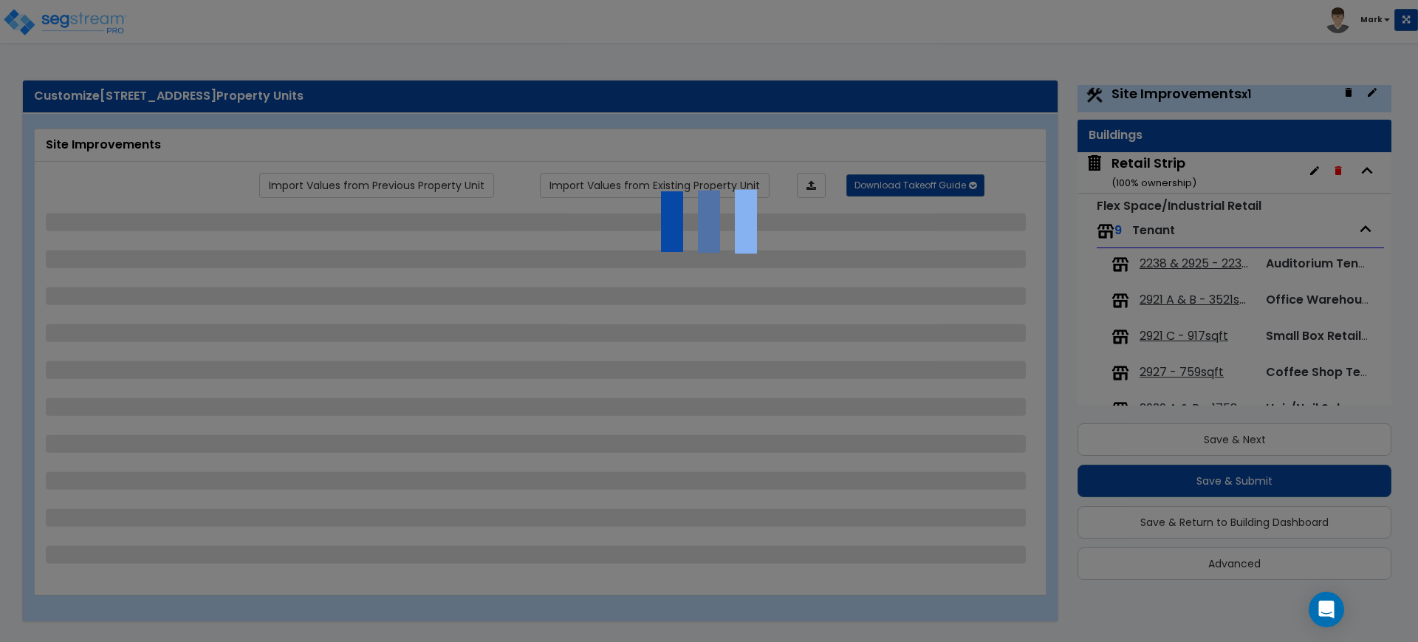
scroll to position [0, 0]
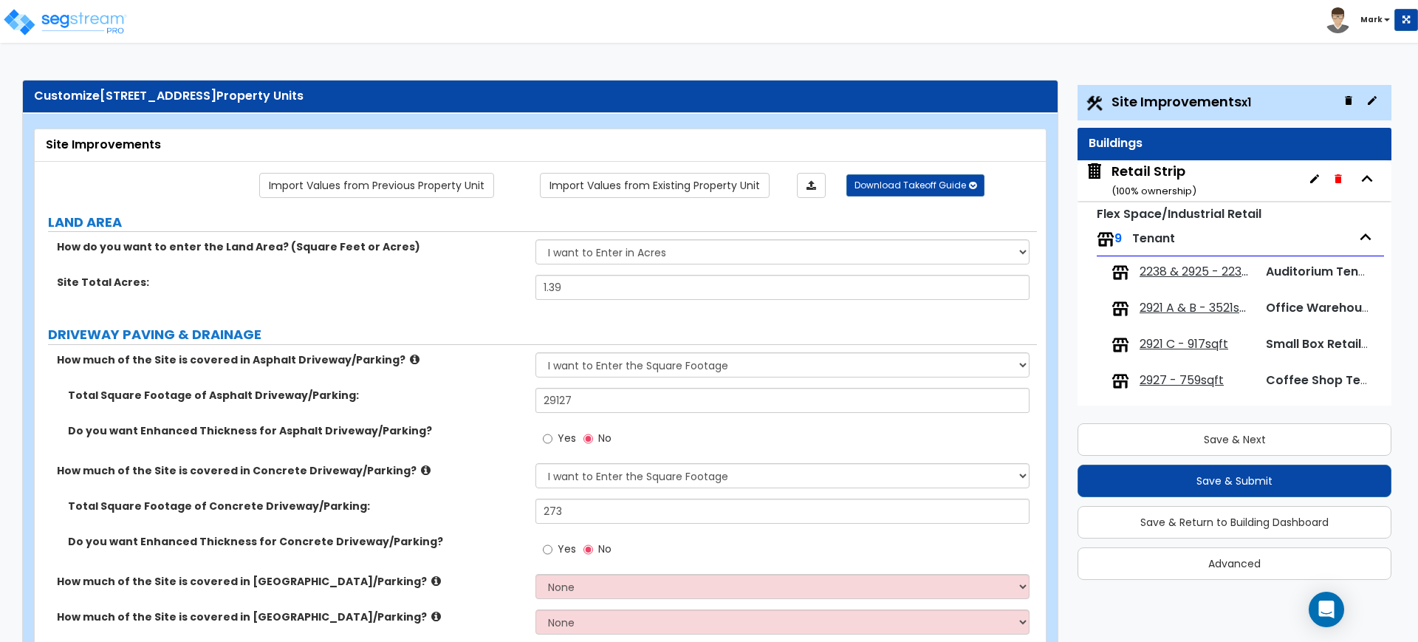
click at [1176, 272] on span "2238 & 2925 - 2238sqft" at bounding box center [1197, 272] width 114 height 17
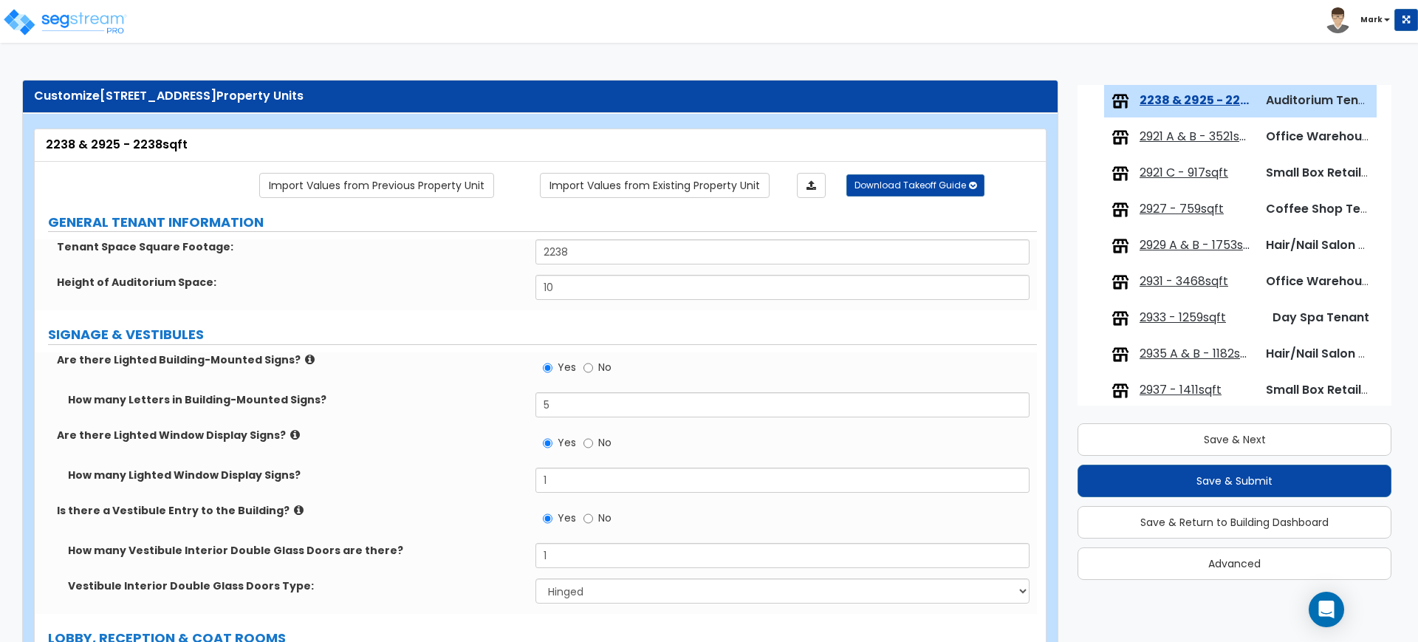
scroll to position [448, 0]
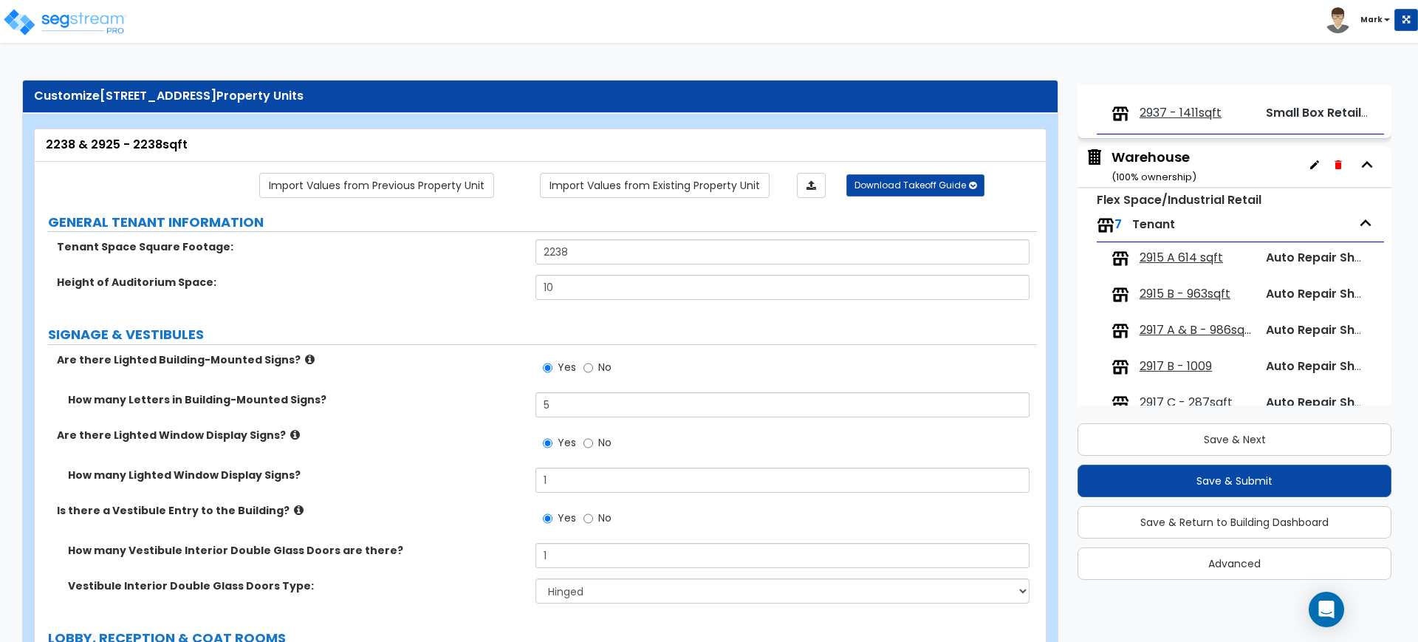
click at [1182, 253] on span "2915 A 614 sqft" at bounding box center [1181, 258] width 83 height 17
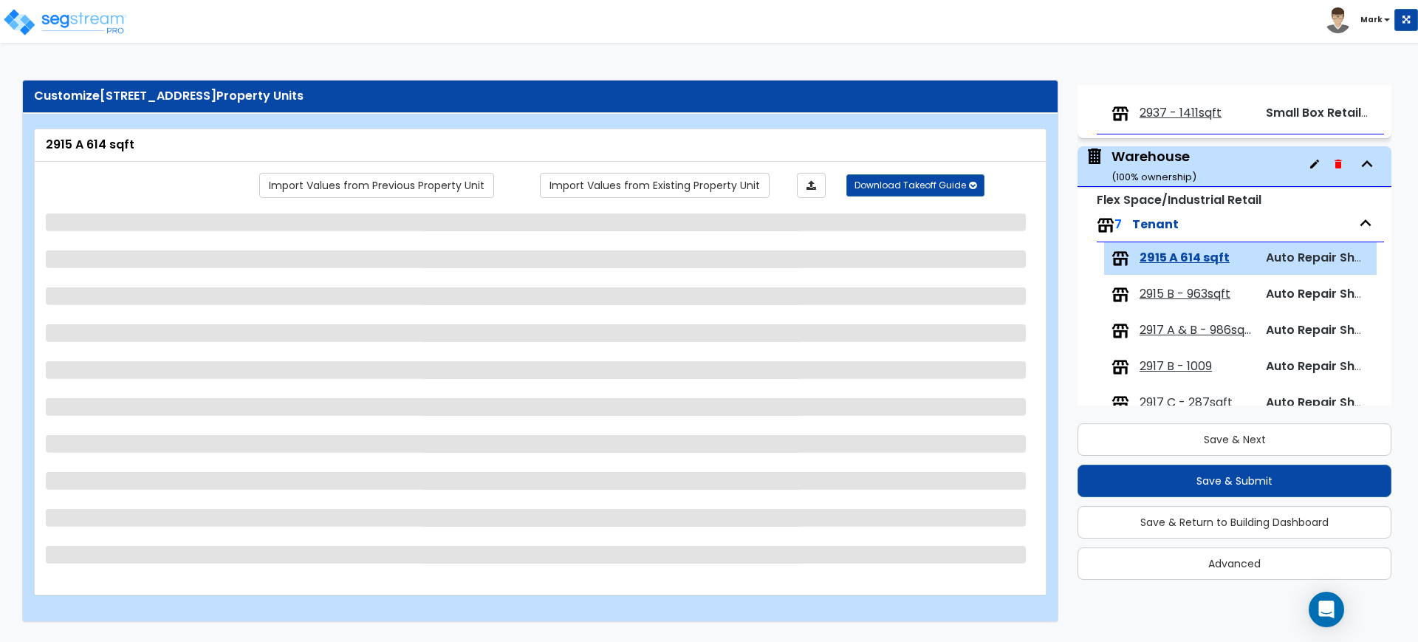
scroll to position [550, 0]
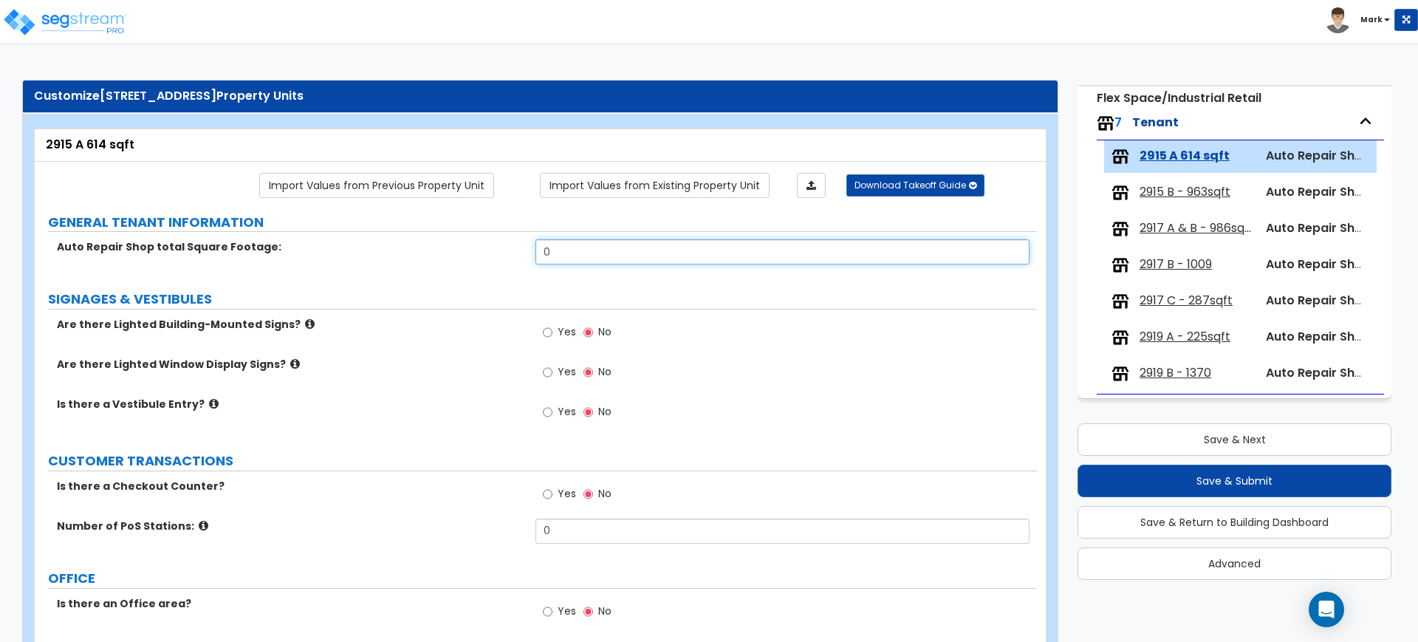
click at [490, 256] on div "Auto Repair Shop total Square Footage: 0" at bounding box center [536, 256] width 1002 height 35
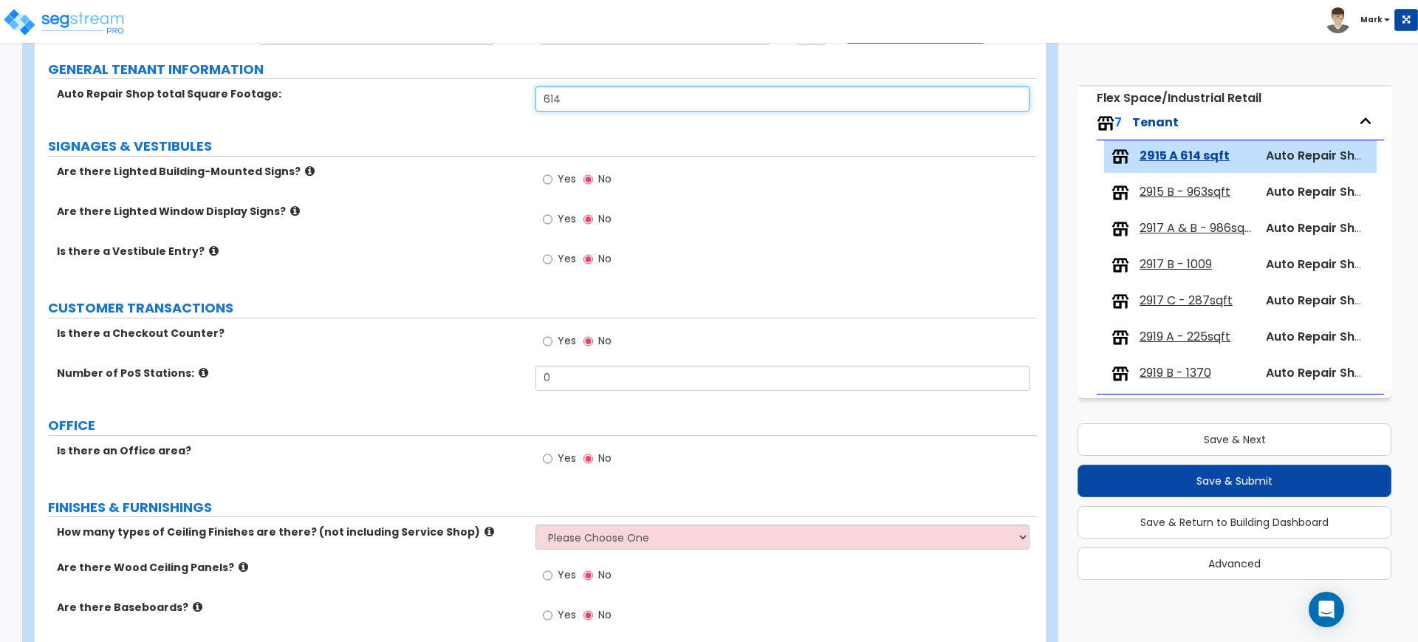
scroll to position [185, 0]
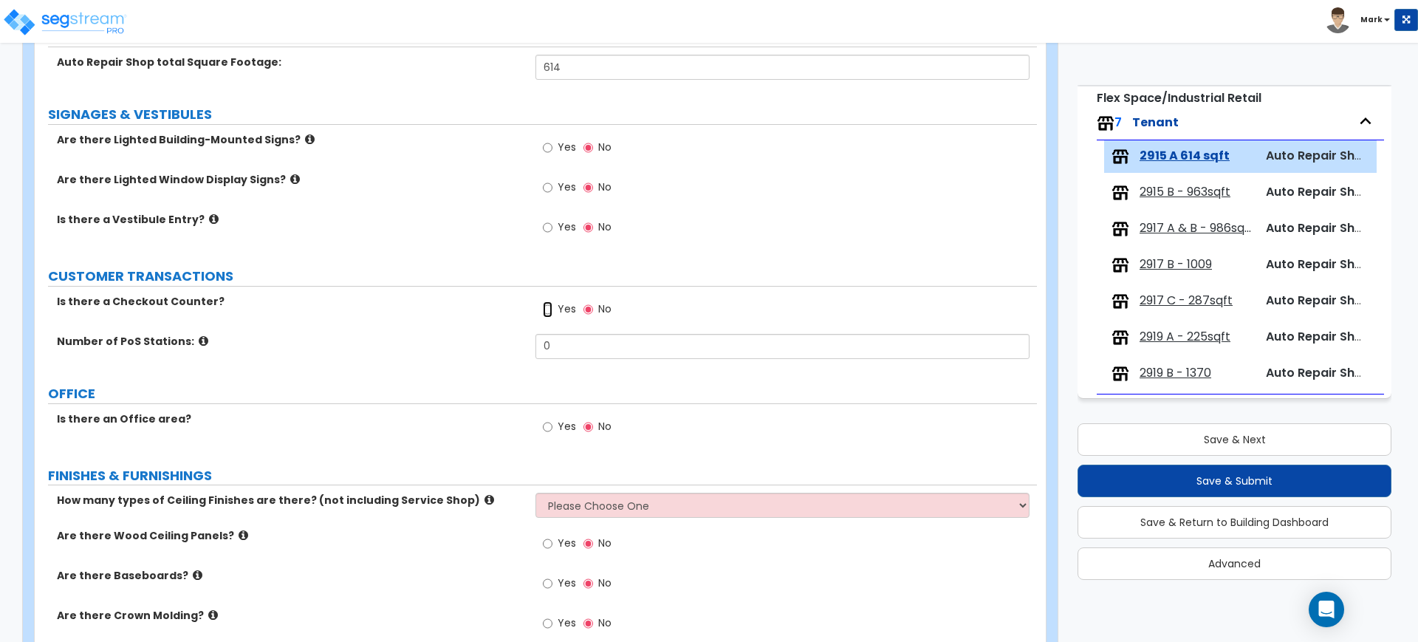
click at [547, 306] on input "Yes" at bounding box center [548, 309] width 10 height 16
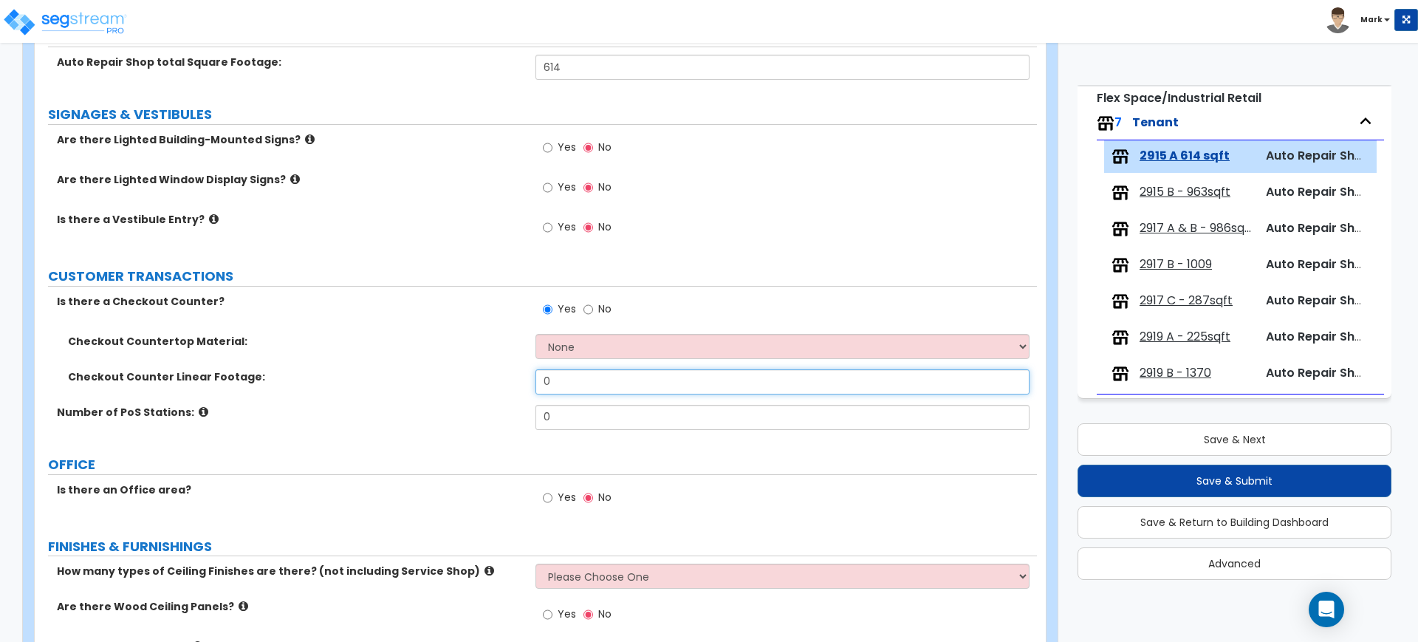
drag, startPoint x: 569, startPoint y: 379, endPoint x: 442, endPoint y: 376, distance: 127.8
click at [442, 376] on div "Checkout Counter Linear Footage: 0" at bounding box center [536, 386] width 1002 height 35
drag, startPoint x: 558, startPoint y: 426, endPoint x: 506, endPoint y: 421, distance: 52.7
click at [510, 422] on div "Number of PoS Stations: 0" at bounding box center [536, 422] width 1002 height 35
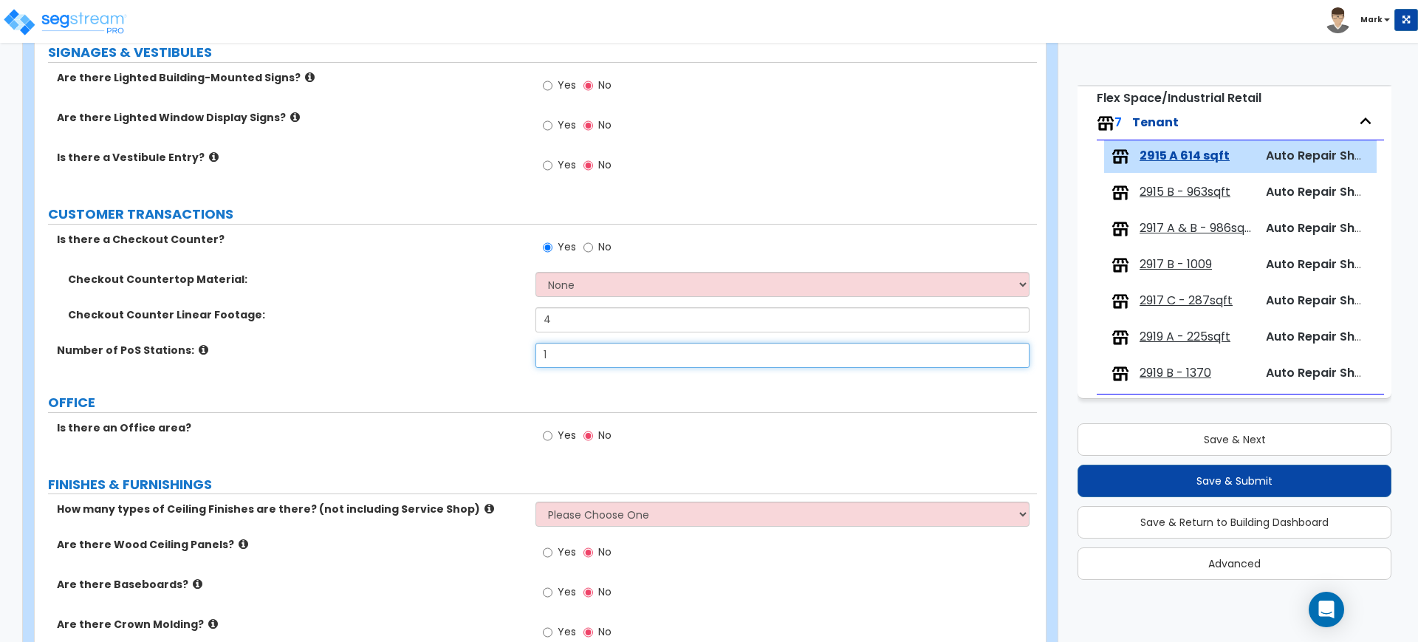
scroll to position [277, 0]
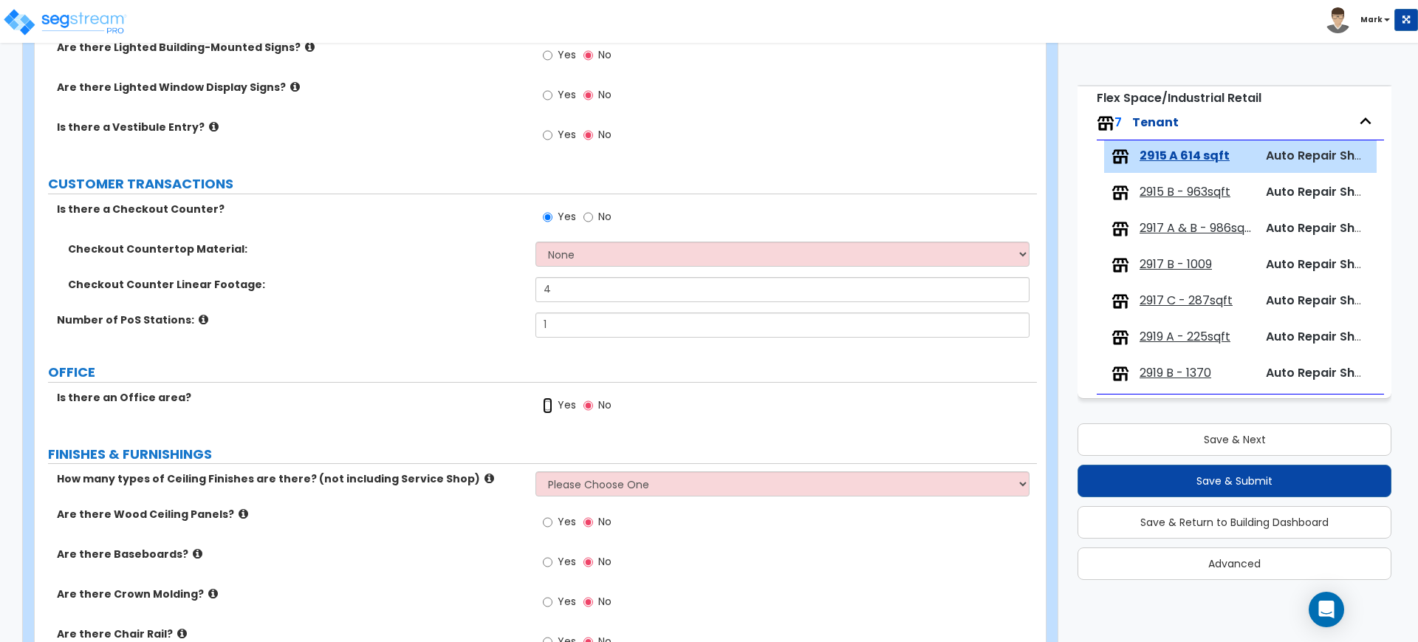
click at [545, 408] on input "Yes" at bounding box center [548, 405] width 10 height 16
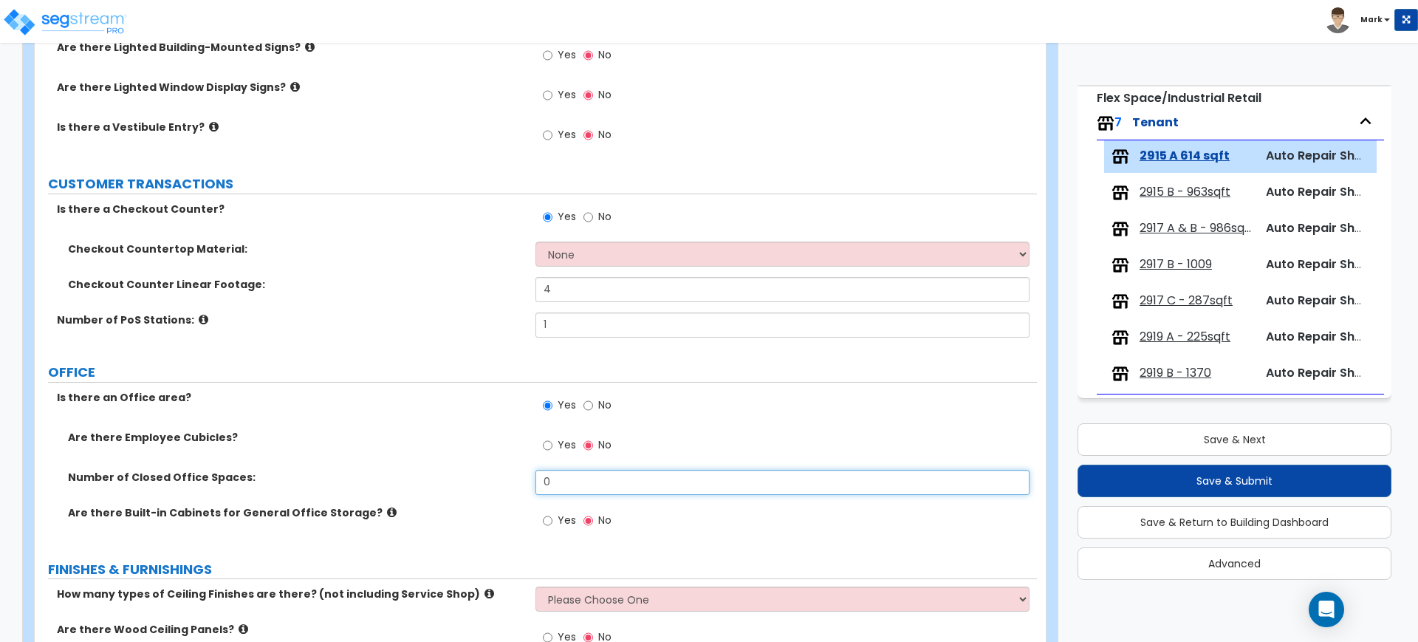
drag, startPoint x: 550, startPoint y: 482, endPoint x: 472, endPoint y: 478, distance: 78.4
click at [478, 479] on div "Number of Closed Office Spaces: 0" at bounding box center [536, 487] width 1002 height 35
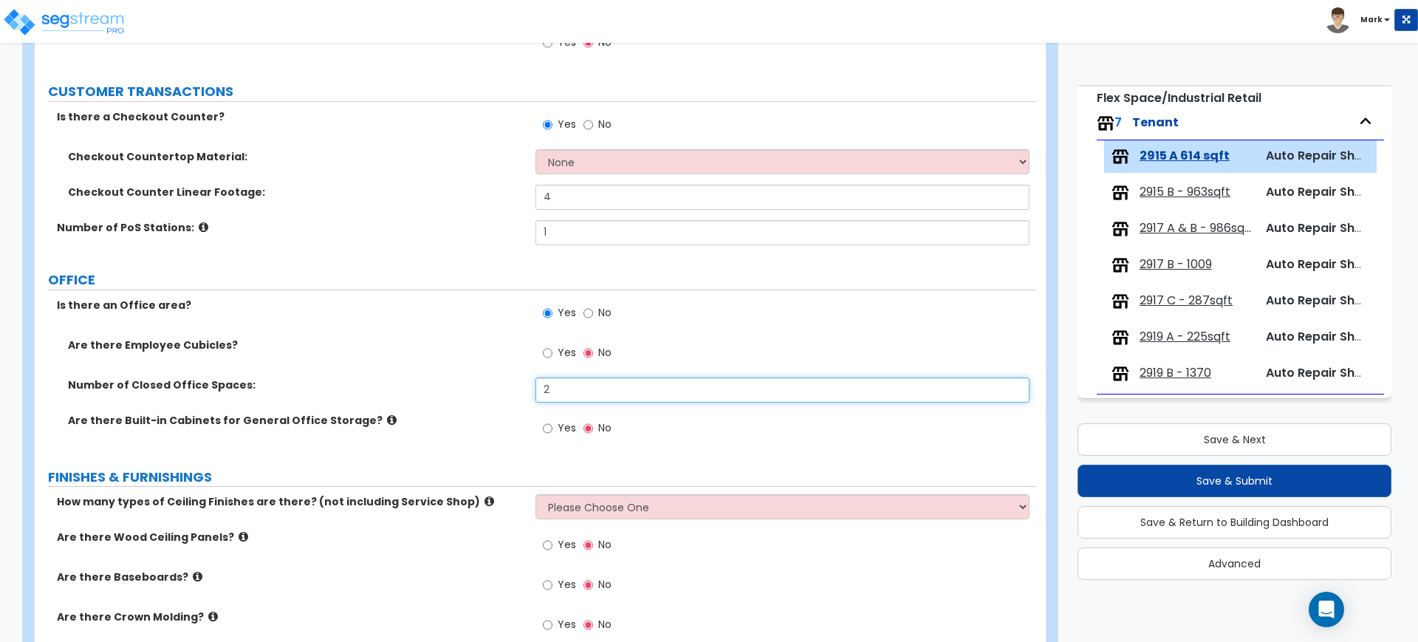
scroll to position [462, 0]
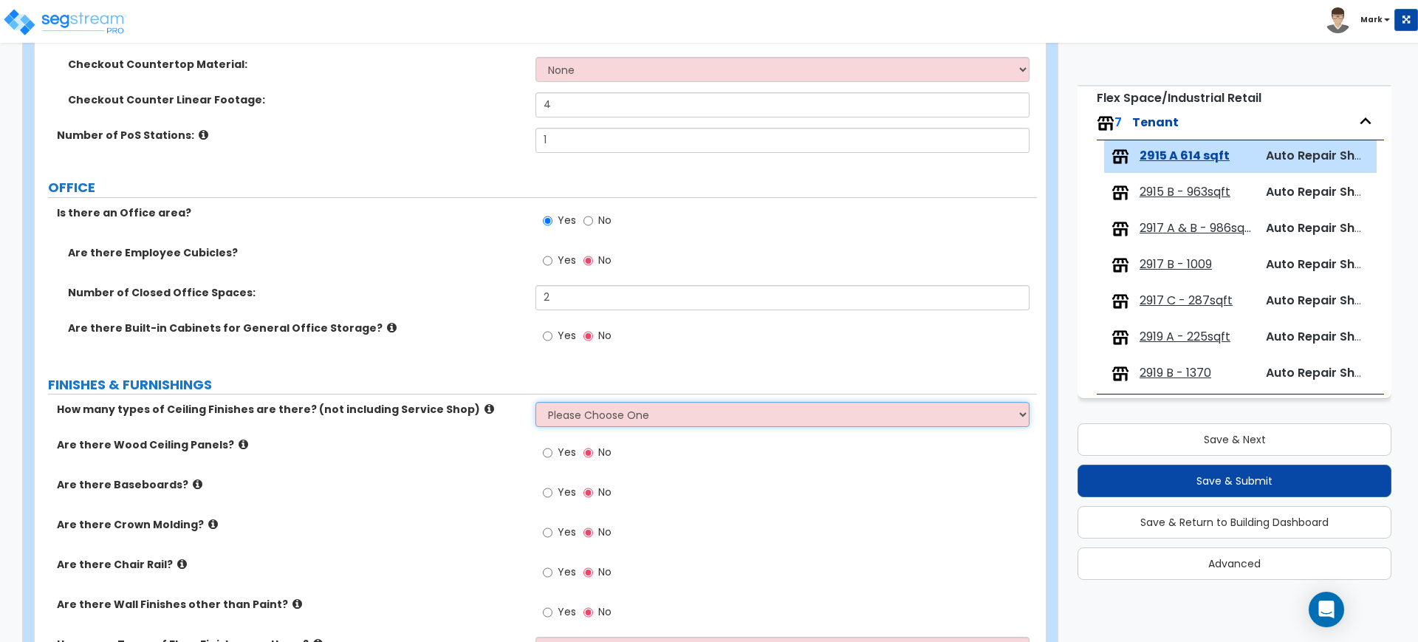
click at [683, 415] on select "Please Choose One 1 2 3" at bounding box center [781, 414] width 493 height 25
click at [429, 434] on div "How many types of Ceiling Finishes are there? (not including Service Shop) Plea…" at bounding box center [536, 419] width 1002 height 35
click at [698, 411] on select "Please Choose One 1 2 3" at bounding box center [781, 414] width 493 height 25
click at [535, 402] on select "Please Choose One 1 2 3" at bounding box center [781, 414] width 493 height 25
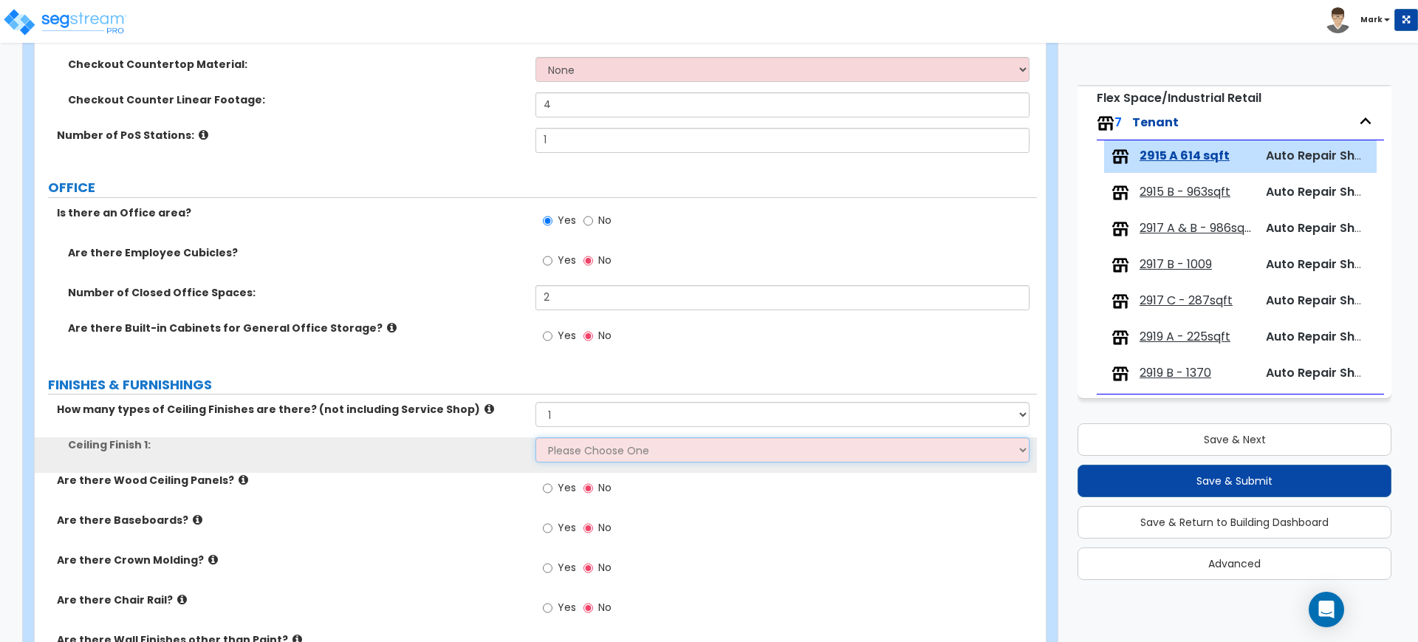
click at [600, 448] on select "Please Choose One Drop Ceiling Open Ceiling Drywall Ceiling" at bounding box center [781, 449] width 493 height 25
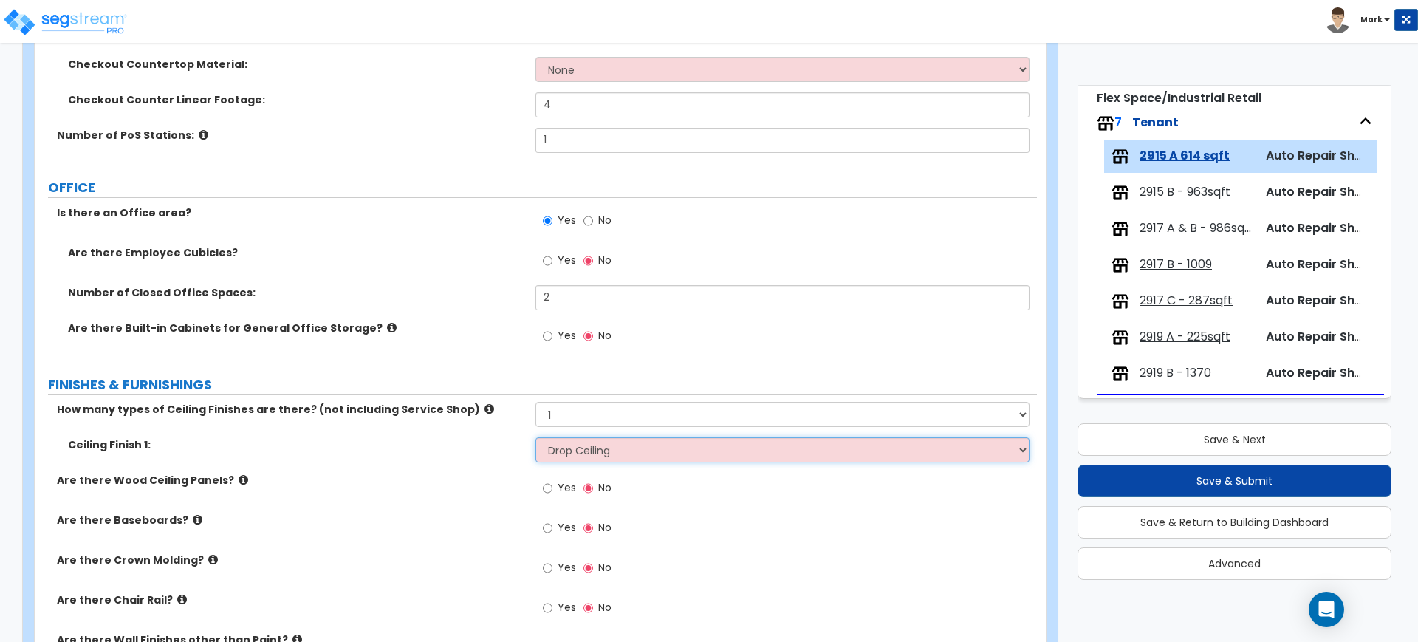
click at [535, 437] on select "Please Choose One Drop Ceiling Open Ceiling Drywall Ceiling" at bounding box center [781, 449] width 493 height 25
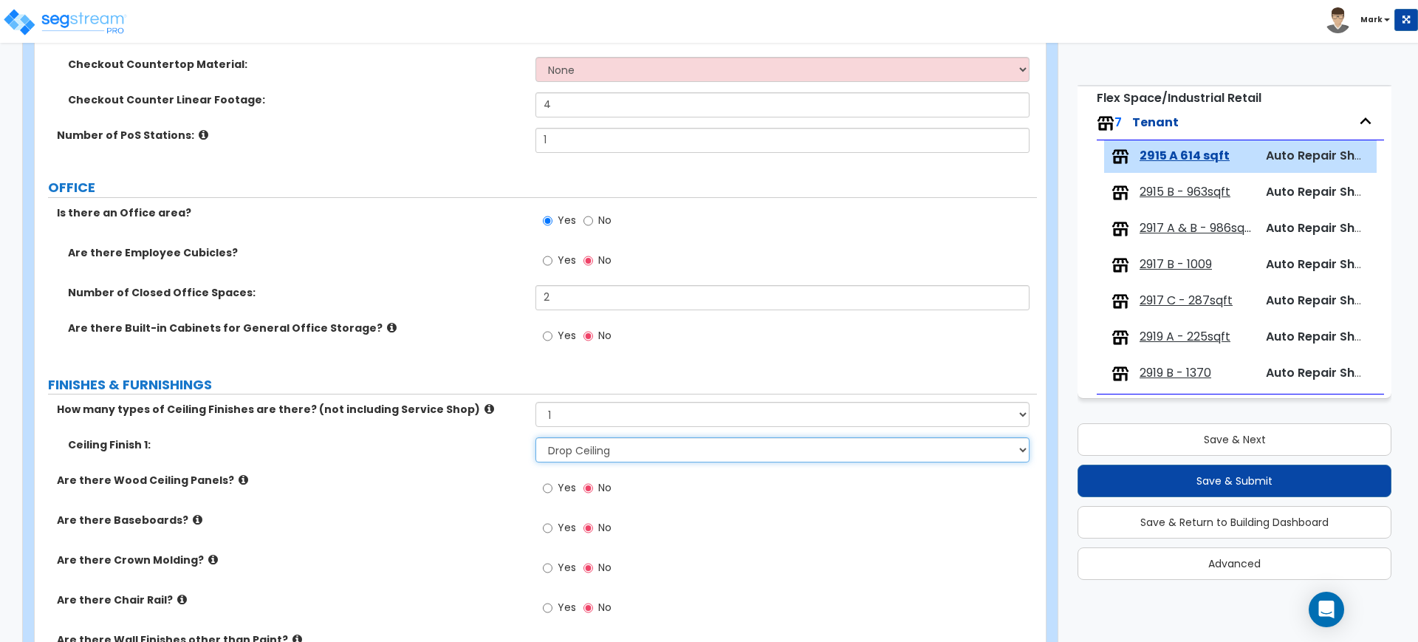
scroll to position [554, 0]
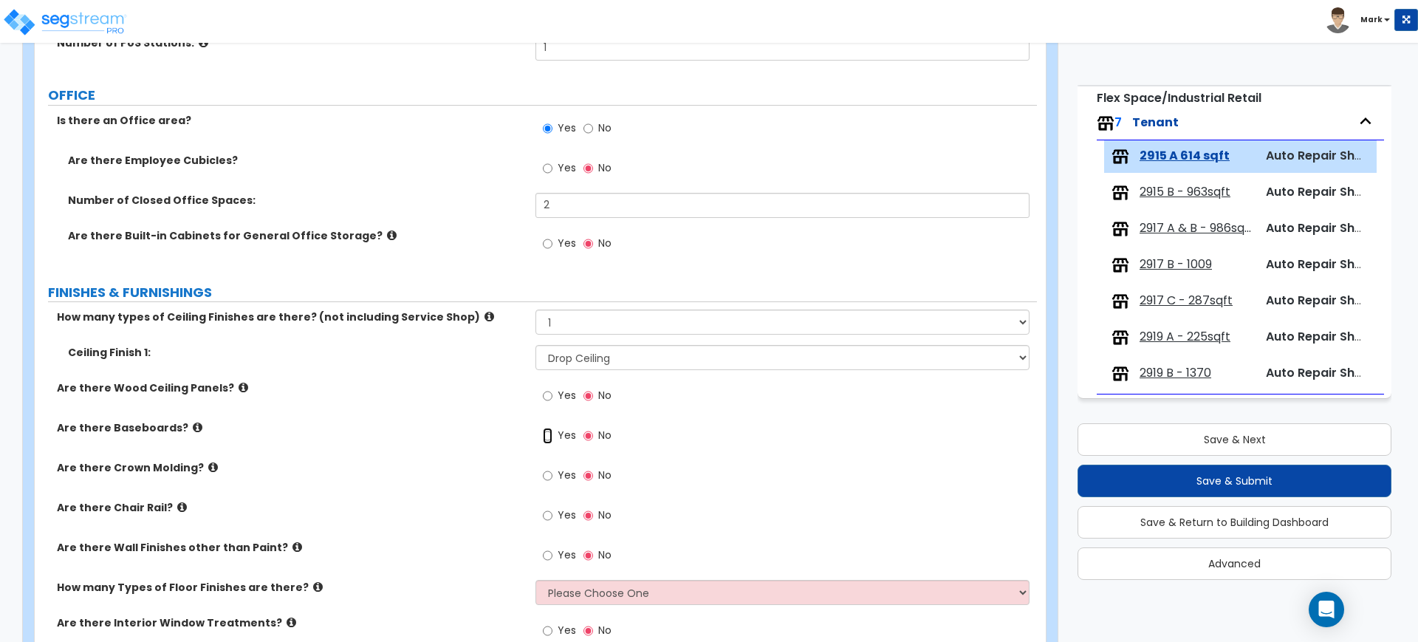
click at [551, 437] on input "Yes" at bounding box center [548, 436] width 10 height 16
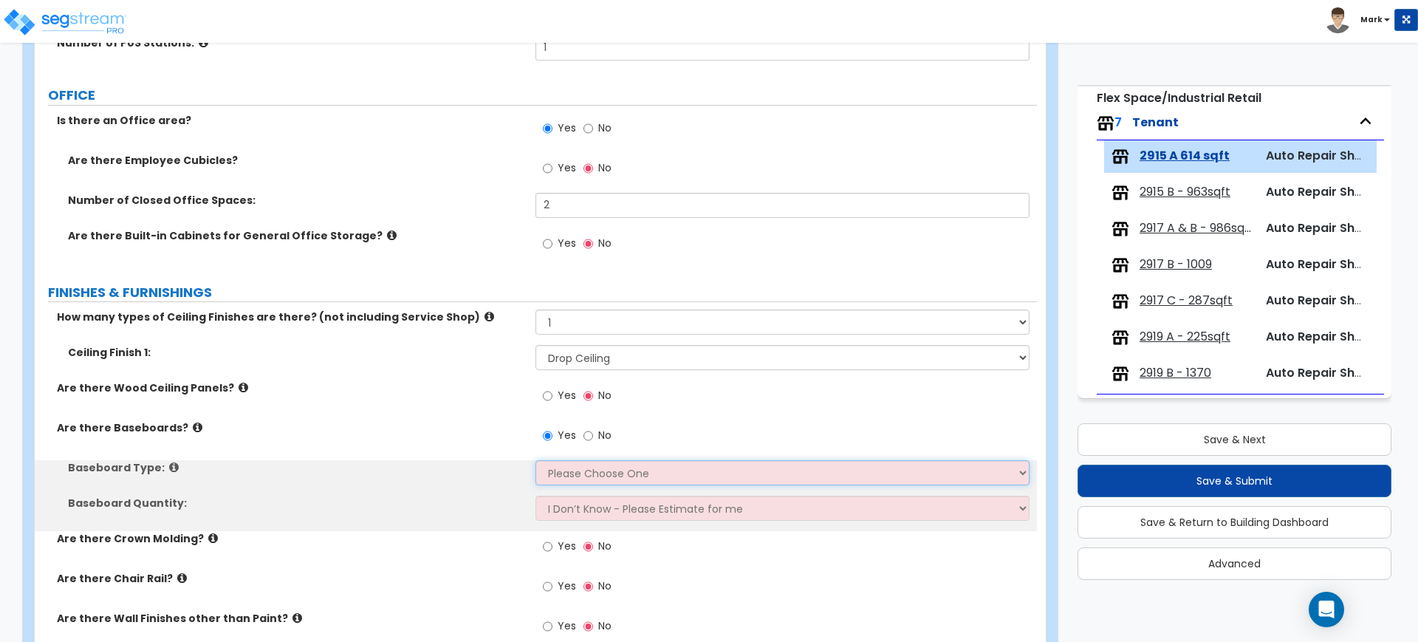
click at [582, 469] on select "Please Choose One Wood Vinyl Carpet Tile" at bounding box center [781, 472] width 493 height 25
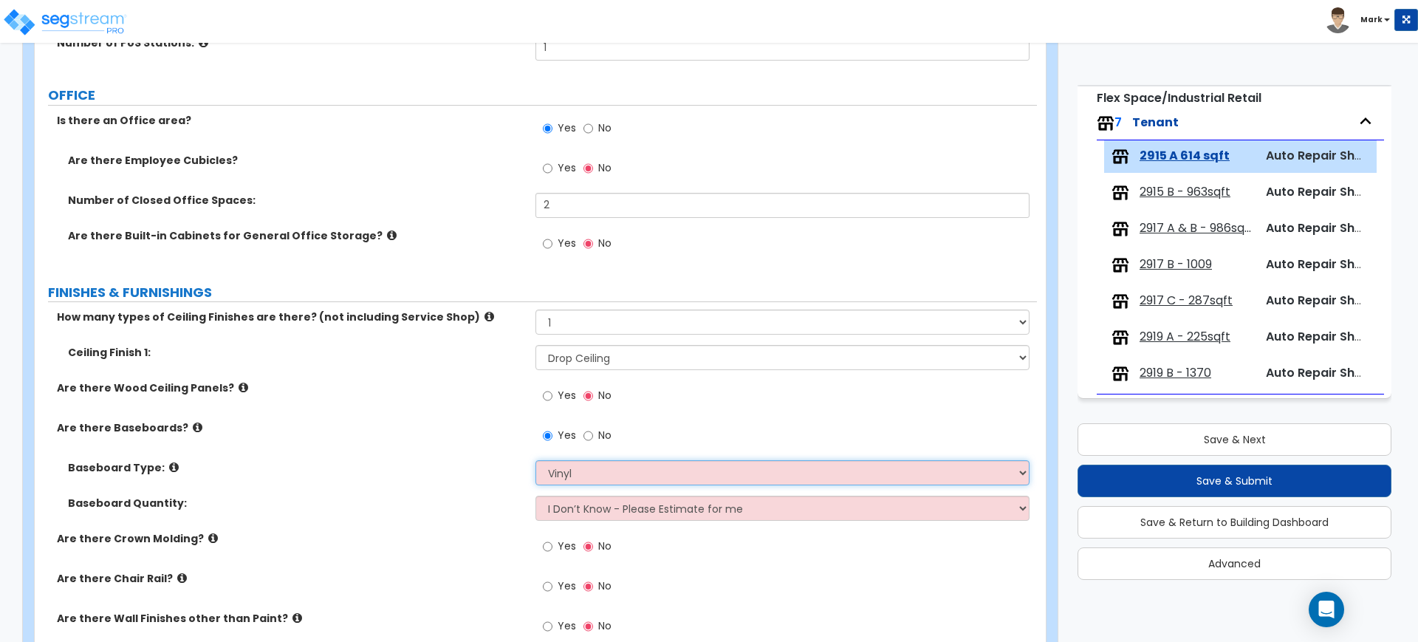
click at [535, 460] on select "Please Choose One Wood Vinyl Carpet Tile" at bounding box center [781, 472] width 493 height 25
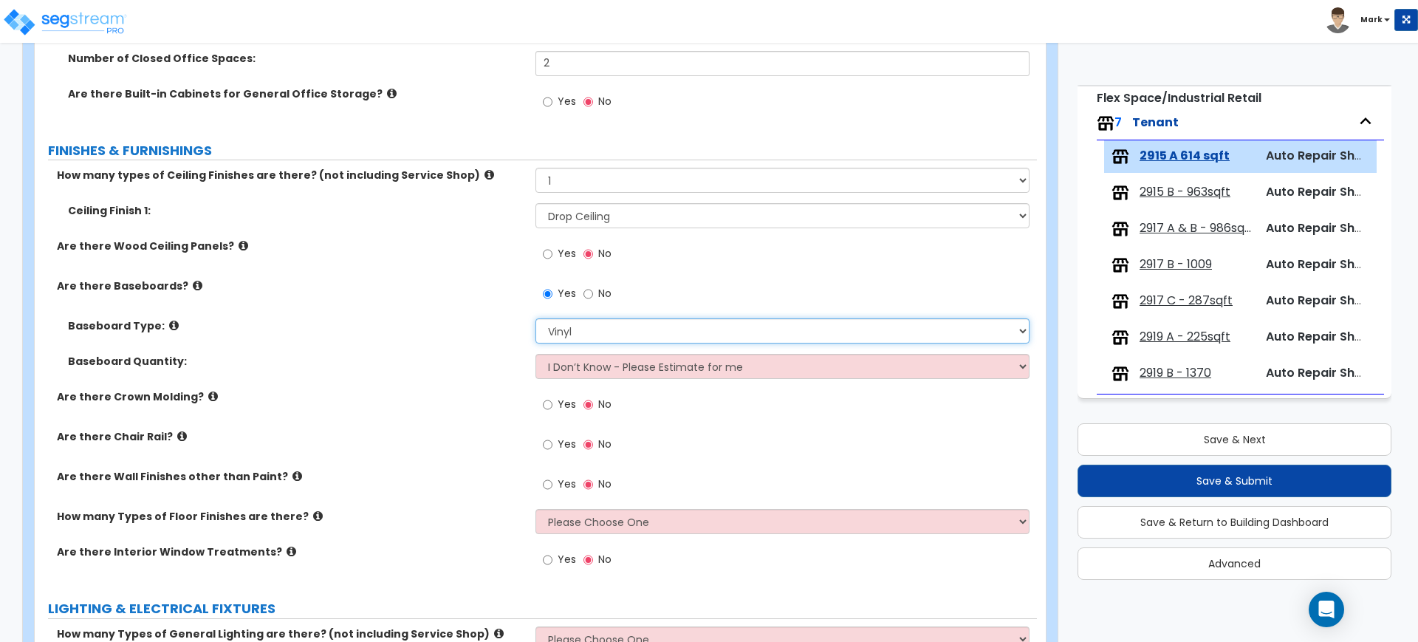
scroll to position [739, 0]
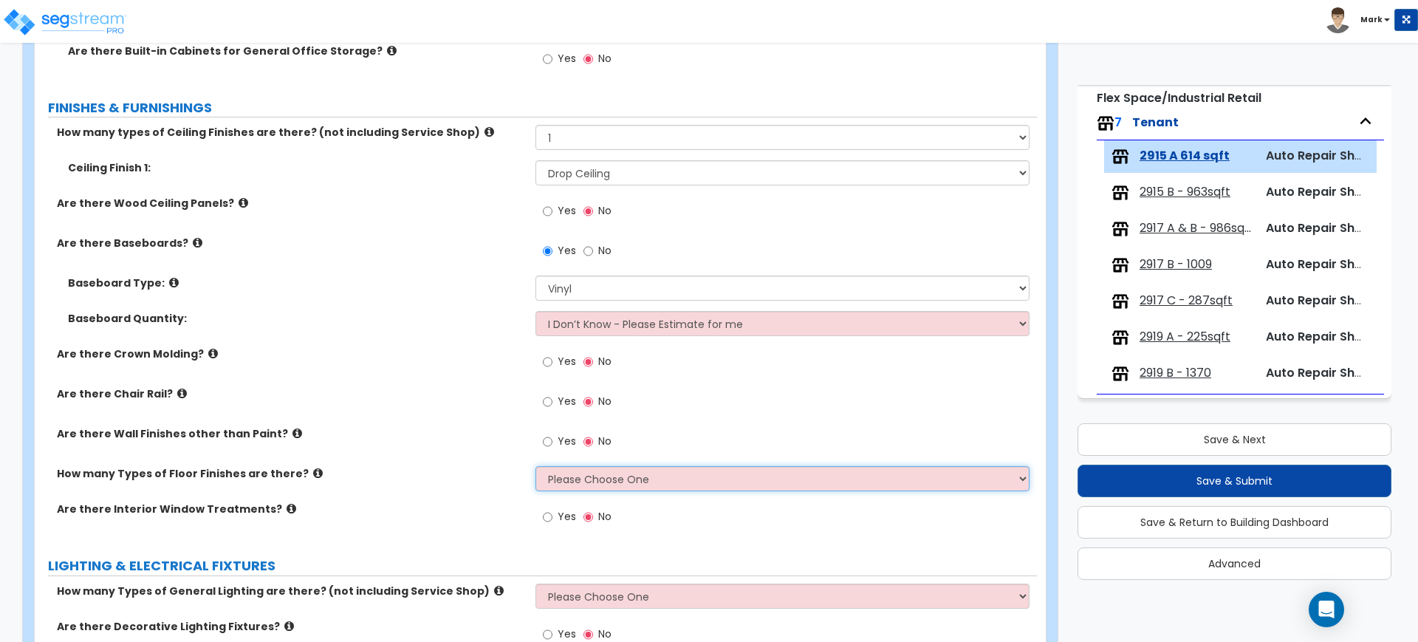
click at [567, 480] on select "Please Choose One 1 2 3 4" at bounding box center [781, 478] width 493 height 25
click at [535, 466] on select "Please Choose One 1 2 3 4" at bounding box center [781, 478] width 493 height 25
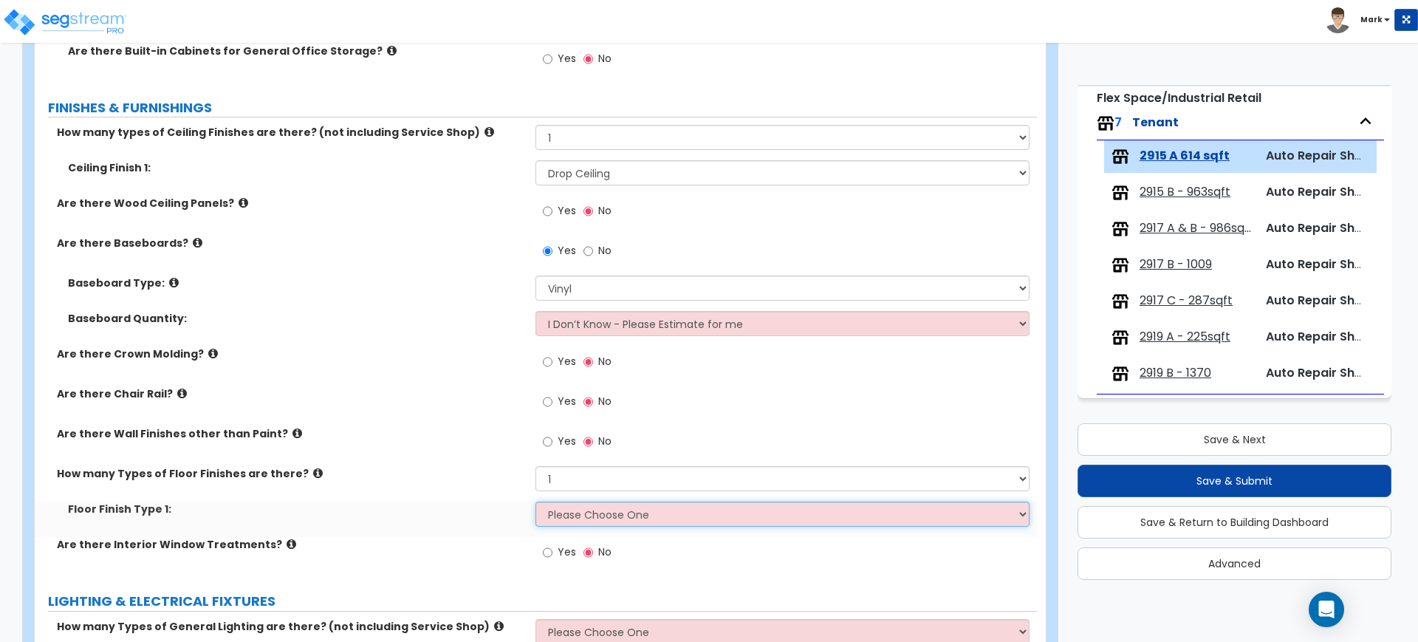
click at [582, 517] on select "Please Choose One Tile Flooring Hardwood Flooring Resilient Laminate Flooring V…" at bounding box center [781, 513] width 493 height 25
click at [535, 501] on select "Please Choose One Tile Flooring Hardwood Flooring Resilient Laminate Flooring V…" at bounding box center [781, 513] width 493 height 25
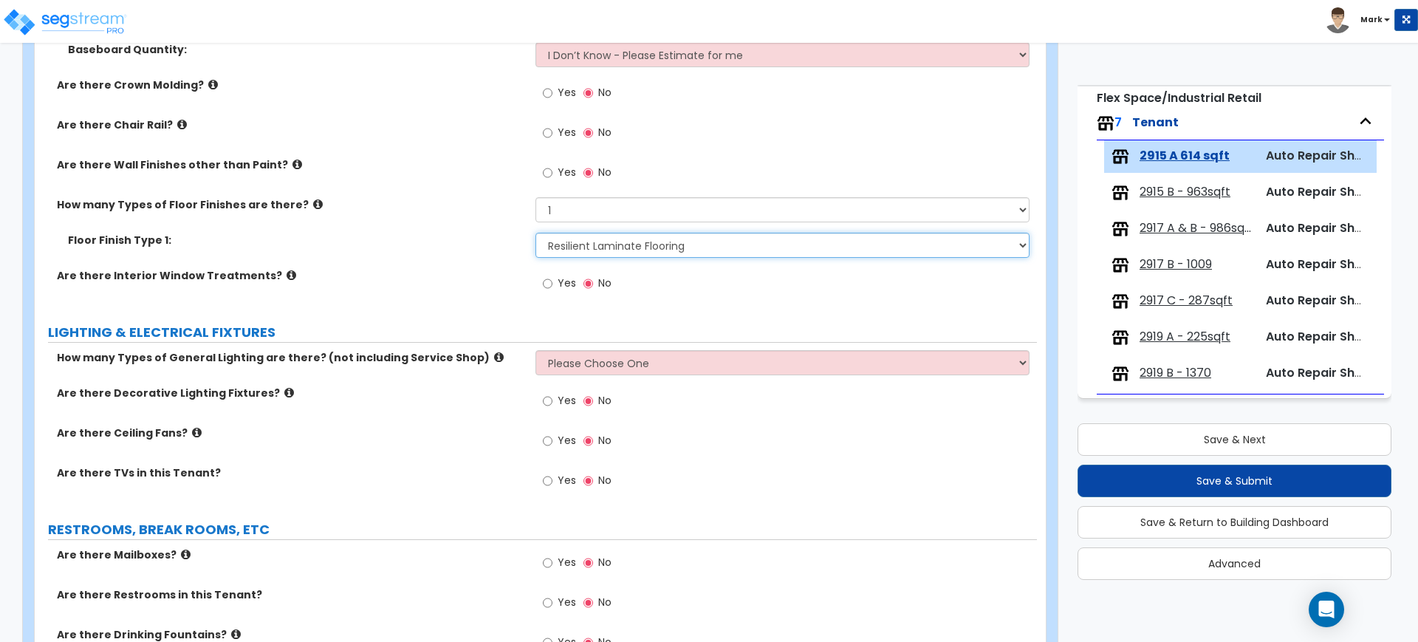
scroll to position [1015, 0]
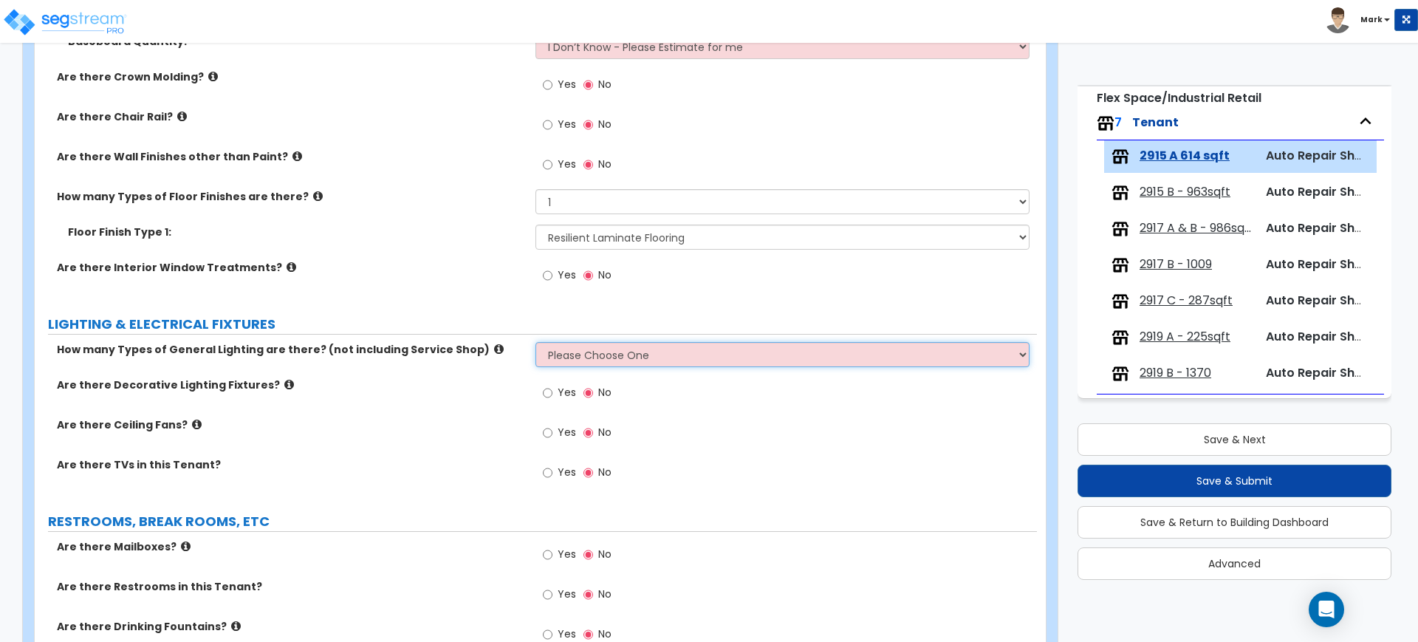
click at [573, 354] on select "Please Choose One 1 2 3" at bounding box center [781, 354] width 493 height 25
click at [535, 342] on select "Please Choose One 1 2 3" at bounding box center [781, 354] width 493 height 25
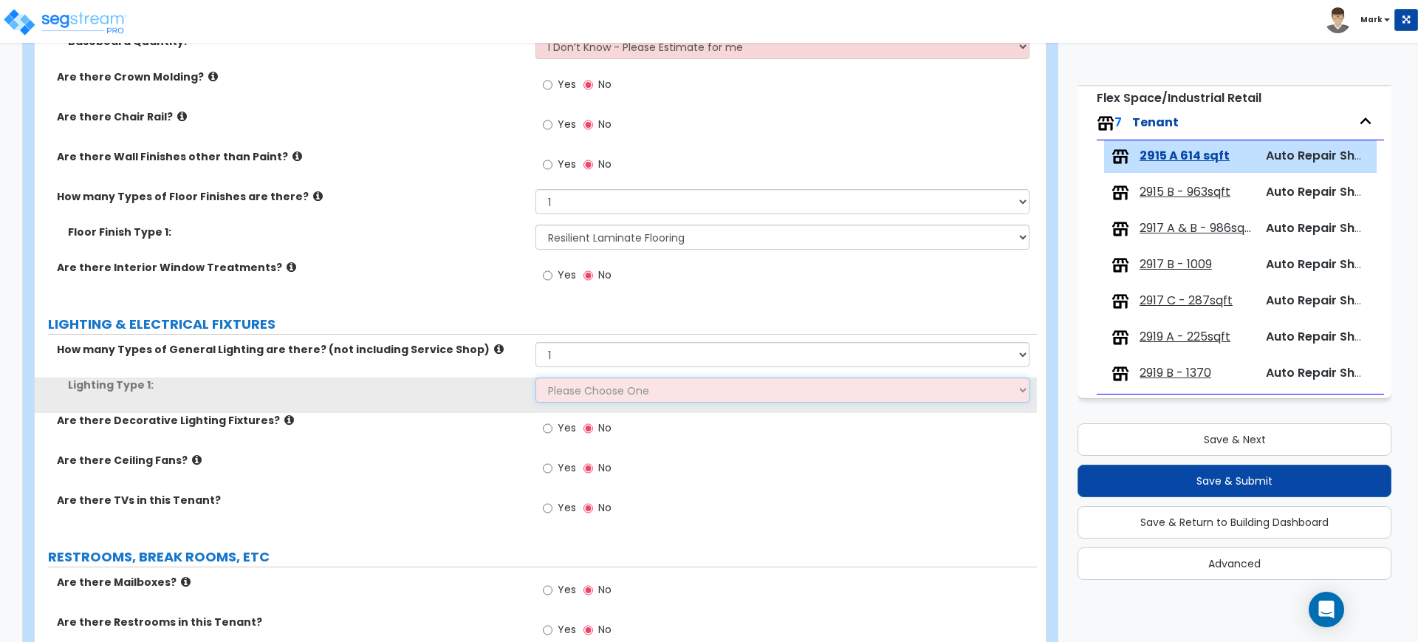
click at [578, 388] on select "Please Choose One LED Surface-Mounted LED Recessed Fluorescent Surface-Mounted …" at bounding box center [781, 389] width 493 height 25
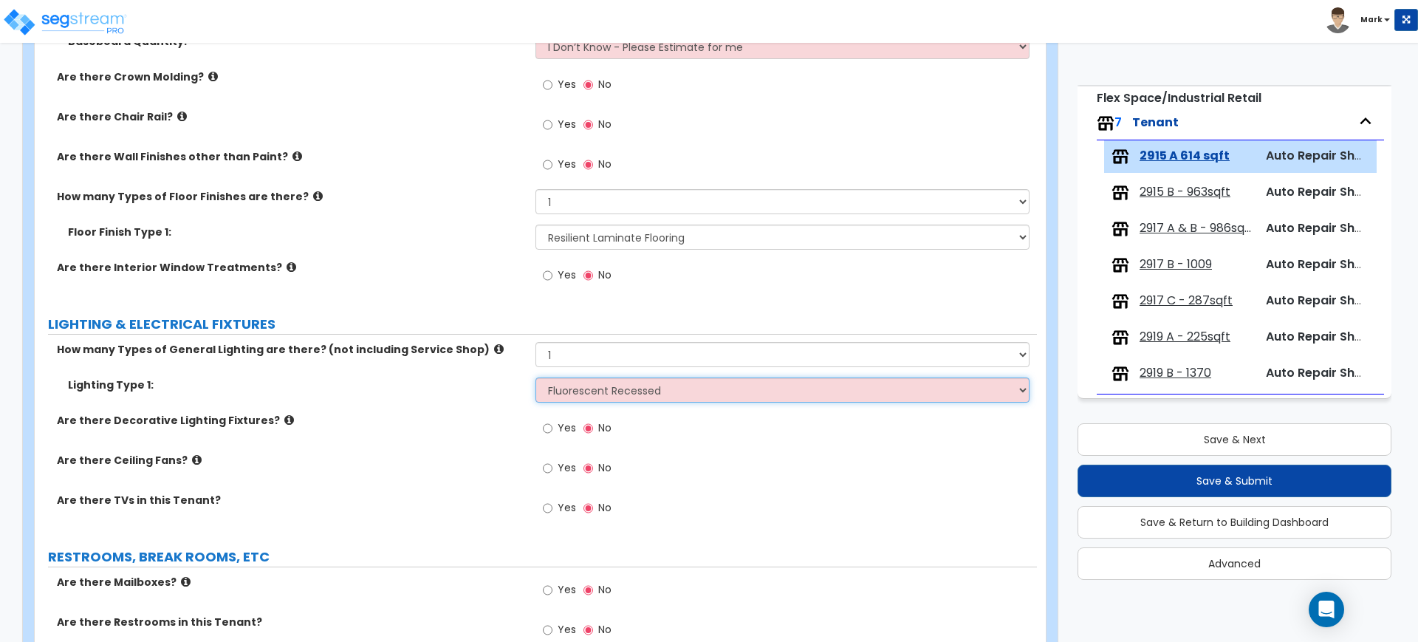
click at [535, 377] on select "Please Choose One LED Surface-Mounted LED Recessed Fluorescent Surface-Mounted …" at bounding box center [781, 389] width 493 height 25
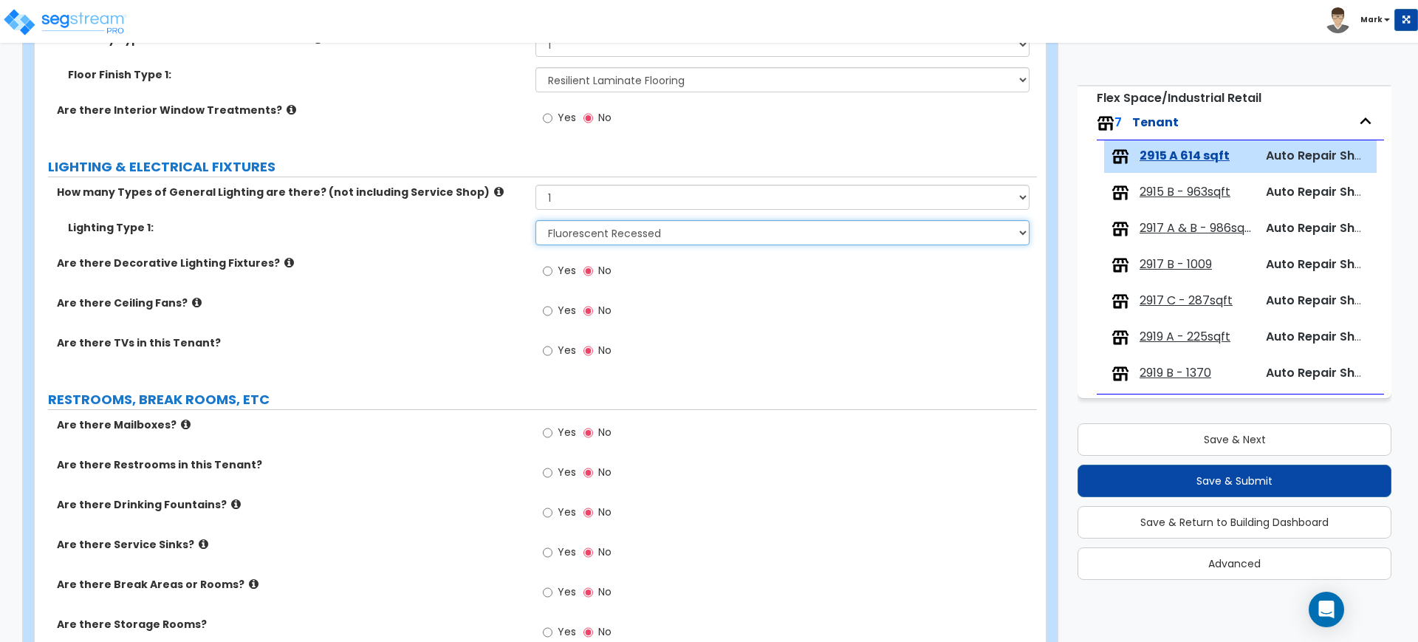
scroll to position [1200, 0]
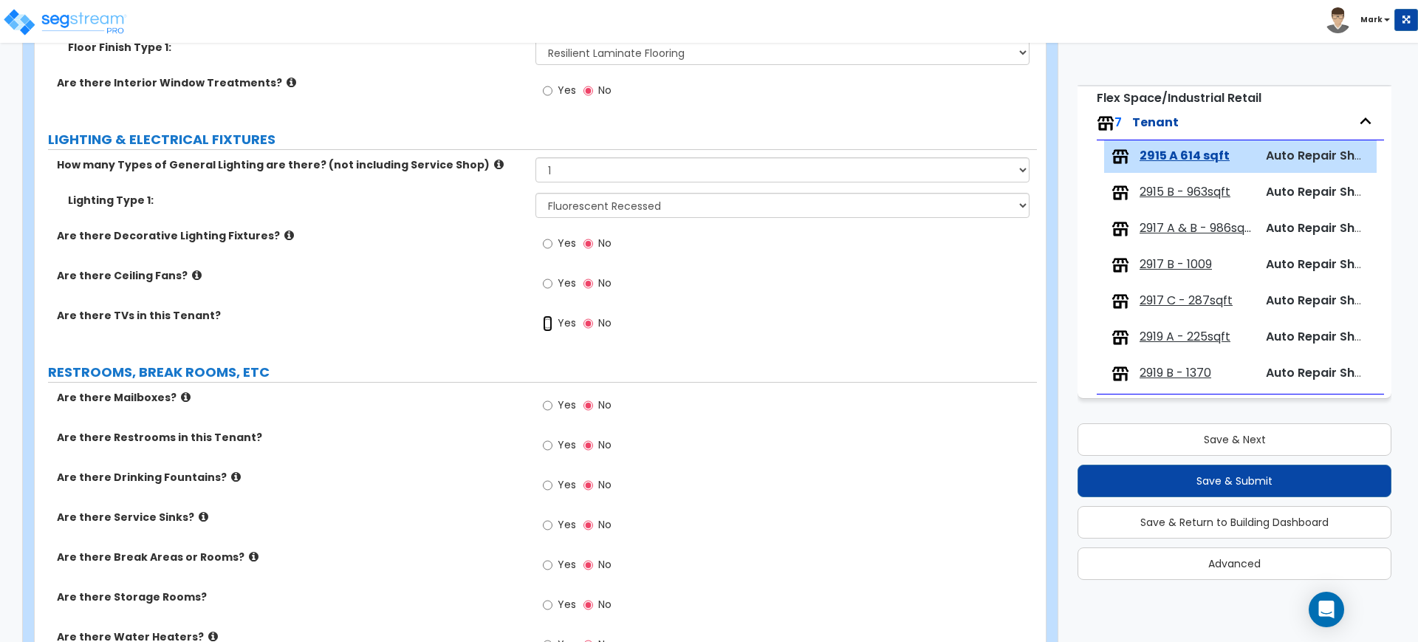
click at [547, 322] on input "Yes" at bounding box center [548, 323] width 10 height 16
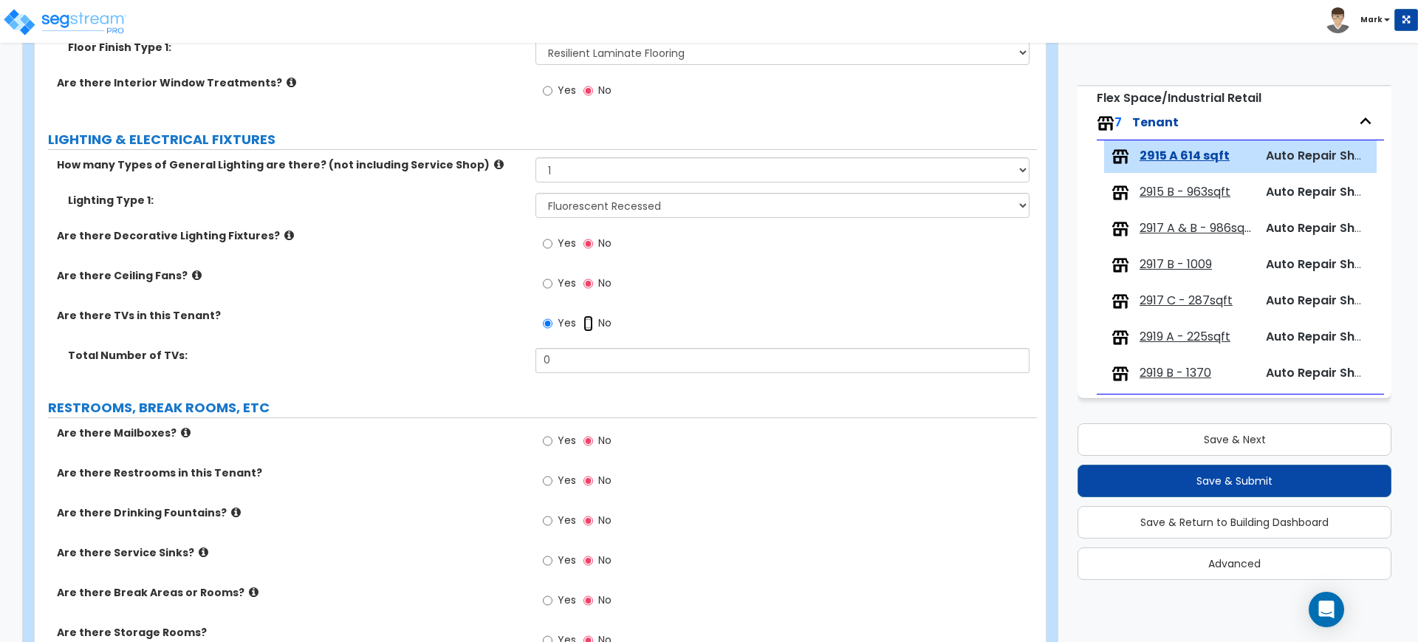
click at [591, 323] on input "No" at bounding box center [588, 323] width 10 height 16
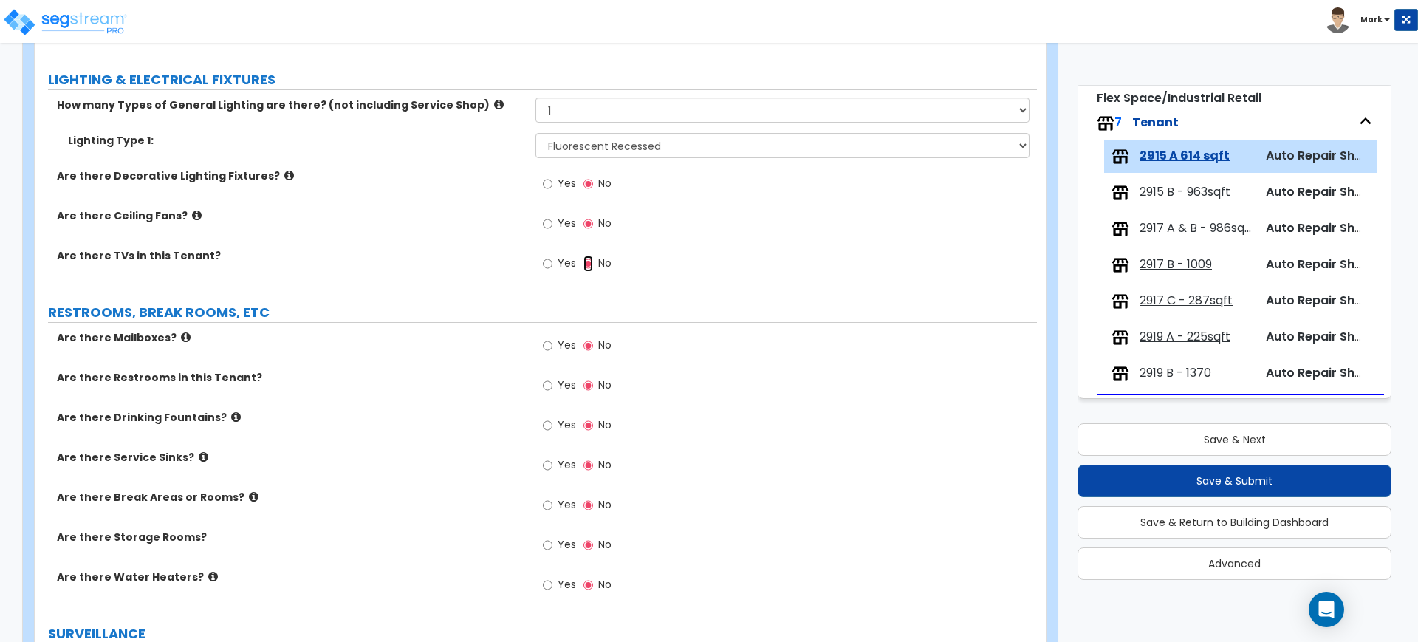
scroll to position [1292, 0]
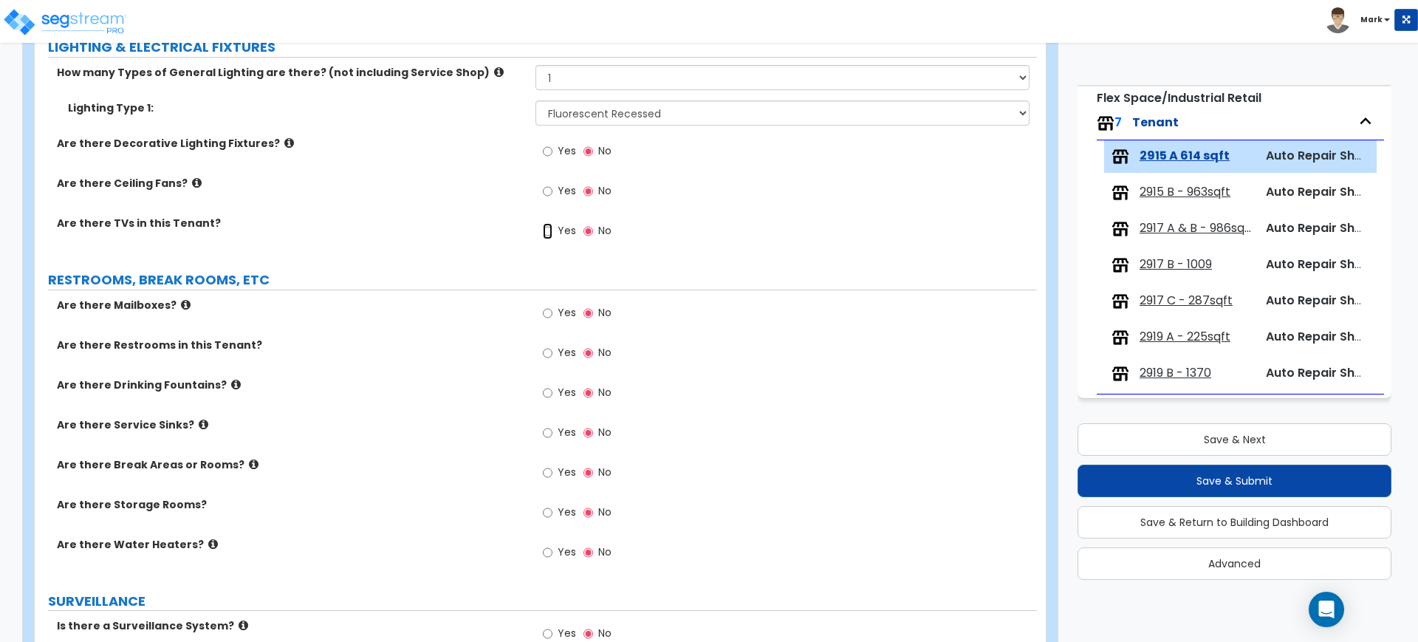
click at [549, 231] on input "Yes" at bounding box center [548, 231] width 10 height 16
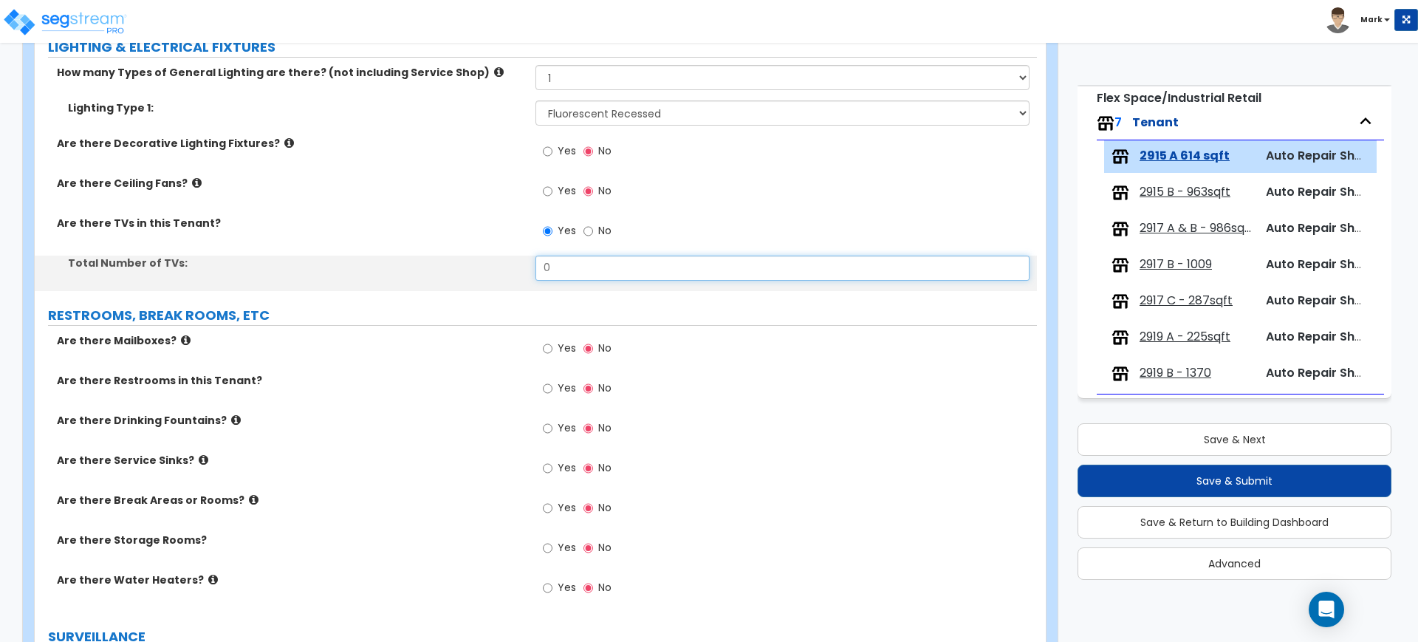
drag, startPoint x: 561, startPoint y: 277, endPoint x: 508, endPoint y: 272, distance: 52.7
click at [513, 272] on div "Total Number of TVs: 0" at bounding box center [536, 273] width 1002 height 35
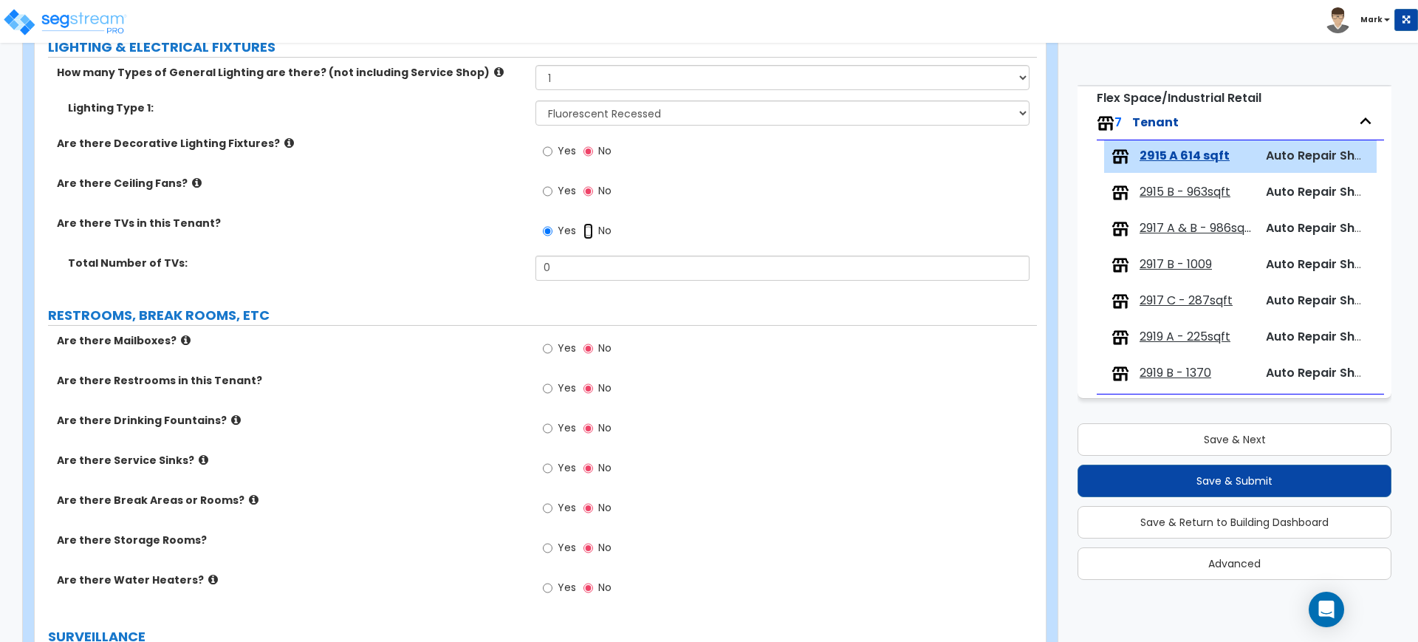
click at [586, 223] on input "No" at bounding box center [588, 231] width 10 height 16
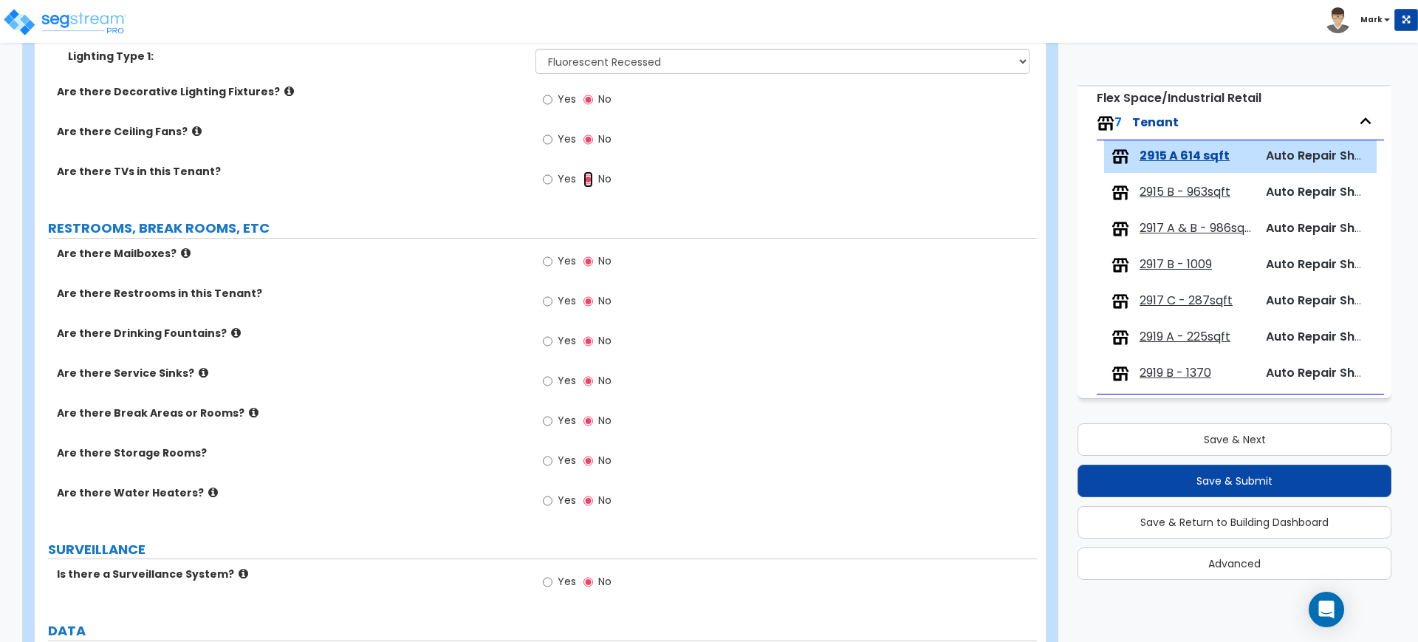
scroll to position [1385, 0]
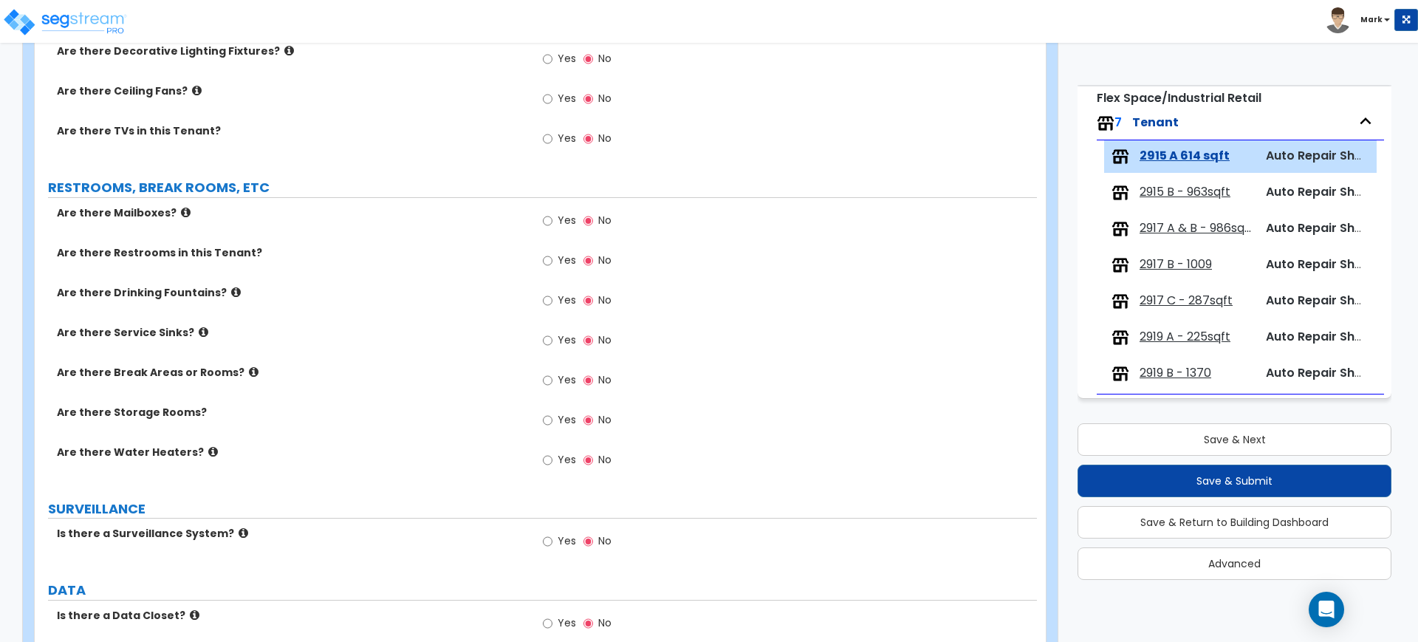
click at [181, 210] on icon at bounding box center [186, 212] width 10 height 11
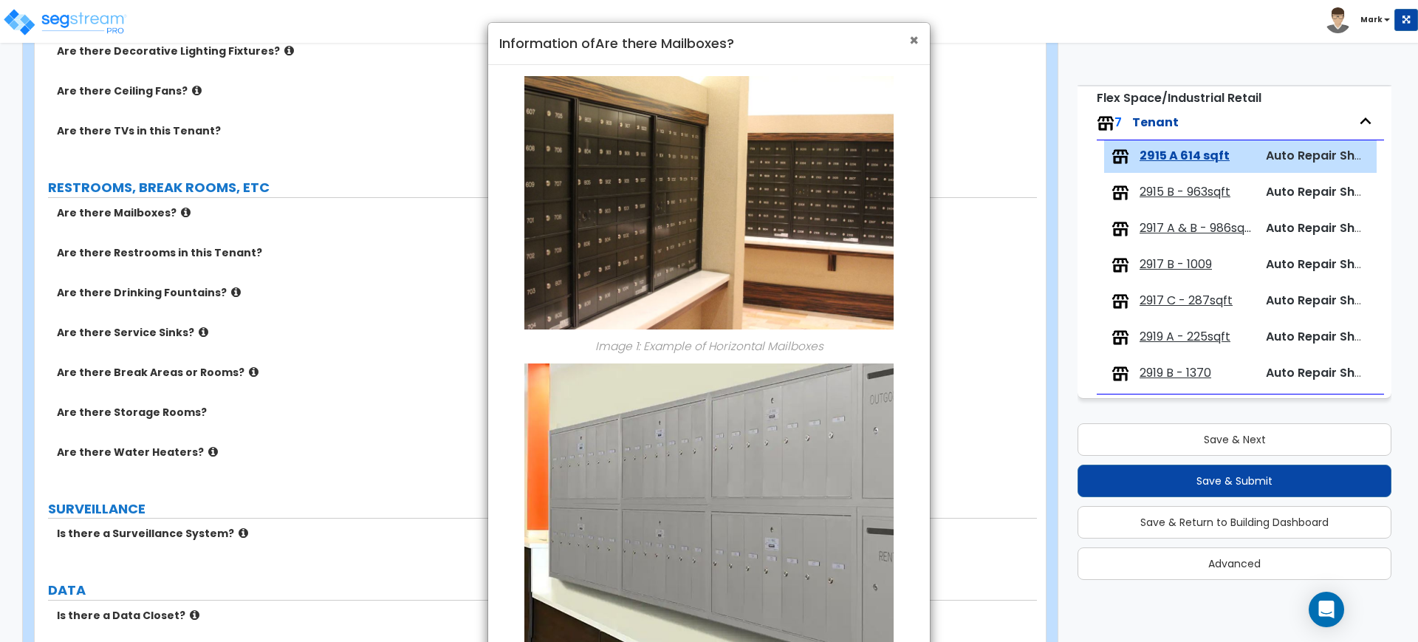
click at [916, 41] on span "×" at bounding box center [914, 40] width 10 height 21
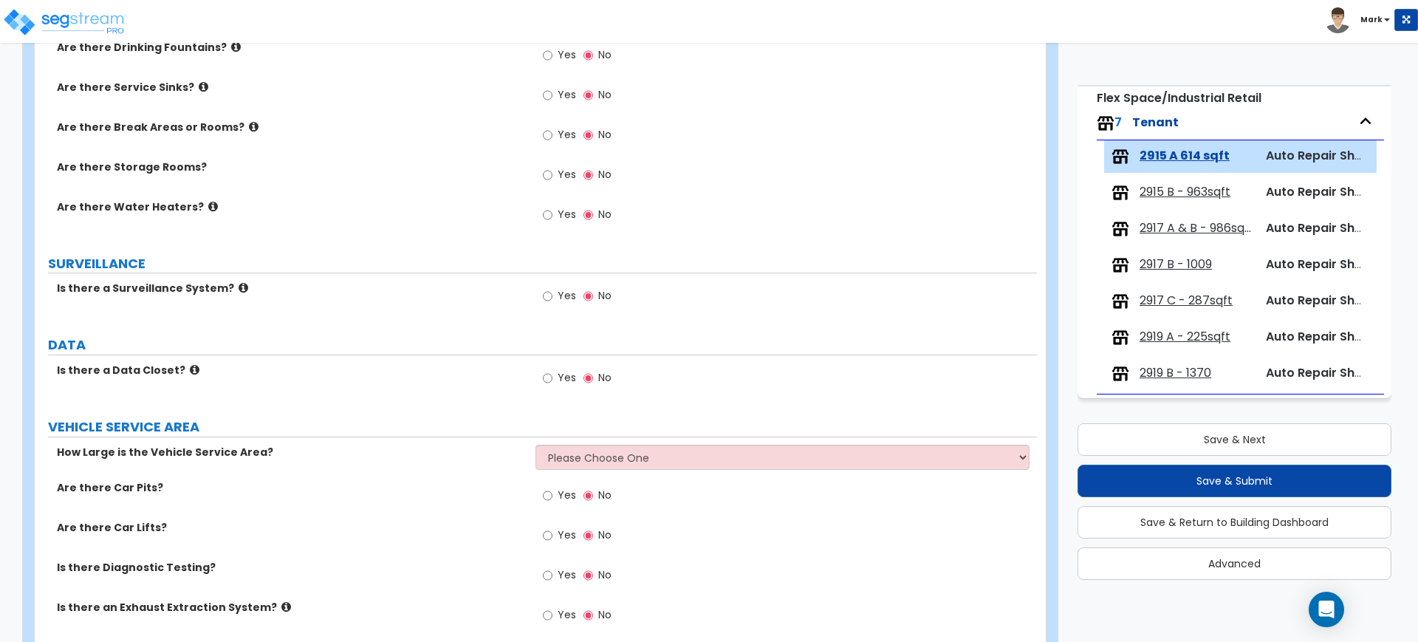
scroll to position [1662, 0]
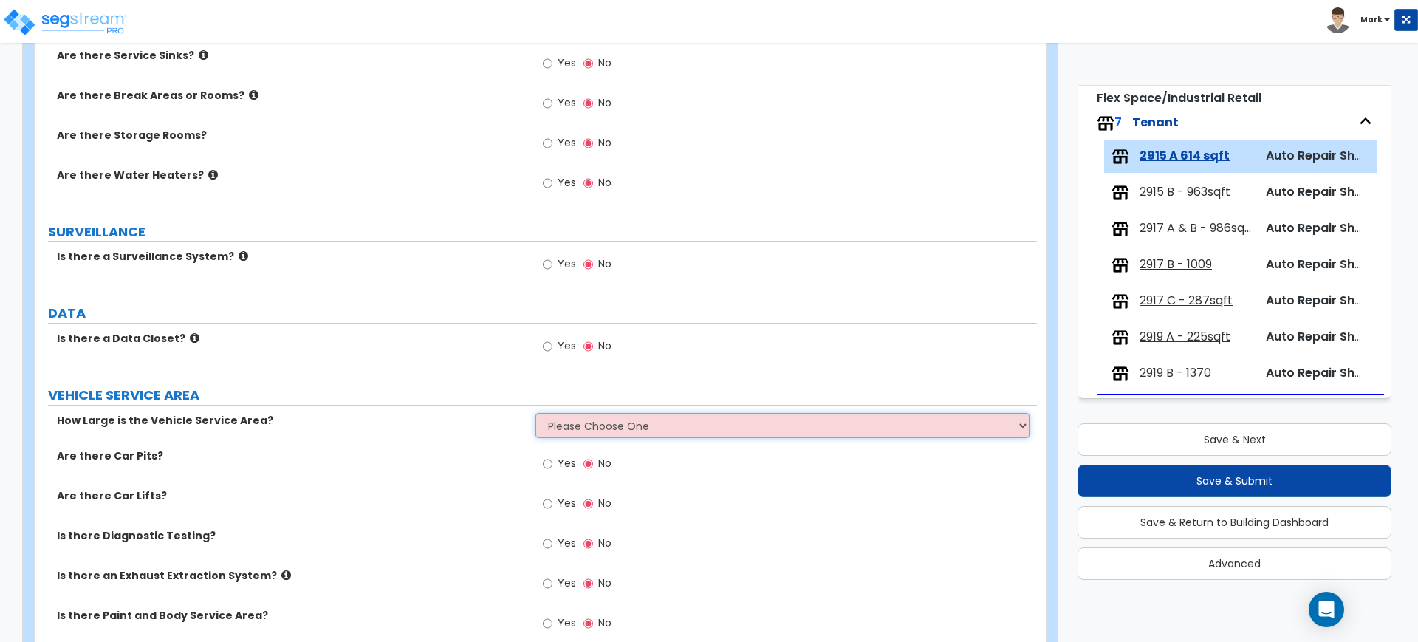
click at [626, 426] on select "Please Choose One I want to Enter Square Footage I want to Enter Percentage" at bounding box center [781, 425] width 493 height 25
click at [535, 413] on select "Please Choose One I want to Enter Square Footage I want to Enter Percentage" at bounding box center [781, 425] width 493 height 25
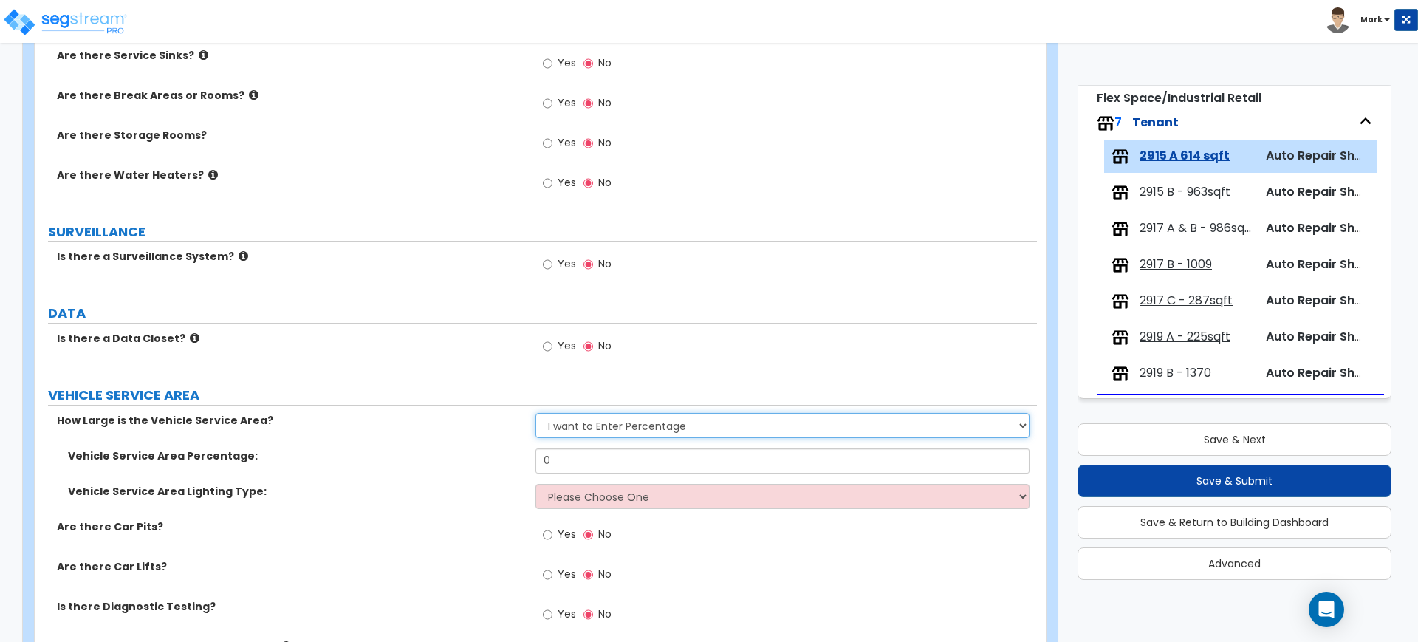
click at [603, 427] on select "Please Choose One I want to Enter Square Footage I want to Enter Percentage" at bounding box center [781, 425] width 493 height 25
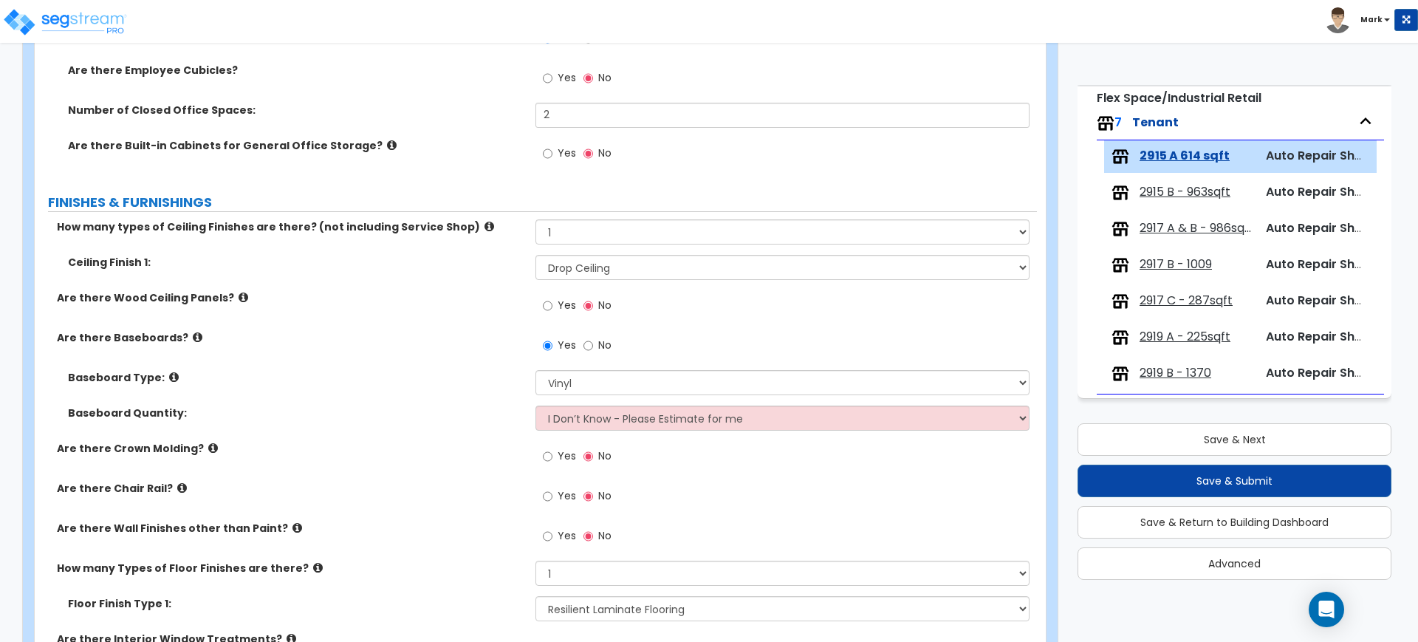
scroll to position [554, 0]
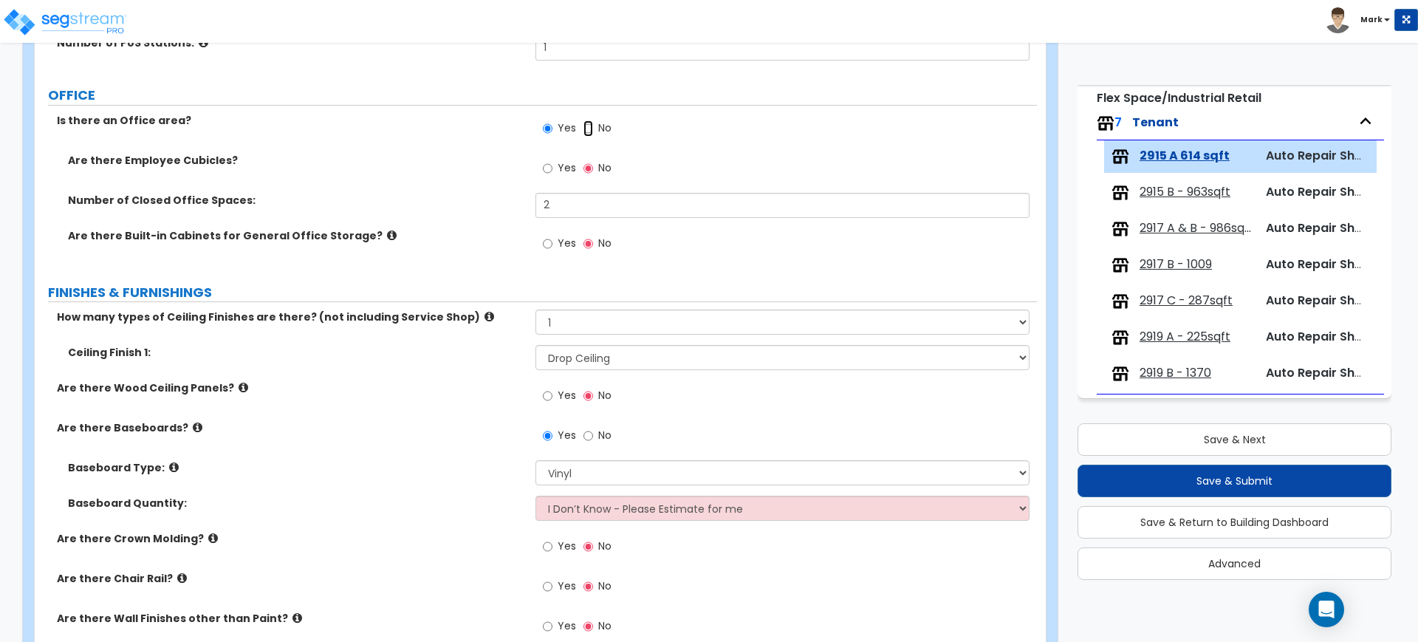
click at [586, 127] on input "No" at bounding box center [588, 128] width 10 height 16
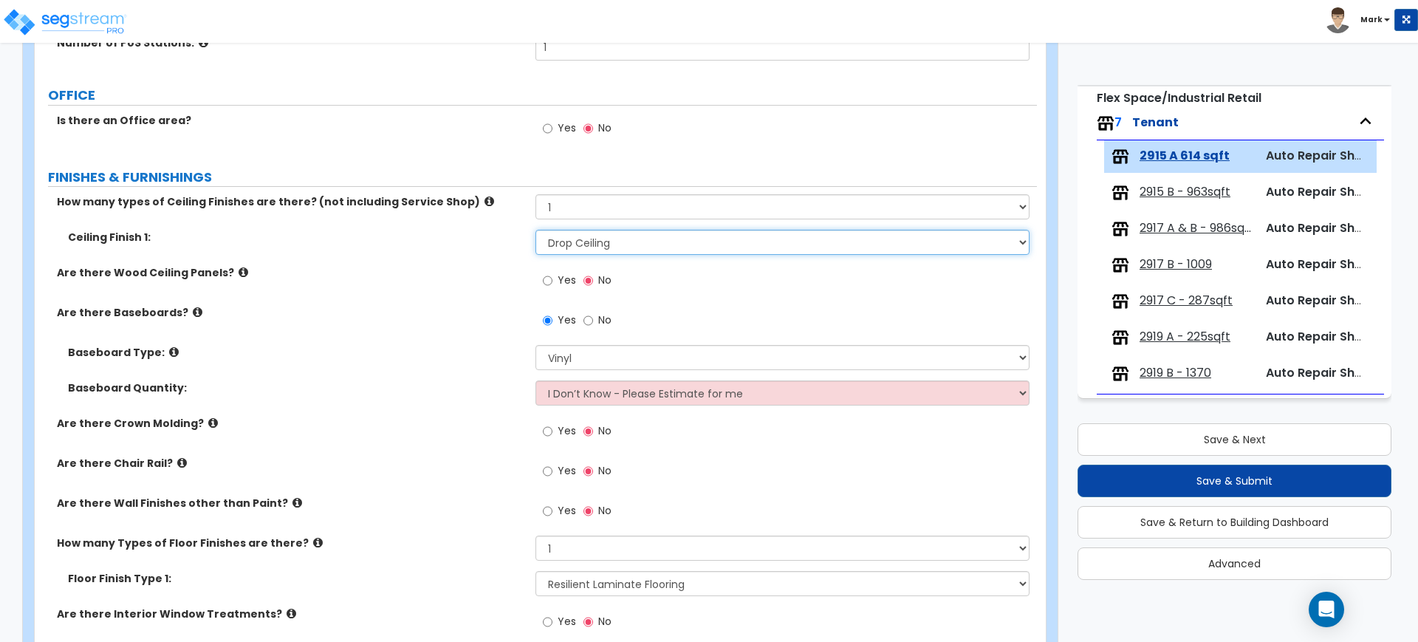
click at [639, 244] on select "Please Choose One Drop Ceiling Open Ceiling Drywall Ceiling" at bounding box center [781, 242] width 493 height 25
click at [481, 298] on div "Are there Wood Ceiling Panels? Yes No" at bounding box center [536, 285] width 1002 height 40
click at [548, 129] on input "Yes" at bounding box center [548, 128] width 10 height 16
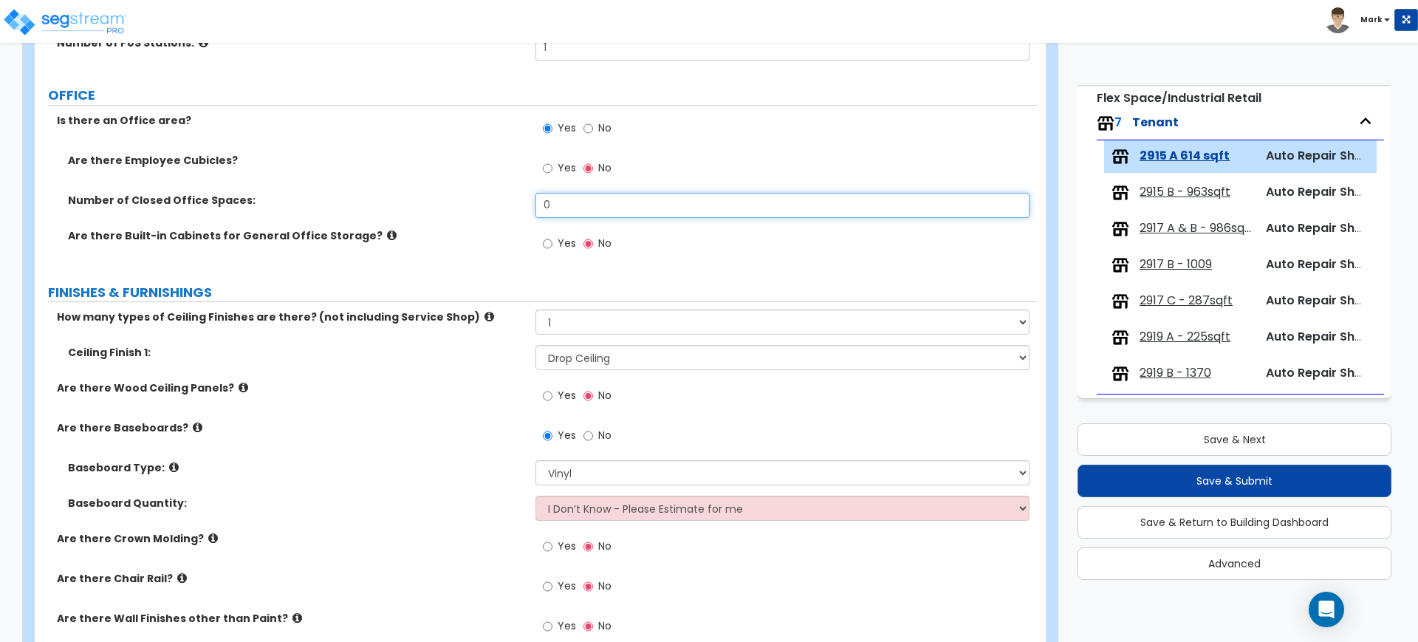
drag, startPoint x: 562, startPoint y: 205, endPoint x: 479, endPoint y: 205, distance: 82.7
click at [479, 205] on div "Number of Closed Office Spaces: 0" at bounding box center [536, 210] width 1002 height 35
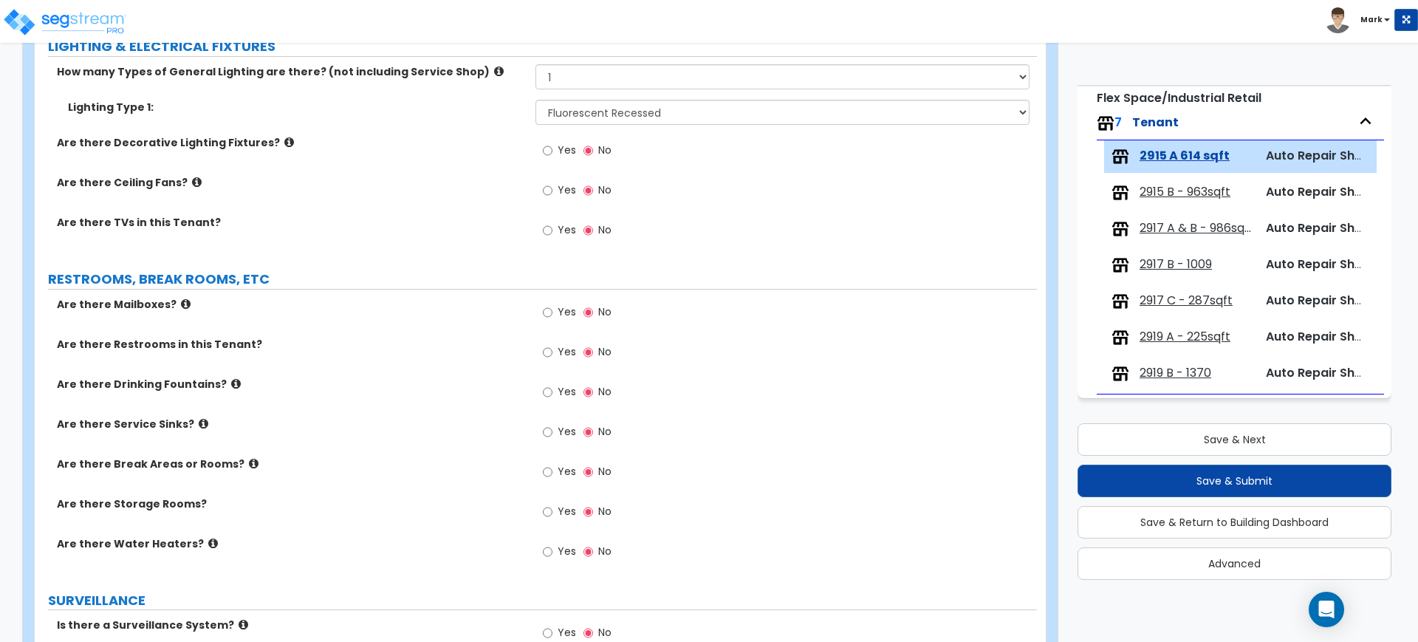
scroll to position [1292, 0]
click at [547, 434] on input "Yes" at bounding box center [548, 433] width 10 height 16
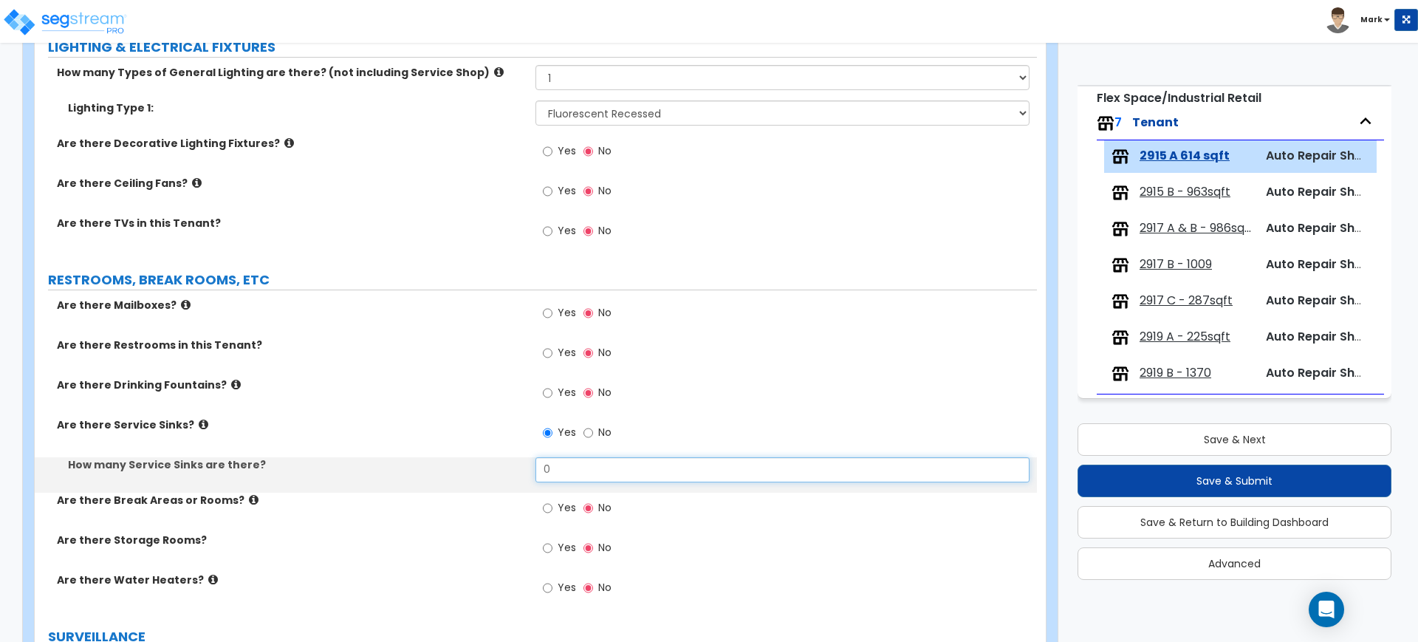
drag, startPoint x: 564, startPoint y: 465, endPoint x: 524, endPoint y: 467, distance: 39.9
click at [525, 467] on div "How many Service Sinks are there? 0" at bounding box center [536, 474] width 1002 height 35
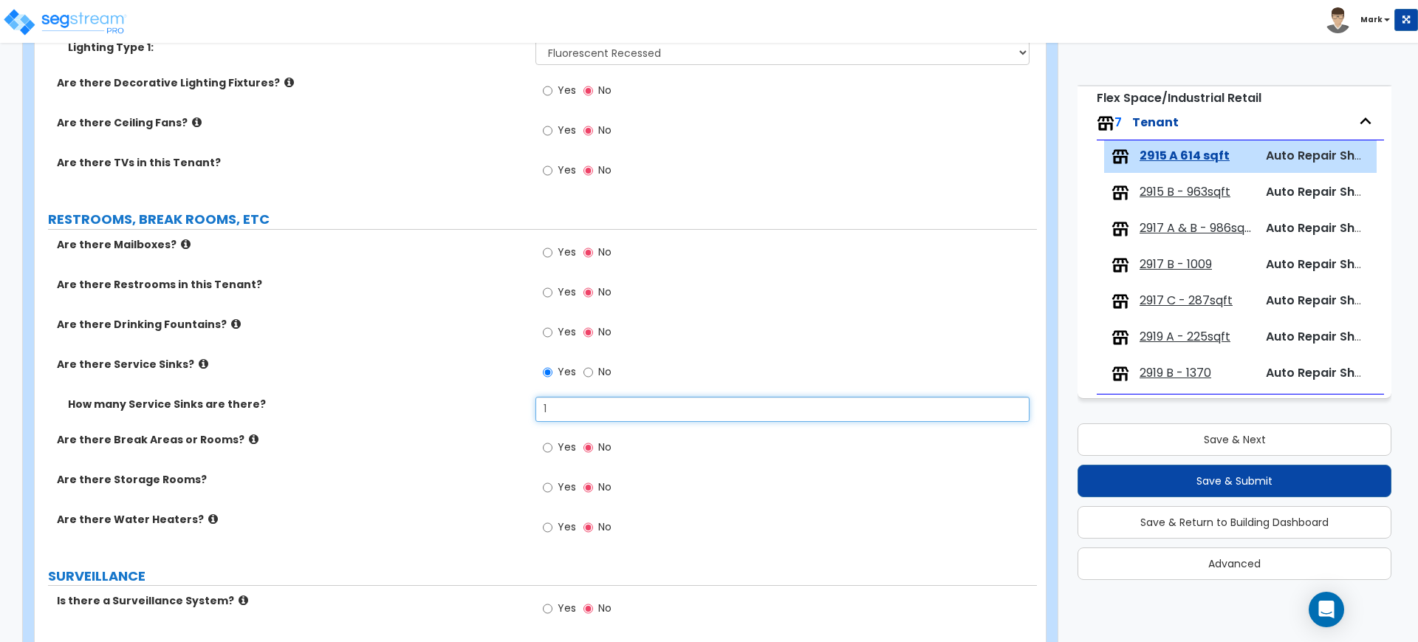
scroll to position [1385, 0]
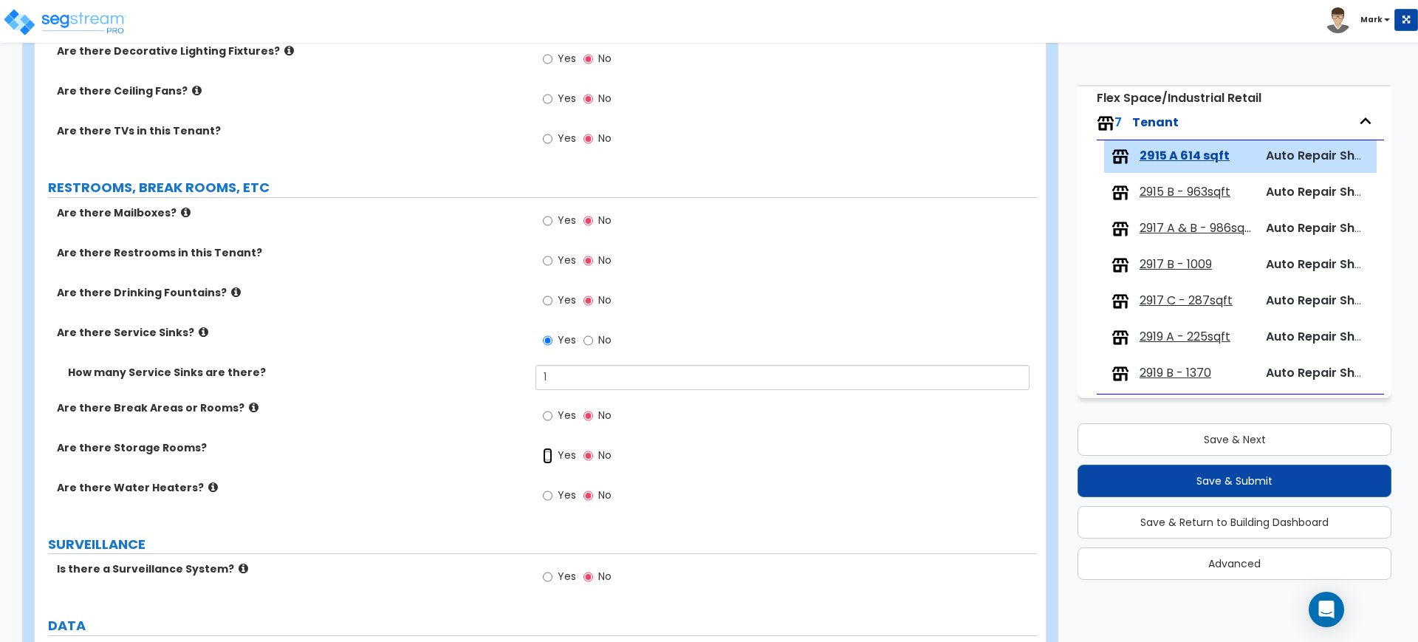
click at [547, 456] on input "Yes" at bounding box center [548, 456] width 10 height 16
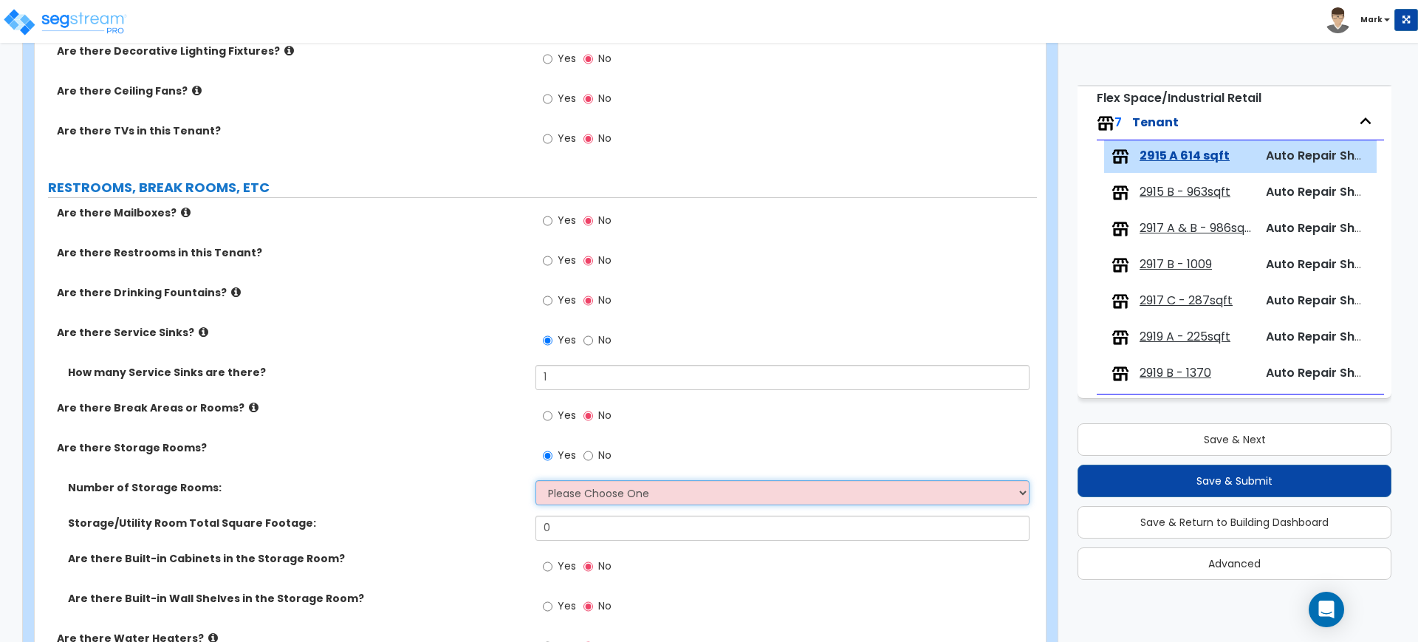
click at [580, 496] on select "Please Choose One 1 2 3" at bounding box center [781, 492] width 493 height 25
click at [535, 480] on select "Please Choose One 1 2 3" at bounding box center [781, 492] width 493 height 25
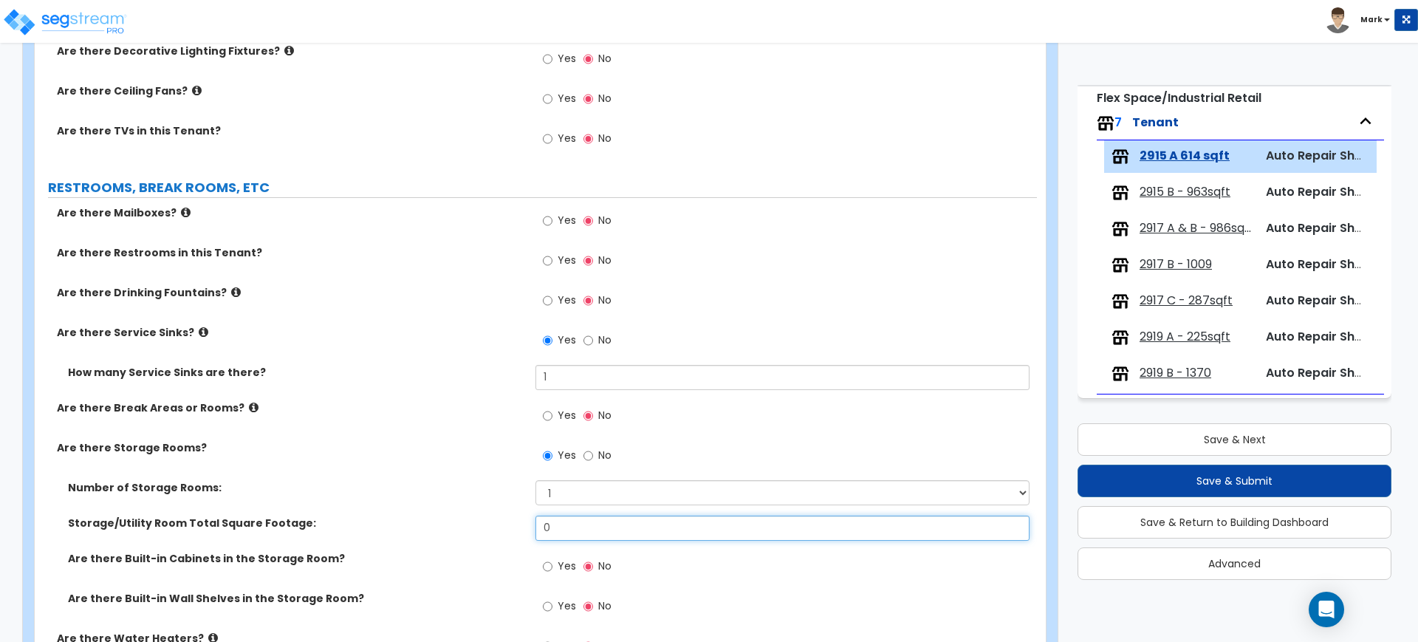
drag, startPoint x: 575, startPoint y: 529, endPoint x: 489, endPoint y: 522, distance: 85.9
click at [490, 522] on div "Storage/Utility Room Total Square Footage: 0" at bounding box center [536, 532] width 1002 height 35
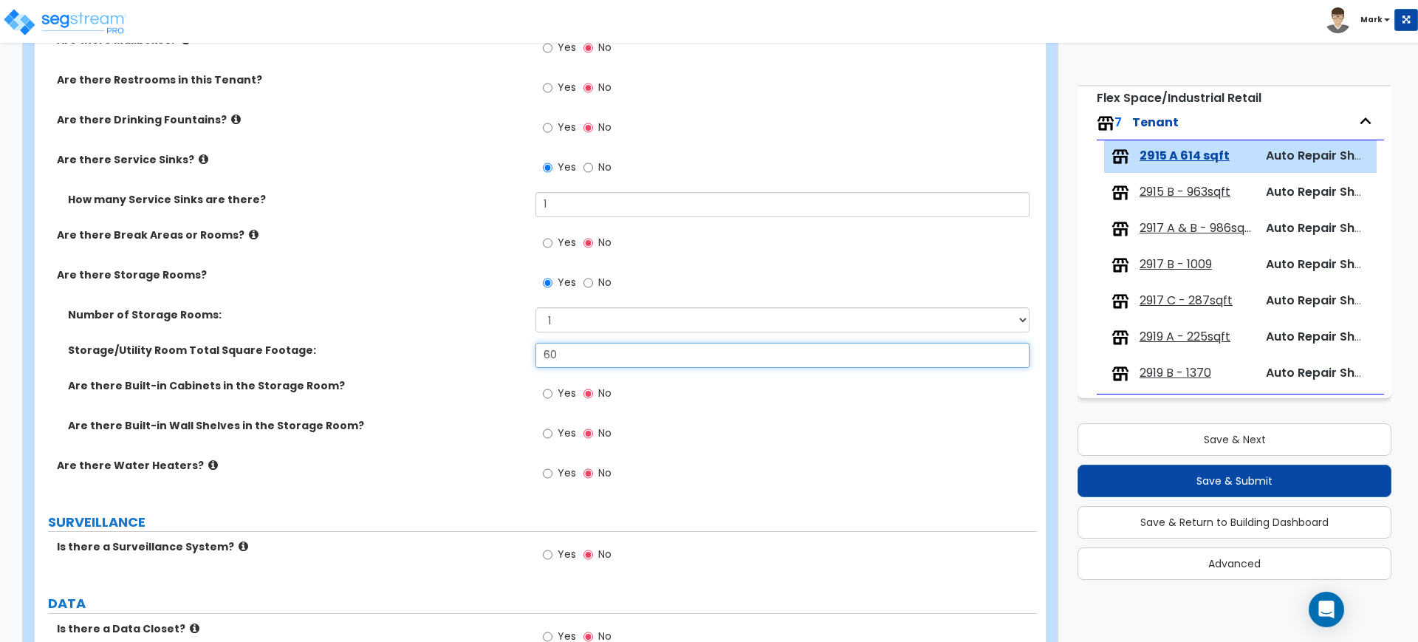
scroll to position [1569, 0]
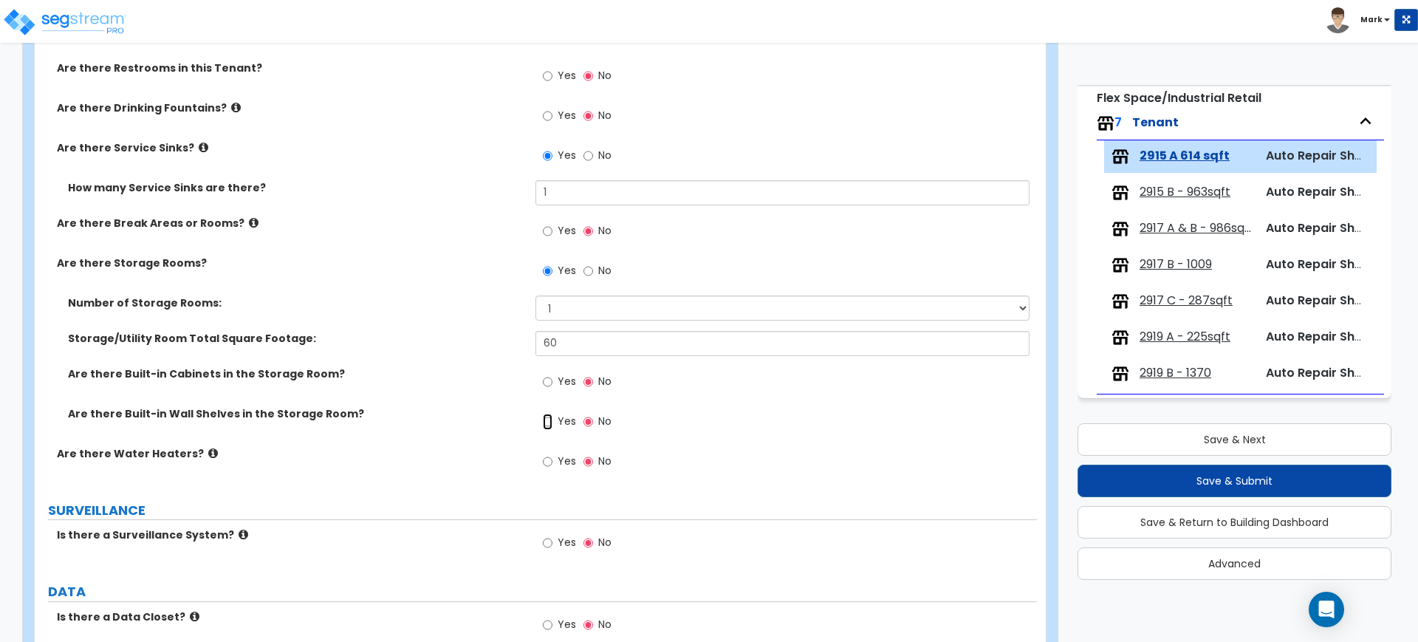
click at [546, 421] on input "Yes" at bounding box center [548, 422] width 10 height 16
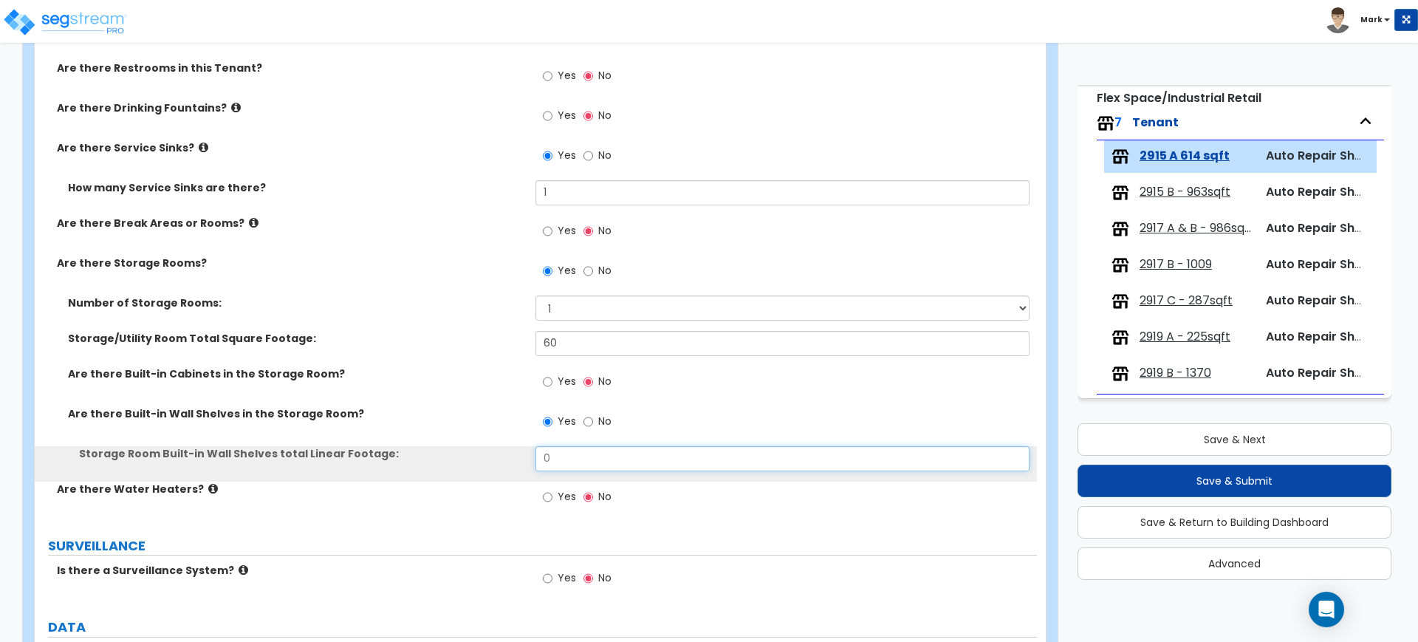
click at [504, 451] on div "Storage Room Built-in Wall Shelves total Linear Footage: 0" at bounding box center [536, 463] width 1002 height 35
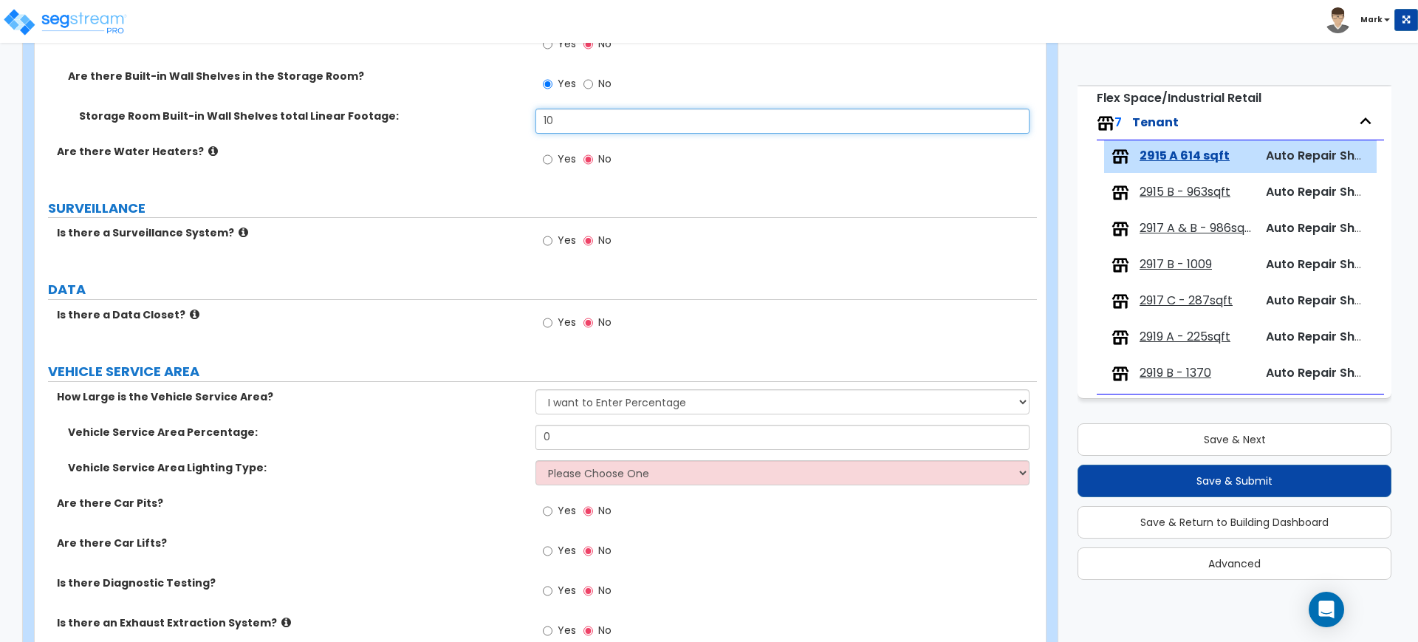
scroll to position [1939, 0]
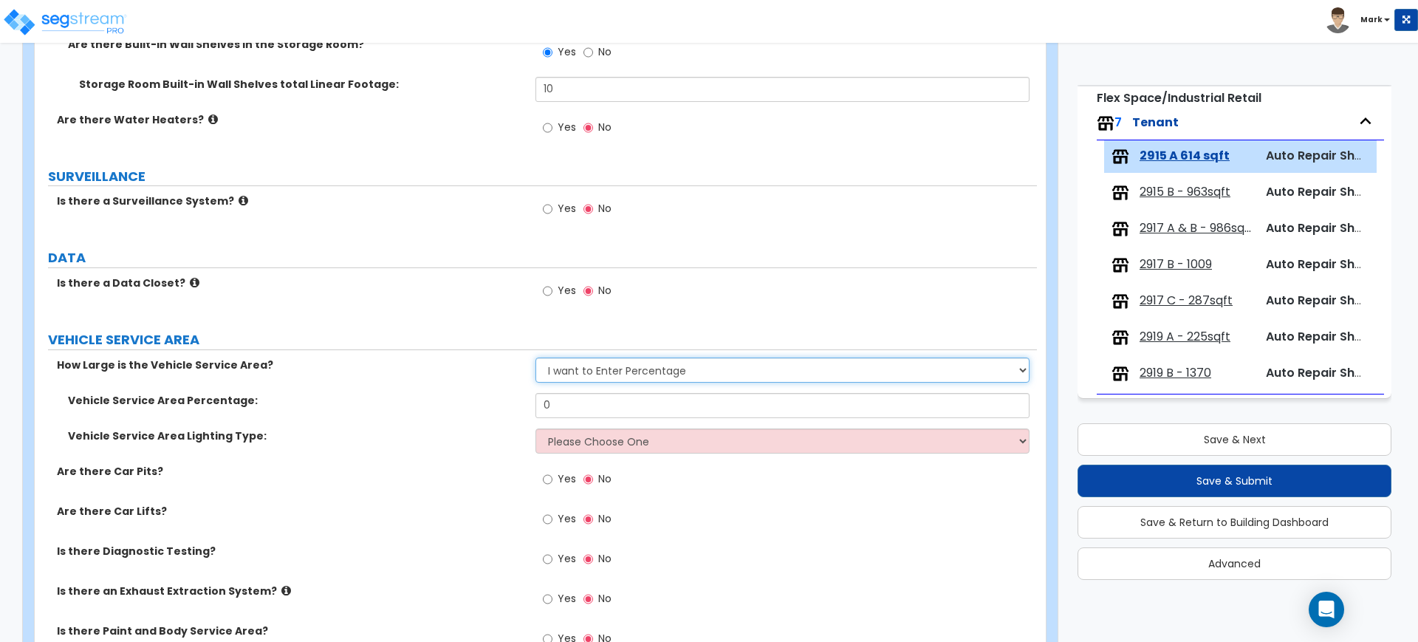
click at [564, 369] on select "Please Choose One I want to Enter Square Footage I want to Enter Percentage" at bounding box center [781, 369] width 493 height 25
click at [448, 431] on label "Vehicle Service Area Lighting Type:" at bounding box center [296, 435] width 456 height 15
click at [611, 368] on select "Please Choose One I want to Enter Square Footage I want to Enter Percentage" at bounding box center [781, 369] width 493 height 25
click at [467, 393] on label "Vehicle Service Area Percentage:" at bounding box center [296, 400] width 456 height 15
drag, startPoint x: 593, startPoint y: 408, endPoint x: 532, endPoint y: 411, distance: 60.6
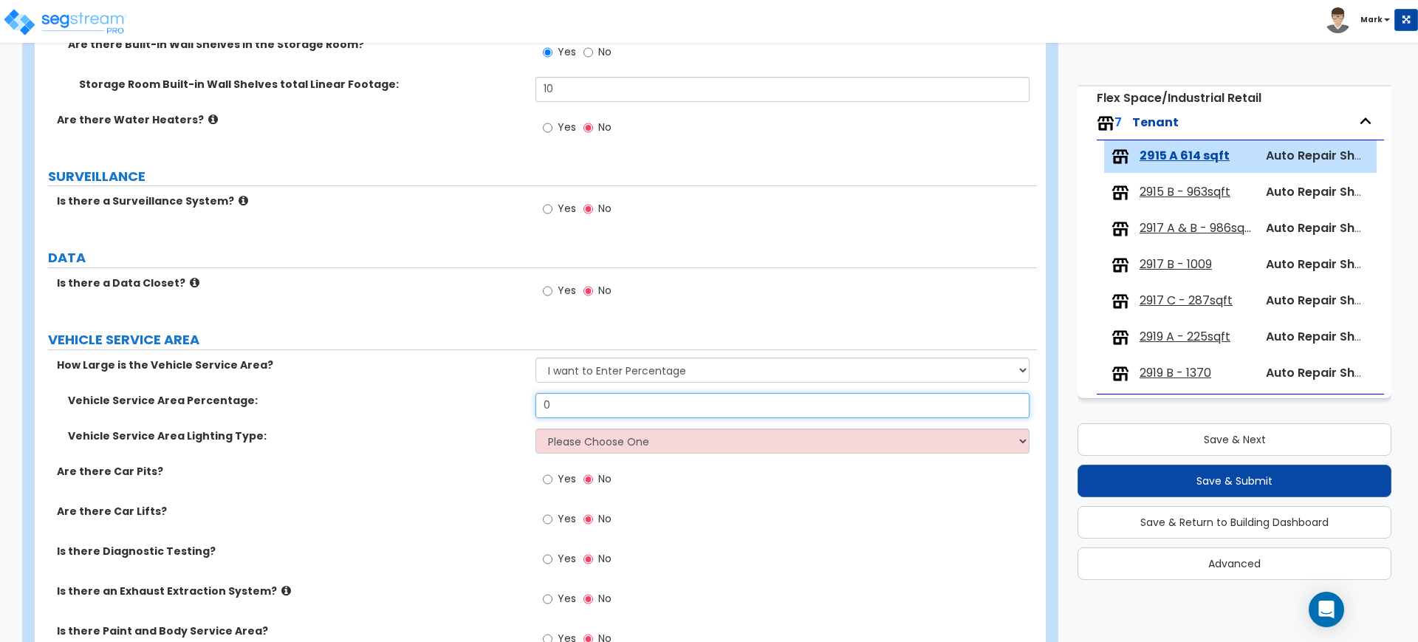
click at [532, 411] on div "Vehicle Service Area Percentage: 0" at bounding box center [536, 410] width 1002 height 35
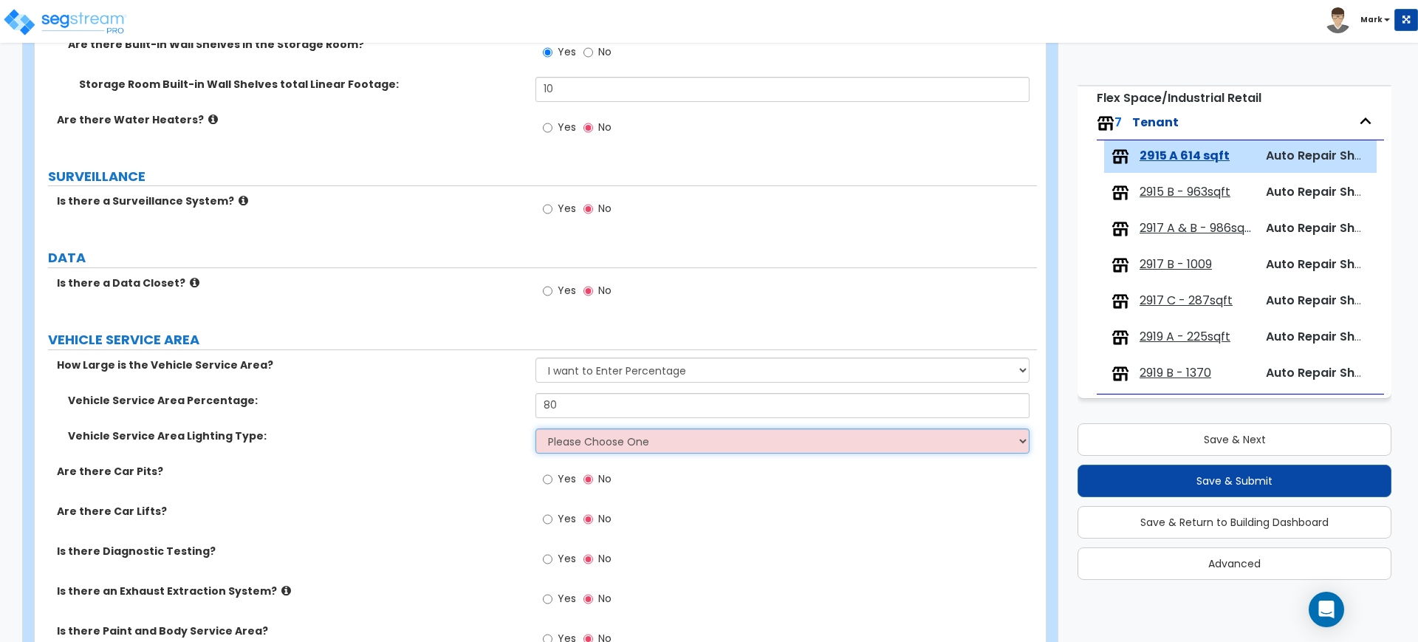
click at [597, 437] on select "Please Choose One LED Fluorescent Metal halide" at bounding box center [781, 440] width 493 height 25
click at [535, 428] on select "Please Choose One LED Fluorescent Metal halide" at bounding box center [781, 440] width 493 height 25
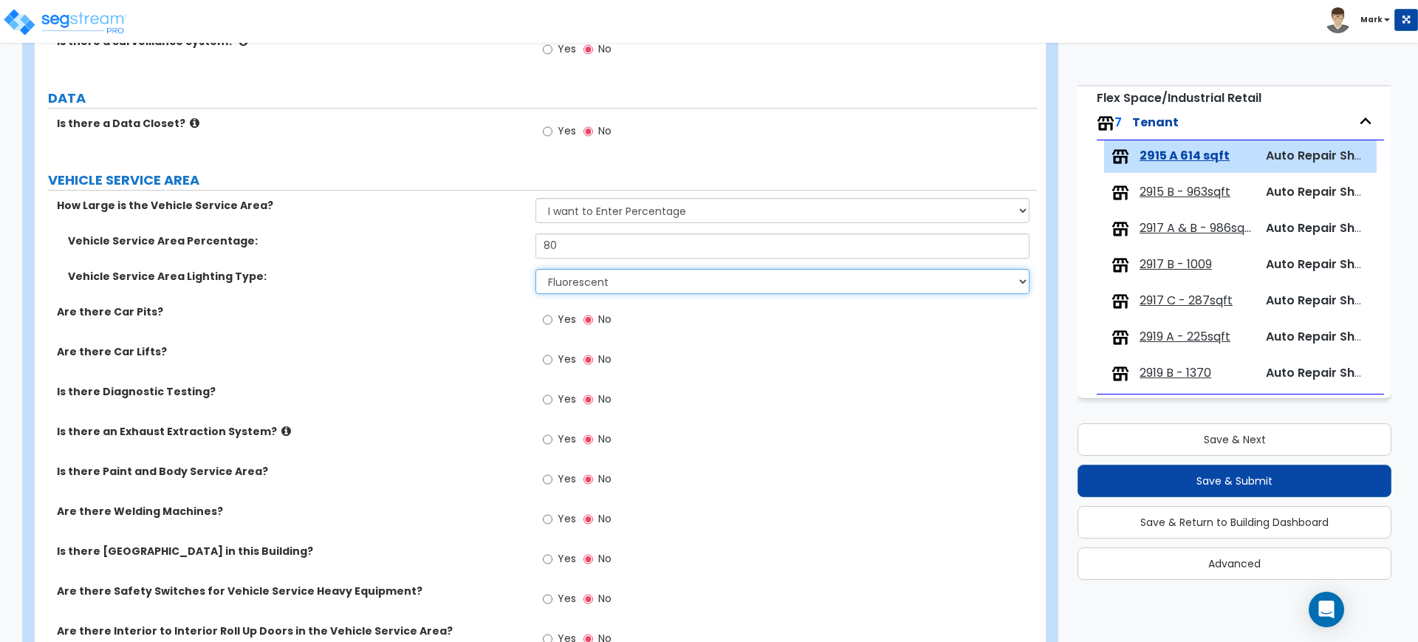
scroll to position [2123, 0]
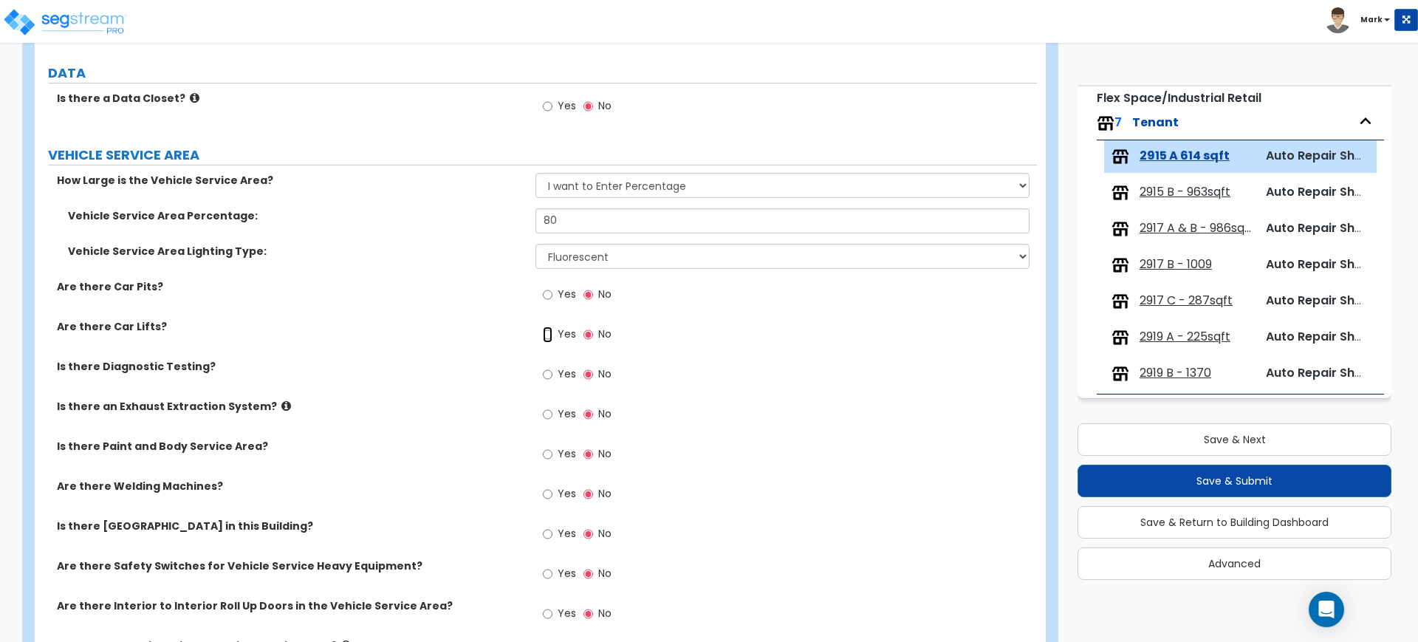
click at [546, 337] on input "Yes" at bounding box center [548, 334] width 10 height 16
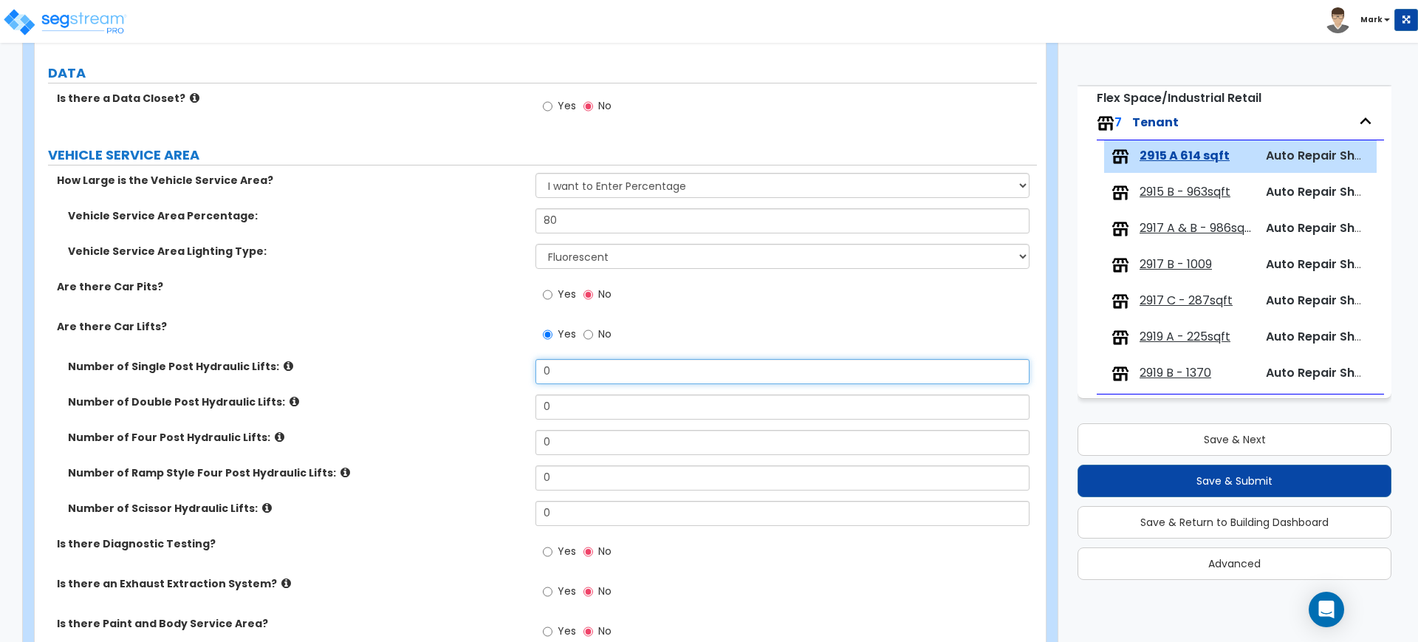
drag, startPoint x: 540, startPoint y: 363, endPoint x: 427, endPoint y: 360, distance: 113.1
click at [432, 360] on div "Number of Single Post Hydraulic Lifts: 0" at bounding box center [536, 376] width 1002 height 35
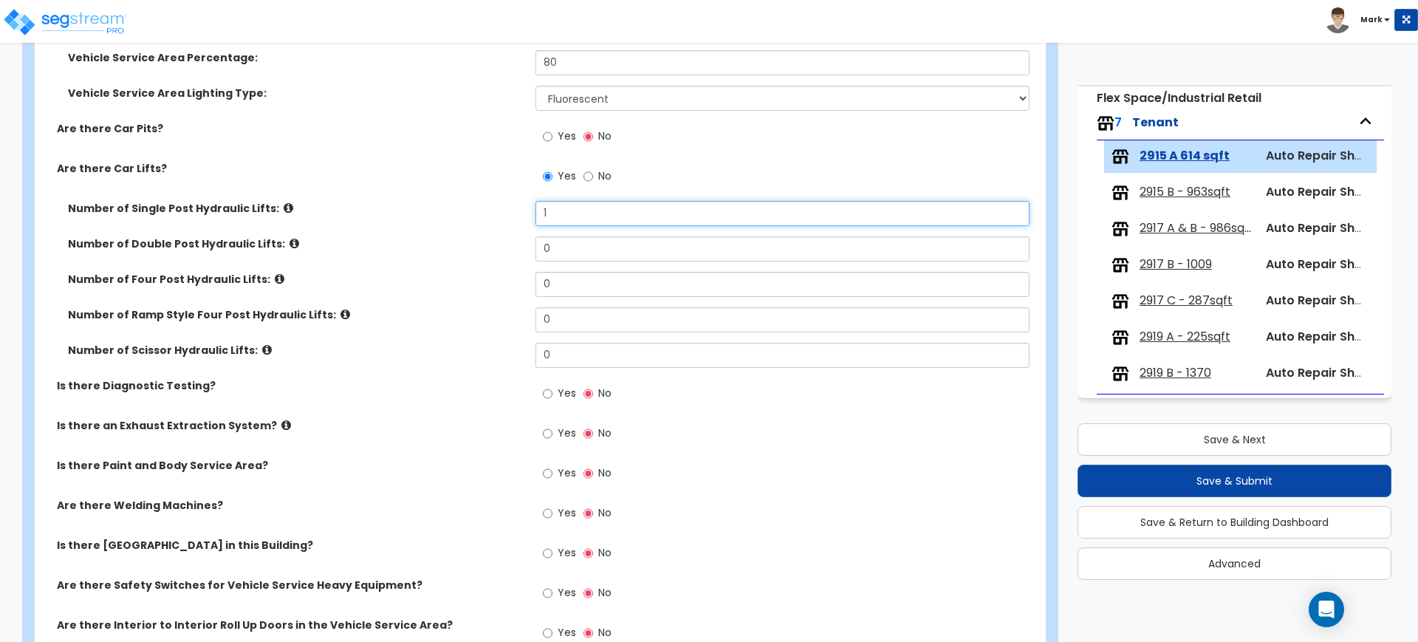
scroll to position [2308, 0]
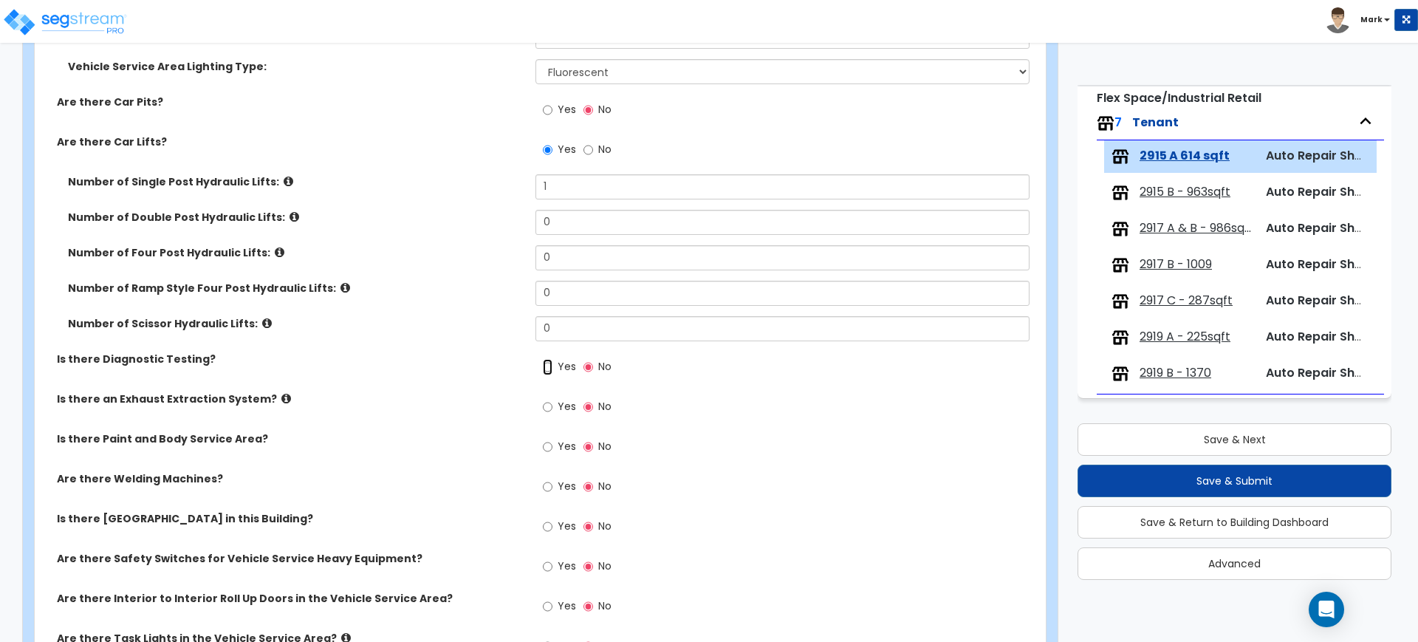
click at [548, 363] on input "Yes" at bounding box center [548, 367] width 10 height 16
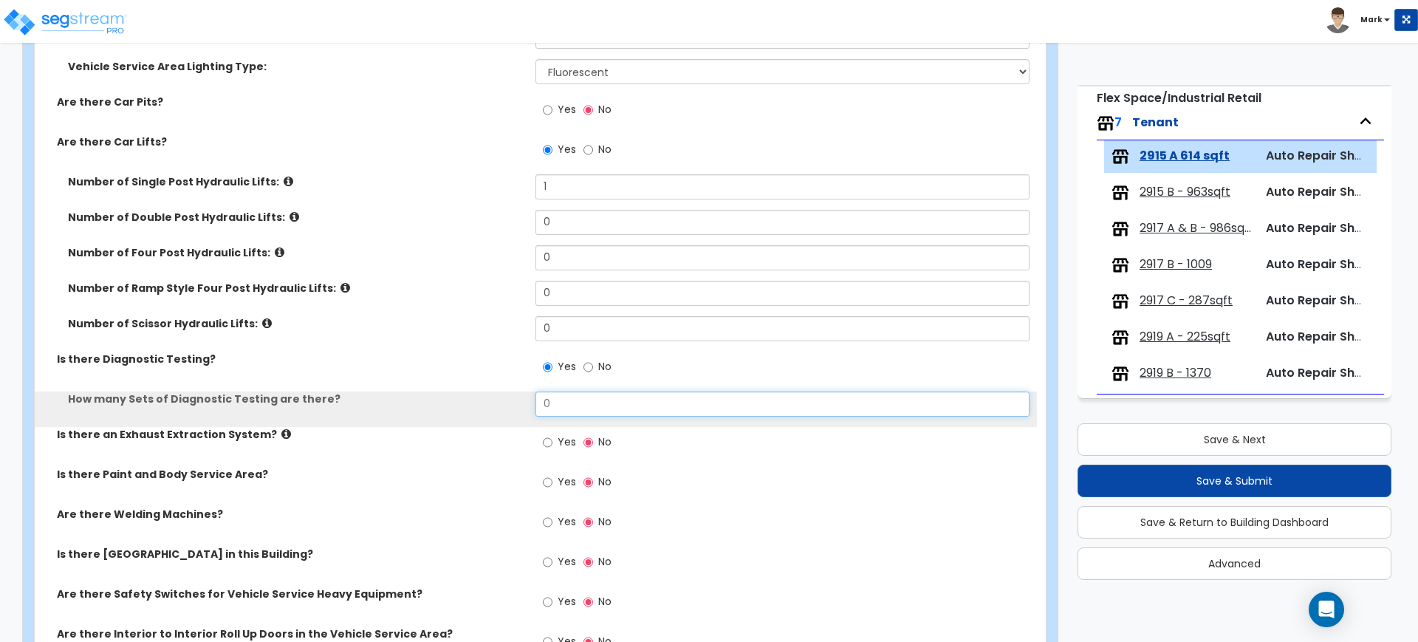
drag, startPoint x: 561, startPoint y: 394, endPoint x: 490, endPoint y: 394, distance: 70.9
click at [502, 394] on div "How many Sets of Diagnostic Testing are there? 0" at bounding box center [536, 408] width 1002 height 35
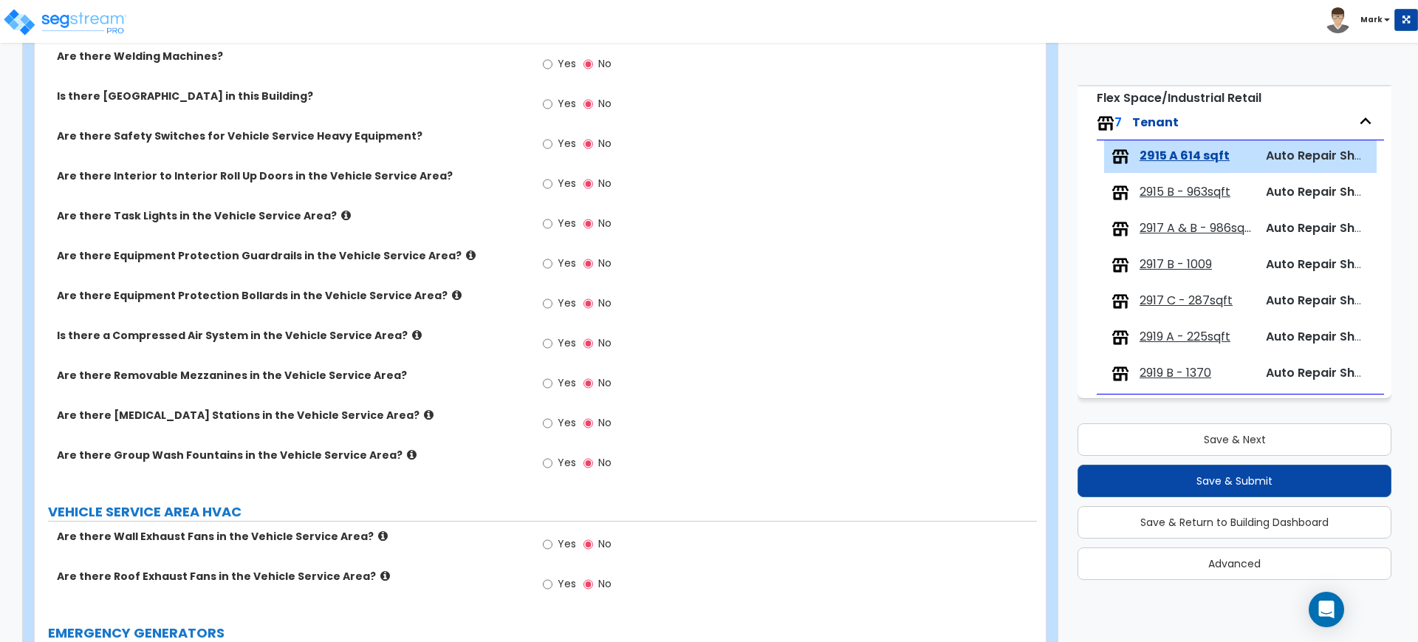
scroll to position [2769, 0]
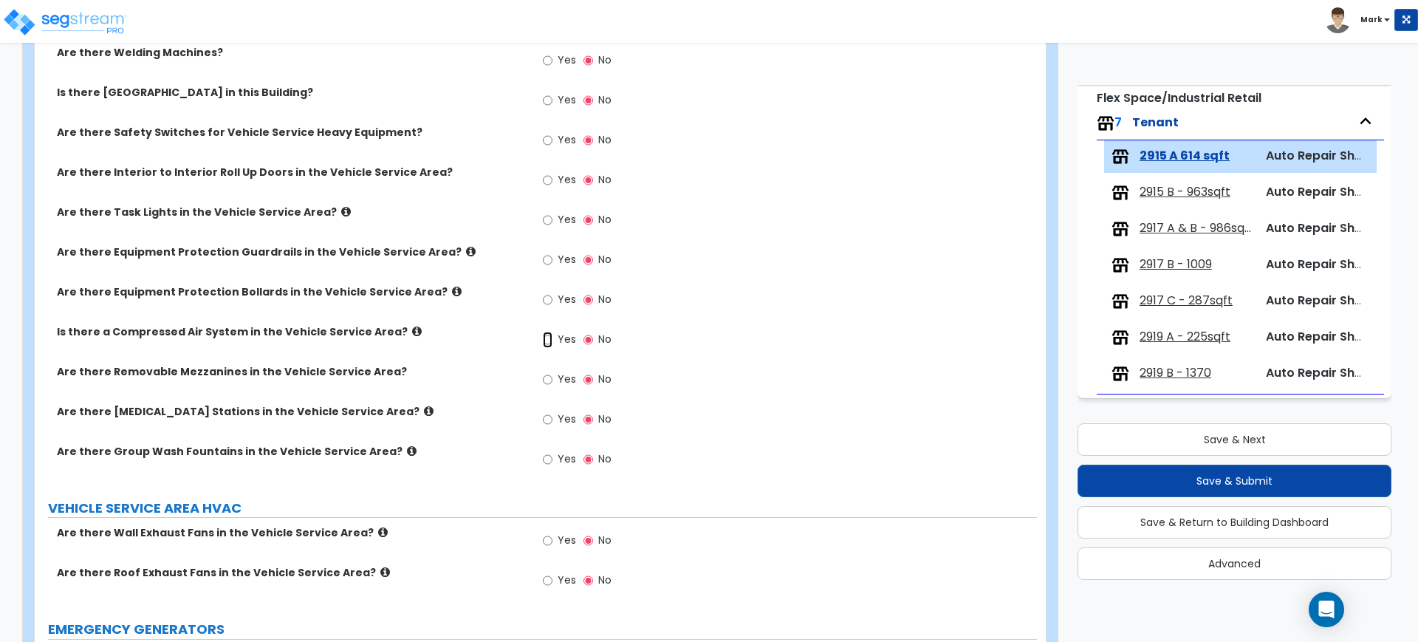
click at [547, 338] on input "Yes" at bounding box center [548, 340] width 10 height 16
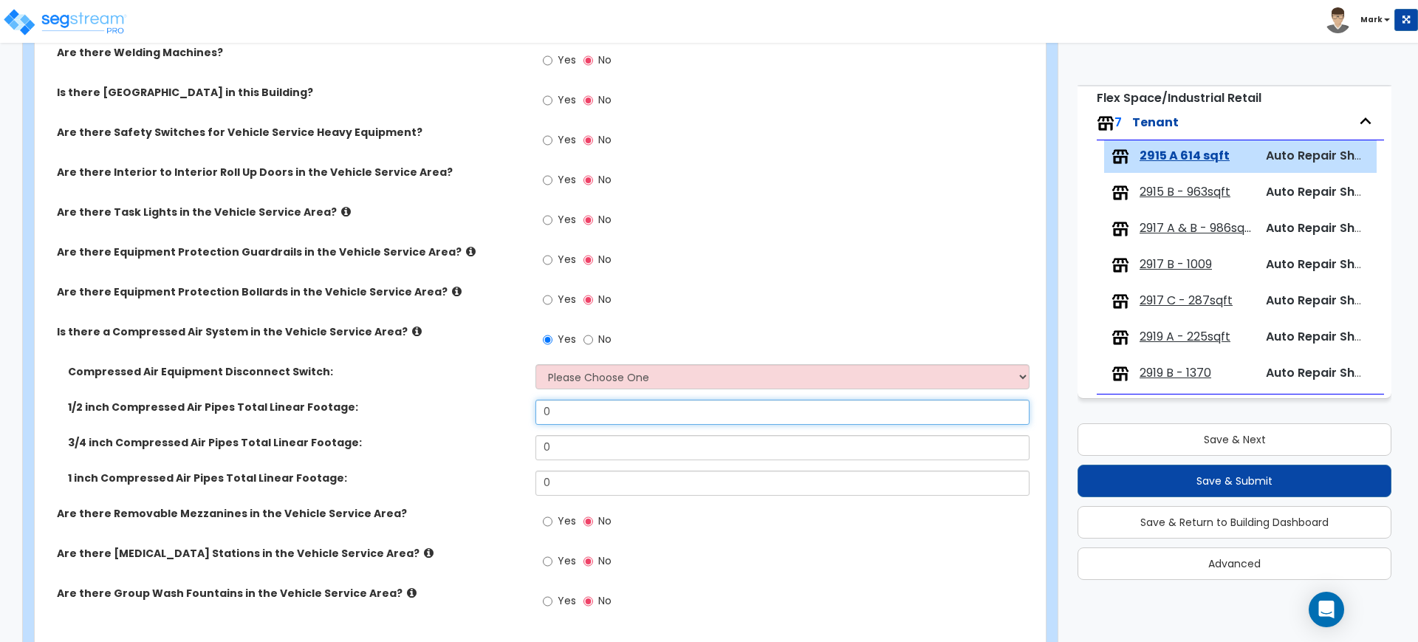
drag, startPoint x: 583, startPoint y: 406, endPoint x: 515, endPoint y: 400, distance: 68.9
click at [515, 400] on div "1/2 inch Compressed Air Pipes Total Linear Footage: 0" at bounding box center [536, 417] width 1002 height 35
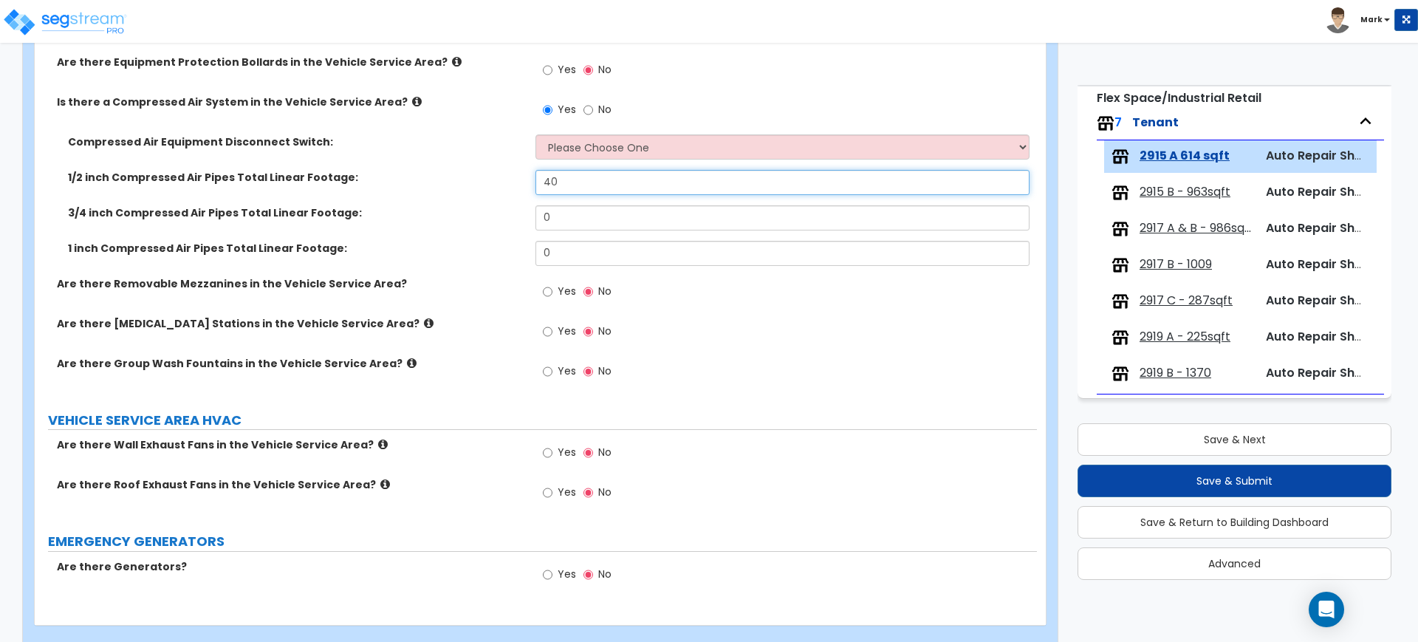
scroll to position [3024, 0]
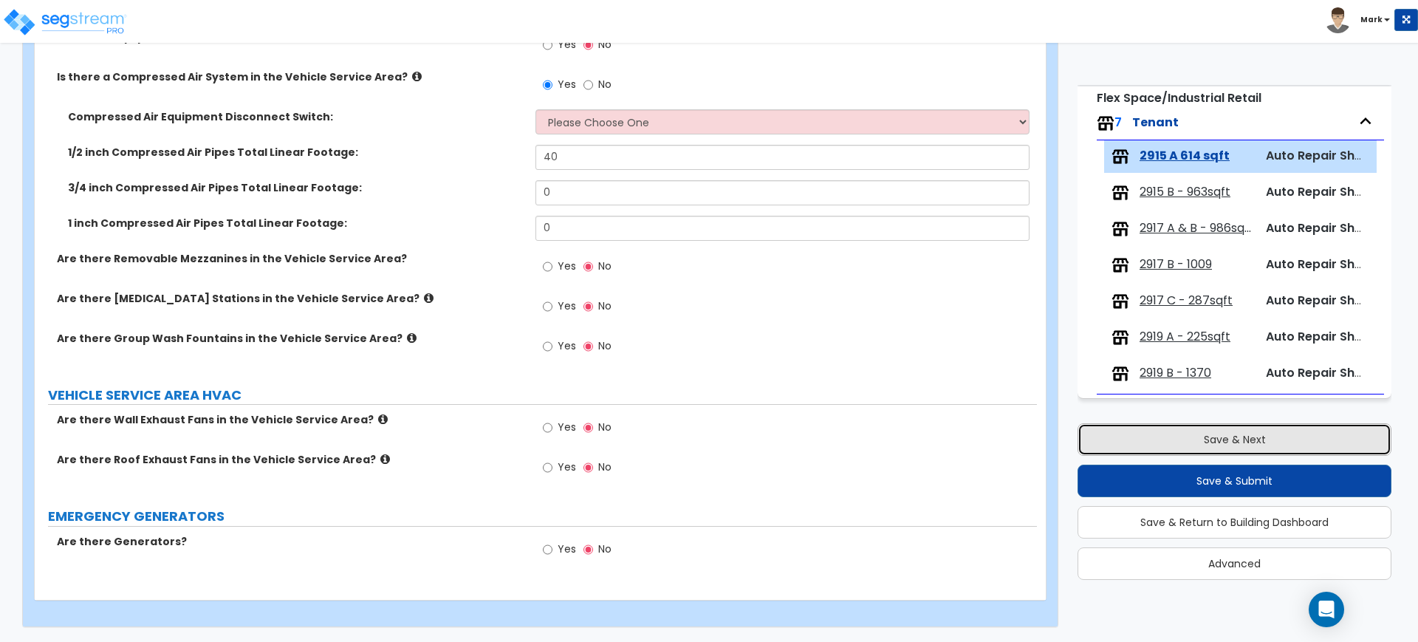
click at [1160, 437] on button "Save & Next" at bounding box center [1235, 439] width 314 height 32
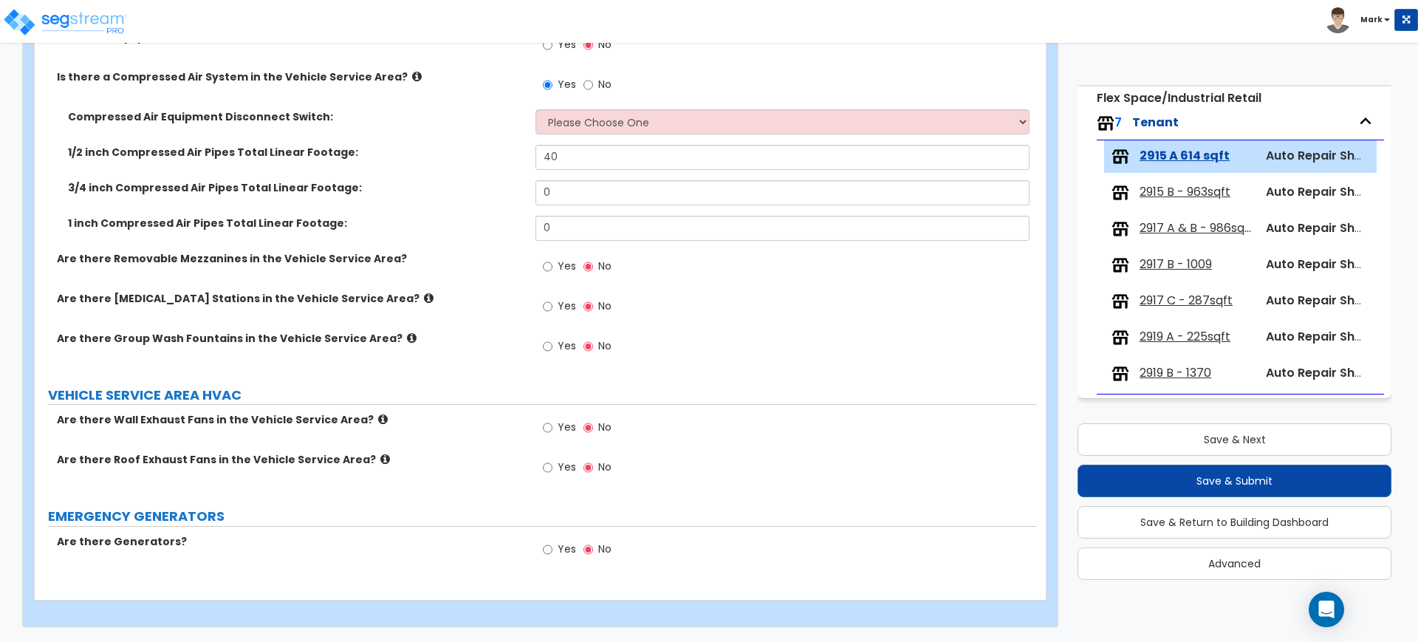
scroll to position [0, 0]
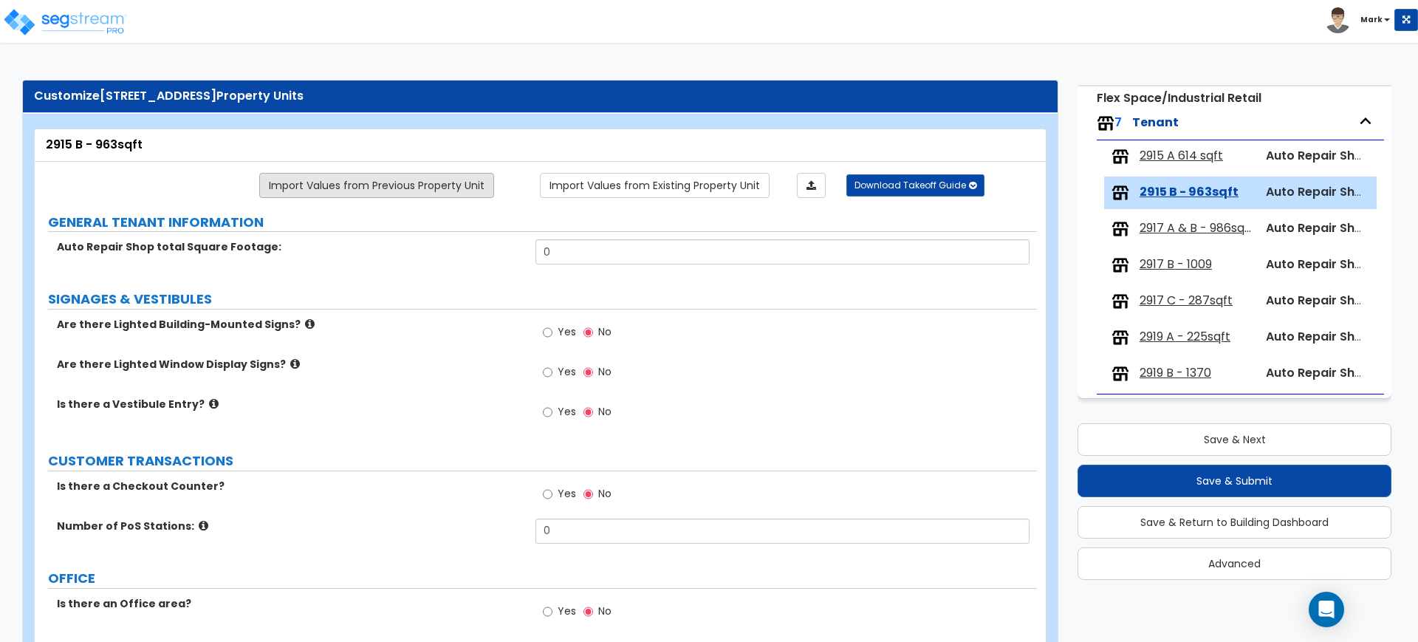
click at [456, 179] on link "Import Values from Previous Property Unit" at bounding box center [376, 185] width 235 height 25
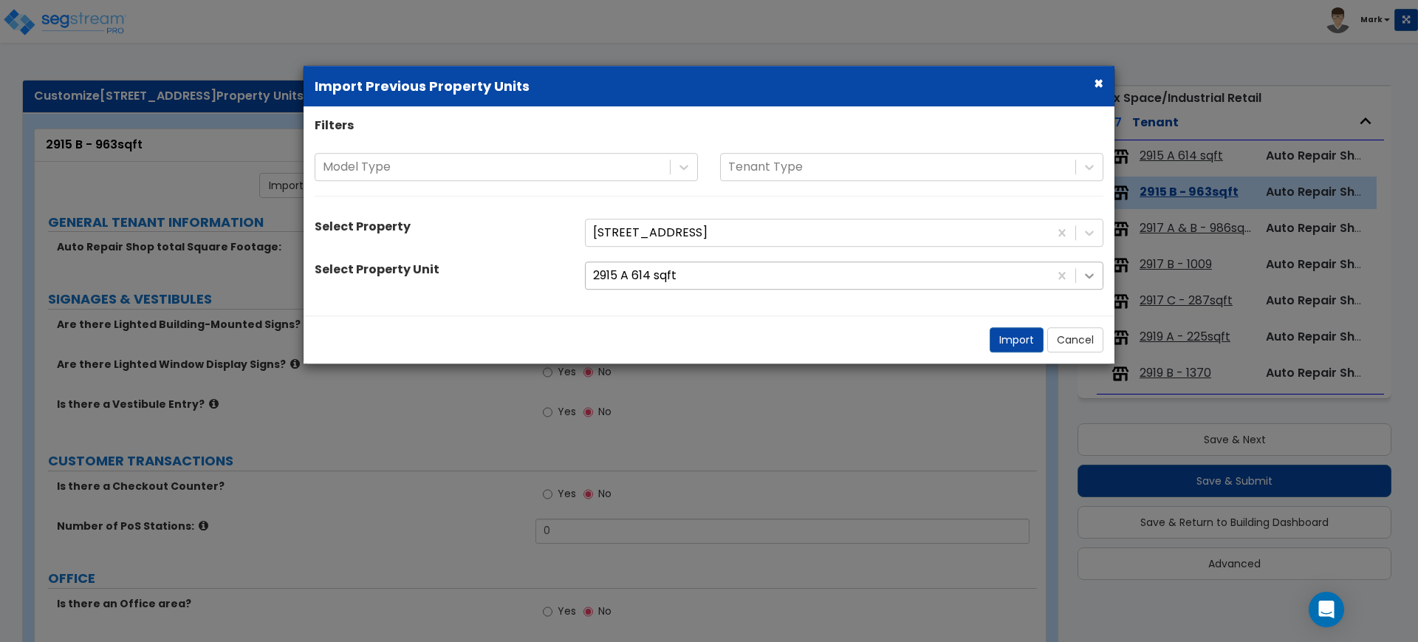
click at [1096, 278] on icon at bounding box center [1089, 275] width 15 height 15
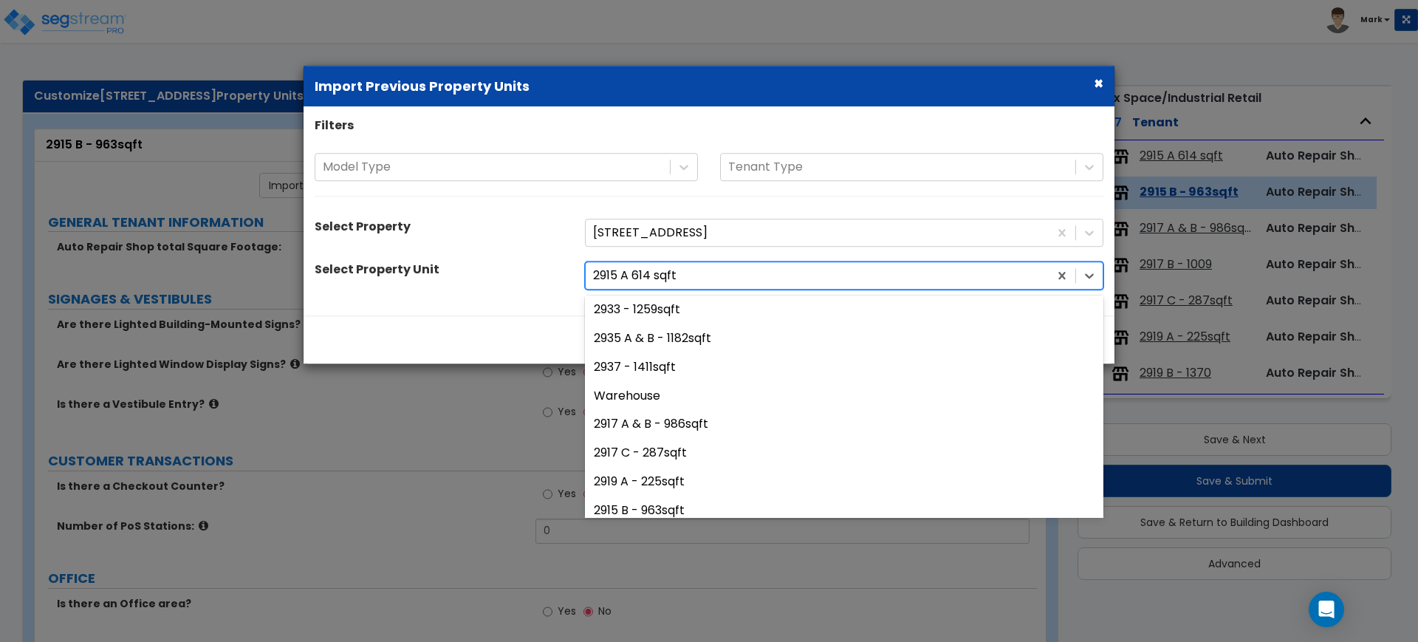
scroll to position [277, 0]
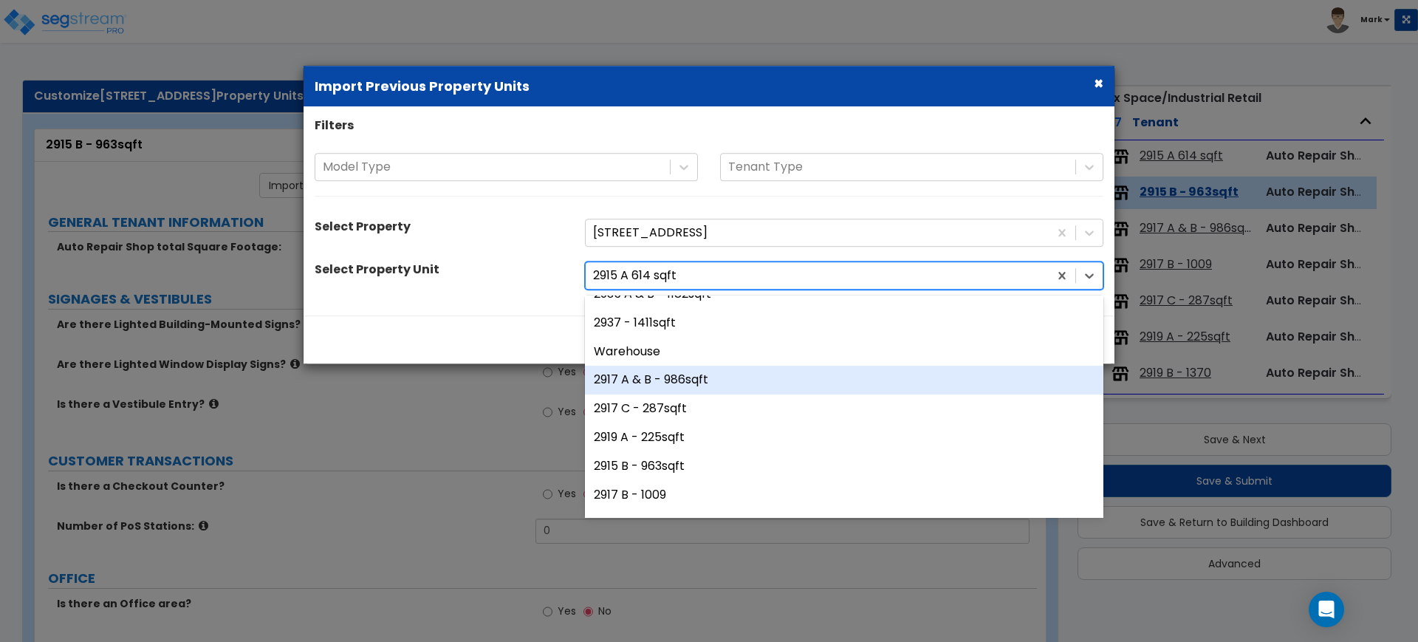
click at [654, 382] on div "2917 A & B - 986sqft" at bounding box center [844, 380] width 518 height 29
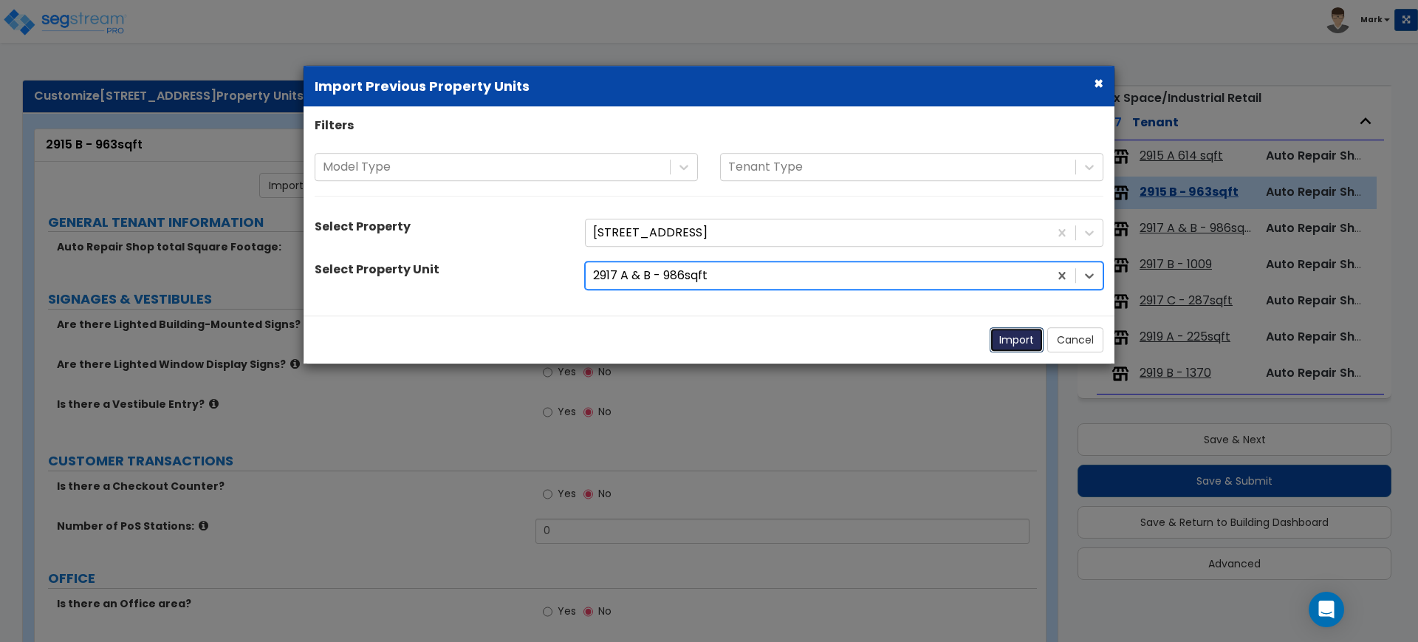
click at [1007, 333] on button "Import" at bounding box center [1017, 339] width 54 height 25
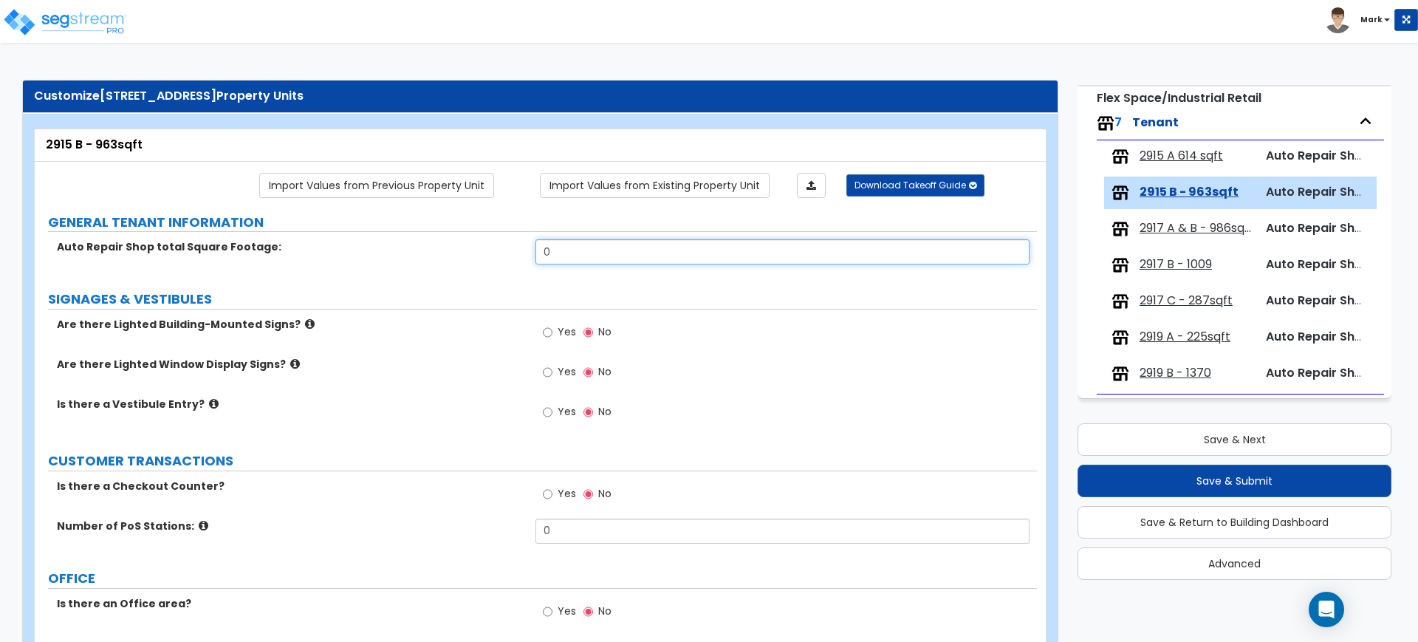
click at [574, 256] on input "0" at bounding box center [781, 251] width 493 height 25
click at [1200, 154] on span "2915 A 614 sqft" at bounding box center [1181, 156] width 83 height 17
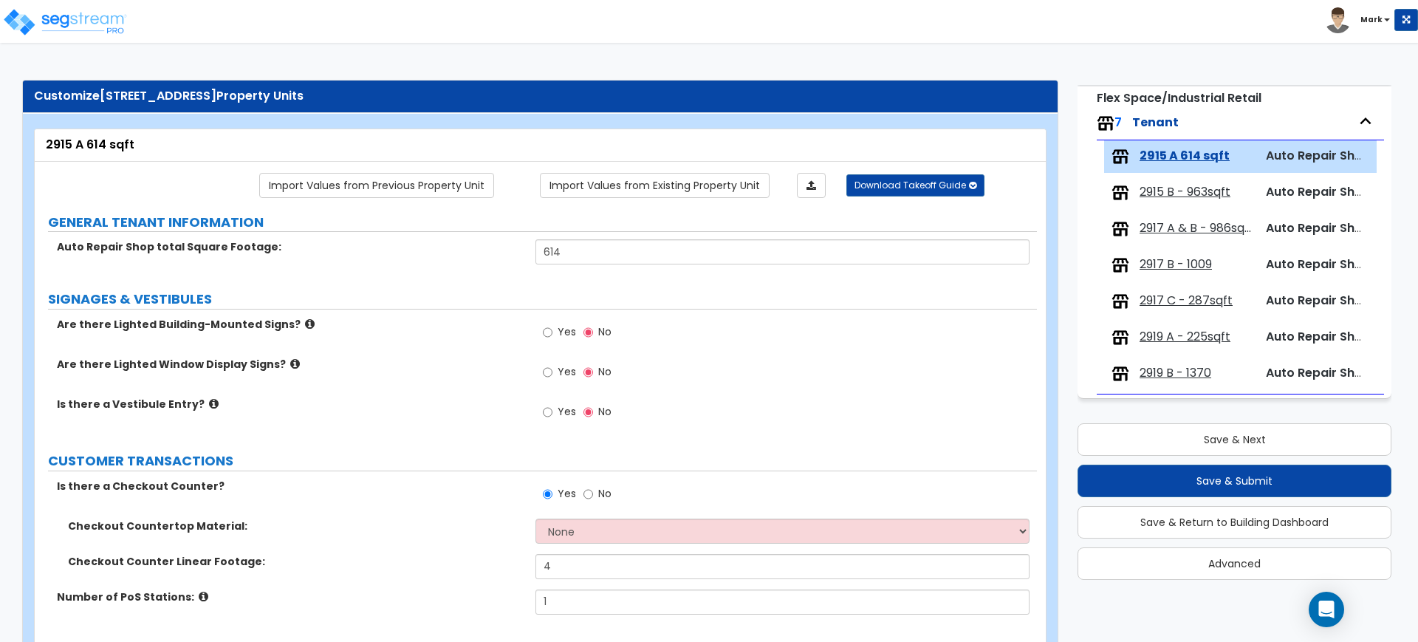
drag, startPoint x: 1182, startPoint y: 189, endPoint x: 1168, endPoint y: 186, distance: 13.6
click at [1182, 188] on span "2915 B - 963sqft" at bounding box center [1185, 192] width 91 height 17
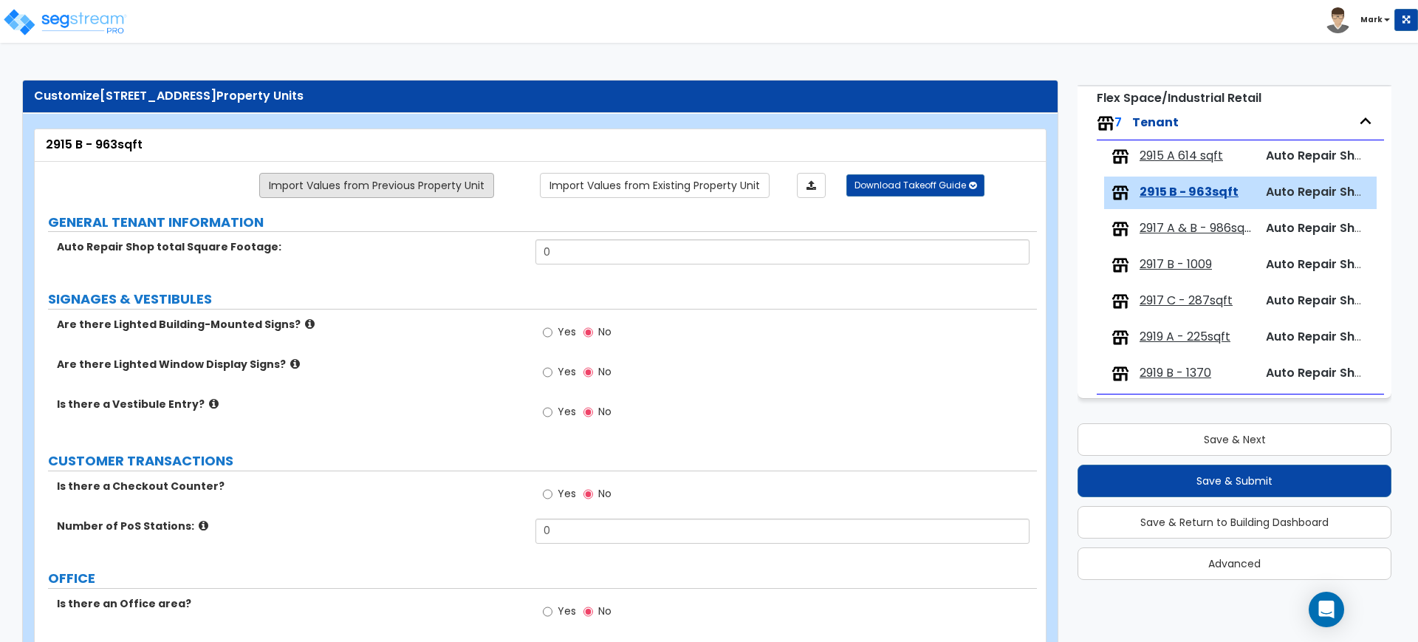
click at [366, 184] on link "Import Values from Previous Property Unit" at bounding box center [376, 185] width 235 height 25
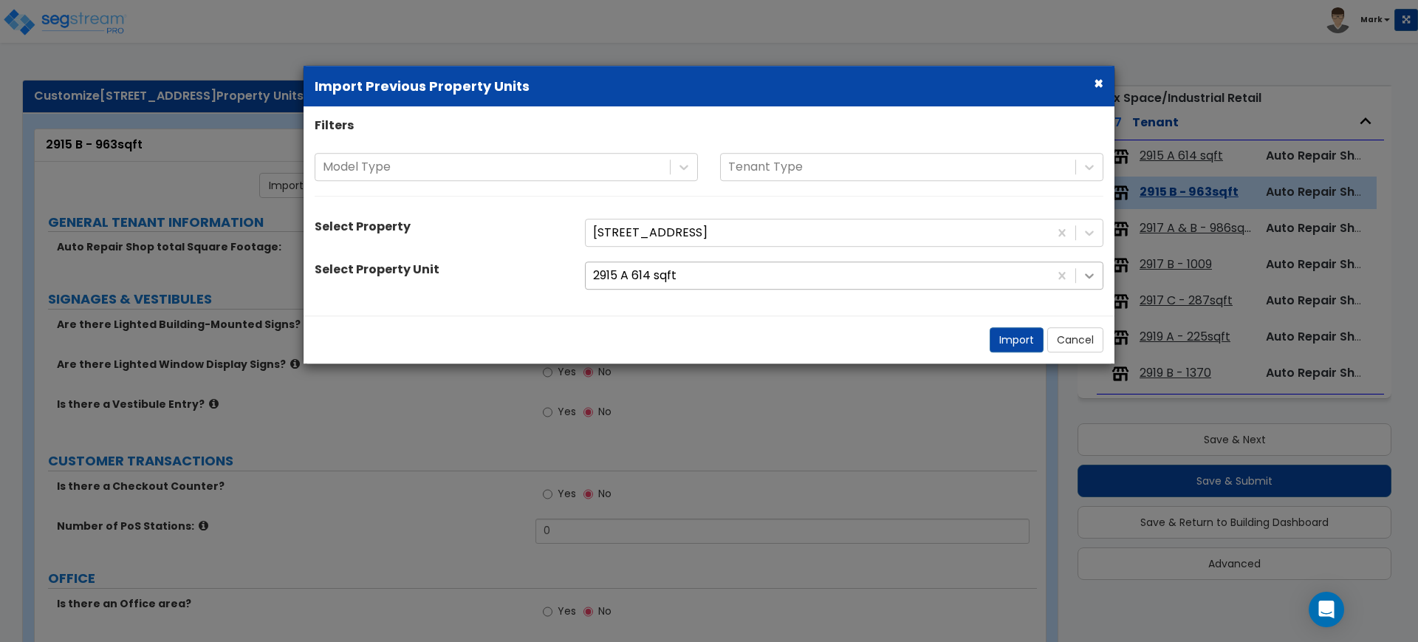
click at [1094, 274] on icon at bounding box center [1089, 275] width 15 height 15
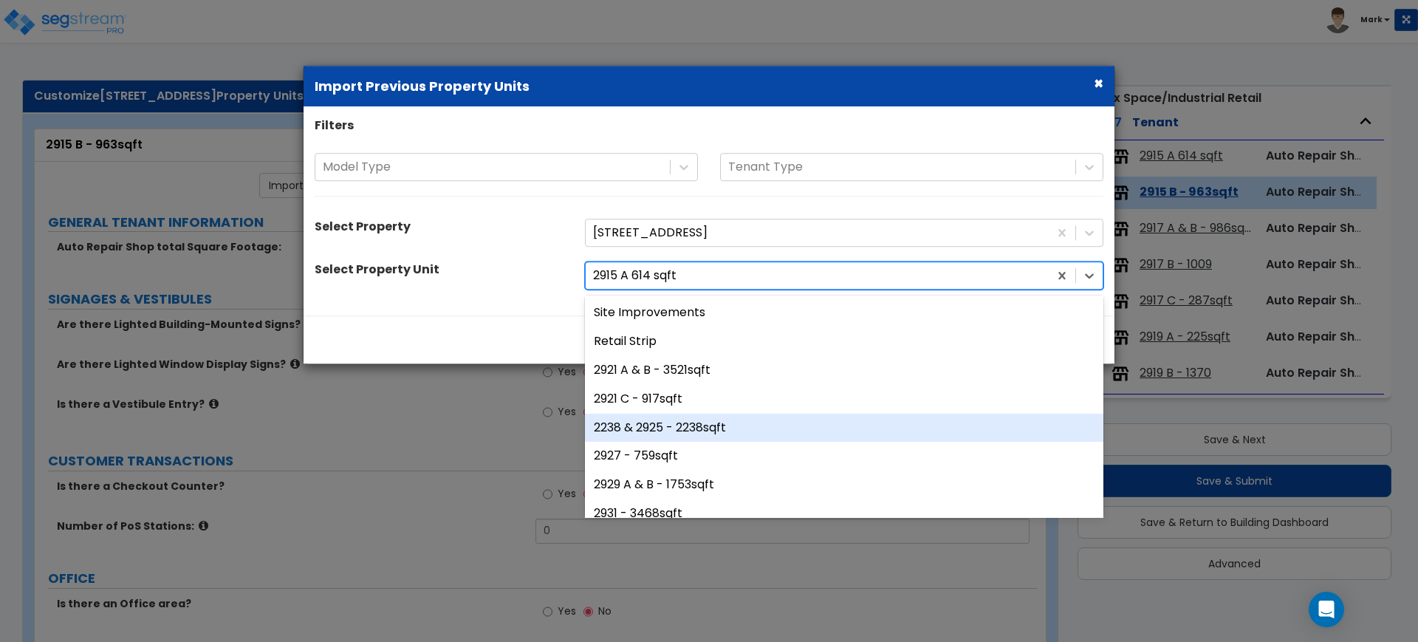
scroll to position [185, 0]
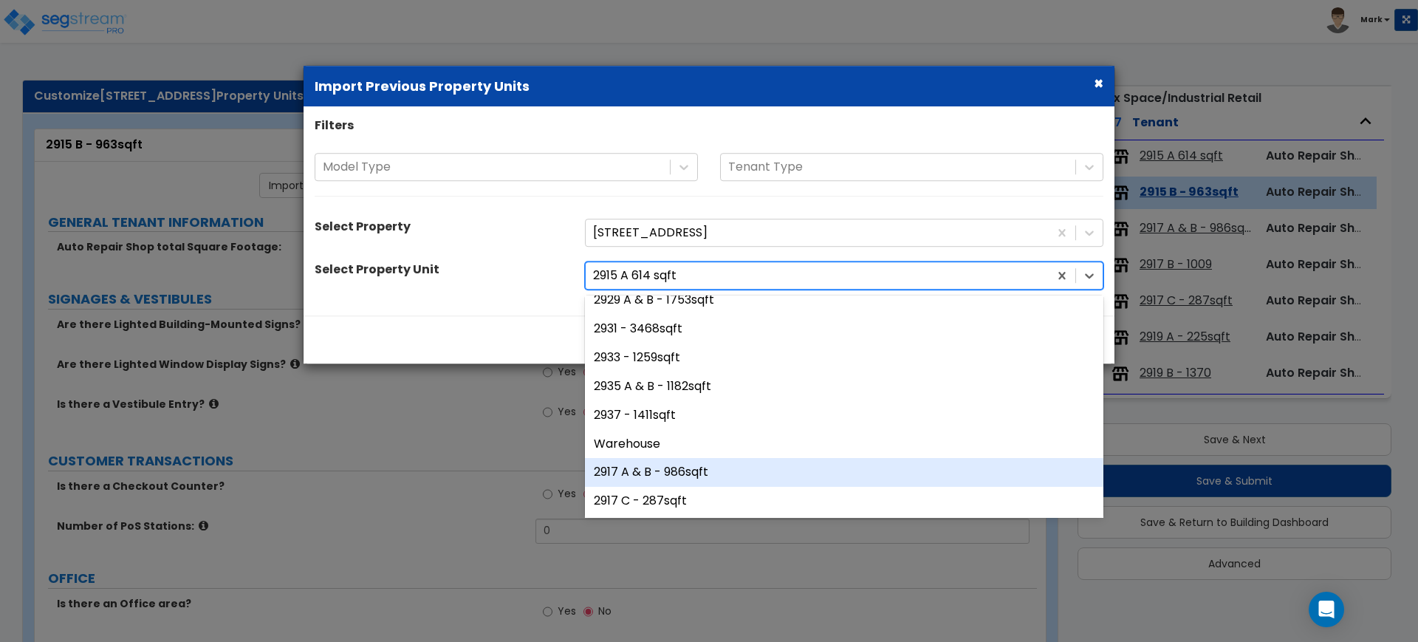
click at [662, 479] on div "2917 A & B - 986sqft" at bounding box center [844, 473] width 518 height 29
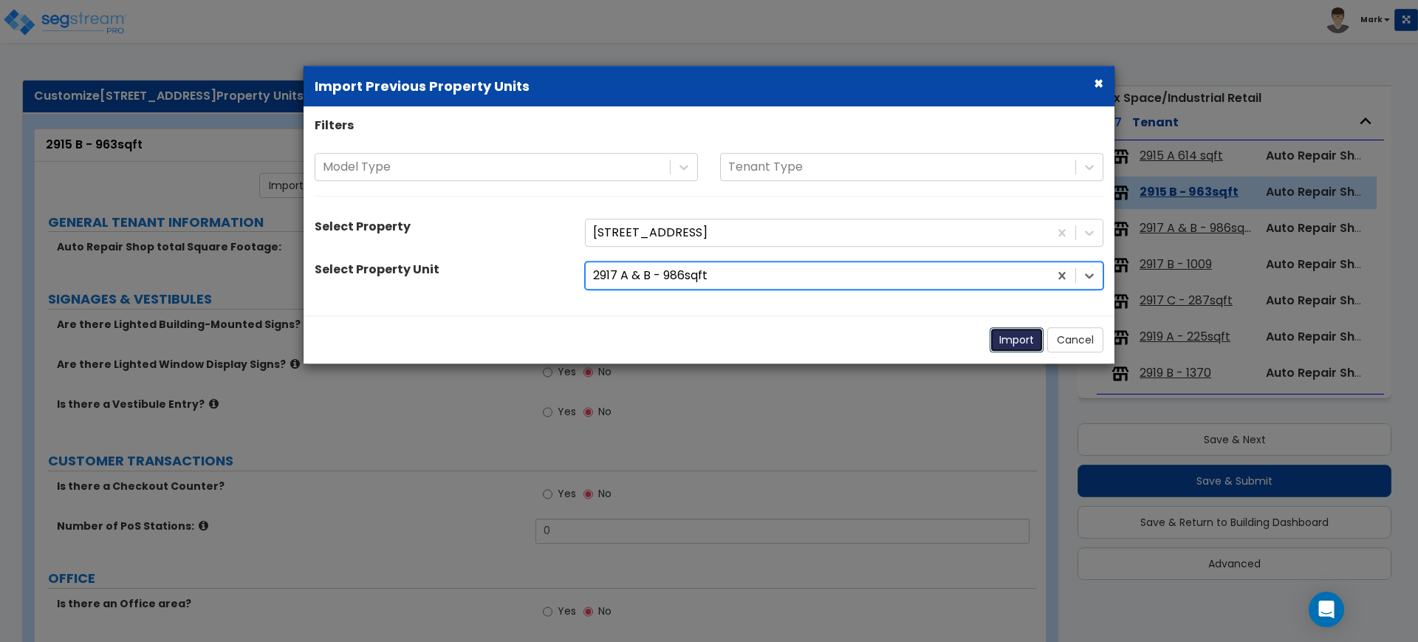
click at [1015, 338] on button "Import" at bounding box center [1017, 339] width 54 height 25
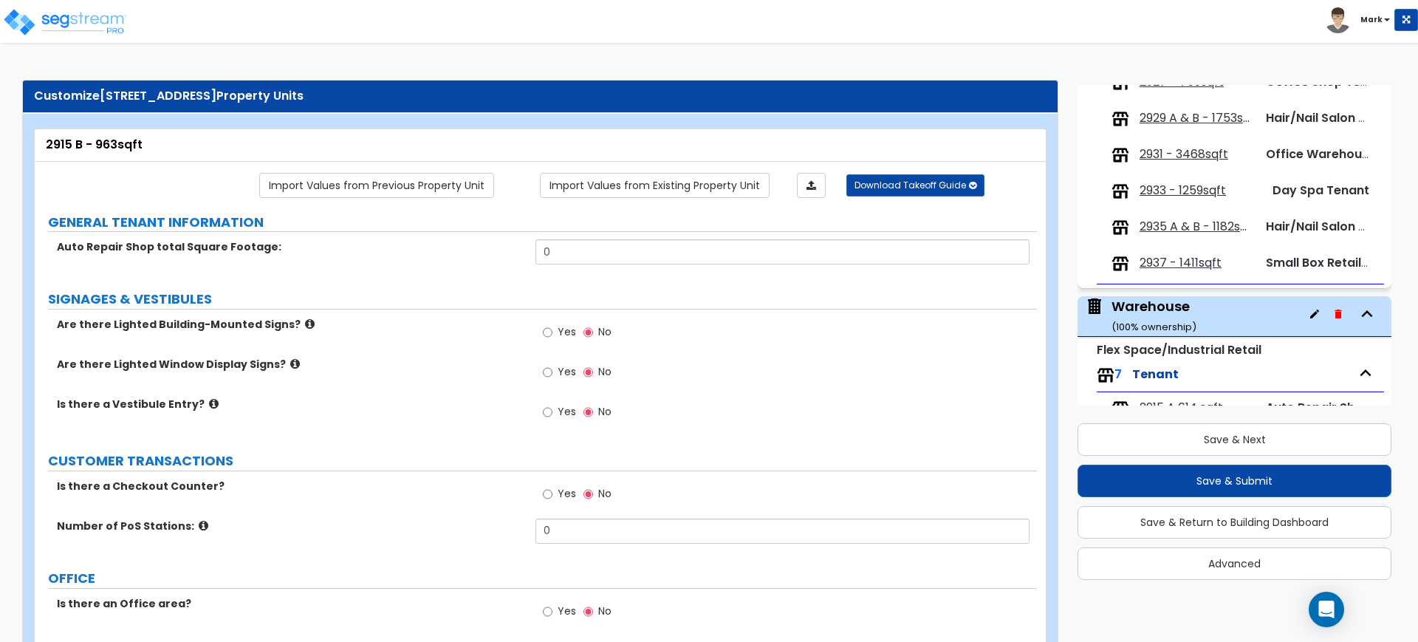
scroll to position [366, 0]
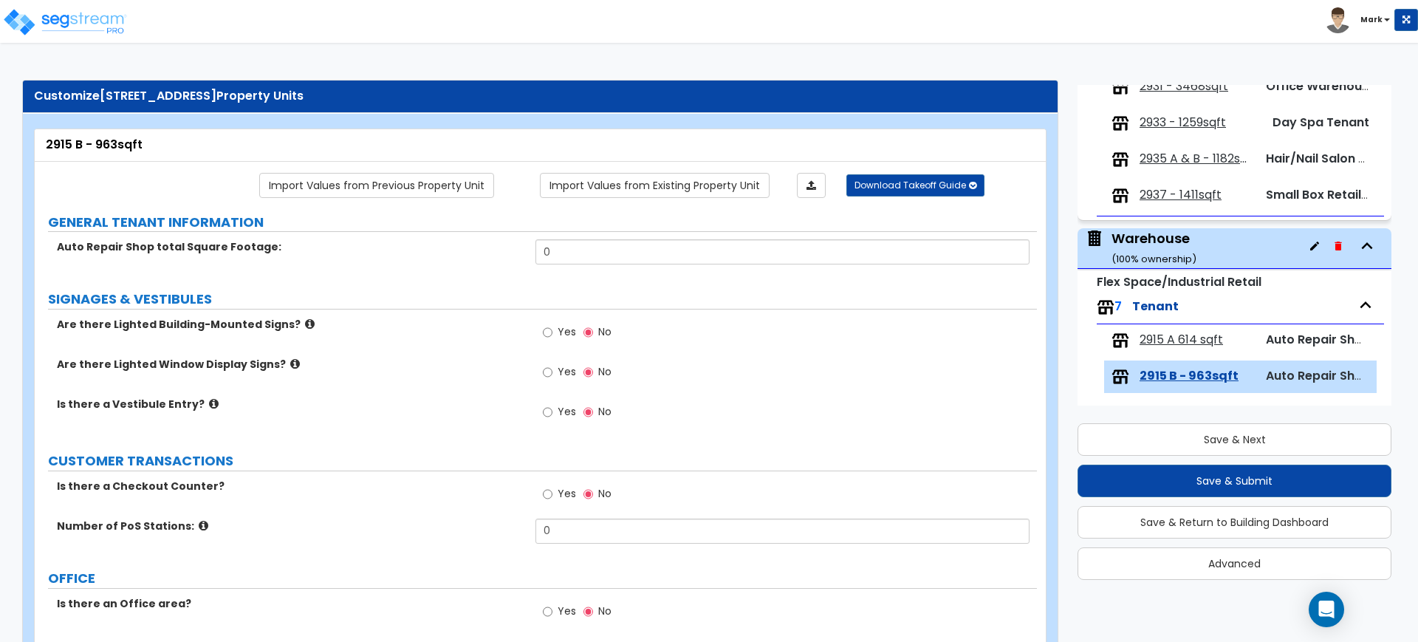
click at [1174, 340] on span "2915 A 614 sqft" at bounding box center [1181, 340] width 83 height 17
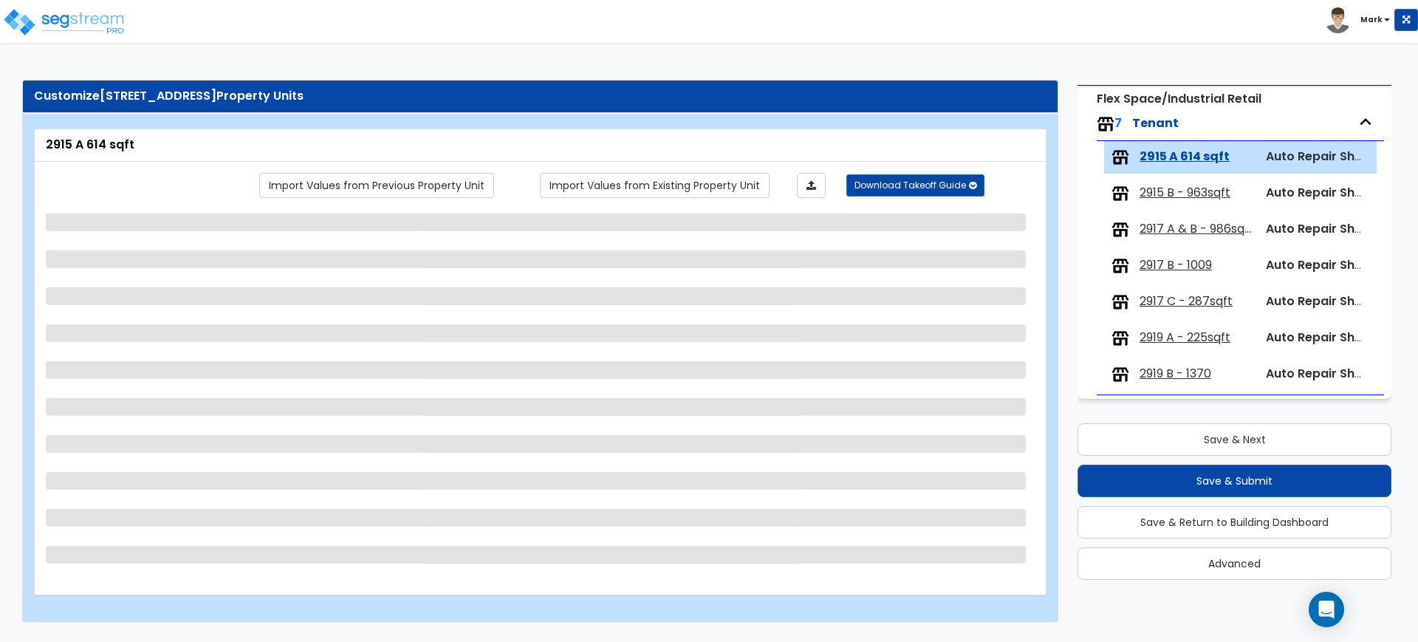
scroll to position [550, 0]
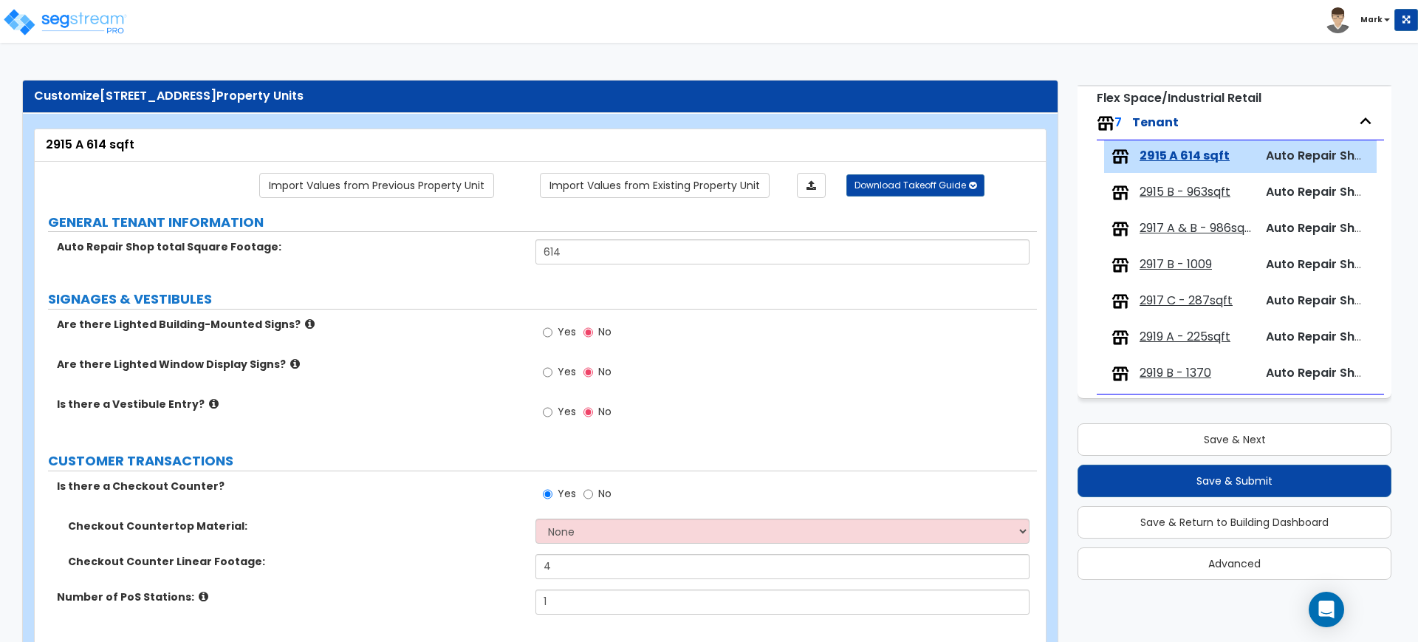
click at [1176, 191] on span "2915 B - 963sqft" at bounding box center [1185, 192] width 91 height 17
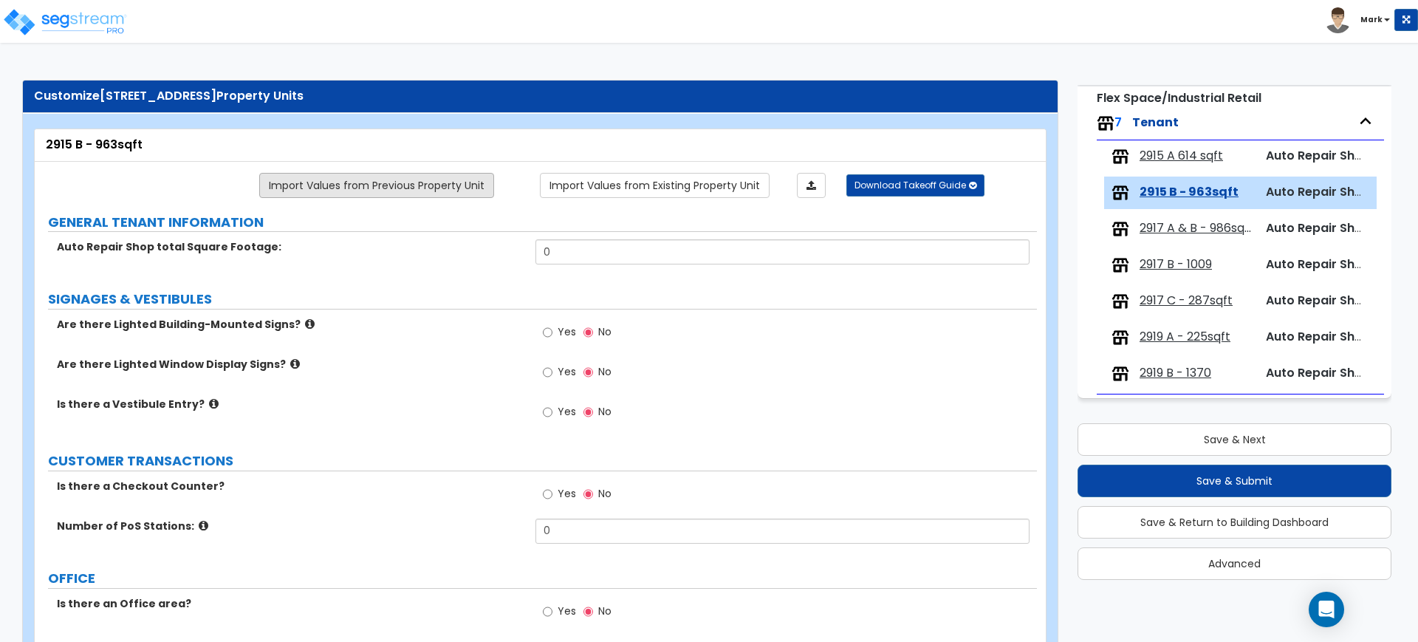
click at [467, 187] on link "Import Values from Previous Property Unit" at bounding box center [376, 185] width 235 height 25
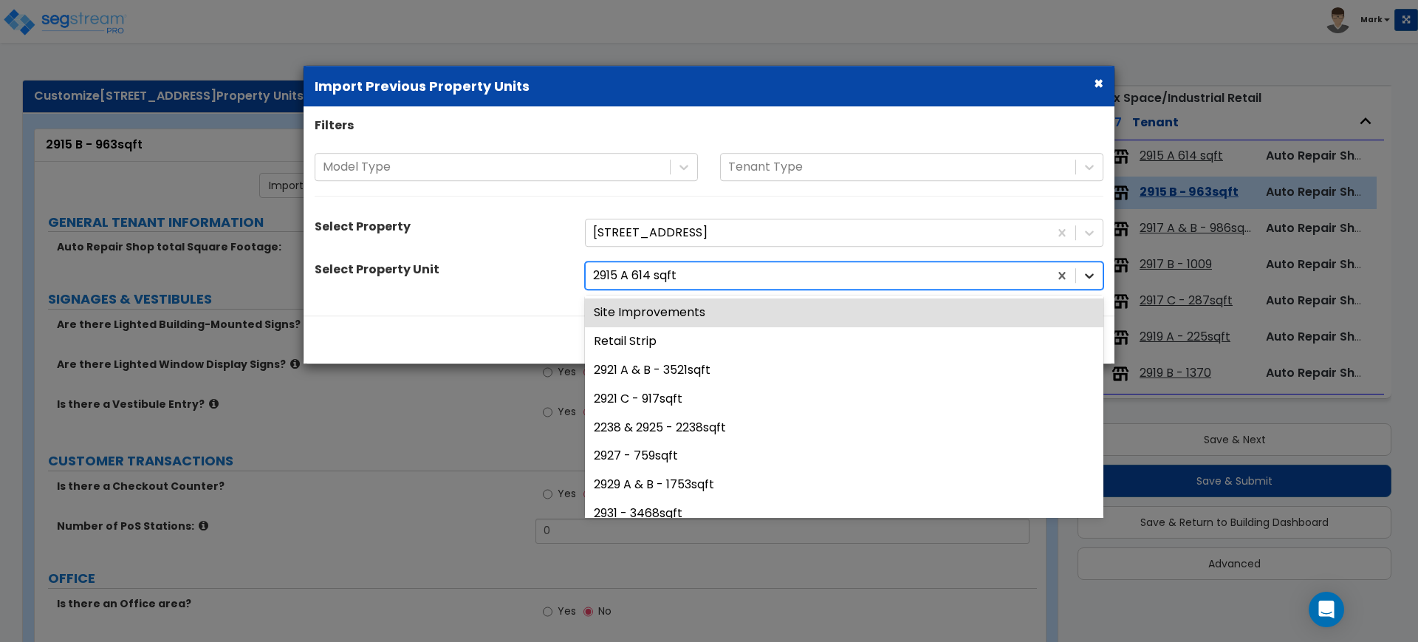
click at [1092, 273] on icon at bounding box center [1089, 275] width 15 height 15
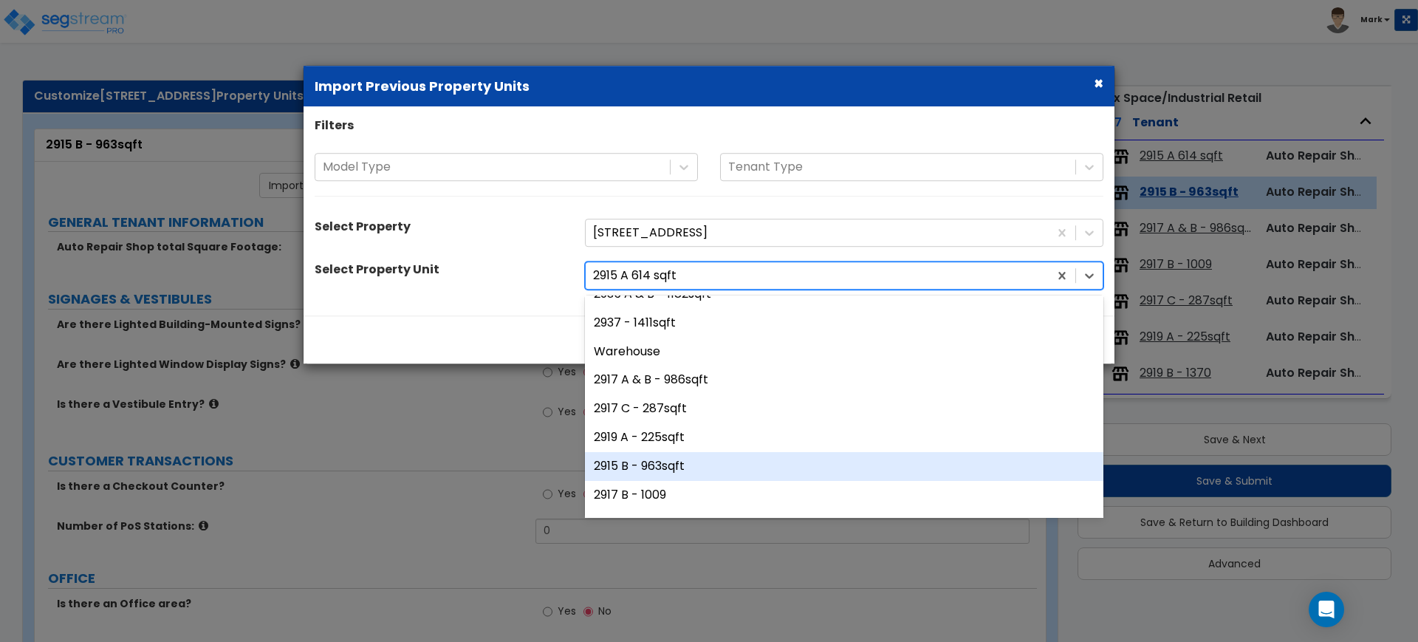
scroll to position [329, 0]
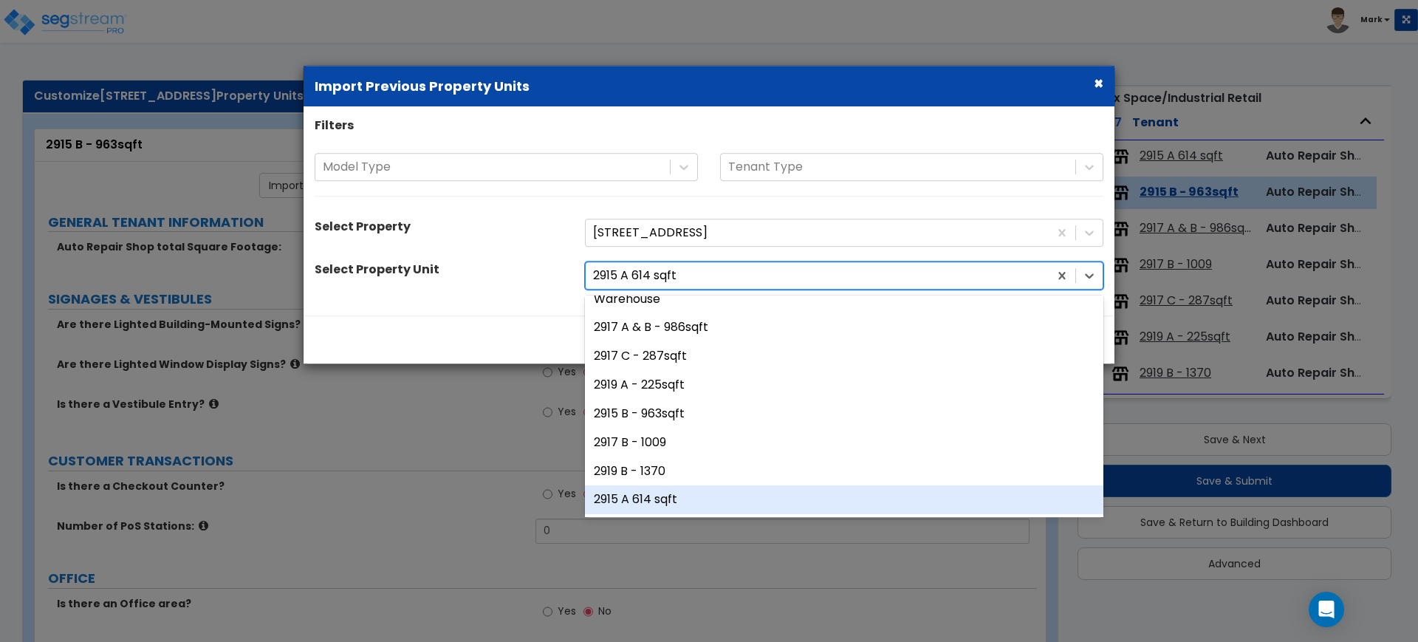
click at [672, 499] on div "2915 A 614 sqft" at bounding box center [844, 500] width 518 height 29
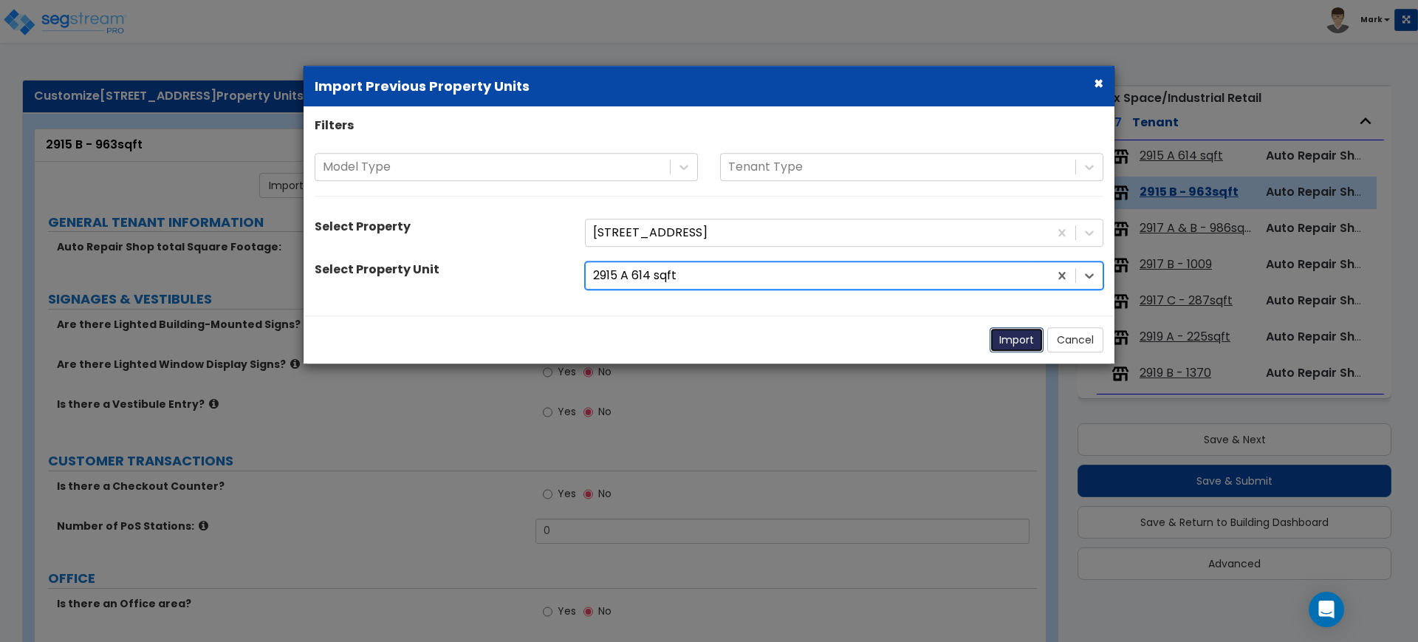
click at [1012, 338] on button "Import" at bounding box center [1017, 339] width 54 height 25
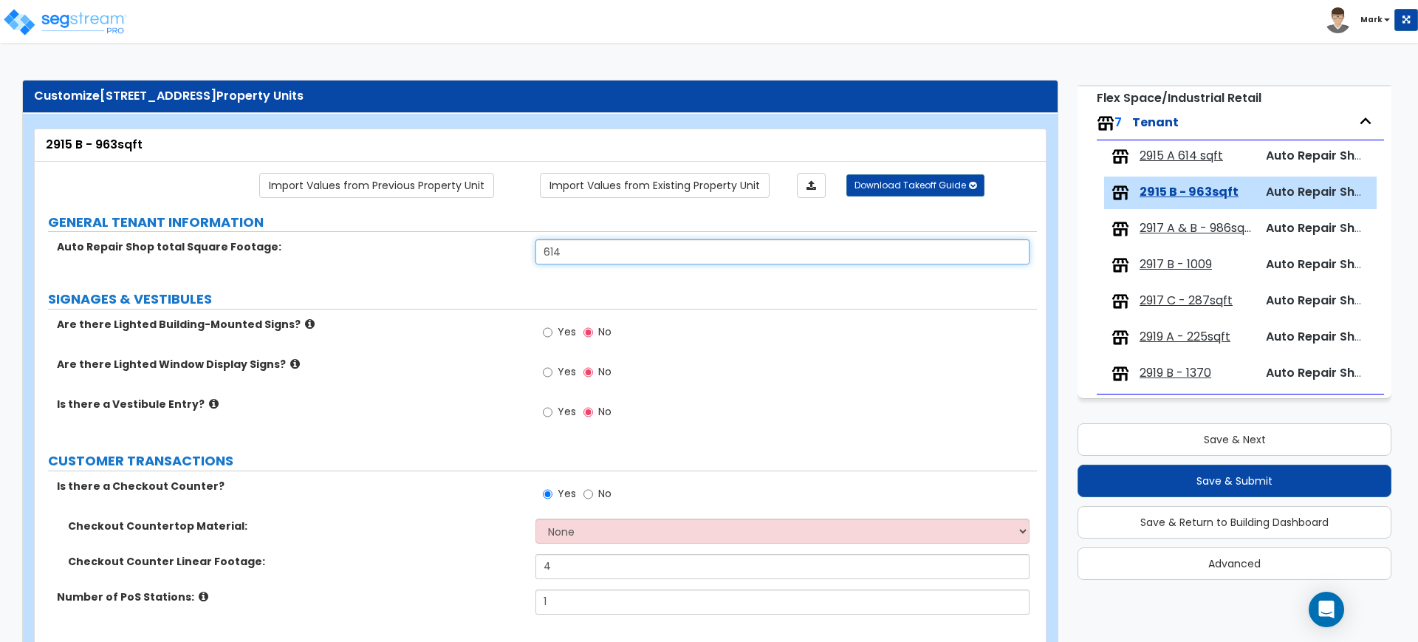
drag, startPoint x: 597, startPoint y: 243, endPoint x: 520, endPoint y: 242, distance: 76.8
click at [542, 241] on input "614" at bounding box center [781, 251] width 493 height 25
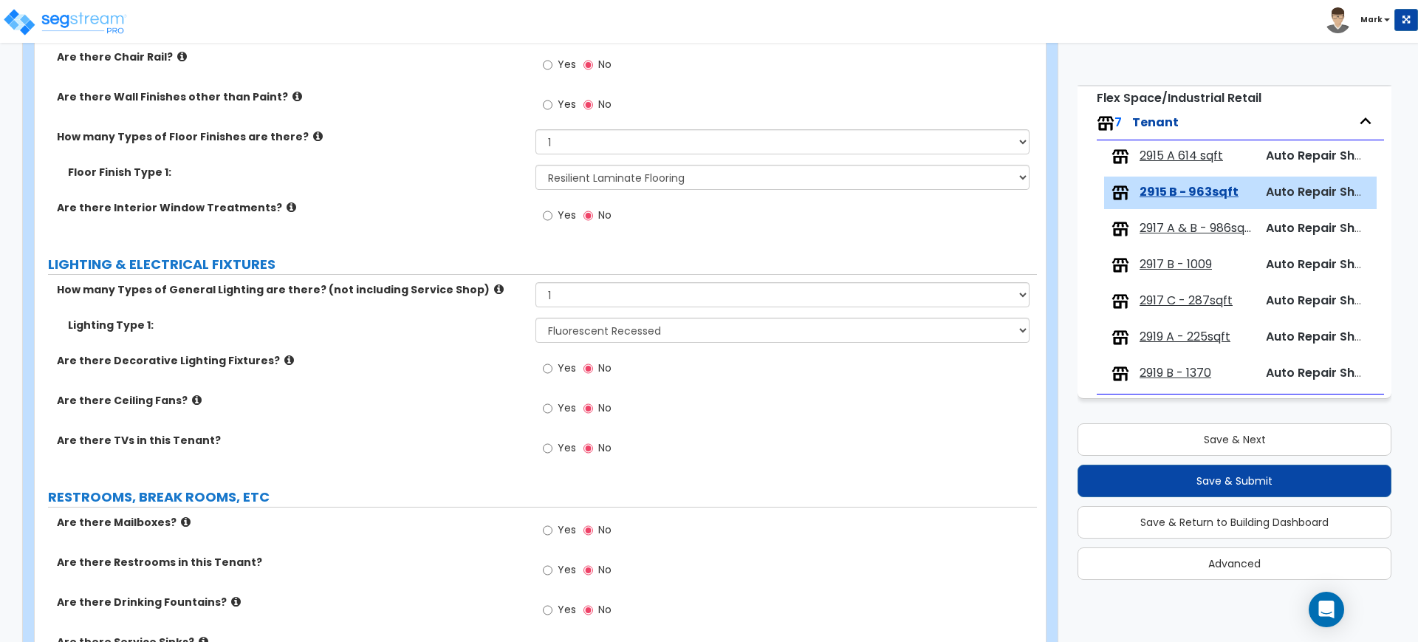
scroll to position [1108, 0]
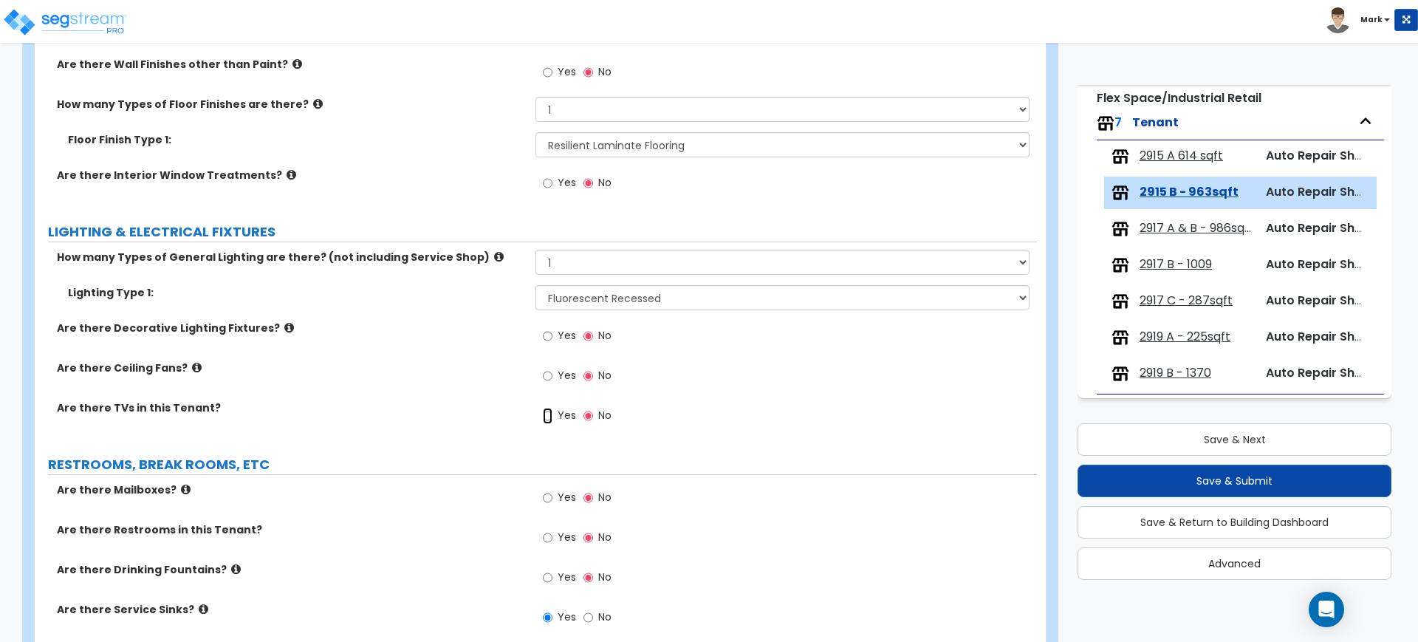
click at [544, 415] on input "Yes" at bounding box center [548, 416] width 10 height 16
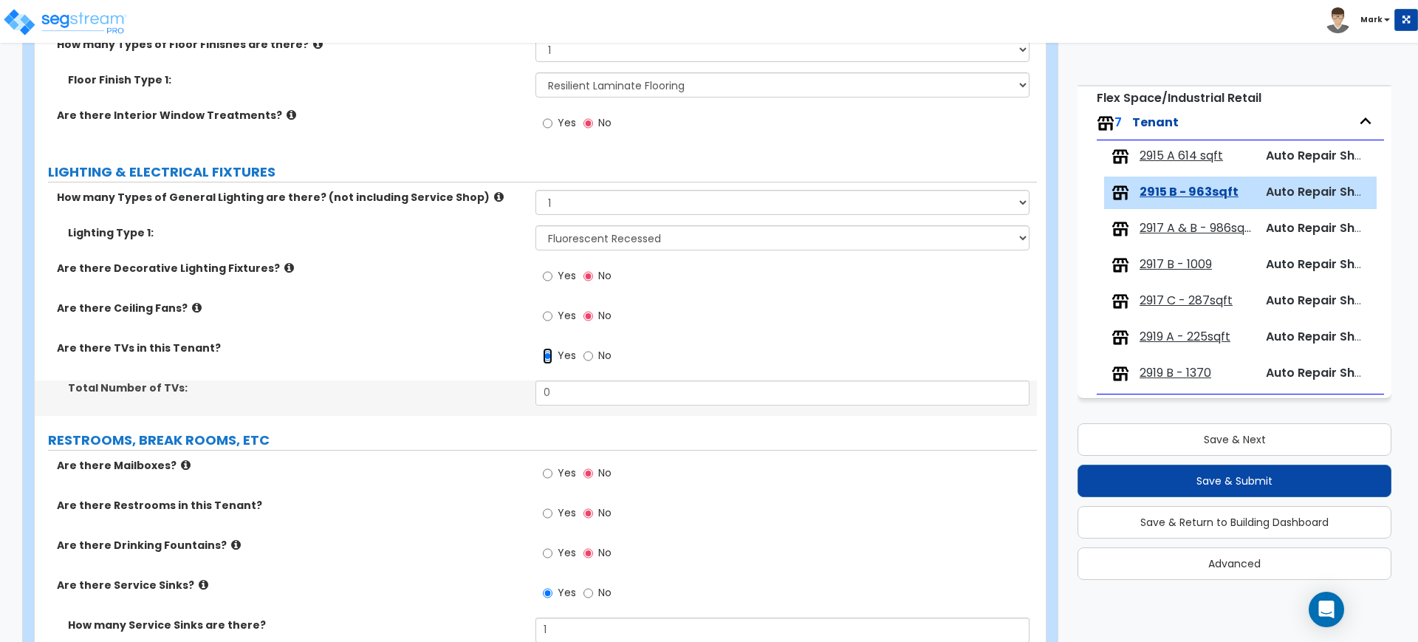
scroll to position [1200, 0]
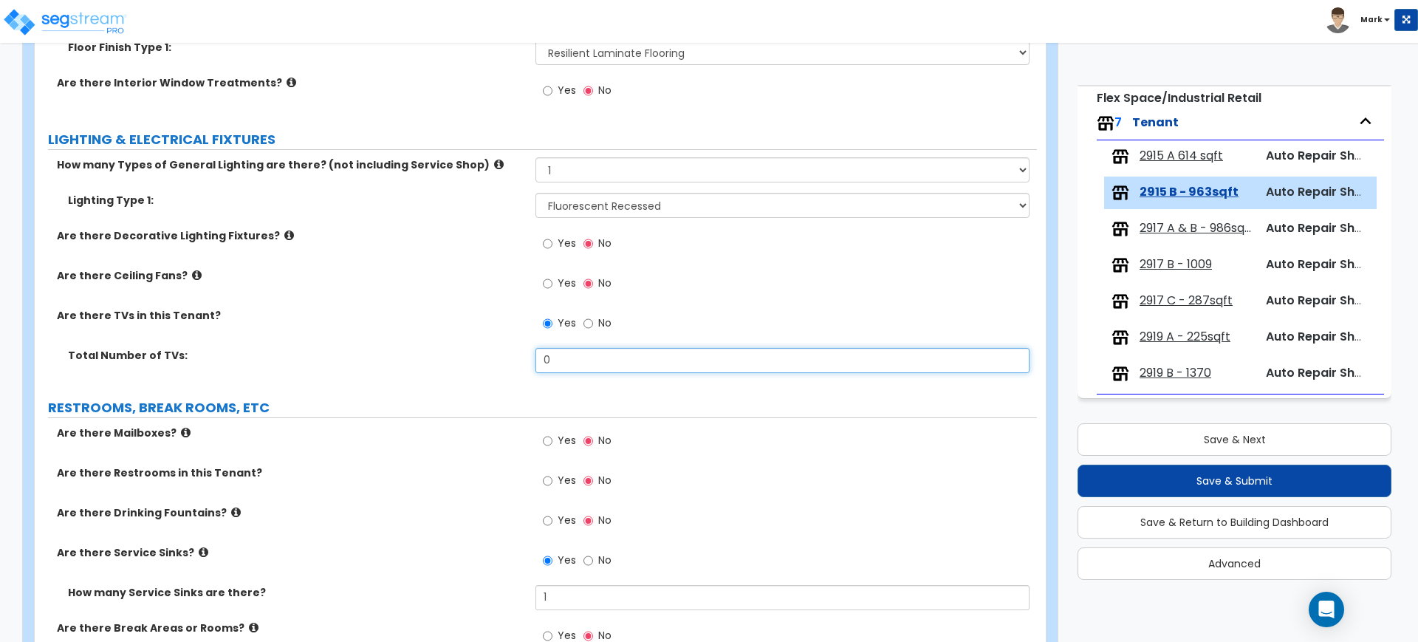
drag, startPoint x: 540, startPoint y: 363, endPoint x: 488, endPoint y: 359, distance: 51.9
click at [491, 360] on div "Total Number of TVs: 0" at bounding box center [536, 365] width 1002 height 35
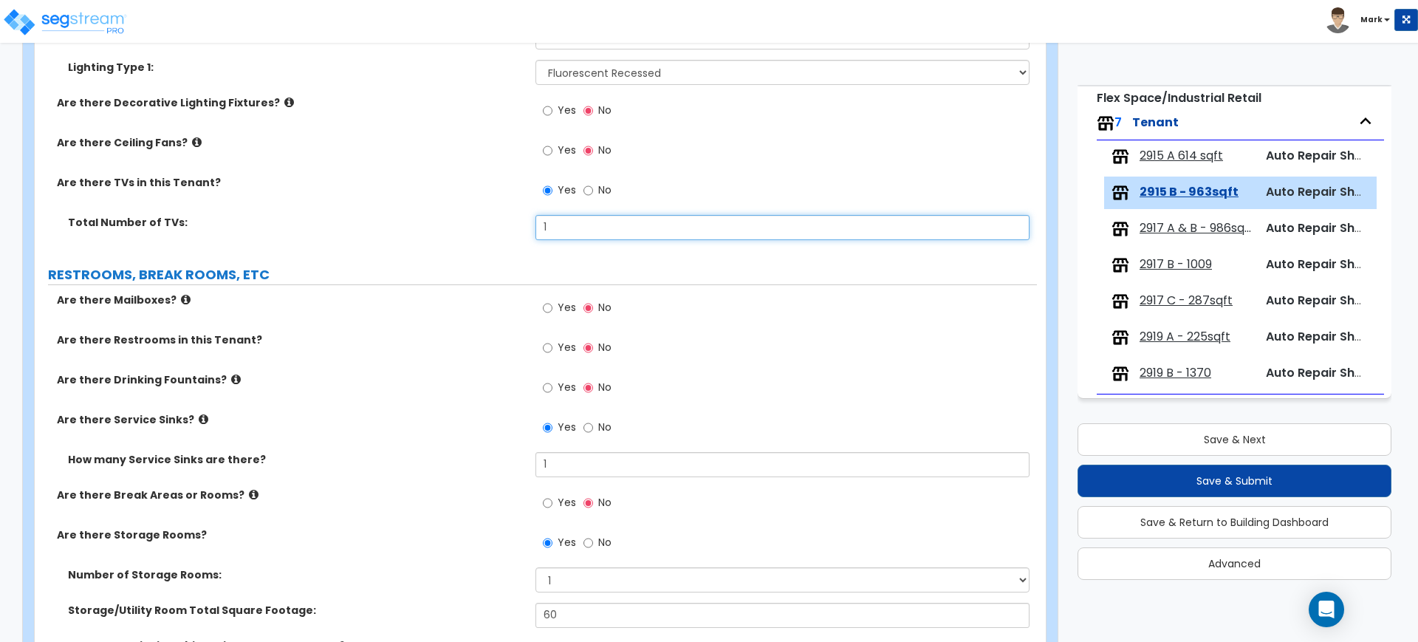
scroll to position [1385, 0]
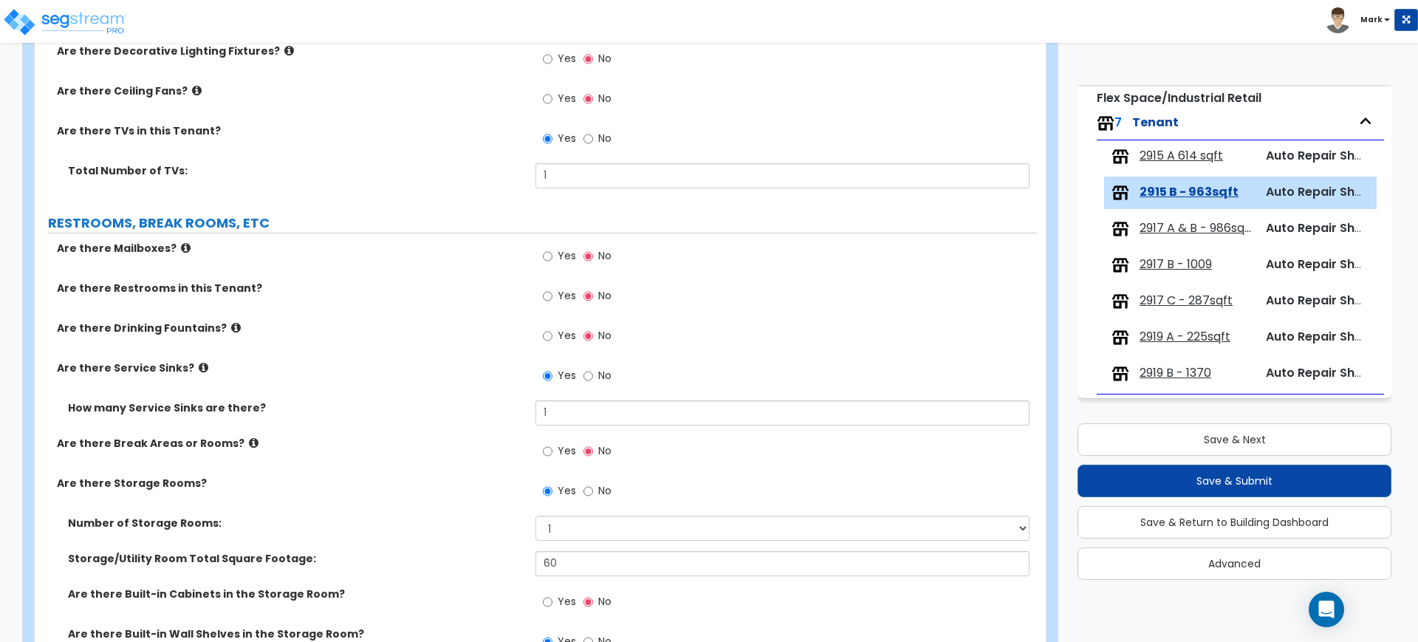
click at [542, 292] on div "Yes No" at bounding box center [576, 298] width 83 height 34
click at [549, 296] on input "Yes" at bounding box center [548, 296] width 10 height 16
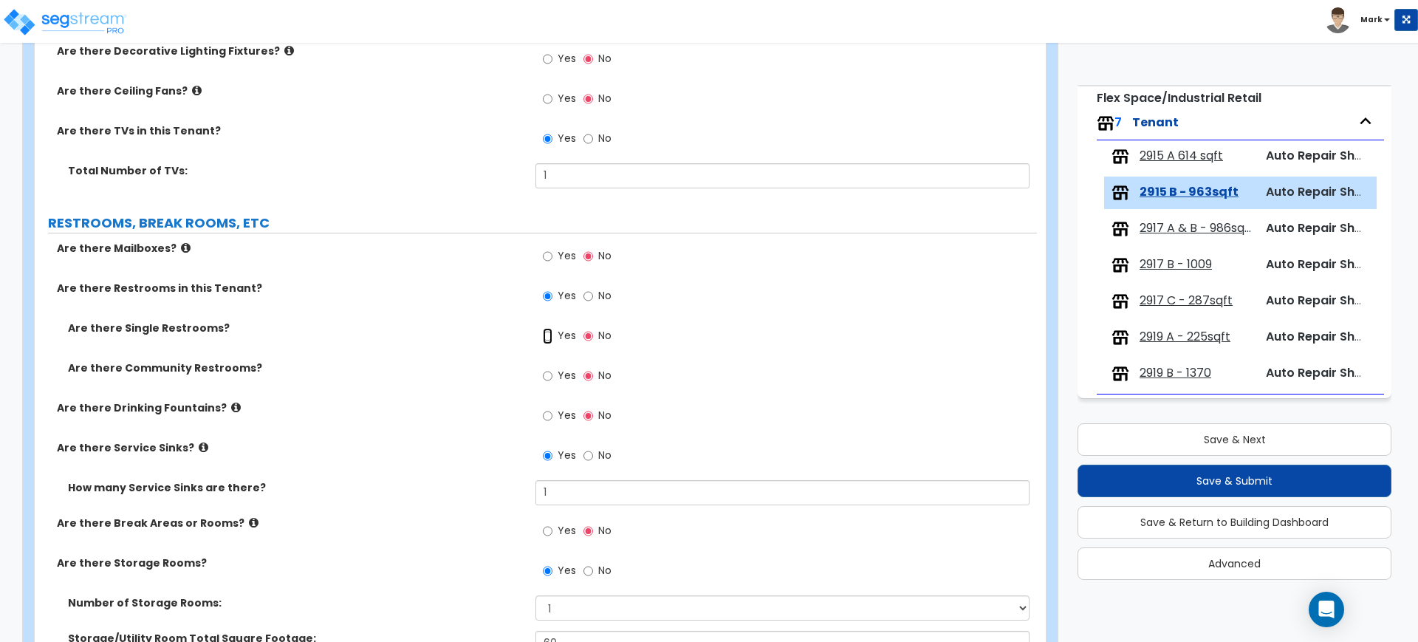
click at [551, 338] on input "Yes" at bounding box center [548, 336] width 10 height 16
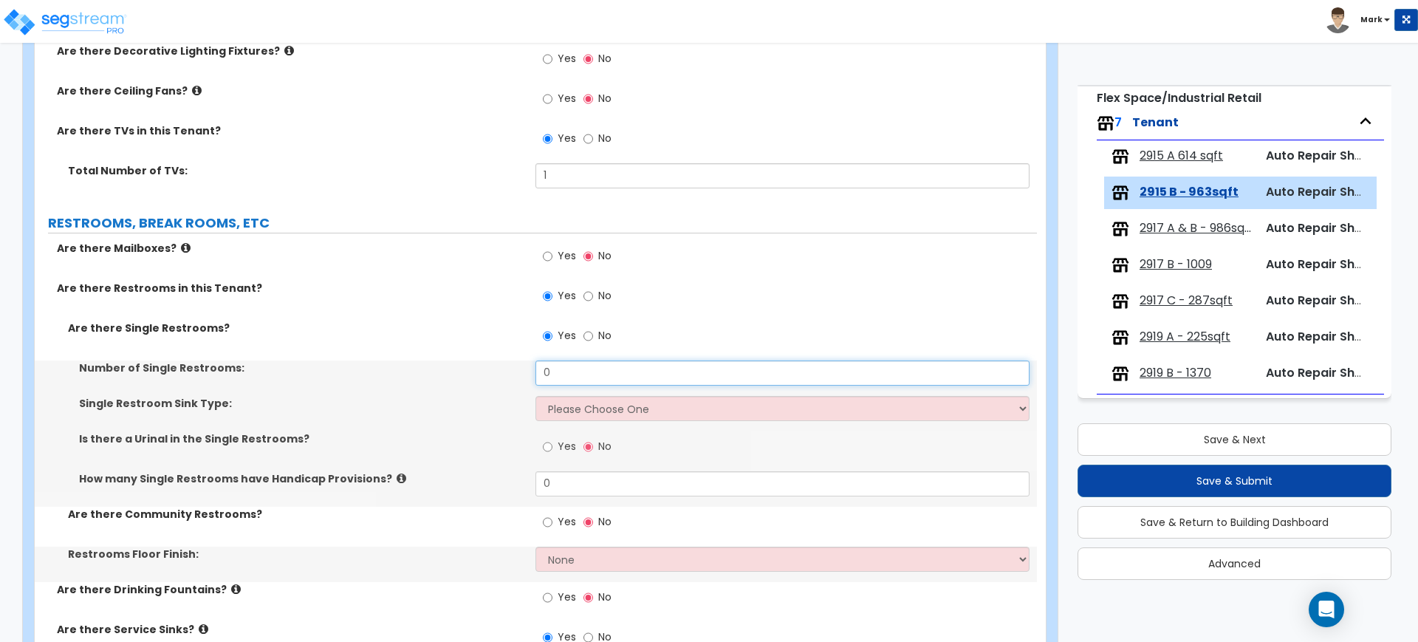
drag, startPoint x: 571, startPoint y: 366, endPoint x: 523, endPoint y: 370, distance: 48.2
click at [526, 371] on div "Number of Single Restrooms: 0" at bounding box center [536, 377] width 1002 height 35
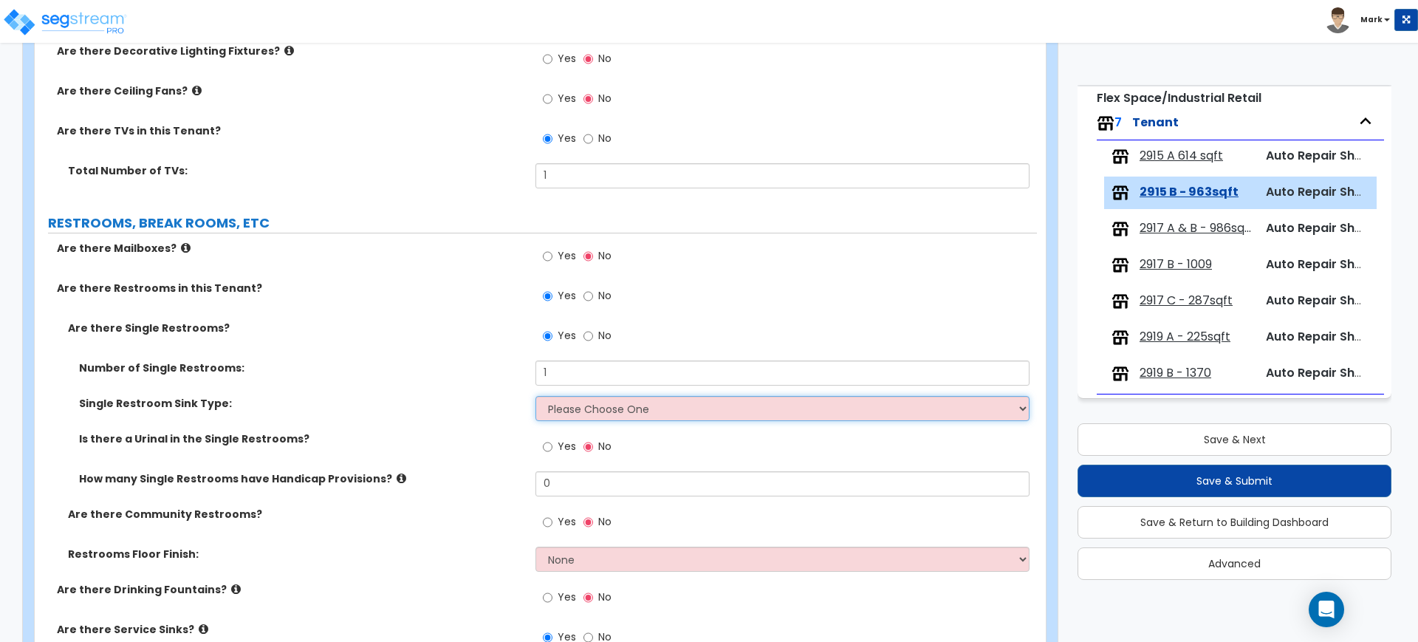
click at [586, 411] on select "Please Choose One Wall-mounted Vanity-mounted" at bounding box center [781, 408] width 493 height 25
click at [535, 396] on select "Please Choose One Wall-mounted Vanity-mounted" at bounding box center [781, 408] width 493 height 25
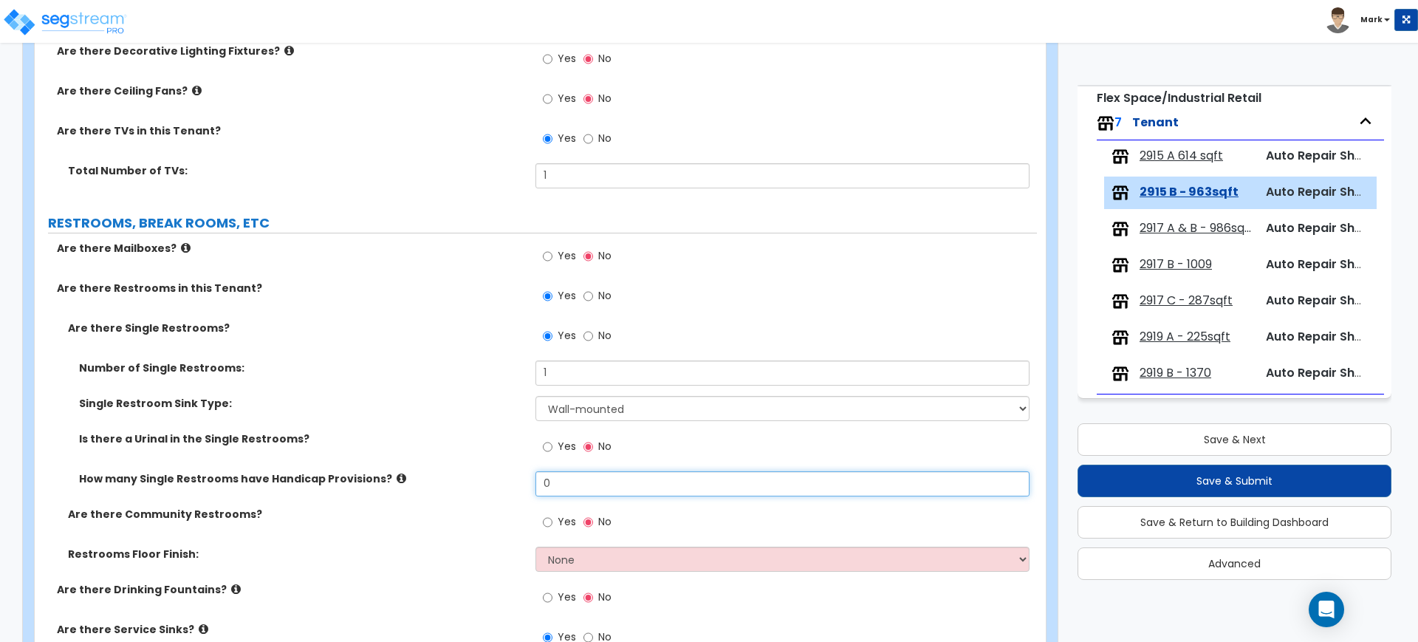
drag, startPoint x: 567, startPoint y: 483, endPoint x: 529, endPoint y: 480, distance: 38.5
click at [529, 480] on div "How many Single Restrooms have Handicap Provisions? 0" at bounding box center [536, 488] width 1002 height 35
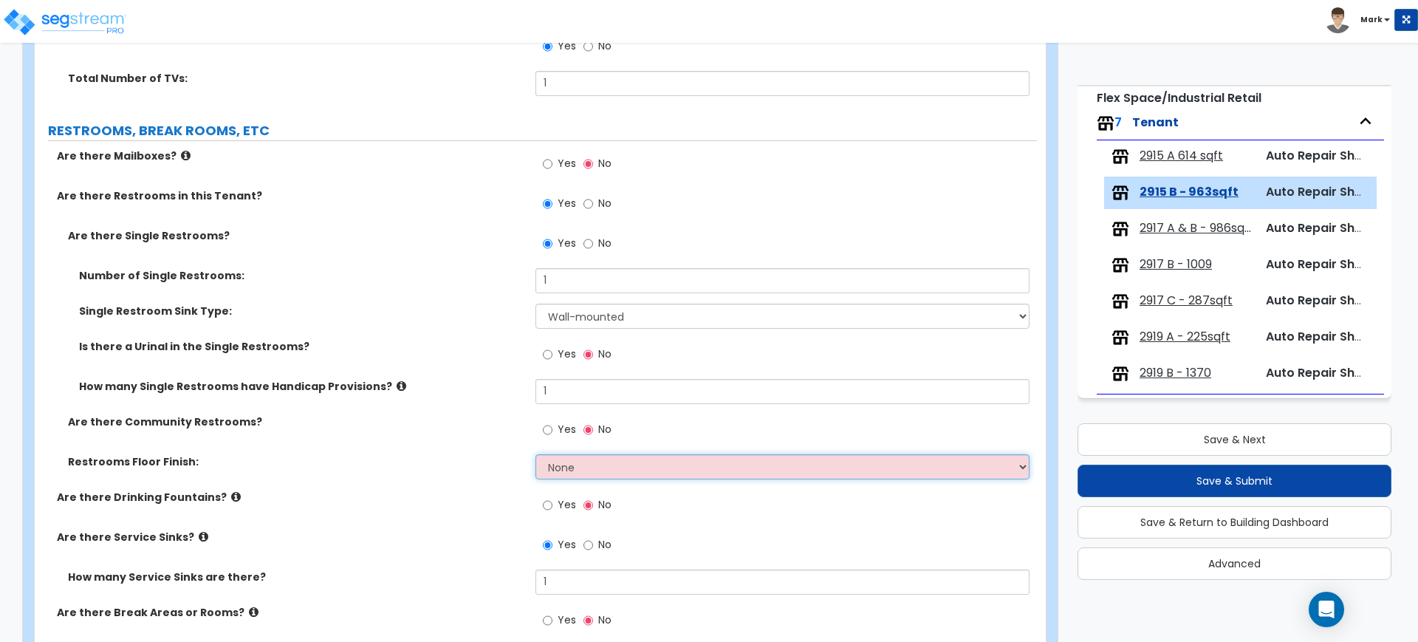
click at [559, 463] on select "None Tile Flooring Resilient Laminate Flooring VCT Flooring Sheet Vinyl Flooring" at bounding box center [781, 466] width 493 height 25
click at [535, 454] on select "None Tile Flooring Resilient Laminate Flooring VCT Flooring Sheet Vinyl Flooring" at bounding box center [781, 466] width 493 height 25
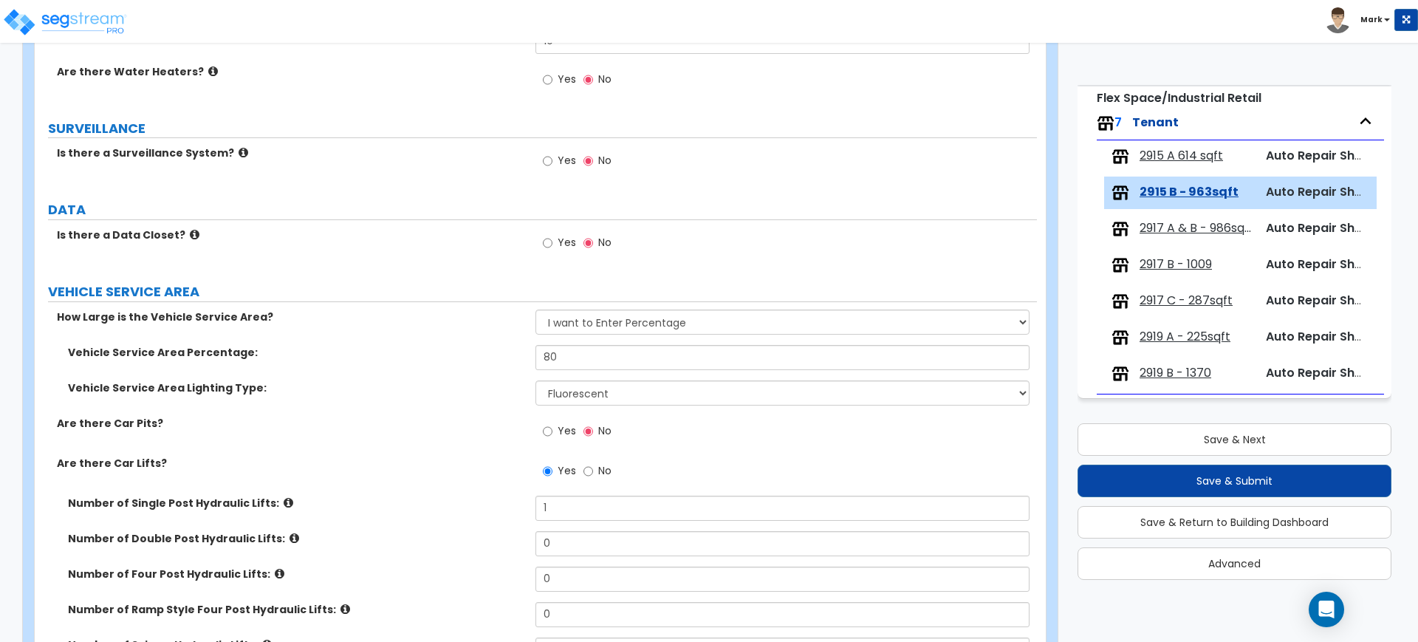
scroll to position [2308, 0]
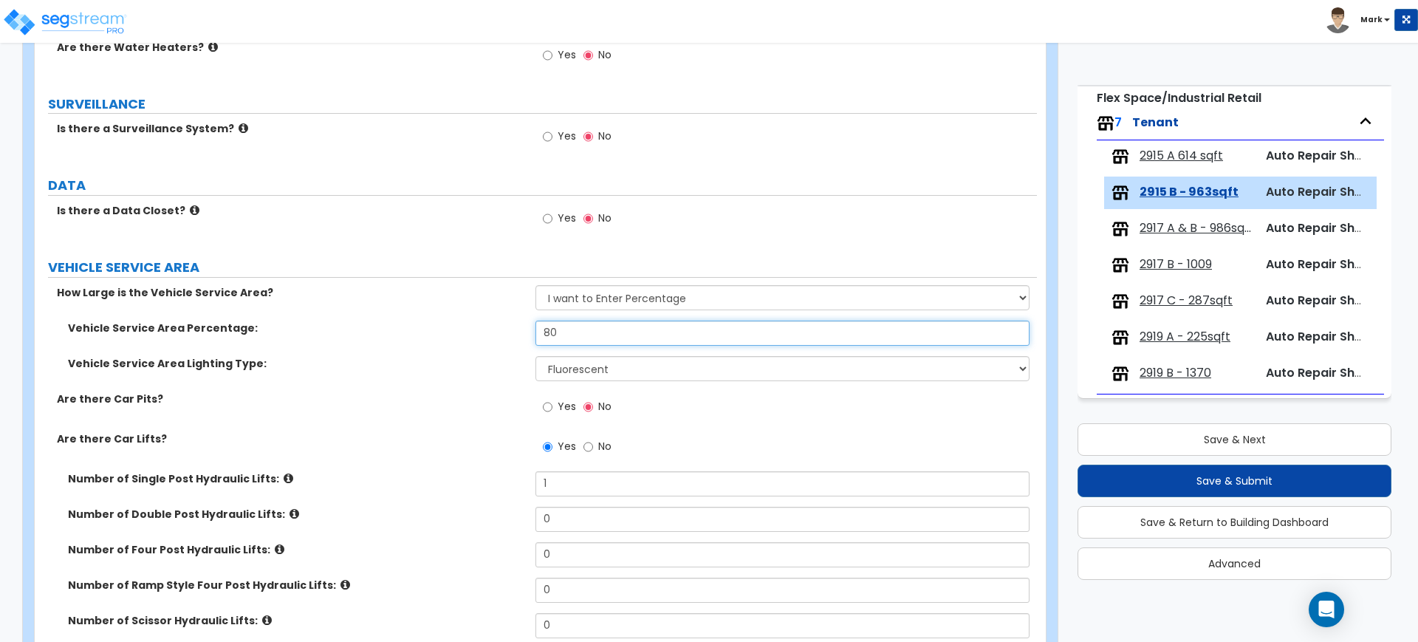
drag, startPoint x: 504, startPoint y: 323, endPoint x: 496, endPoint y: 321, distance: 9.1
click at [496, 322] on div "Vehicle Service Area Percentage: 80" at bounding box center [536, 338] width 1002 height 35
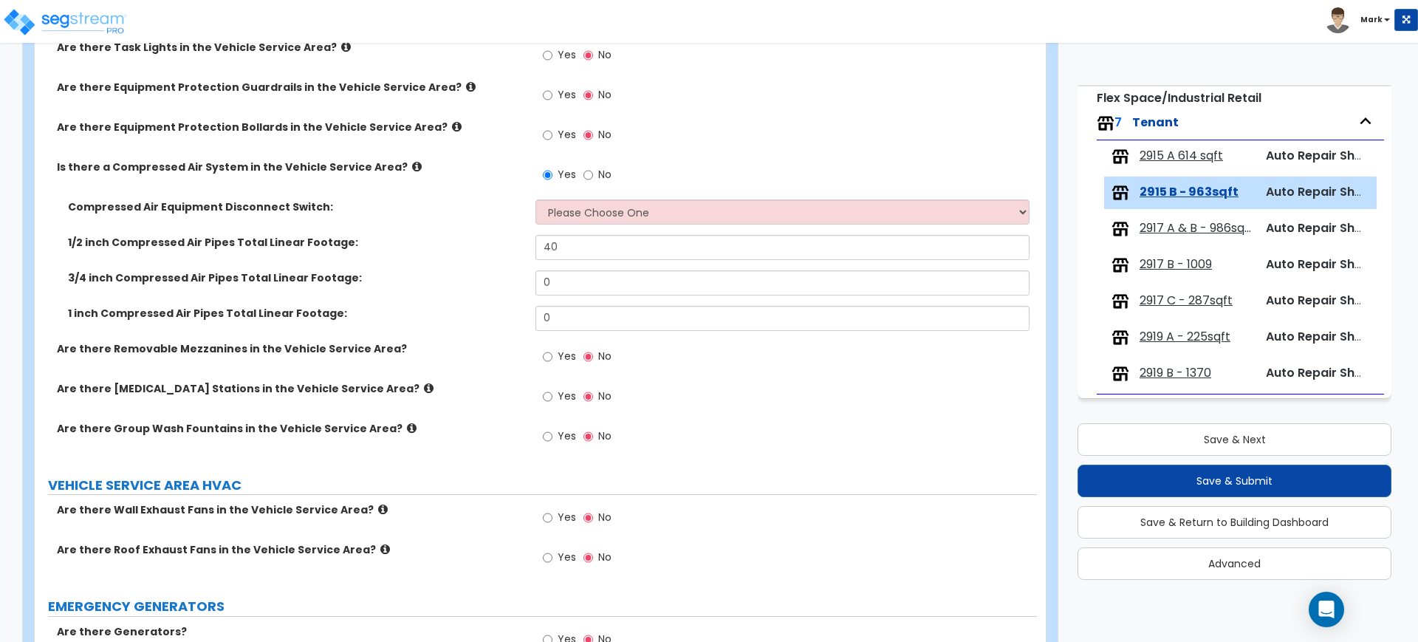
scroll to position [3321, 0]
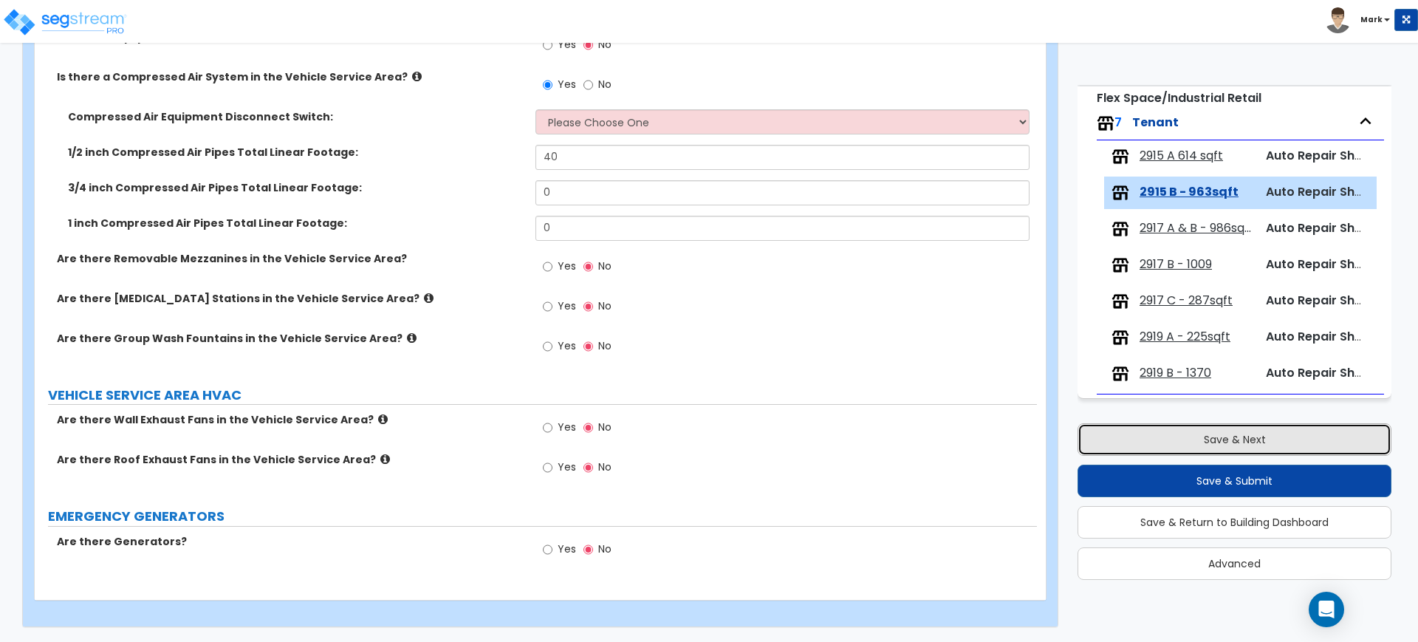
click at [1169, 438] on button "Save & Next" at bounding box center [1235, 439] width 314 height 32
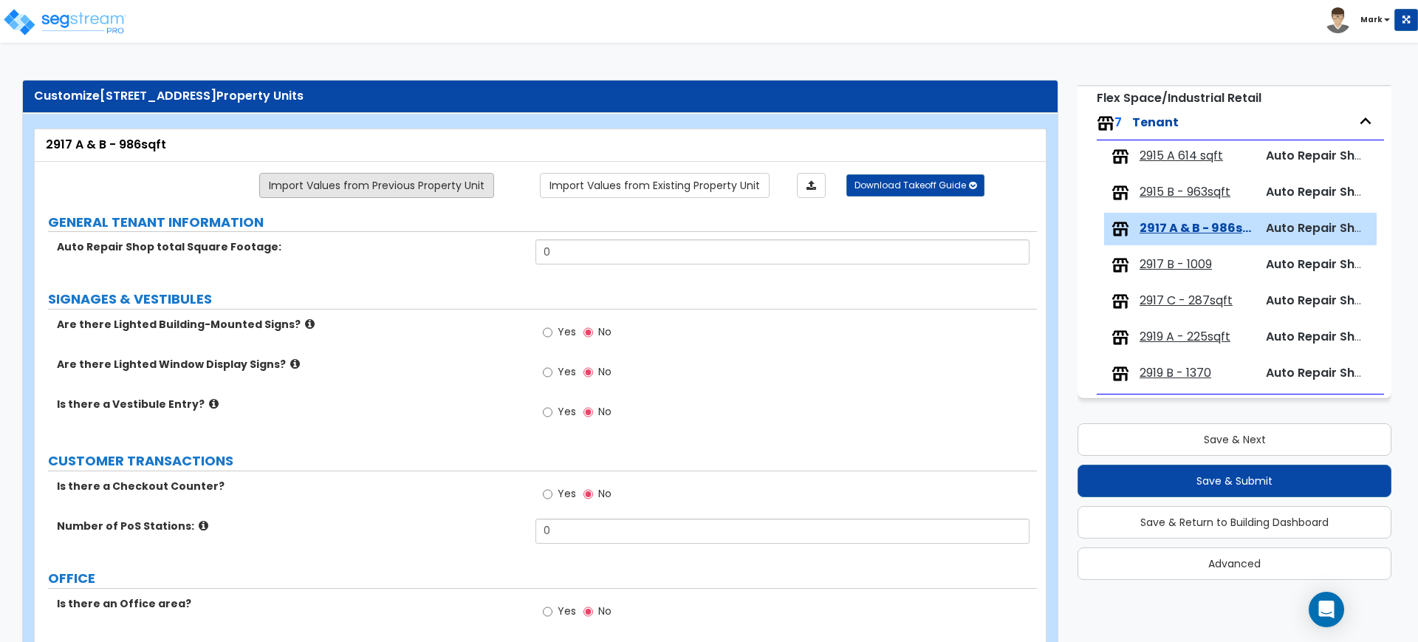
click at [381, 188] on link "Import Values from Previous Property Unit" at bounding box center [376, 185] width 235 height 25
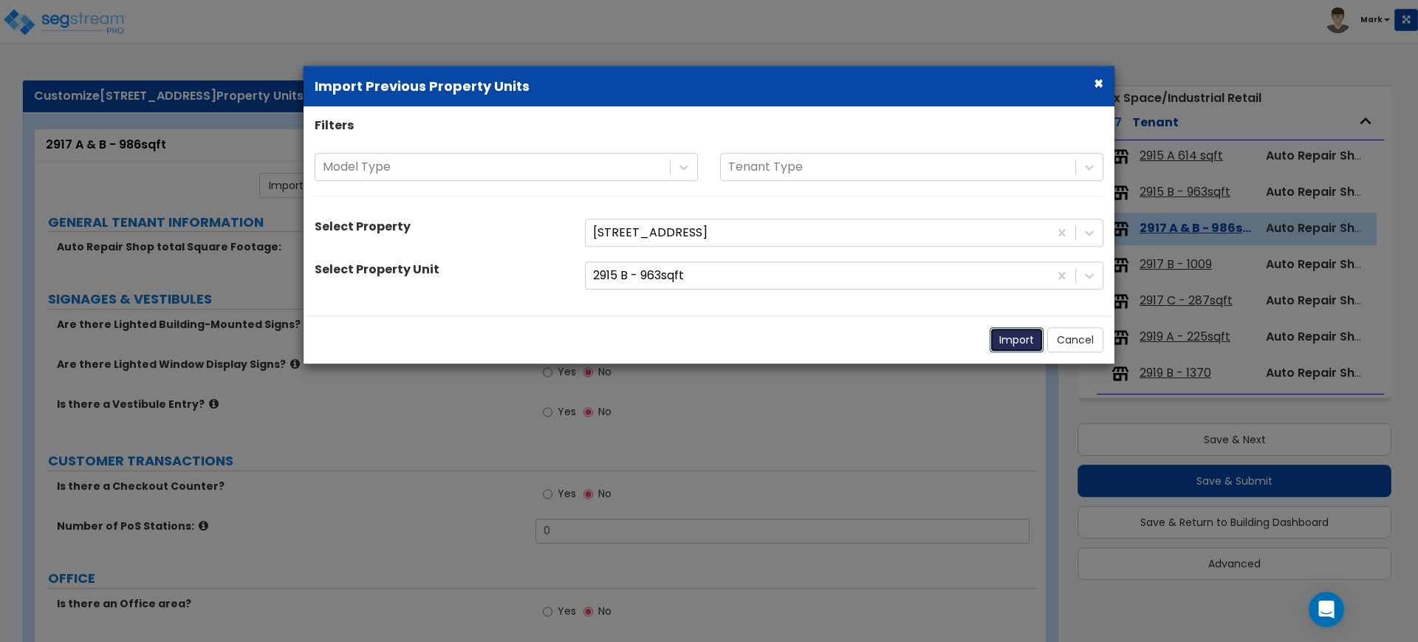
click at [1005, 337] on button "Import" at bounding box center [1017, 339] width 54 height 25
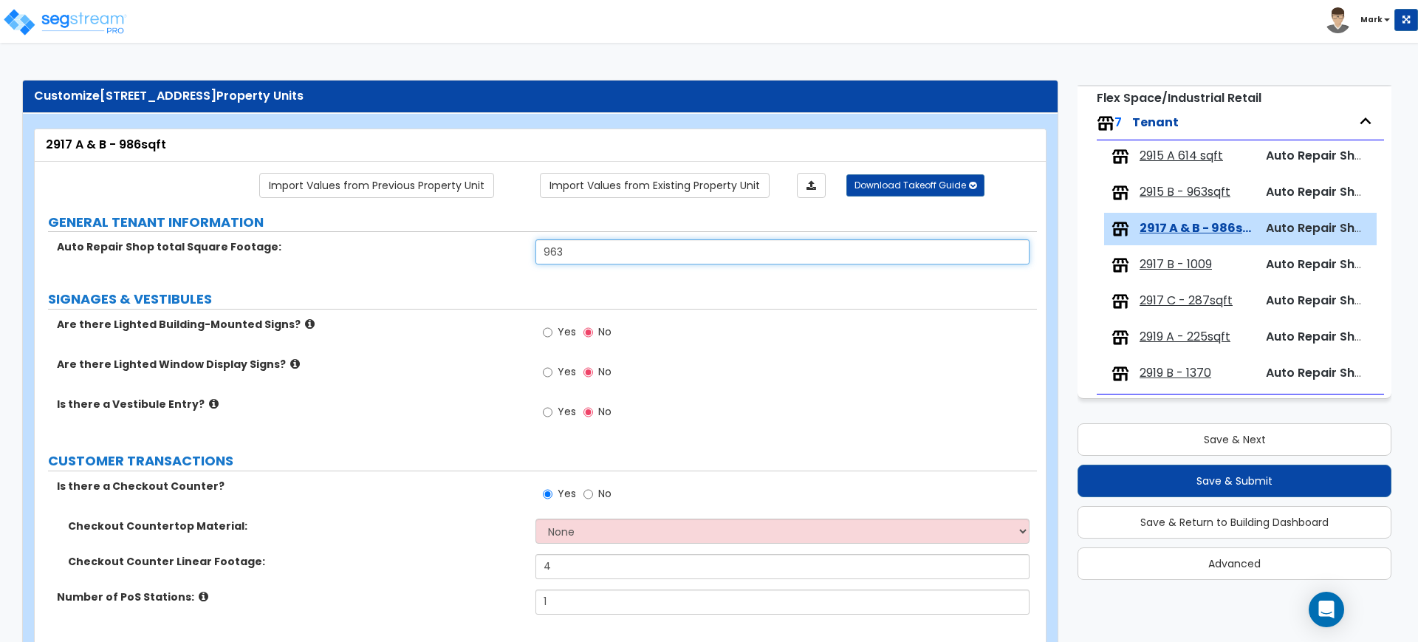
drag, startPoint x: 546, startPoint y: 253, endPoint x: 480, endPoint y: 252, distance: 65.7
click at [480, 252] on div "Auto Repair Shop total Square Footage: 963" at bounding box center [536, 256] width 1002 height 35
click at [1188, 262] on span "2917 B - 1009" at bounding box center [1176, 264] width 72 height 17
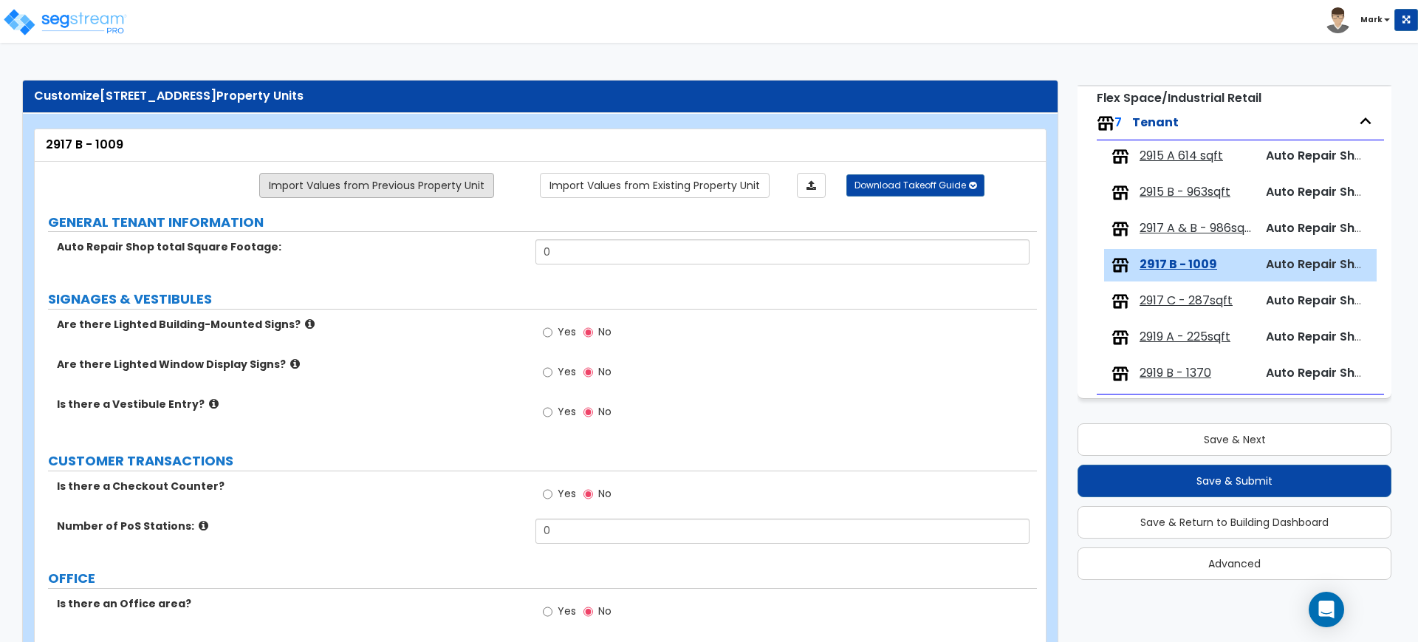
click at [453, 185] on link "Import Values from Previous Property Unit" at bounding box center [376, 185] width 235 height 25
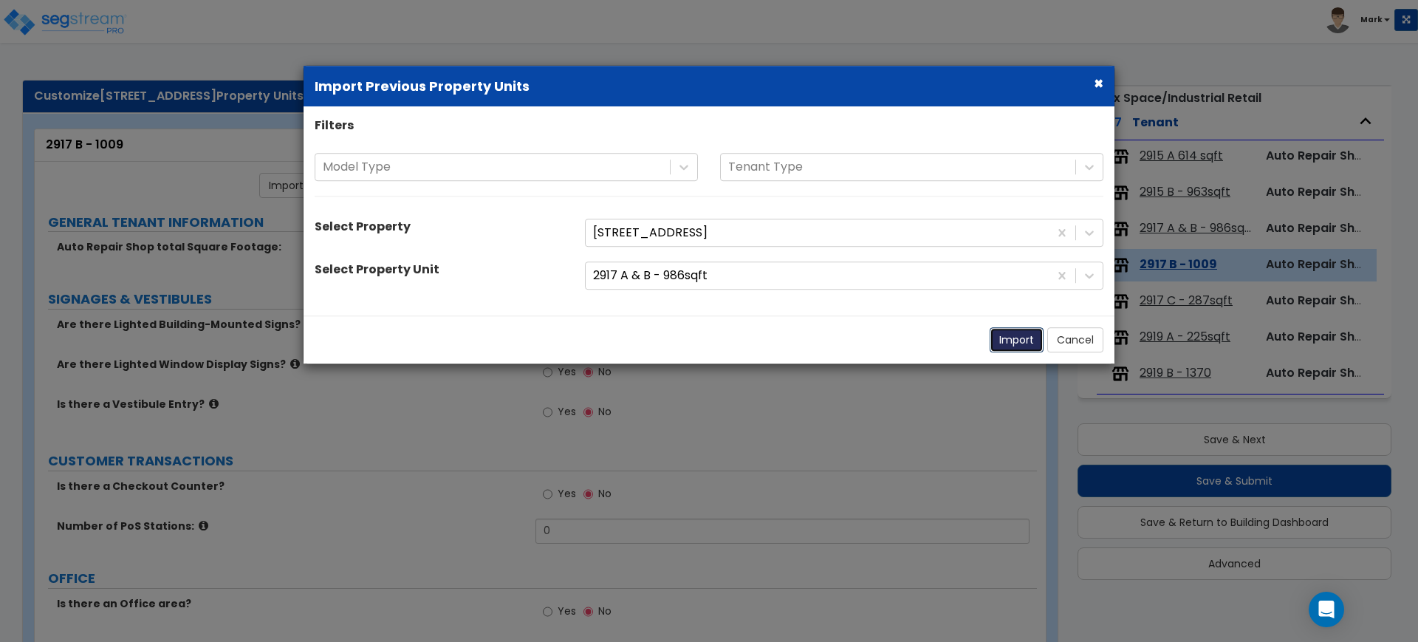
click at [1015, 338] on button "Import" at bounding box center [1017, 339] width 54 height 25
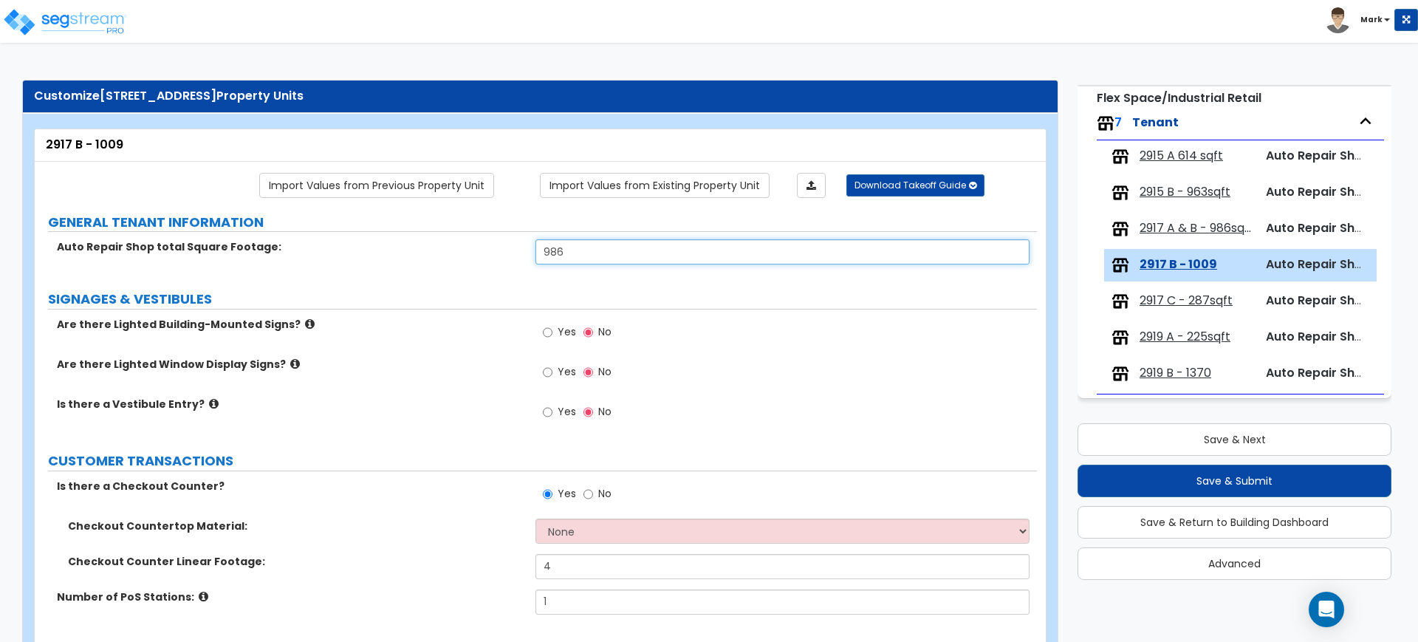
drag, startPoint x: 452, startPoint y: 244, endPoint x: 427, endPoint y: 244, distance: 25.1
click at [444, 244] on div "Auto Repair Shop total Square Footage: 986" at bounding box center [536, 256] width 1002 height 35
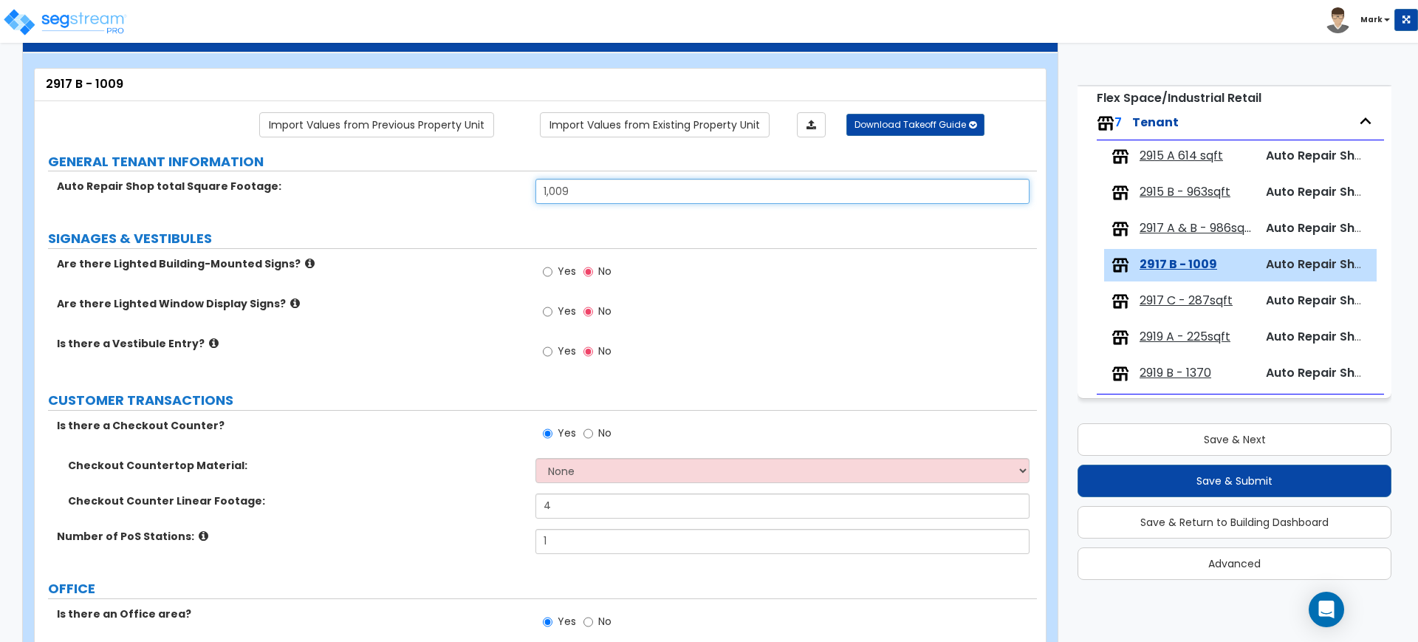
scroll to position [92, 0]
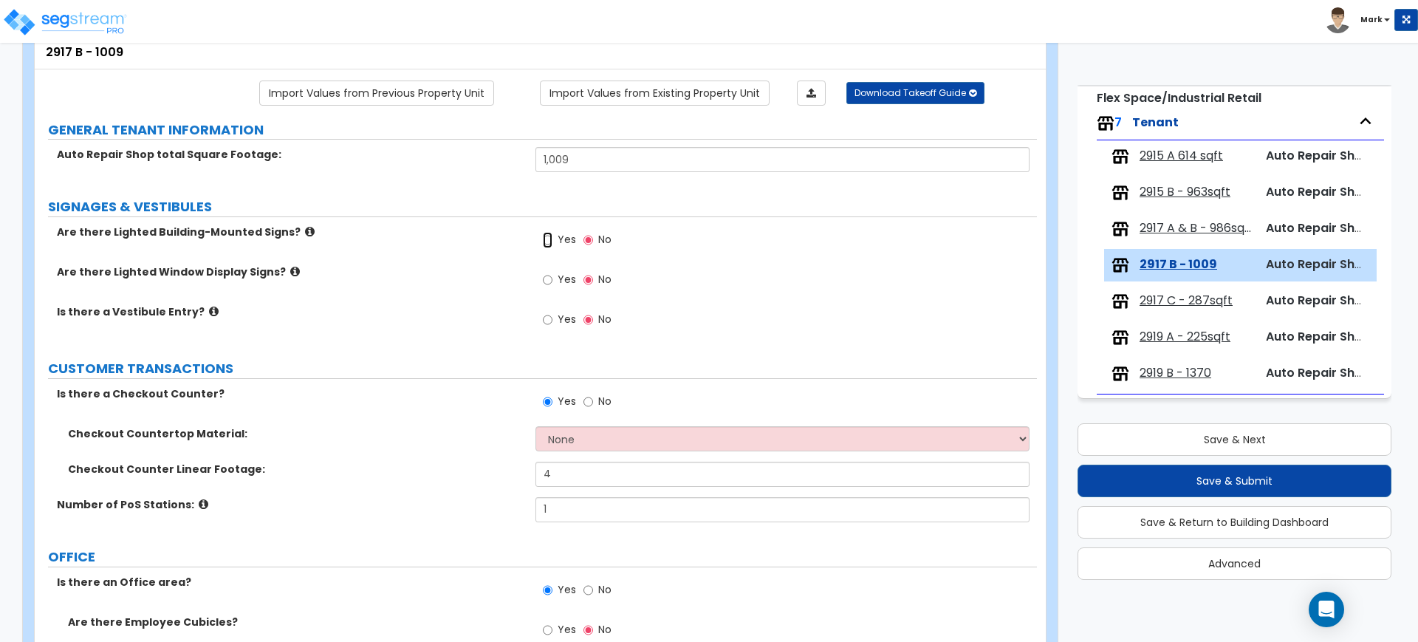
click at [546, 238] on input "Yes" at bounding box center [548, 240] width 10 height 16
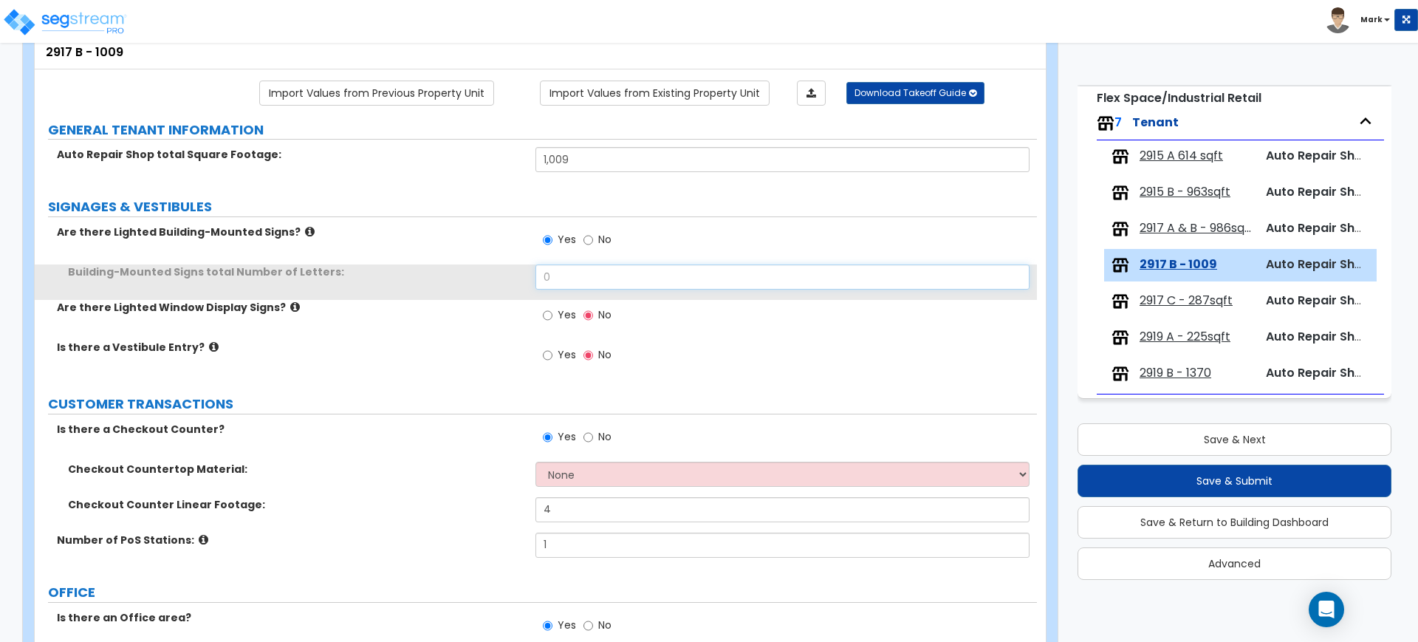
drag, startPoint x: 557, startPoint y: 282, endPoint x: 515, endPoint y: 281, distance: 41.4
click at [519, 281] on div "Building-Mounted Signs total Number of Letters: 0" at bounding box center [536, 281] width 1002 height 35
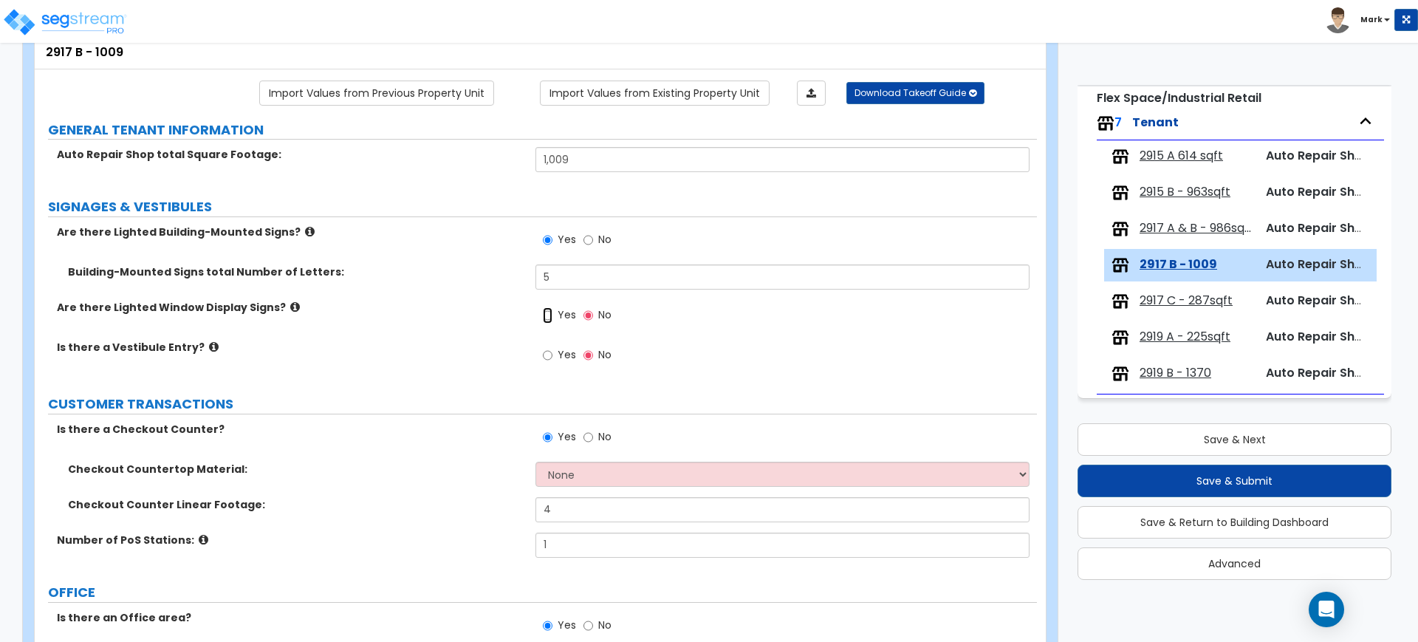
click at [549, 318] on input "Yes" at bounding box center [548, 315] width 10 height 16
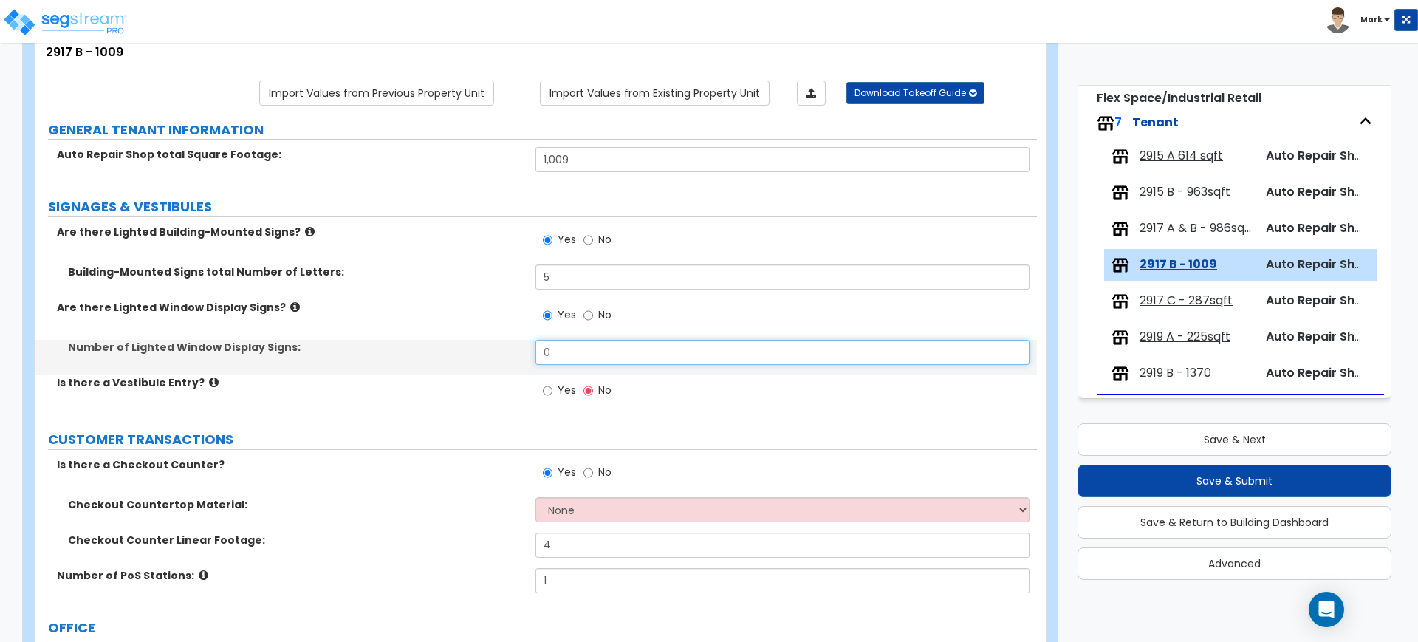
drag, startPoint x: 566, startPoint y: 356, endPoint x: 490, endPoint y: 357, distance: 76.8
click at [499, 357] on div "Number of Lighted Window Display Signs: 0" at bounding box center [536, 357] width 1002 height 35
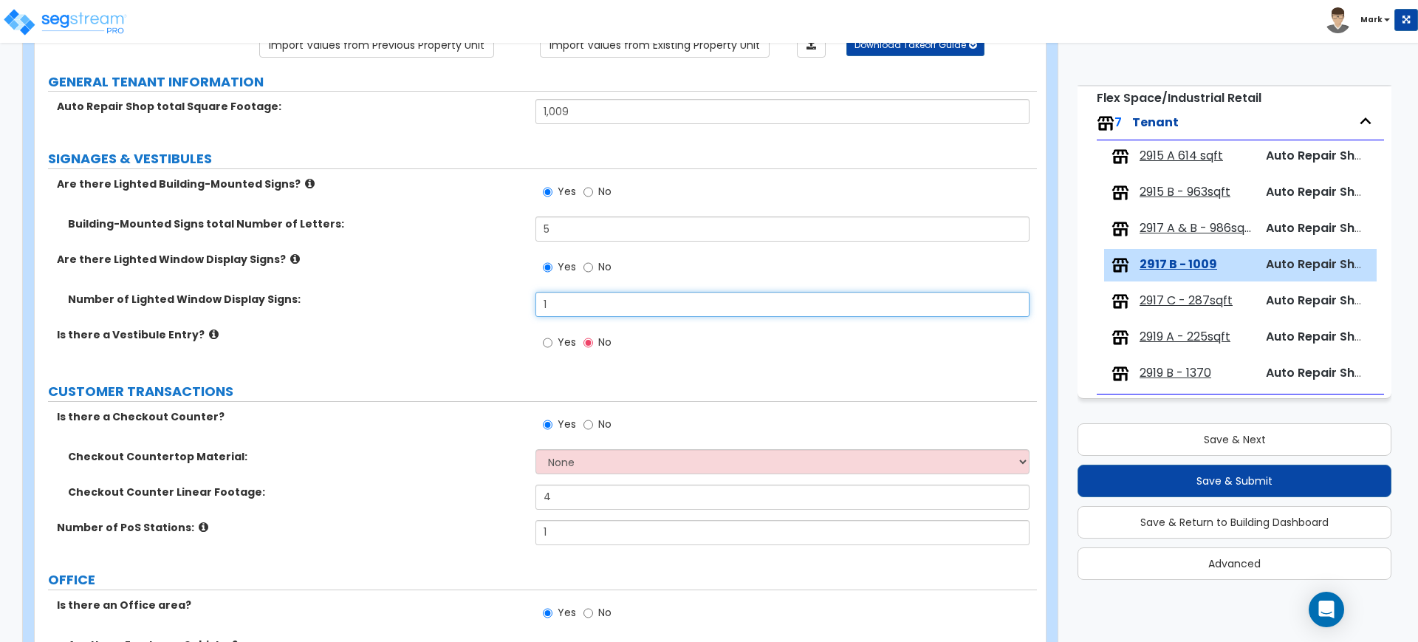
scroll to position [185, 0]
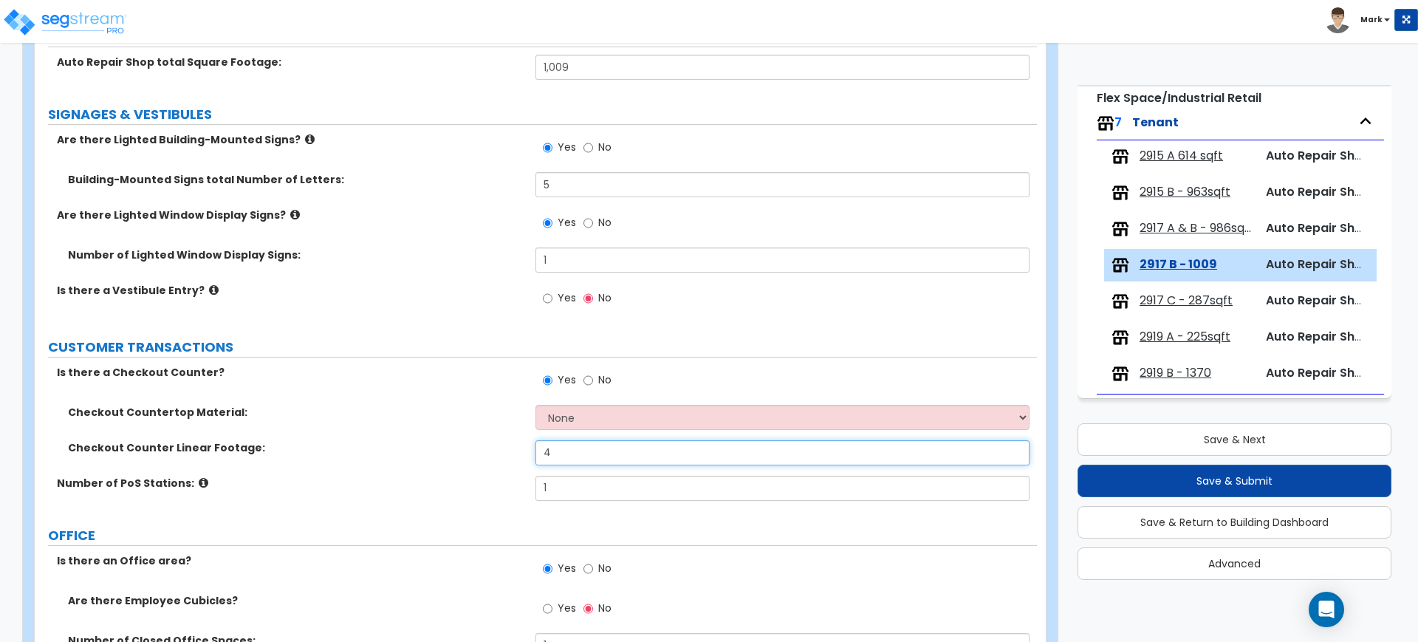
drag, startPoint x: 535, startPoint y: 450, endPoint x: 499, endPoint y: 450, distance: 35.5
click at [506, 450] on div "Checkout Counter Linear Footage: 4" at bounding box center [536, 457] width 1002 height 35
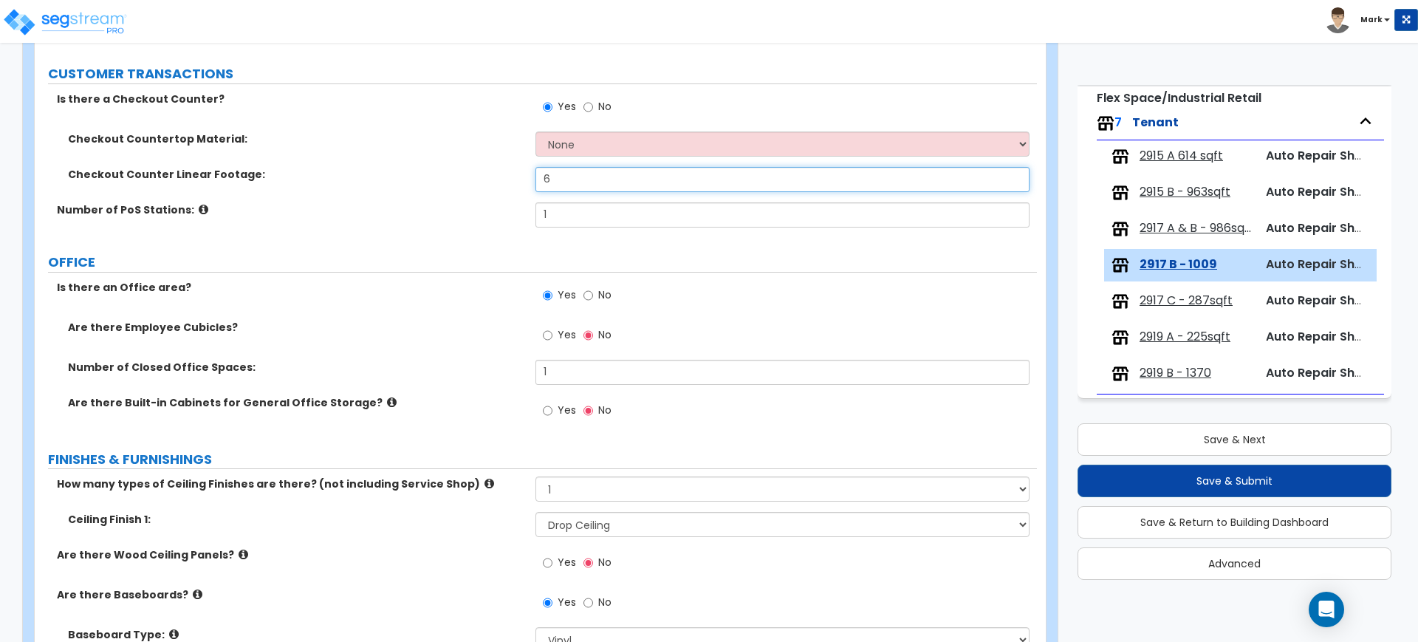
scroll to position [462, 0]
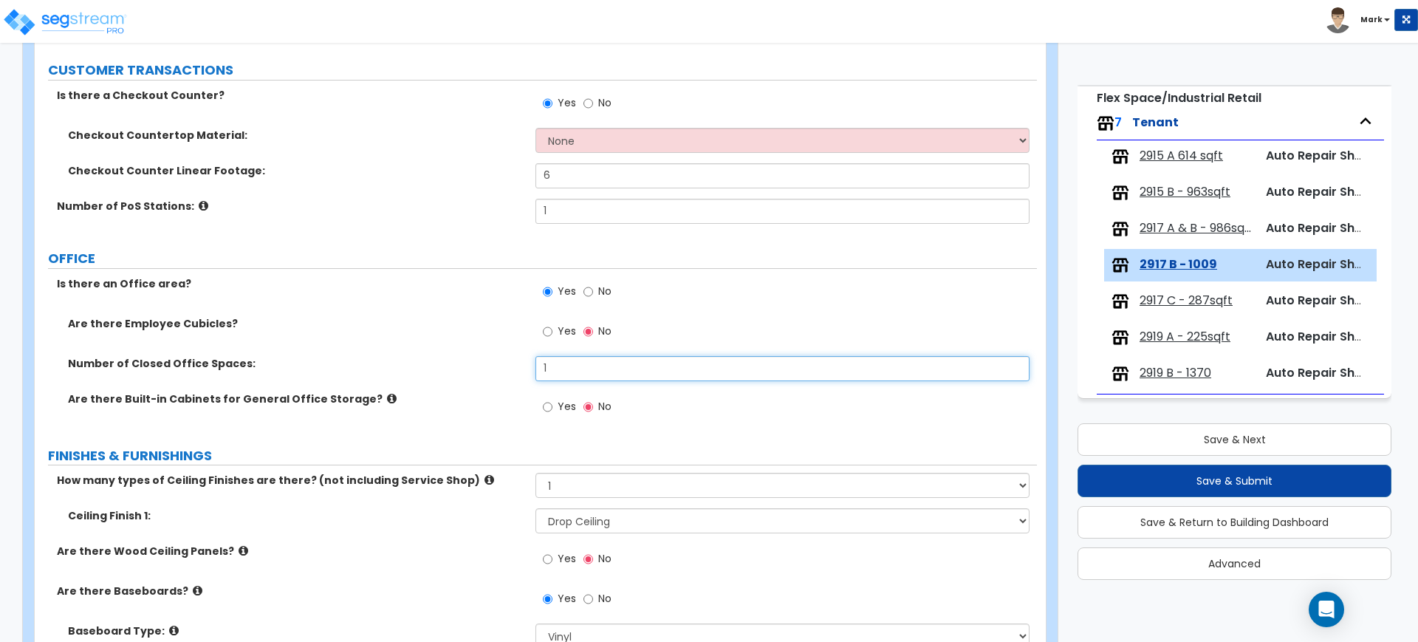
drag, startPoint x: 545, startPoint y: 364, endPoint x: 517, endPoint y: 363, distance: 28.1
click at [524, 363] on div "Number of Closed Office Spaces: 1" at bounding box center [536, 373] width 1002 height 35
drag, startPoint x: 556, startPoint y: 363, endPoint x: 518, endPoint y: 364, distance: 38.4
click at [518, 364] on div "Number of Closed Office Spaces: 31" at bounding box center [536, 373] width 1002 height 35
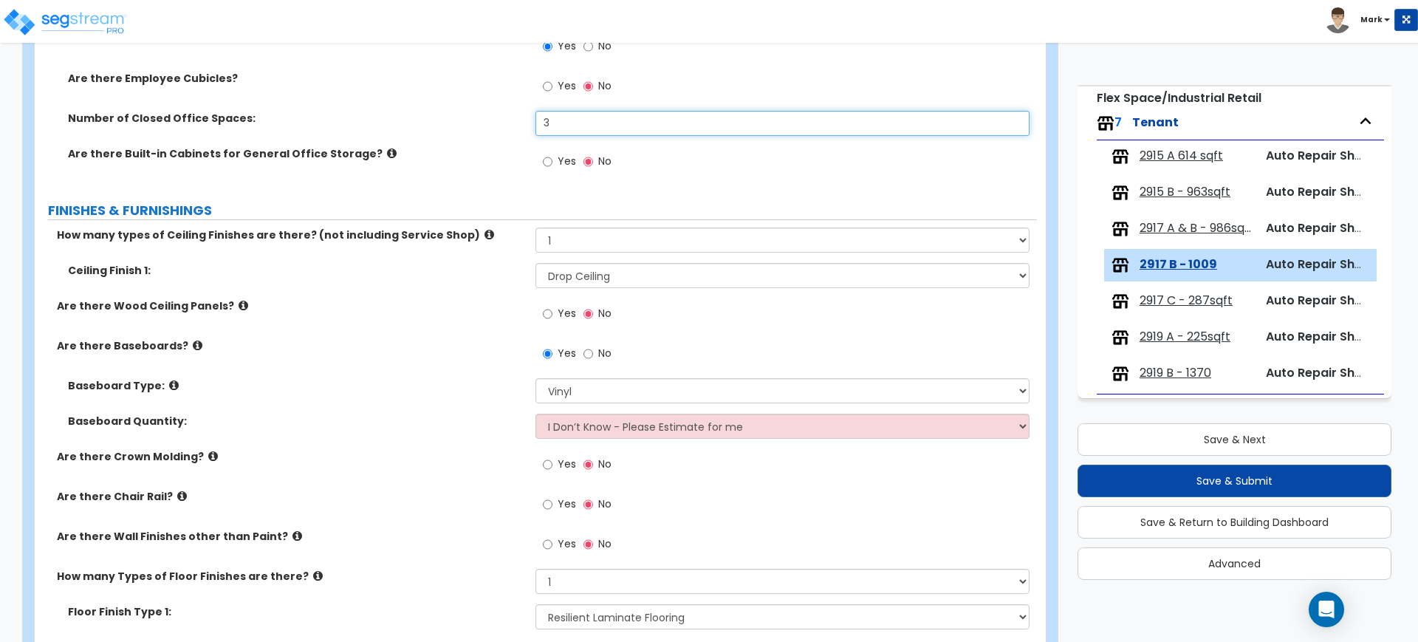
scroll to position [739, 0]
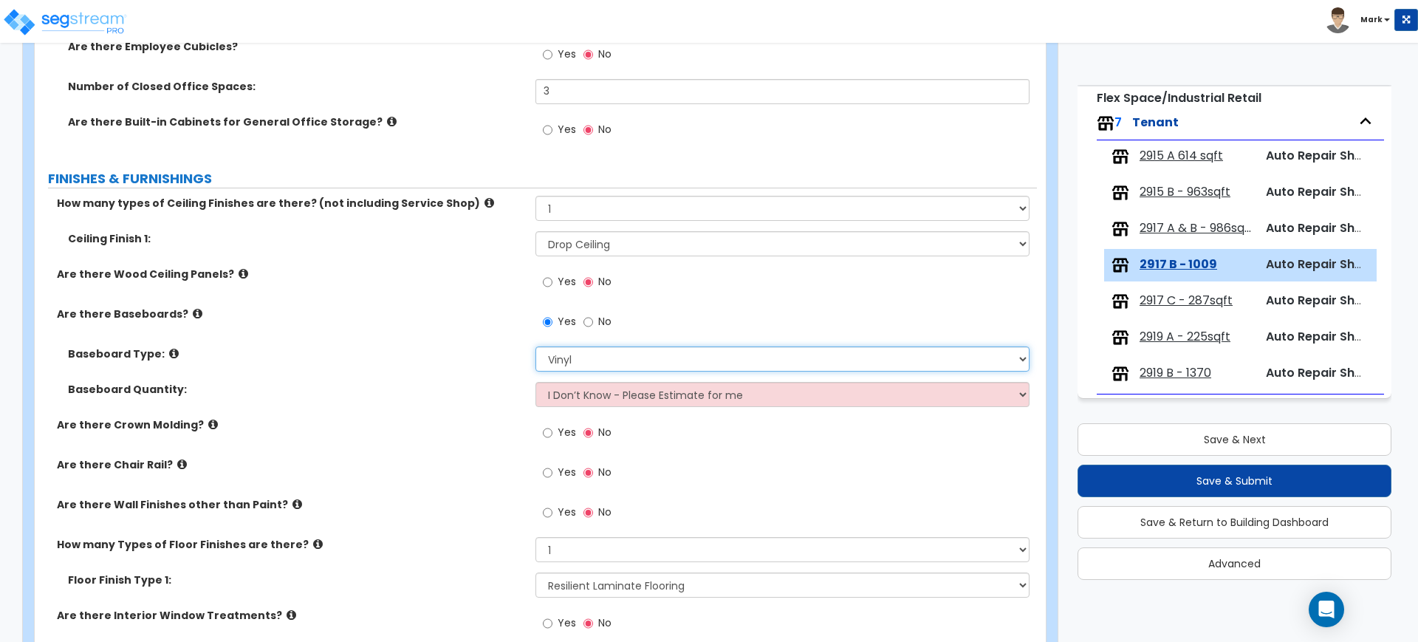
click at [586, 356] on select "Please Choose One Wood Vinyl Carpet Tile" at bounding box center [781, 358] width 493 height 25
click at [535, 346] on select "Please Choose One Wood Vinyl Carpet Tile" at bounding box center [781, 358] width 493 height 25
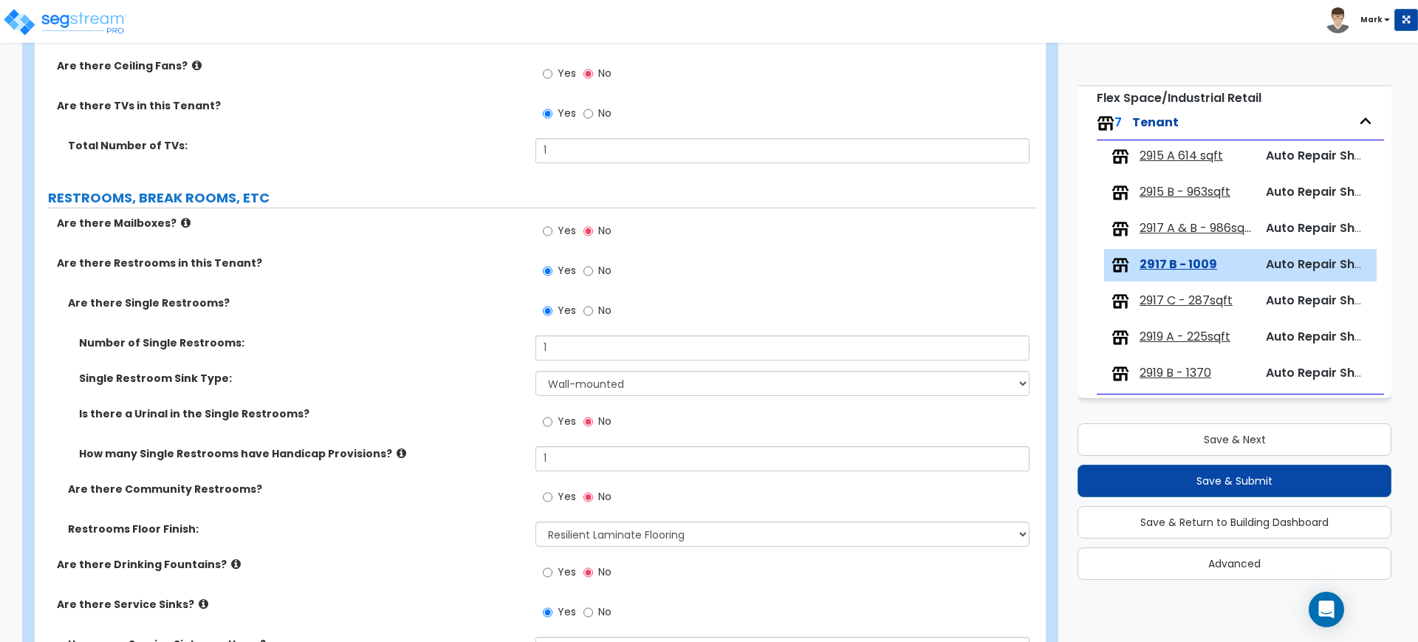
scroll to position [1569, 0]
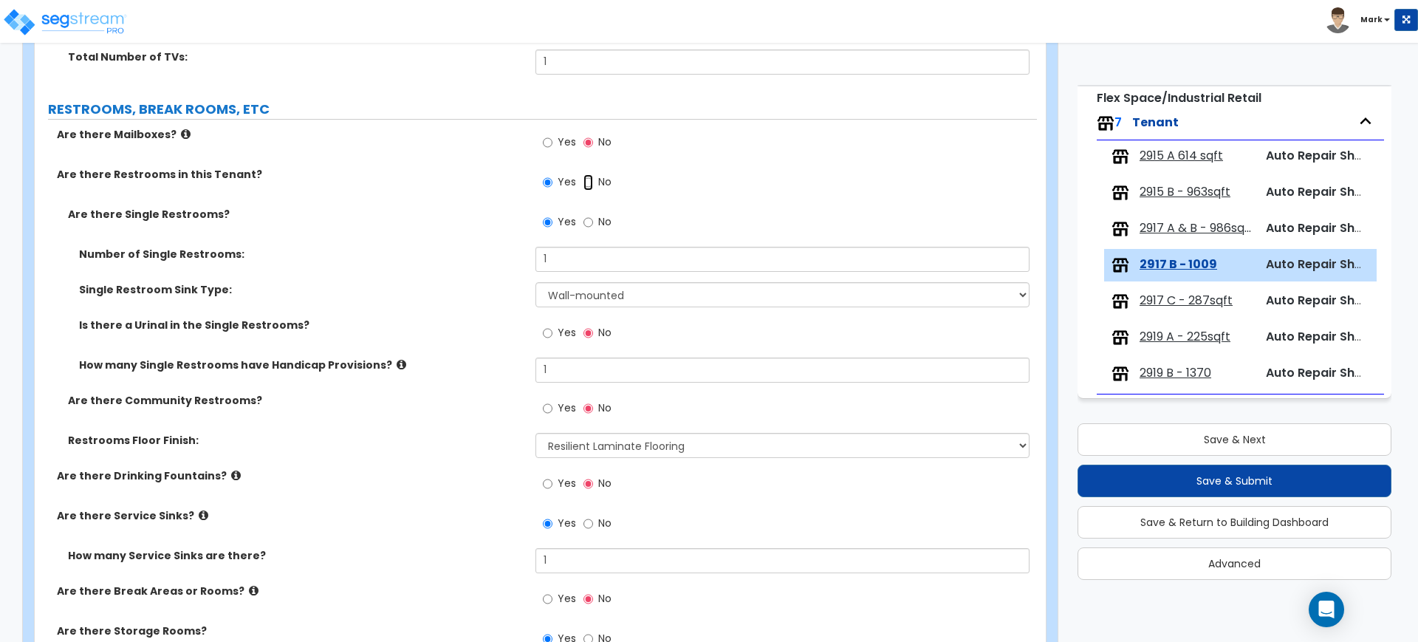
click at [588, 181] on input "No" at bounding box center [588, 182] width 10 height 16
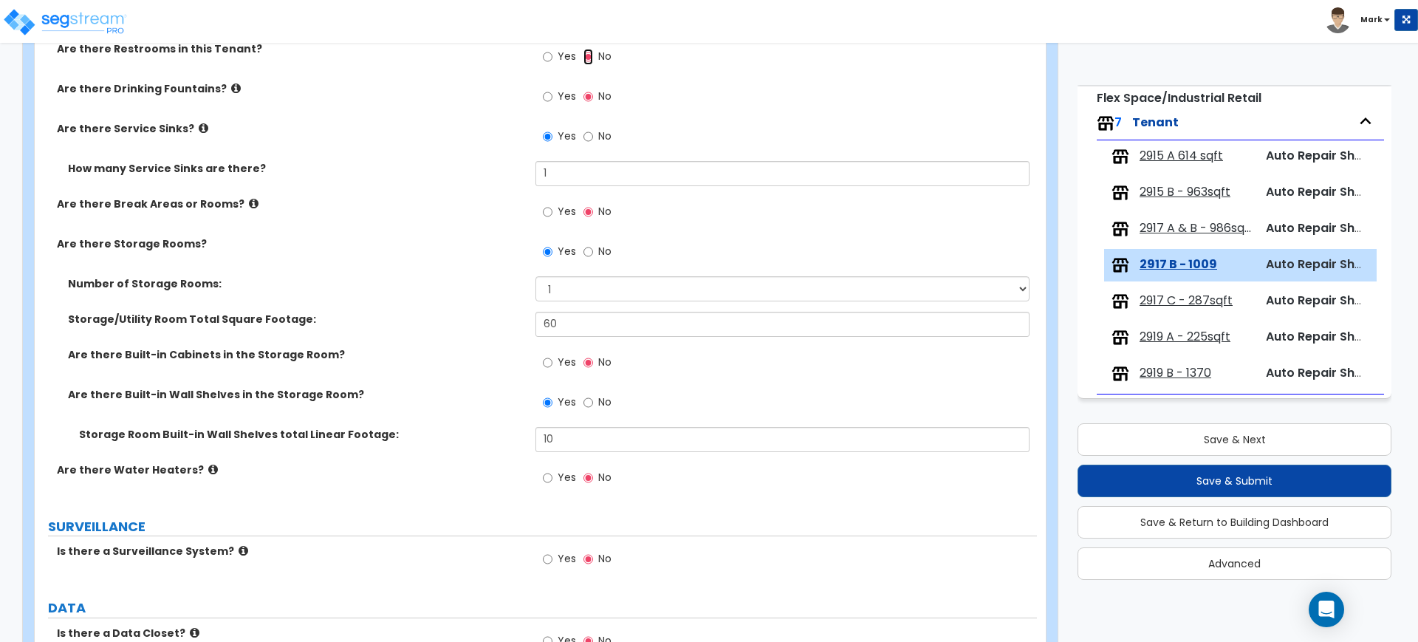
scroll to position [1754, 0]
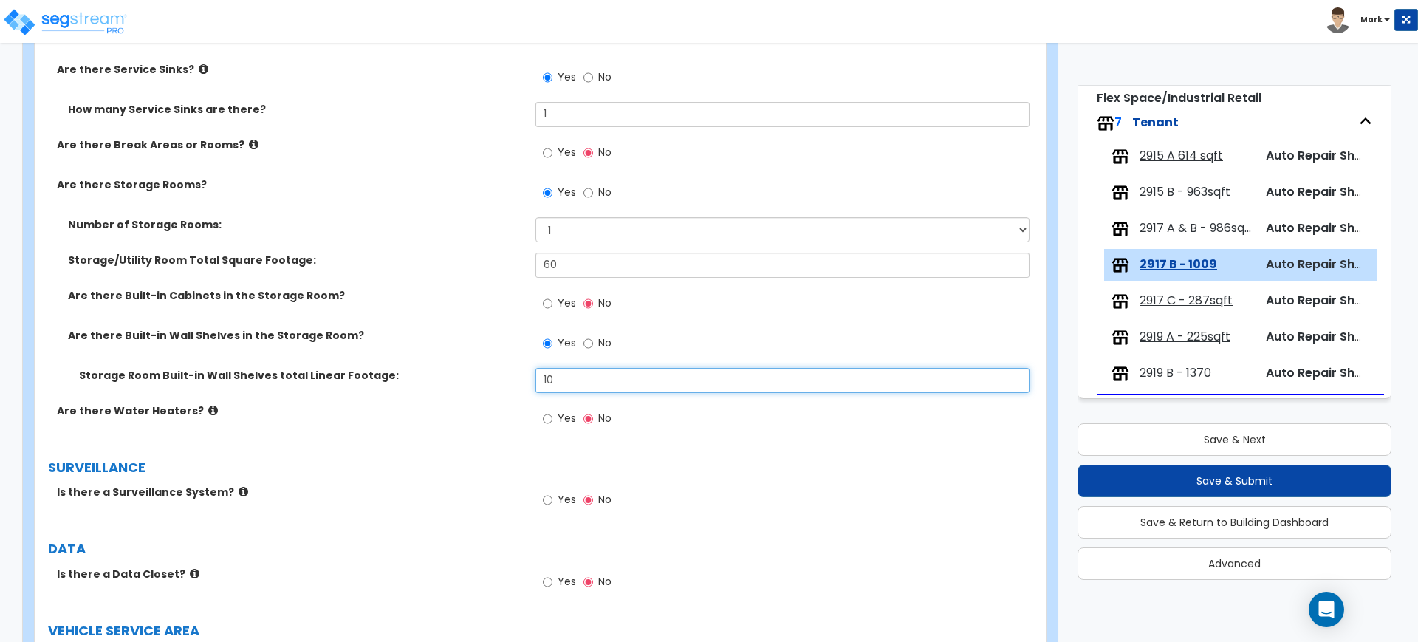
drag, startPoint x: 552, startPoint y: 377, endPoint x: 484, endPoint y: 370, distance: 69.0
click at [493, 371] on div "Storage Room Built-in Wall Shelves total Linear Footage: 10" at bounding box center [536, 385] width 1002 height 35
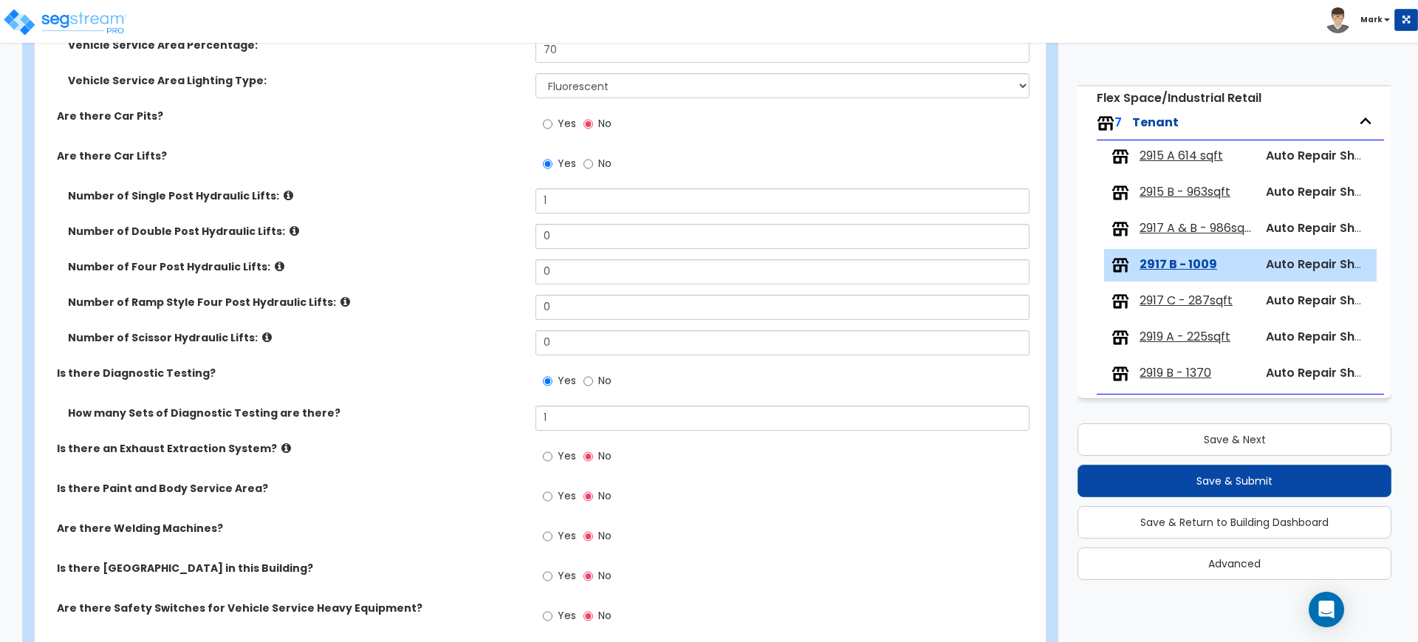
scroll to position [2308, 0]
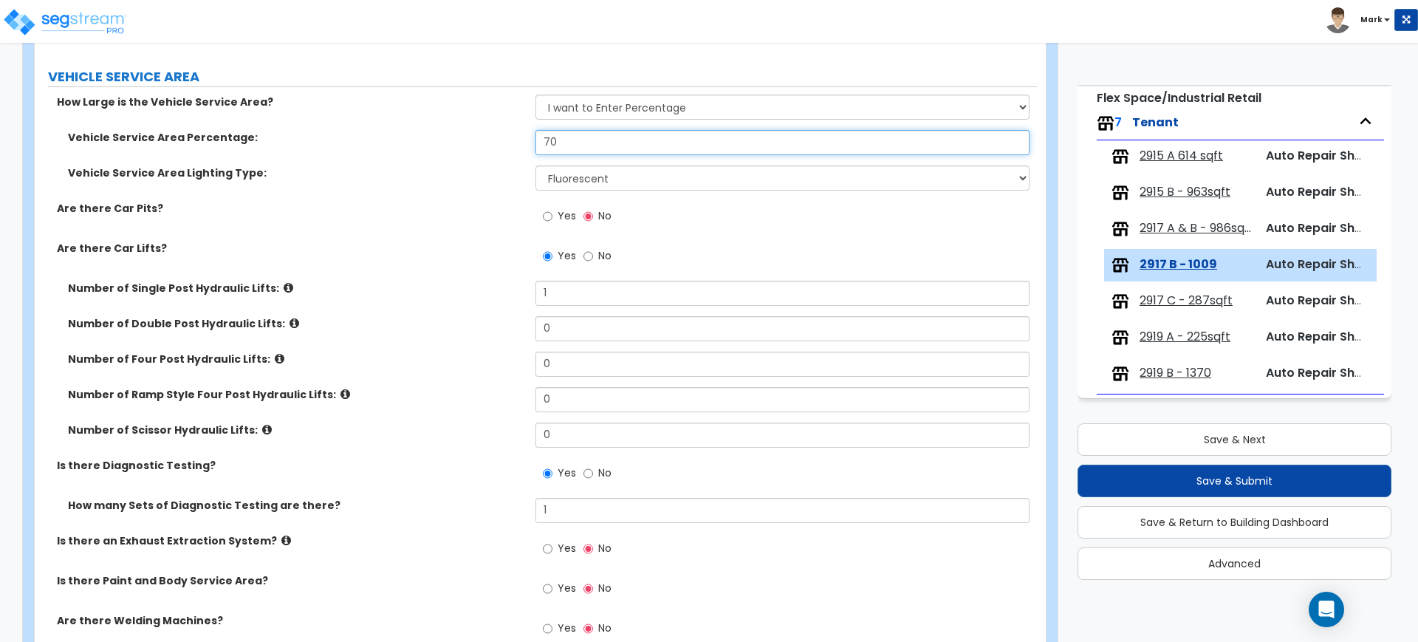
drag, startPoint x: 525, startPoint y: 143, endPoint x: 482, endPoint y: 146, distance: 43.7
click at [487, 146] on div "Vehicle Service Area Percentage: 70" at bounding box center [536, 147] width 1002 height 35
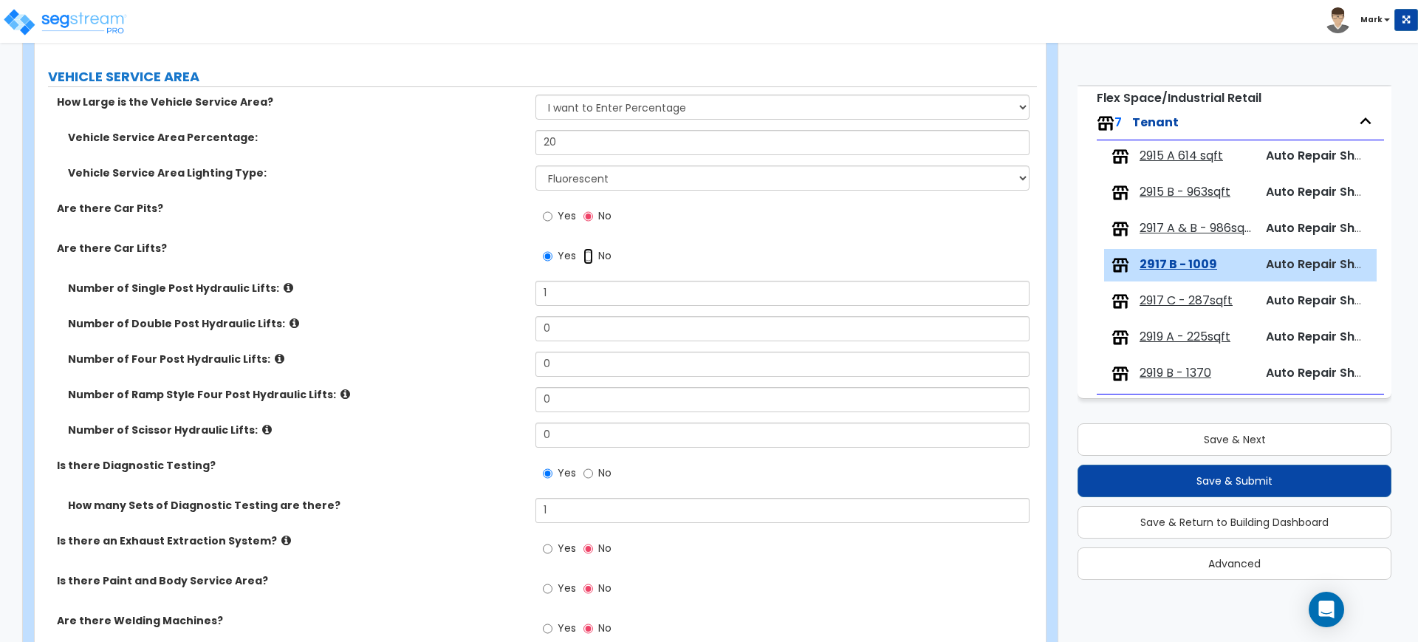
click at [588, 257] on input "No" at bounding box center [588, 256] width 10 height 16
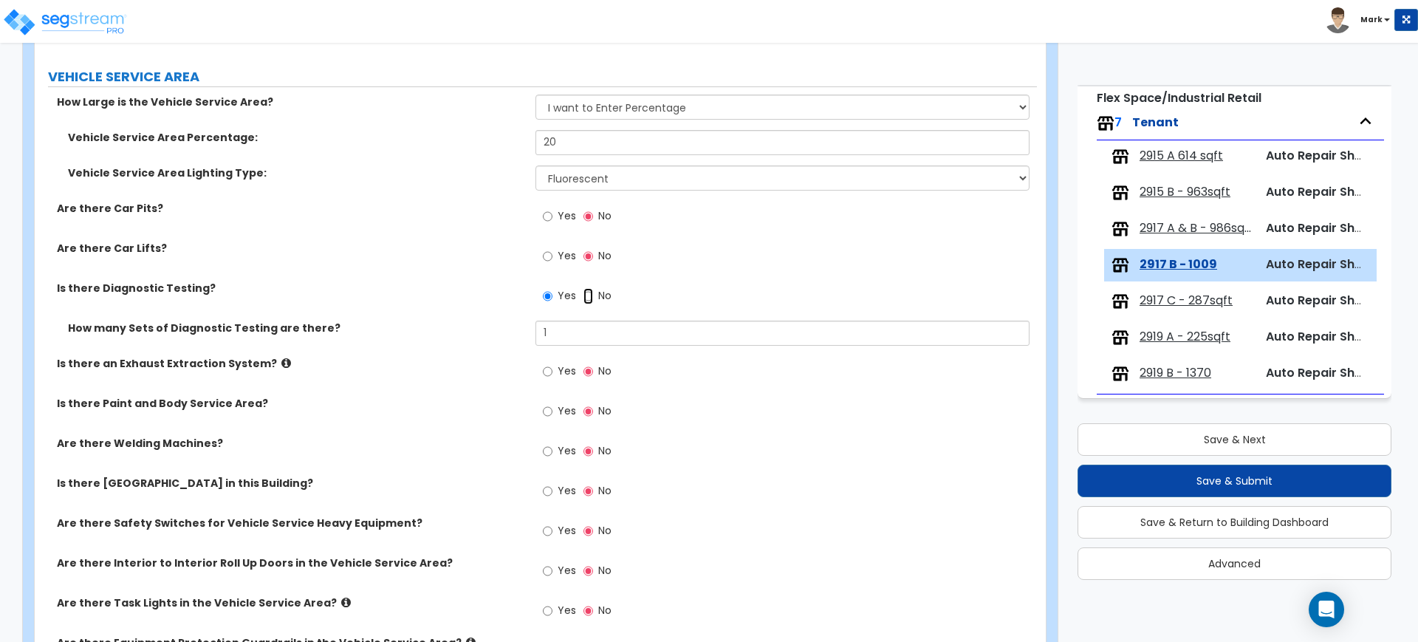
click at [586, 294] on input "No" at bounding box center [588, 296] width 10 height 16
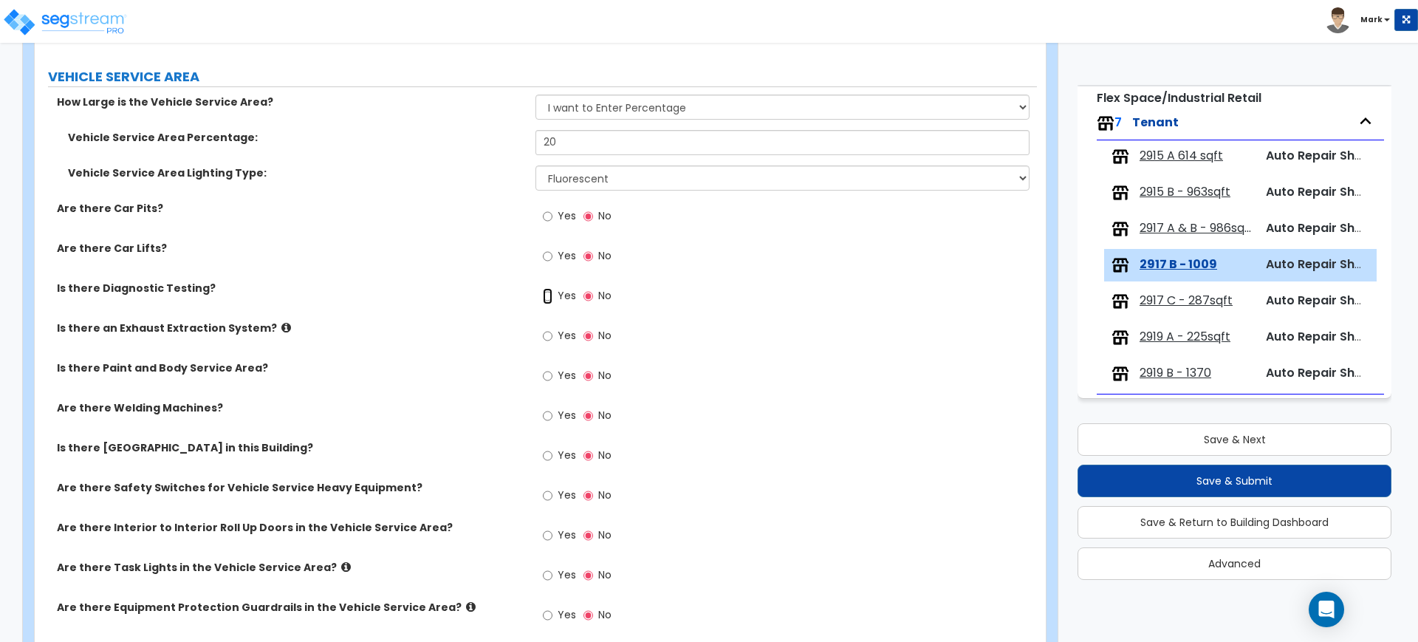
click at [547, 295] on input "Yes" at bounding box center [548, 296] width 10 height 16
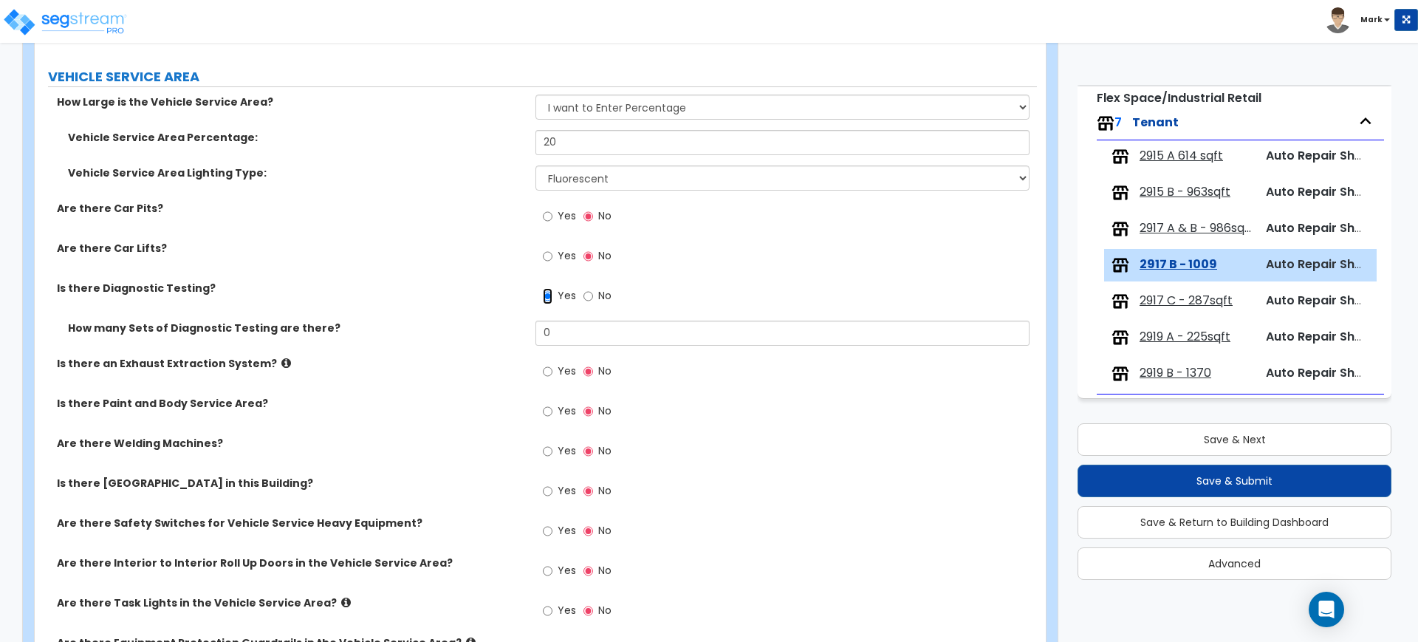
scroll to position [2400, 0]
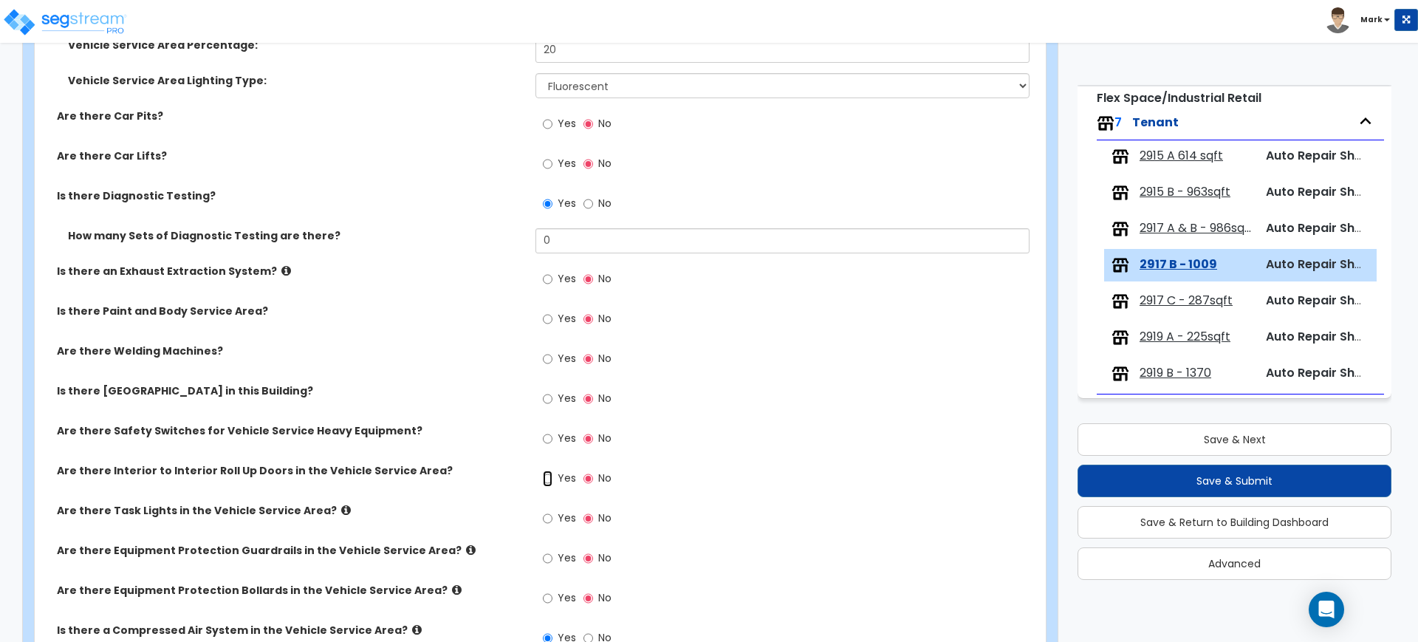
click at [542, 476] on div "Yes No" at bounding box center [576, 480] width 83 height 34
click at [546, 482] on input "Yes" at bounding box center [548, 478] width 10 height 16
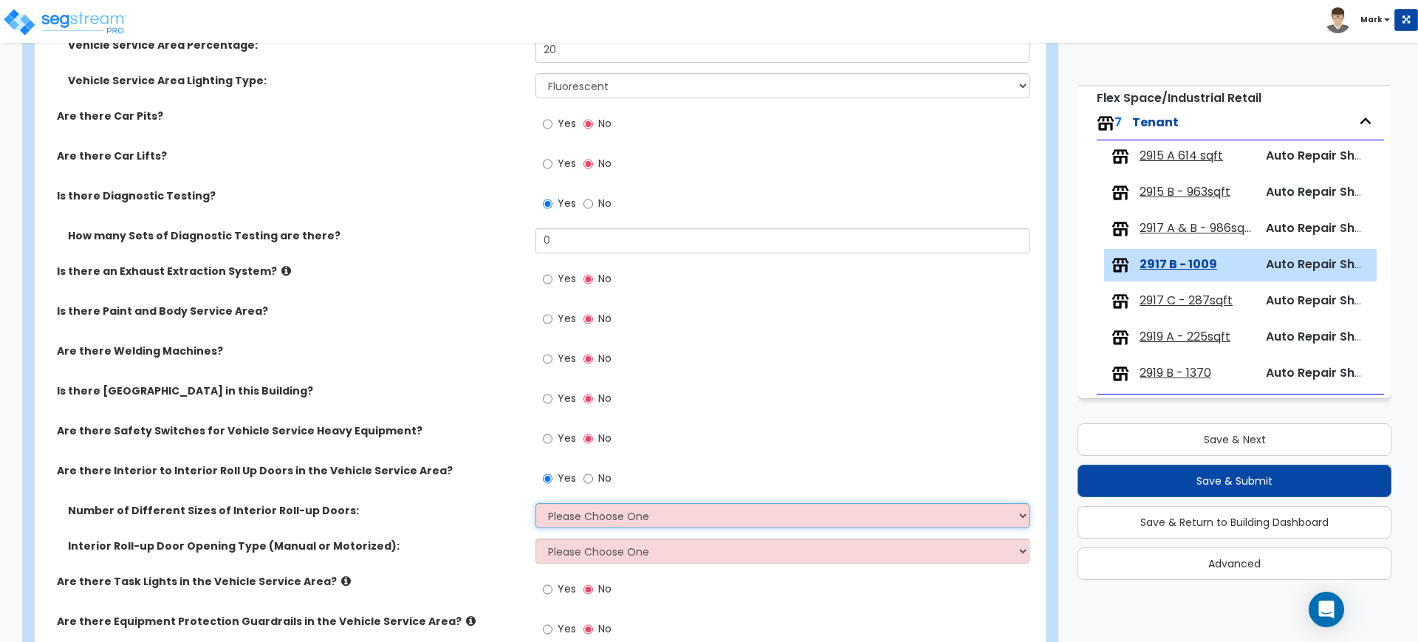
click at [583, 513] on select "Please Choose One 1 2 3" at bounding box center [781, 515] width 493 height 25
click at [535, 503] on select "Please Choose One 1 2 3" at bounding box center [781, 515] width 493 height 25
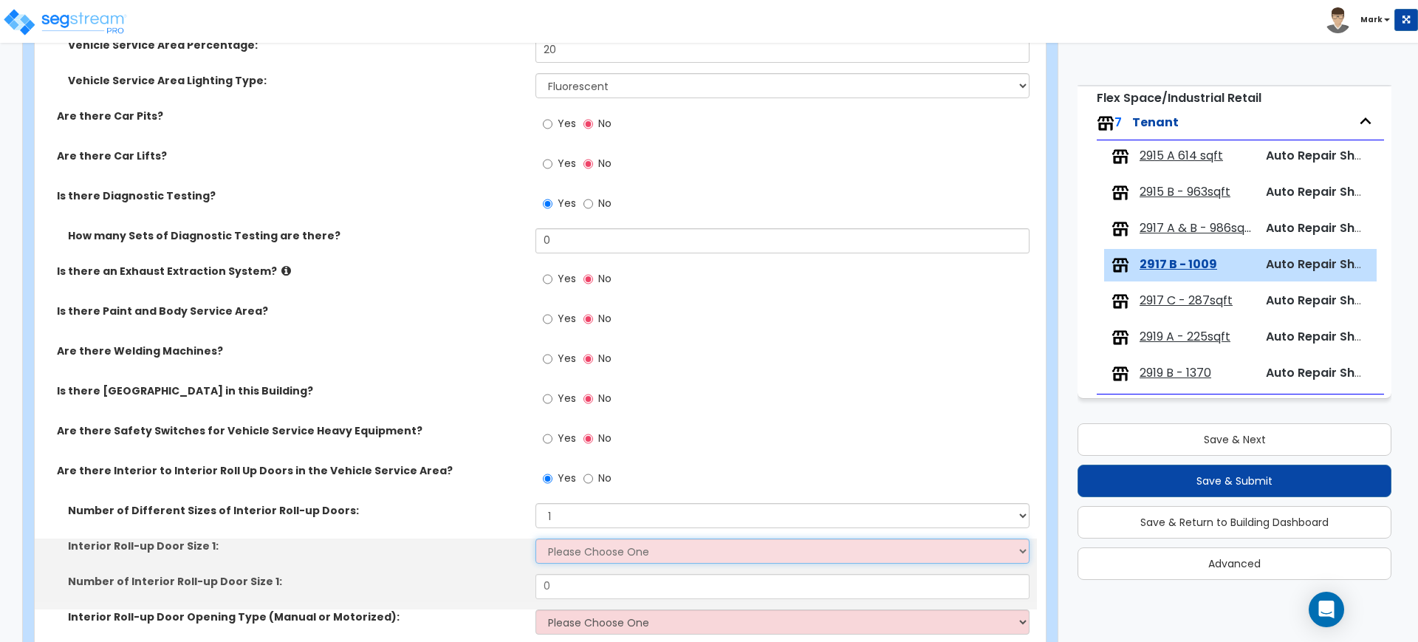
click at [583, 547] on select "Please Choose One 8' x 8' 10' x 10' 12' x 12' 14' x 14' 20' x 12' 20' x 16'" at bounding box center [781, 550] width 493 height 25
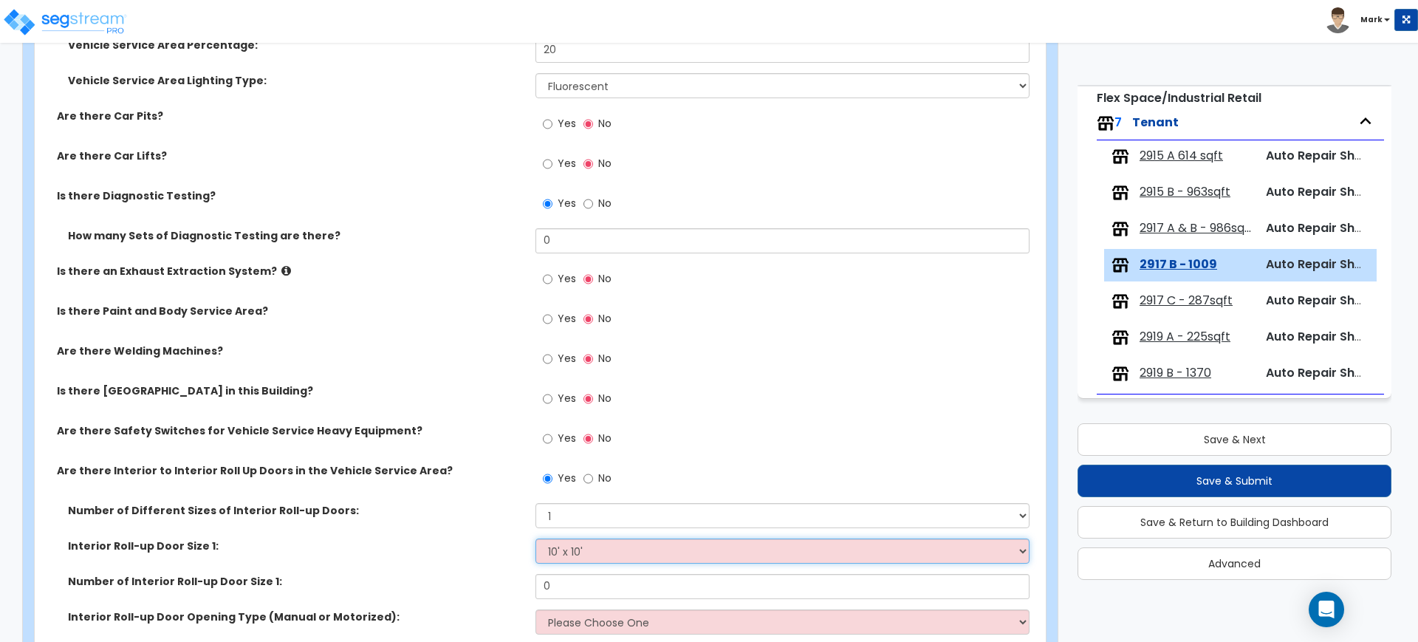
click at [535, 538] on select "Please Choose One 8' x 8' 10' x 10' 12' x 12' 14' x 14' 20' x 12' 20' x 16'" at bounding box center [781, 550] width 493 height 25
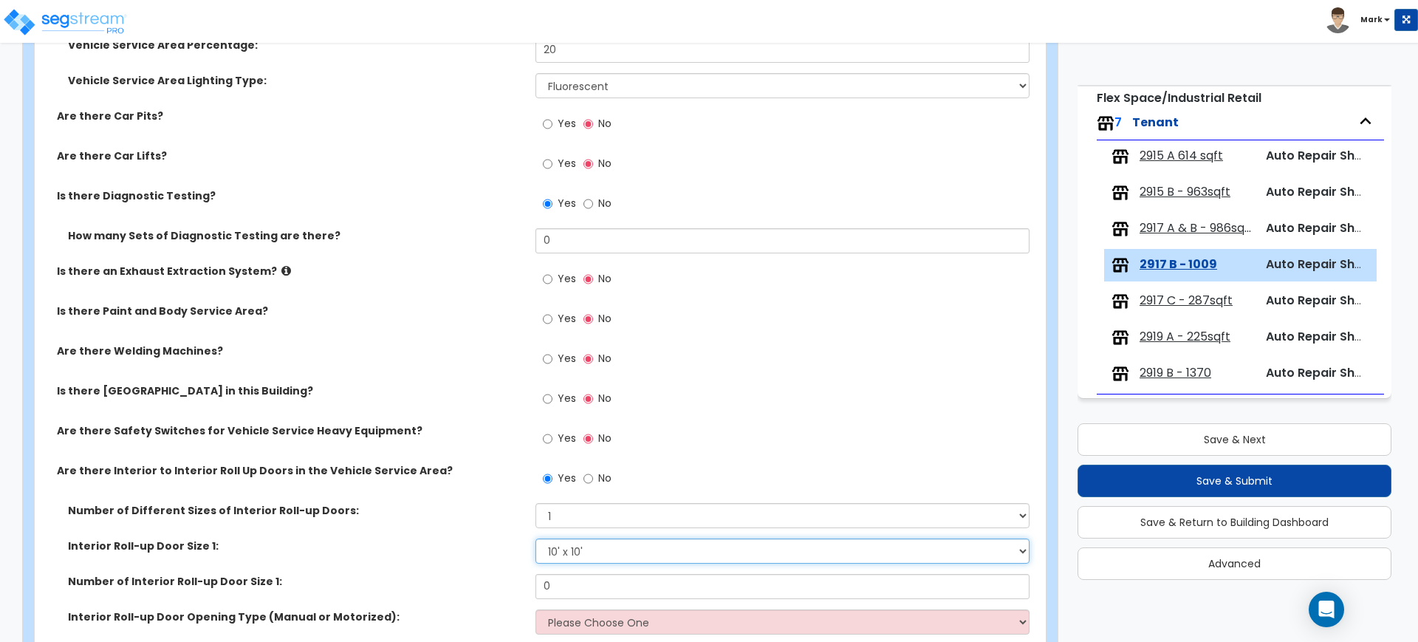
click at [587, 549] on select "Please Choose One 8' x 8' 10' x 10' 12' x 12' 14' x 14' 20' x 12' 20' x 16'" at bounding box center [781, 550] width 493 height 25
click at [535, 538] on select "Please Choose One 8' x 8' 10' x 10' 12' x 12' 14' x 14' 20' x 12' 20' x 16'" at bounding box center [781, 550] width 493 height 25
click at [471, 580] on div "Number of Interior Roll-up Door Size 1: 0" at bounding box center [536, 591] width 1002 height 35
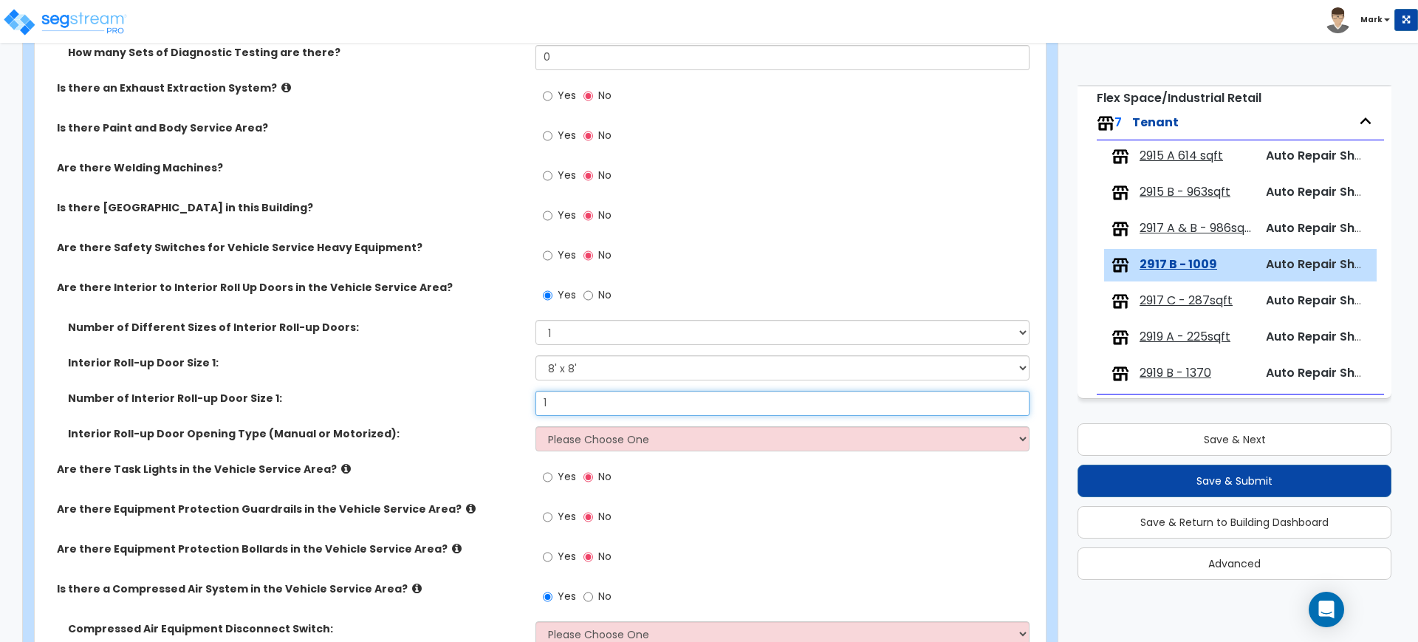
scroll to position [2585, 0]
click at [577, 442] on select "Please Choose One All Manual All Motorized Some are Motorized" at bounding box center [781, 437] width 493 height 25
click at [535, 425] on select "Please Choose One All Manual All Motorized Some are Motorized" at bounding box center [781, 437] width 493 height 25
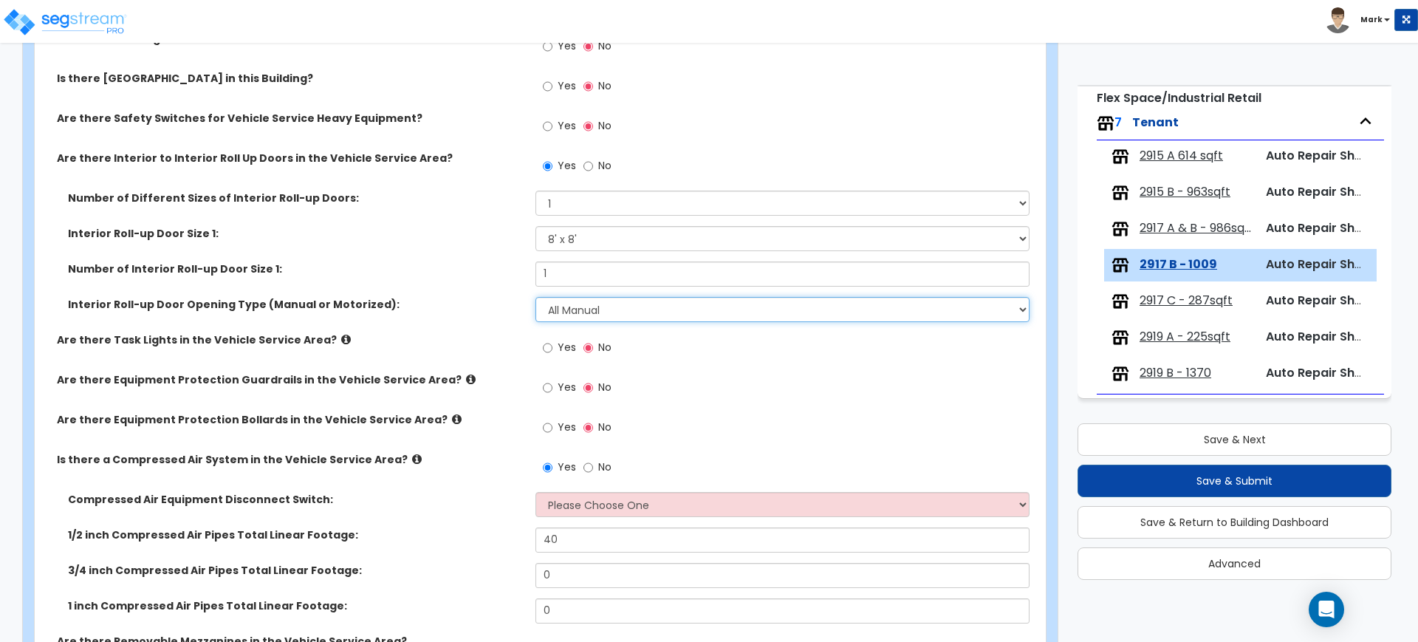
scroll to position [2769, 0]
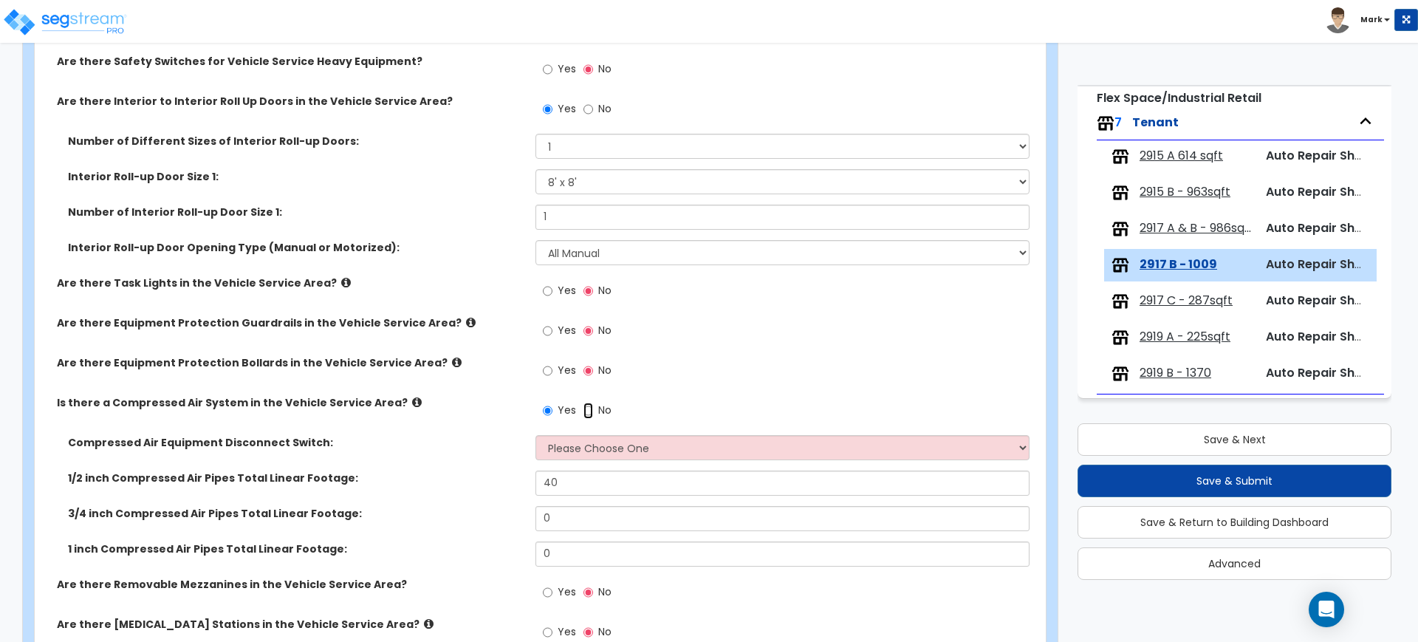
click at [589, 405] on input "No" at bounding box center [588, 410] width 10 height 16
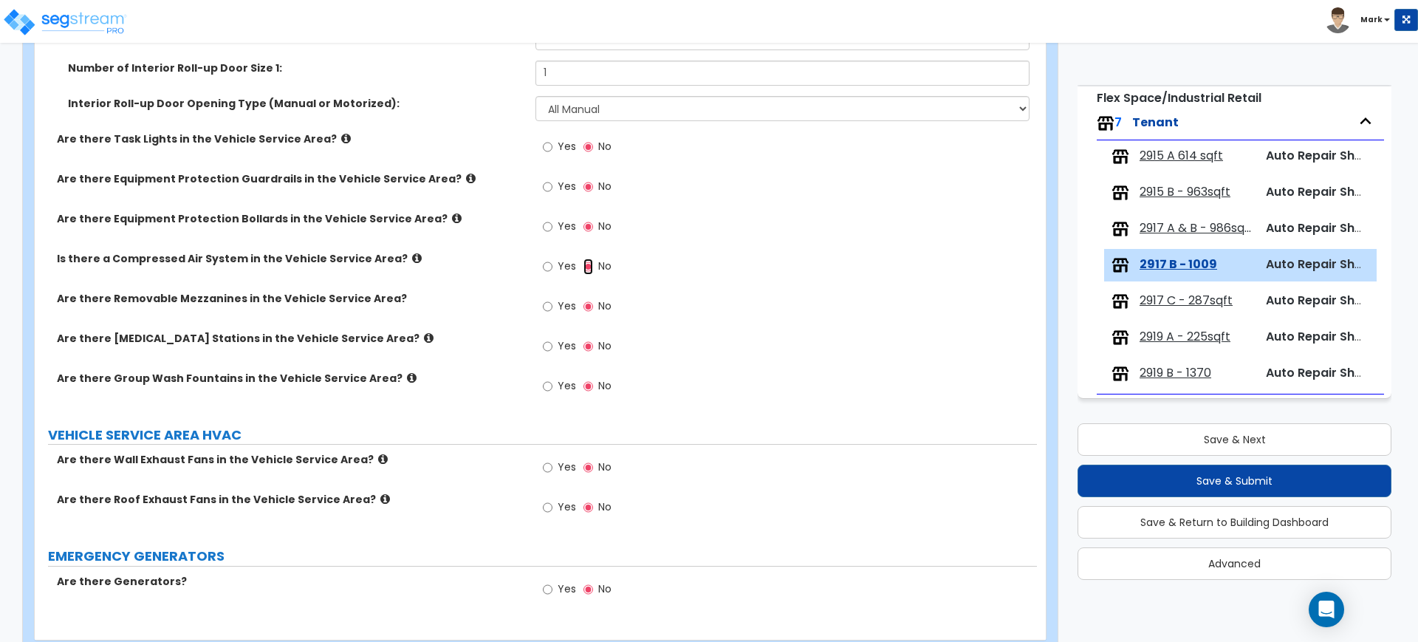
scroll to position [2953, 0]
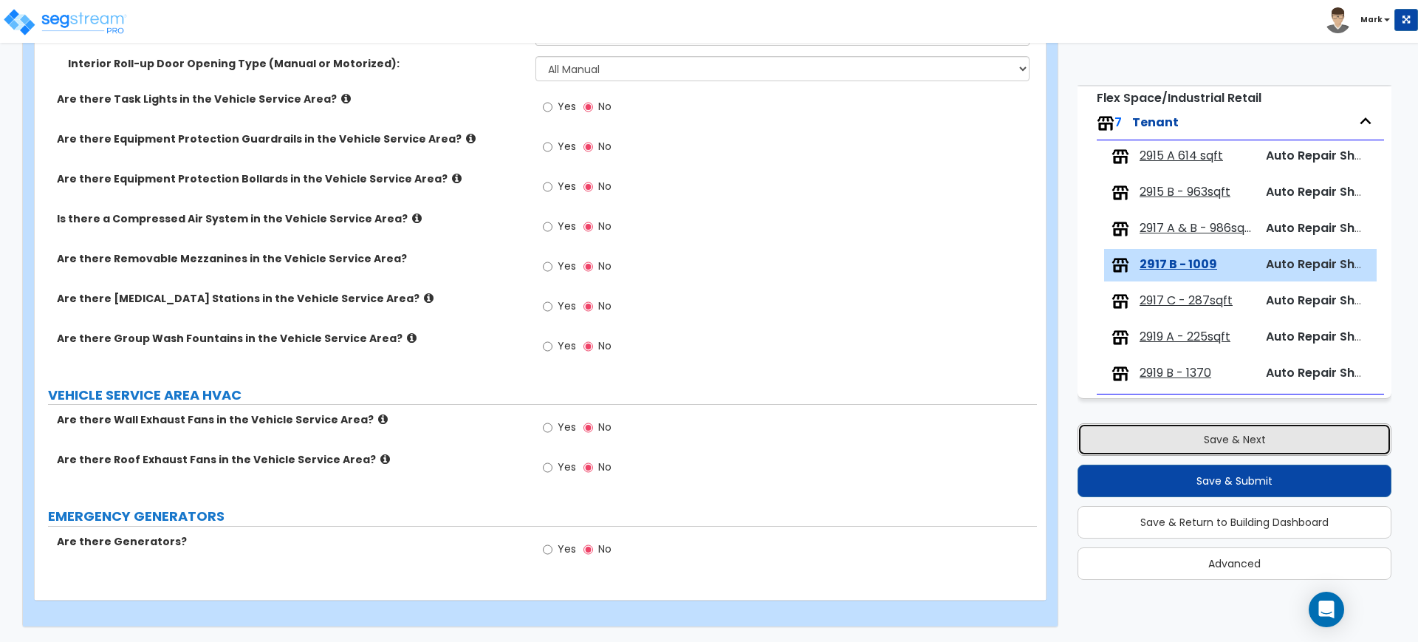
click at [1202, 438] on button "Save & Next" at bounding box center [1235, 439] width 314 height 32
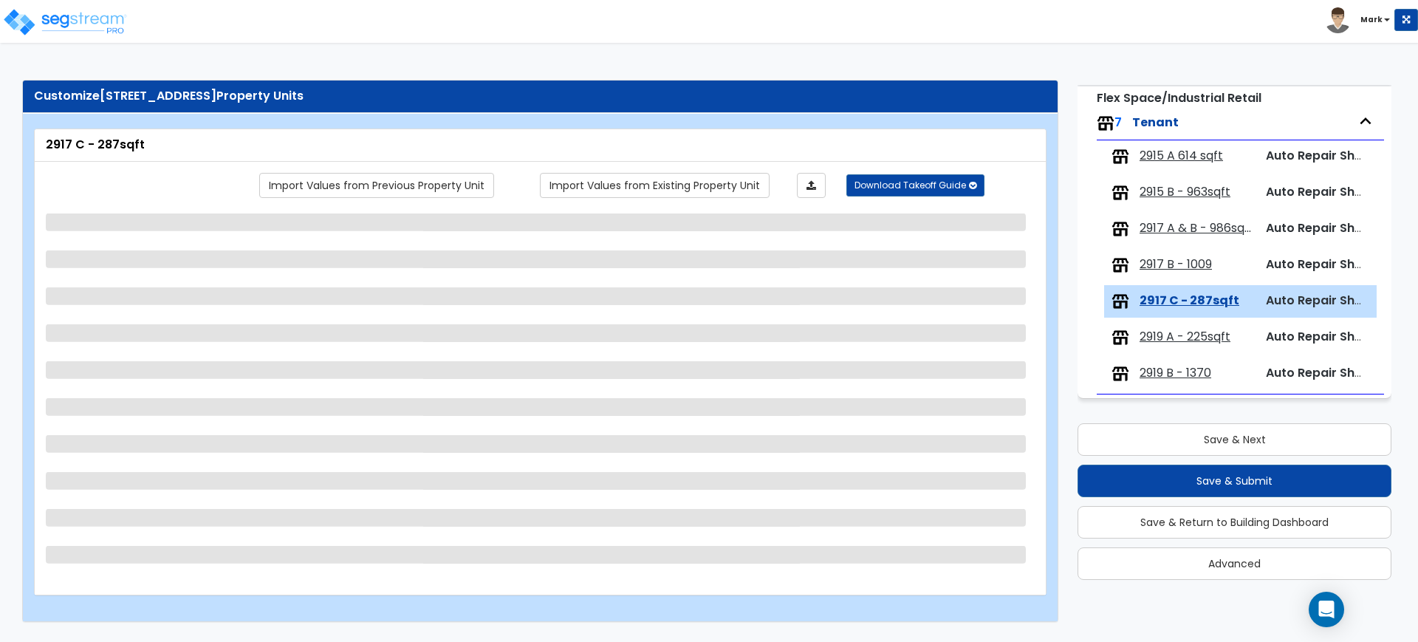
scroll to position [0, 0]
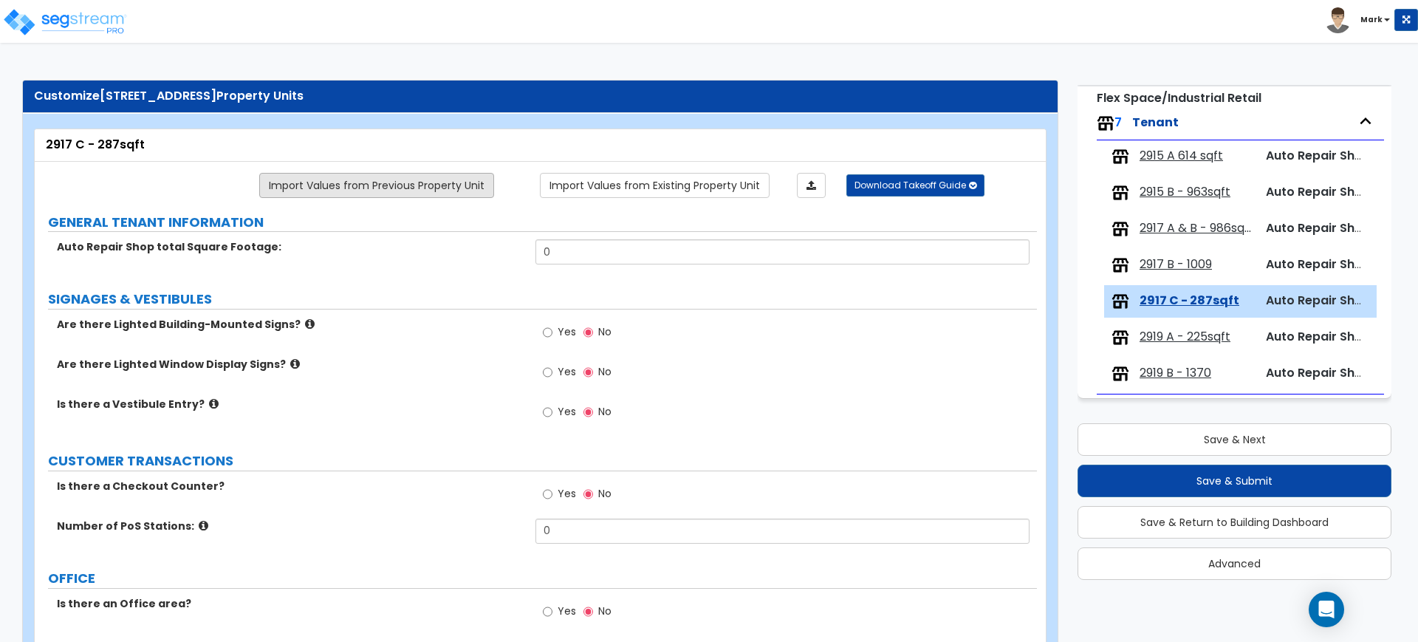
click at [402, 182] on link "Import Values from Previous Property Unit" at bounding box center [376, 185] width 235 height 25
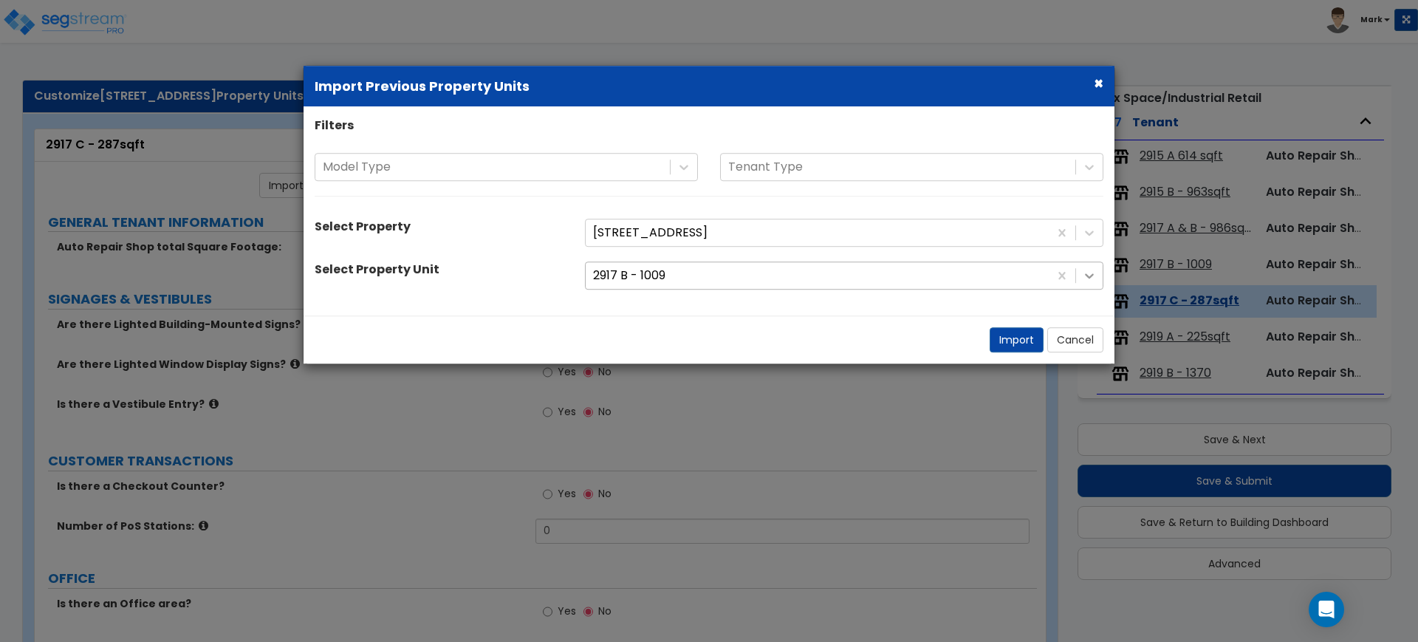
click at [1085, 276] on icon at bounding box center [1089, 275] width 15 height 15
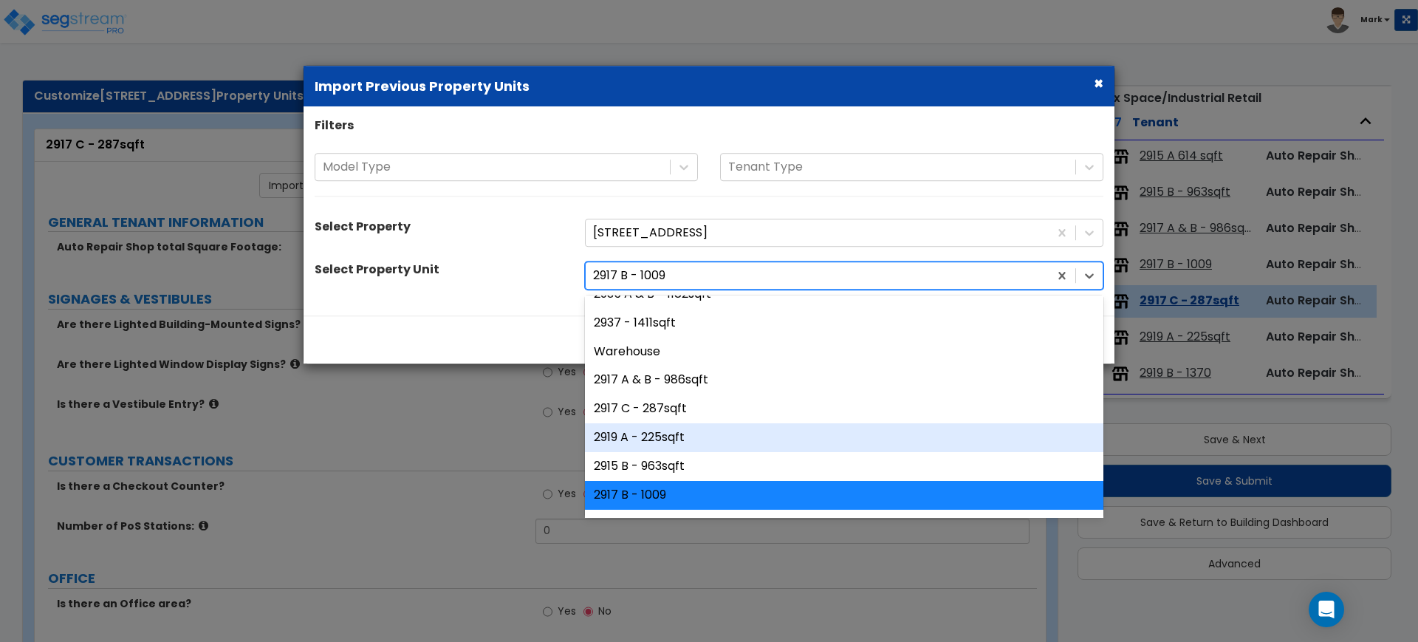
scroll to position [329, 0]
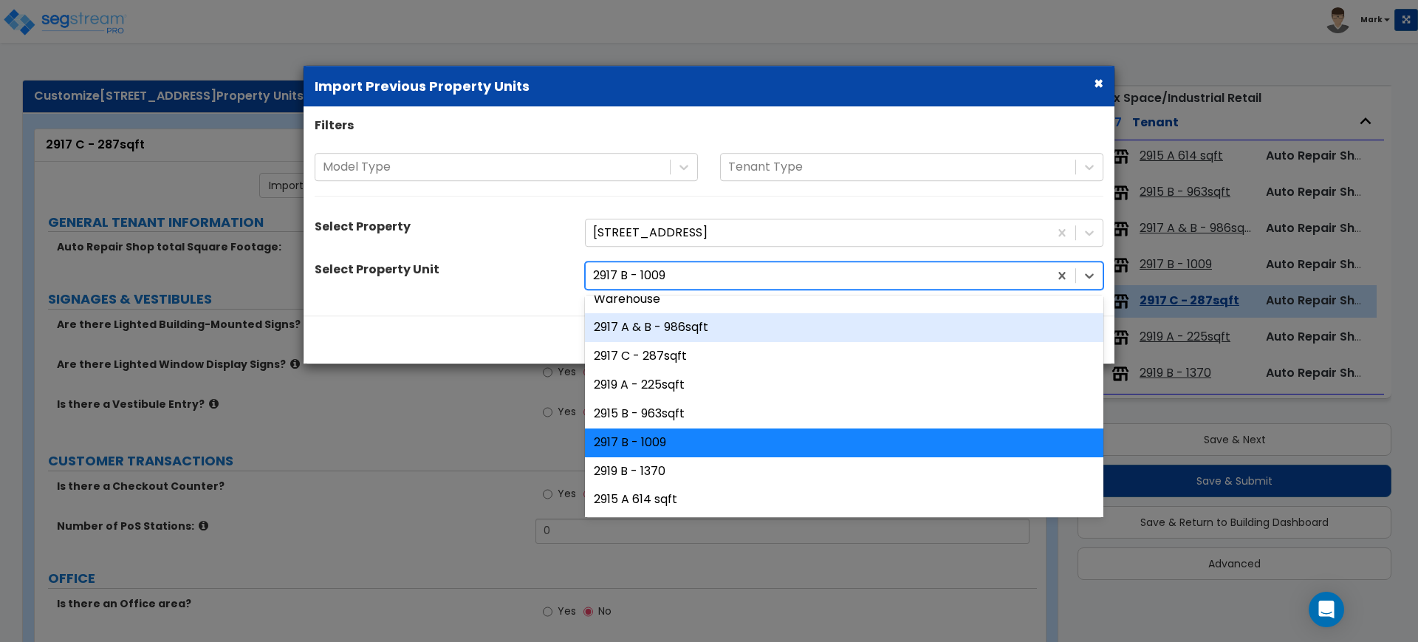
click at [665, 326] on div "2917 A & B - 986sqft" at bounding box center [844, 328] width 518 height 29
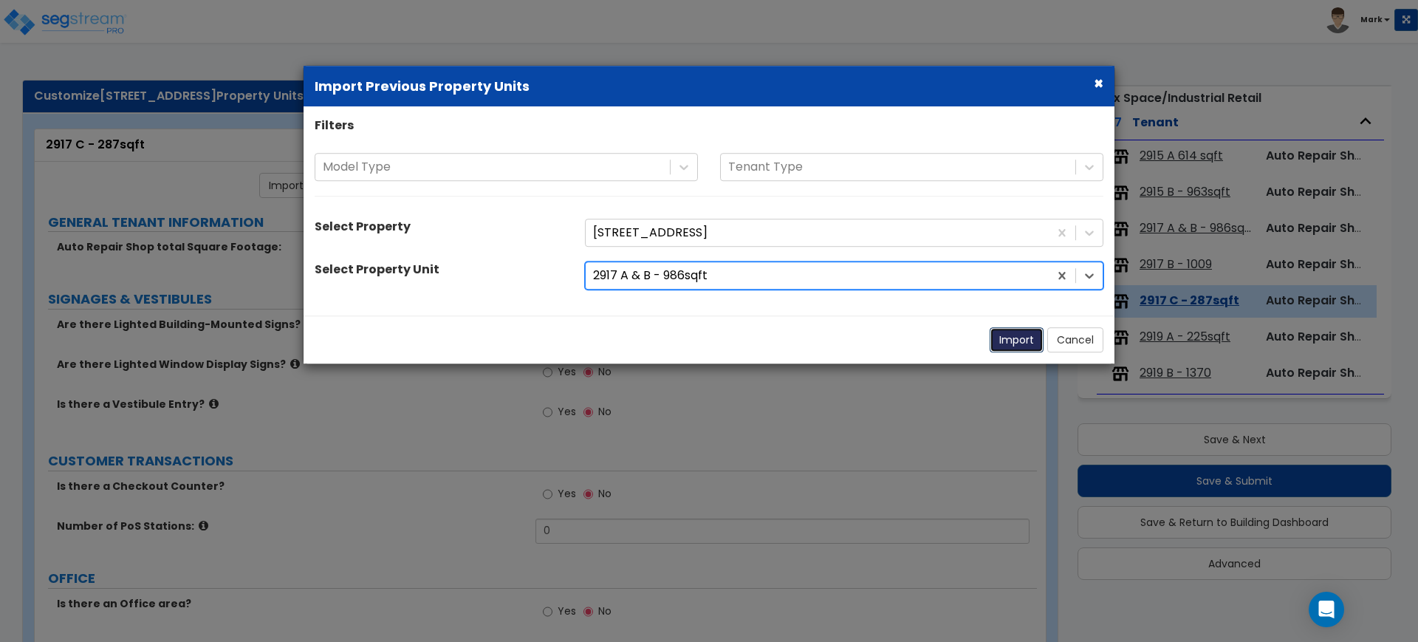
click at [1007, 339] on button "Import" at bounding box center [1017, 339] width 54 height 25
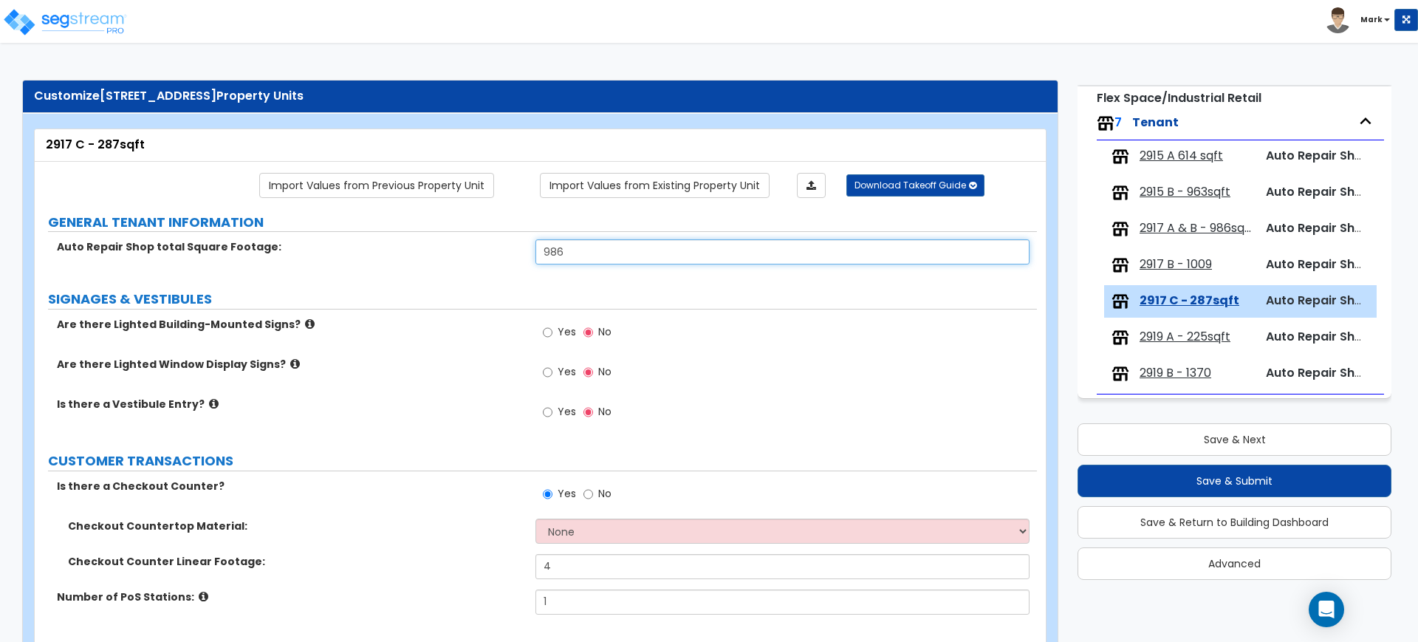
drag, startPoint x: 579, startPoint y: 249, endPoint x: 400, endPoint y: 252, distance: 179.5
click at [400, 252] on div "Auto Repair Shop total Square Footage: 986" at bounding box center [536, 256] width 1002 height 35
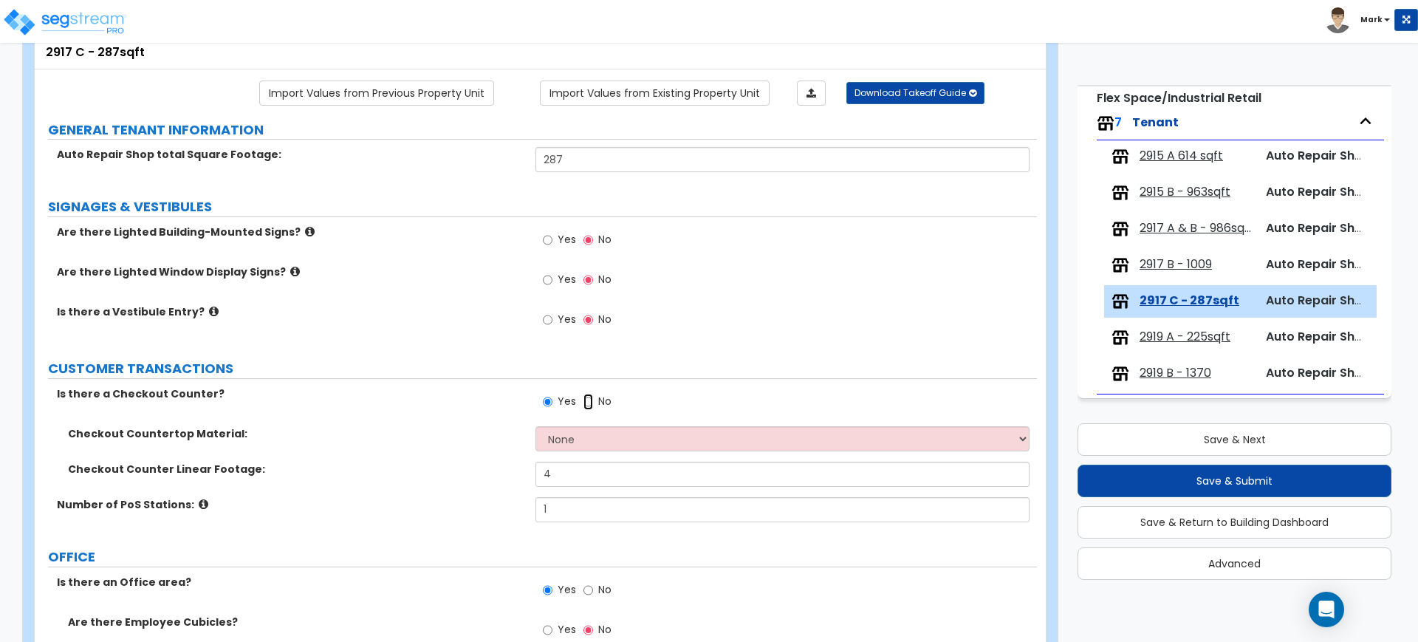
click at [589, 401] on input "No" at bounding box center [588, 402] width 10 height 16
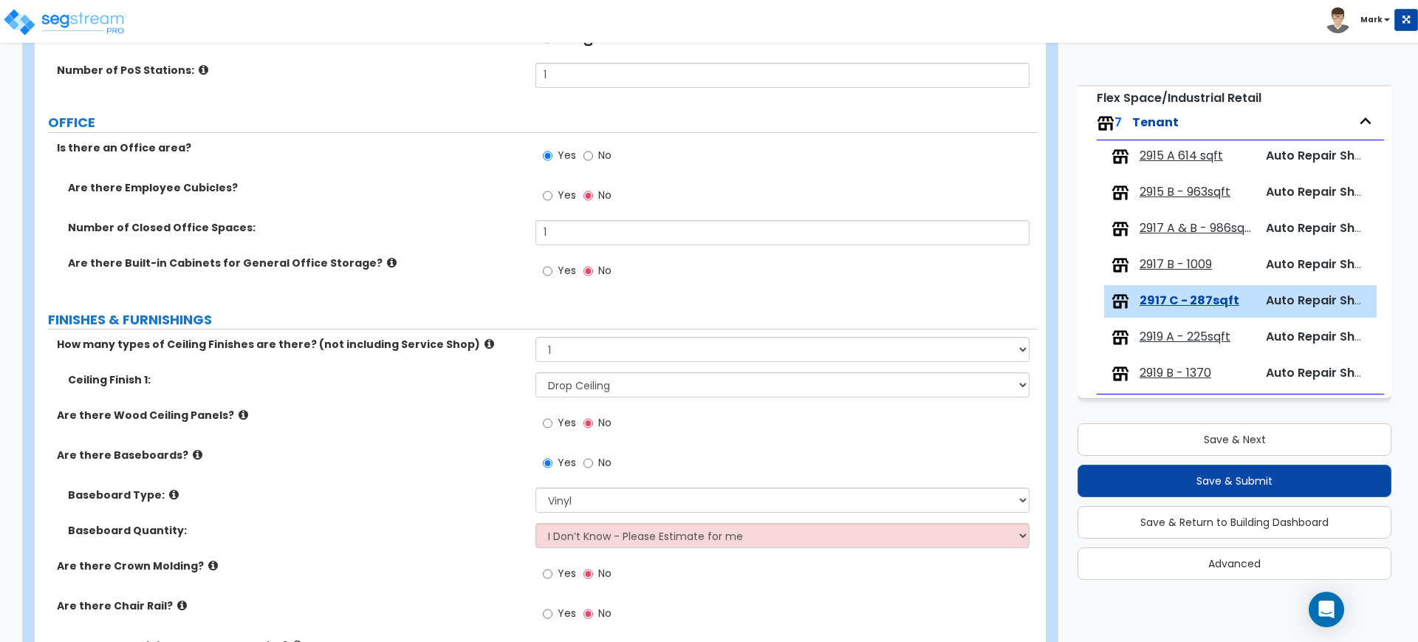
scroll to position [462, 0]
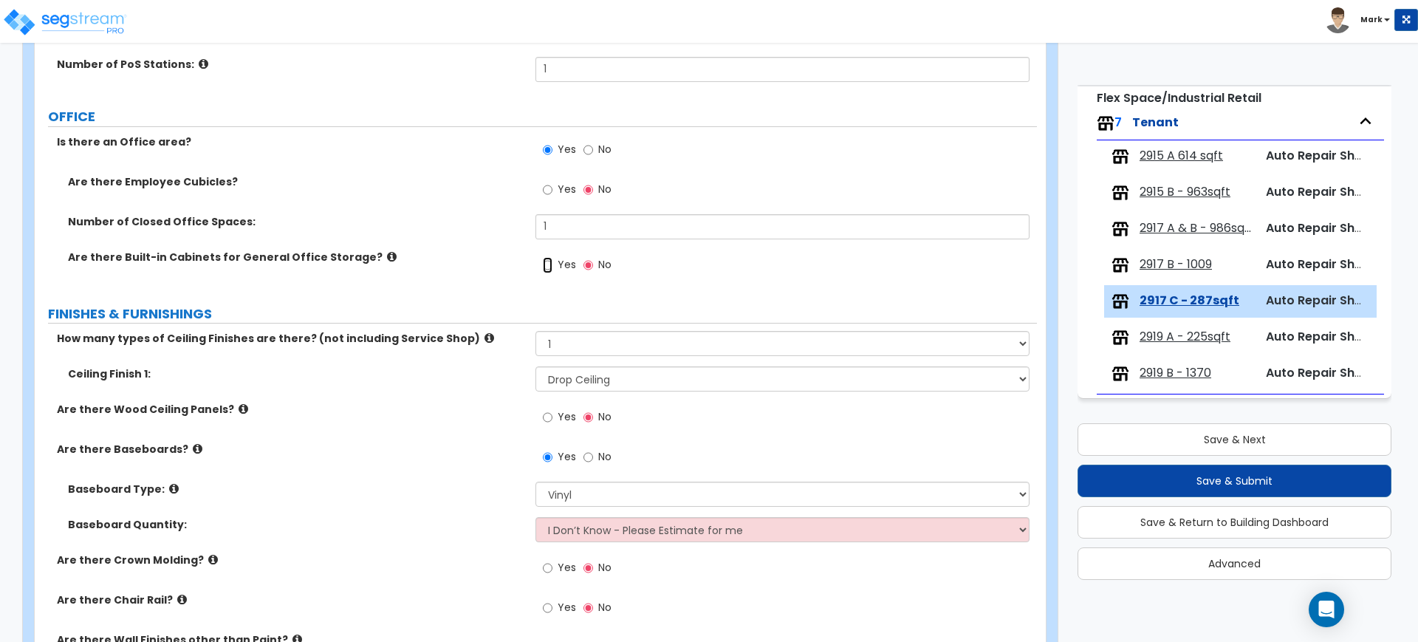
click at [547, 263] on input "Yes" at bounding box center [548, 265] width 10 height 16
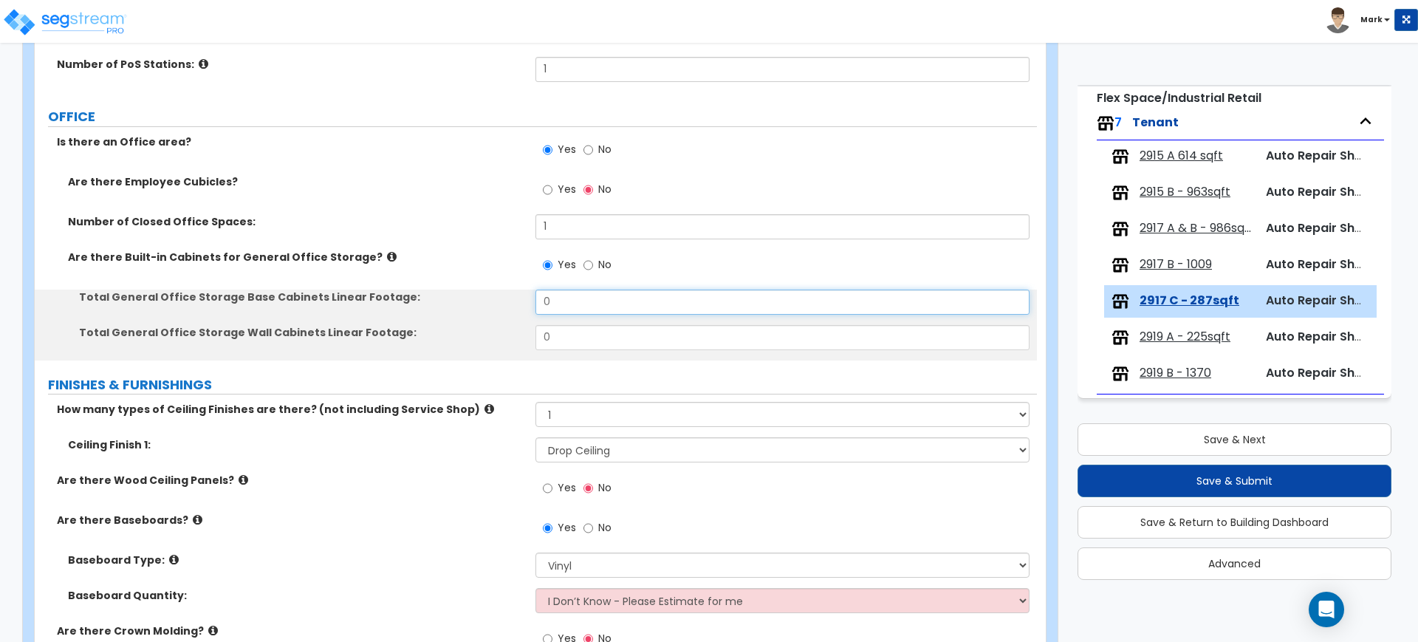
drag, startPoint x: 548, startPoint y: 301, endPoint x: 501, endPoint y: 302, distance: 46.5
click at [504, 302] on div "Total General Office Storage Base Cabinets Linear Footage: 0" at bounding box center [536, 307] width 1002 height 35
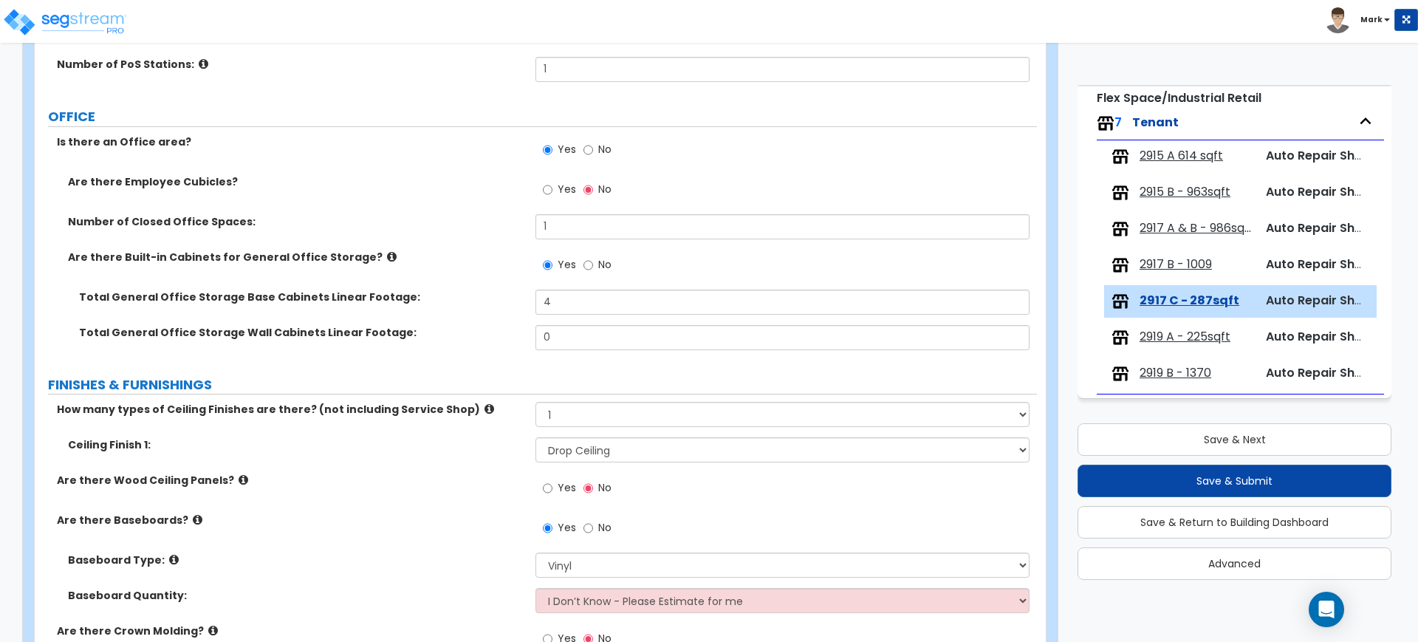
click at [456, 333] on label "Total General Office Storage Wall Cabinets Linear Footage:" at bounding box center [301, 332] width 445 height 15
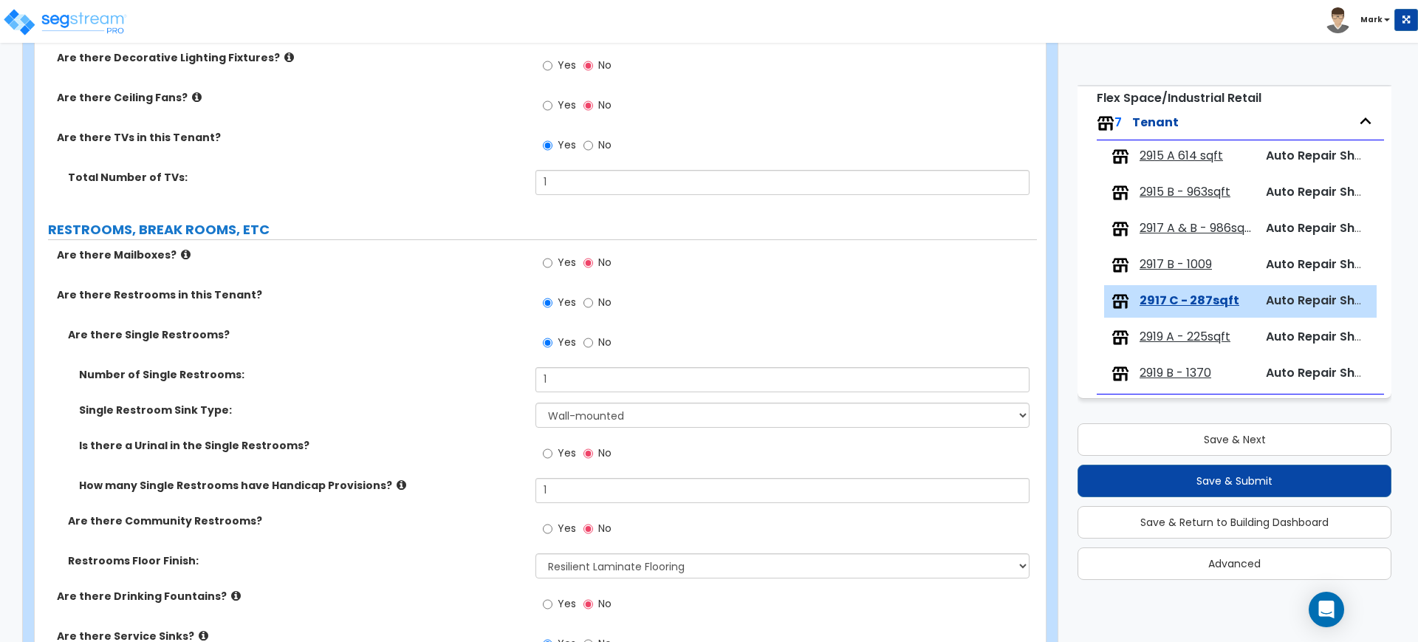
scroll to position [1385, 0]
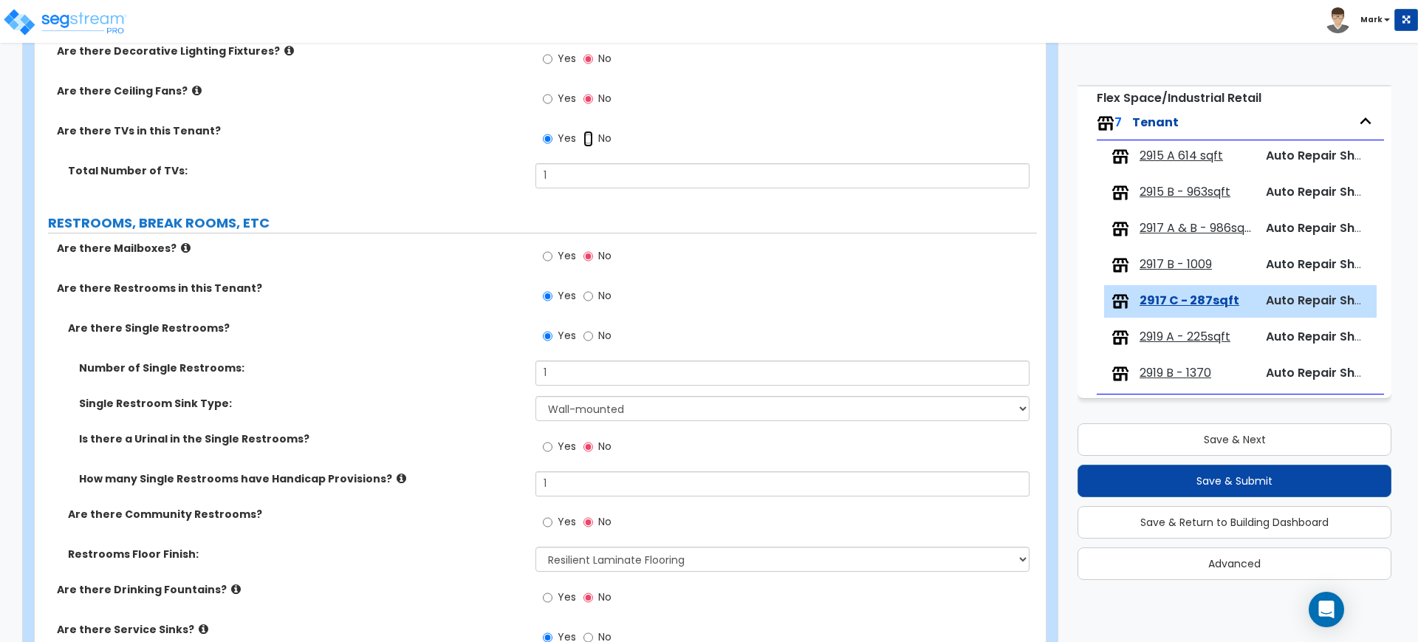
click at [589, 135] on input "No" at bounding box center [588, 139] width 10 height 16
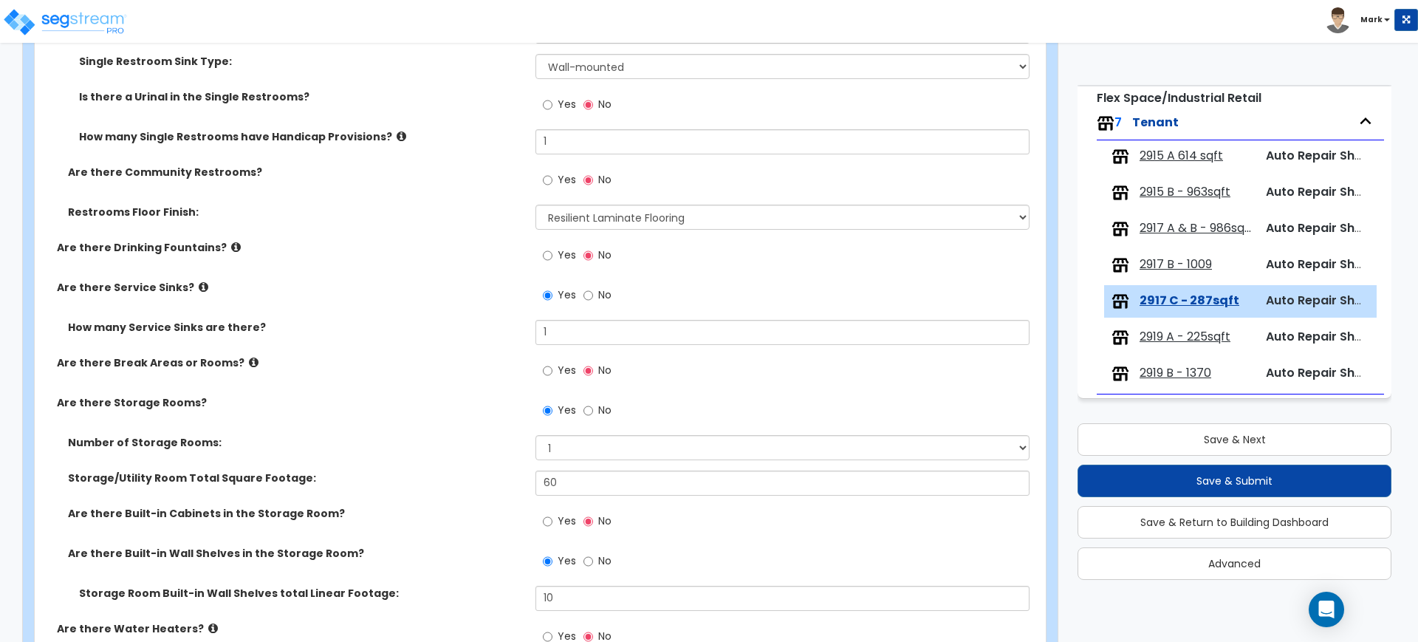
scroll to position [1754, 0]
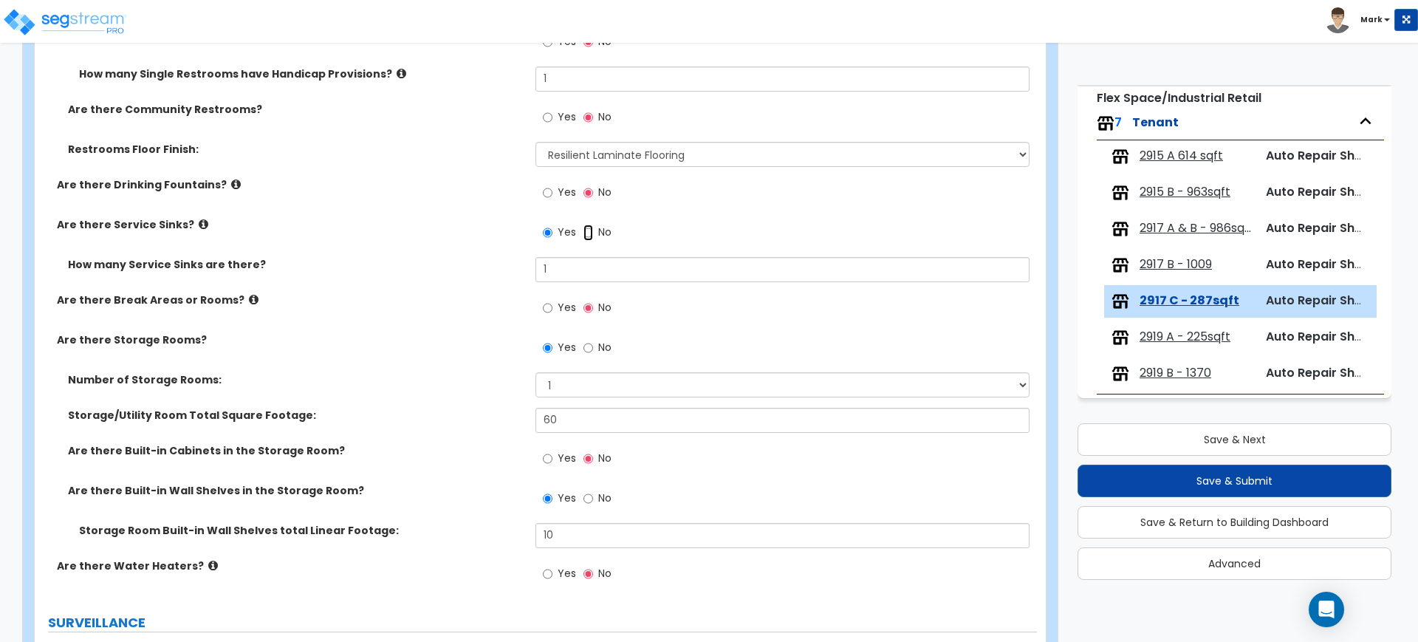
click at [583, 232] on input "No" at bounding box center [588, 233] width 10 height 16
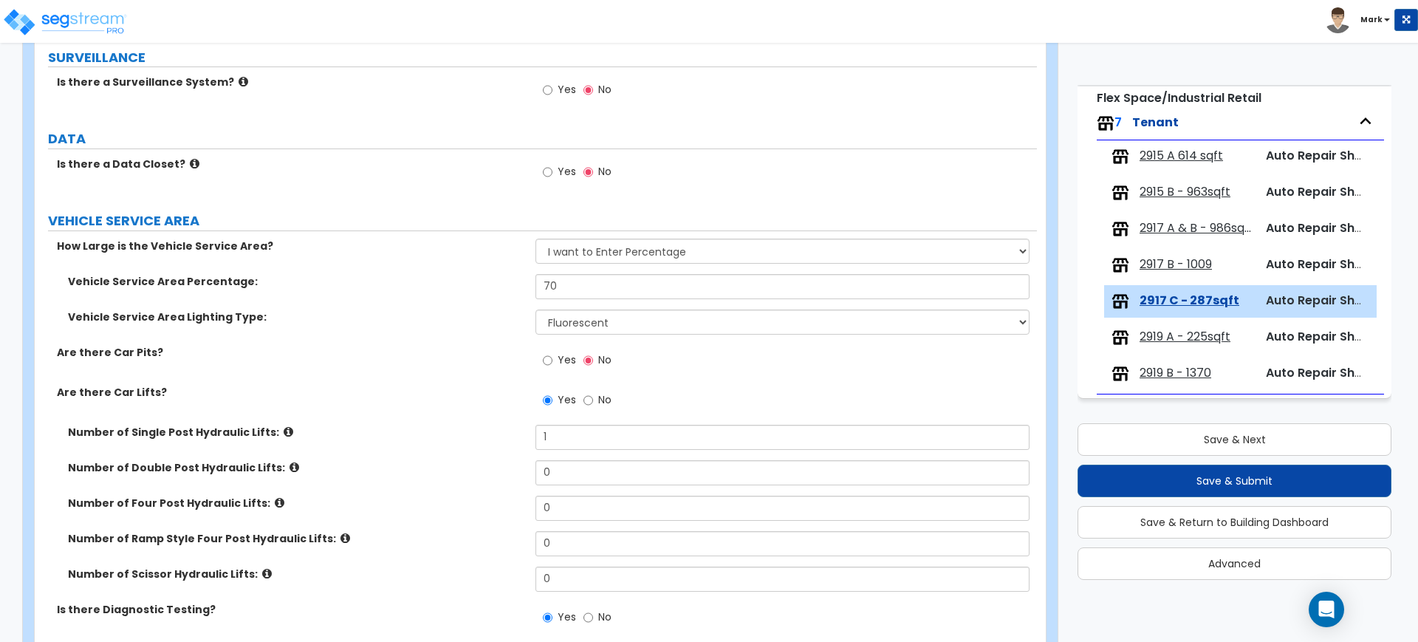
scroll to position [2308, 0]
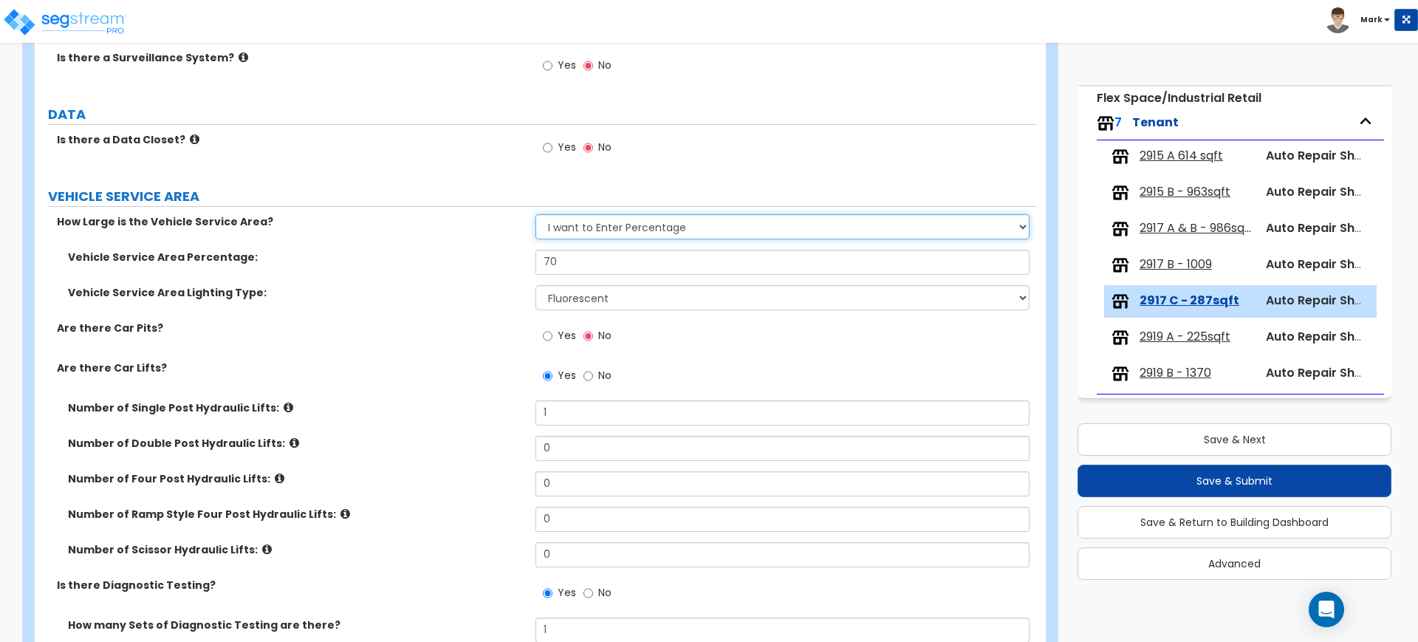
click at [662, 225] on select "Please Choose One I want to Enter Square Footage I want to Enter Percentage" at bounding box center [781, 226] width 493 height 25
click at [535, 214] on select "Please Choose One I want to Enter Square Footage I want to Enter Percentage" at bounding box center [781, 226] width 493 height 25
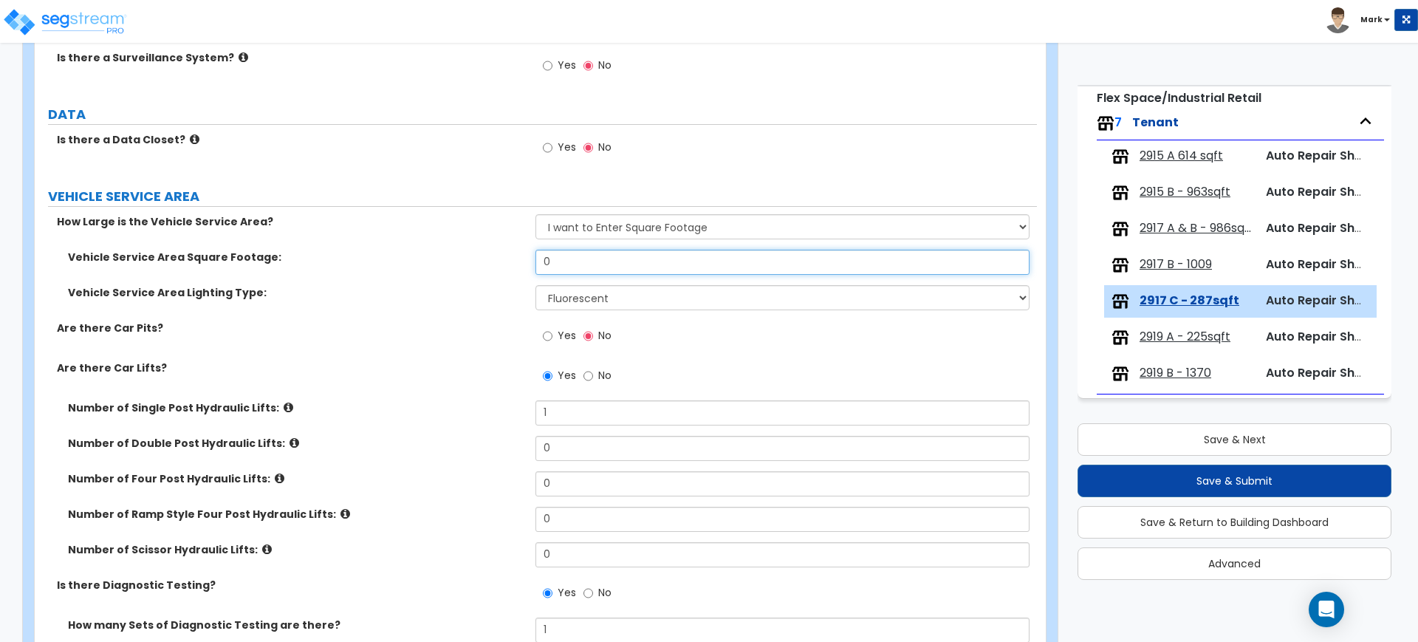
drag, startPoint x: 580, startPoint y: 262, endPoint x: 493, endPoint y: 264, distance: 87.2
click at [493, 264] on div "Vehicle Service Area Square Footage: 0" at bounding box center [536, 267] width 1002 height 35
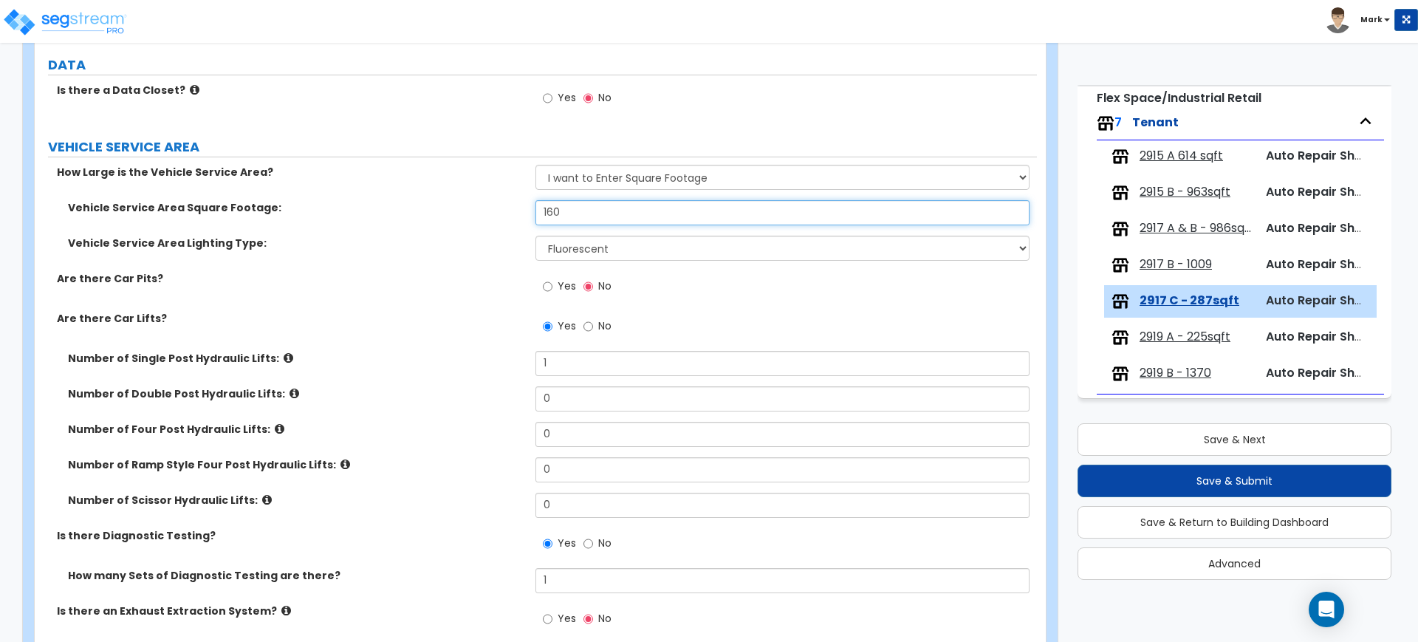
scroll to position [2493, 0]
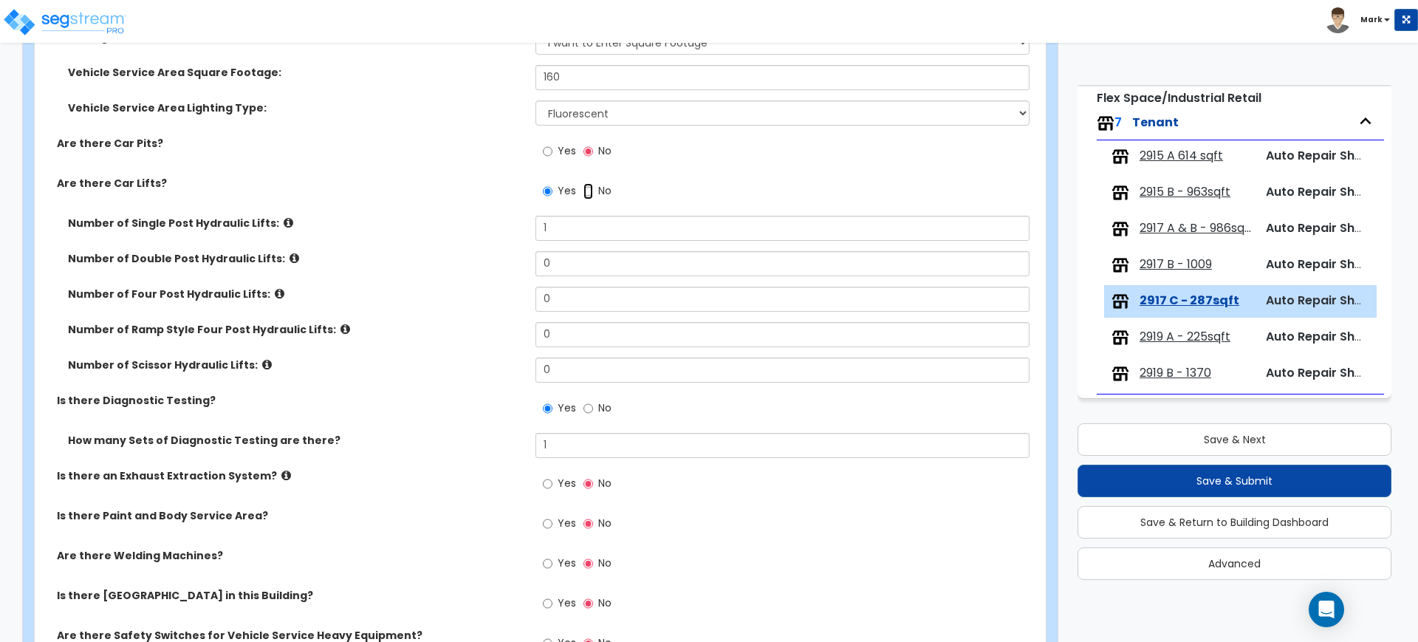
click at [590, 190] on input "No" at bounding box center [588, 191] width 10 height 16
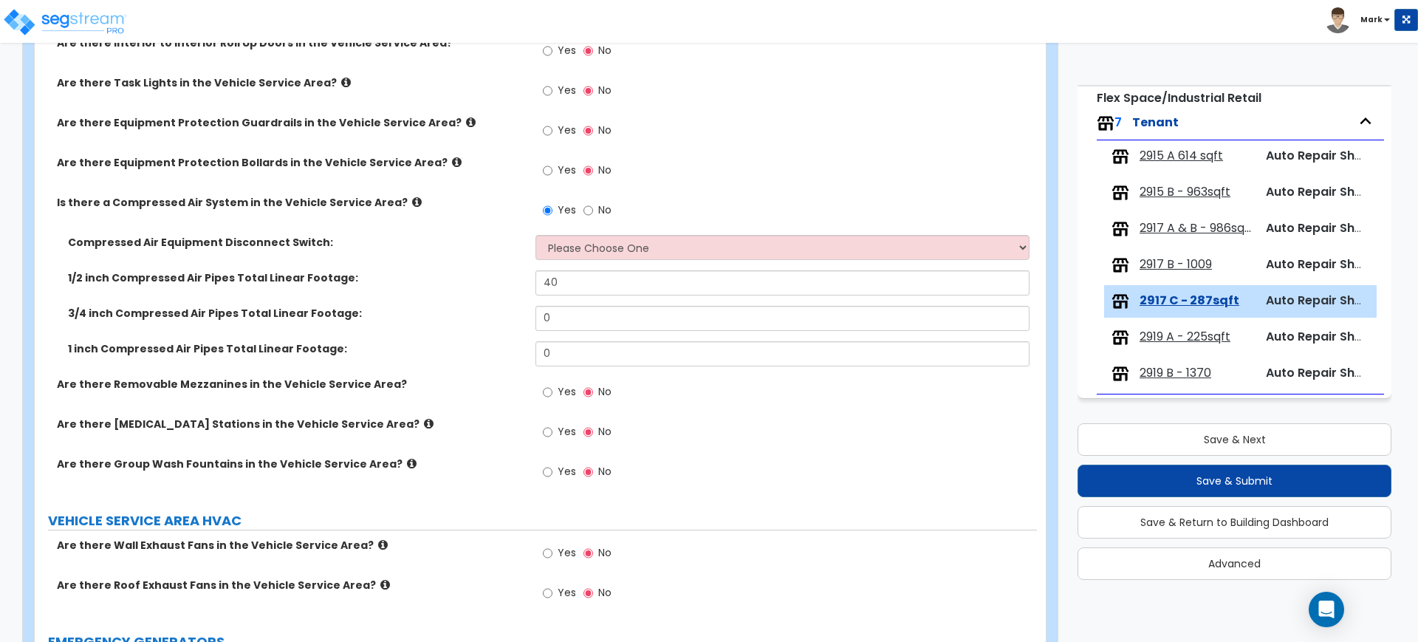
scroll to position [3073, 0]
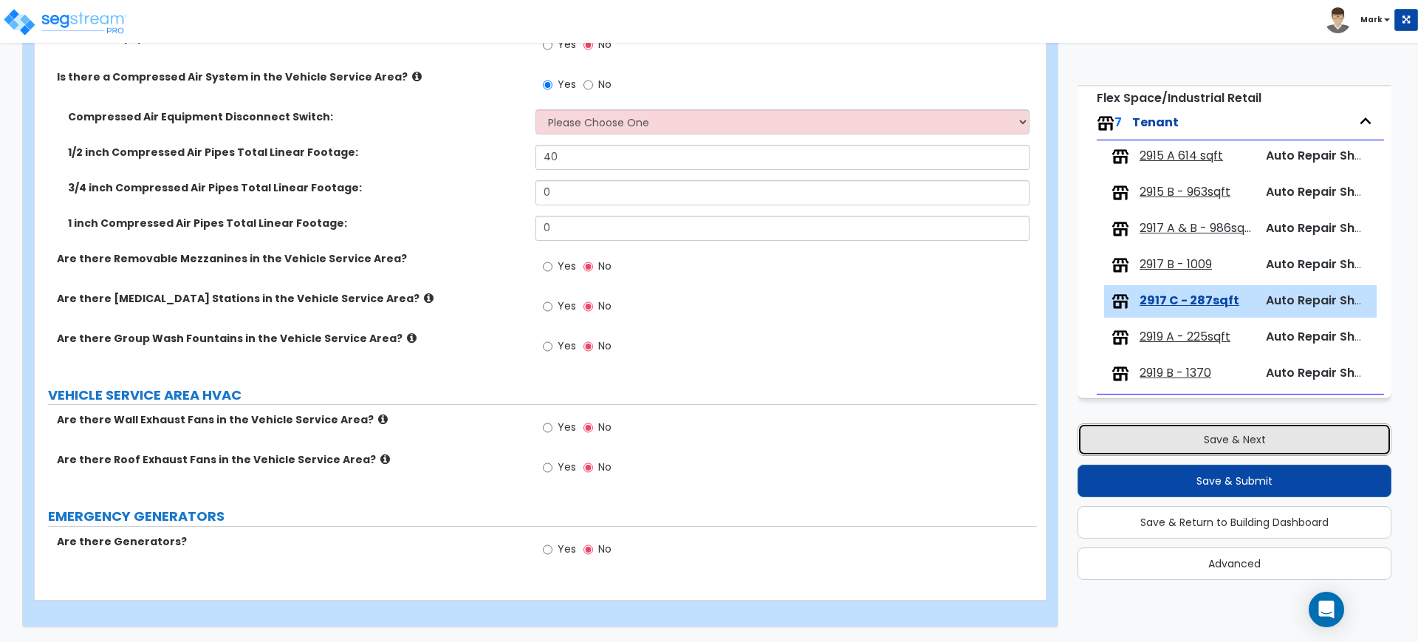
click at [1165, 440] on button "Save & Next" at bounding box center [1235, 439] width 314 height 32
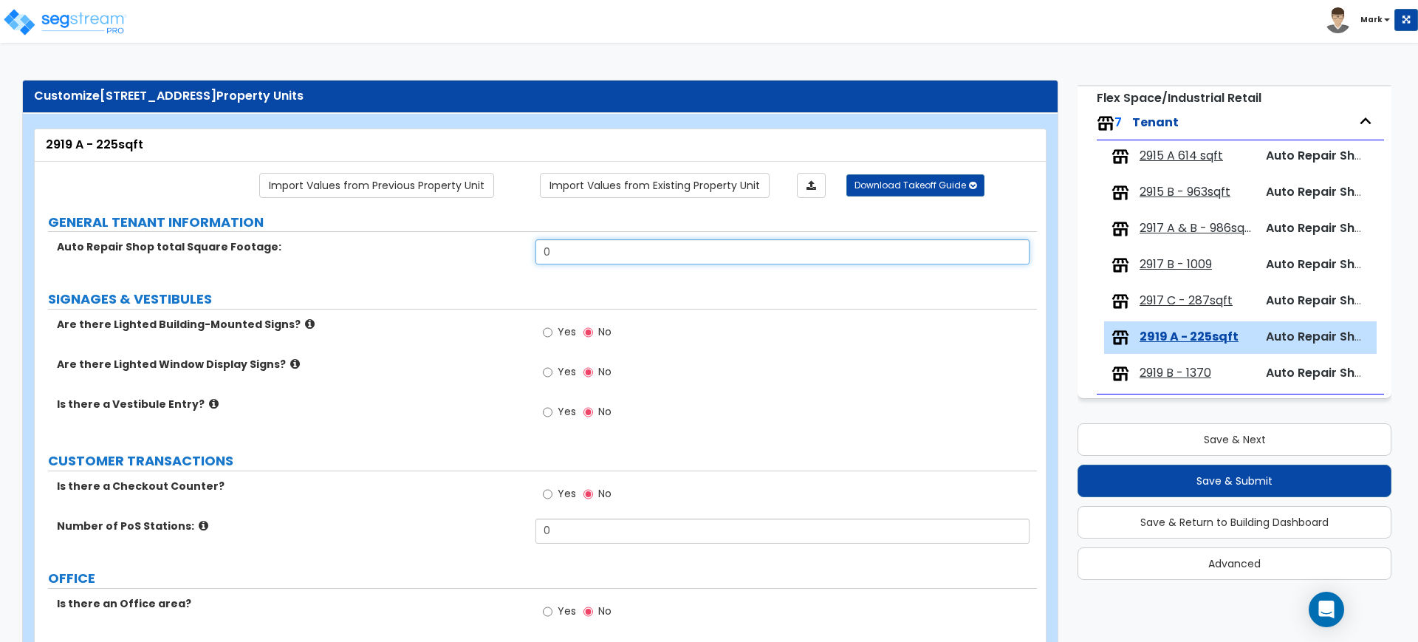
drag, startPoint x: 541, startPoint y: 247, endPoint x: 477, endPoint y: 244, distance: 64.4
click at [483, 244] on div "Auto Repair Shop total Square Footage: 0" at bounding box center [536, 256] width 1002 height 35
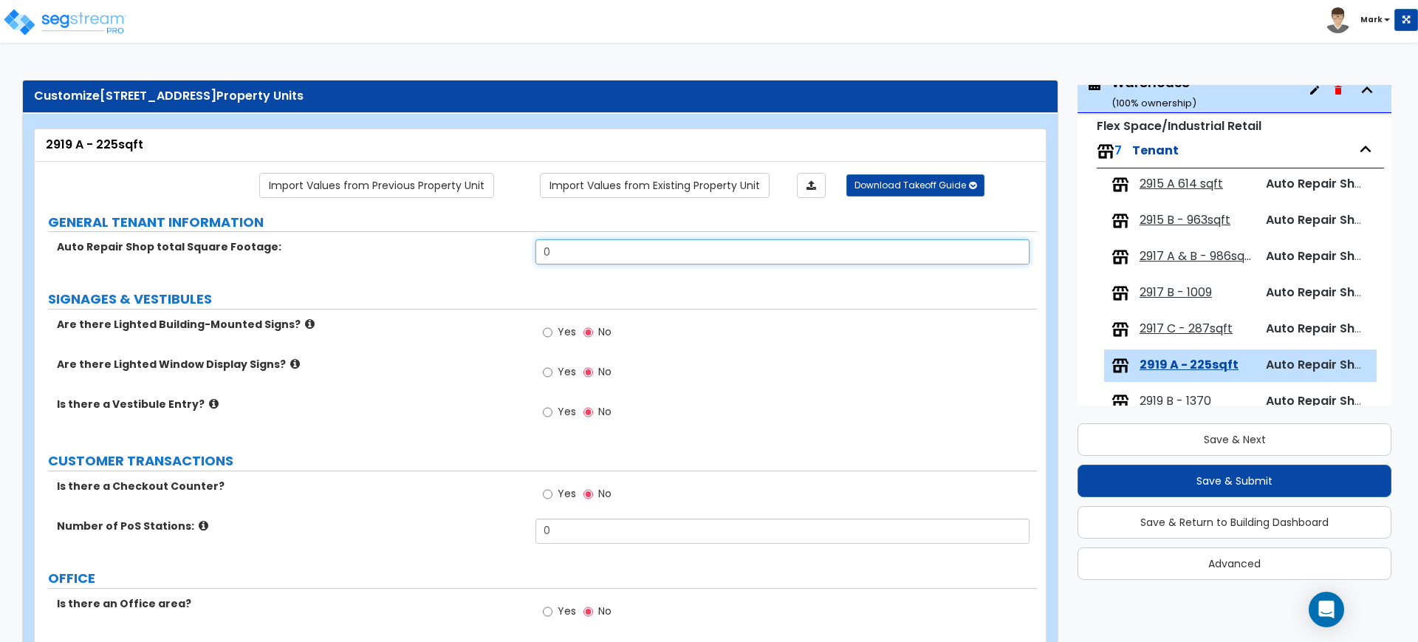
scroll to position [550, 0]
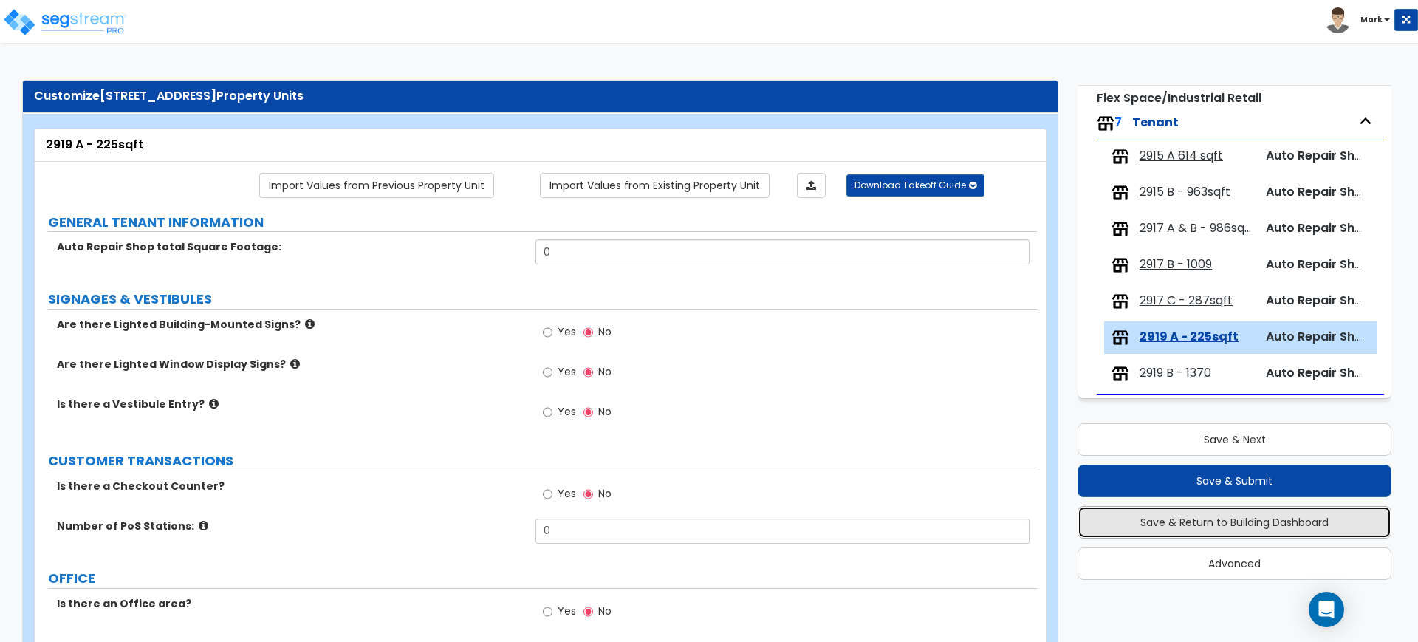
click at [1281, 519] on button "Save & Return to Building Dashboard" at bounding box center [1235, 522] width 314 height 32
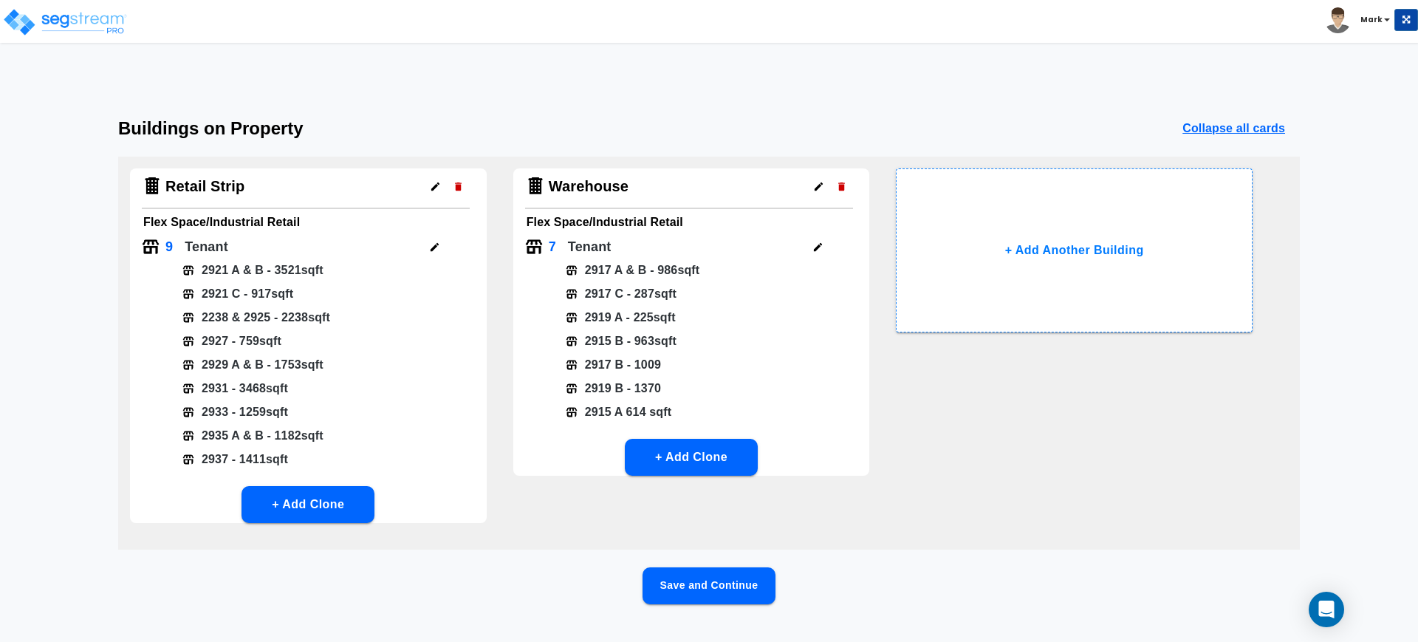
click at [818, 247] on icon "button" at bounding box center [818, 247] width 8 height 8
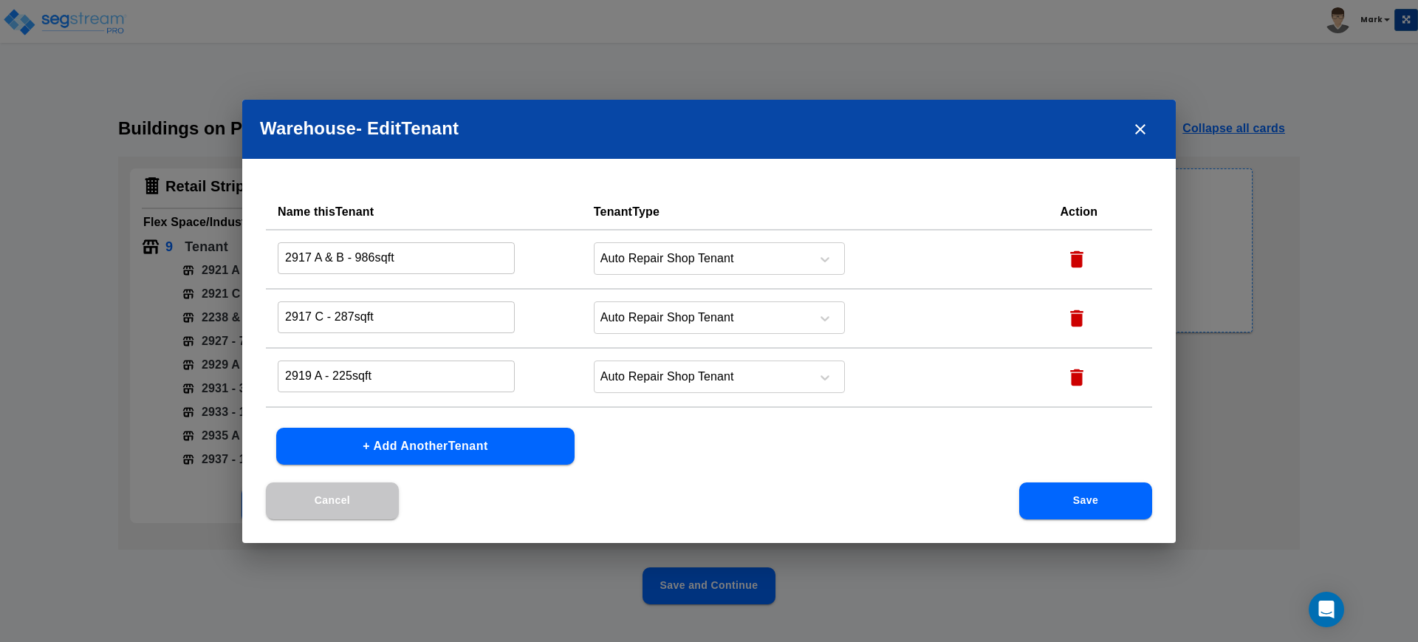
click at [347, 274] on input "2919 A - 225sqft" at bounding box center [396, 258] width 237 height 32
drag, startPoint x: 352, startPoint y: 374, endPoint x: 334, endPoint y: 373, distance: 17.8
click at [334, 373] on input "2919 A - 225sqft" at bounding box center [396, 376] width 237 height 32
click at [1131, 502] on button "Save" at bounding box center [1085, 500] width 133 height 37
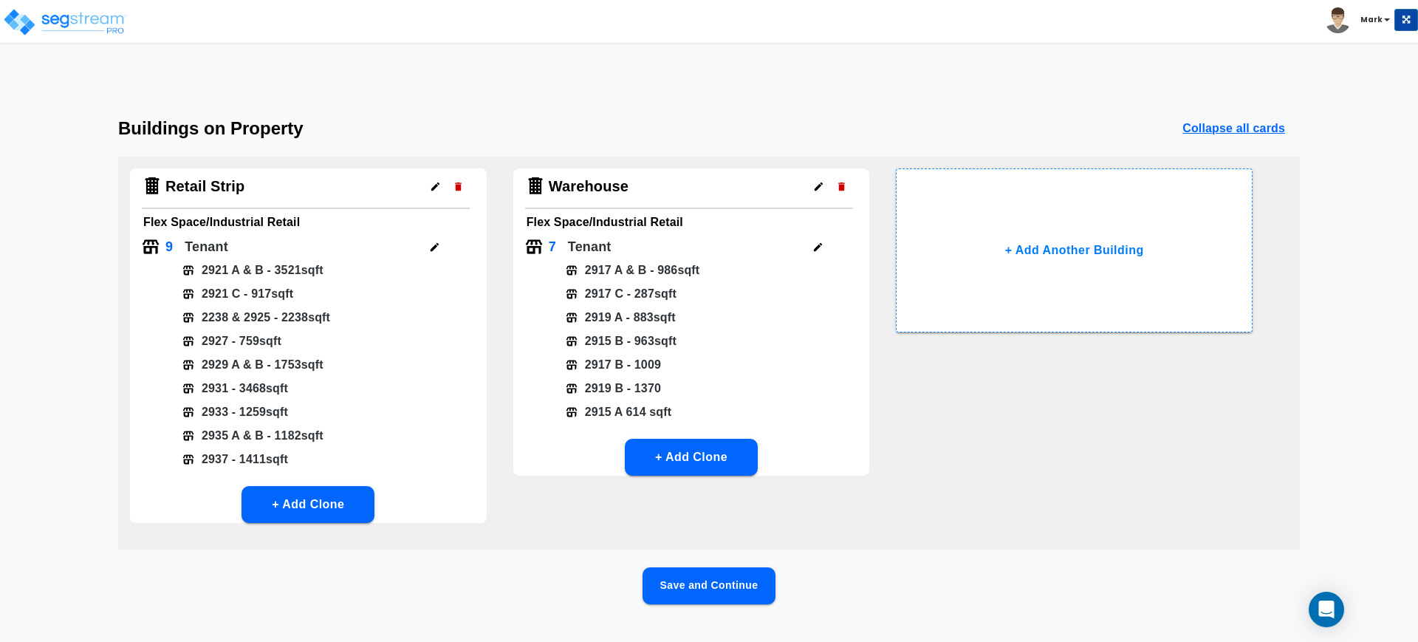
click at [721, 587] on button "Save and Continue" at bounding box center [709, 585] width 133 height 37
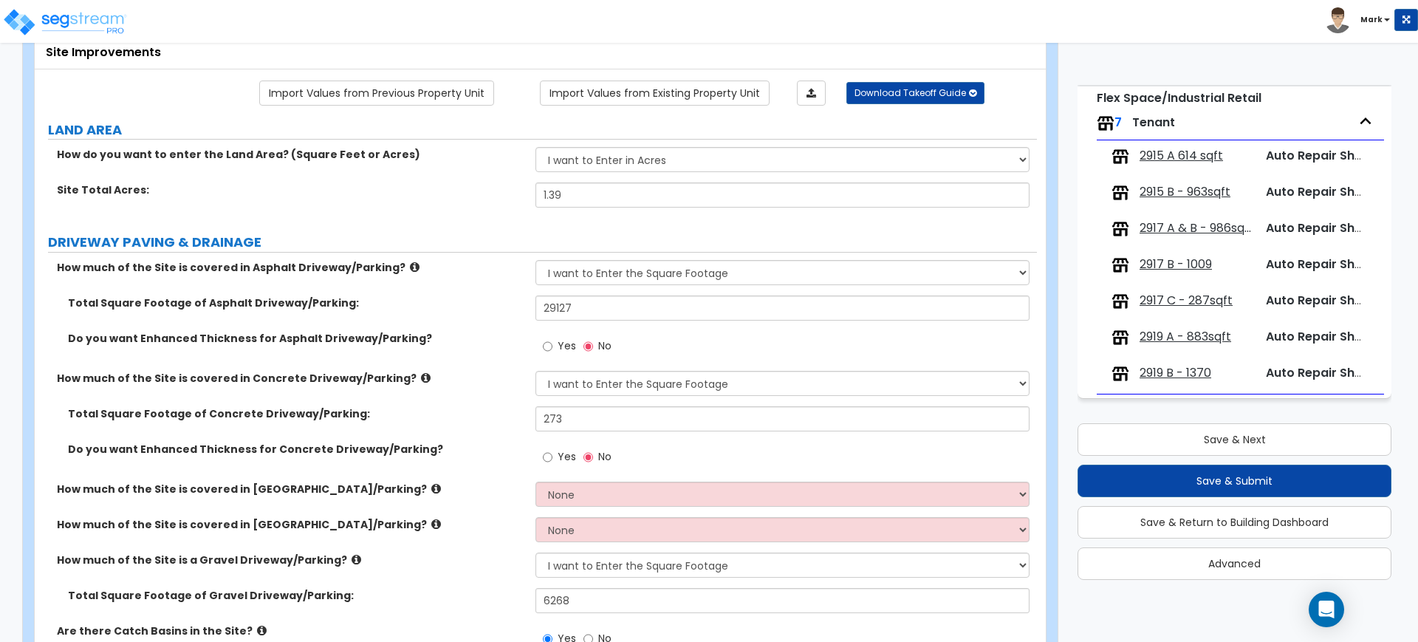
click at [1199, 332] on span "2919 A - 883sqft" at bounding box center [1186, 337] width 92 height 17
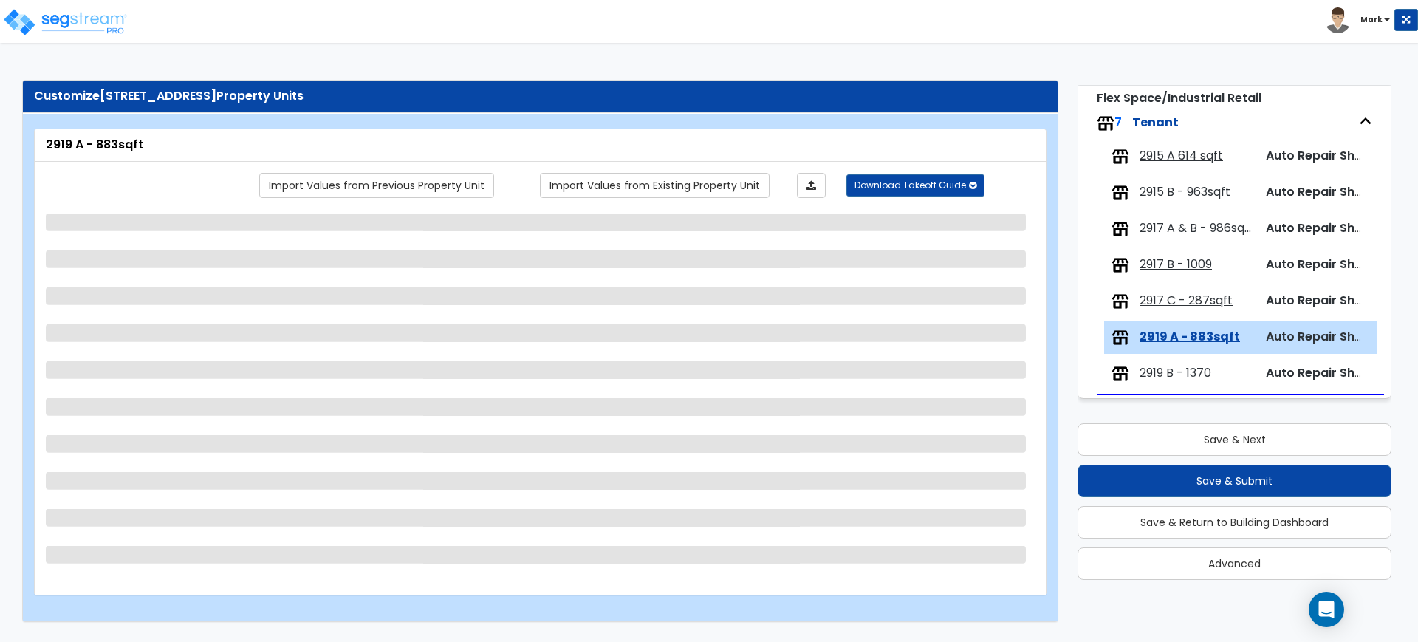
scroll to position [5, 0]
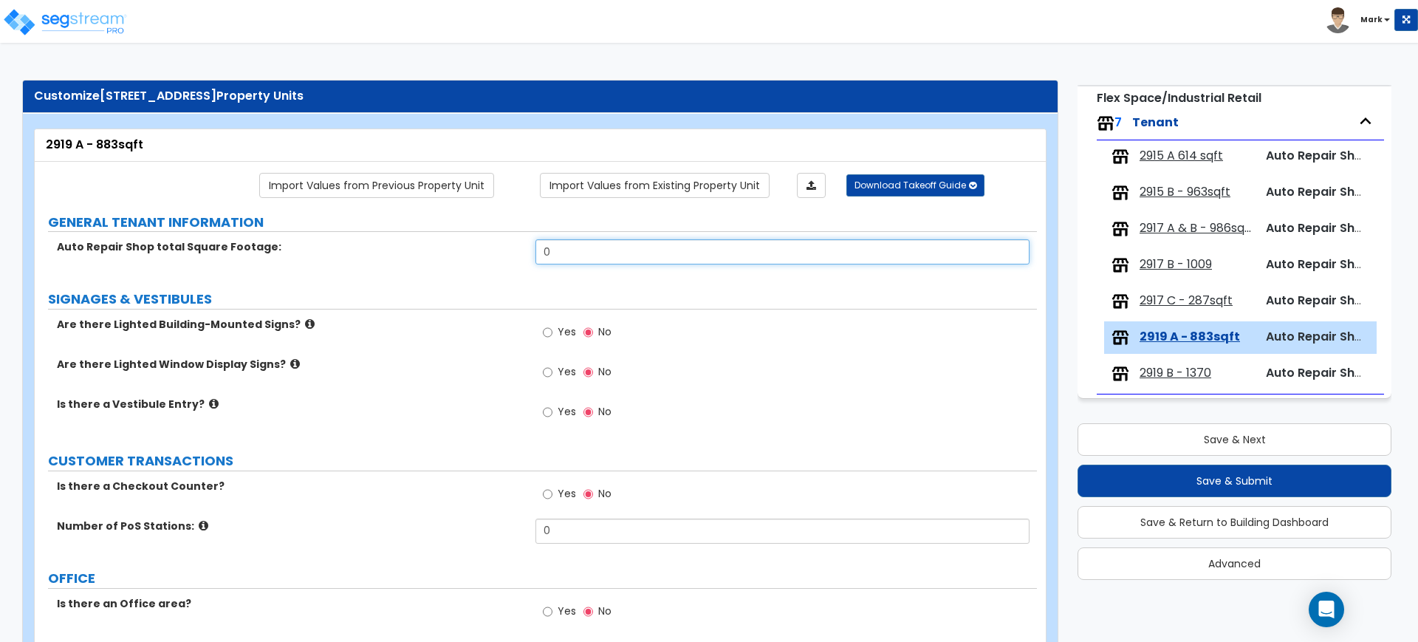
drag, startPoint x: 569, startPoint y: 243, endPoint x: 484, endPoint y: 244, distance: 84.2
click at [485, 244] on div "Auto Repair Shop total Square Footage: 0" at bounding box center [536, 256] width 1002 height 35
click at [548, 329] on input "Yes" at bounding box center [548, 332] width 10 height 16
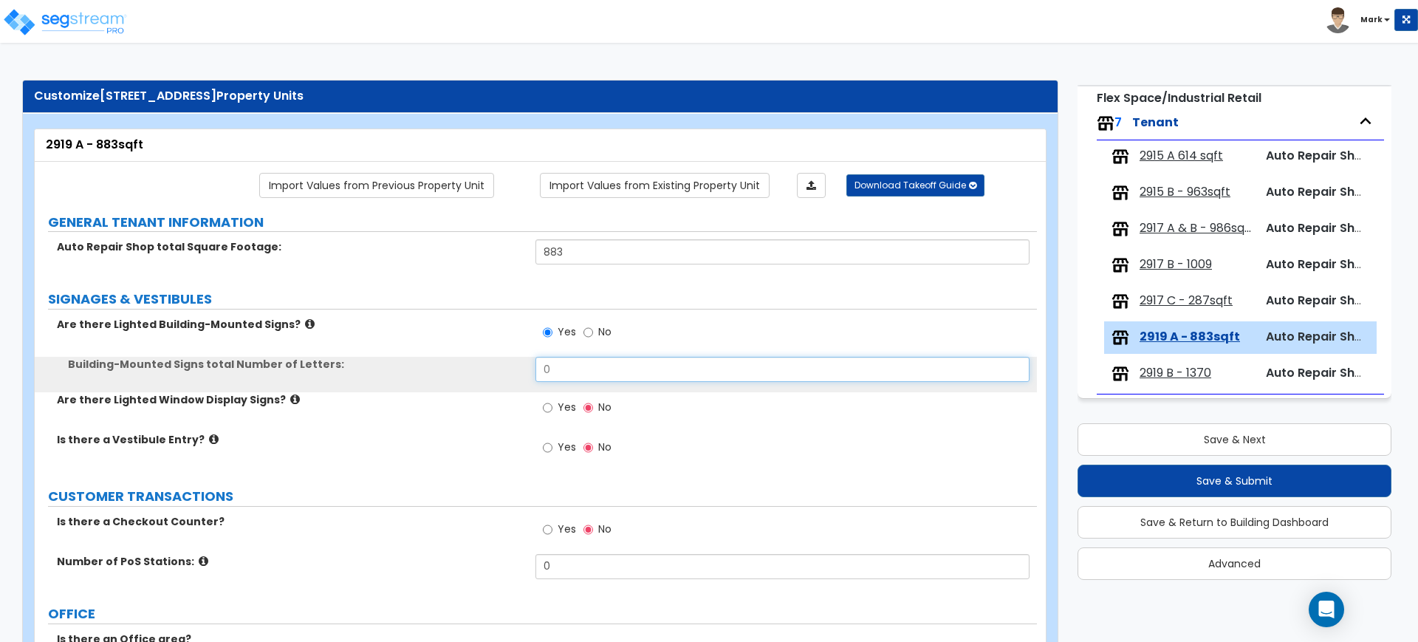
drag, startPoint x: 558, startPoint y: 368, endPoint x: 499, endPoint y: 369, distance: 59.8
click at [499, 369] on div "Building-Mounted Signs total Number of Letters: 0" at bounding box center [536, 374] width 1002 height 35
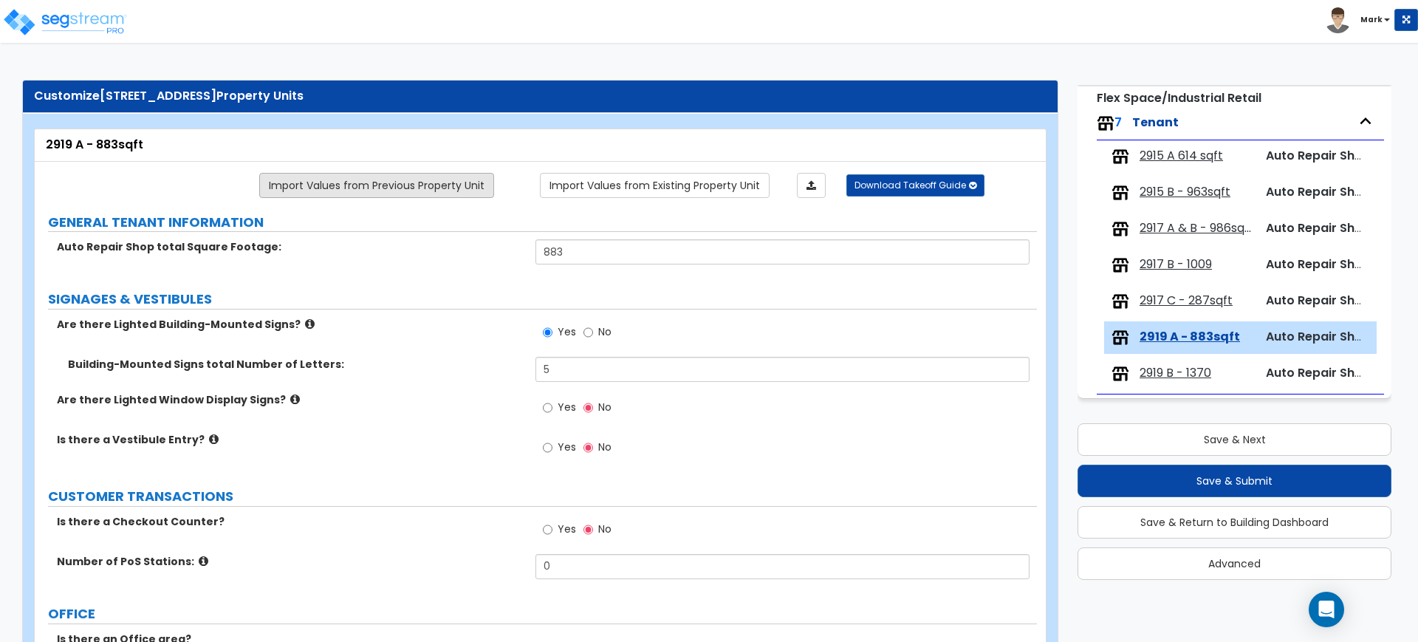
click at [417, 178] on link "Import Values from Previous Property Unit" at bounding box center [376, 185] width 235 height 25
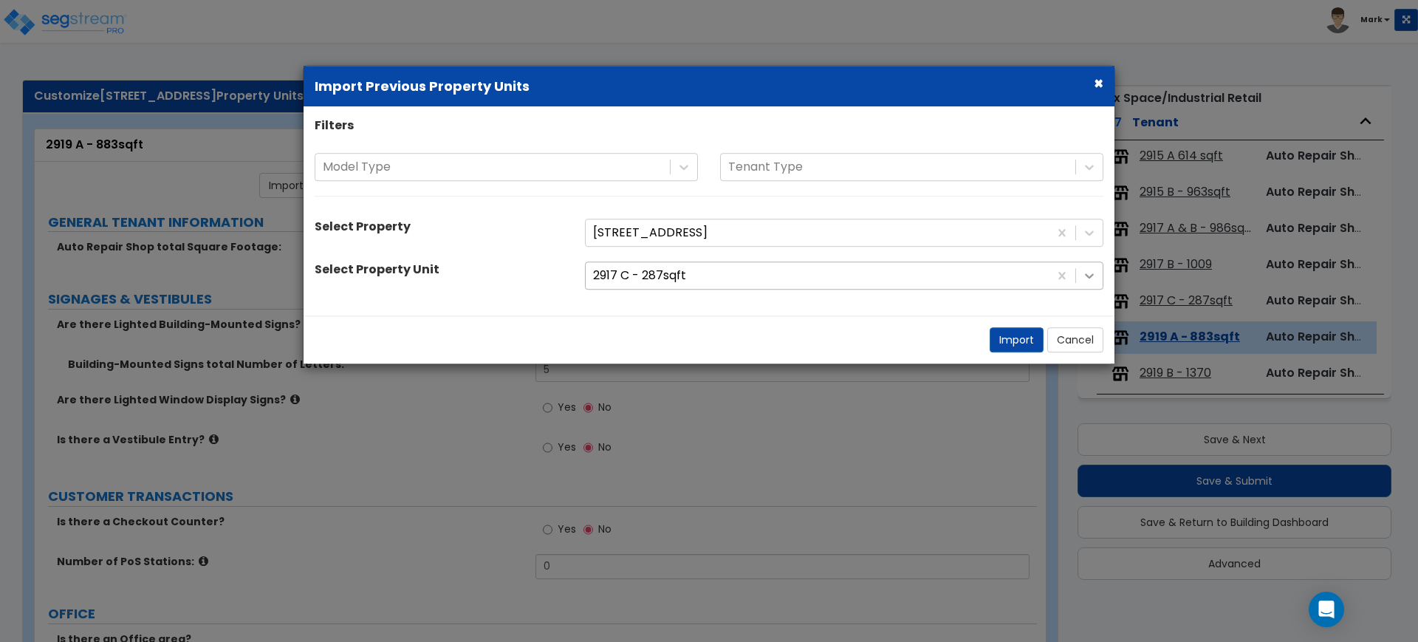
click at [1086, 275] on icon at bounding box center [1089, 276] width 9 height 5
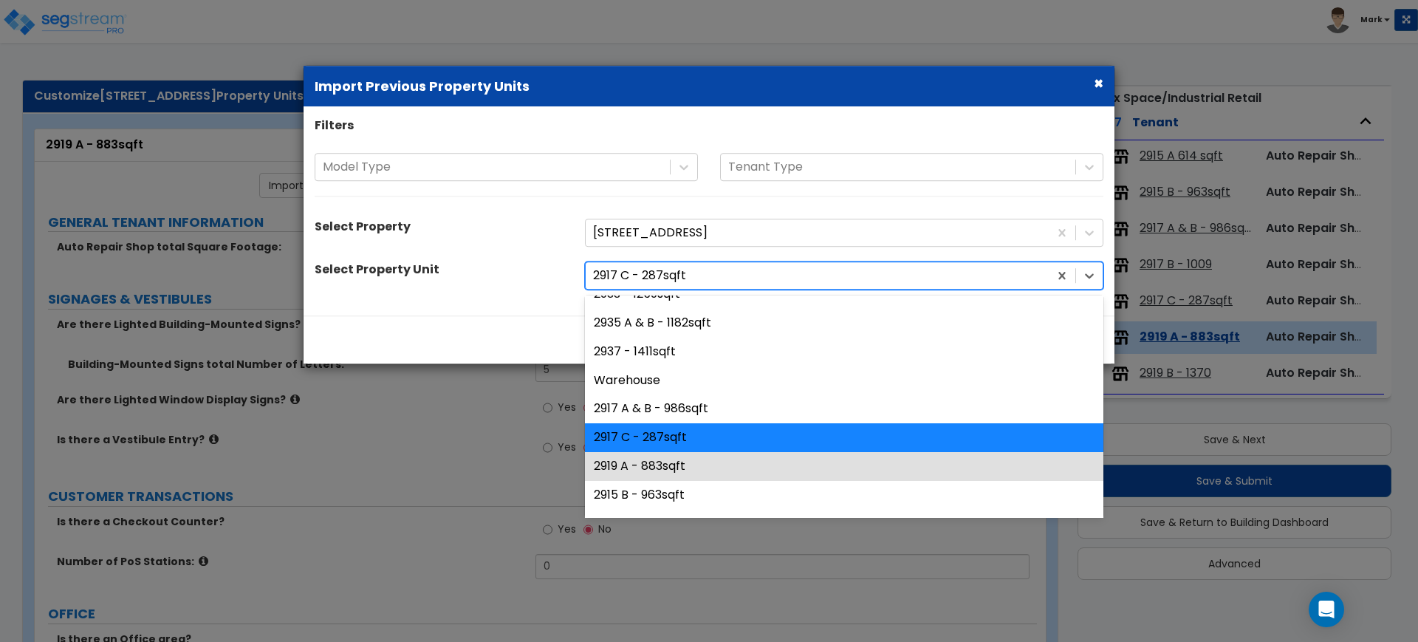
scroll to position [329, 0]
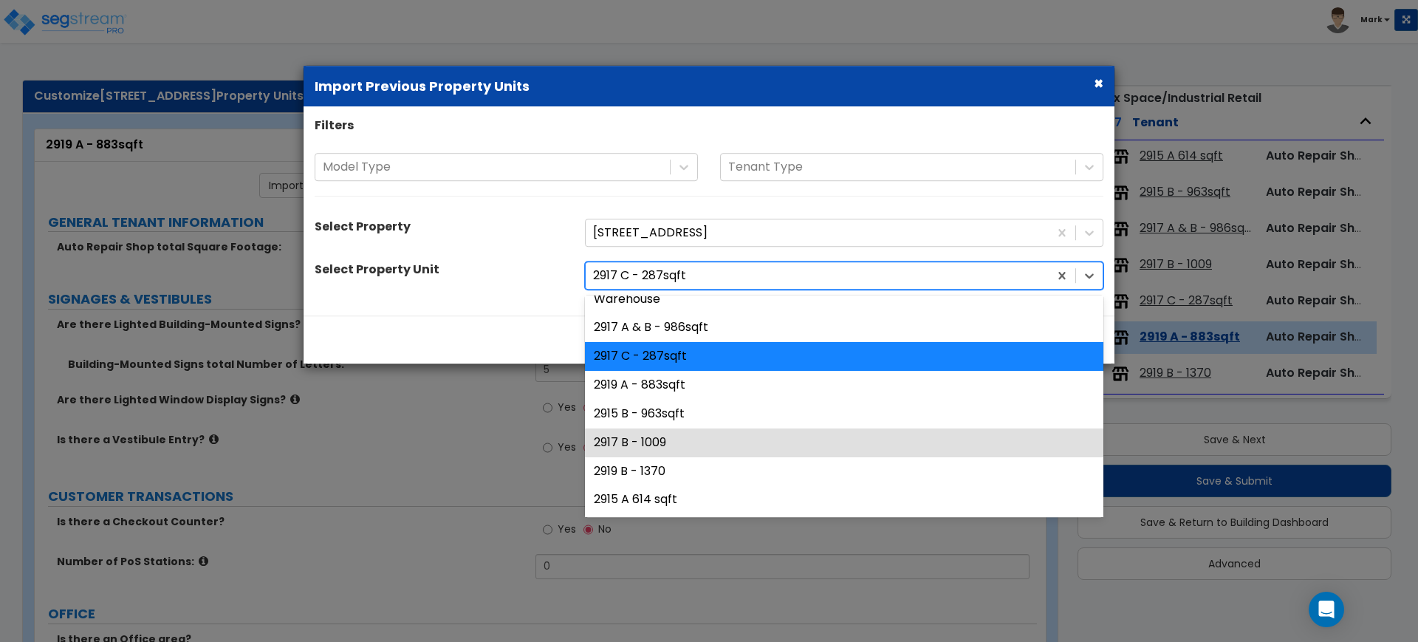
click at [637, 440] on div "2917 B - 1009" at bounding box center [844, 442] width 518 height 29
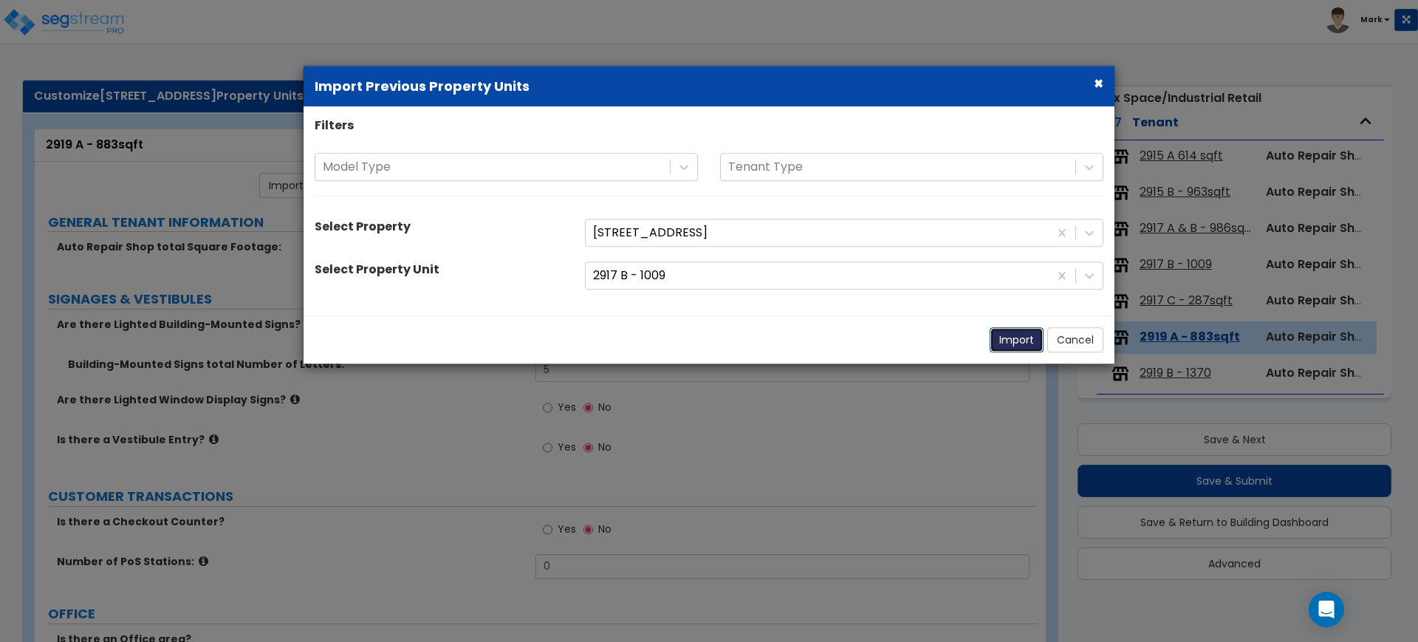
click at [1012, 334] on button "Import" at bounding box center [1017, 339] width 54 height 25
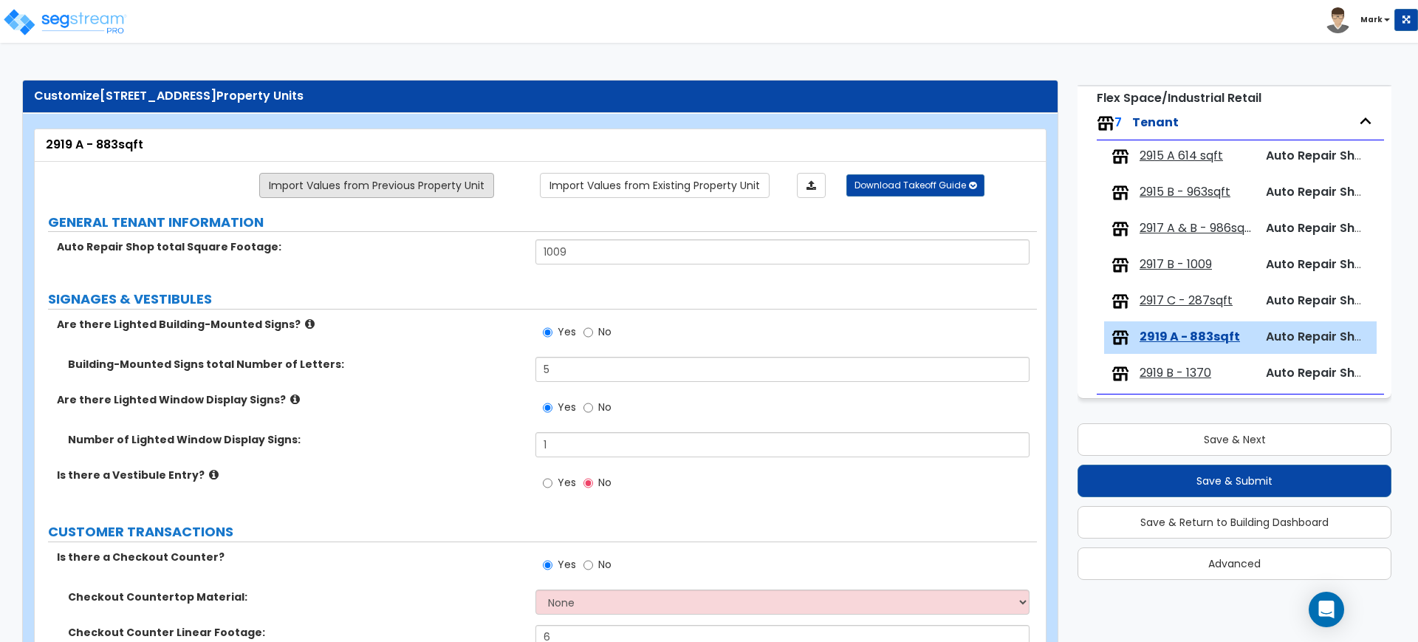
click at [418, 189] on link "Import Values from Previous Property Unit" at bounding box center [376, 185] width 235 height 25
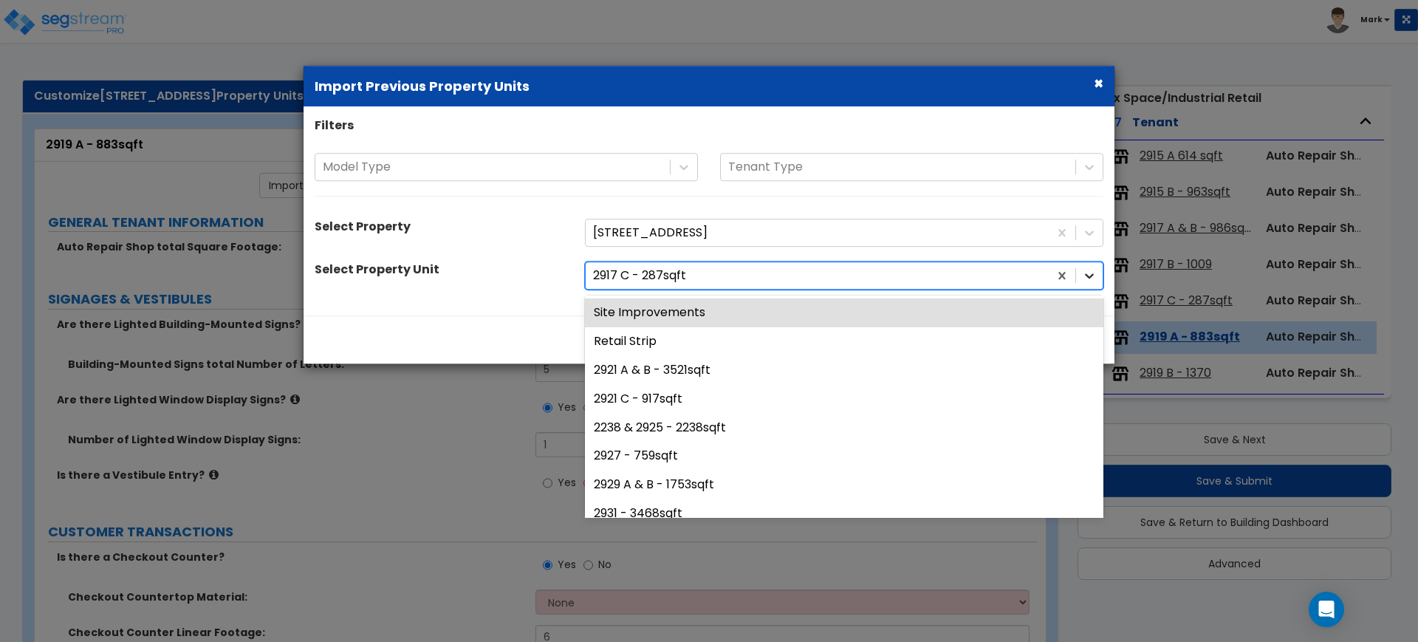
click at [1094, 274] on icon at bounding box center [1089, 275] width 15 height 15
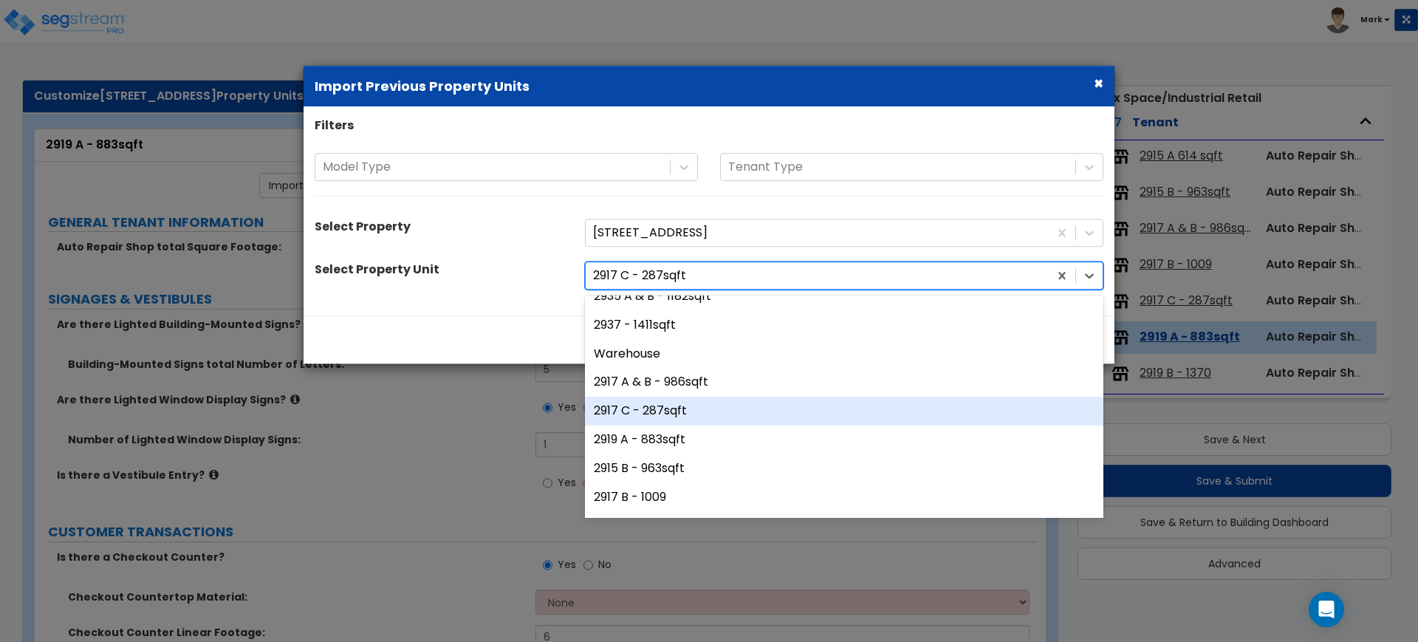
scroll to position [277, 0]
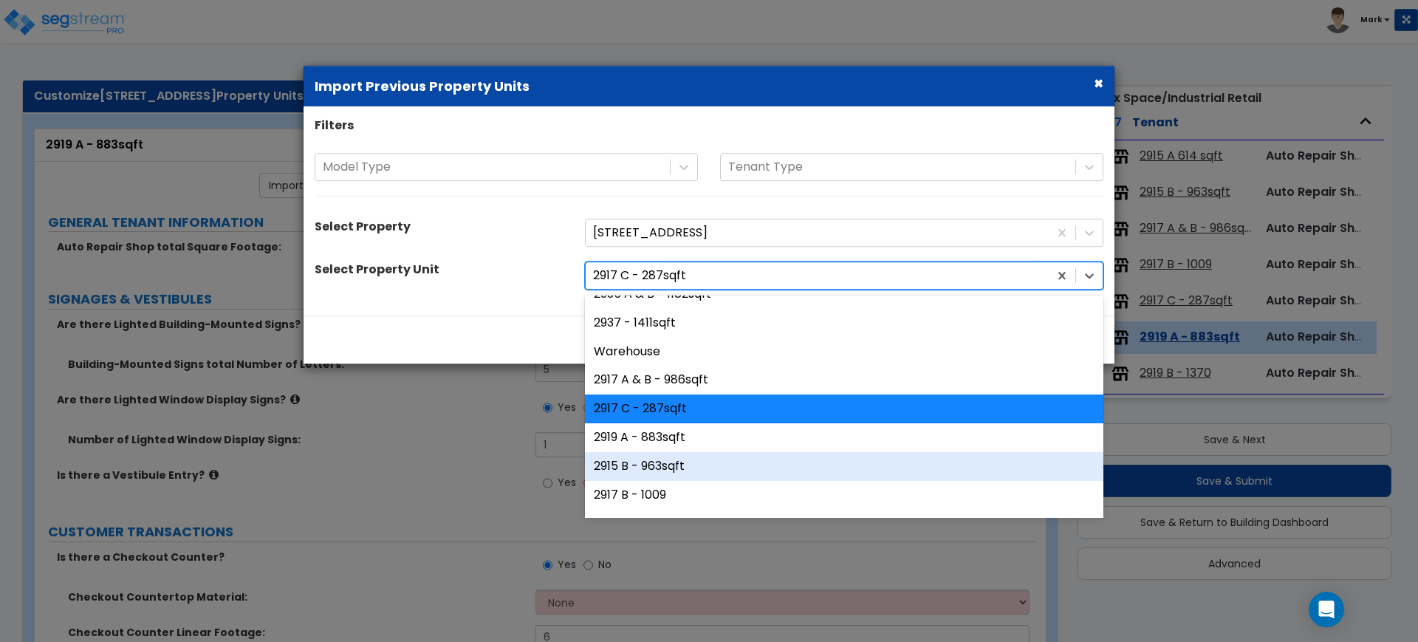
click at [645, 465] on div "2915 B - 963sqft" at bounding box center [844, 466] width 518 height 29
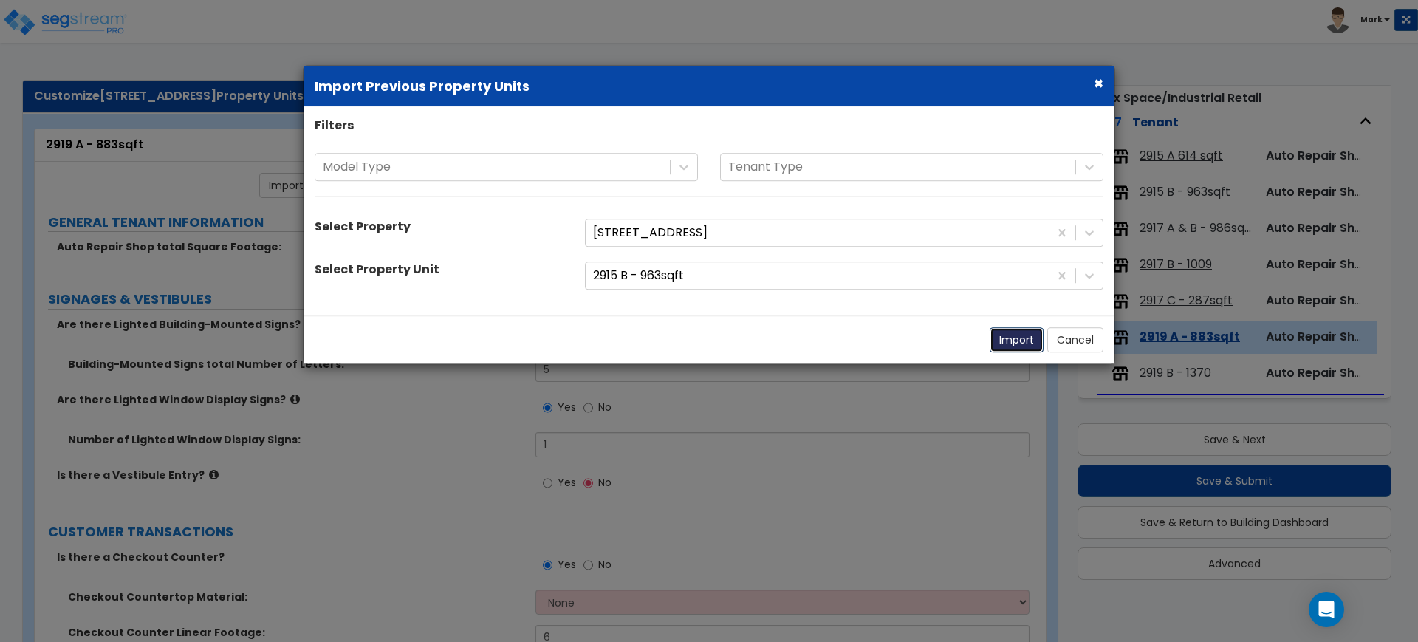
click at [1025, 340] on button "Import" at bounding box center [1017, 339] width 54 height 25
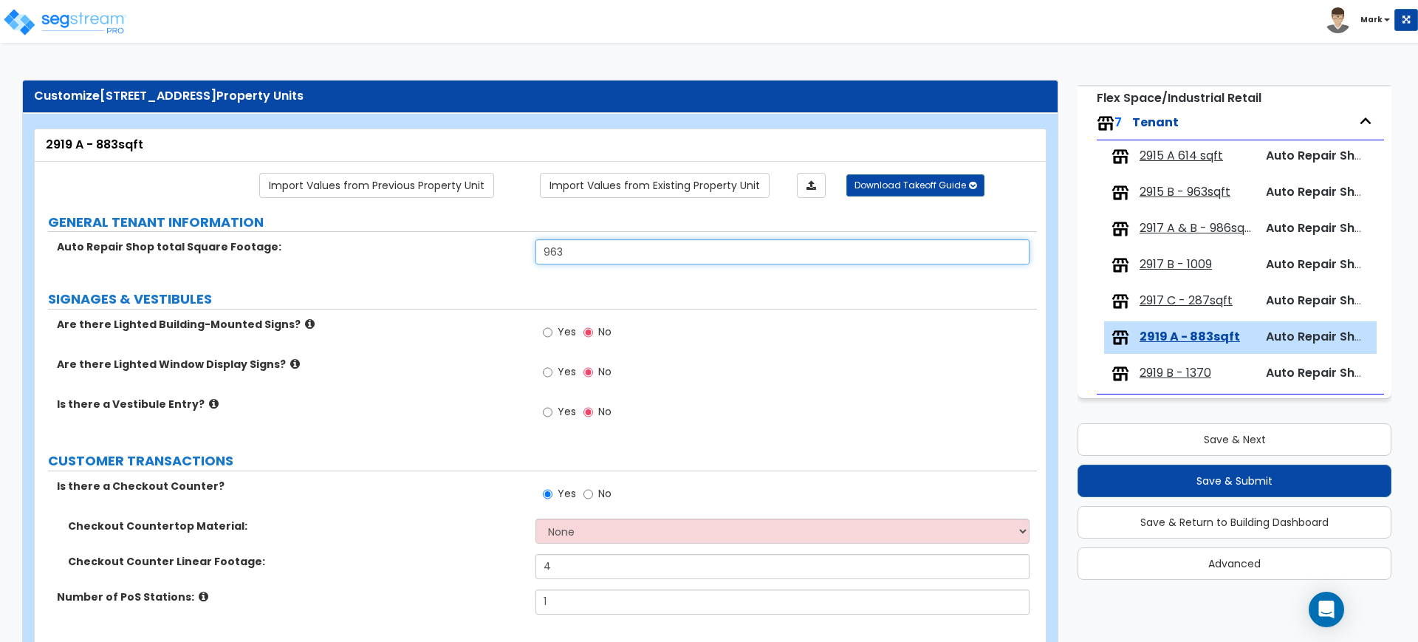
drag, startPoint x: 463, startPoint y: 253, endPoint x: 428, endPoint y: 253, distance: 34.7
click at [449, 253] on div "Auto Repair Shop total Square Footage: 963" at bounding box center [536, 256] width 1002 height 35
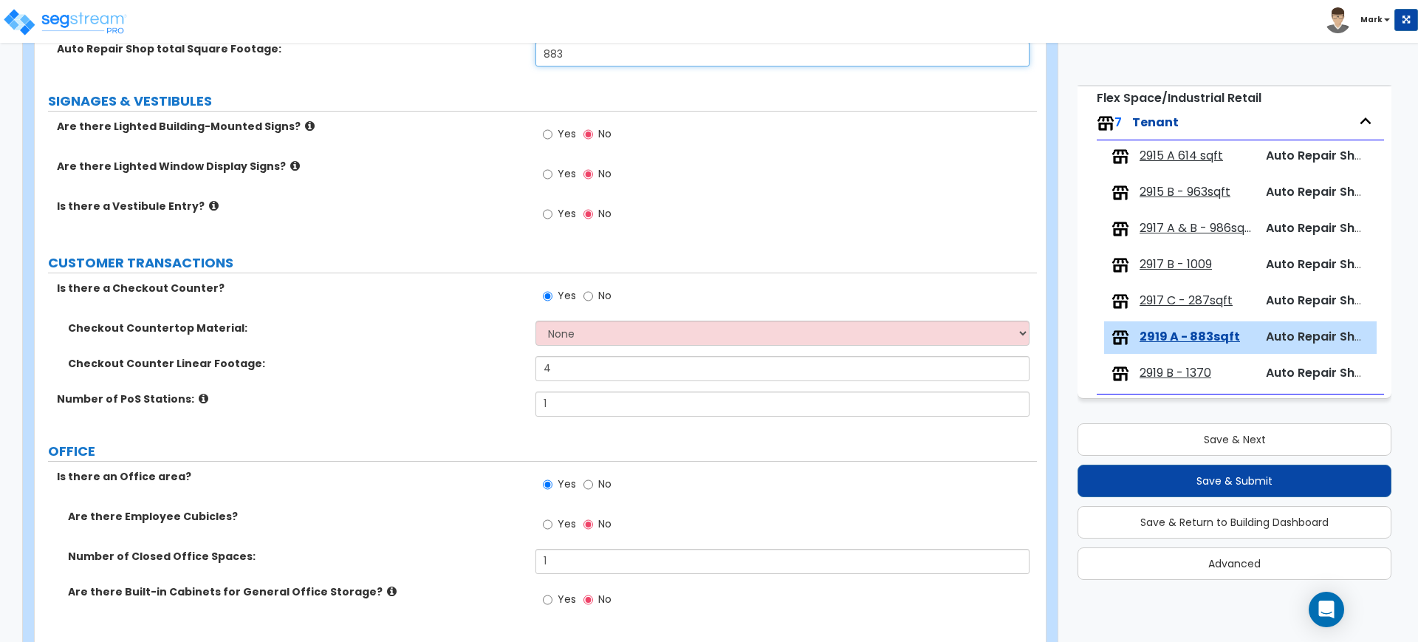
scroll to position [92, 0]
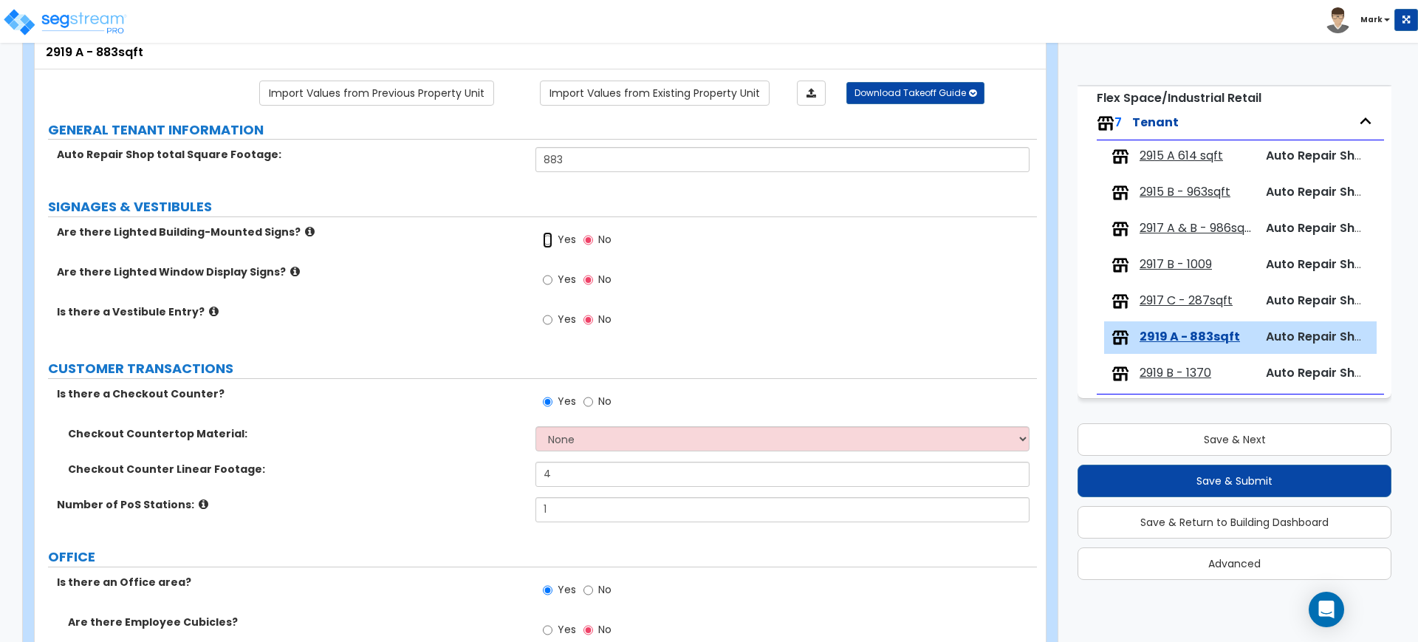
click at [550, 237] on input "Yes" at bounding box center [548, 240] width 10 height 16
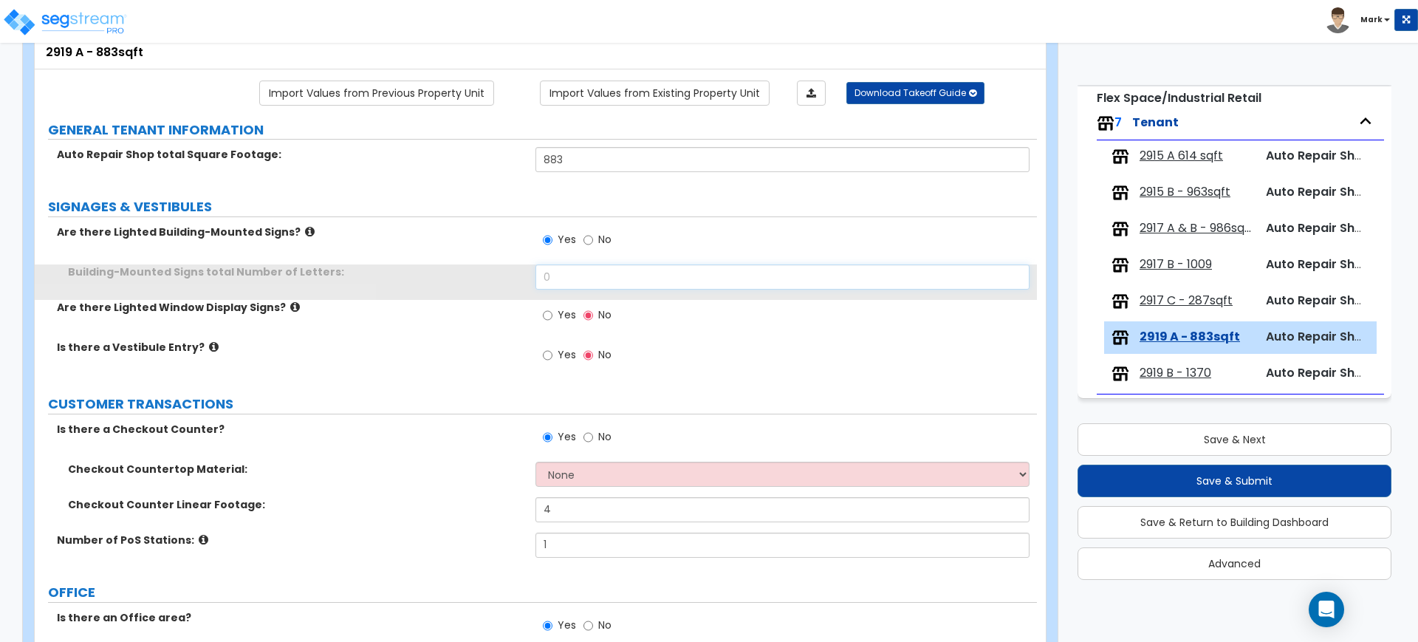
click at [505, 274] on div "Building-Mounted Signs total Number of Letters: 0" at bounding box center [536, 281] width 1002 height 35
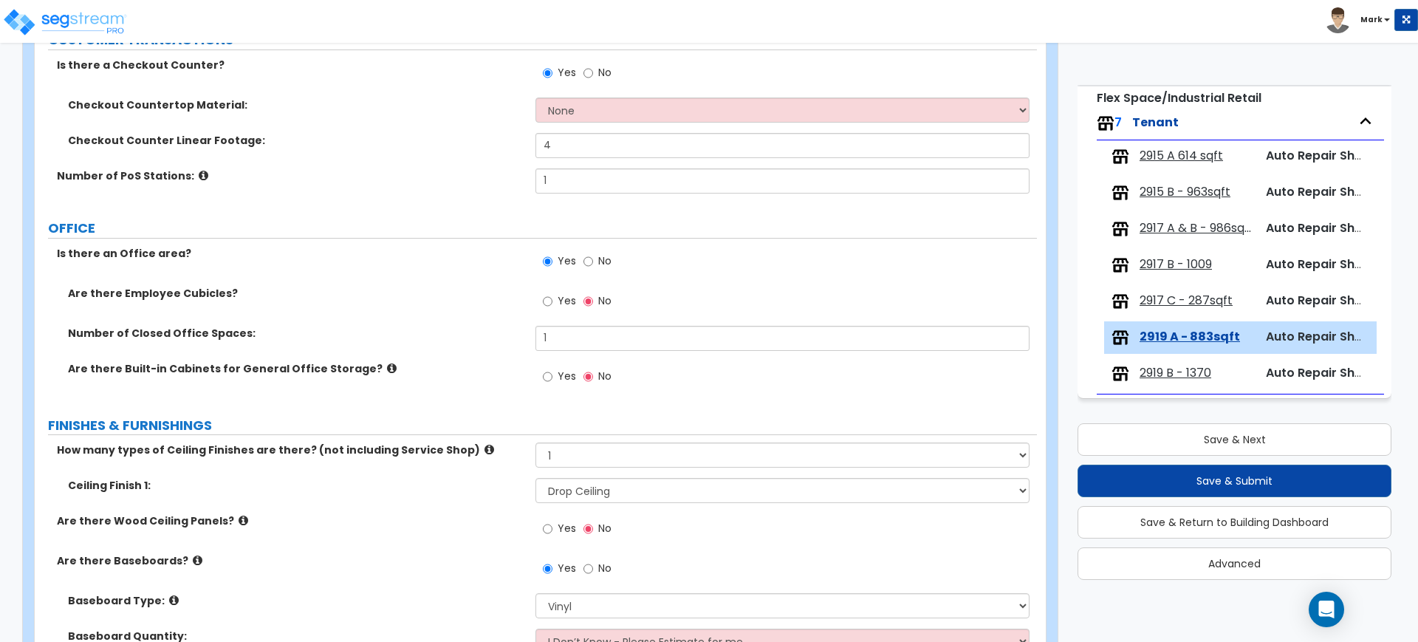
scroll to position [554, 0]
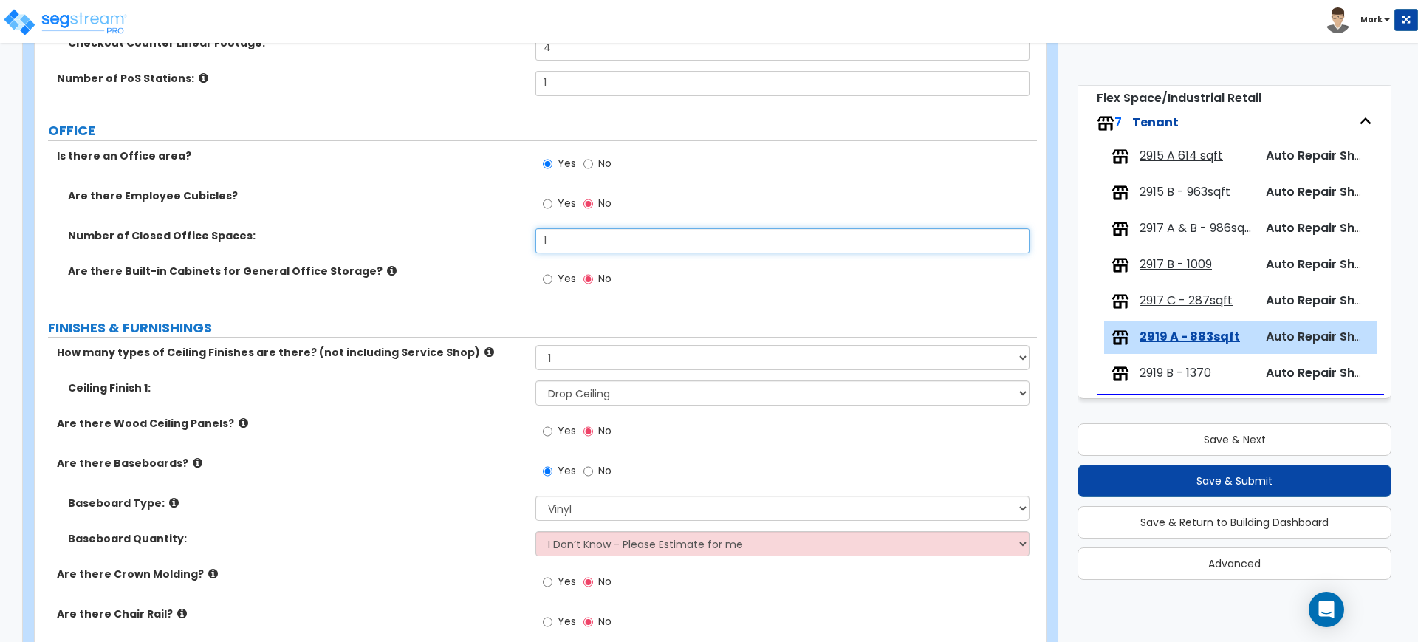
drag, startPoint x: 557, startPoint y: 240, endPoint x: 459, endPoint y: 240, distance: 97.5
click at [485, 241] on div "Number of Closed Office Spaces: 1" at bounding box center [536, 245] width 1002 height 35
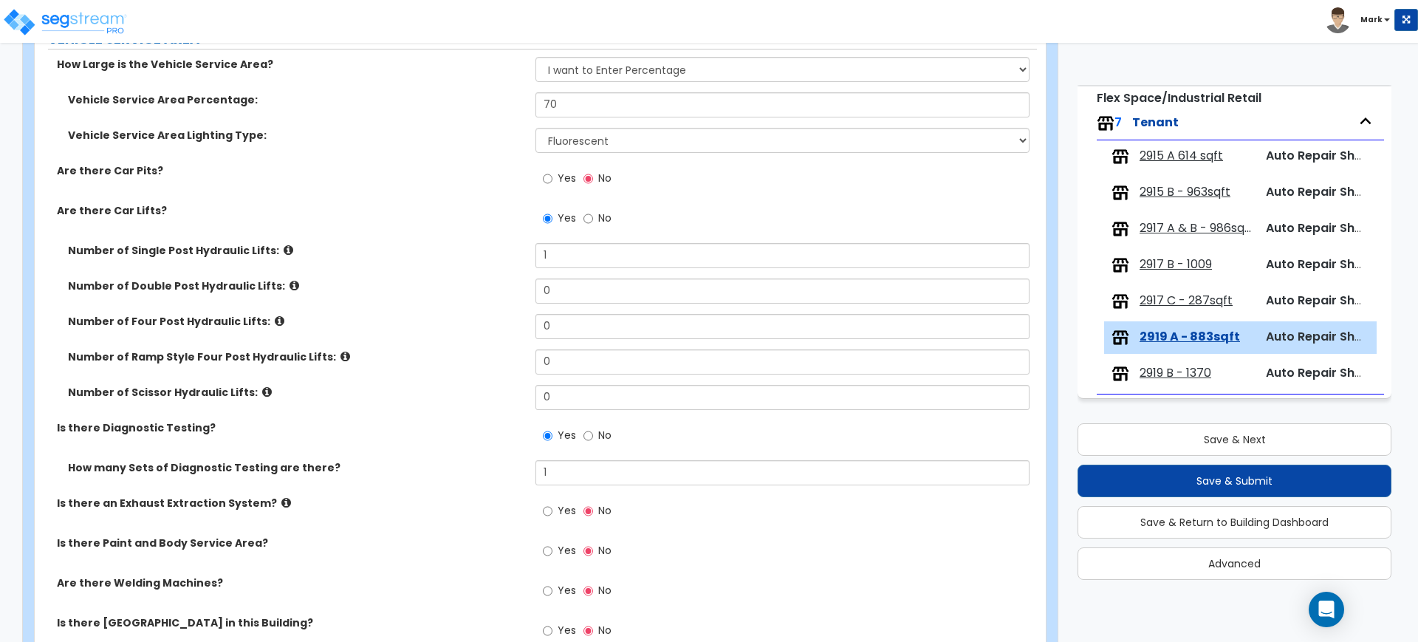
scroll to position [2585, 0]
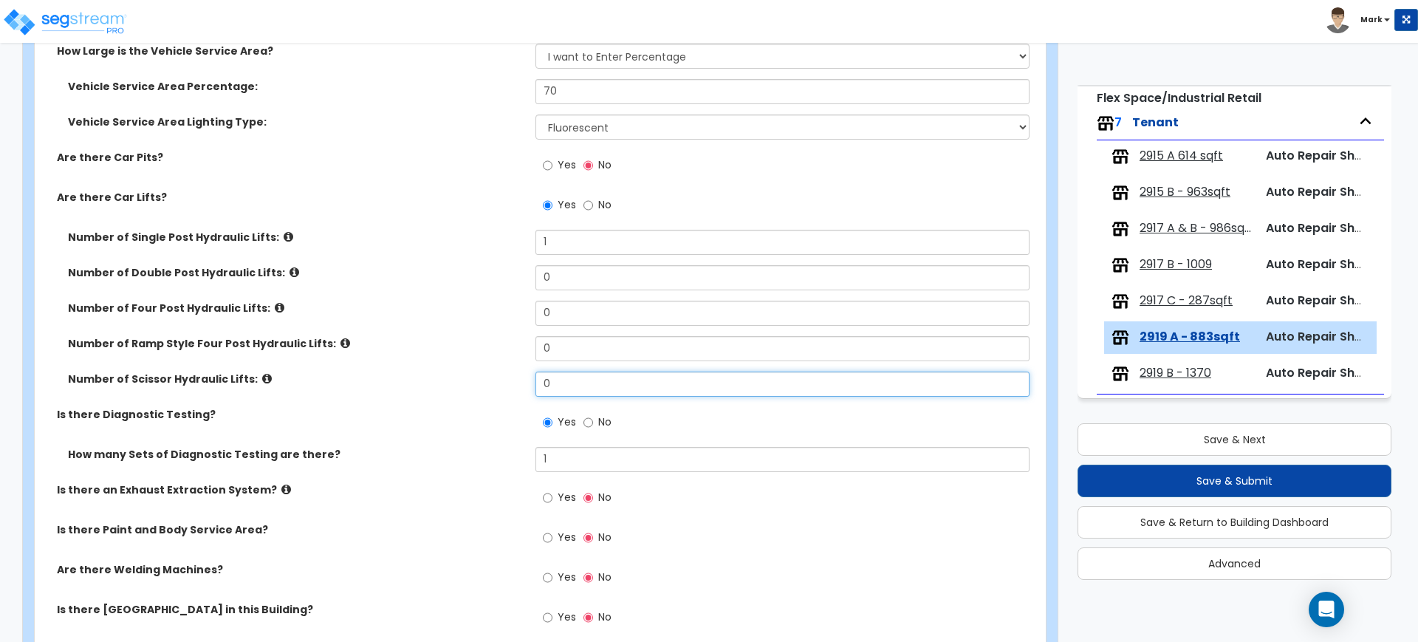
drag, startPoint x: 572, startPoint y: 377, endPoint x: 455, endPoint y: 382, distance: 116.8
click at [508, 382] on div "Number of Scissor Hydraulic Lifts: 0" at bounding box center [536, 388] width 1002 height 35
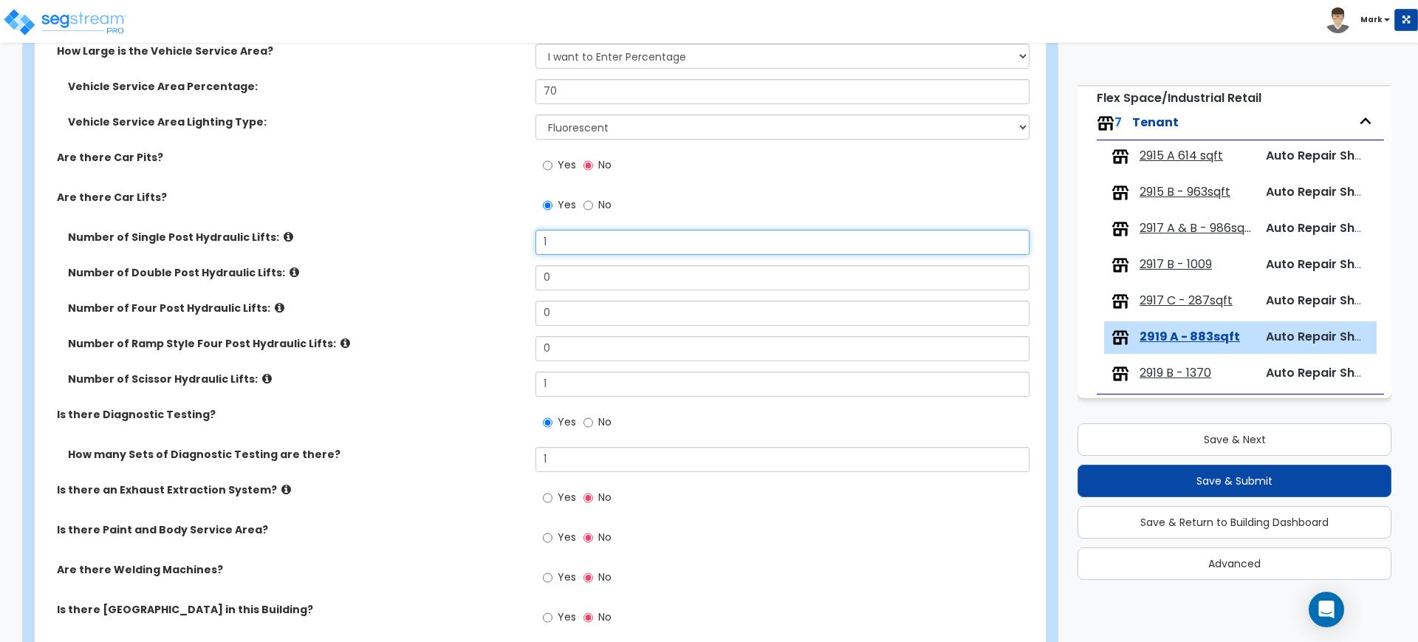
drag, startPoint x: 554, startPoint y: 240, endPoint x: 529, endPoint y: 241, distance: 25.2
click at [536, 241] on input "1" at bounding box center [781, 242] width 493 height 25
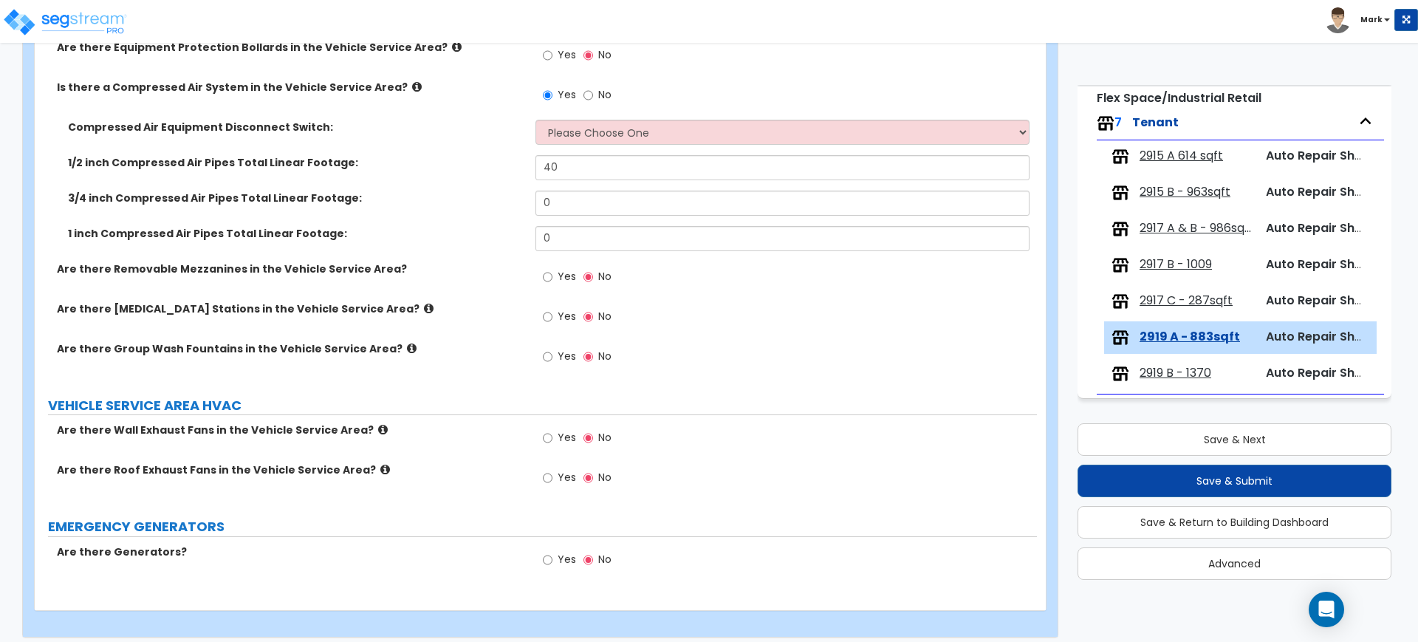
scroll to position [3357, 0]
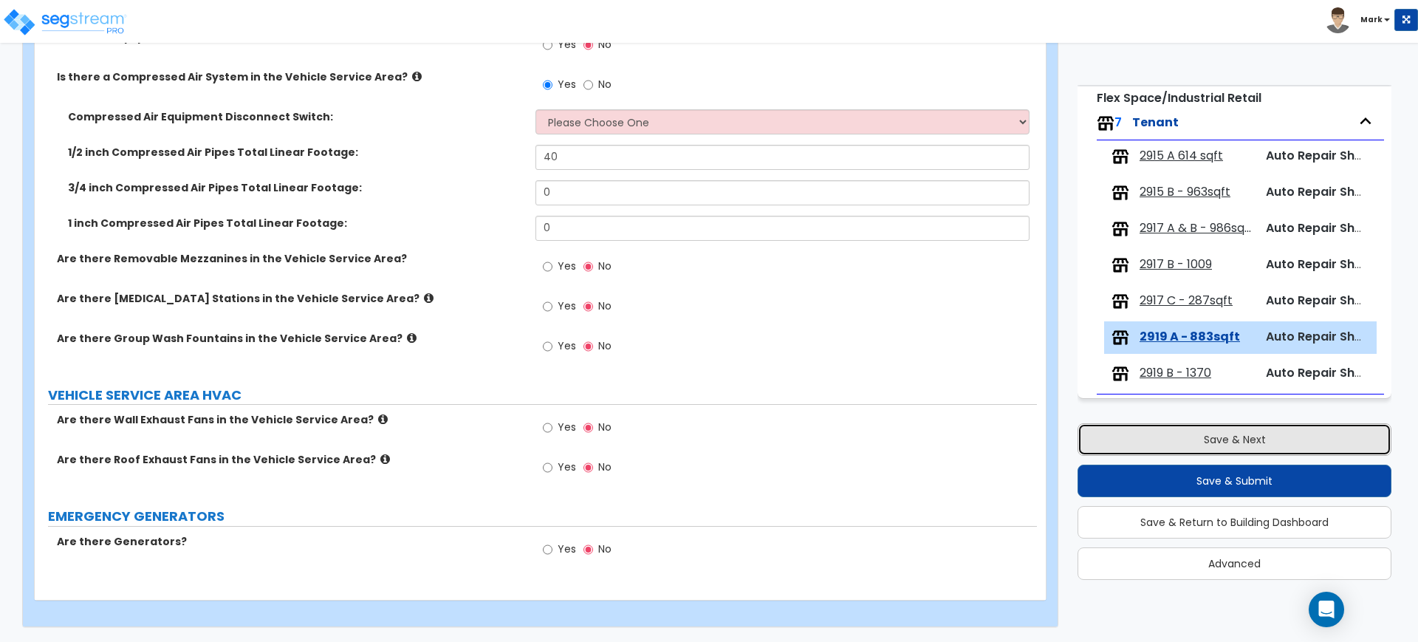
click at [1146, 436] on button "Save & Next" at bounding box center [1235, 439] width 314 height 32
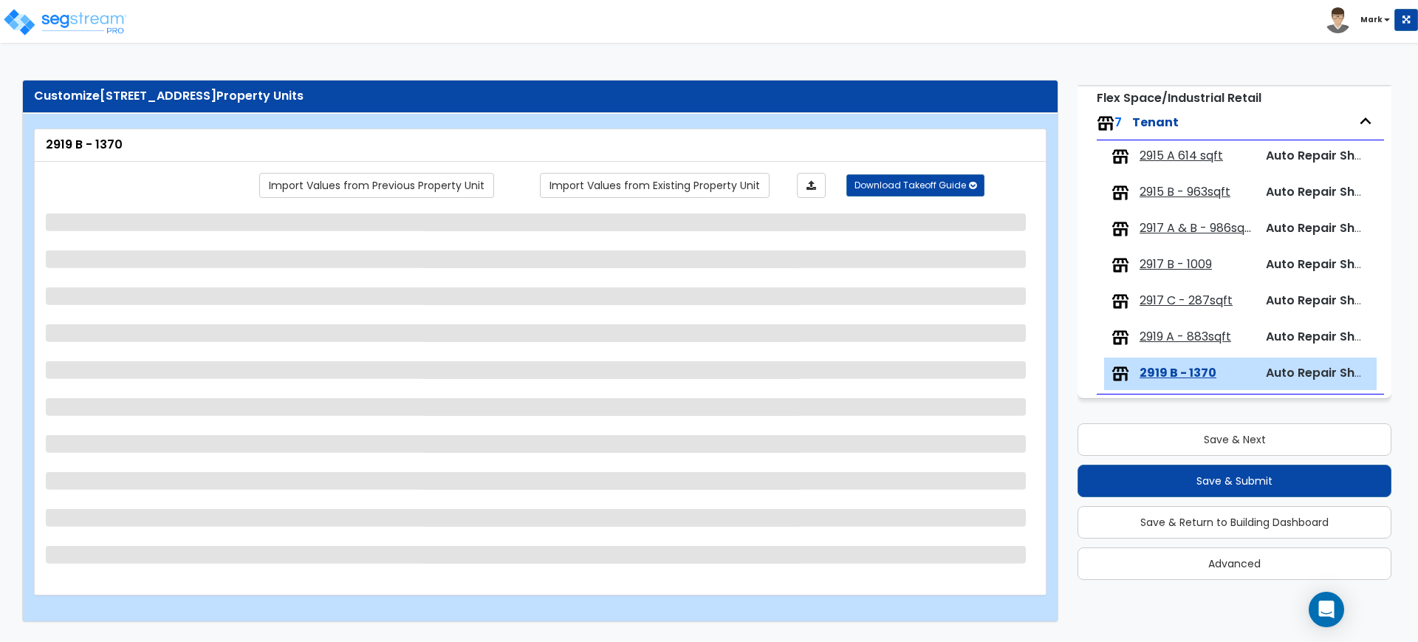
scroll to position [0, 0]
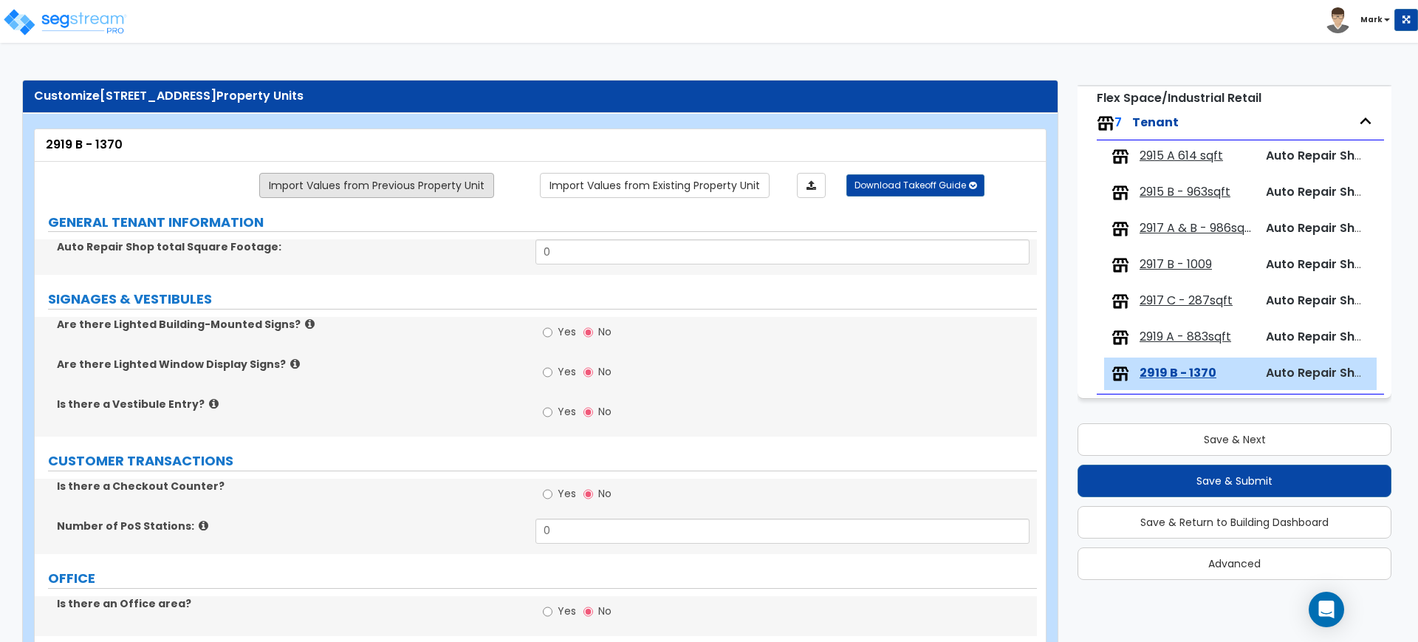
click at [348, 182] on link "Import Values from Previous Property Unit" at bounding box center [376, 185] width 235 height 25
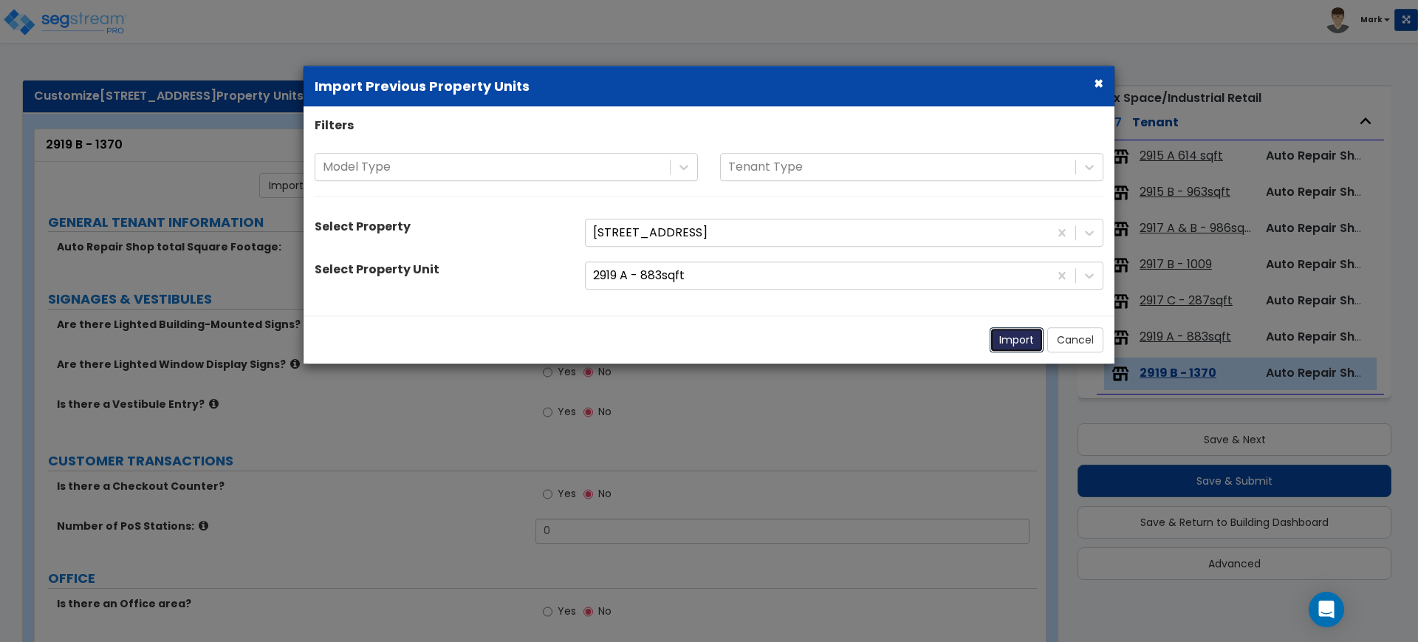
click at [1010, 338] on button "Import" at bounding box center [1017, 339] width 54 height 25
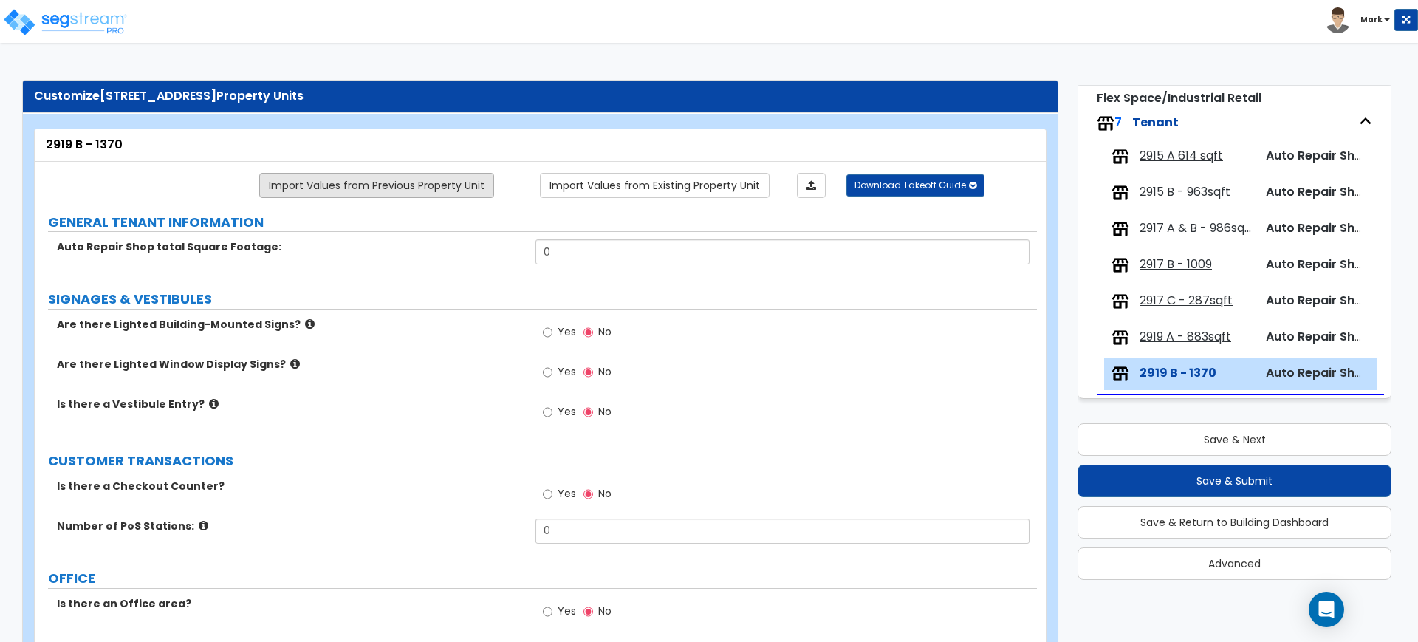
click at [427, 179] on link "Import Values from Previous Property Unit" at bounding box center [376, 185] width 235 height 25
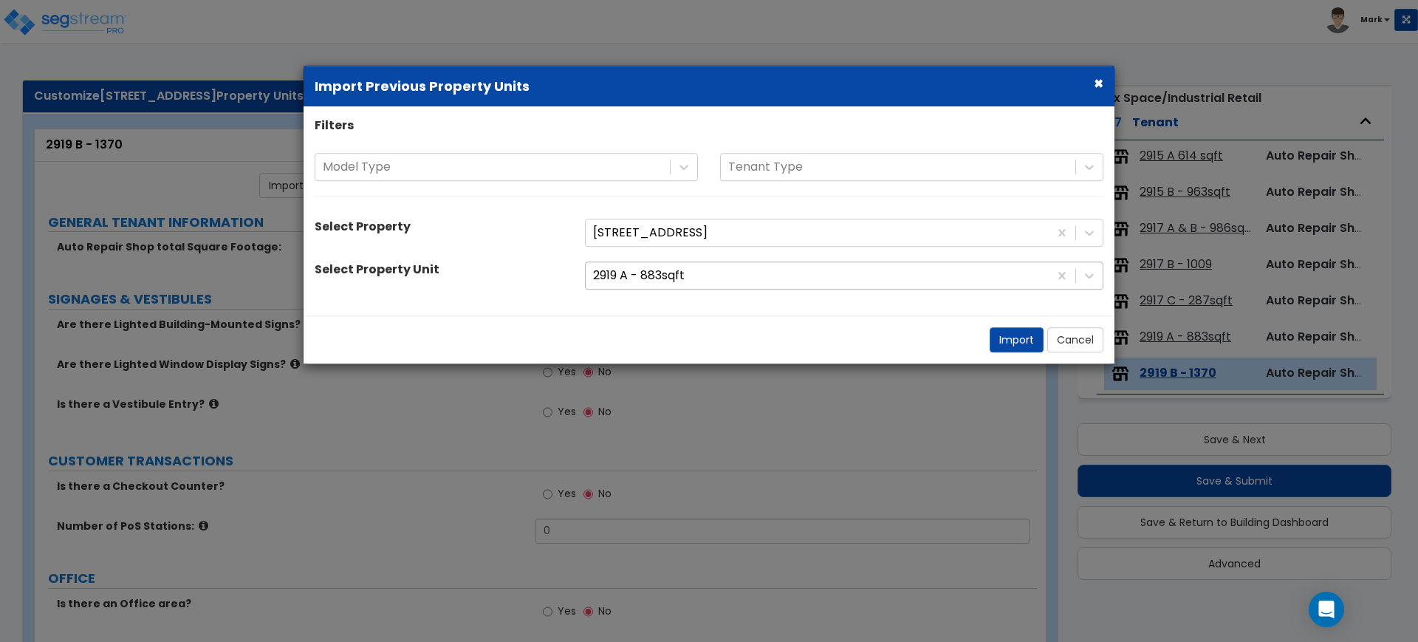
click at [1041, 273] on div at bounding box center [817, 276] width 448 height 20
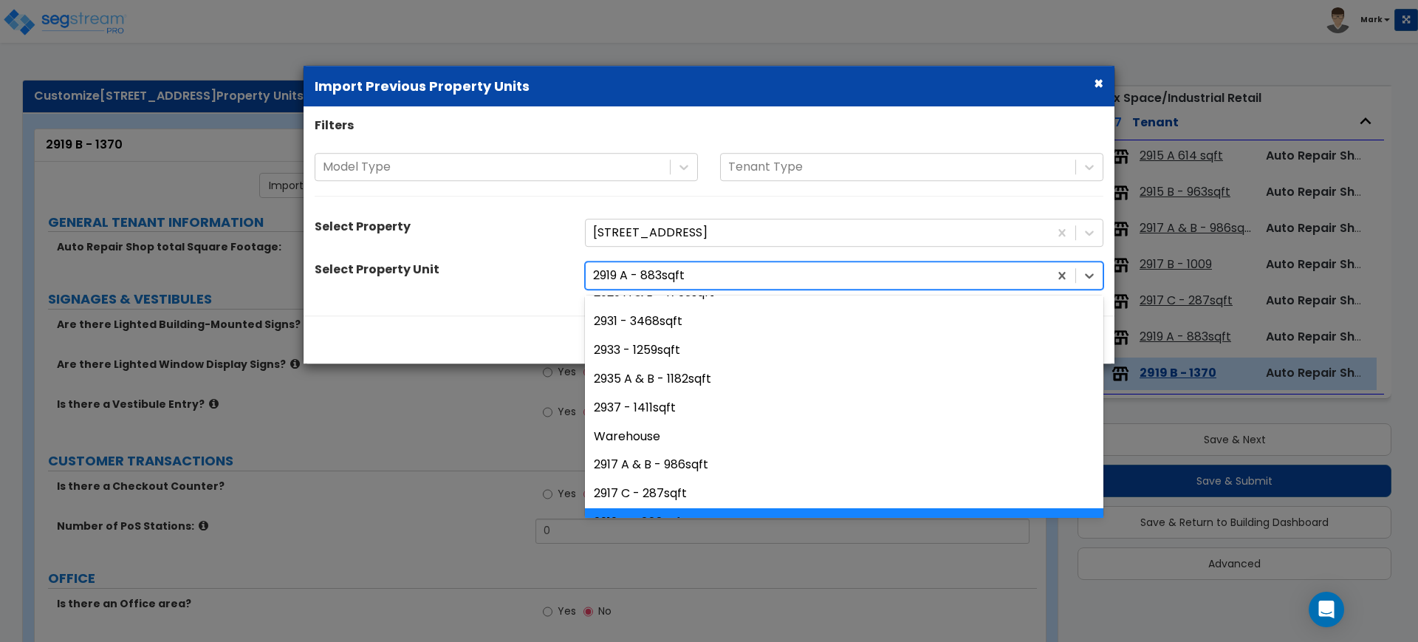
scroll to position [329, 0]
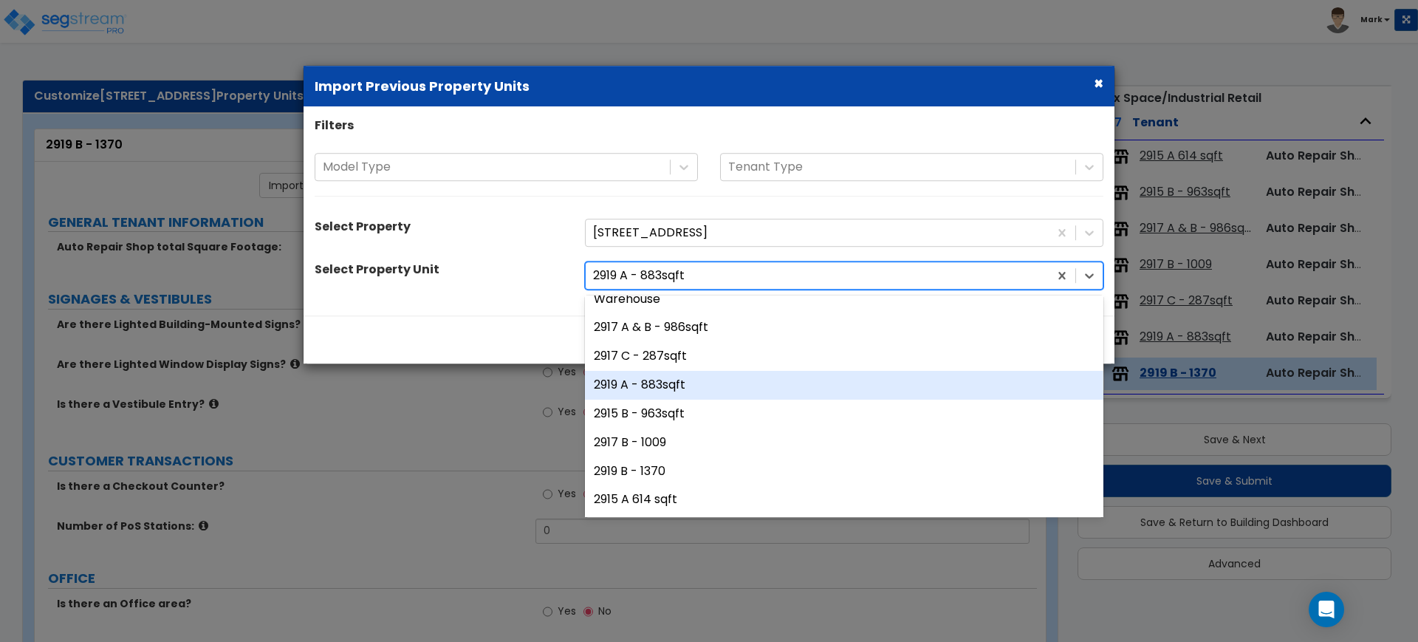
click at [654, 386] on div "2919 A - 883sqft" at bounding box center [844, 385] width 518 height 29
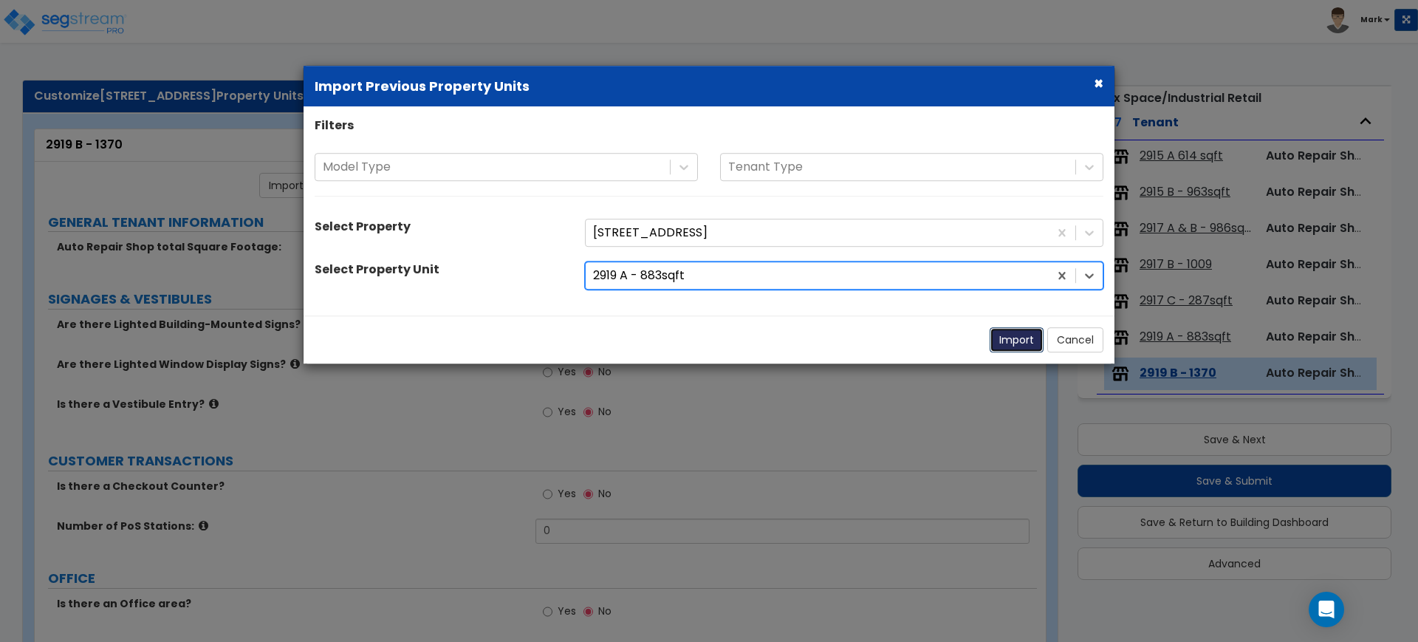
click at [1013, 338] on button "Import" at bounding box center [1017, 339] width 54 height 25
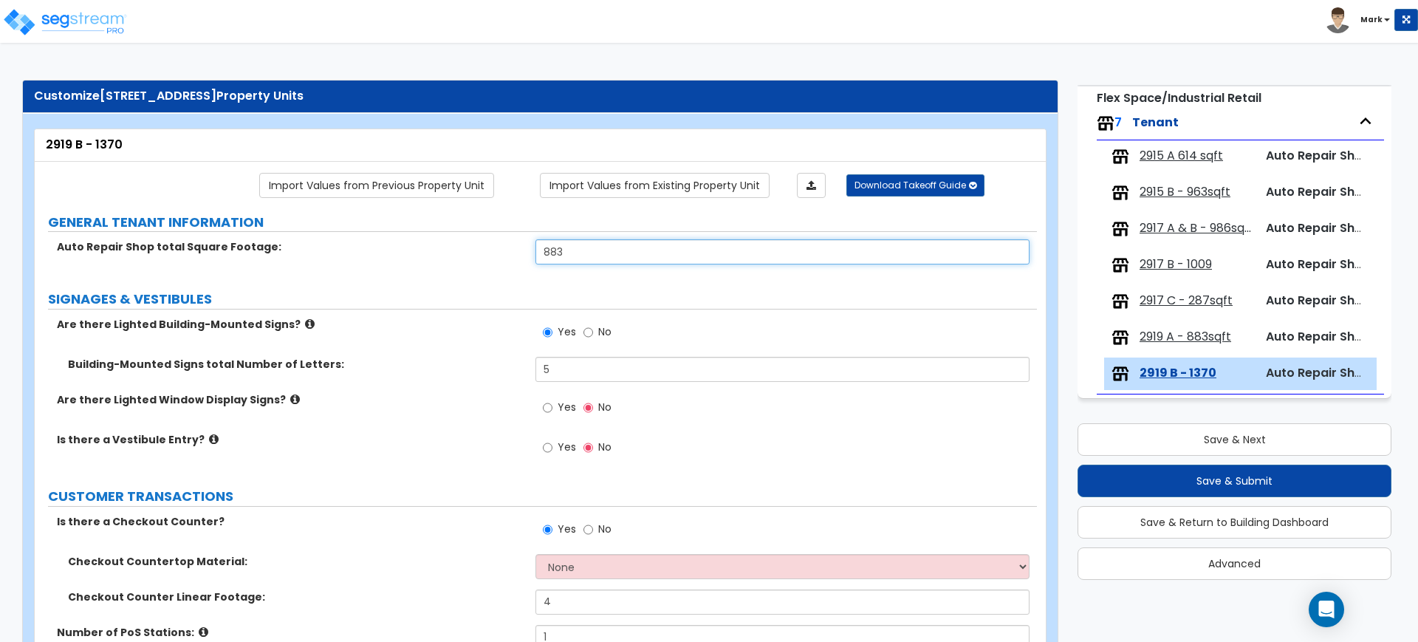
drag, startPoint x: 588, startPoint y: 245, endPoint x: 503, endPoint y: 250, distance: 85.1
click at [505, 250] on div "Auto Repair Shop total Square Footage: 883" at bounding box center [536, 256] width 1002 height 35
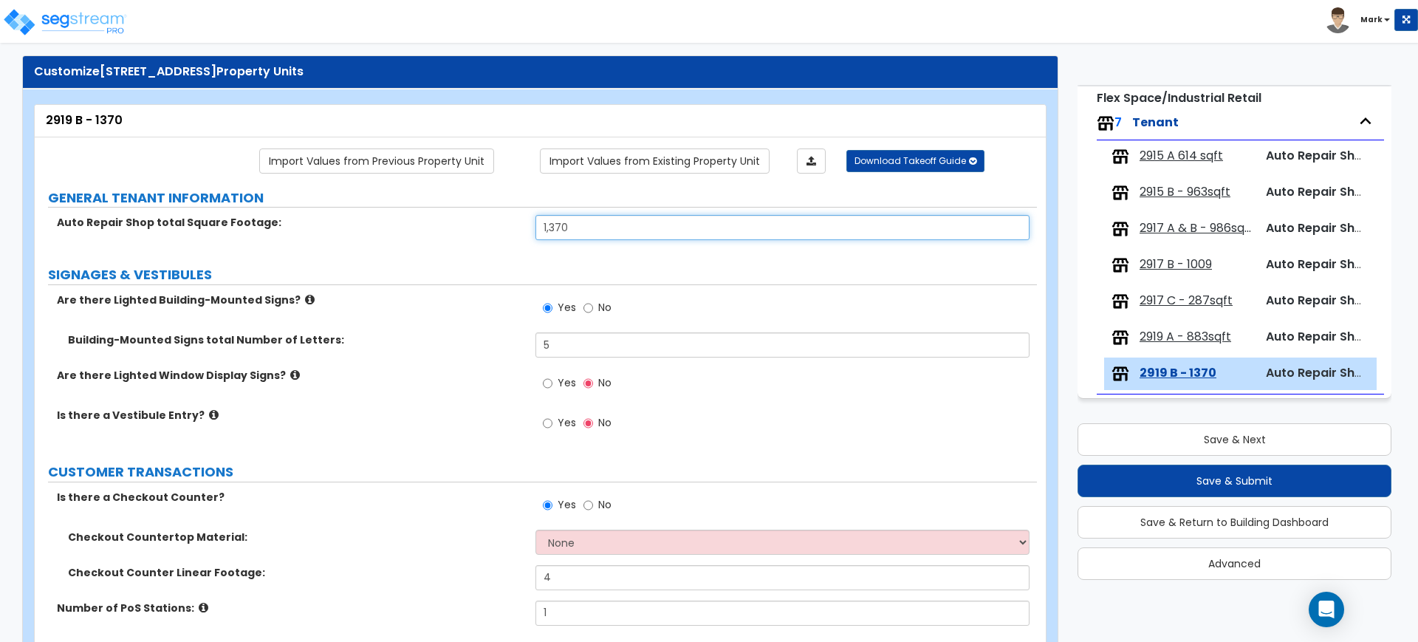
scroll to position [92, 0]
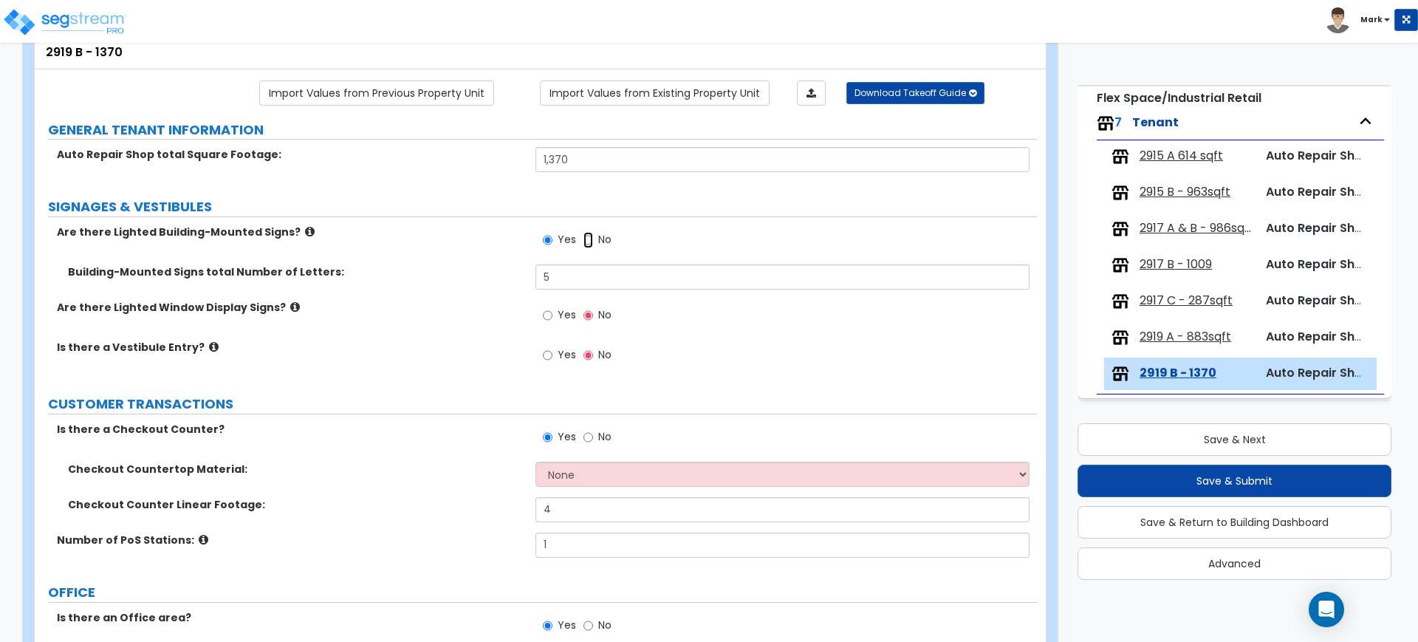
click at [592, 241] on input "No" at bounding box center [588, 240] width 10 height 16
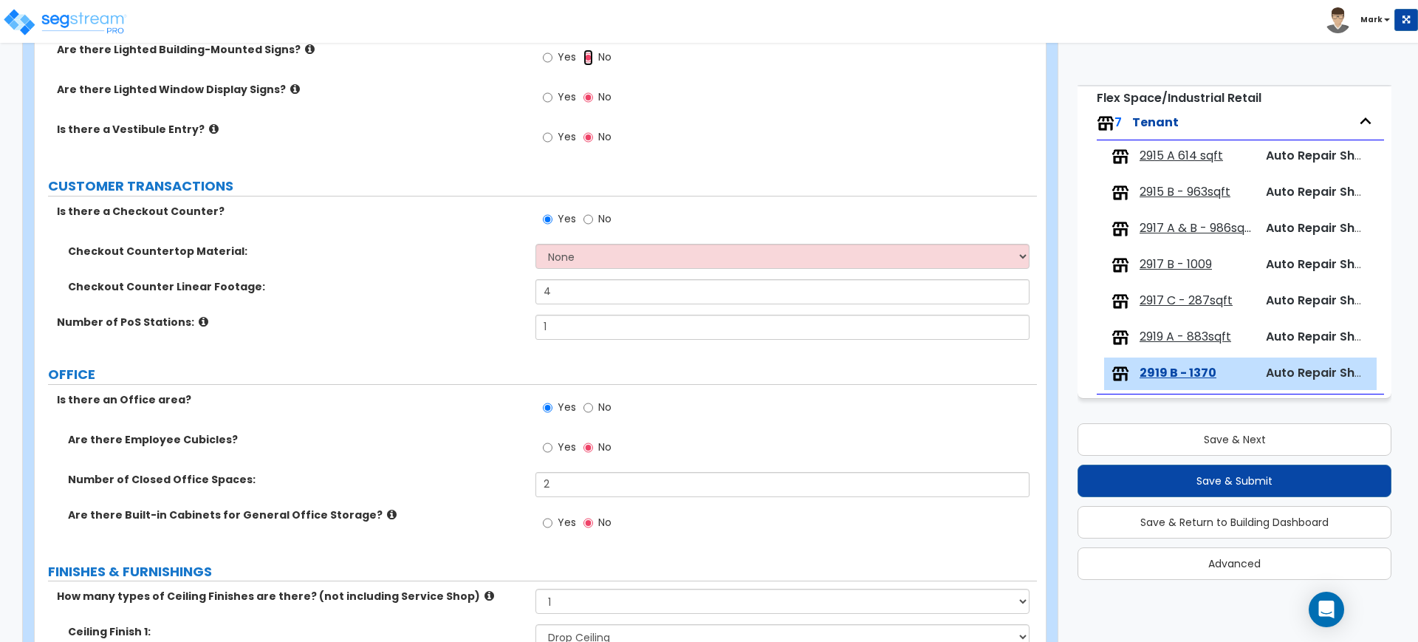
scroll to position [277, 0]
click at [598, 252] on select "None Plastic Laminate Solid Surface Stone Quartz Marble Tile Wood Stainless Ste…" at bounding box center [781, 253] width 493 height 25
click at [535, 241] on select "None Plastic Laminate Solid Surface Stone Quartz Marble Tile Wood Stainless Ste…" at bounding box center [781, 253] width 493 height 25
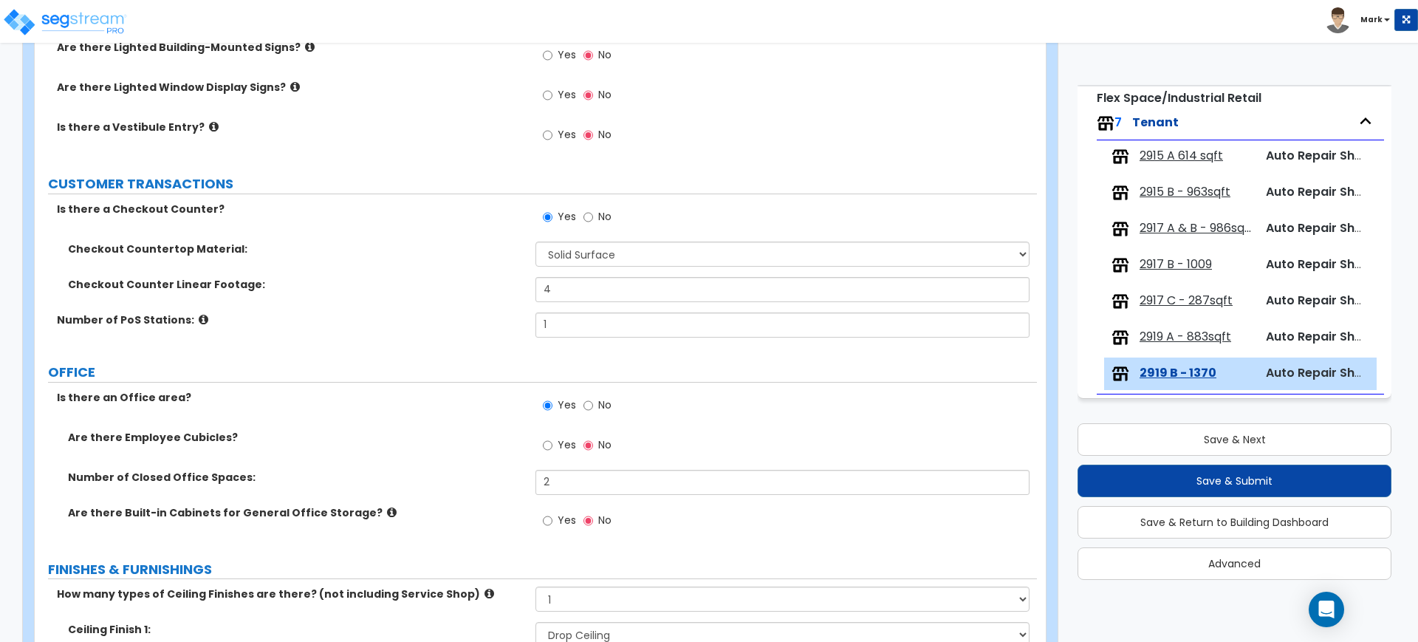
click at [1159, 151] on span "2915 A 614 sqft" at bounding box center [1181, 156] width 83 height 17
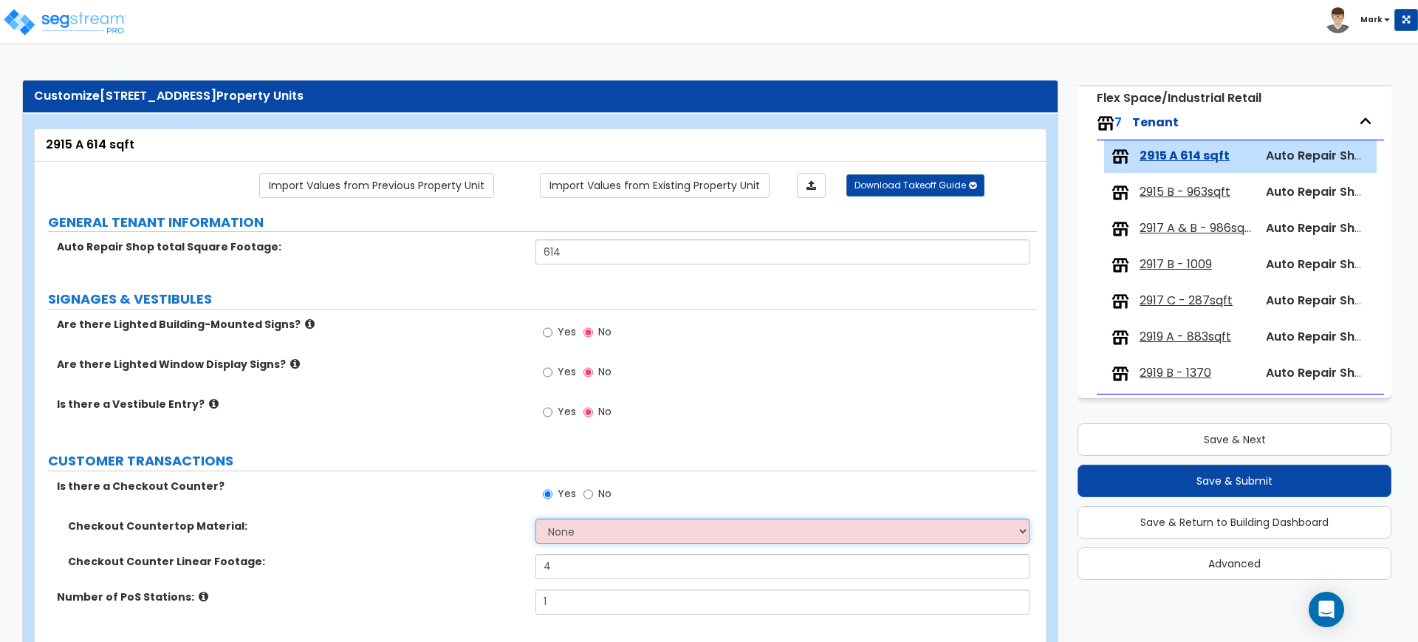
click at [638, 535] on select "None Plastic Laminate Solid Surface Stone Quartz Marble Tile Wood Stainless Ste…" at bounding box center [781, 530] width 493 height 25
click at [535, 518] on select "None Plastic Laminate Solid Surface Stone Quartz Marble Tile Wood Stainless Ste…" at bounding box center [781, 530] width 493 height 25
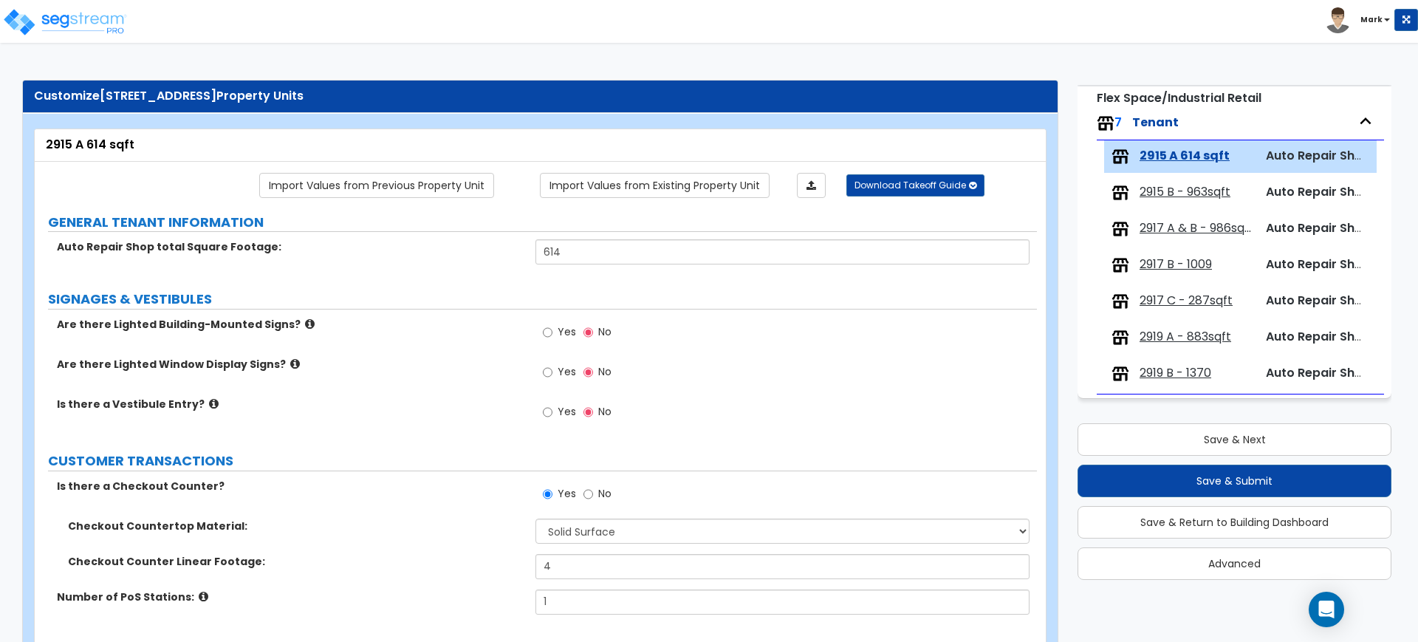
click at [1180, 187] on span "2915 B - 963sqft" at bounding box center [1185, 192] width 91 height 17
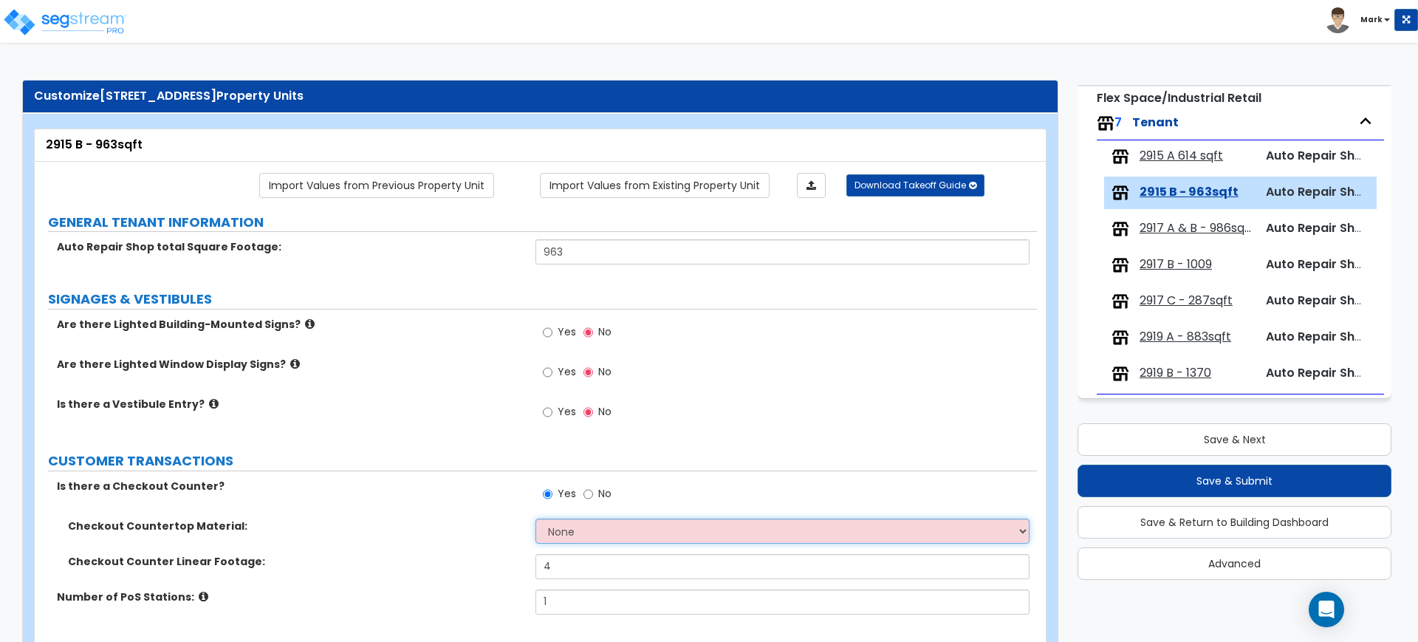
click at [617, 530] on select "None Plastic Laminate Solid Surface Stone Quartz Marble Tile Wood Stainless Ste…" at bounding box center [781, 530] width 493 height 25
click at [535, 518] on select "None Plastic Laminate Solid Surface Stone Quartz Marble Tile Wood Stainless Ste…" at bounding box center [781, 530] width 493 height 25
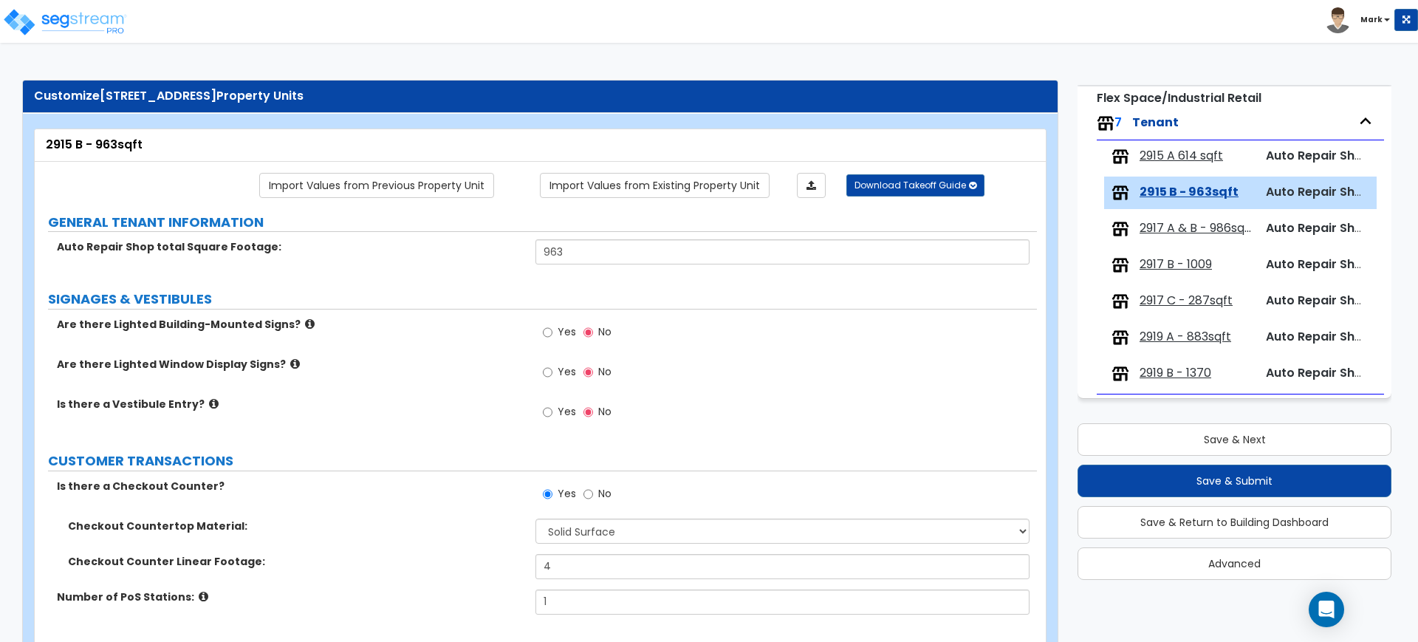
click at [1211, 222] on span "2917 A & B - 986sqft" at bounding box center [1197, 228] width 114 height 17
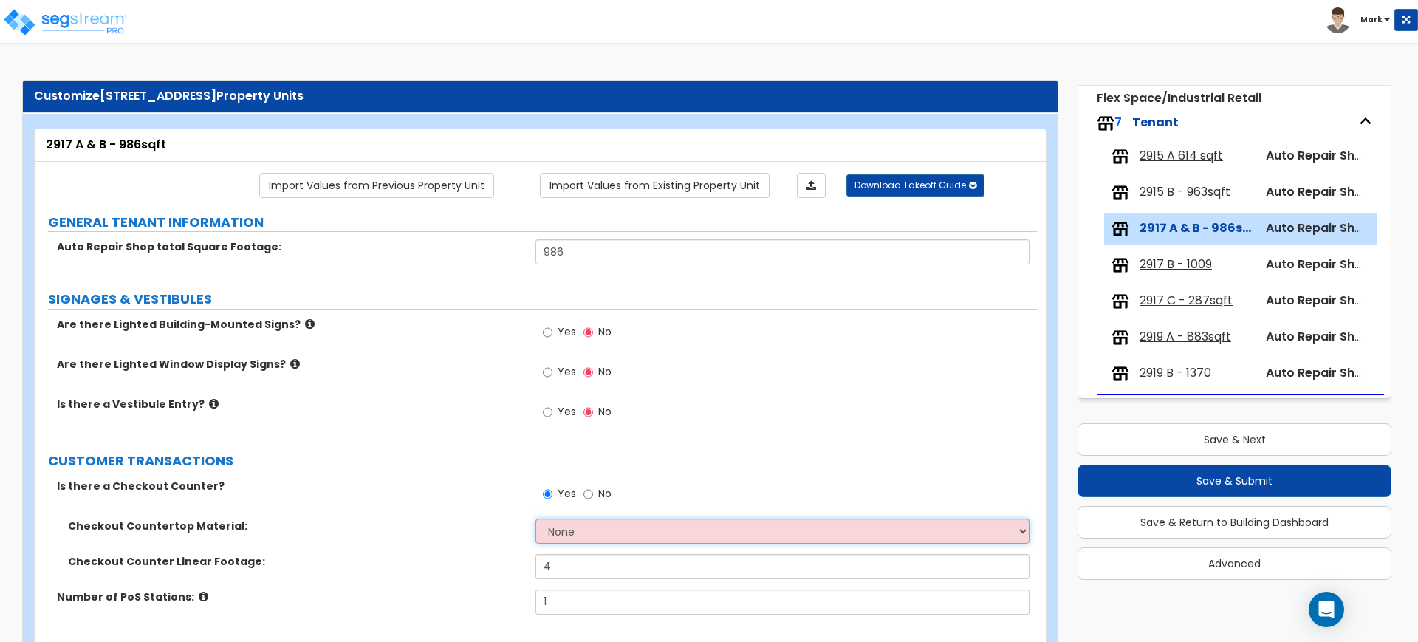
click at [644, 527] on select "None Plastic Laminate Solid Surface Stone Quartz Marble Tile Wood Stainless Ste…" at bounding box center [781, 530] width 493 height 25
click at [535, 518] on select "None Plastic Laminate Solid Surface Stone Quartz Marble Tile Wood Stainless Ste…" at bounding box center [781, 530] width 493 height 25
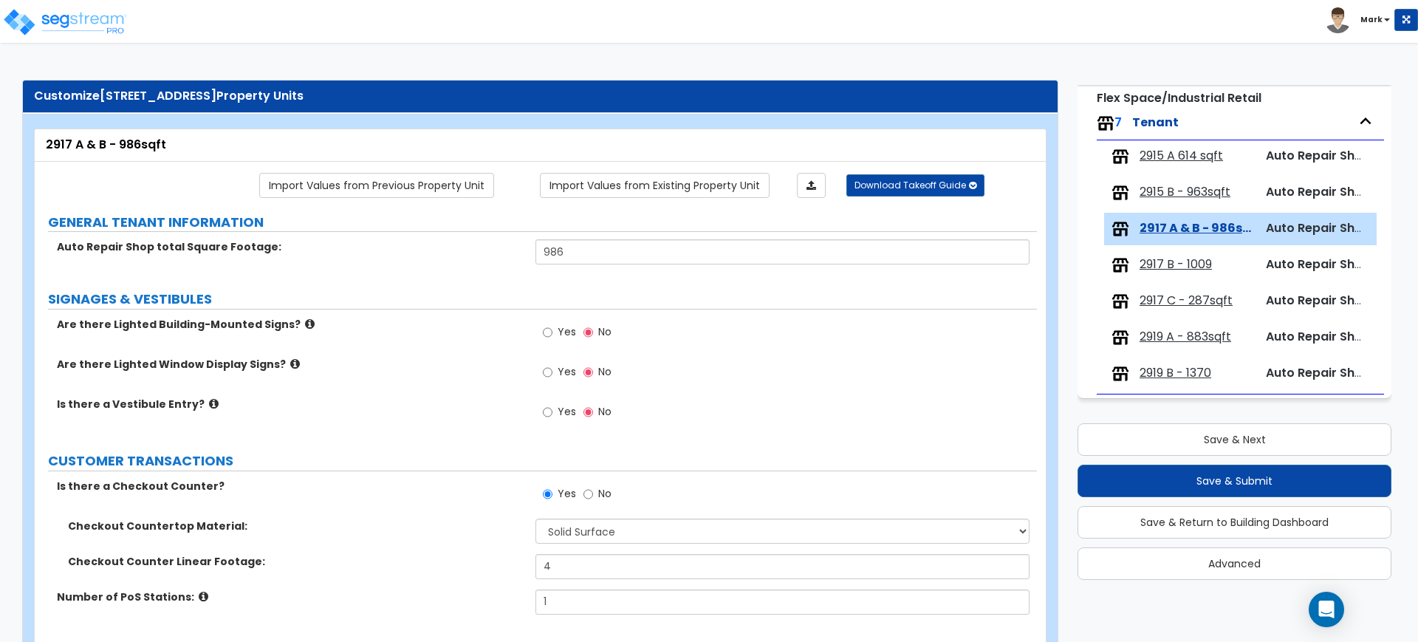
click at [1185, 260] on span "2917 B - 1009" at bounding box center [1176, 264] width 72 height 17
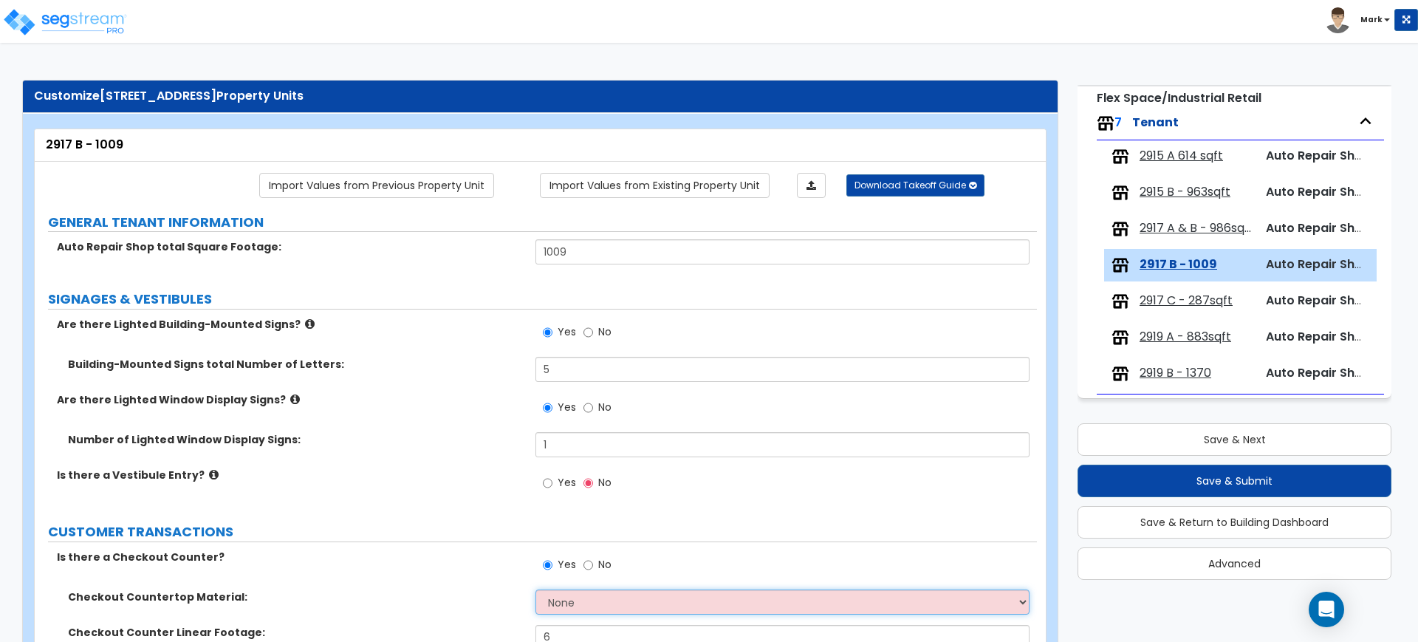
click at [640, 599] on select "None Plastic Laminate Solid Surface Stone Quartz Marble Tile Wood Stainless Ste…" at bounding box center [781, 601] width 493 height 25
click at [535, 589] on select "None Plastic Laminate Solid Surface Stone Quartz Marble Tile Wood Stainless Ste…" at bounding box center [781, 601] width 493 height 25
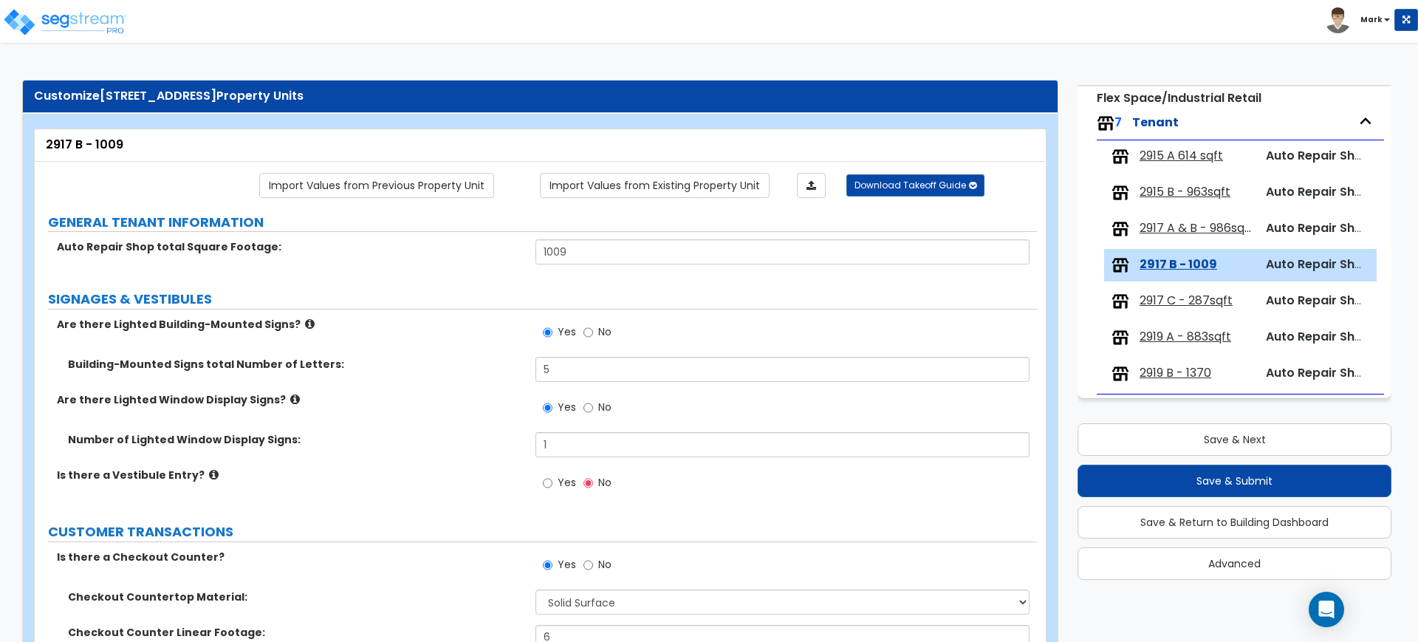
click at [1183, 300] on span "2917 C - 287sqft" at bounding box center [1186, 300] width 93 height 17
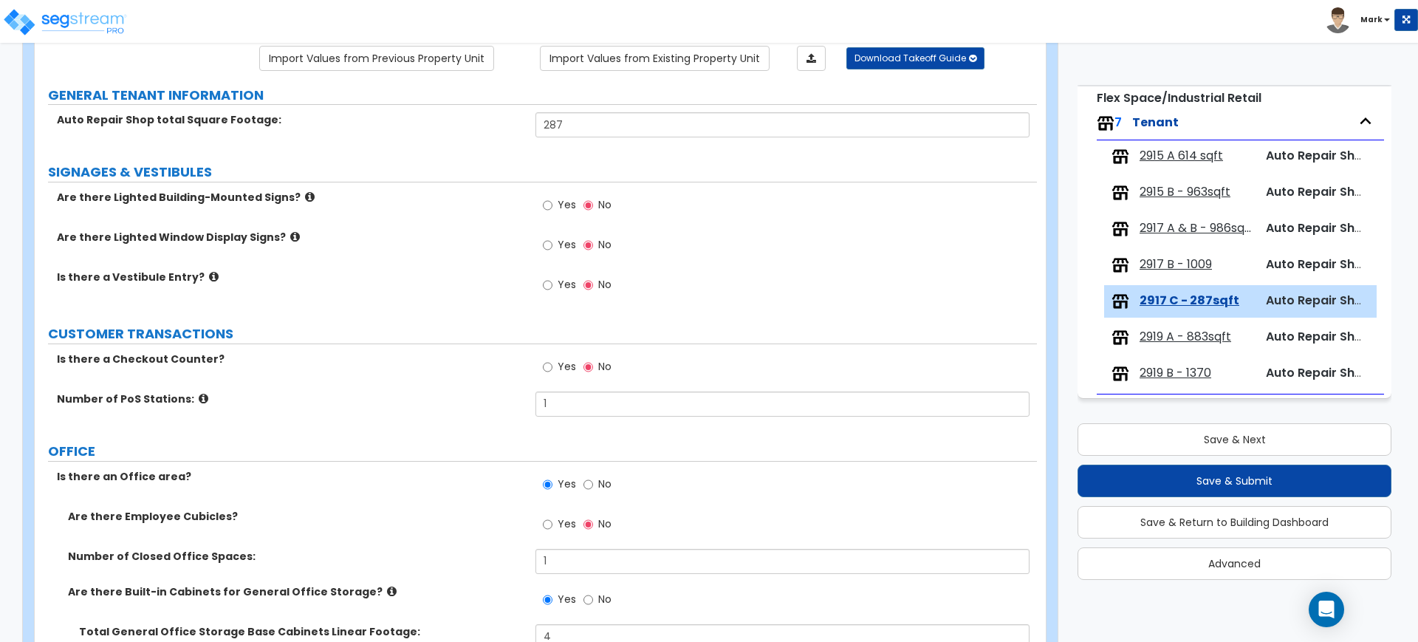
scroll to position [185, 0]
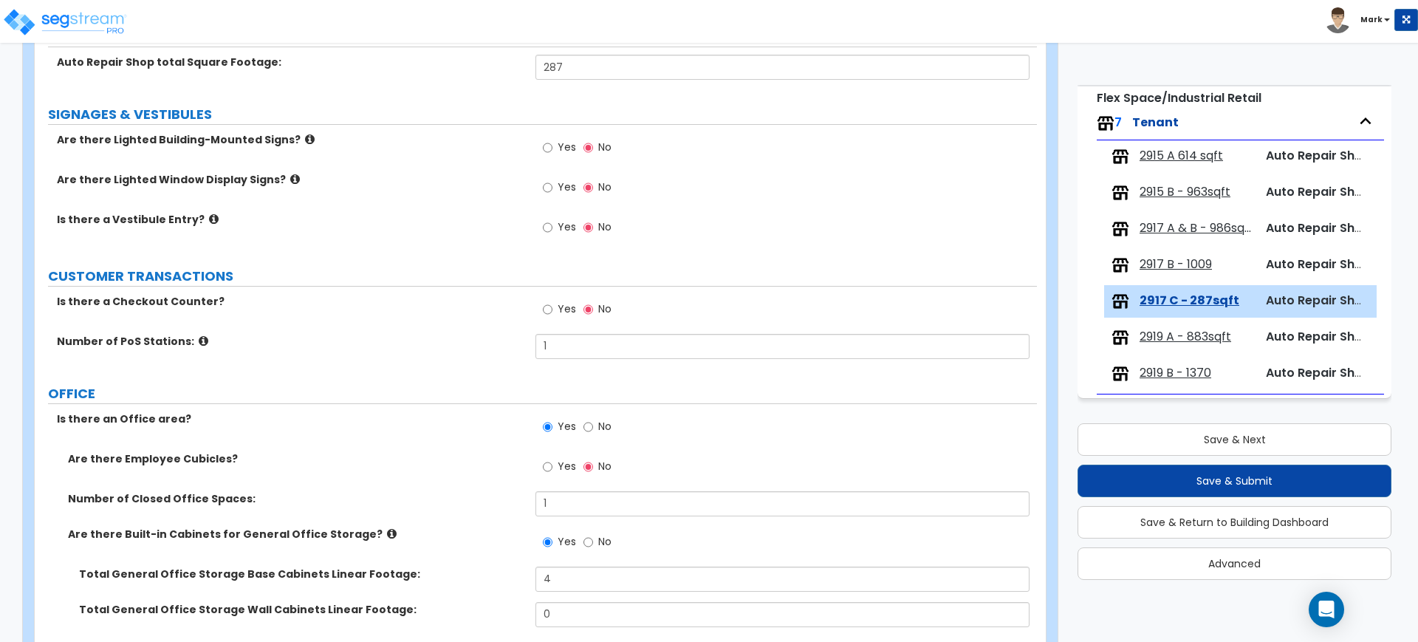
click at [1178, 333] on span "2919 A - 883sqft" at bounding box center [1186, 337] width 92 height 17
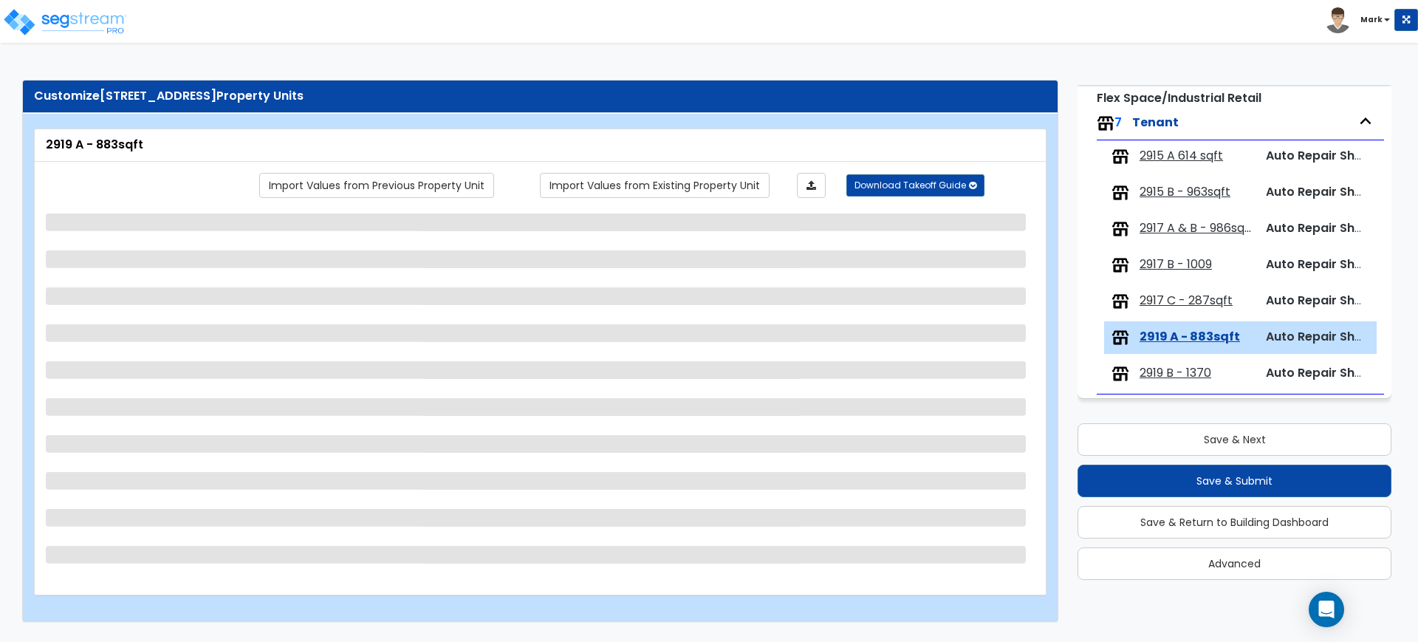
scroll to position [0, 0]
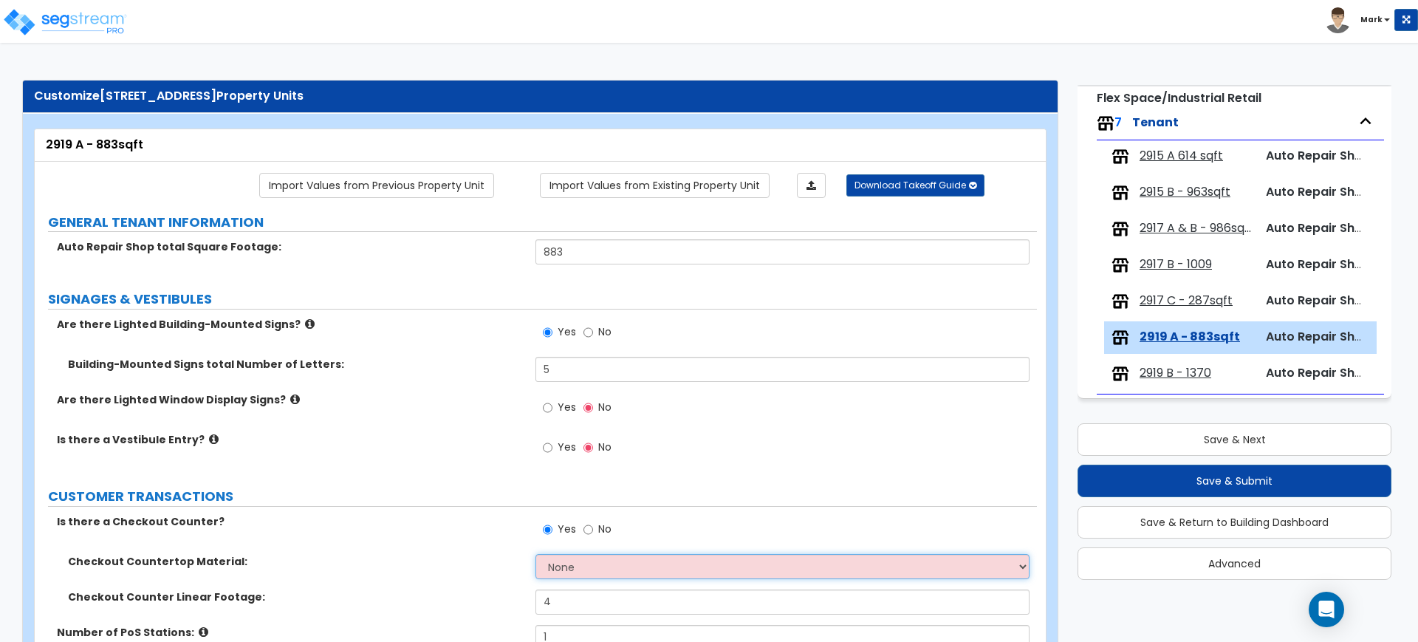
click at [658, 566] on select "None Plastic Laminate Solid Surface Stone Quartz Marble Tile Wood Stainless Ste…" at bounding box center [781, 566] width 493 height 25
click at [535, 554] on select "None Plastic Laminate Solid Surface Stone Quartz Marble Tile Wood Stainless Ste…" at bounding box center [781, 566] width 493 height 25
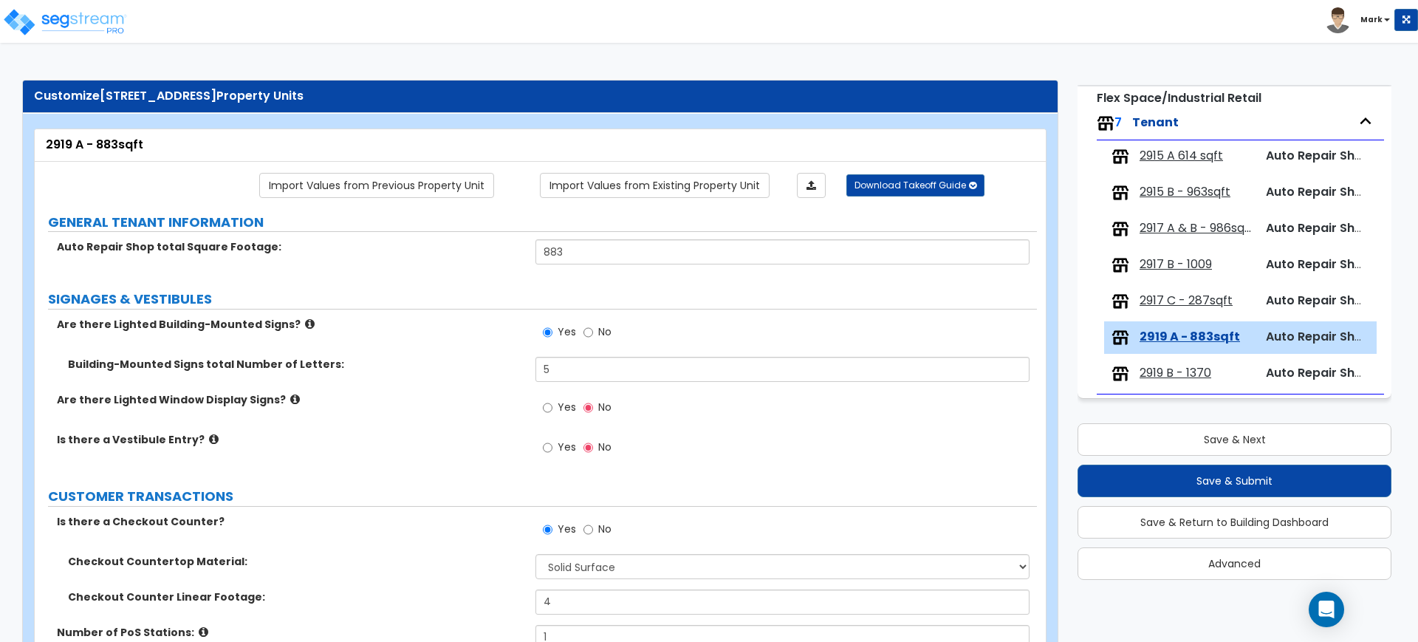
click at [1162, 370] on span "2919 B - 1370" at bounding box center [1176, 373] width 72 height 17
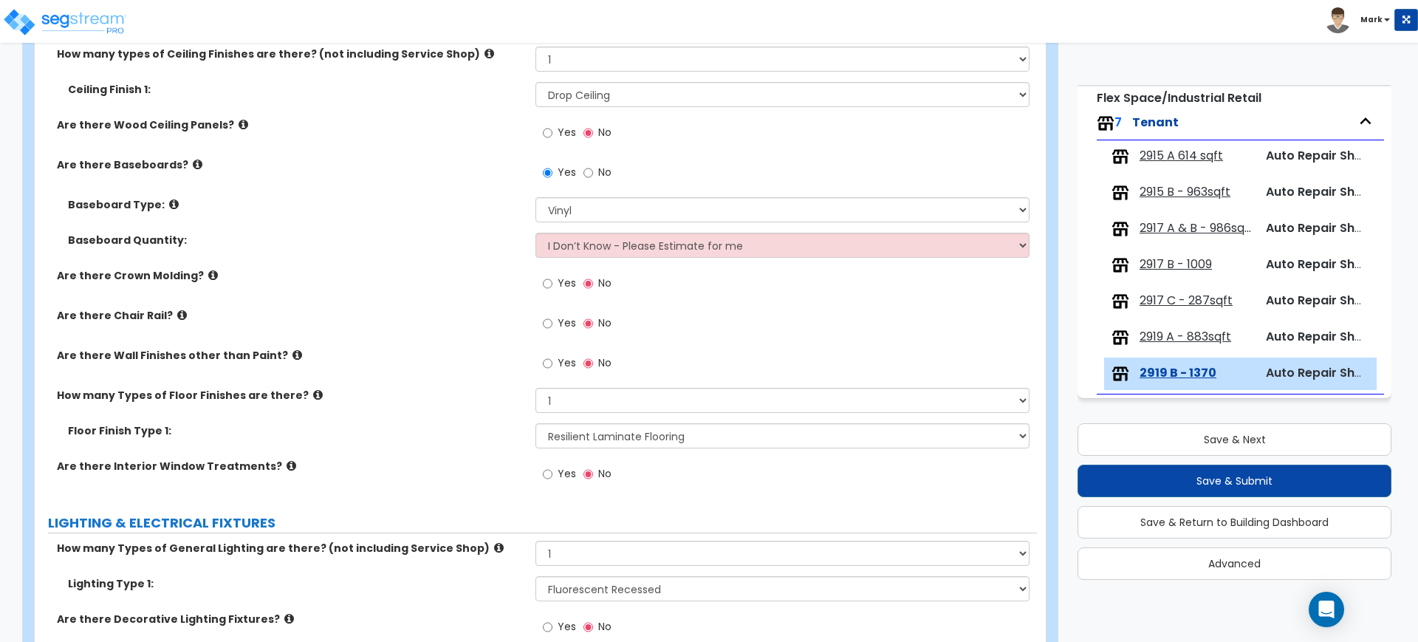
scroll to position [831, 0]
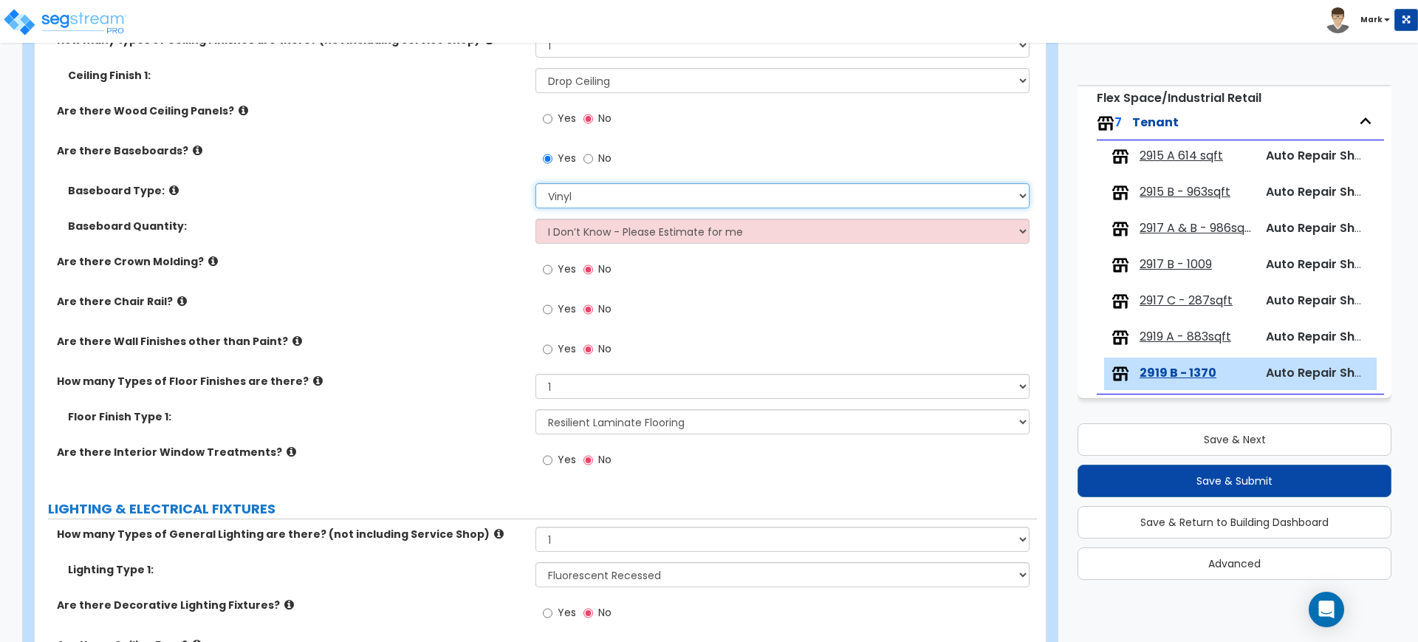
click at [589, 193] on select "Please Choose One Wood Vinyl Carpet Tile" at bounding box center [781, 195] width 493 height 25
click at [535, 183] on select "Please Choose One Wood Vinyl Carpet Tile" at bounding box center [781, 195] width 493 height 25
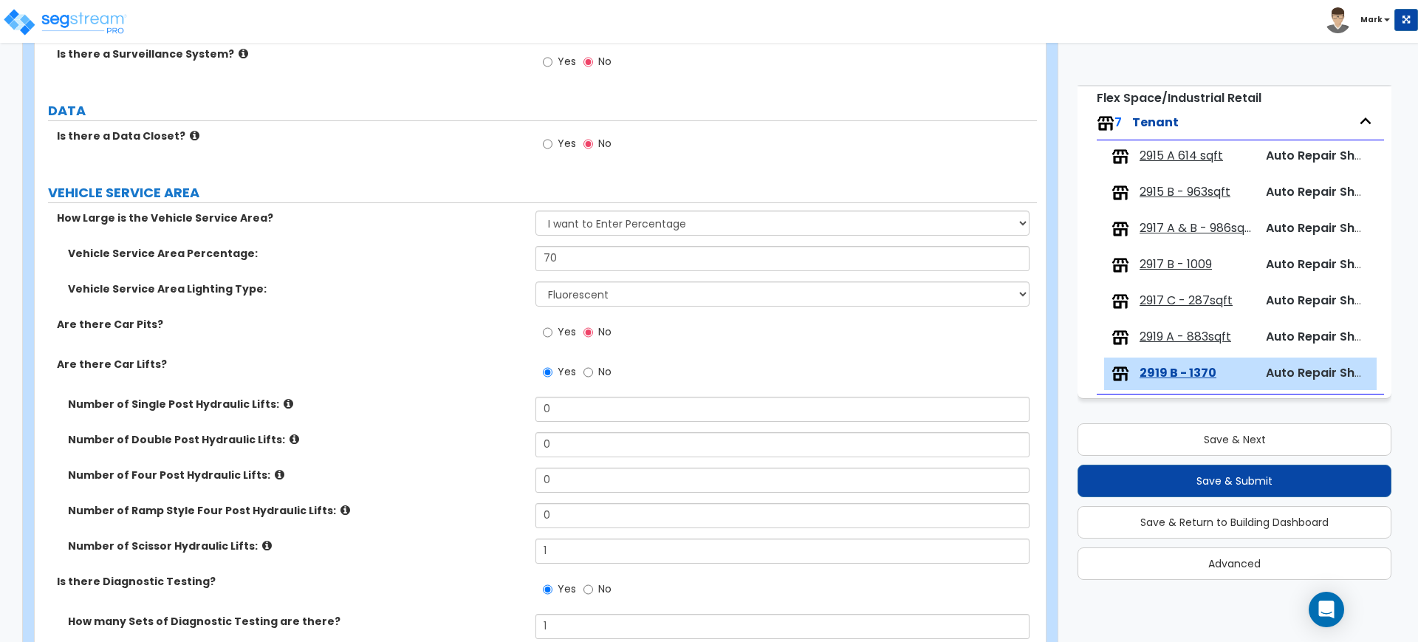
scroll to position [2493, 0]
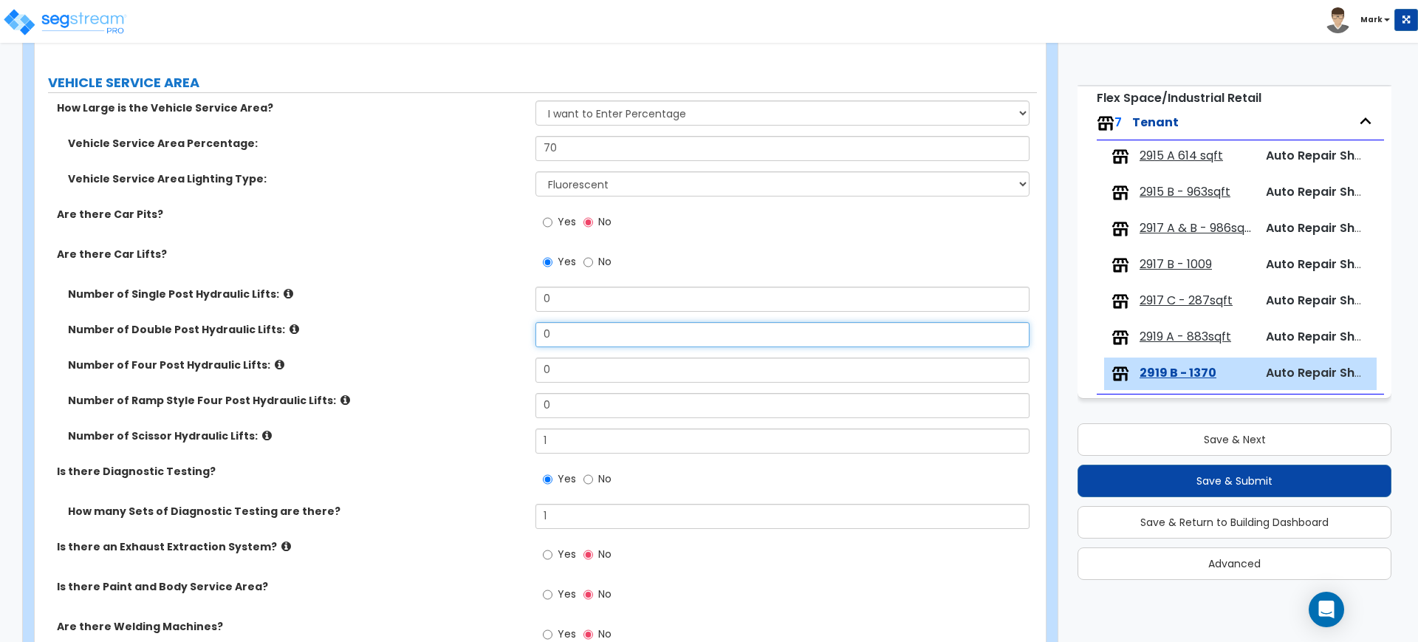
drag, startPoint x: 552, startPoint y: 334, endPoint x: 463, endPoint y: 337, distance: 89.4
click at [519, 336] on div "Number of Double Post Hydraulic Lifts: 0" at bounding box center [536, 339] width 1002 height 35
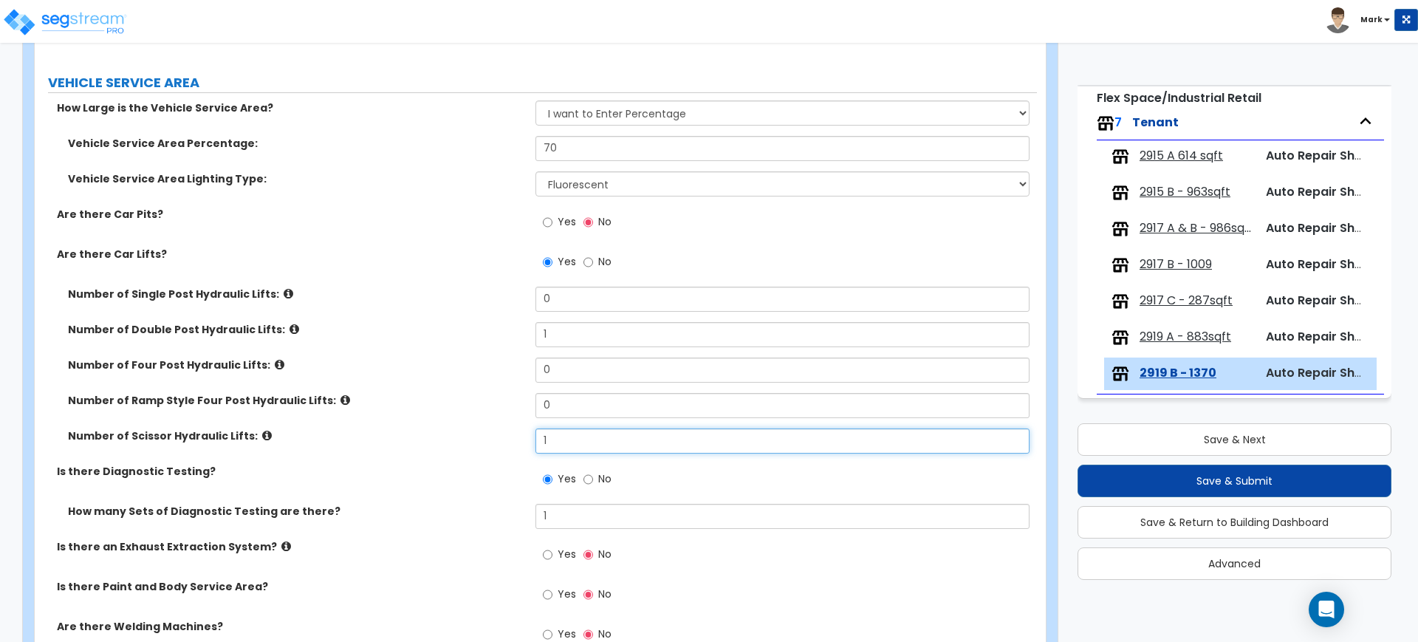
drag, startPoint x: 556, startPoint y: 441, endPoint x: 482, endPoint y: 434, distance: 74.9
click at [489, 434] on div "Number of Scissor Hydraulic Lifts: 1" at bounding box center [536, 445] width 1002 height 35
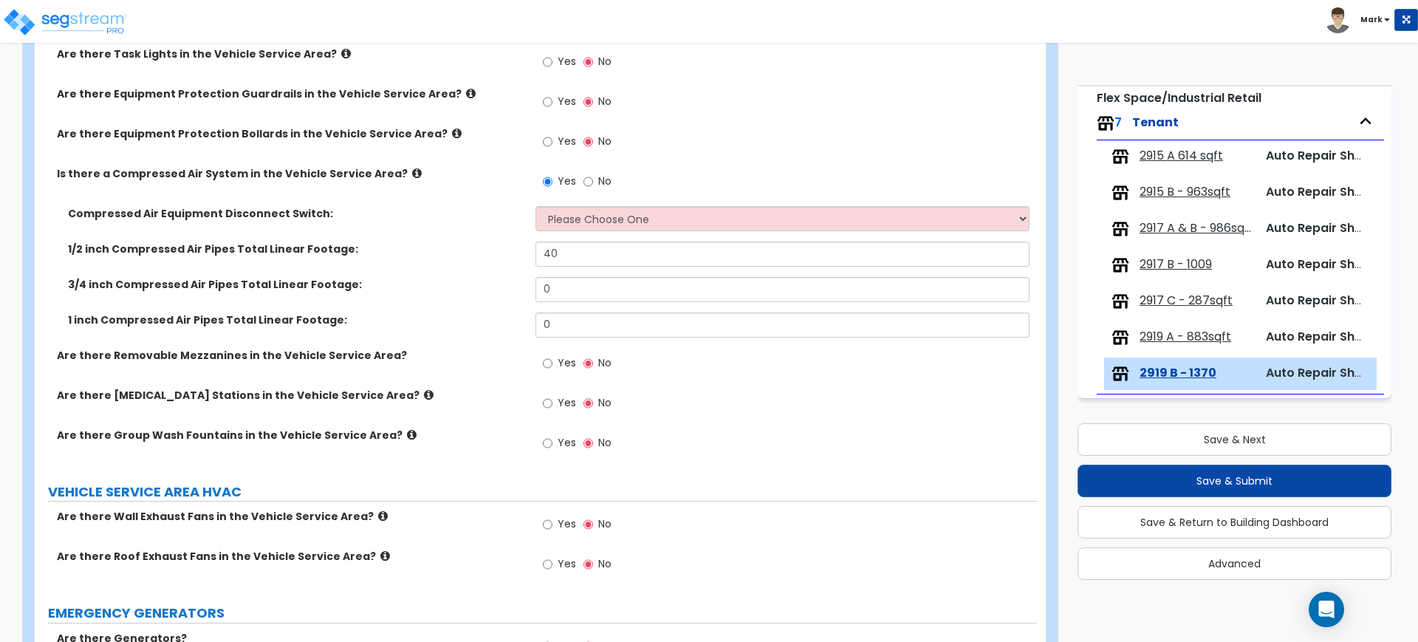
scroll to position [3321, 0]
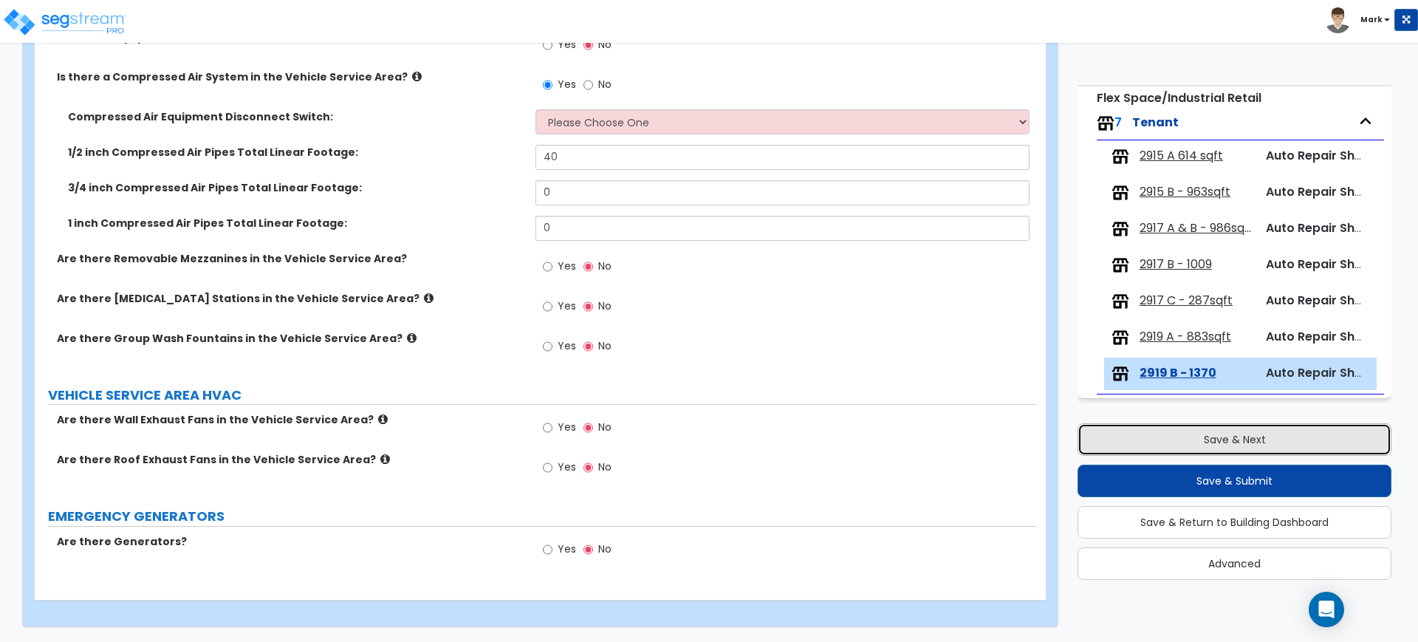
click at [1171, 438] on button "Save & Next" at bounding box center [1235, 439] width 314 height 32
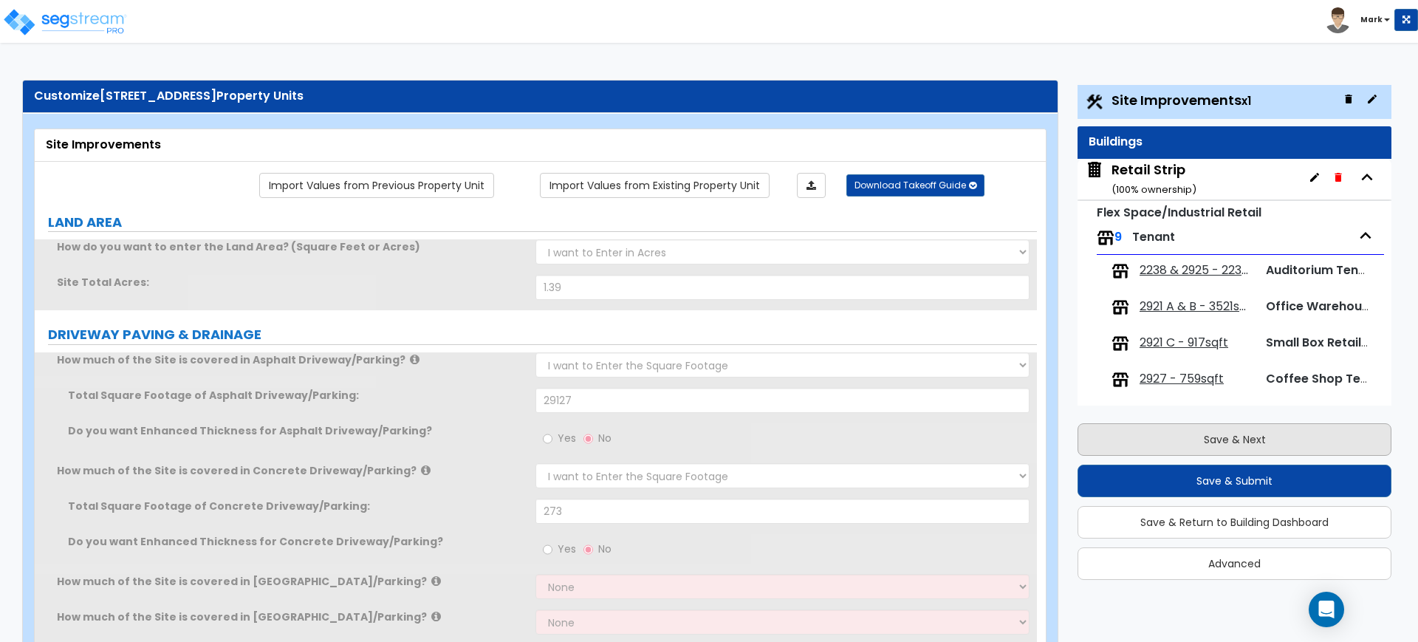
scroll to position [0, 0]
